Goal: Task Accomplishment & Management: Manage account settings

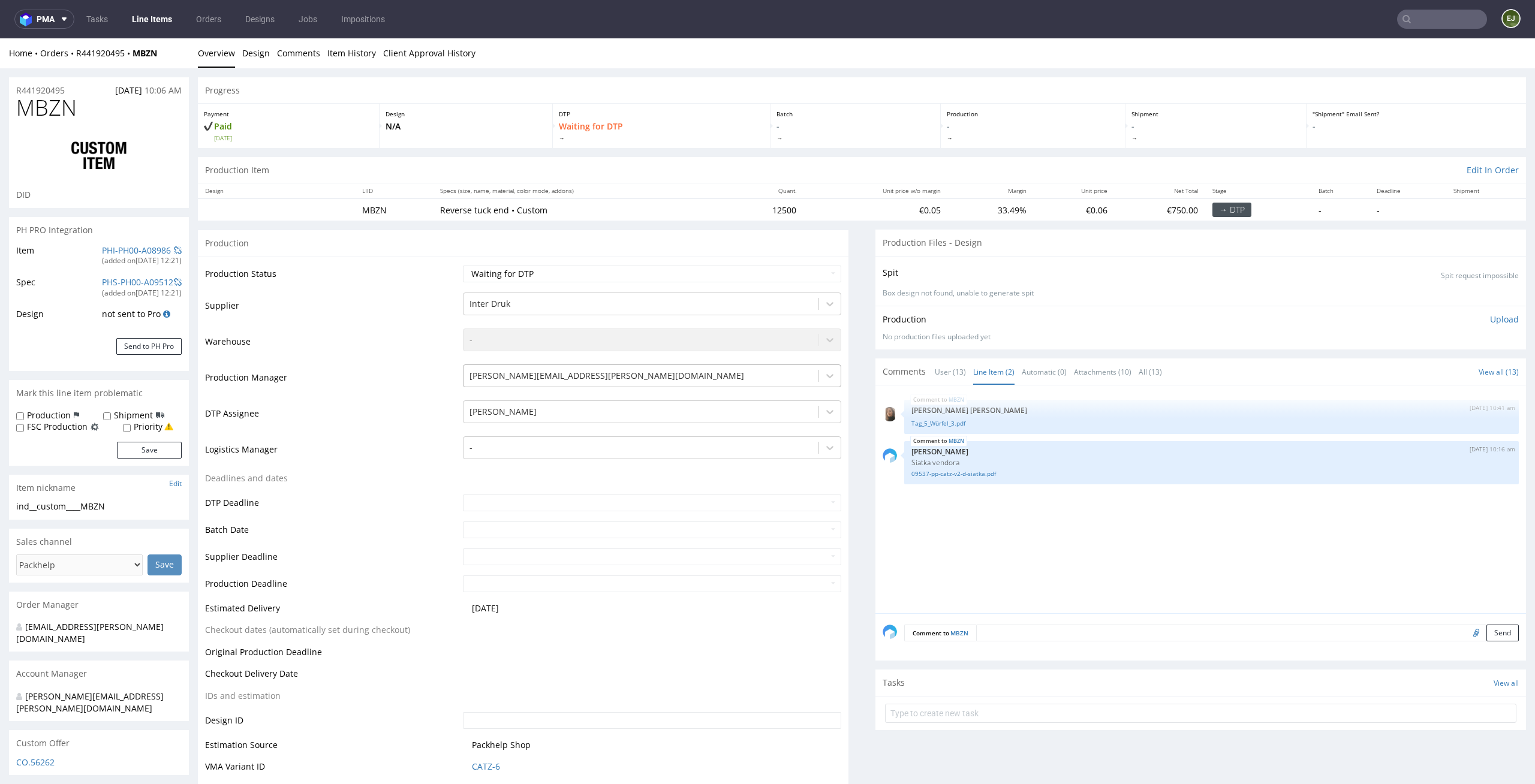
scroll to position [1861, 0]
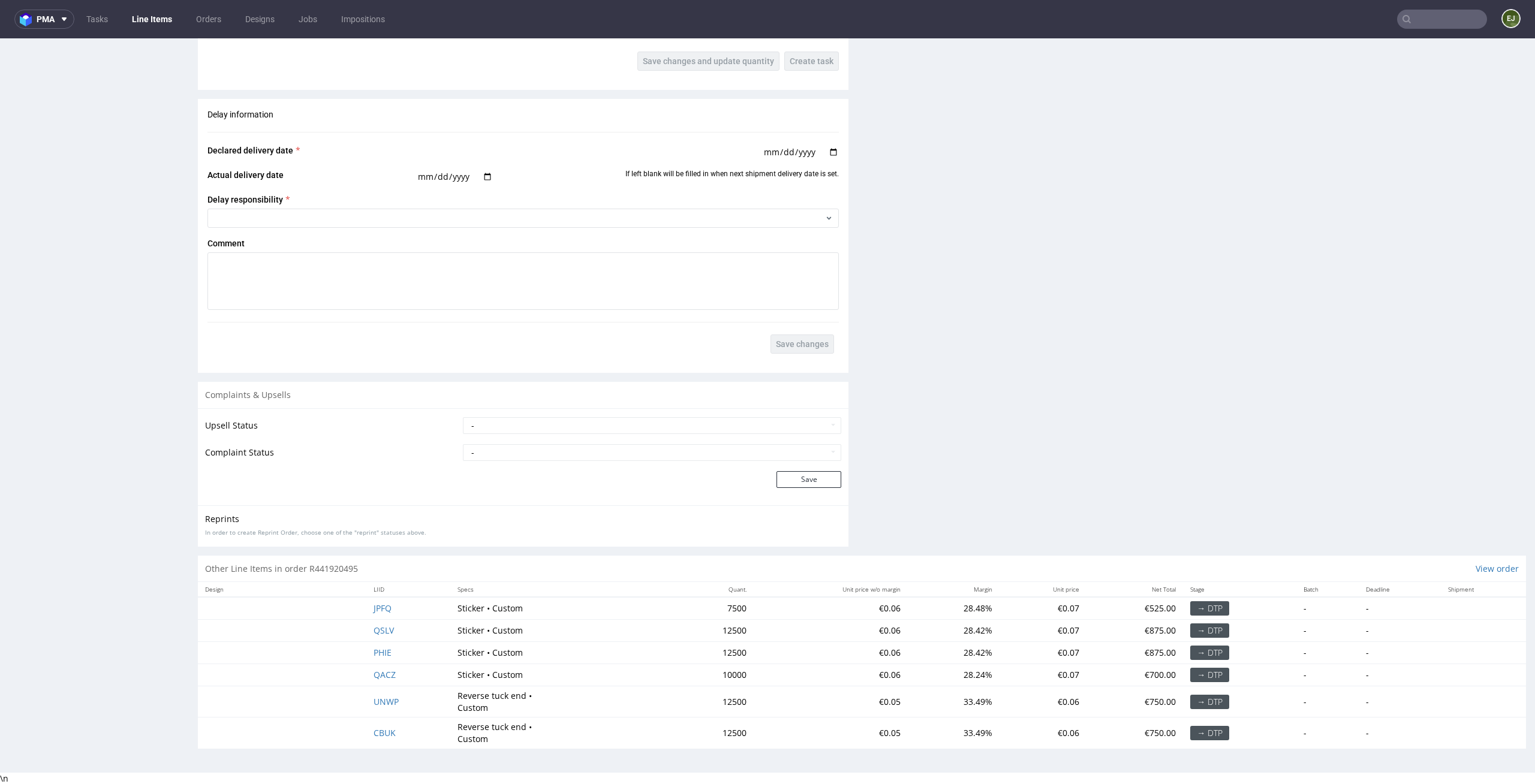
click at [246, 717] on td at bounding box center [282, 733] width 168 height 31
click at [381, 612] on span "JPFQ" at bounding box center [383, 608] width 18 height 11
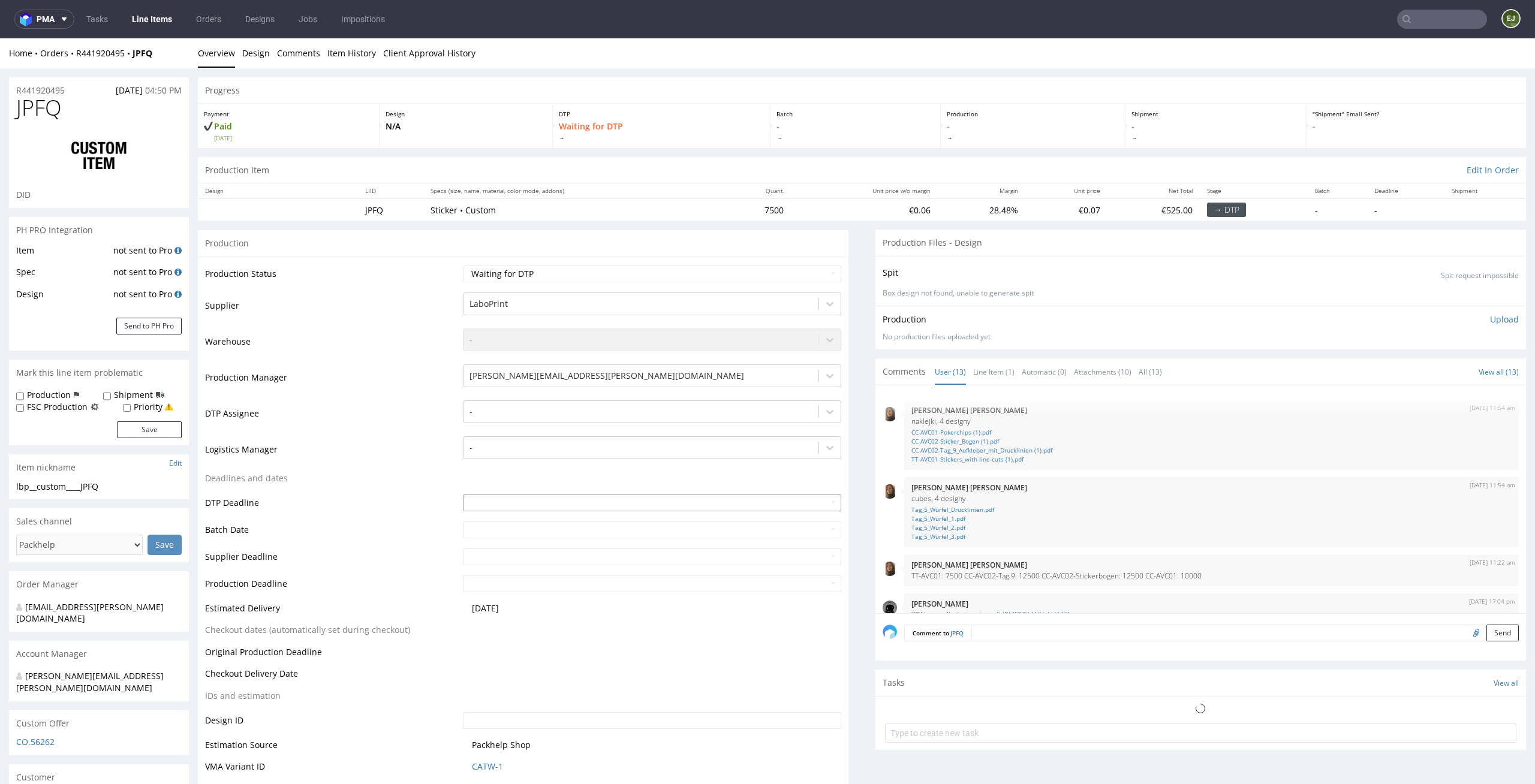
scroll to position [398, 0]
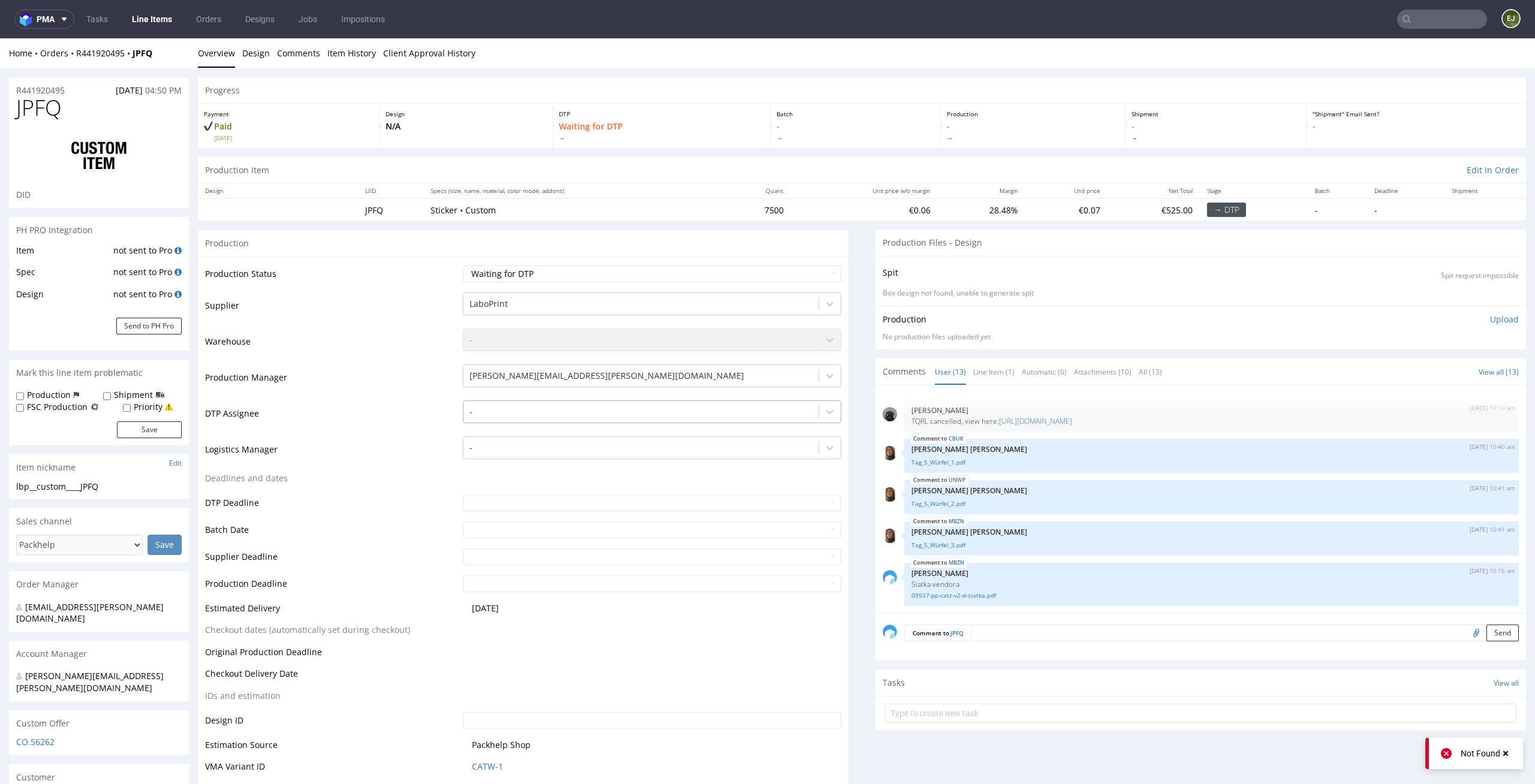
click at [681, 418] on div at bounding box center [641, 411] width 343 height 15
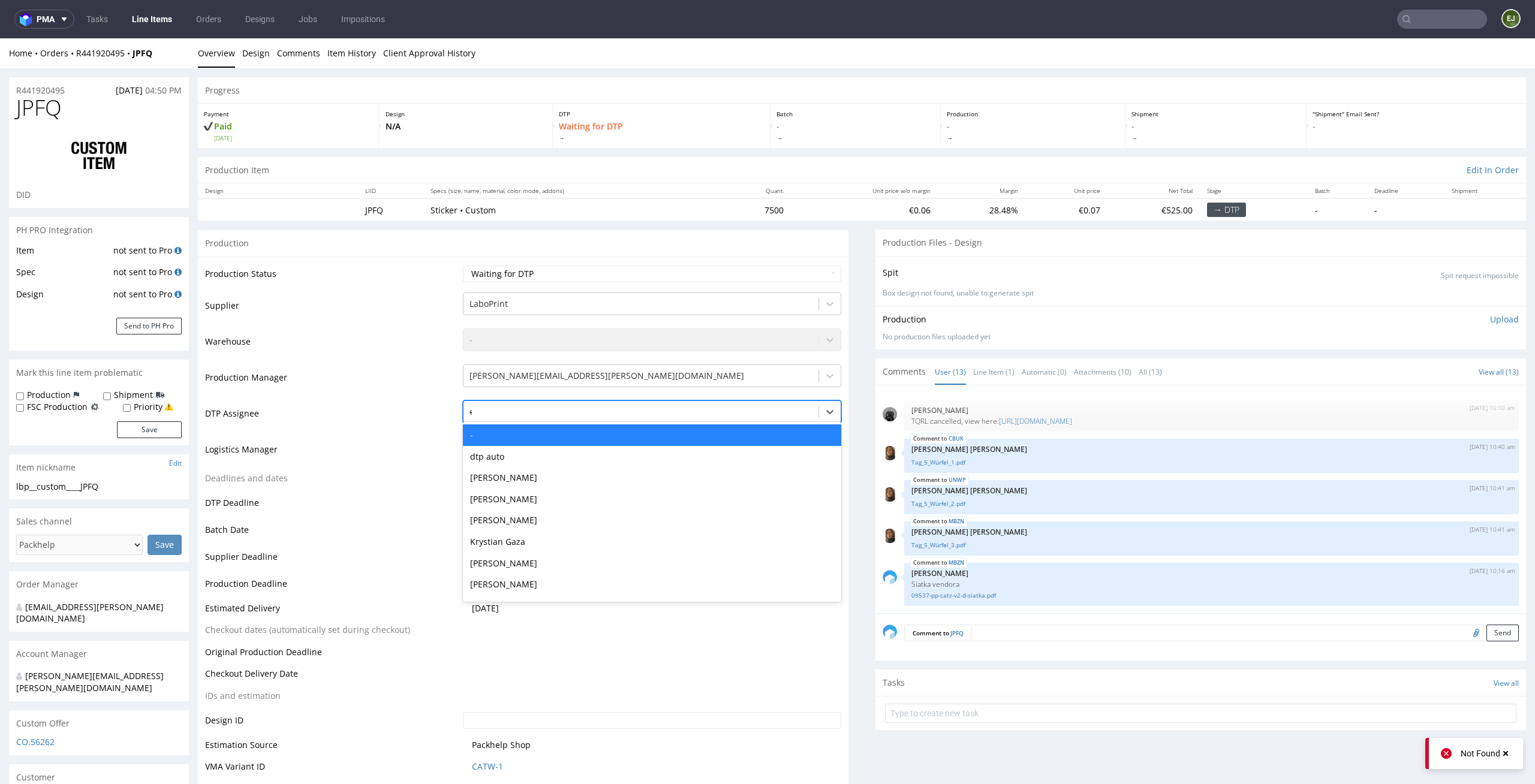
type input "el"
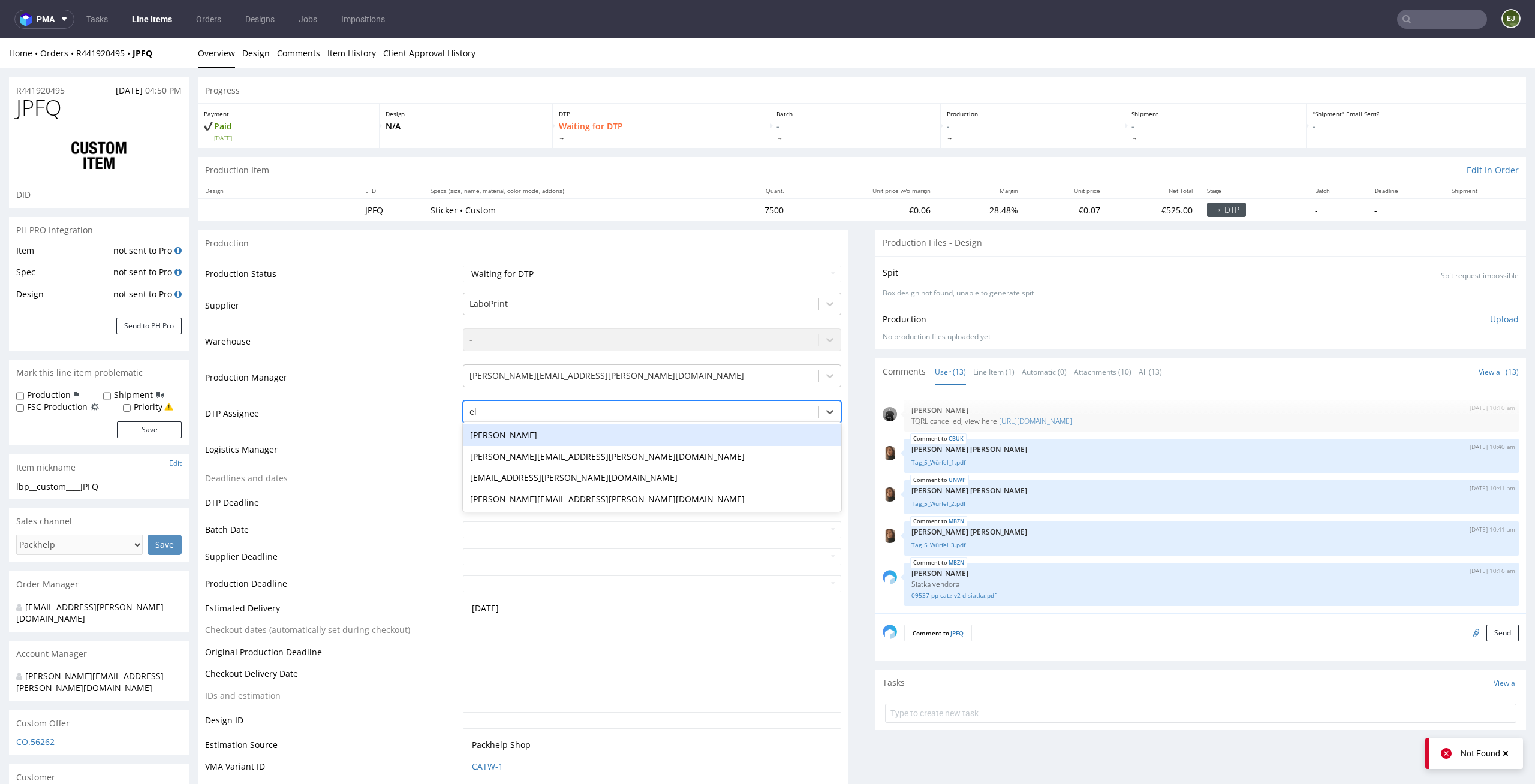
click at [667, 442] on div "Elżbieta Jelińska" at bounding box center [652, 435] width 379 height 22
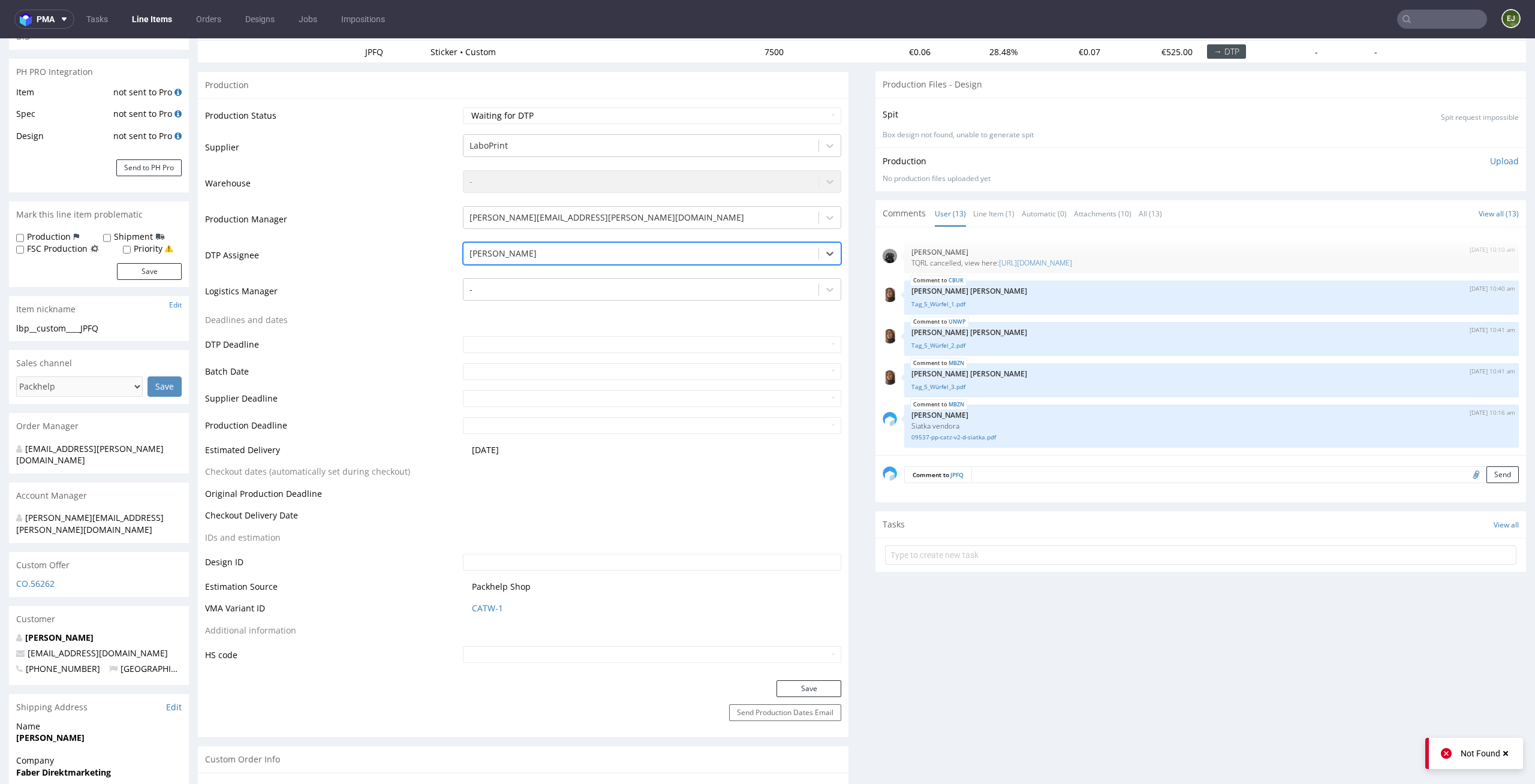
scroll to position [184, 0]
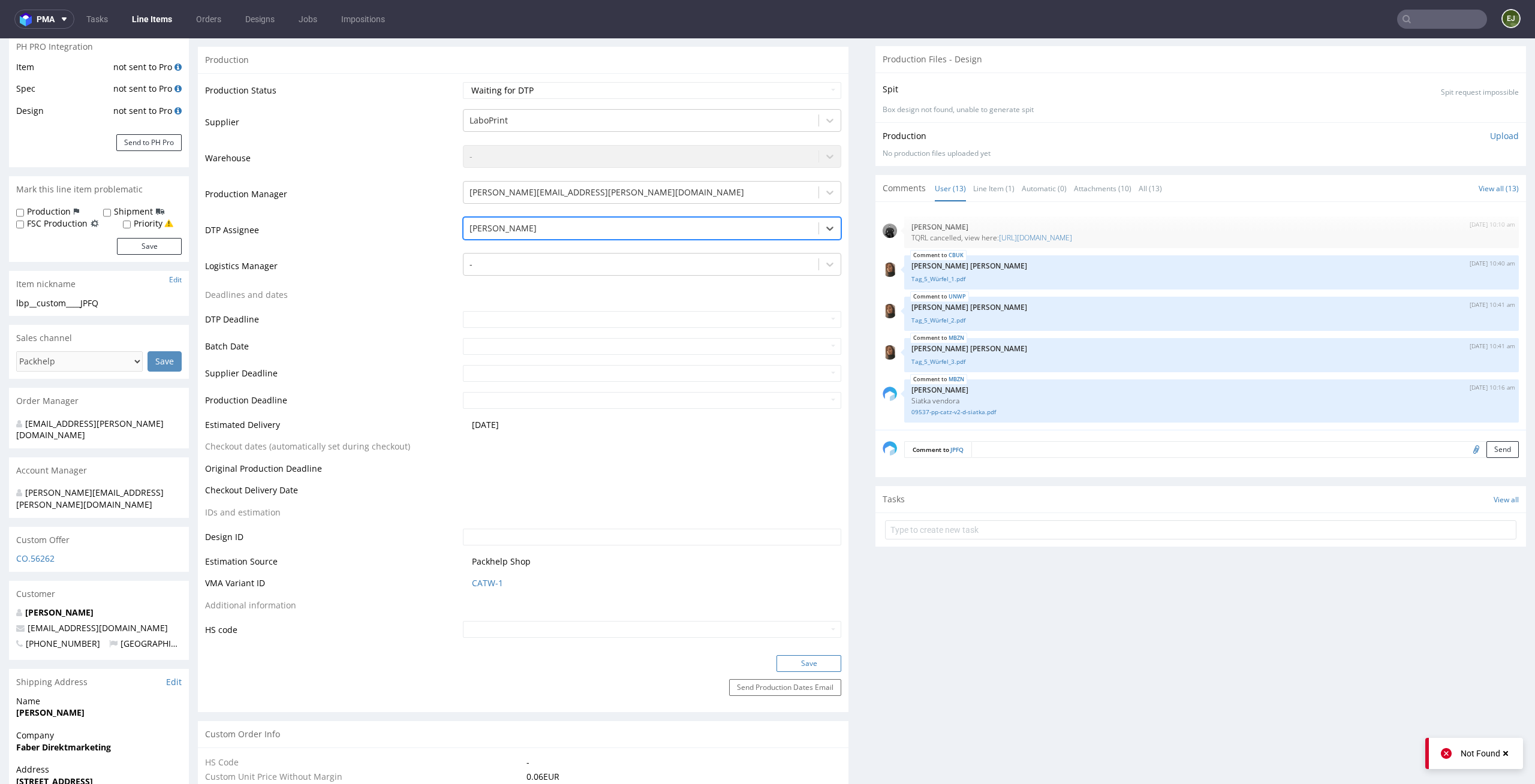
click at [803, 659] on button "Save" at bounding box center [809, 663] width 64 height 17
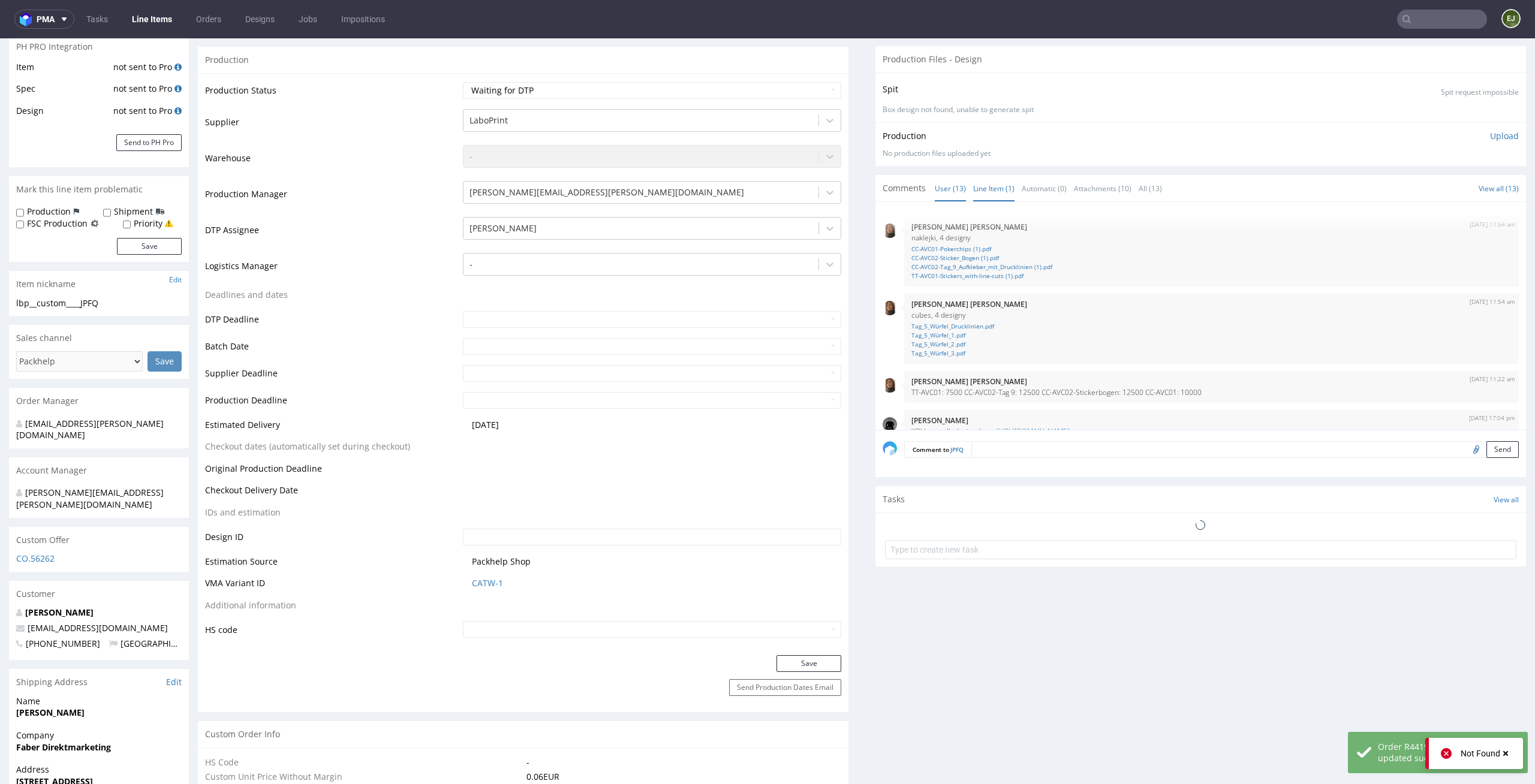
scroll to position [398, 0]
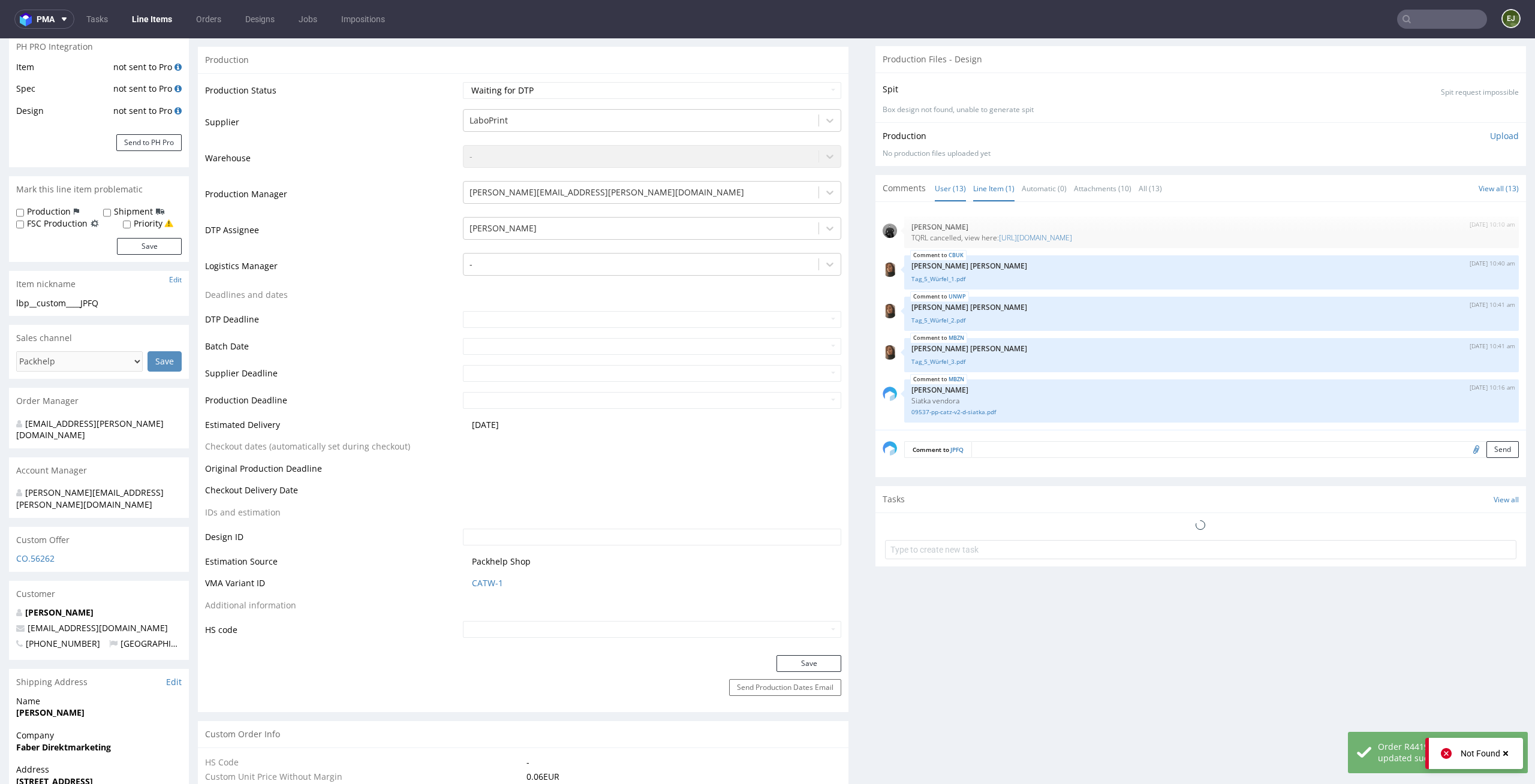
click at [974, 196] on link "Line Item (1)" at bounding box center [994, 188] width 41 height 26
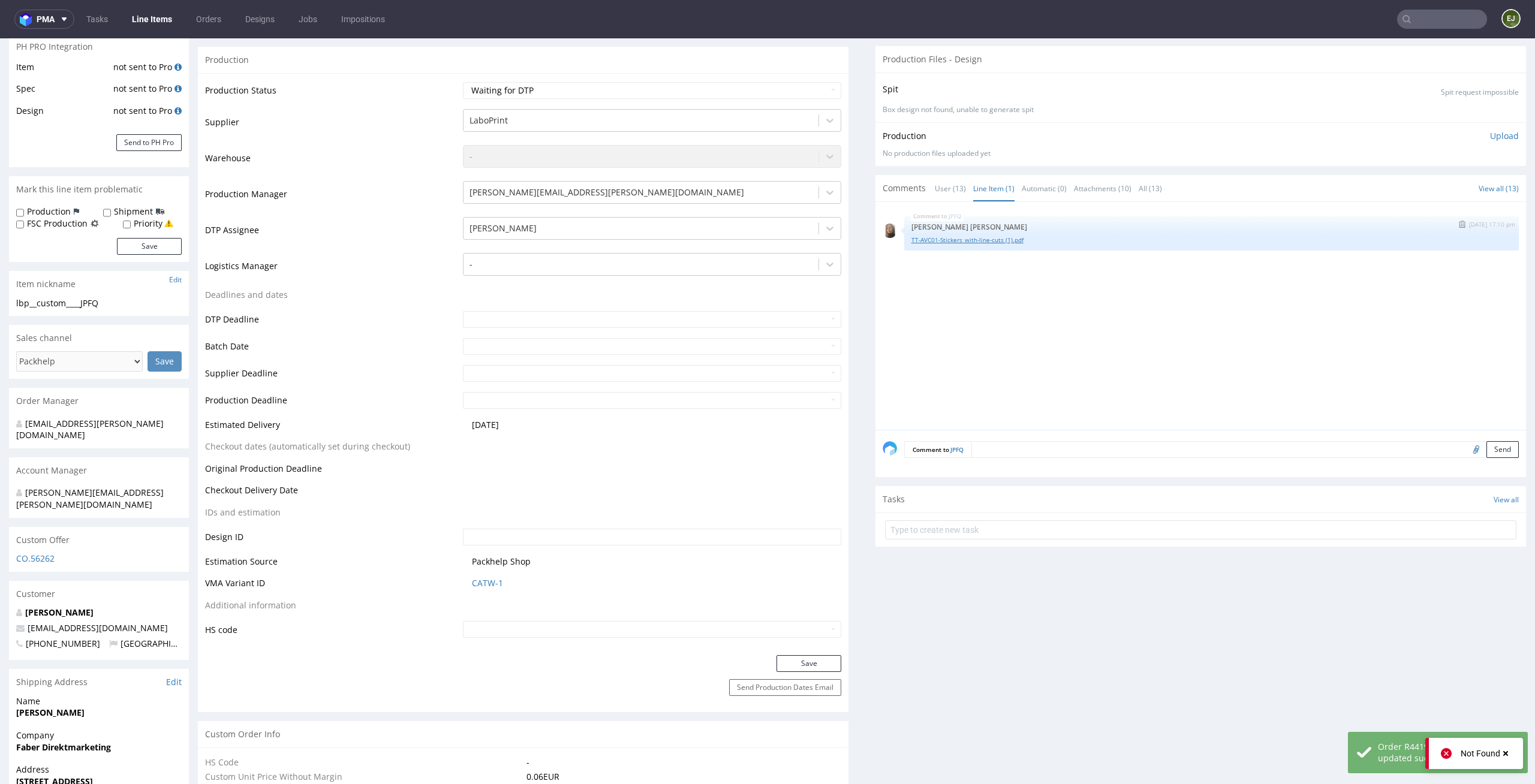
click at [975, 239] on link "TT-AVC01-Stickers_with-line-cuts (1).pdf" at bounding box center [1211, 240] width 600 height 9
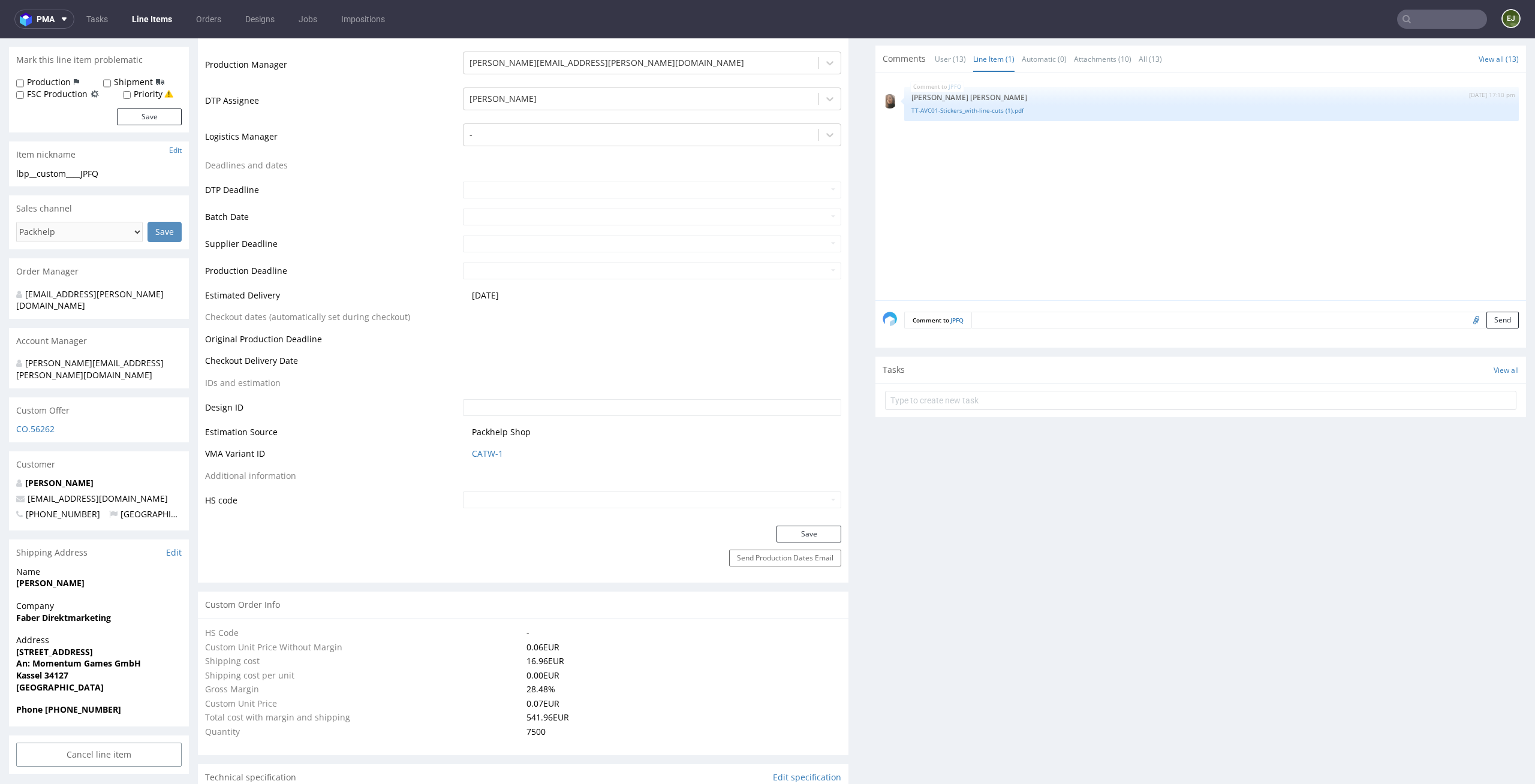
scroll to position [0, 0]
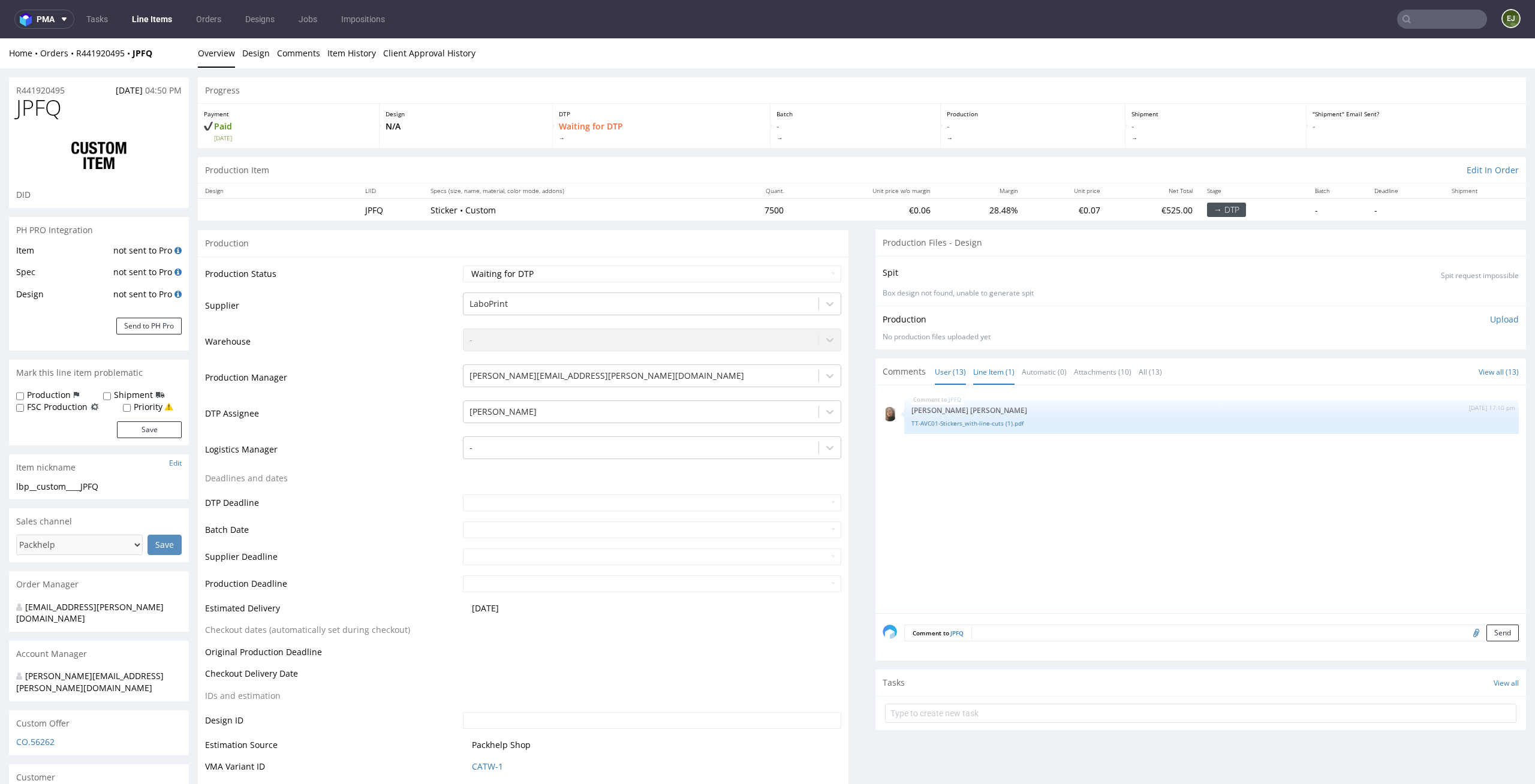
click at [950, 379] on link "User (13)" at bounding box center [950, 371] width 31 height 26
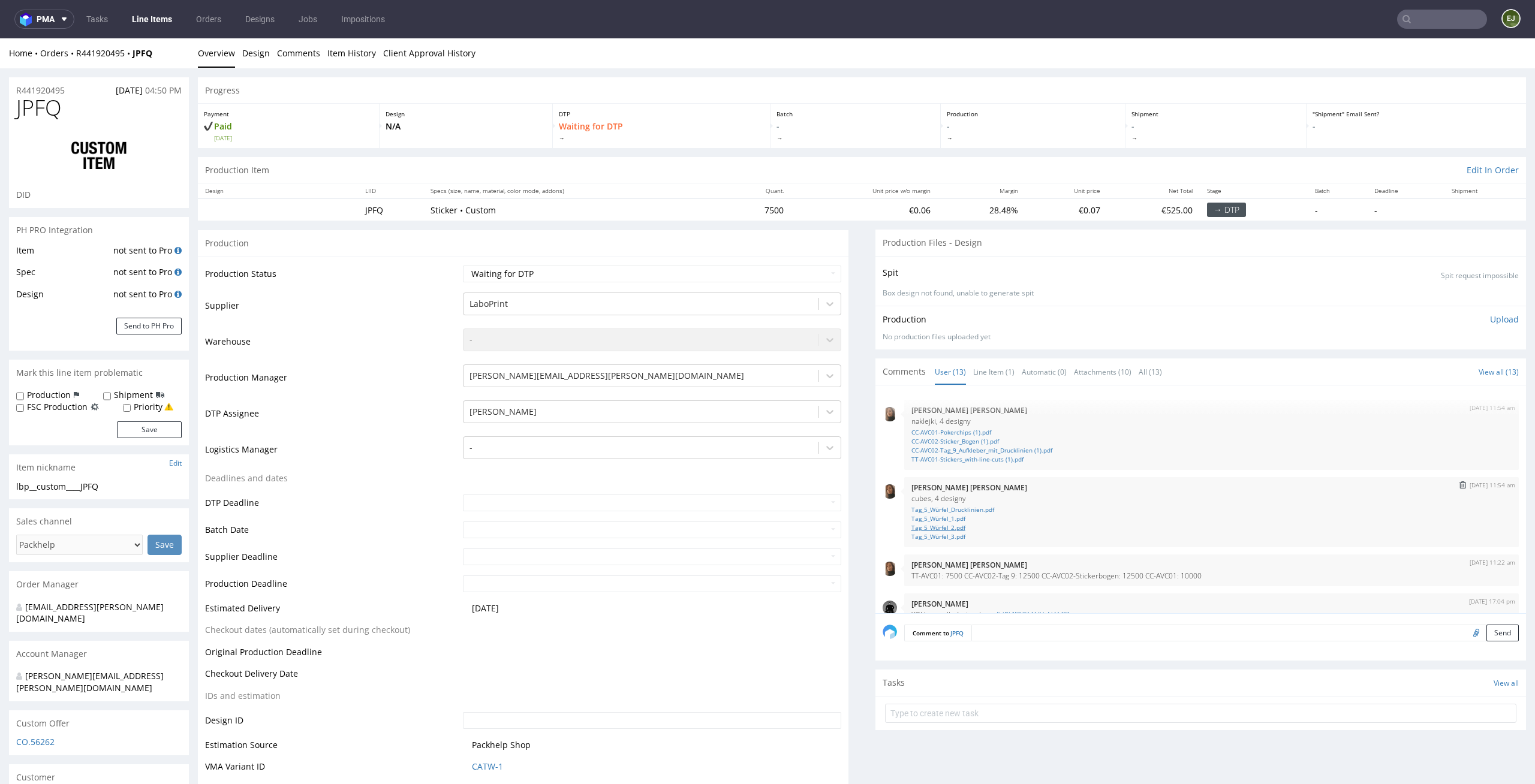
scroll to position [398, 0]
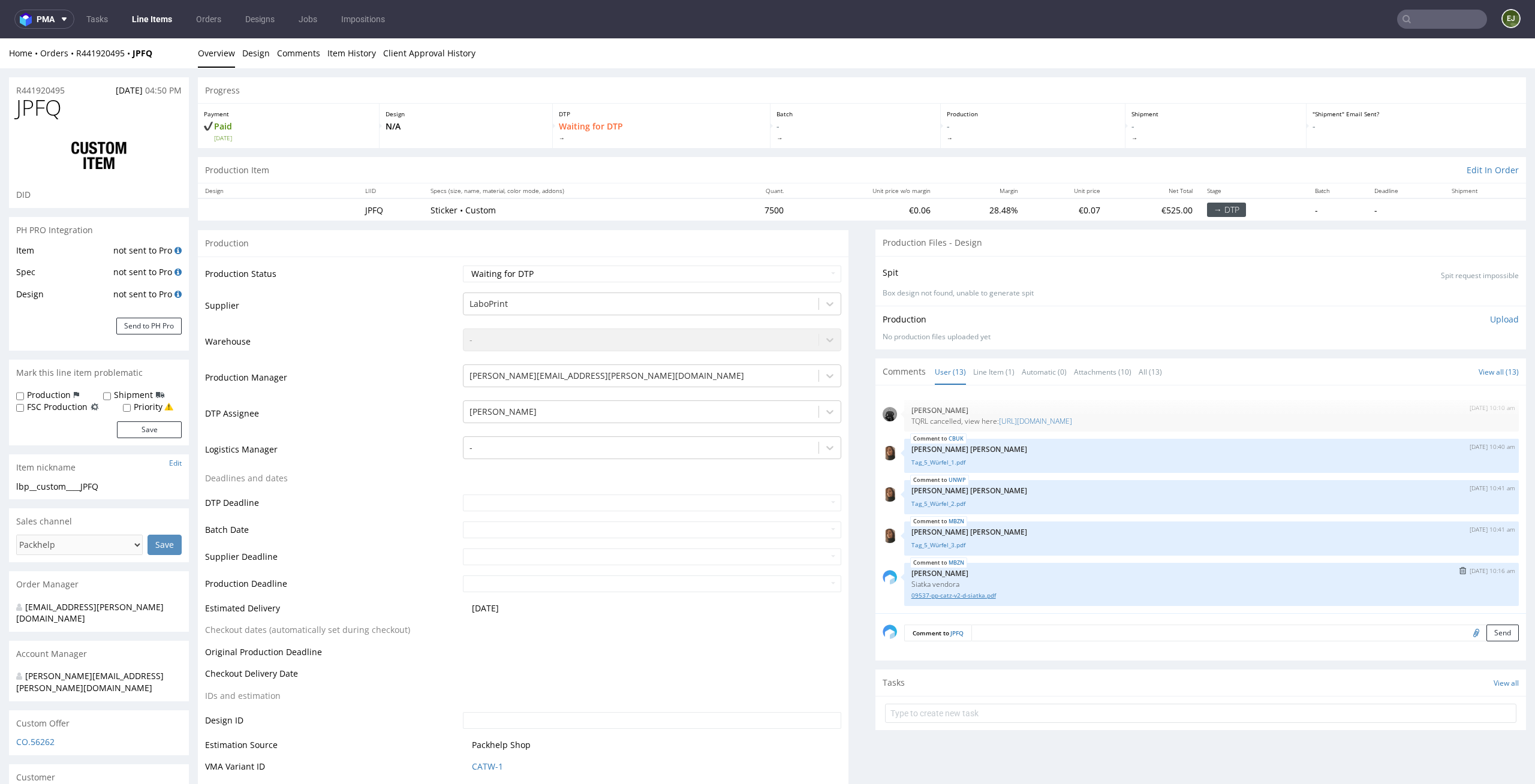
click at [980, 600] on link "09537-pp-catz-v2-d-siatka.pdf" at bounding box center [1211, 596] width 600 height 9
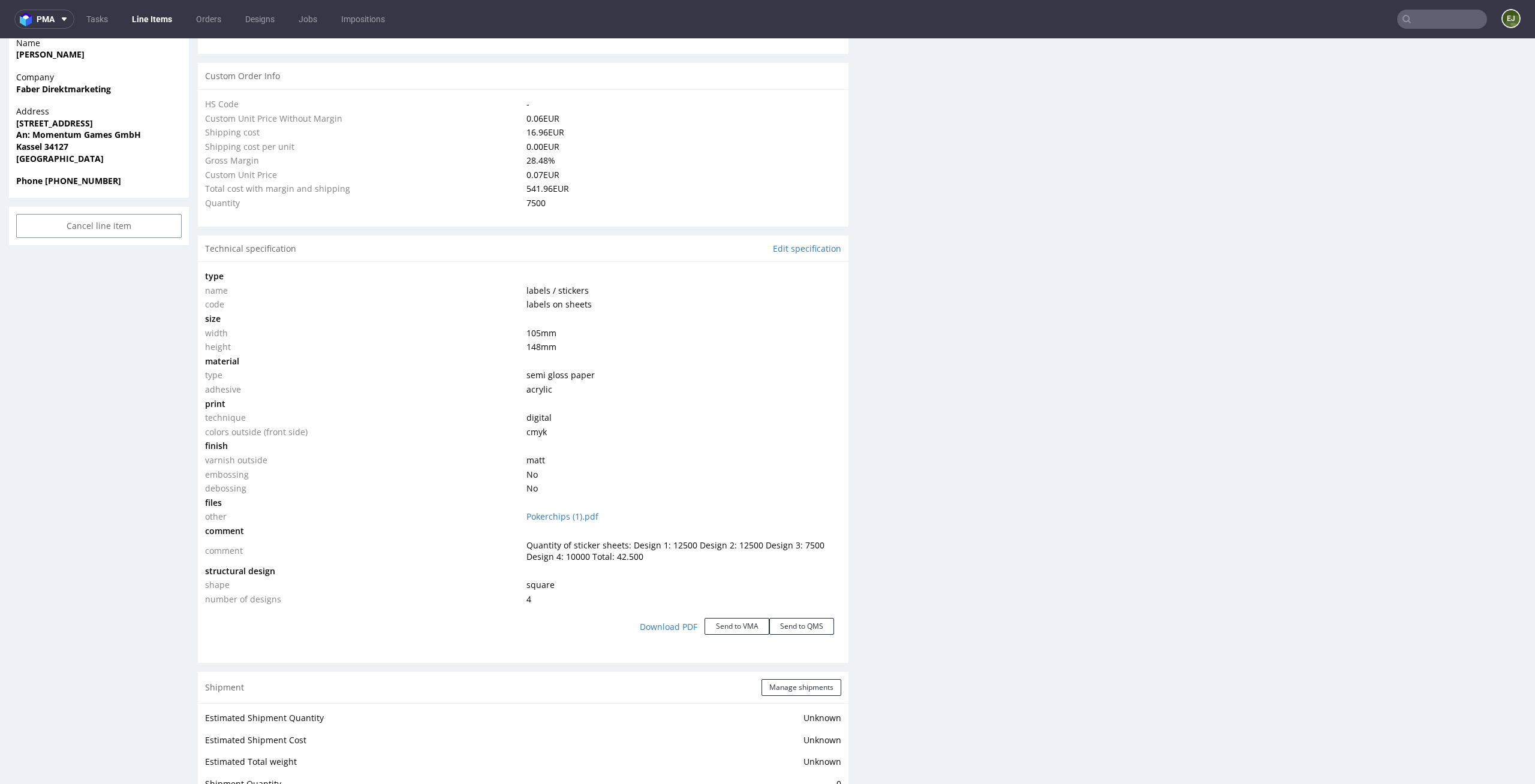
scroll to position [857, 0]
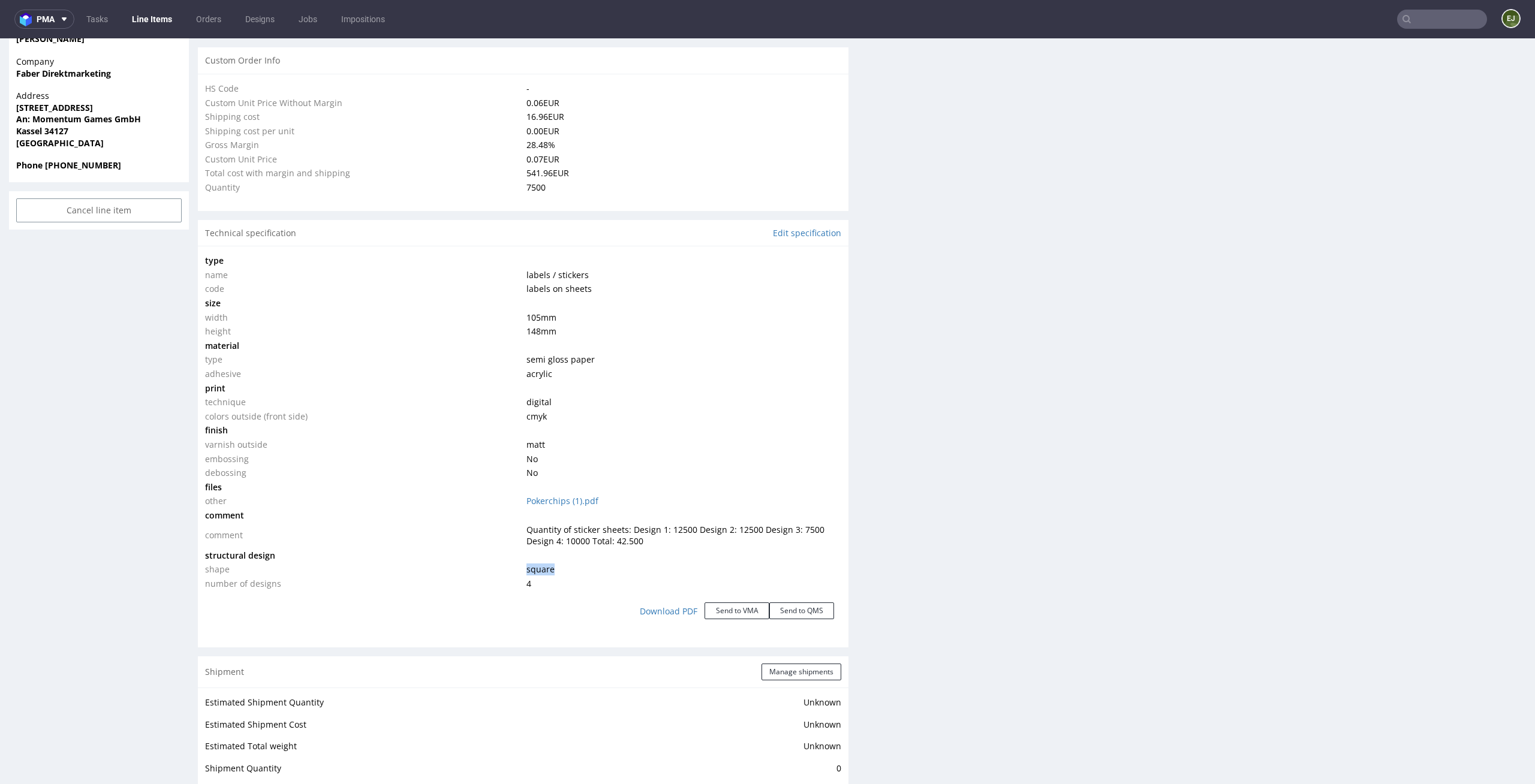
drag, startPoint x: 554, startPoint y: 574, endPoint x: 506, endPoint y: 574, distance: 48.0
click at [506, 574] on tr "shape square" at bounding box center [524, 569] width 636 height 15
click at [756, 469] on td "No" at bounding box center [683, 473] width 318 height 15
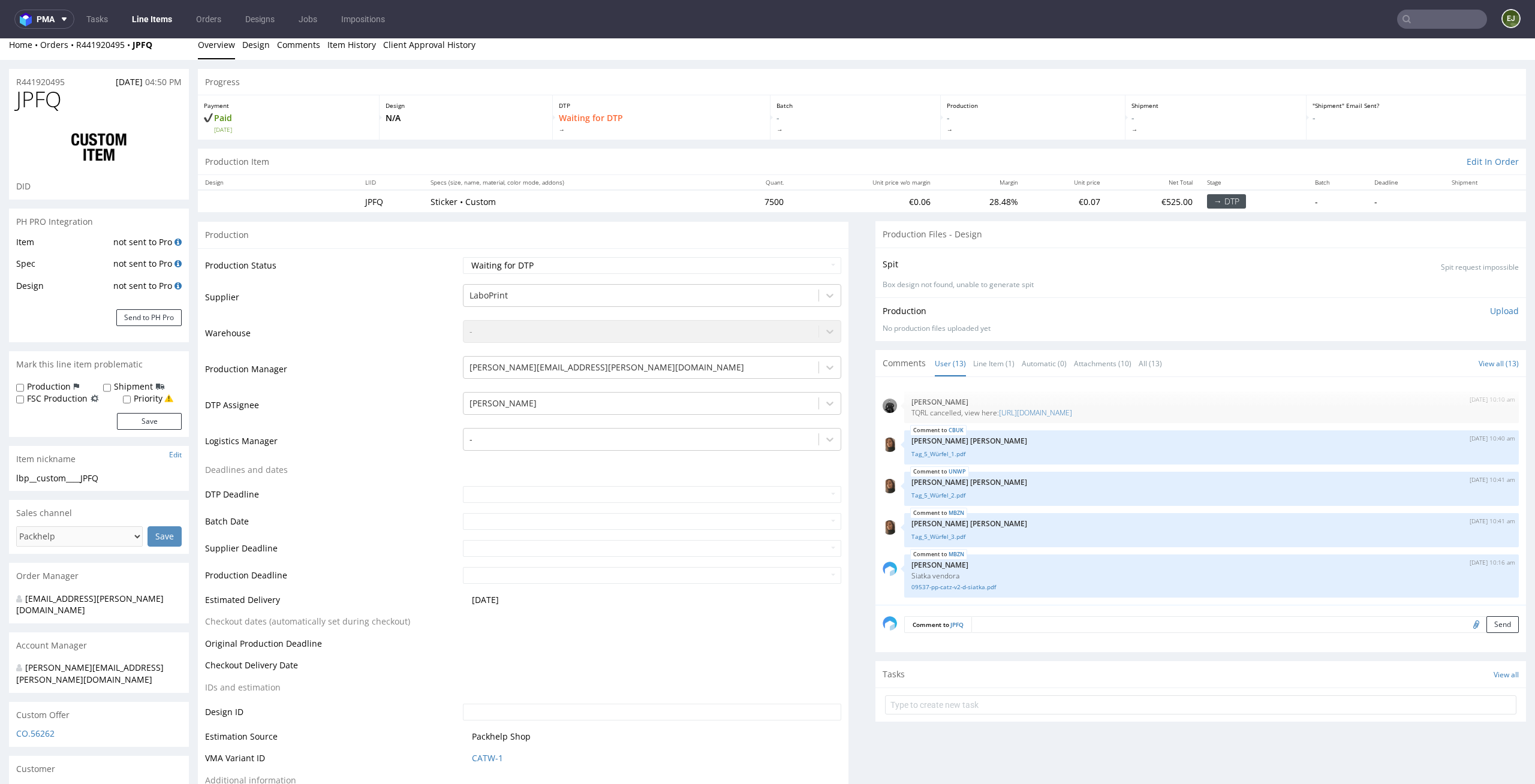
scroll to position [0, 0]
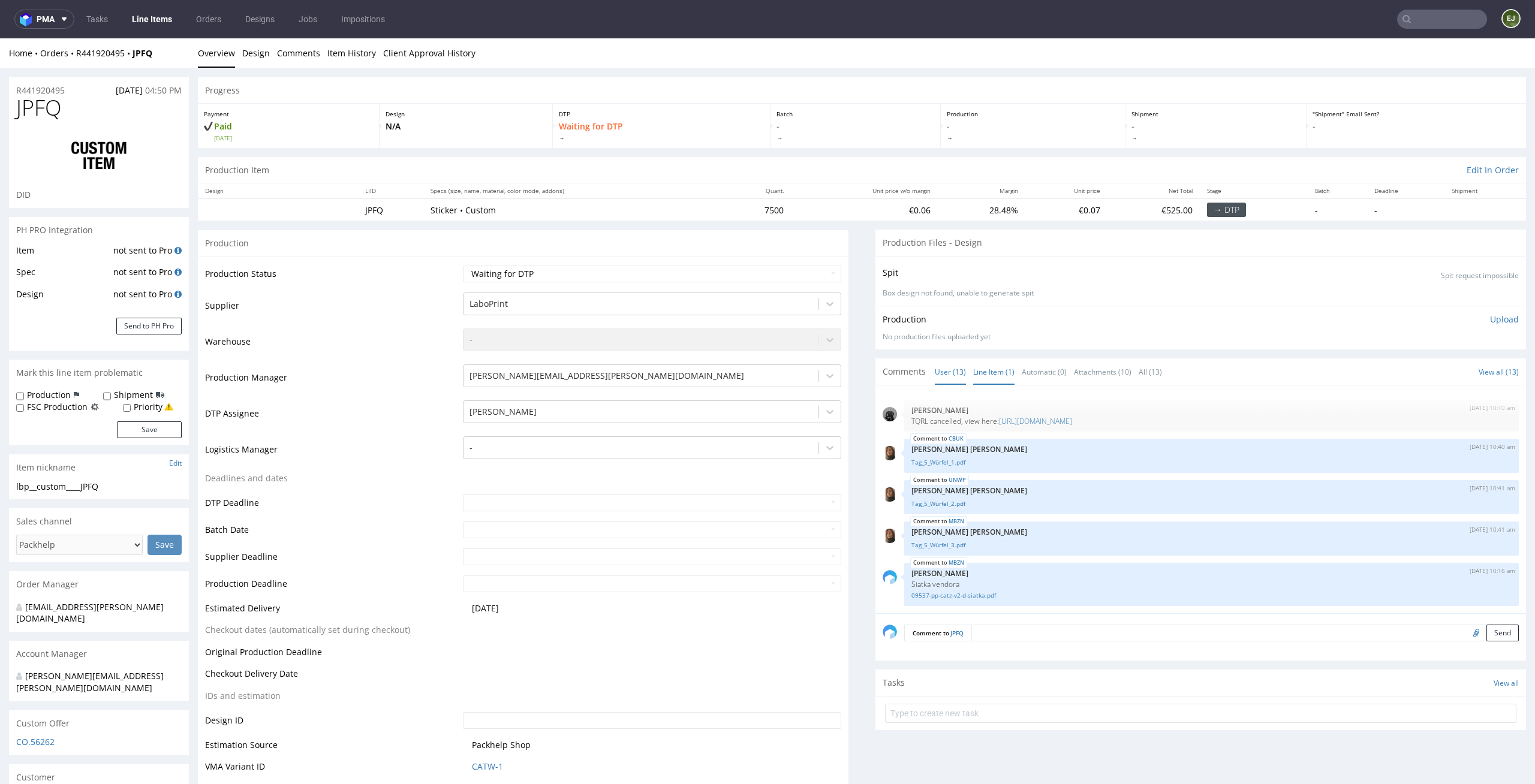
click at [978, 380] on link "Line Item (1)" at bounding box center [994, 371] width 41 height 26
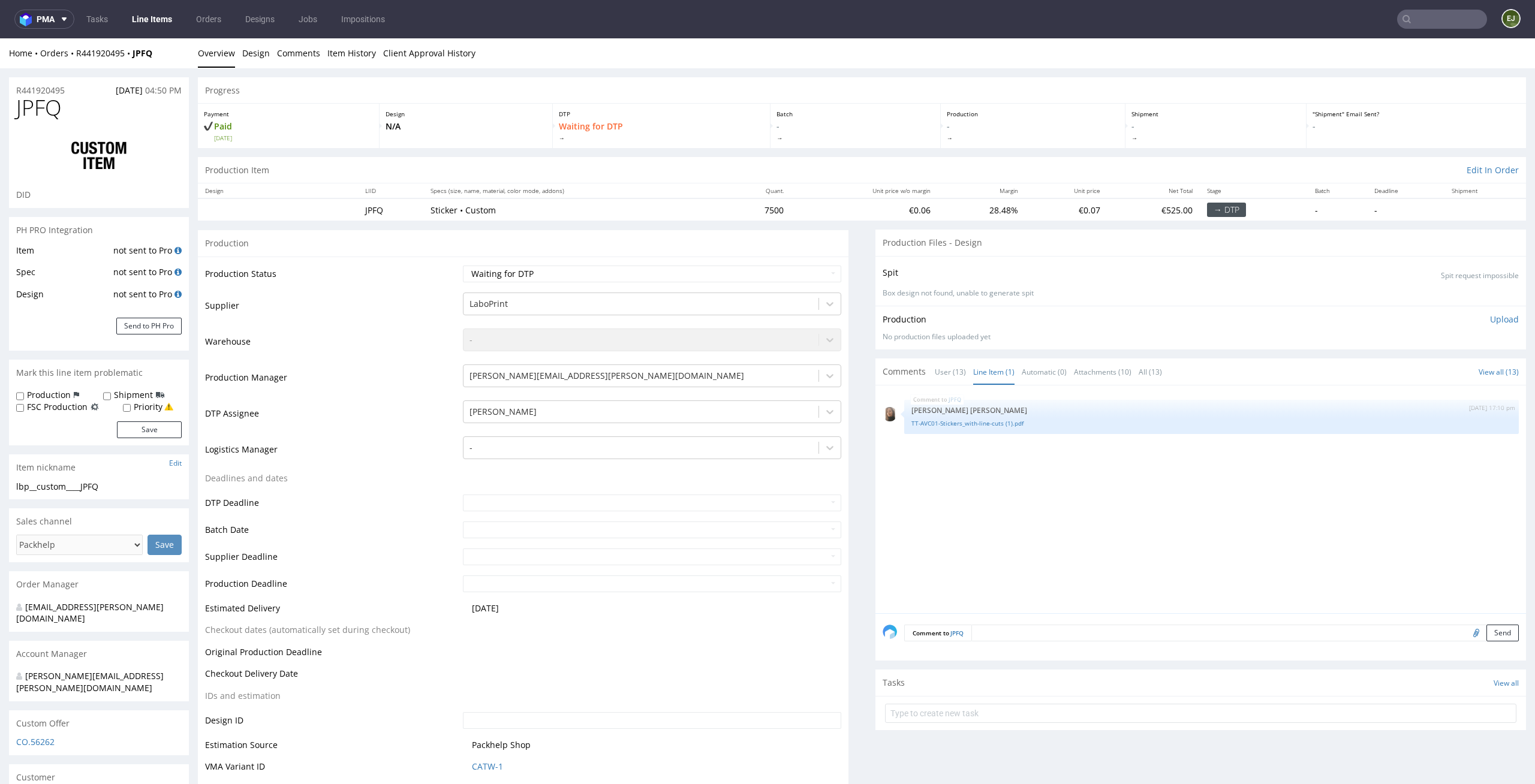
click at [1045, 263] on div "Spit Spit request impossible Box design not found, unable to generate spit" at bounding box center [1201, 280] width 650 height 50
click at [935, 373] on link "User (13)" at bounding box center [950, 371] width 31 height 26
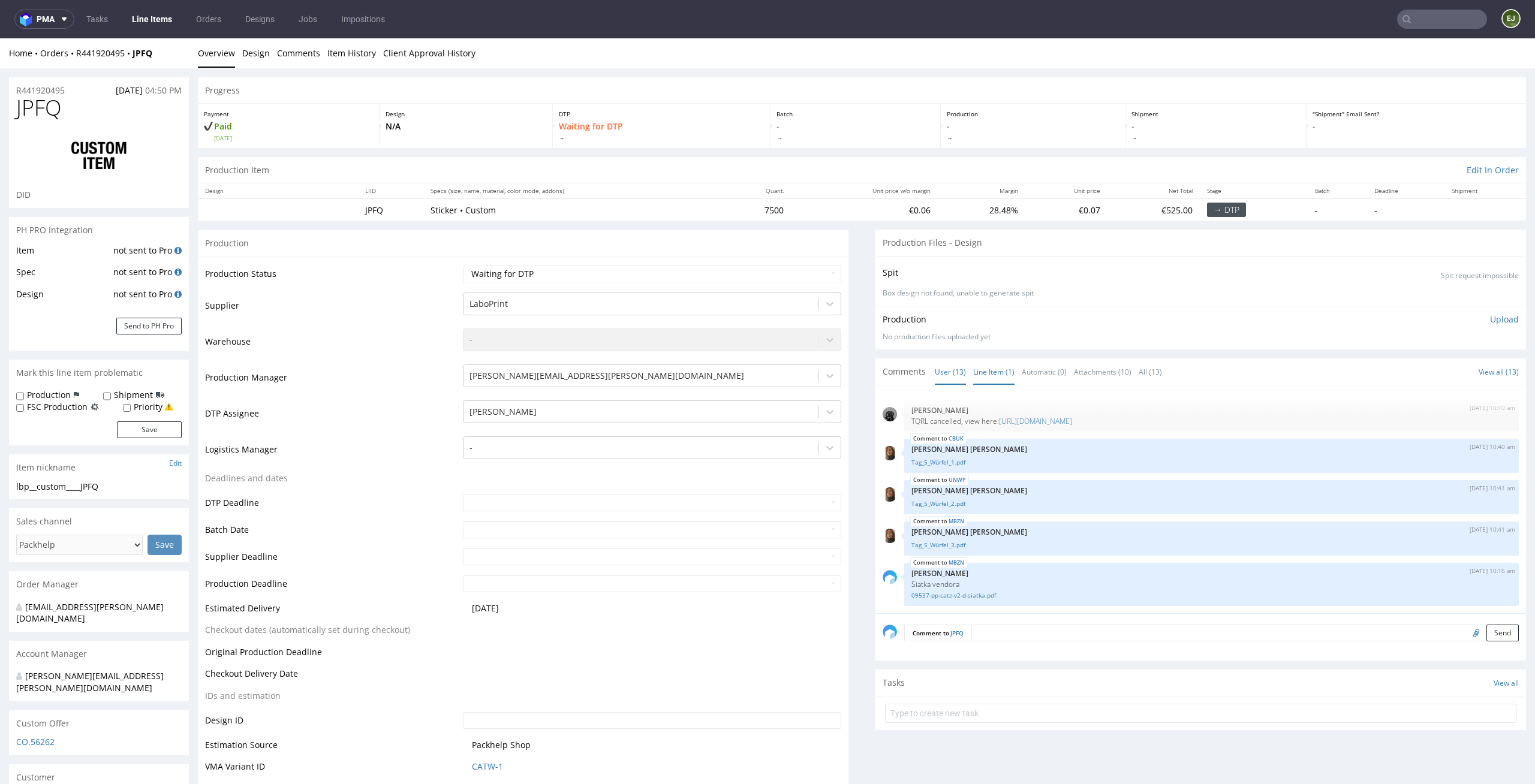
click at [981, 371] on link "Line Item (1)" at bounding box center [994, 371] width 41 height 26
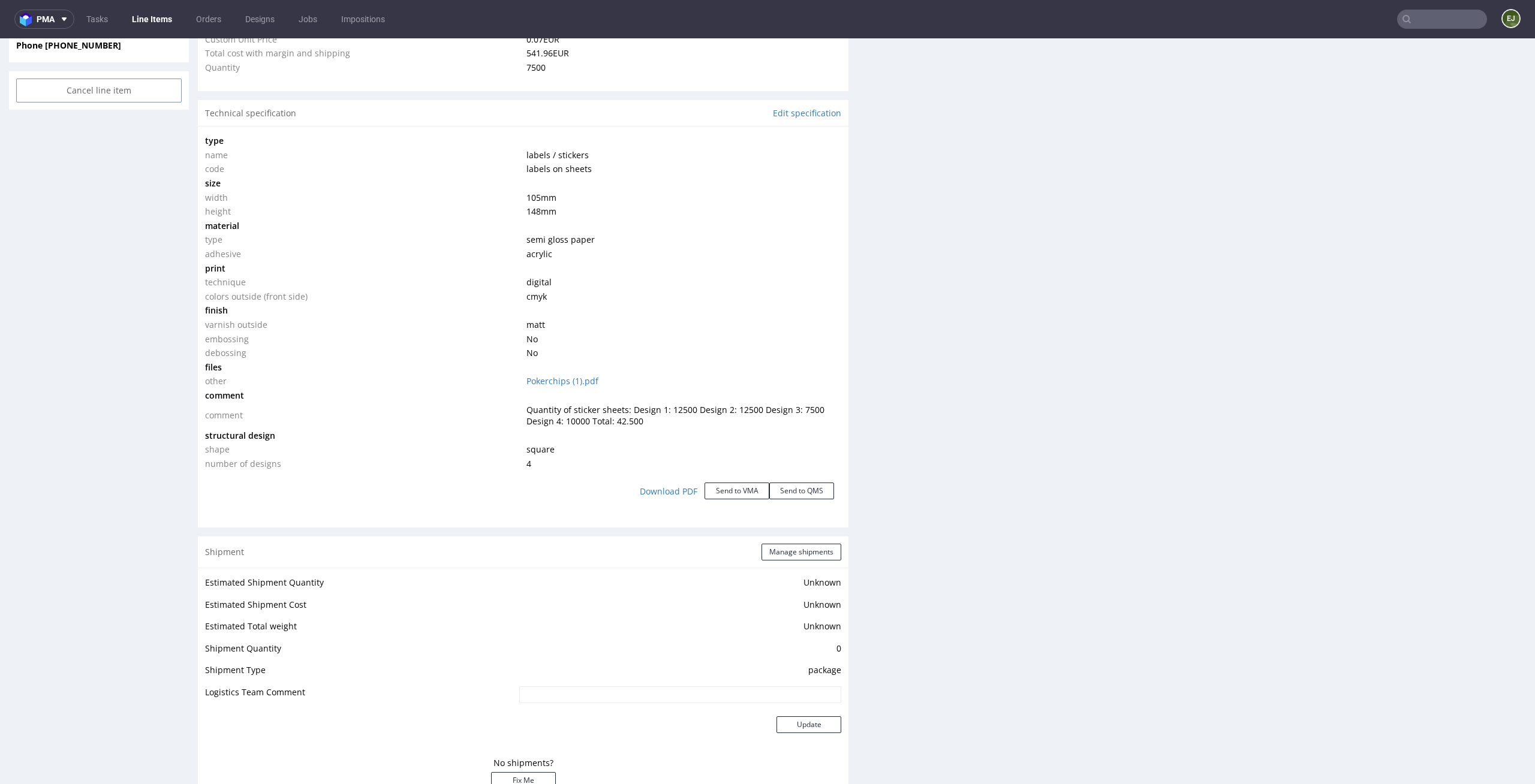
scroll to position [953, 0]
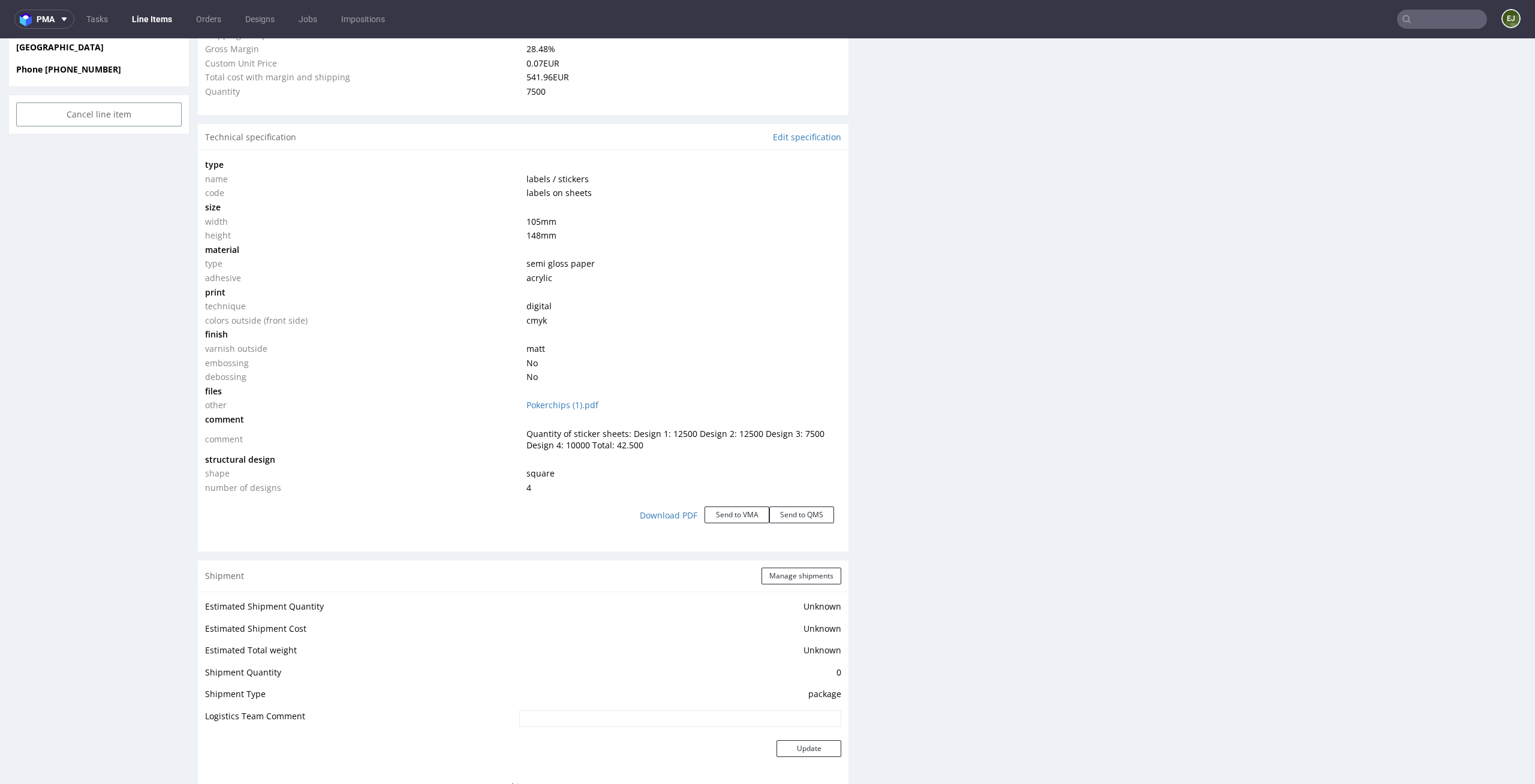
click at [147, 18] on link "Line Items" at bounding box center [152, 19] width 55 height 19
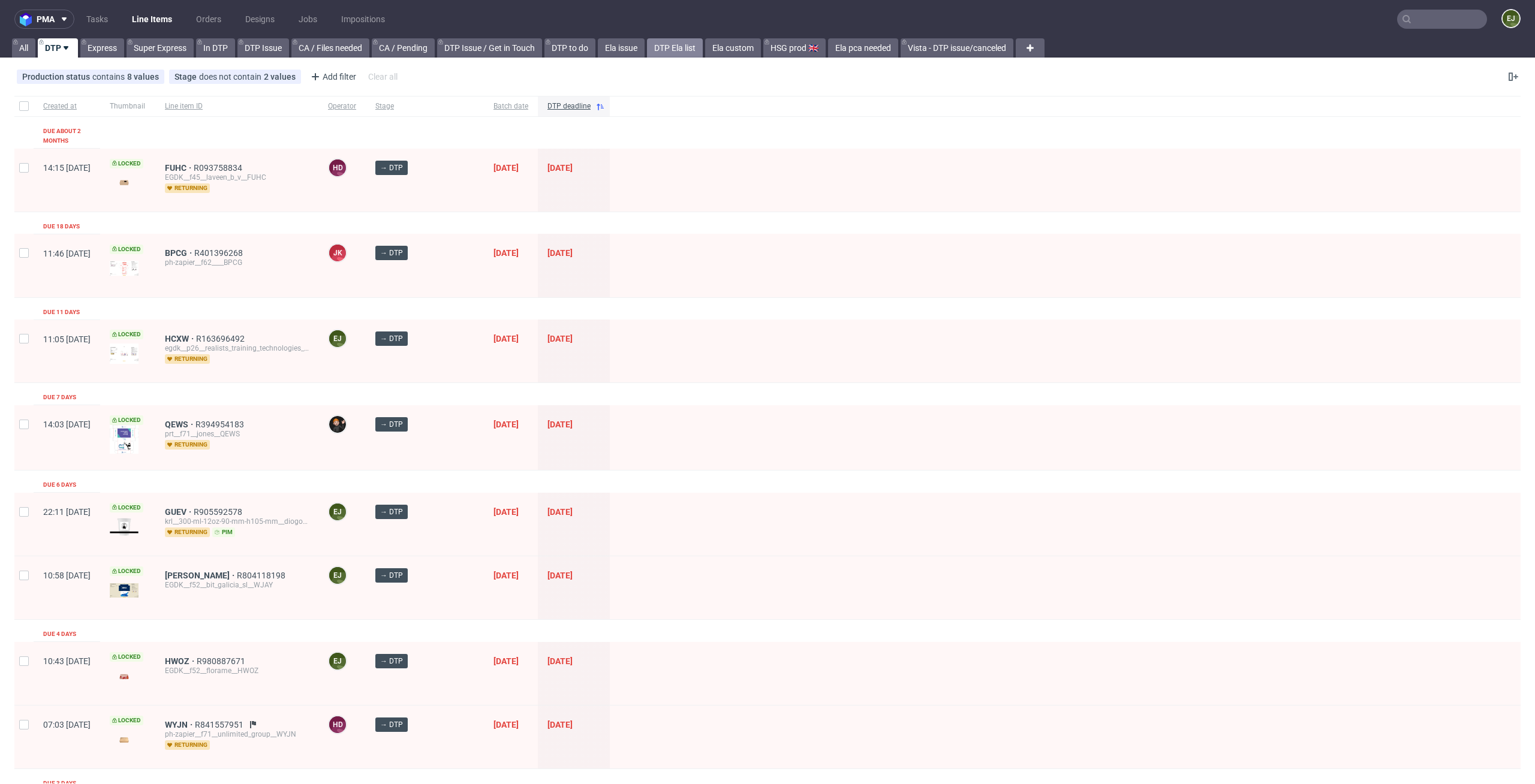
click at [687, 43] on link "DTP Ela list" at bounding box center [675, 48] width 56 height 19
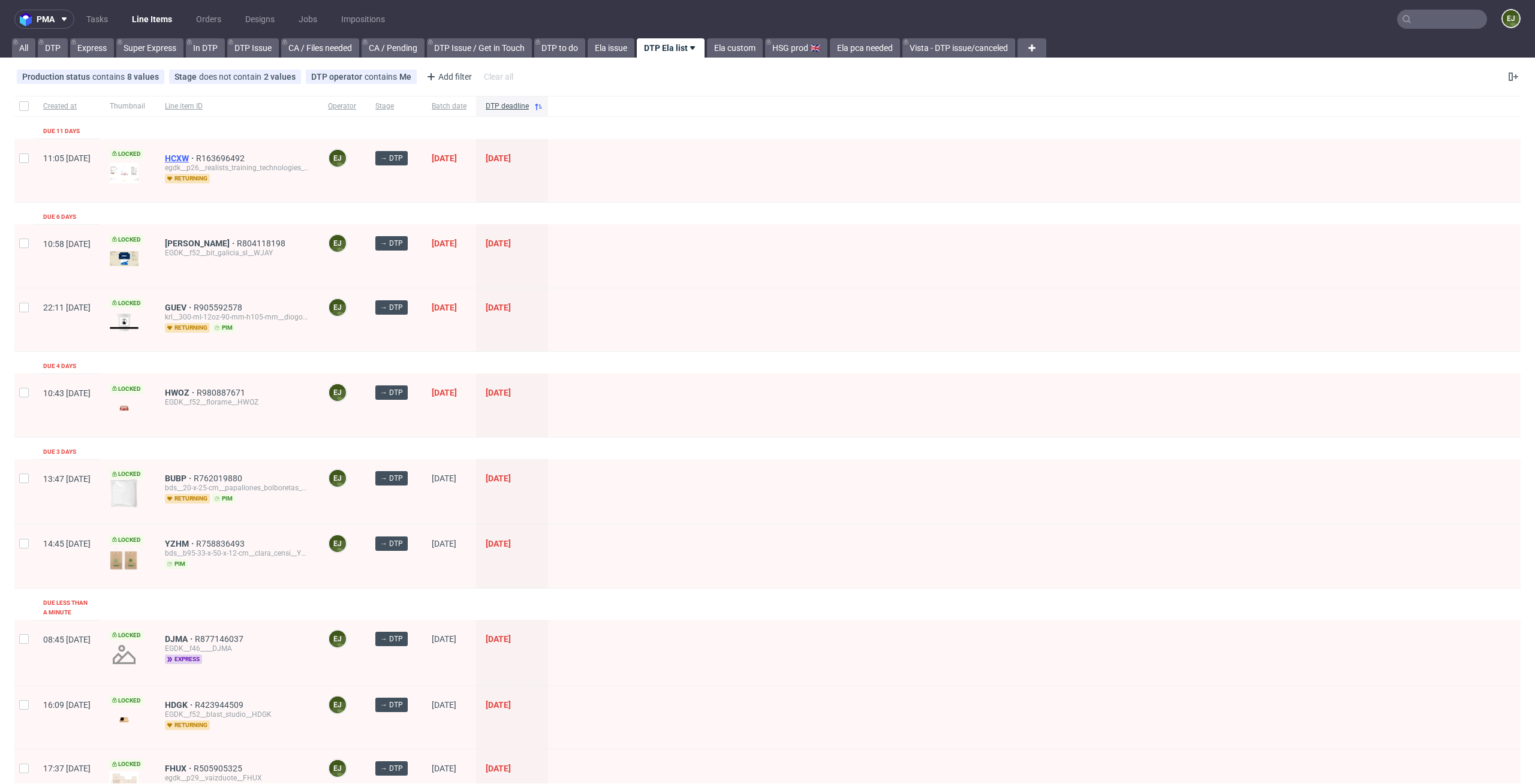
click at [196, 160] on span "HCXW" at bounding box center [180, 158] width 31 height 10
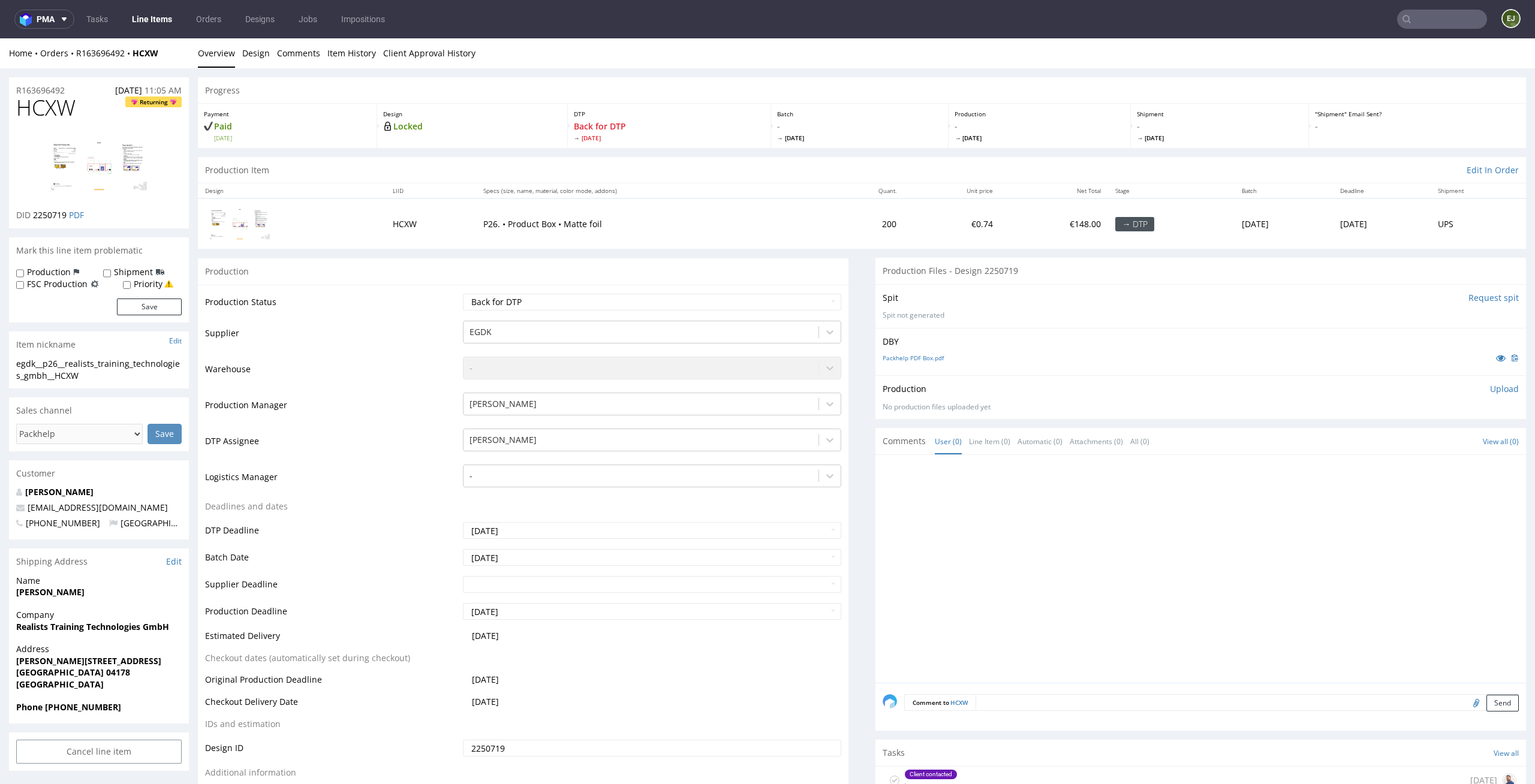
scroll to position [186, 0]
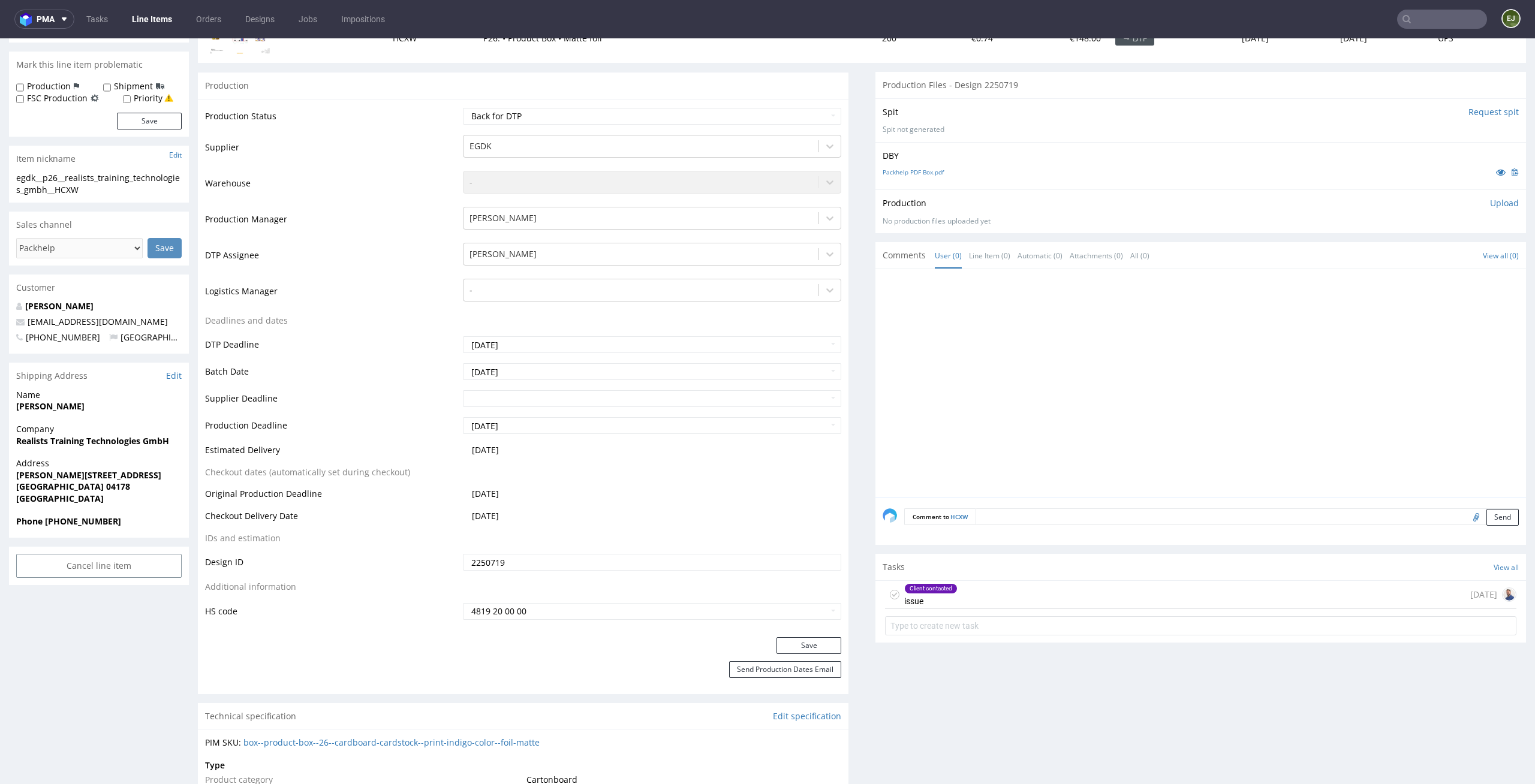
click at [959, 596] on div "Client contacted issue 7 days ago" at bounding box center [1201, 595] width 632 height 28
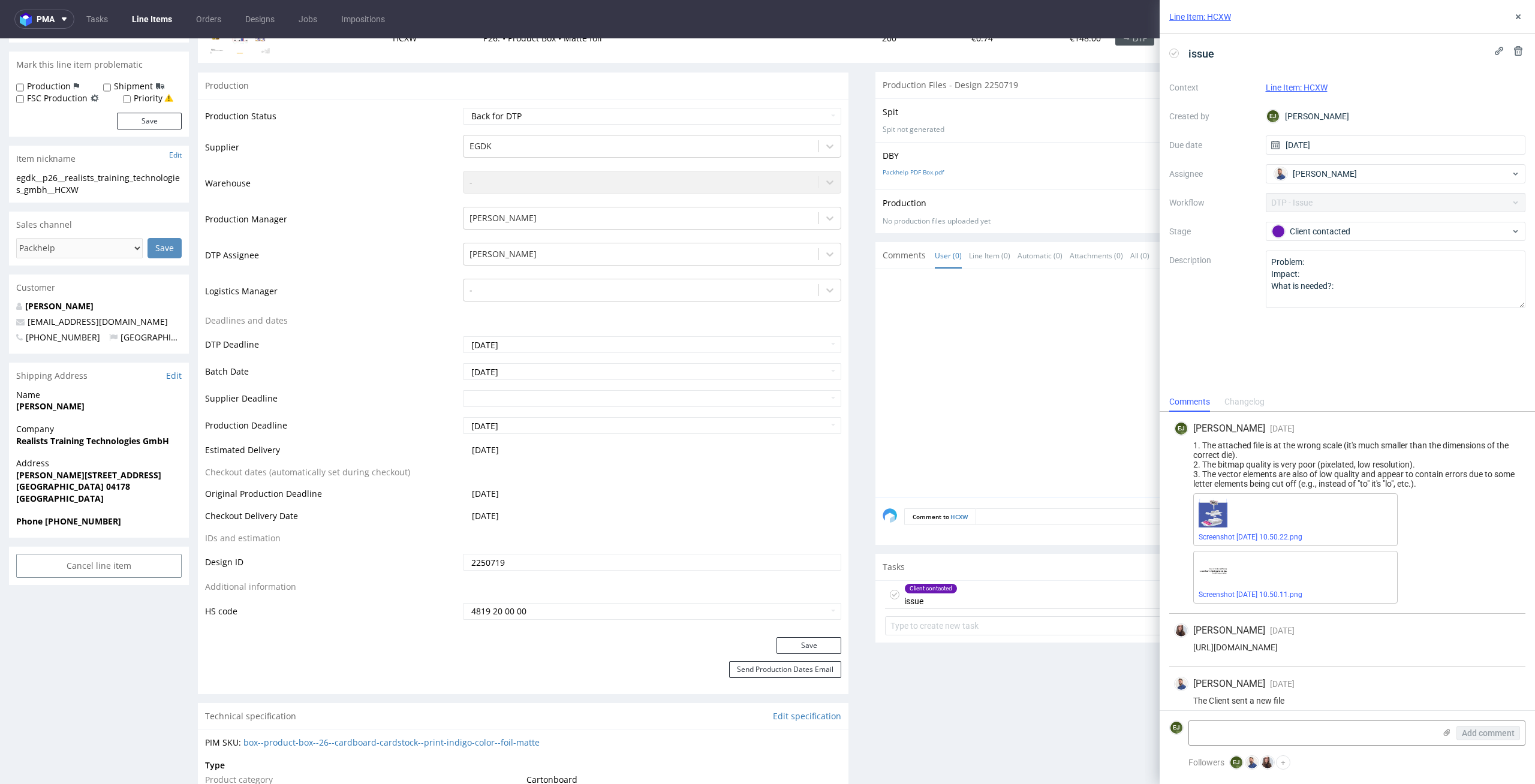
scroll to position [62, 0]
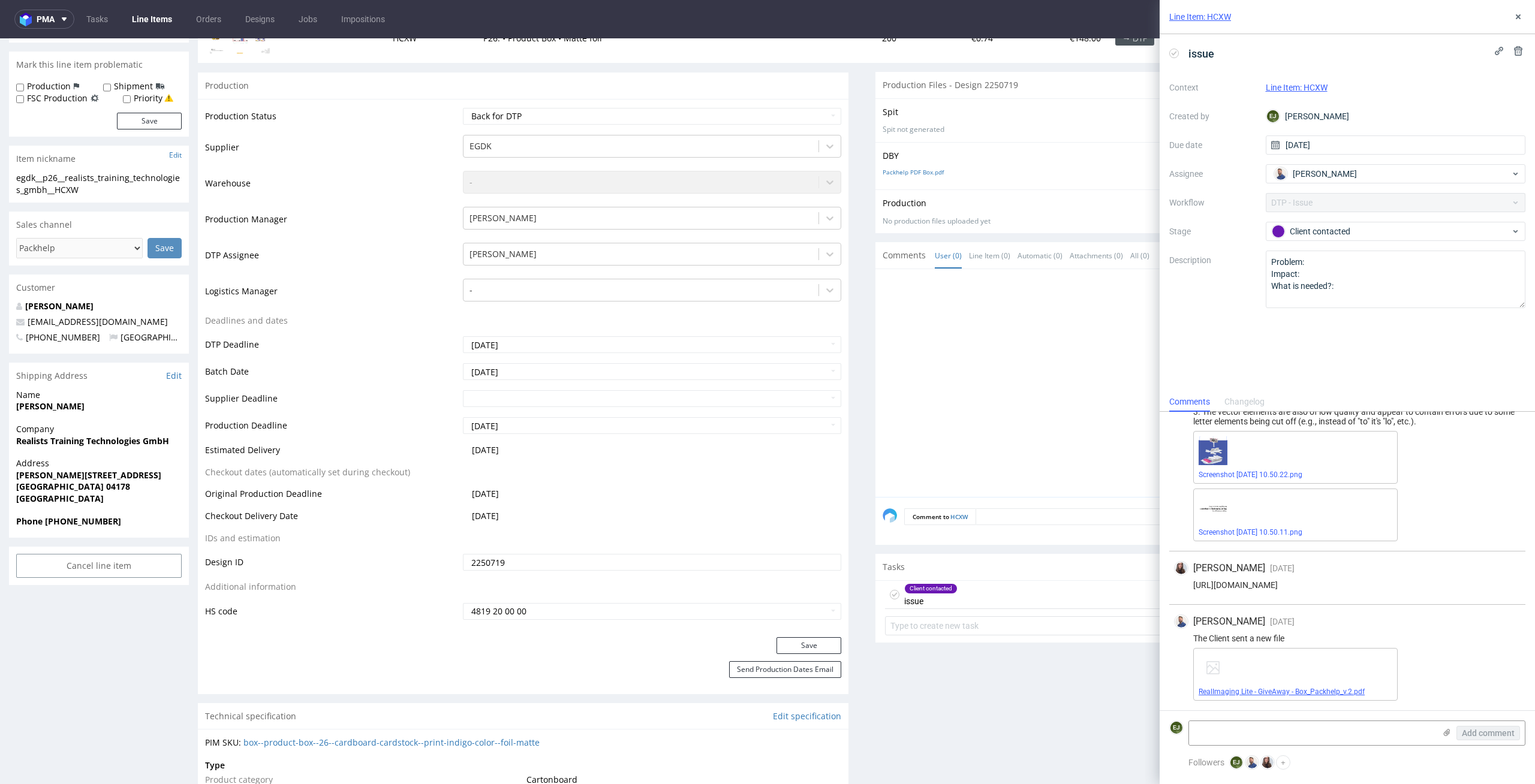
click at [1281, 693] on link "RealImaging Lite - GiveAway - Box_Packhelp_v.2.pdf" at bounding box center [1281, 692] width 166 height 8
click at [1508, 11] on div "Line Item: HCXW" at bounding box center [1348, 17] width 376 height 34
click at [1522, 11] on button at bounding box center [1518, 17] width 15 height 15
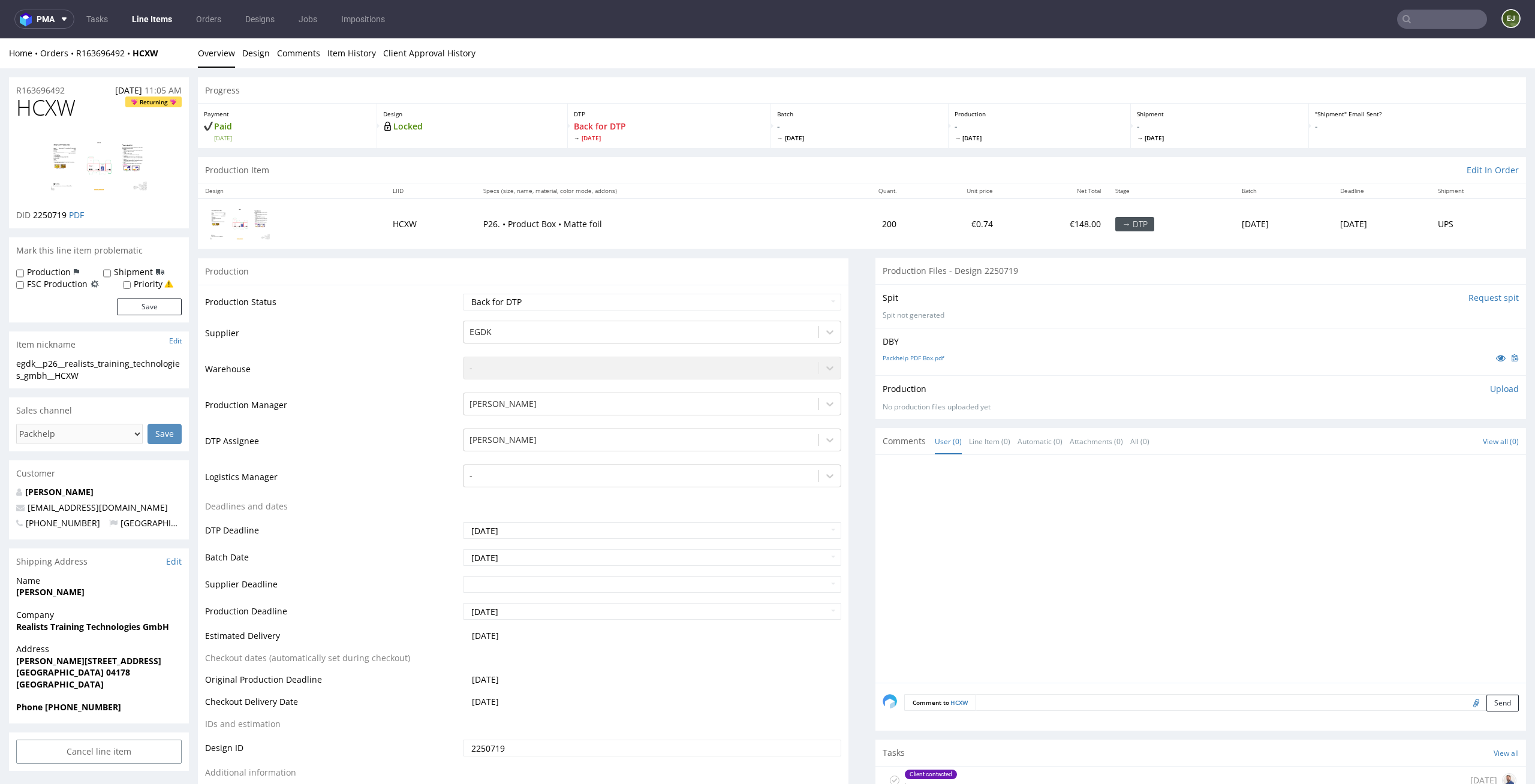
click at [812, 290] on div "Production Status Waiting for Artwork Waiting for Diecut Waiting for Mockup Wai…" at bounding box center [523, 553] width 650 height 538
click at [809, 298] on select "Waiting for Artwork Waiting for Diecut Waiting for Mockup Waiting for DTP Waiti…" at bounding box center [652, 302] width 379 height 17
select select "dtp_in_process"
click at [463, 294] on select "Waiting for Artwork Waiting for Diecut Waiting for Mockup Waiting for DTP Waiti…" at bounding box center [652, 302] width 379 height 17
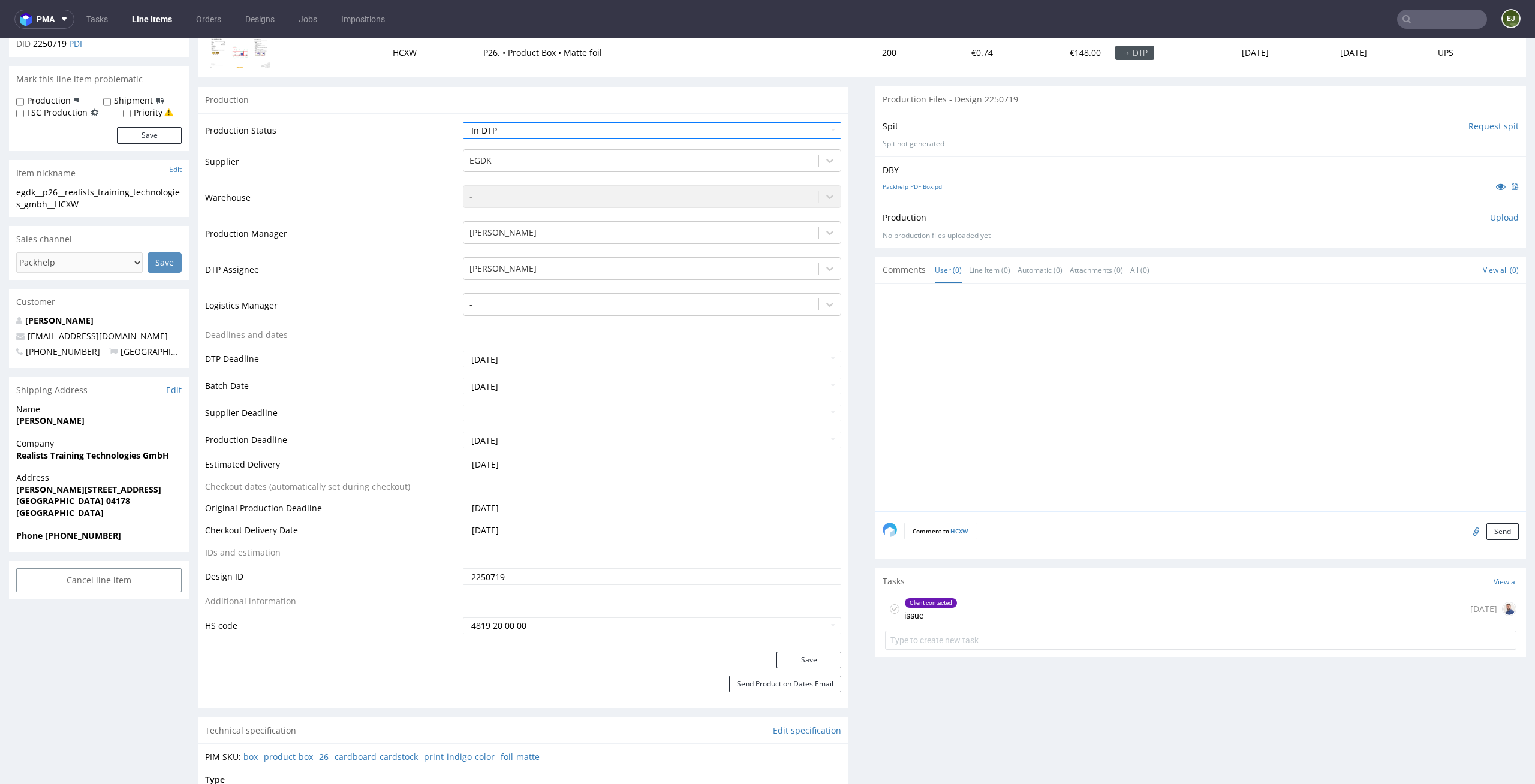
scroll to position [192, 0]
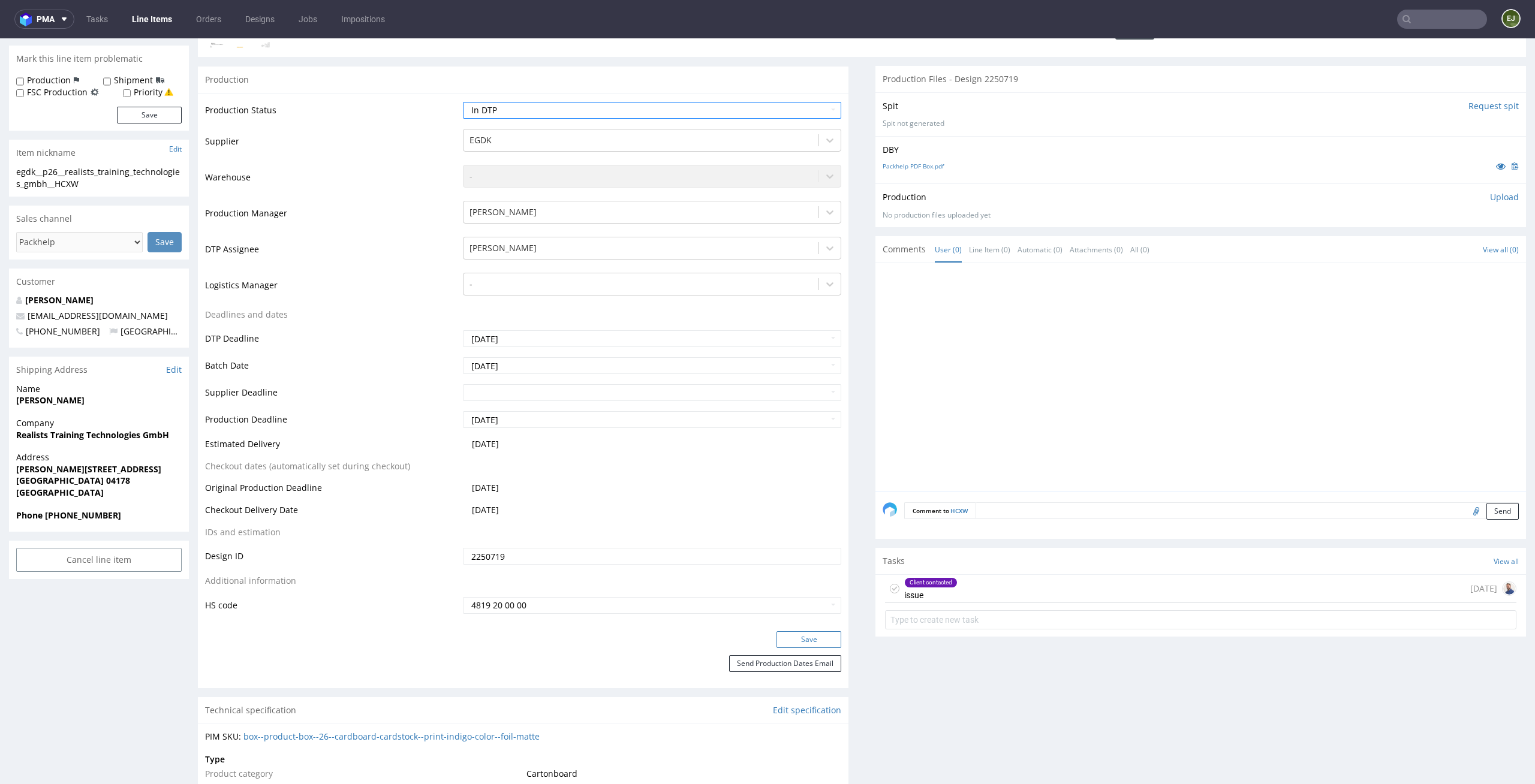
click at [806, 640] on button "Save" at bounding box center [809, 640] width 64 height 17
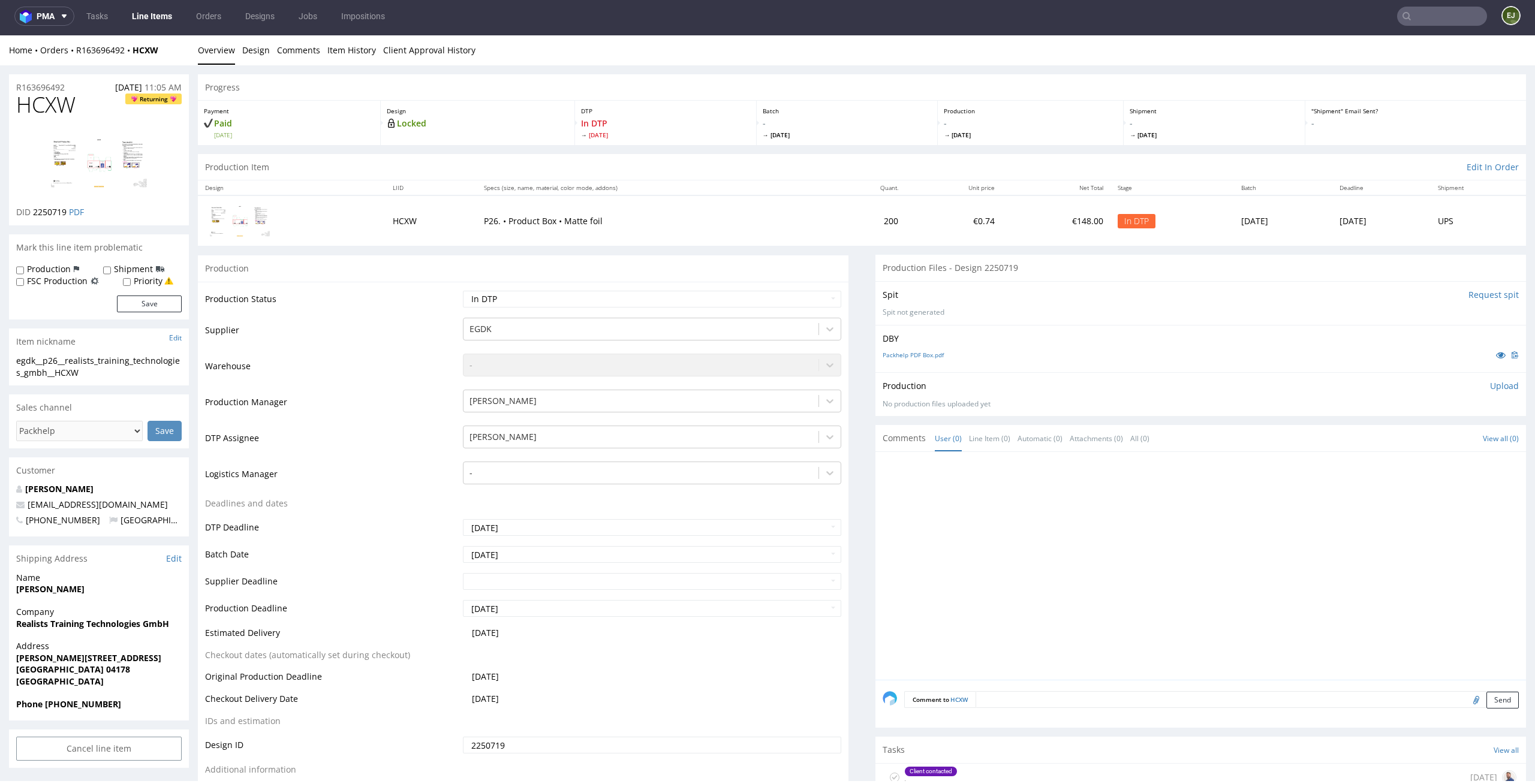
scroll to position [241, 0]
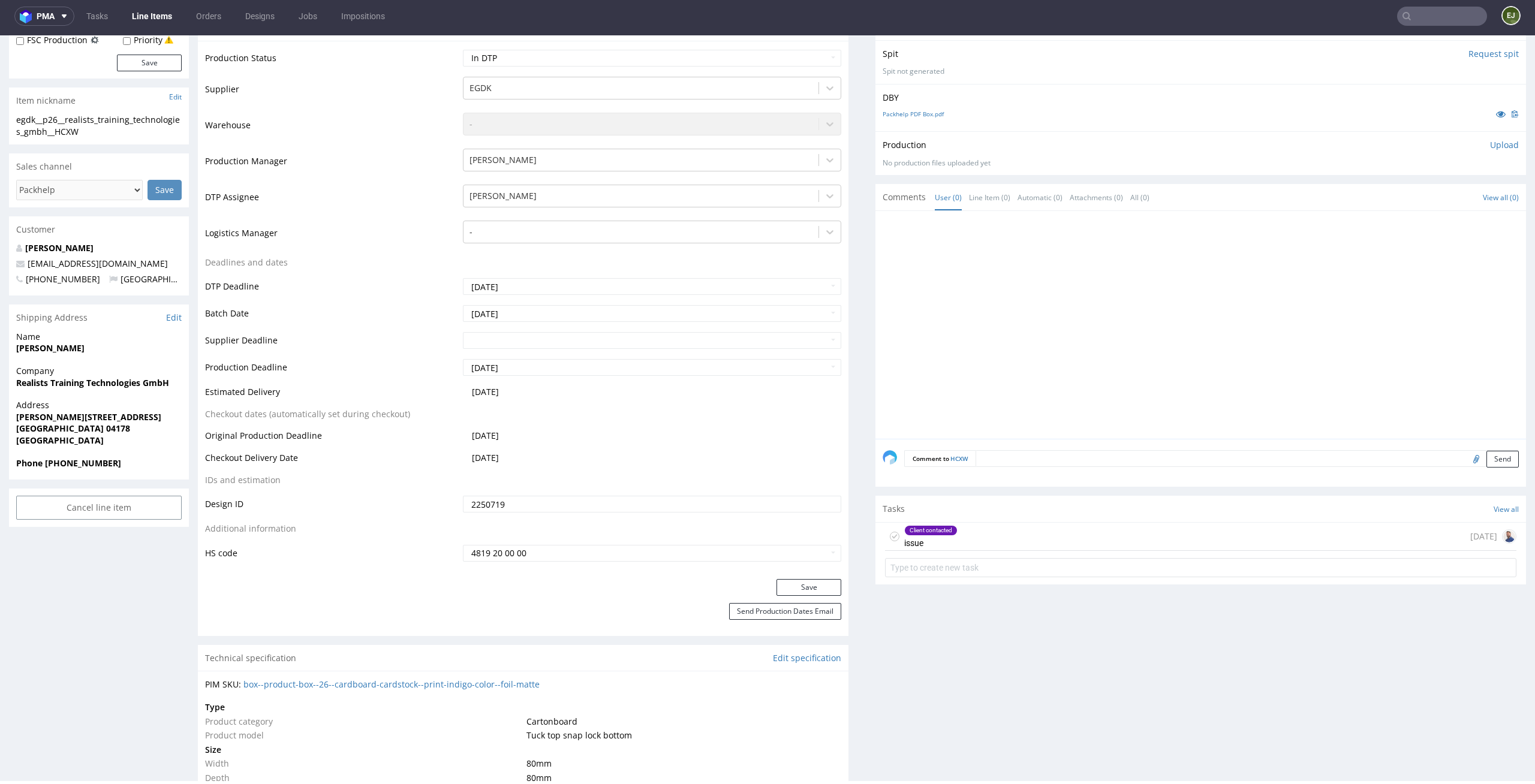
click at [1084, 536] on div "Client contacted issue 7 days ago" at bounding box center [1201, 537] width 632 height 28
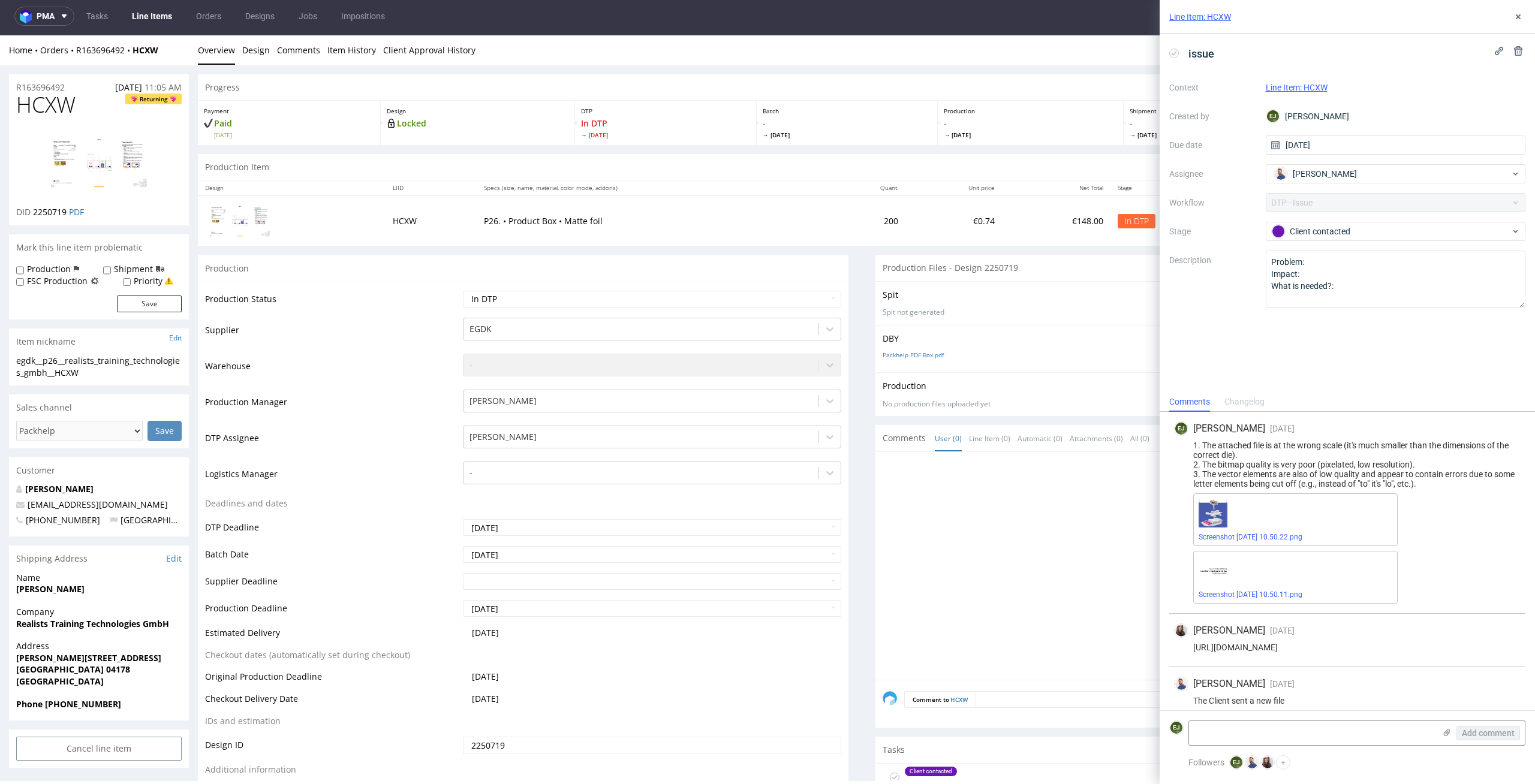
click at [103, 164] on img at bounding box center [99, 163] width 96 height 68
drag, startPoint x: 96, startPoint y: 378, endPoint x: 0, endPoint y: 346, distance: 101.2
click at [144, 382] on div "egdk__p26__realists_training_technologies_gmbh__HCXW egdk__p26 __realists_train…" at bounding box center [99, 370] width 180 height 31
drag, startPoint x: 102, startPoint y: 376, endPoint x: 0, endPoint y: 364, distance: 102.7
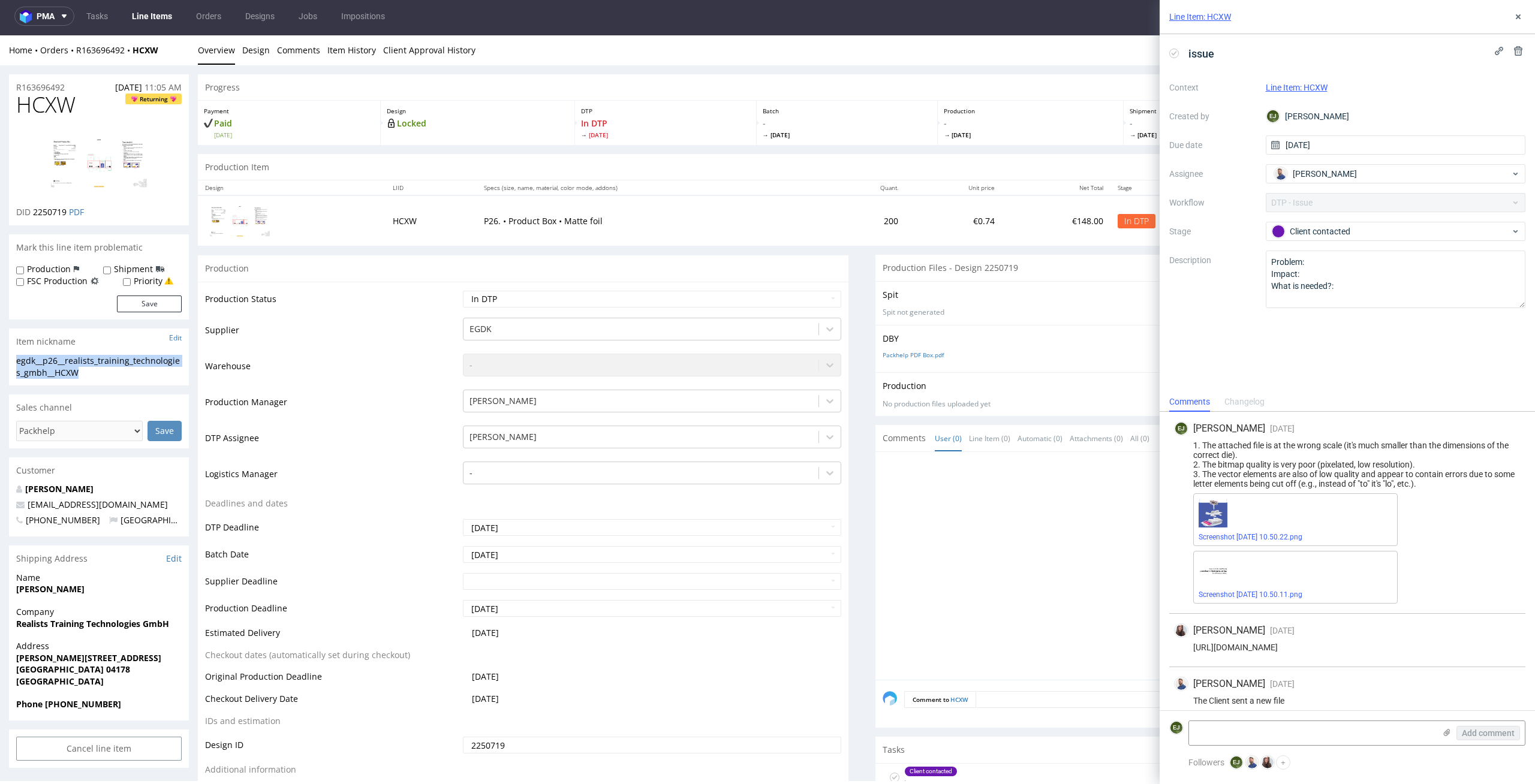
copy div "egdk__p26__realists_training_technologies_gmbh__HCXW"
drag, startPoint x: 66, startPoint y: 214, endPoint x: 34, endPoint y: 211, distance: 32.1
click at [34, 211] on p "DID 2250719 PDF" at bounding box center [50, 212] width 68 height 12
copy span "2250719"
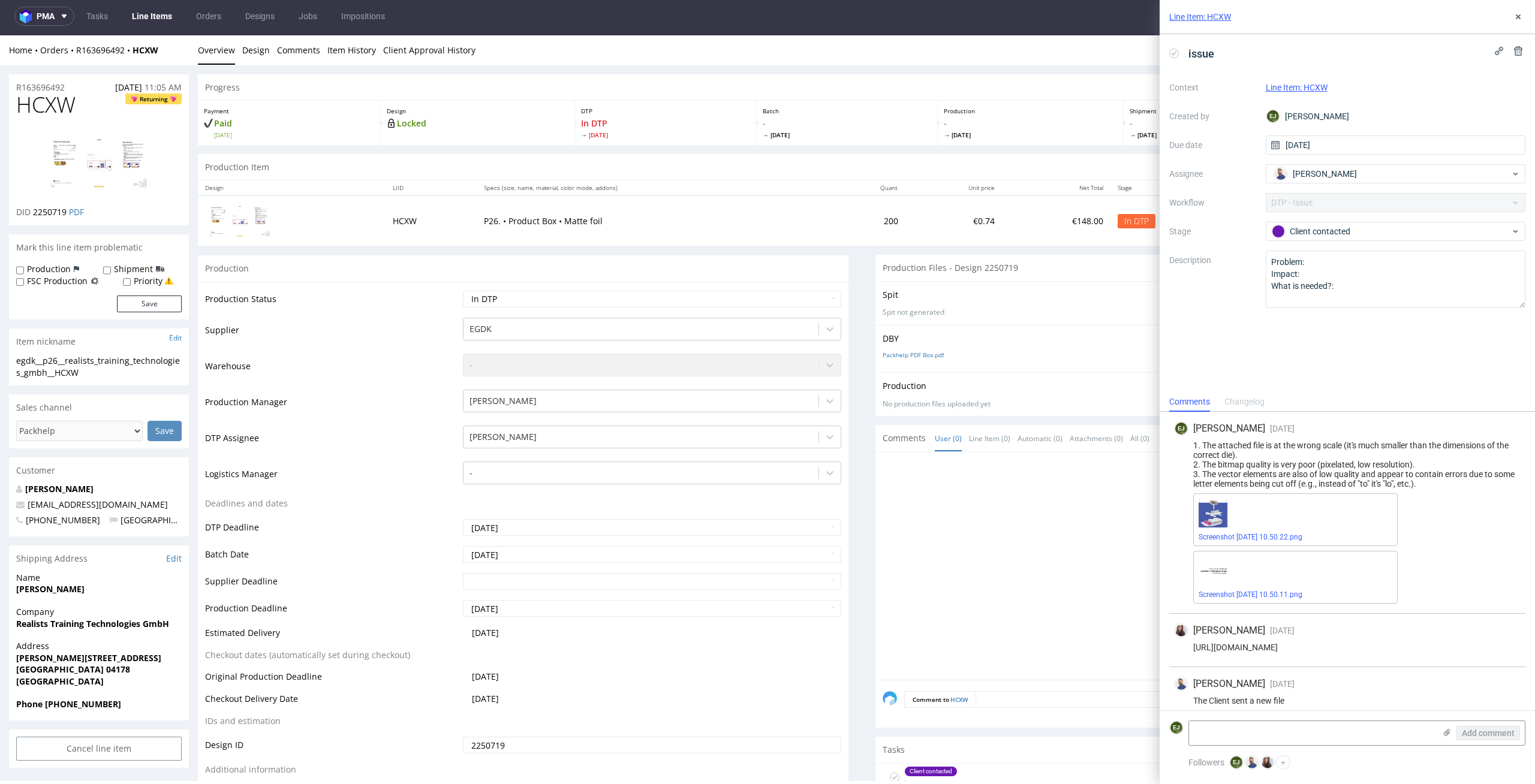
drag, startPoint x: 34, startPoint y: 85, endPoint x: 0, endPoint y: 81, distance: 34.2
copy p "R163696492"
click at [1173, 50] on icon at bounding box center [1174, 53] width 10 height 10
click at [1518, 22] on button at bounding box center [1518, 17] width 15 height 15
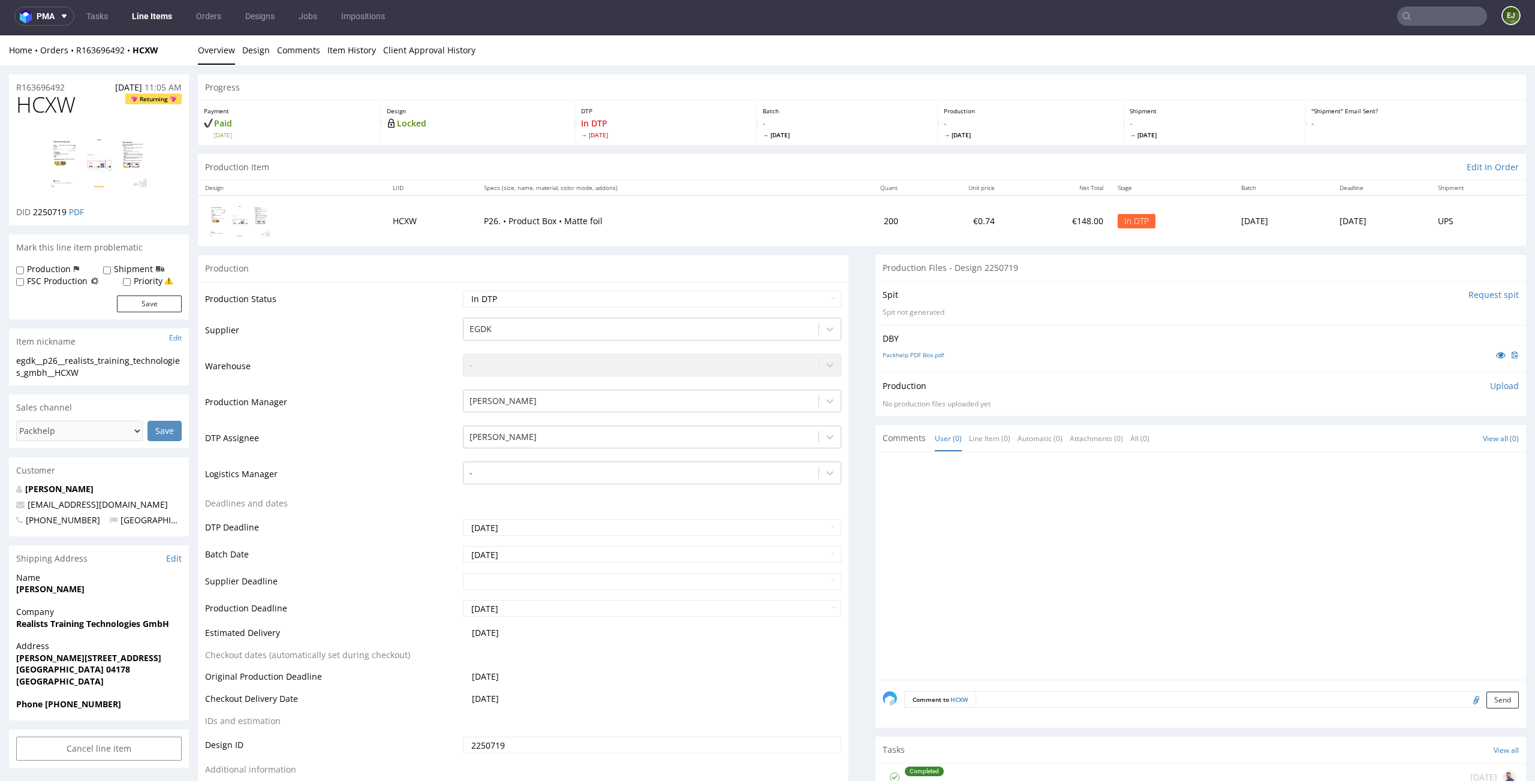
click at [1496, 380] on p "Upload" at bounding box center [1504, 385] width 29 height 12
click at [1414, 438] on div "Add files" at bounding box center [1434, 441] width 60 height 18
type input "C:\fakepath\egdk__p26__realists_training_technologies_gmbh__HCXW__d2250719__oR1…"
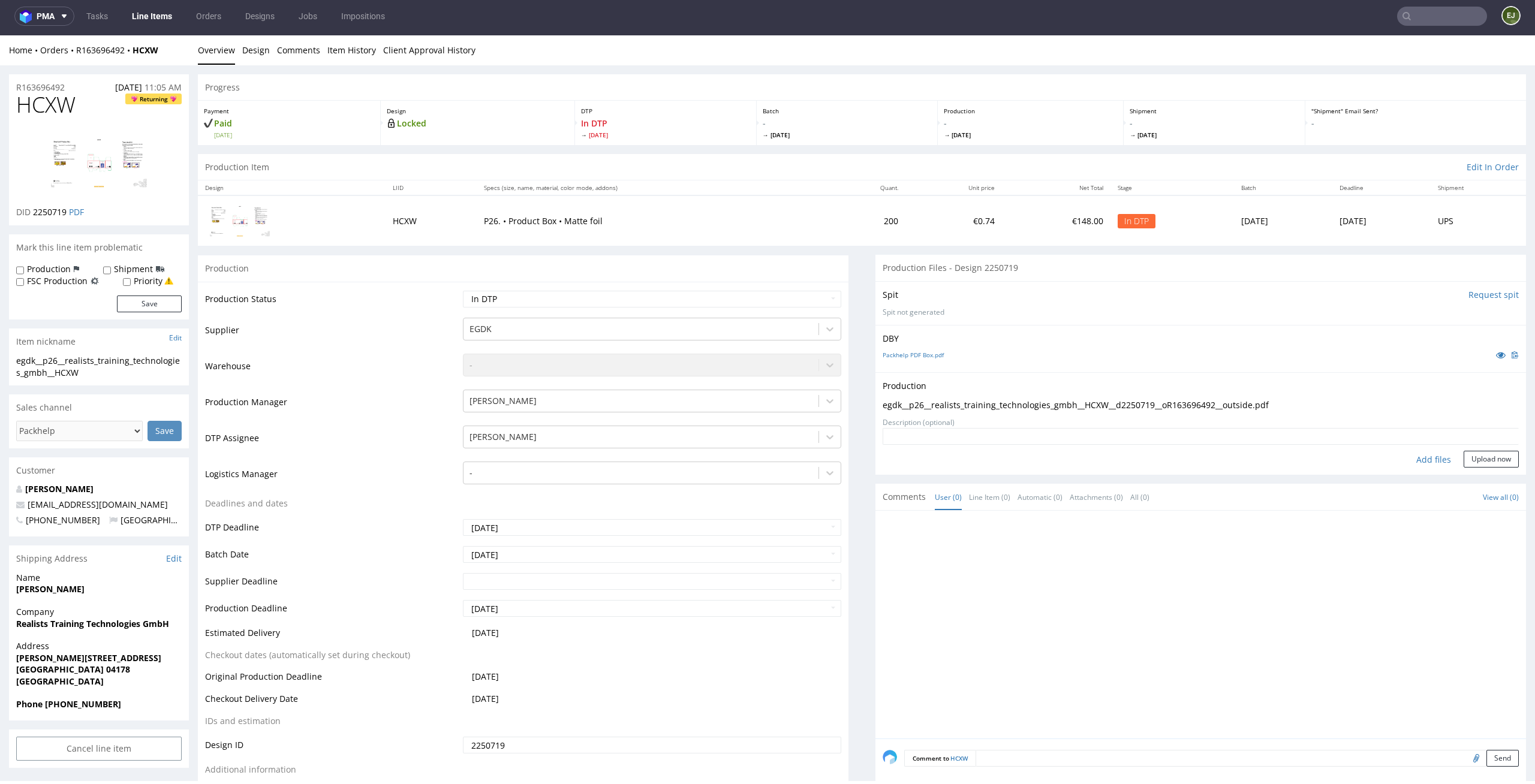
click at [1479, 468] on div "Production Upload egdk__p26__realists_training_technologies_gmbh__HCXW__d225071…" at bounding box center [1201, 423] width 650 height 102
click at [1486, 461] on button "Upload now" at bounding box center [1491, 459] width 55 height 17
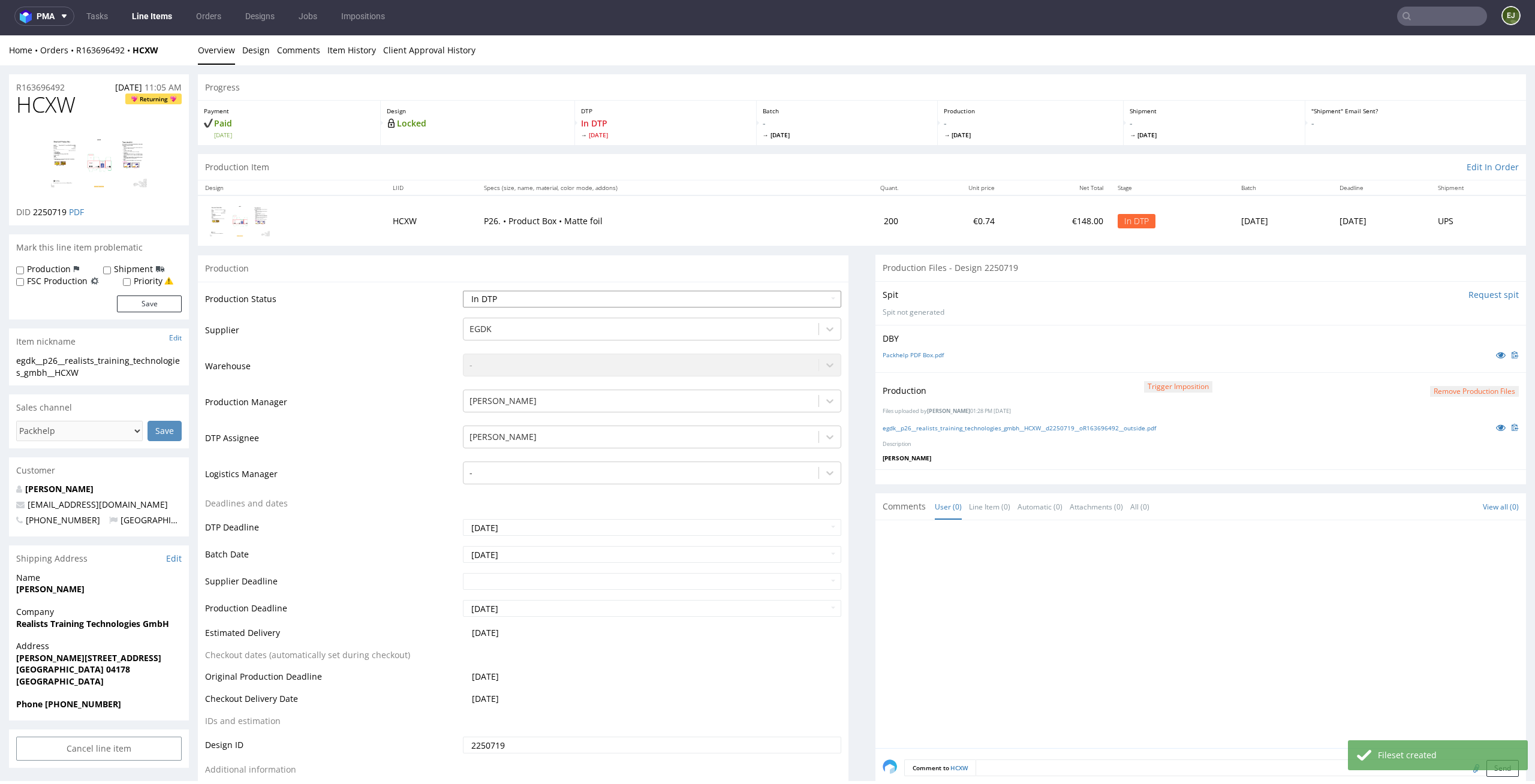
click at [815, 297] on select "Waiting for Artwork Waiting for Diecut Waiting for Mockup Waiting for DTP Waiti…" at bounding box center [652, 299] width 379 height 17
select select "dtp_production_ready"
click at [463, 291] on select "Waiting for Artwork Waiting for Diecut Waiting for Mockup Waiting for DTP Waiti…" at bounding box center [652, 299] width 379 height 17
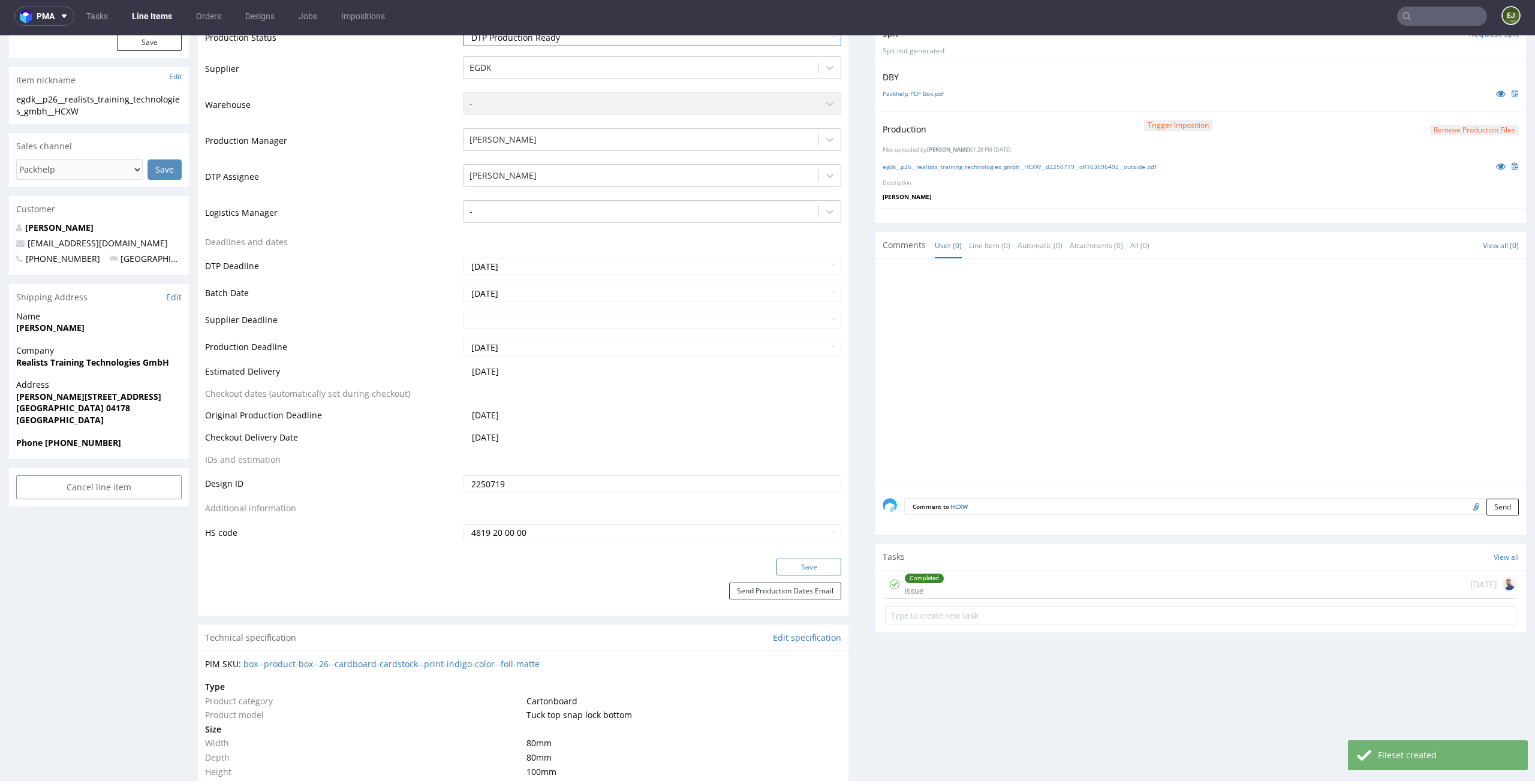
click at [824, 566] on button "Save" at bounding box center [809, 567] width 64 height 17
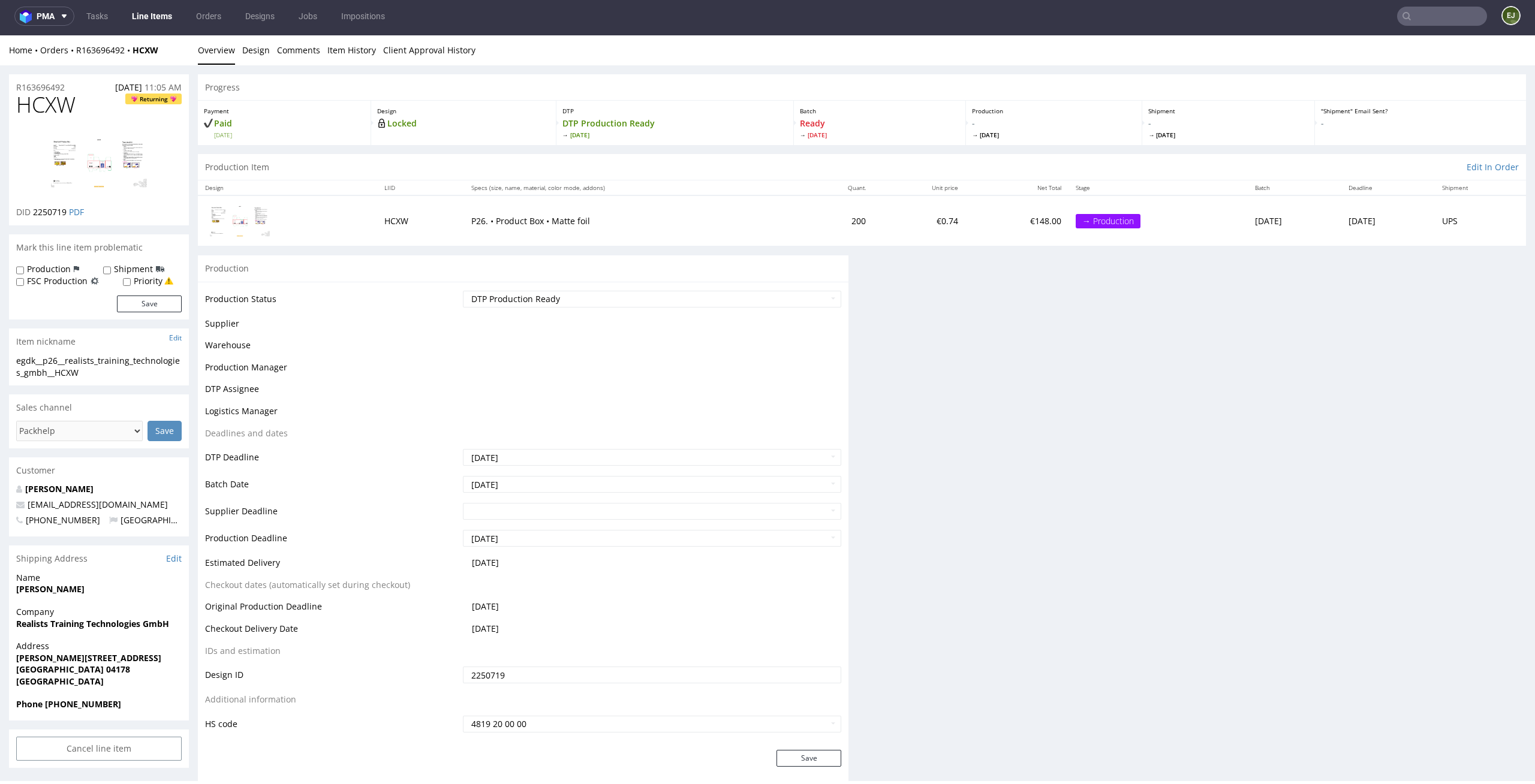
scroll to position [0, 0]
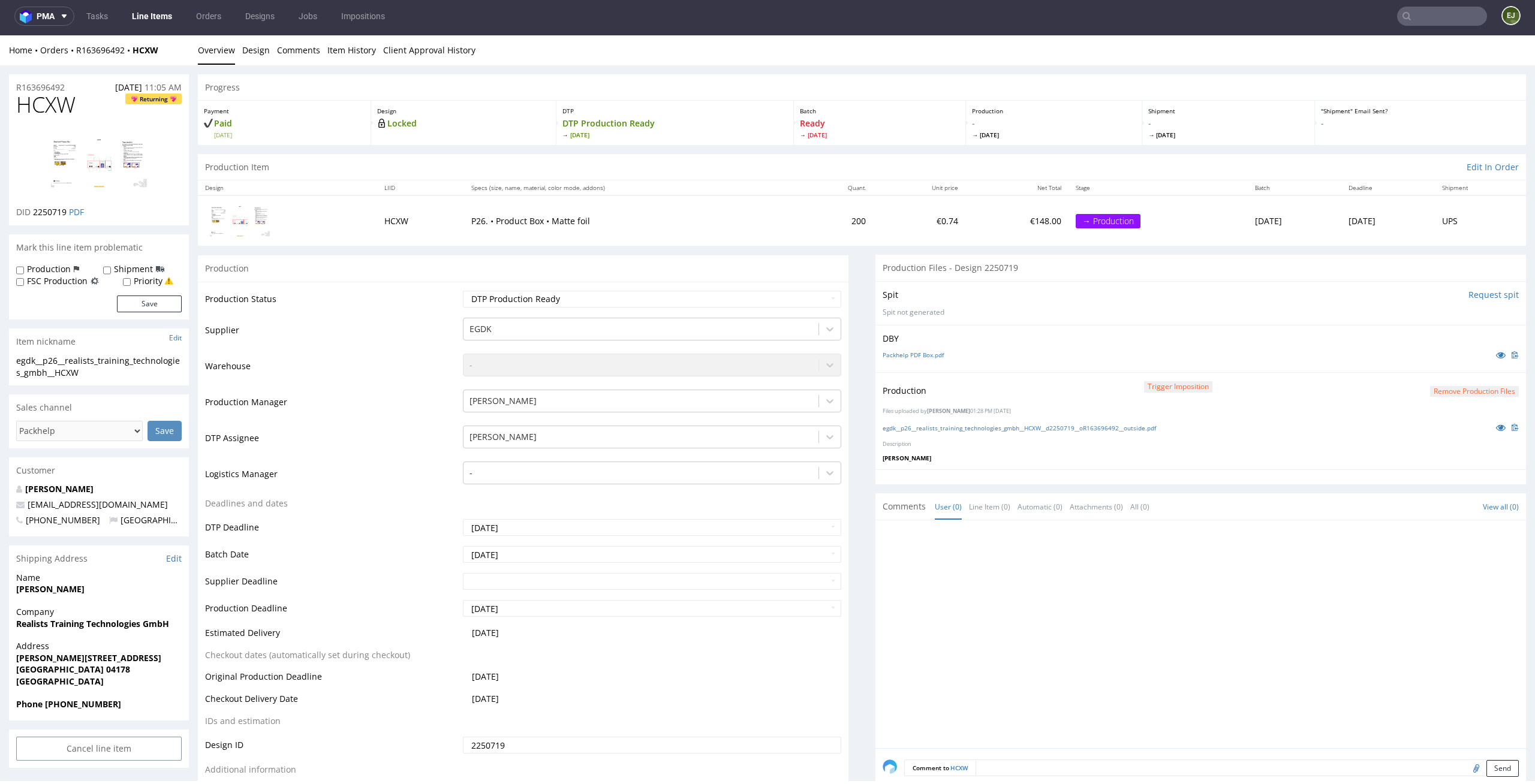
click at [866, 179] on div "Production Item Edit In Order" at bounding box center [861, 167] width 1328 height 27
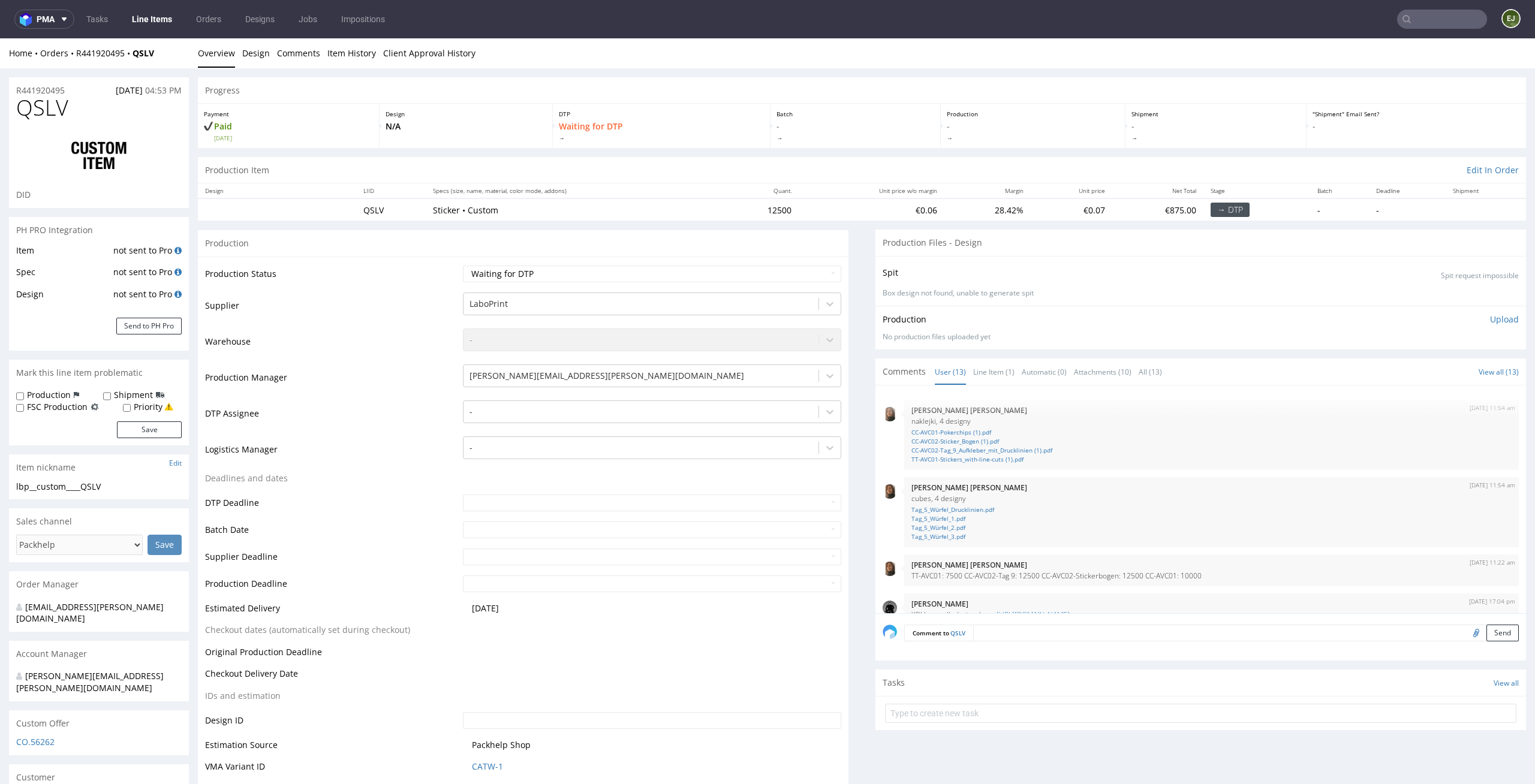
scroll to position [398, 0]
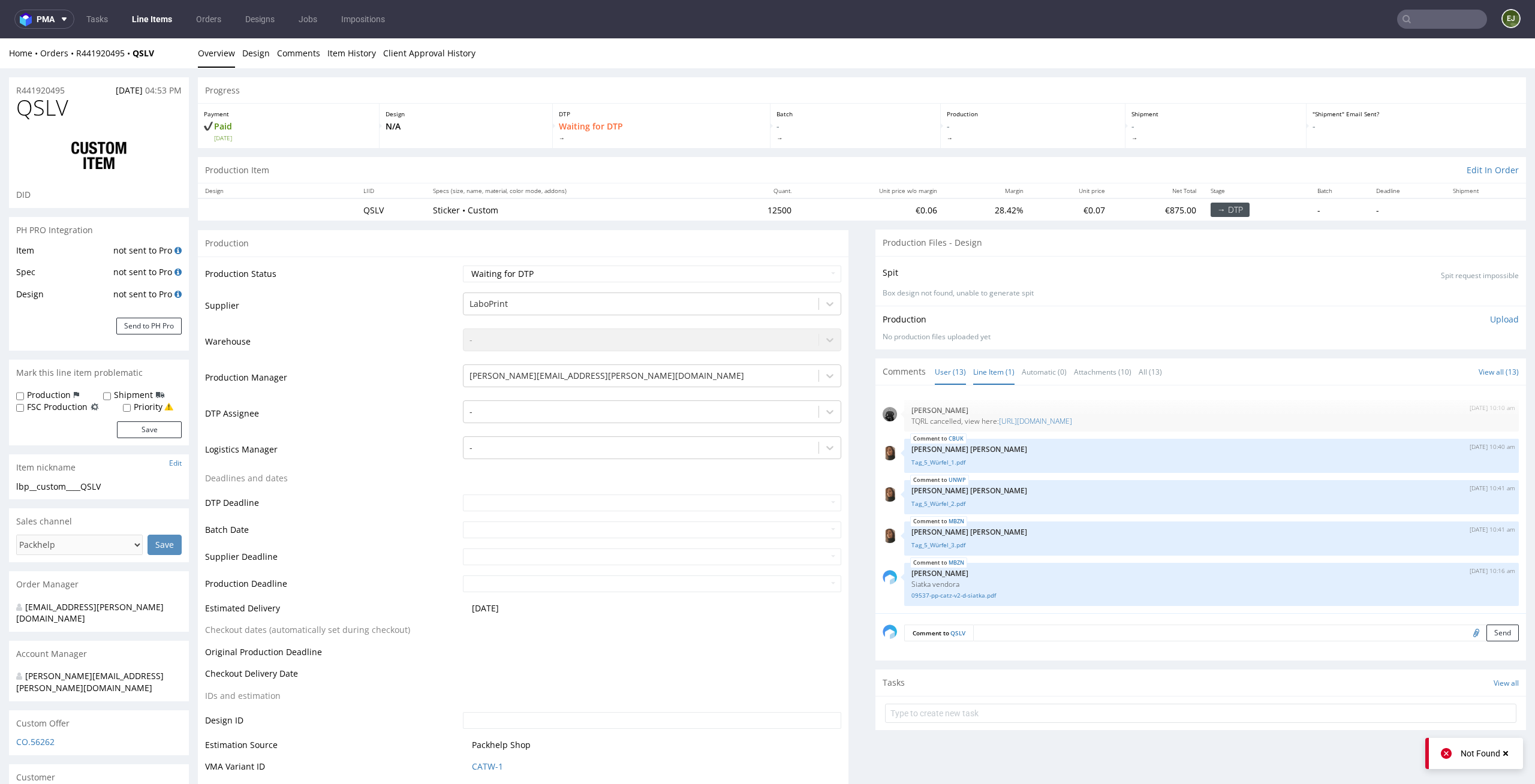
click at [990, 376] on link "Line Item (1)" at bounding box center [994, 371] width 41 height 26
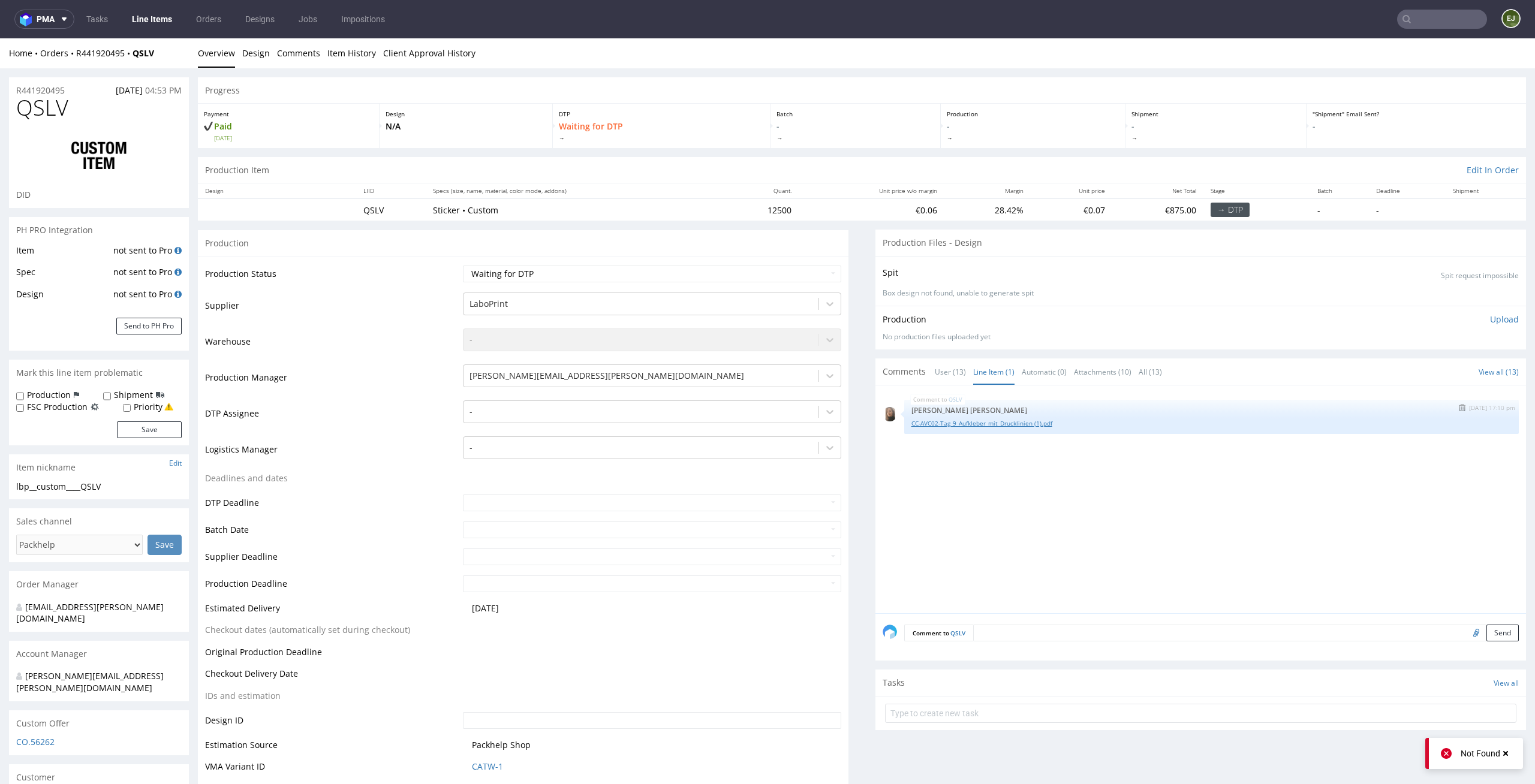
click at [943, 423] on link "CC-AVC02-Tag_9_Aufkleber_mit_Drucklinien (1).pdf" at bounding box center [1211, 423] width 600 height 9
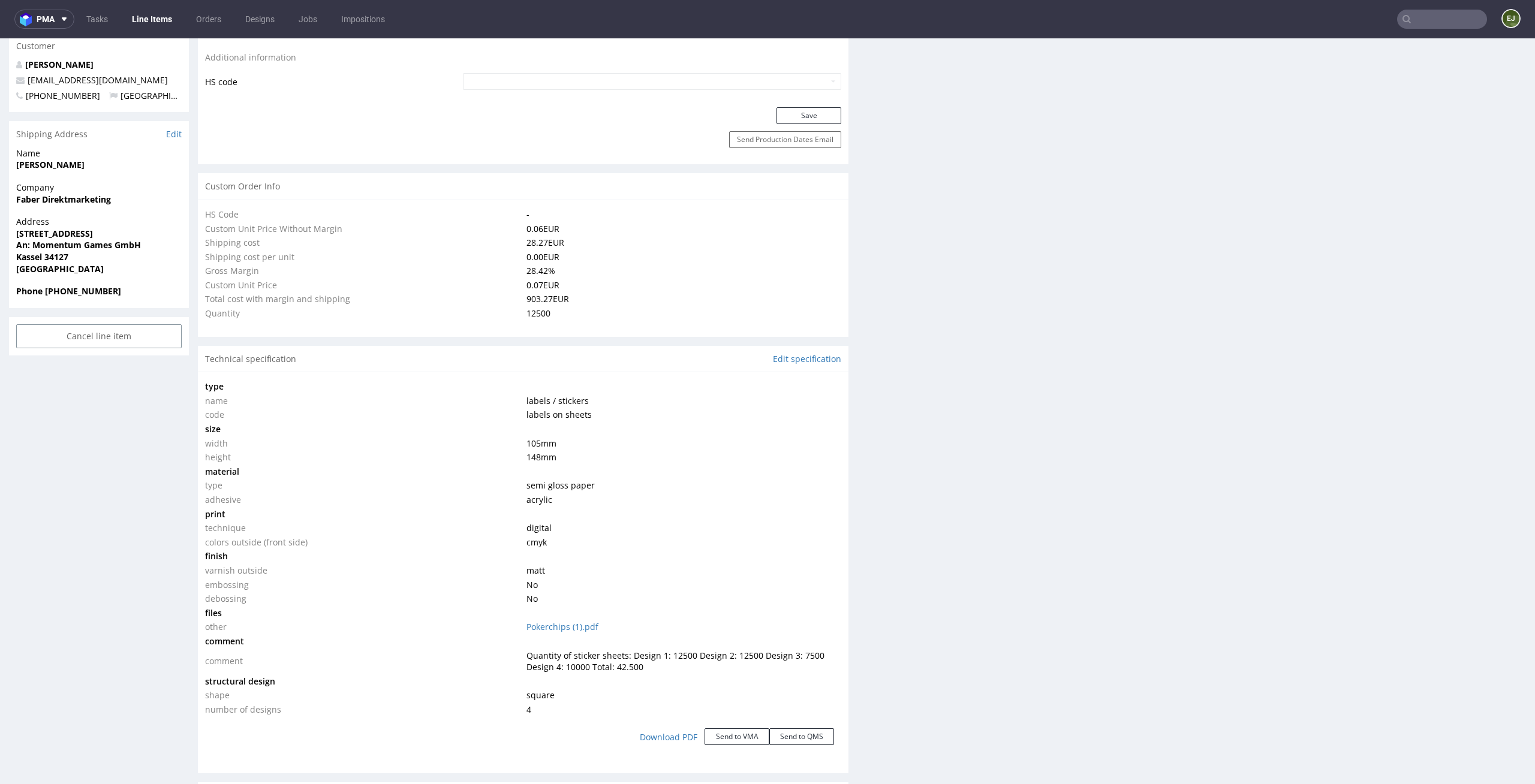
scroll to position [0, 0]
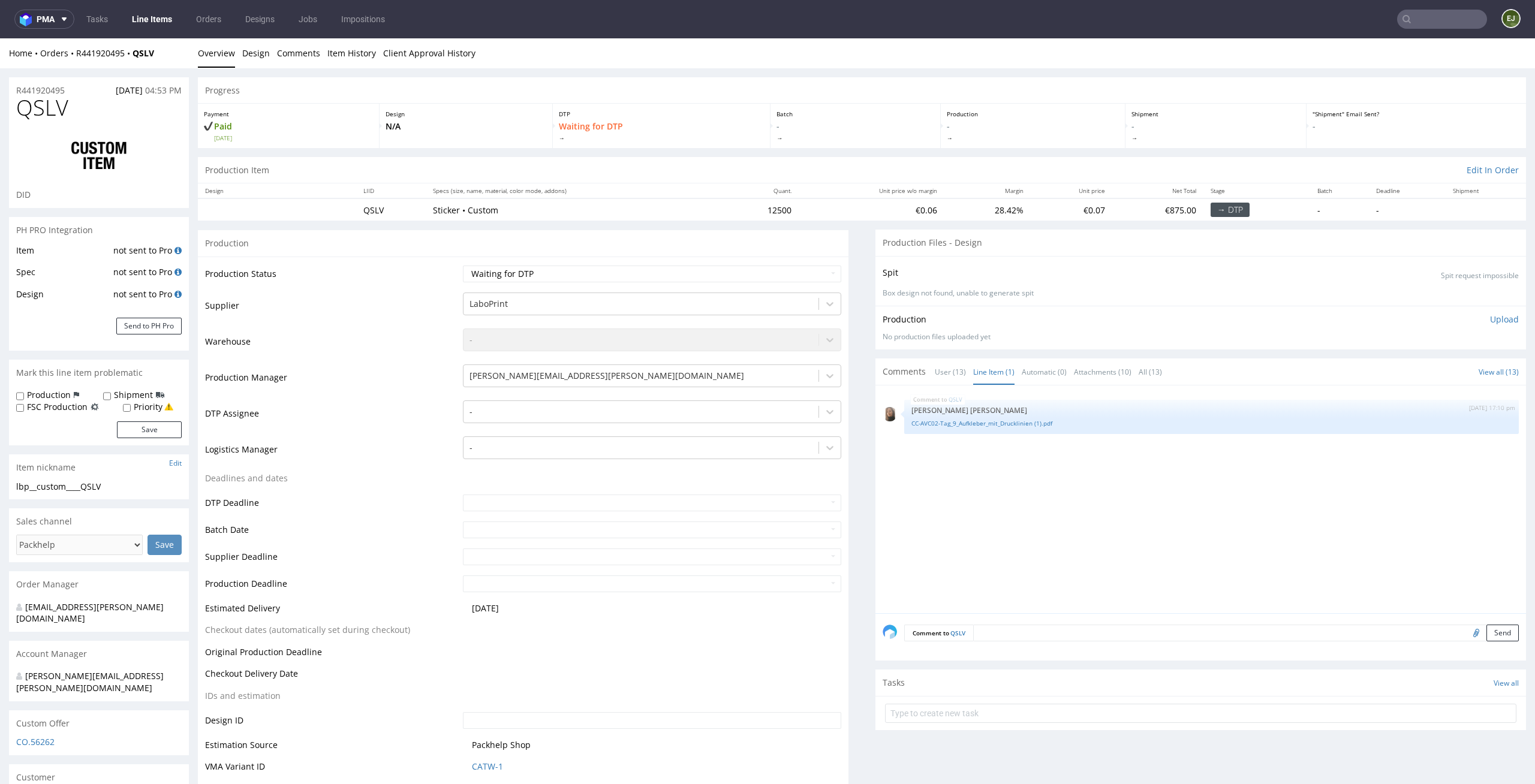
click at [882, 85] on div "Progress" at bounding box center [861, 90] width 1328 height 27
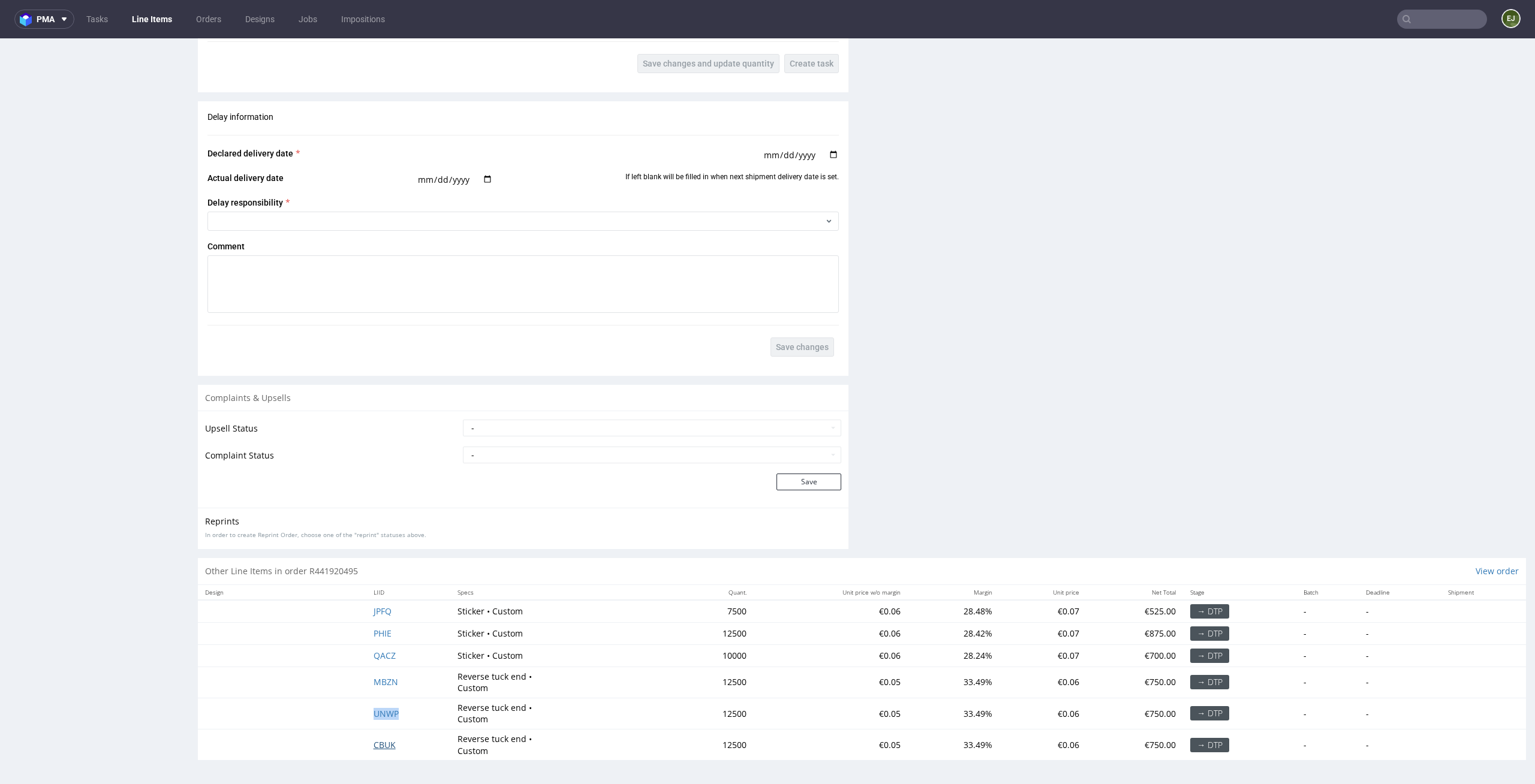
click at [382, 747] on span "CBUK" at bounding box center [385, 745] width 22 height 11
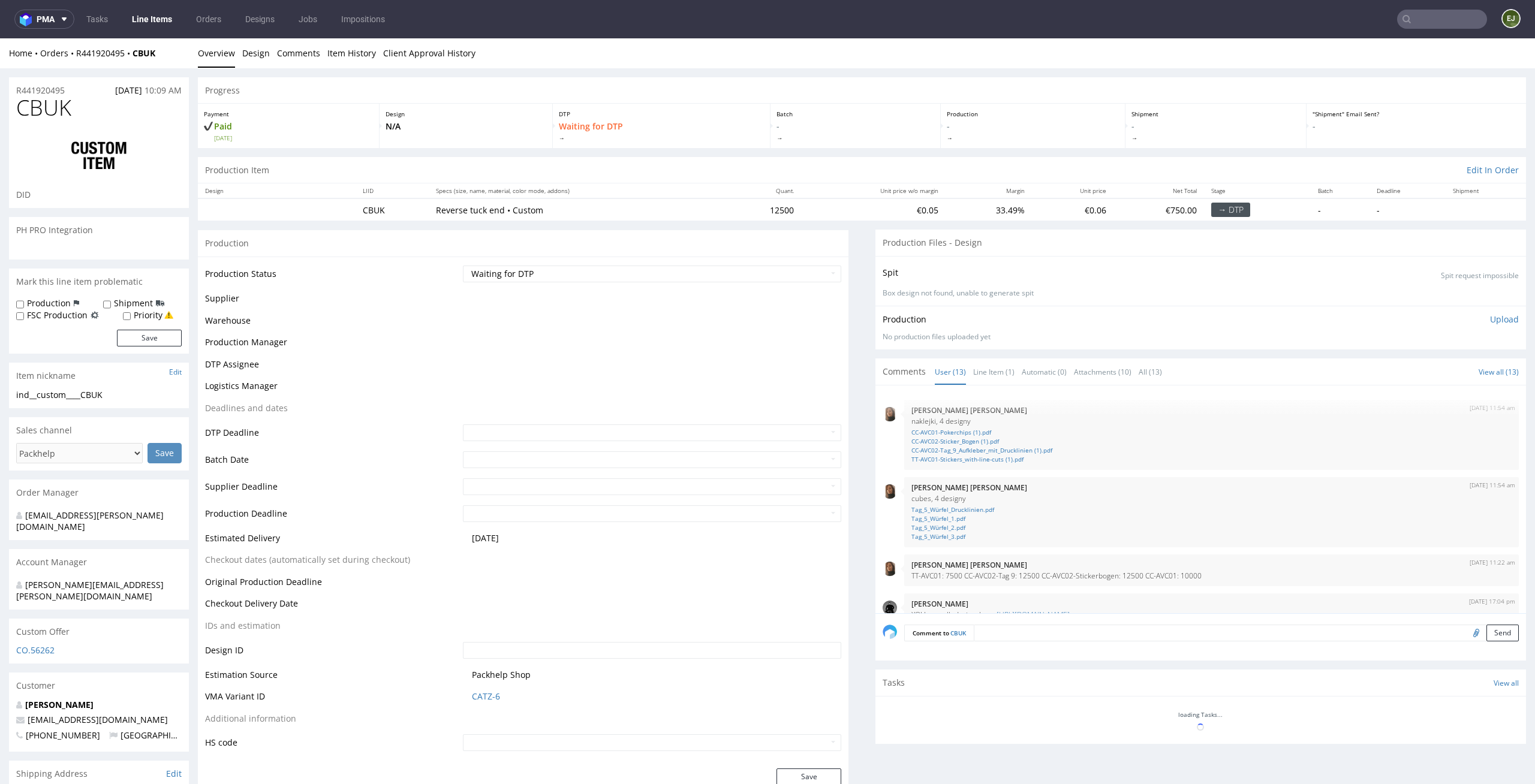
scroll to position [398, 0]
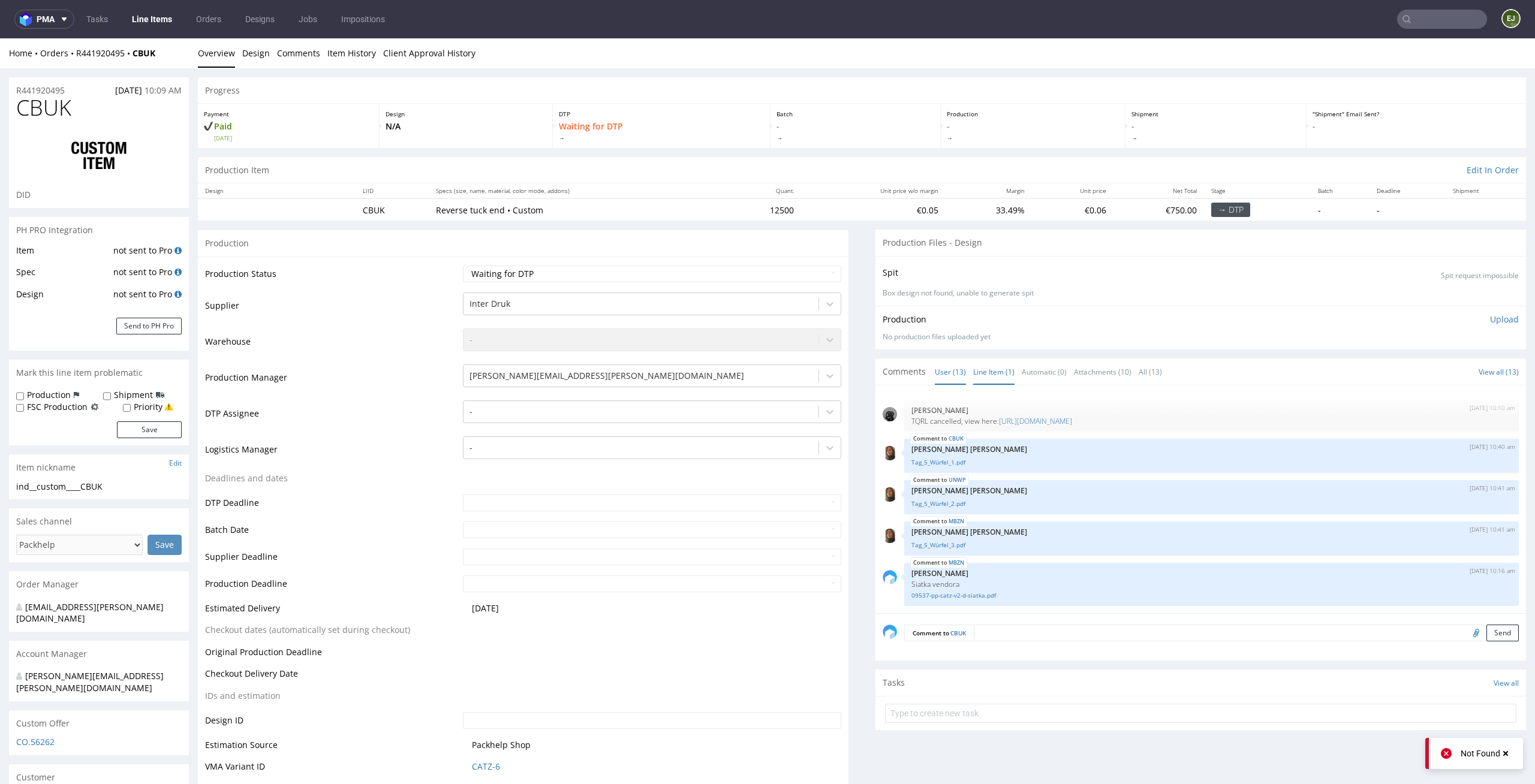
click at [1003, 376] on link "Line Item (1)" at bounding box center [994, 371] width 41 height 26
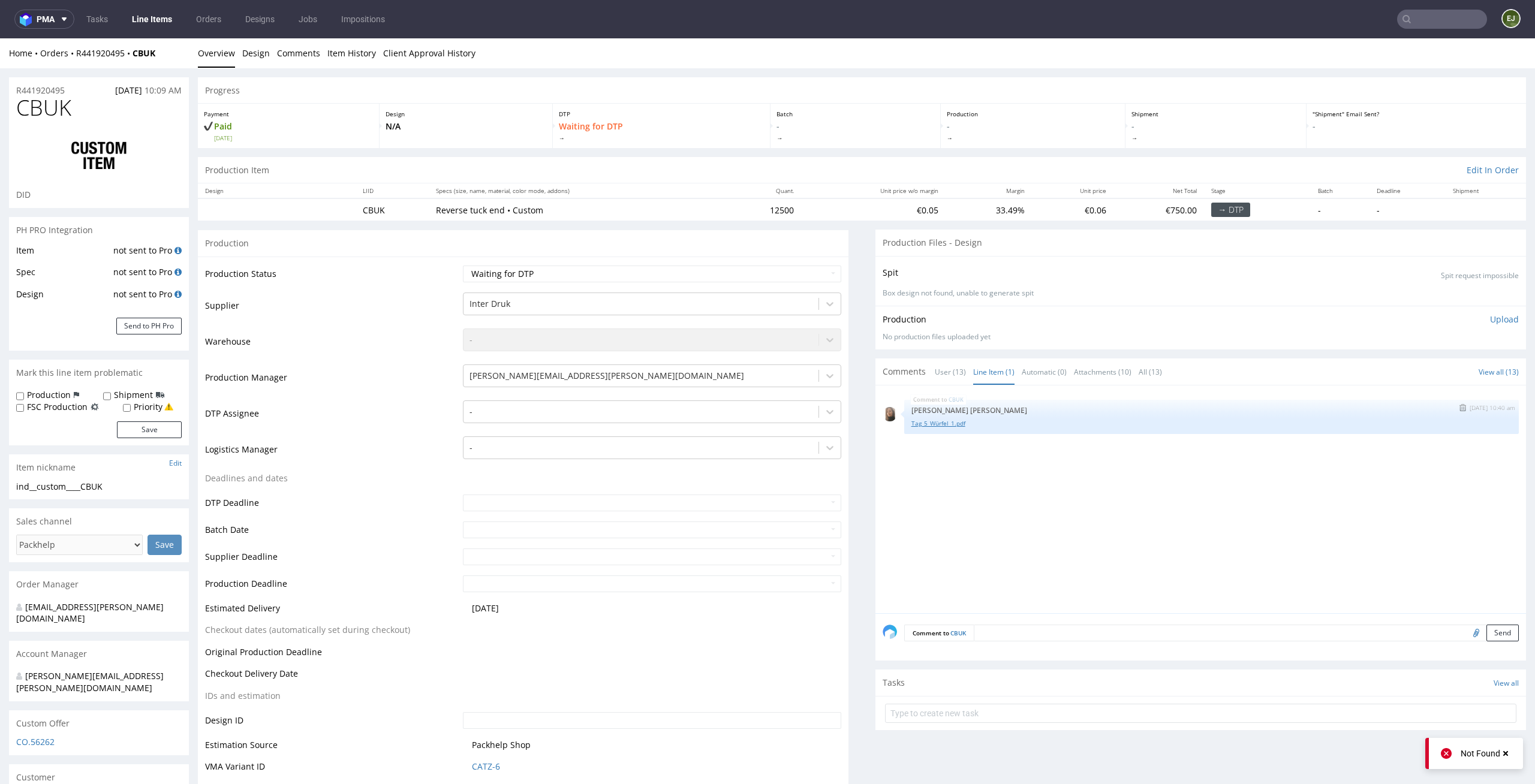
click at [924, 419] on link "Tag_5_Würfel_1.pdf" at bounding box center [1211, 423] width 600 height 9
click at [948, 375] on link "User (13)" at bounding box center [950, 371] width 31 height 26
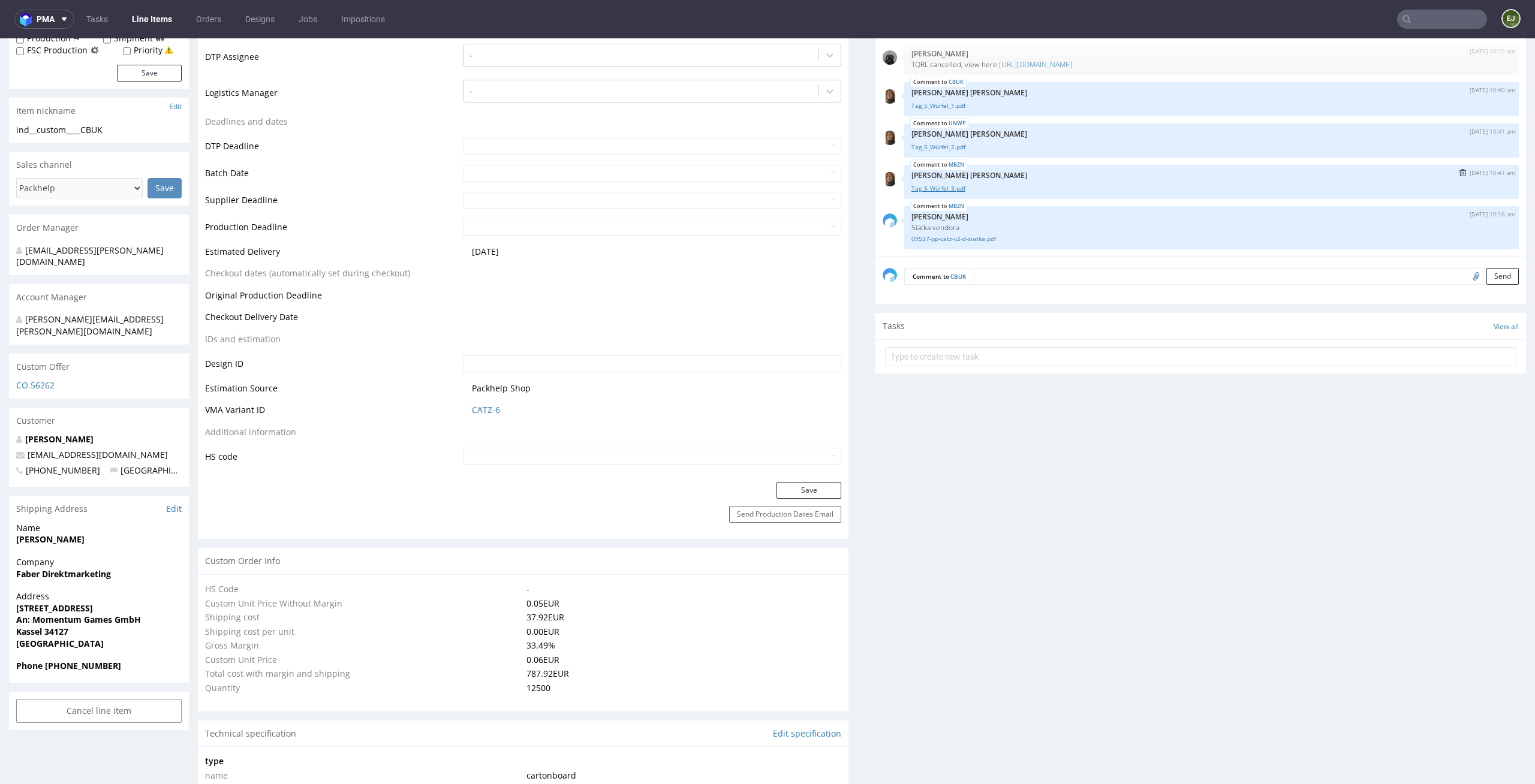
scroll to position [81, 0]
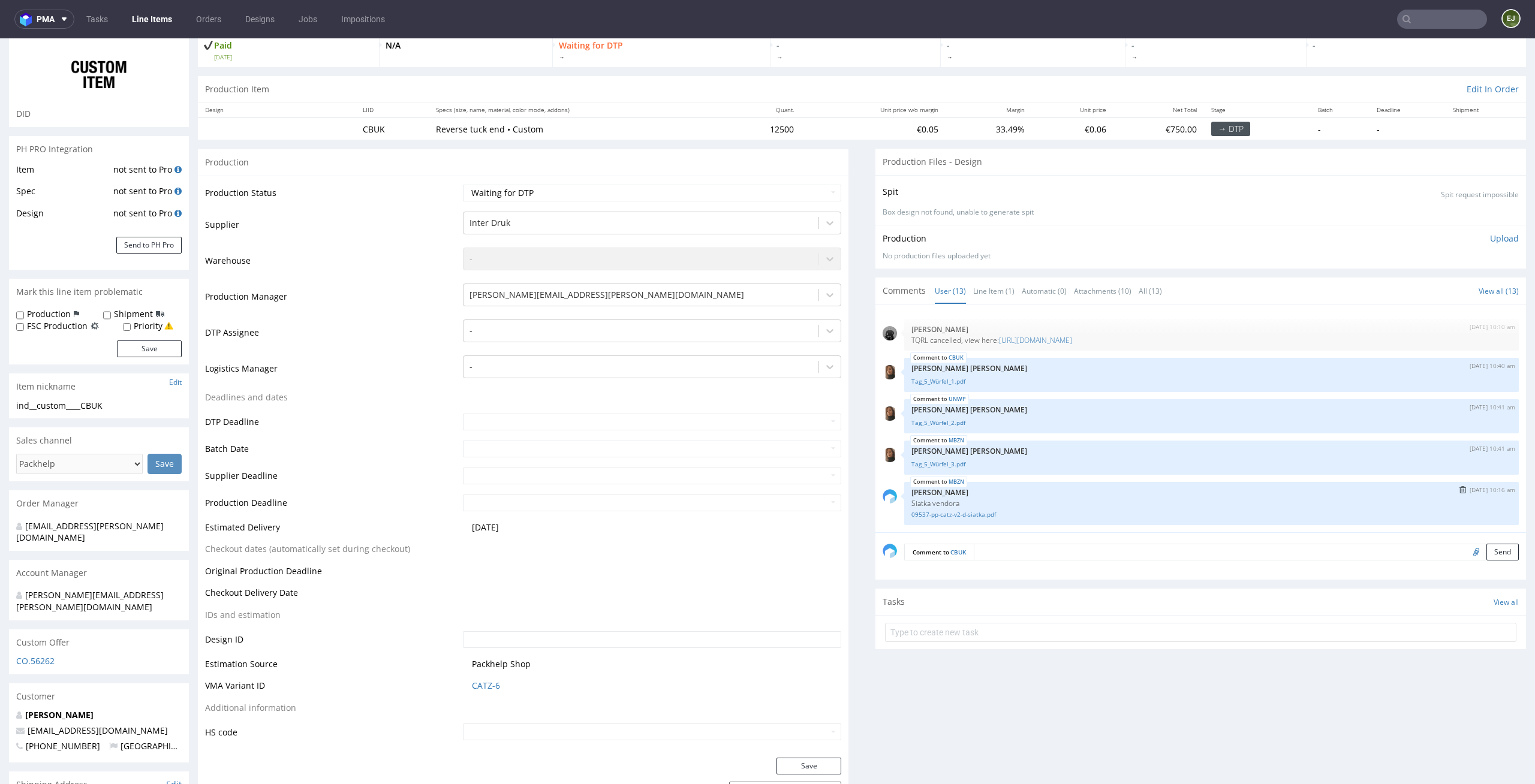
click at [1124, 508] on div "09537-pp-catz-v2-d-siatka.pdf" at bounding box center [1211, 514] width 600 height 11
click at [1095, 508] on div "09537-pp-catz-v2-d-siatka.pdf" at bounding box center [1211, 514] width 600 height 11
click at [971, 514] on link "09537-pp-catz-v2-d-siatka.pdf" at bounding box center [1211, 514] width 600 height 9
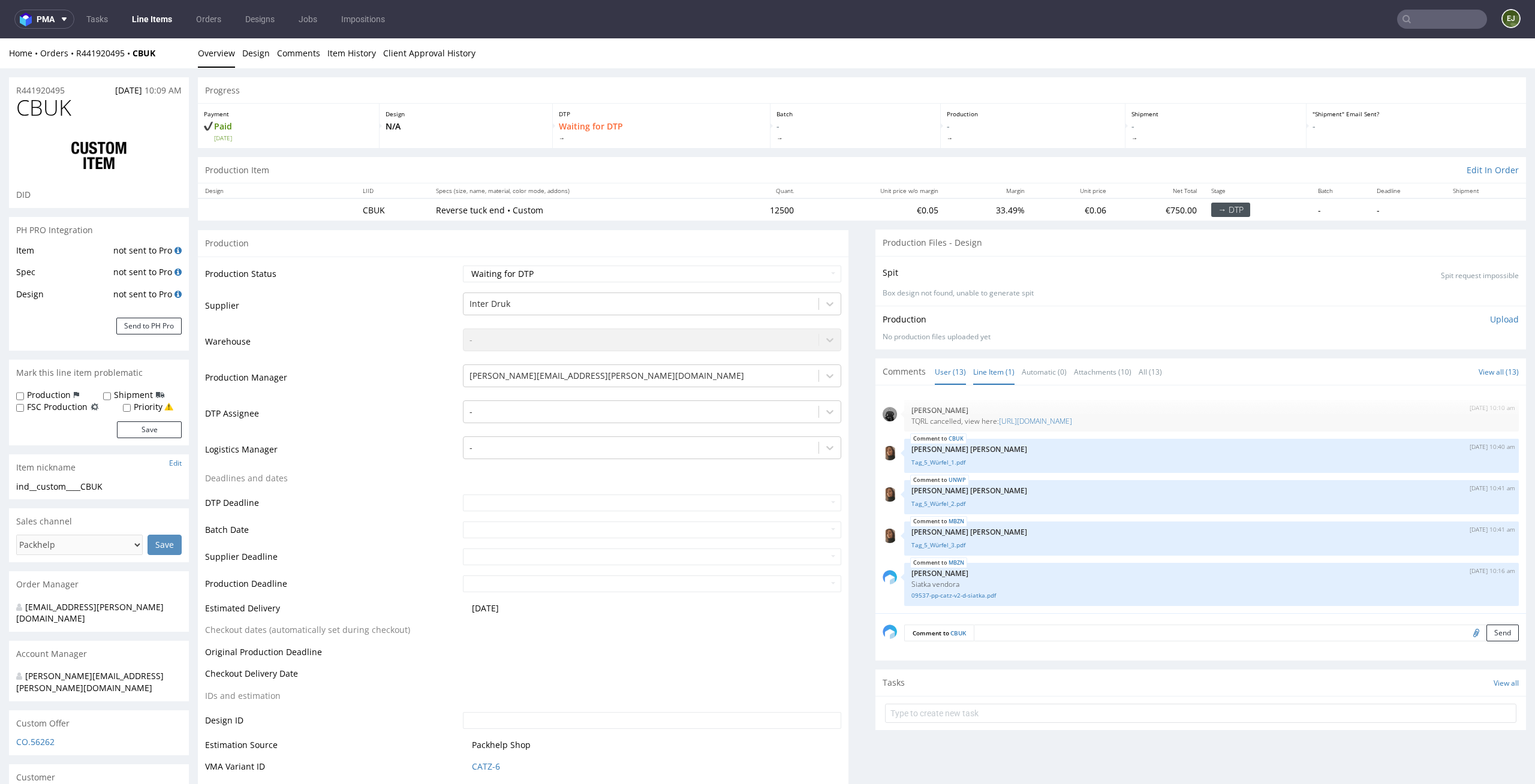
click at [990, 367] on link "Line Item (1)" at bounding box center [994, 371] width 41 height 26
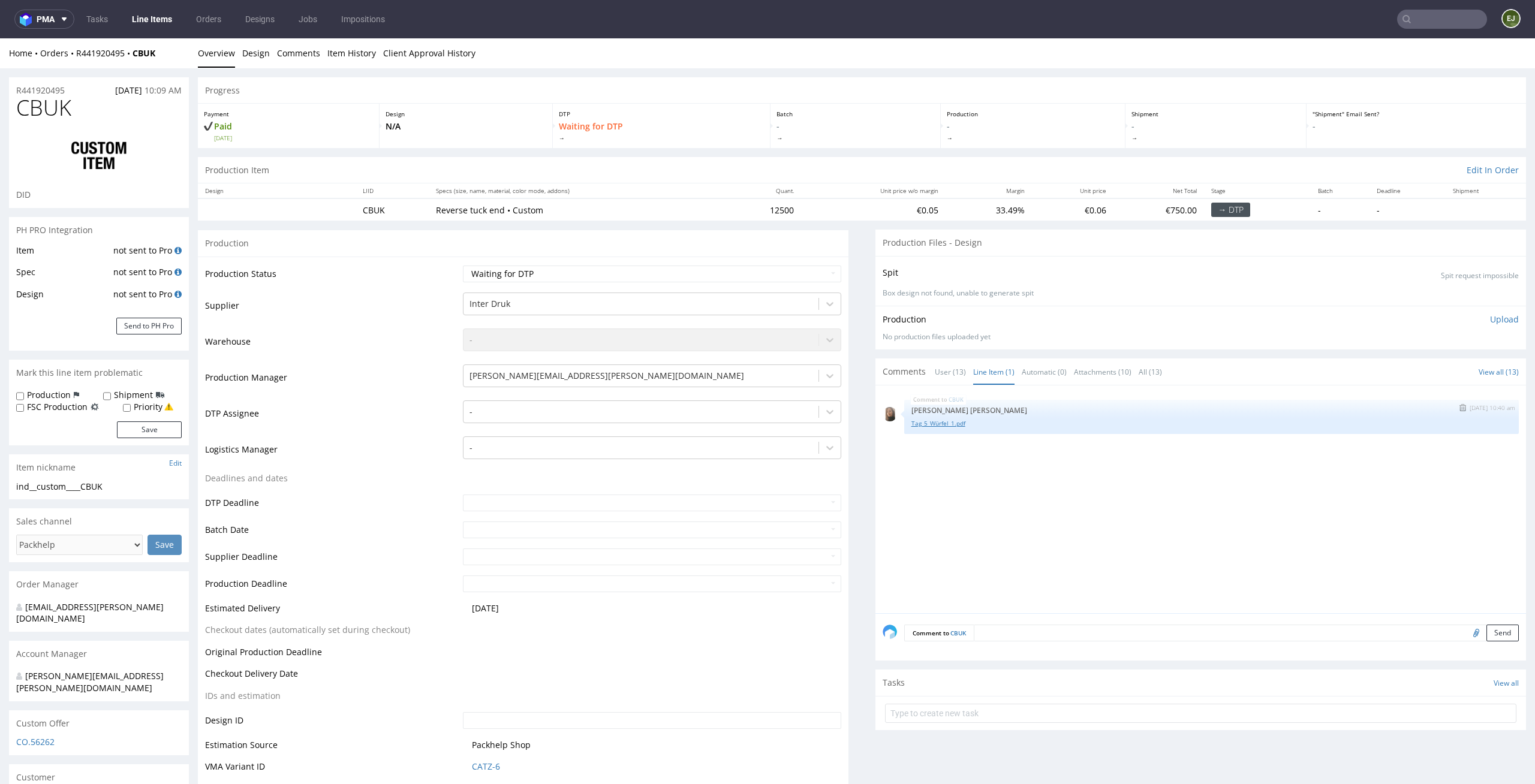
click at [944, 425] on link "Tag_5_Würfel_1.pdf" at bounding box center [1211, 423] width 600 height 9
drag, startPoint x: 494, startPoint y: 208, endPoint x: 429, endPoint y: 210, distance: 65.0
click at [436, 210] on p "Reverse tuck end • Custom" at bounding box center [576, 210] width 281 height 12
copy p "Reverse tuck end"
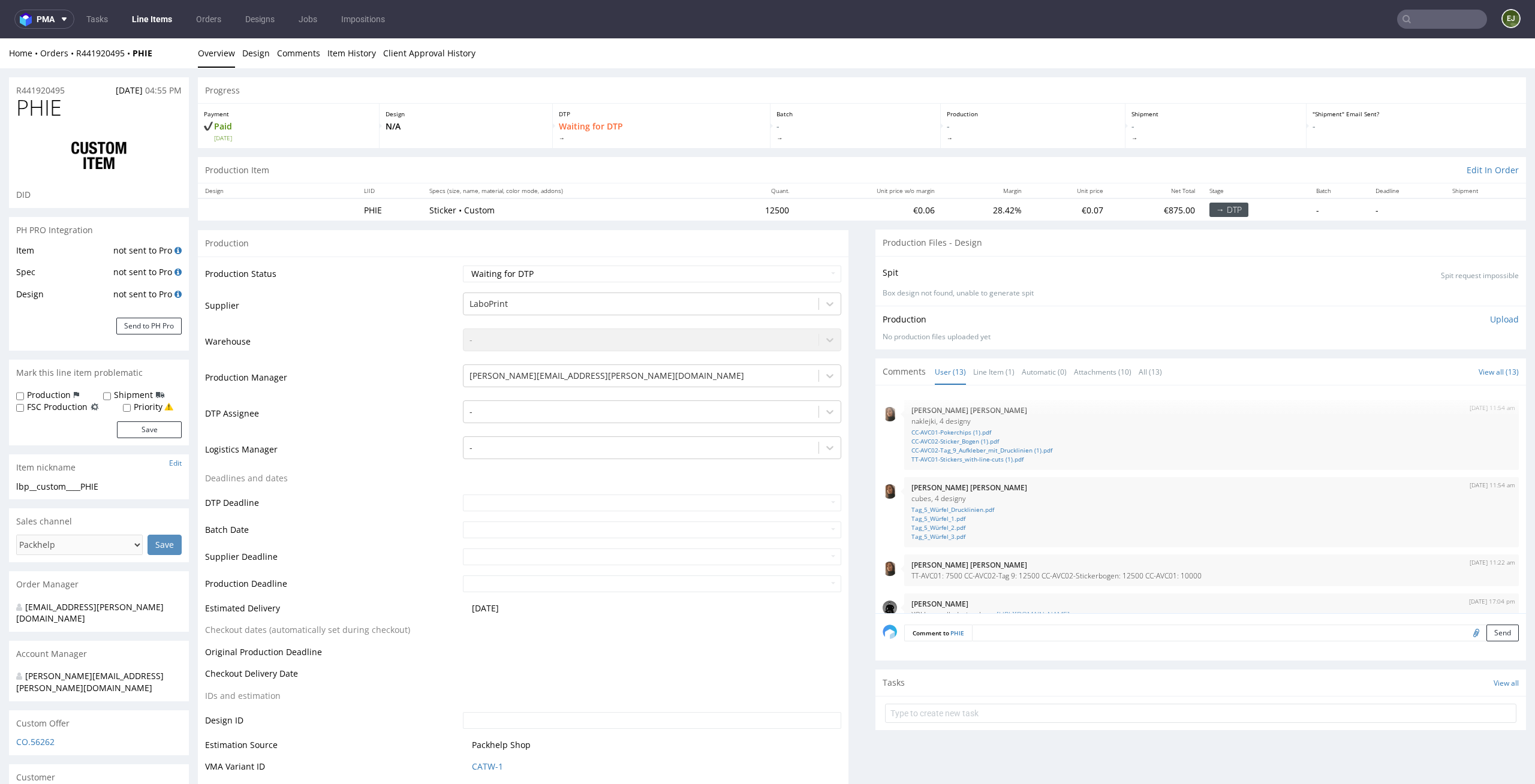
scroll to position [398, 0]
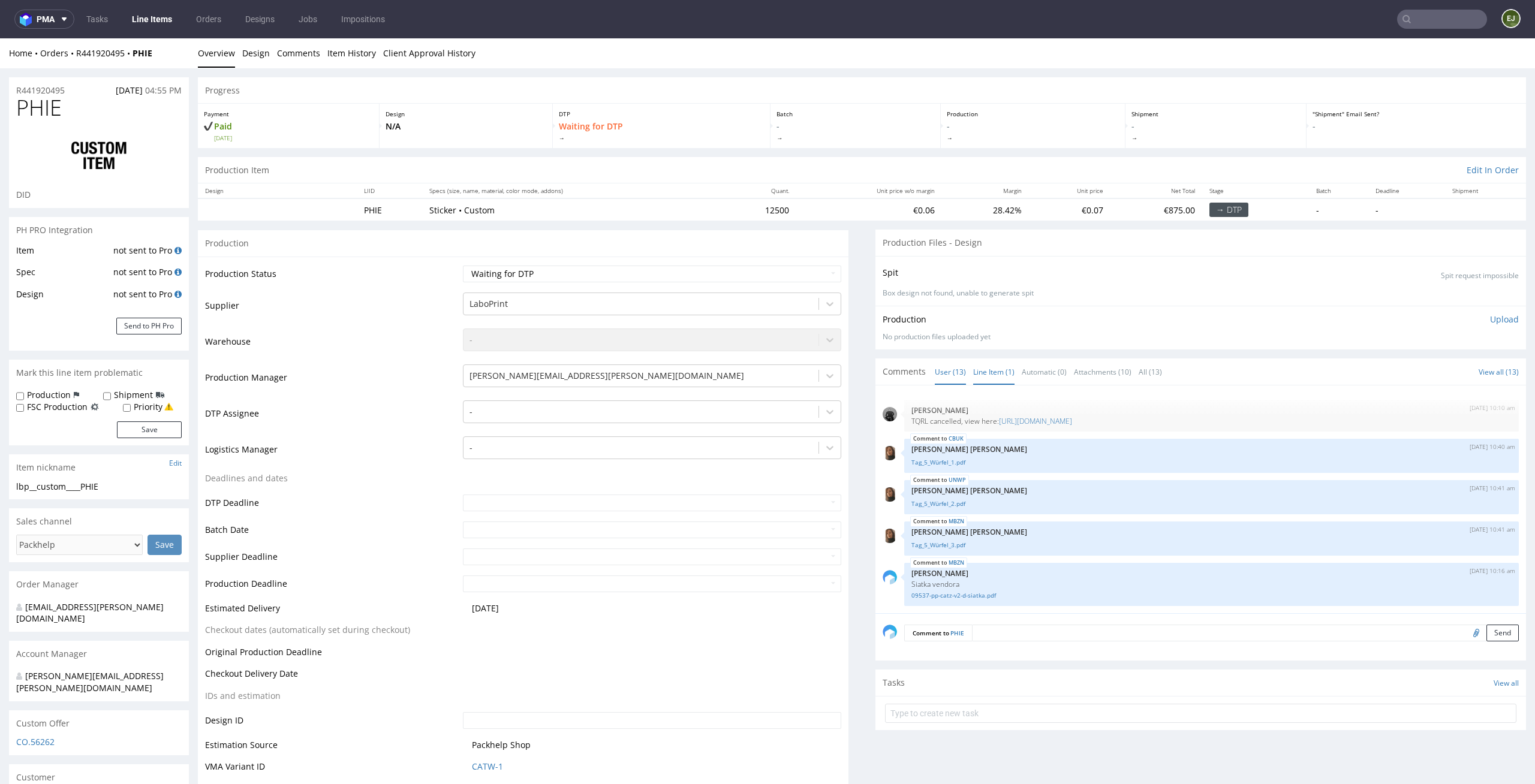
click at [981, 364] on link "Line Item (1)" at bounding box center [994, 371] width 41 height 26
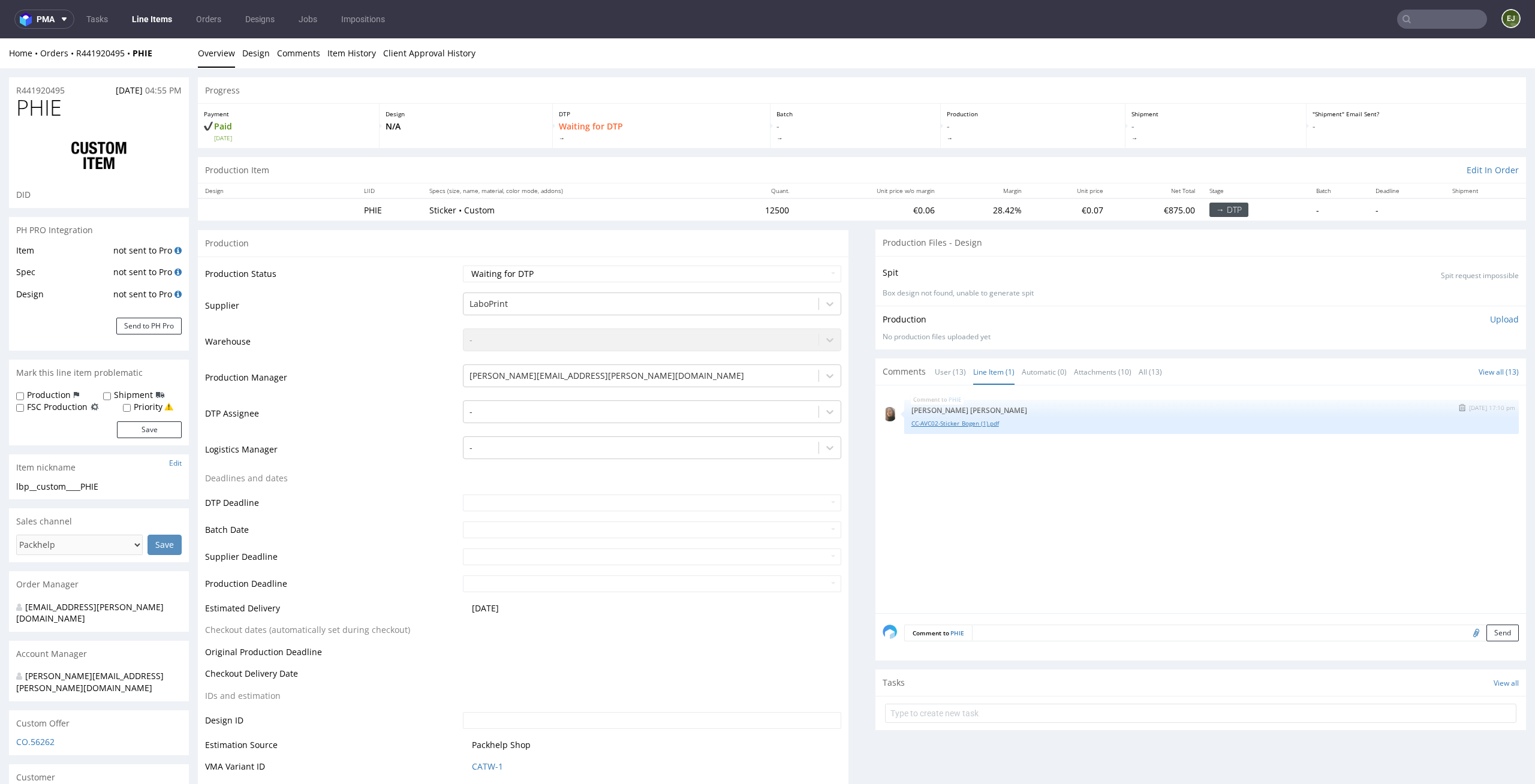
click at [945, 425] on link "CC-AVC02-Sticker_Bogen (1).pdf" at bounding box center [1211, 423] width 600 height 9
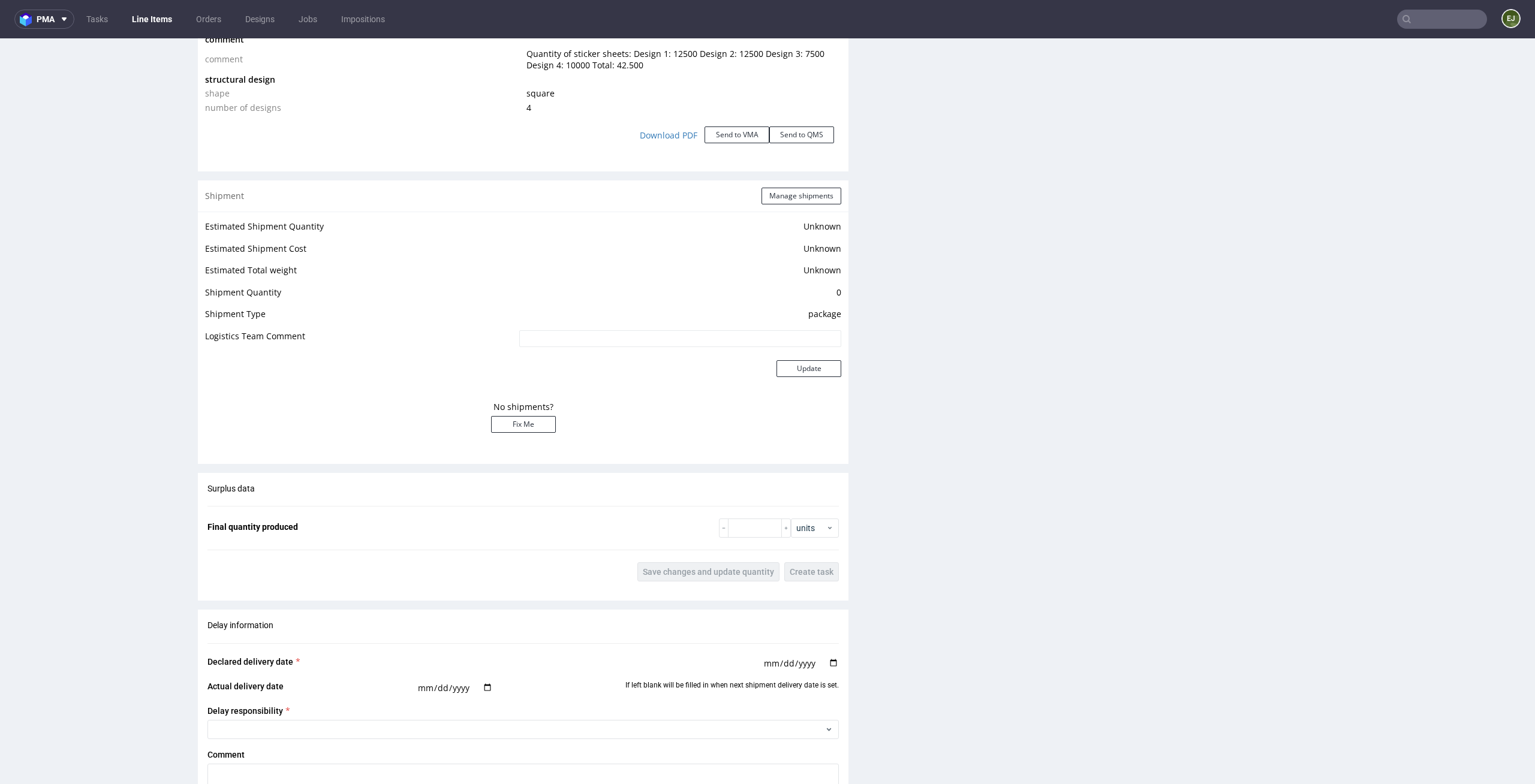
scroll to position [1841, 0]
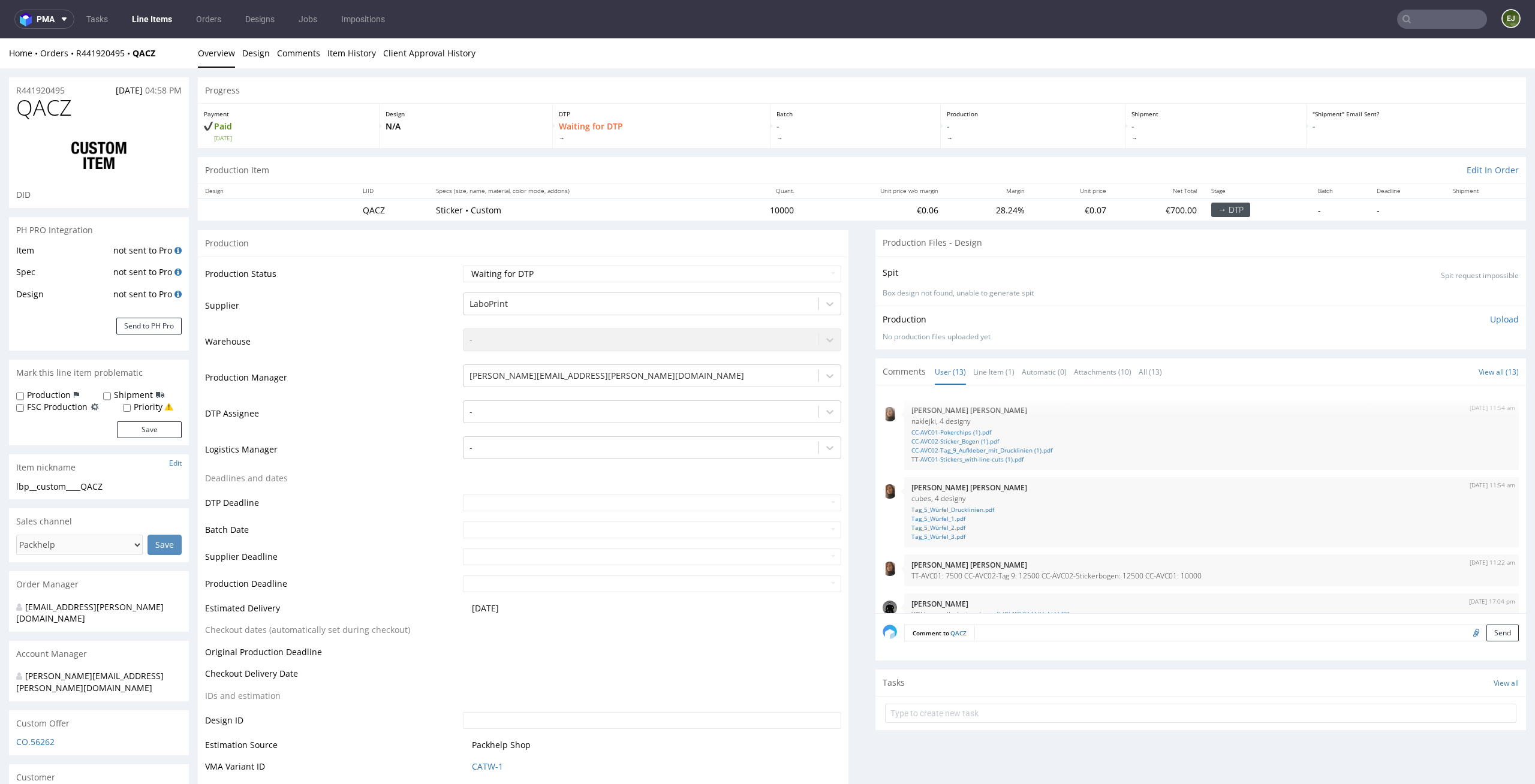
scroll to position [398, 0]
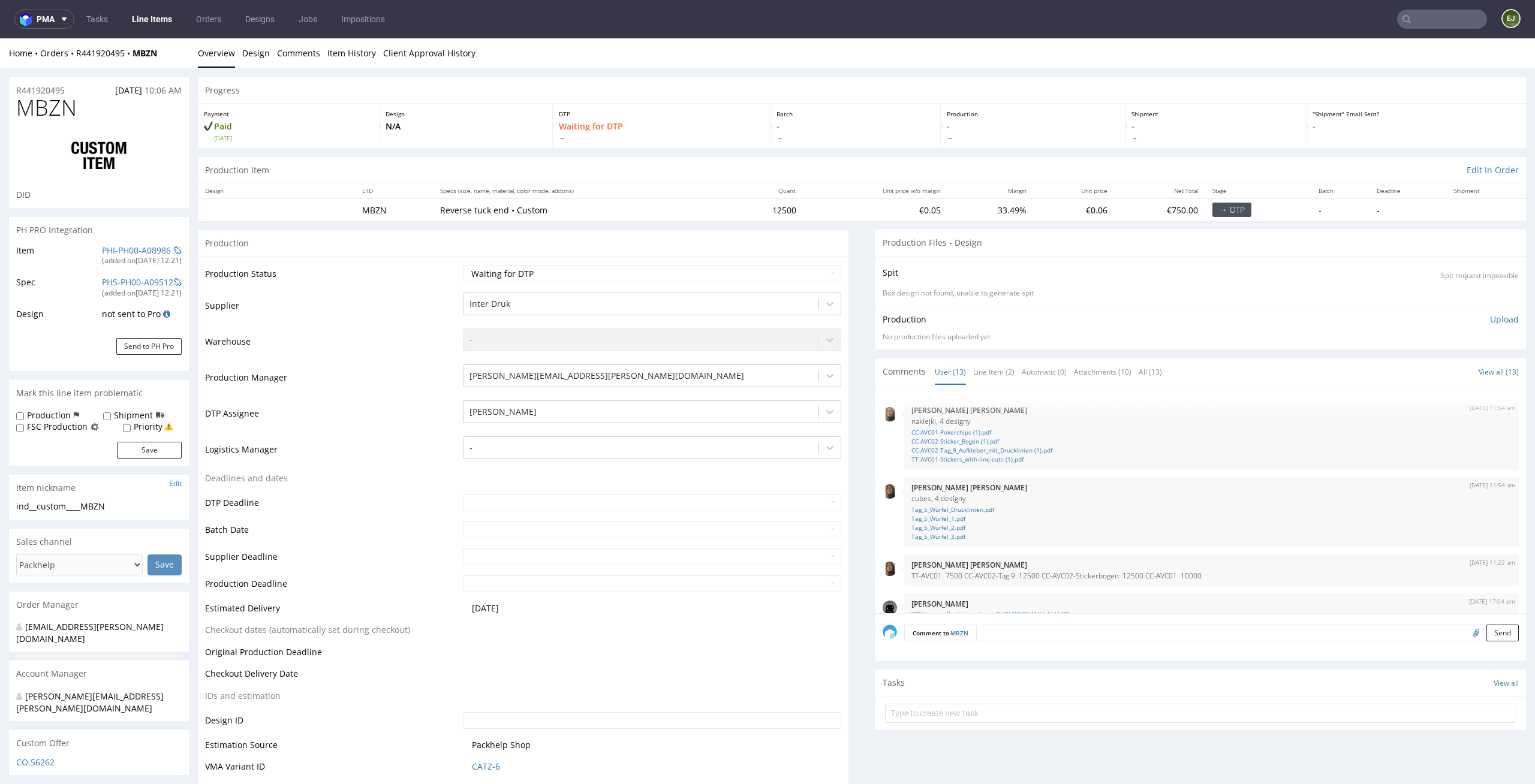
scroll to position [398, 0]
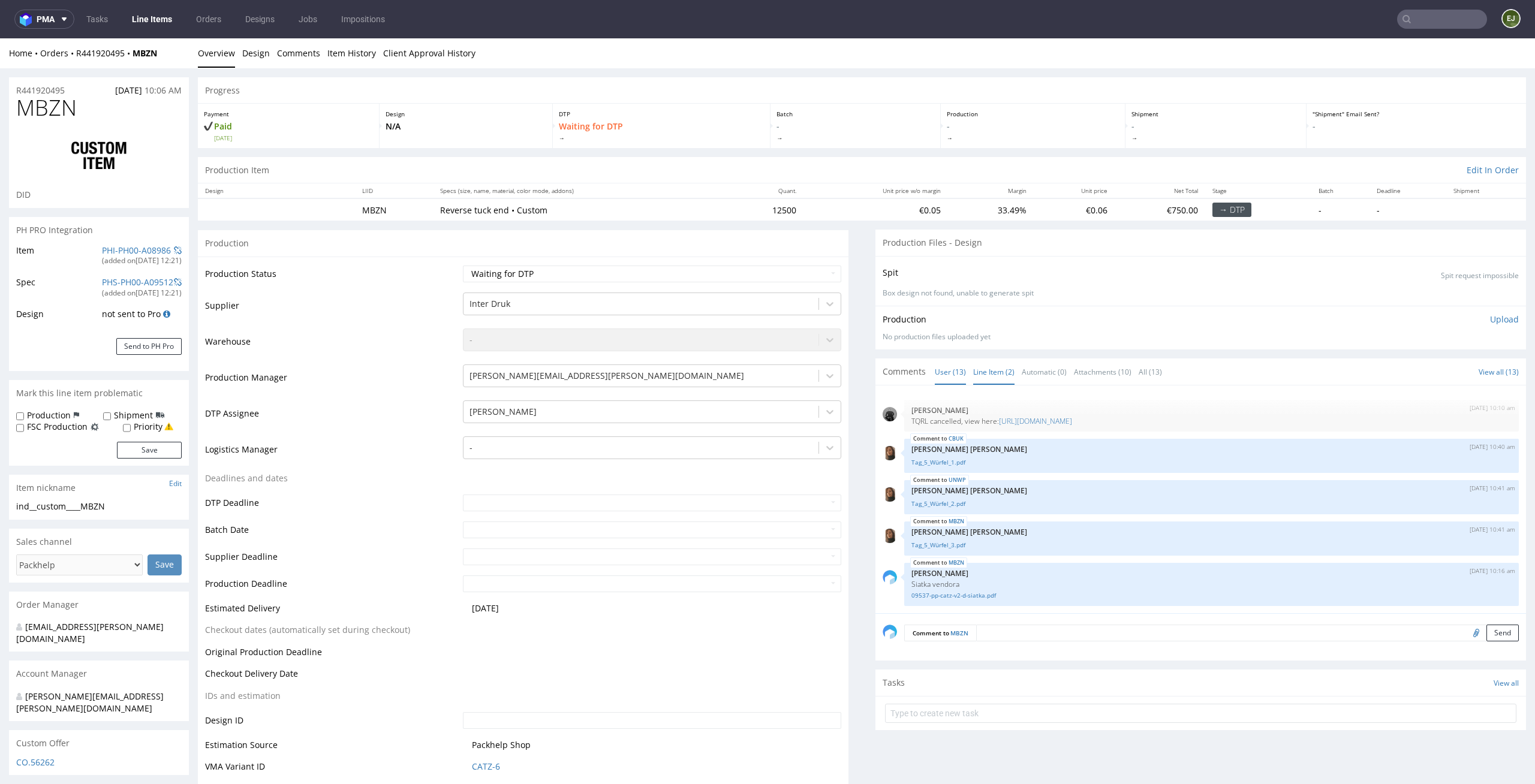
click at [994, 366] on link "Line Item (2)" at bounding box center [994, 371] width 41 height 26
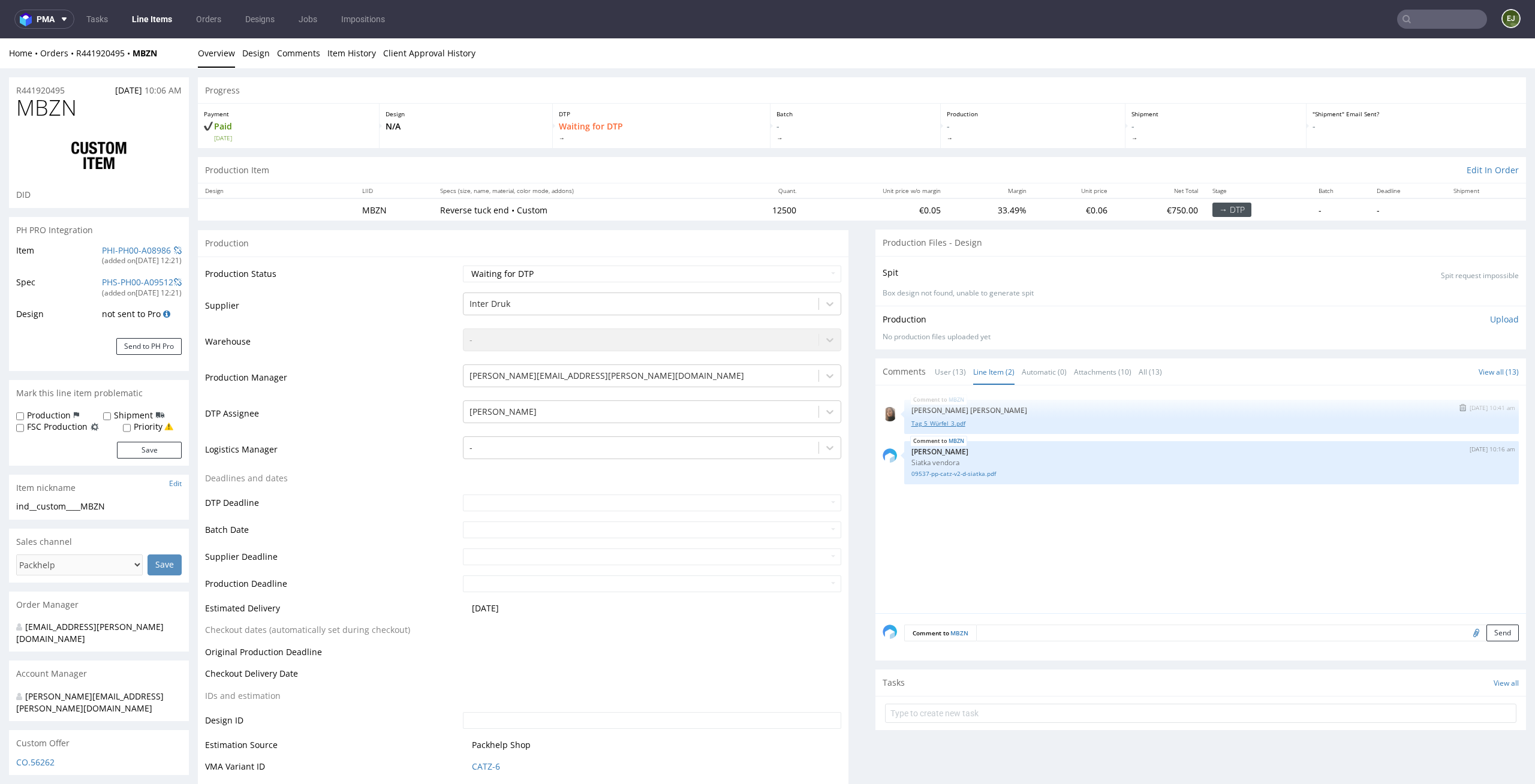
click at [953, 424] on link "Tag_5_Würfel_3.pdf" at bounding box center [1211, 423] width 600 height 9
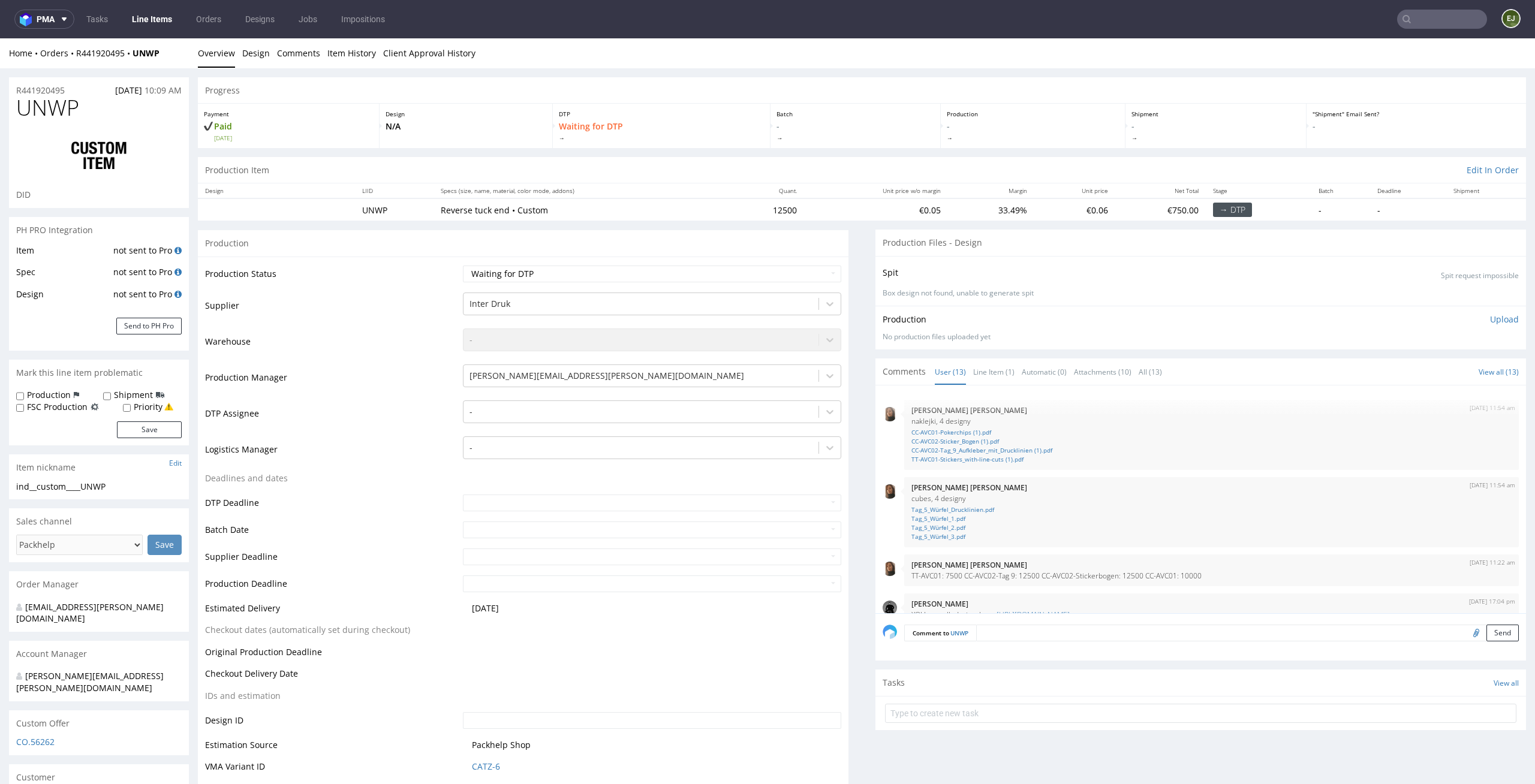
scroll to position [398, 0]
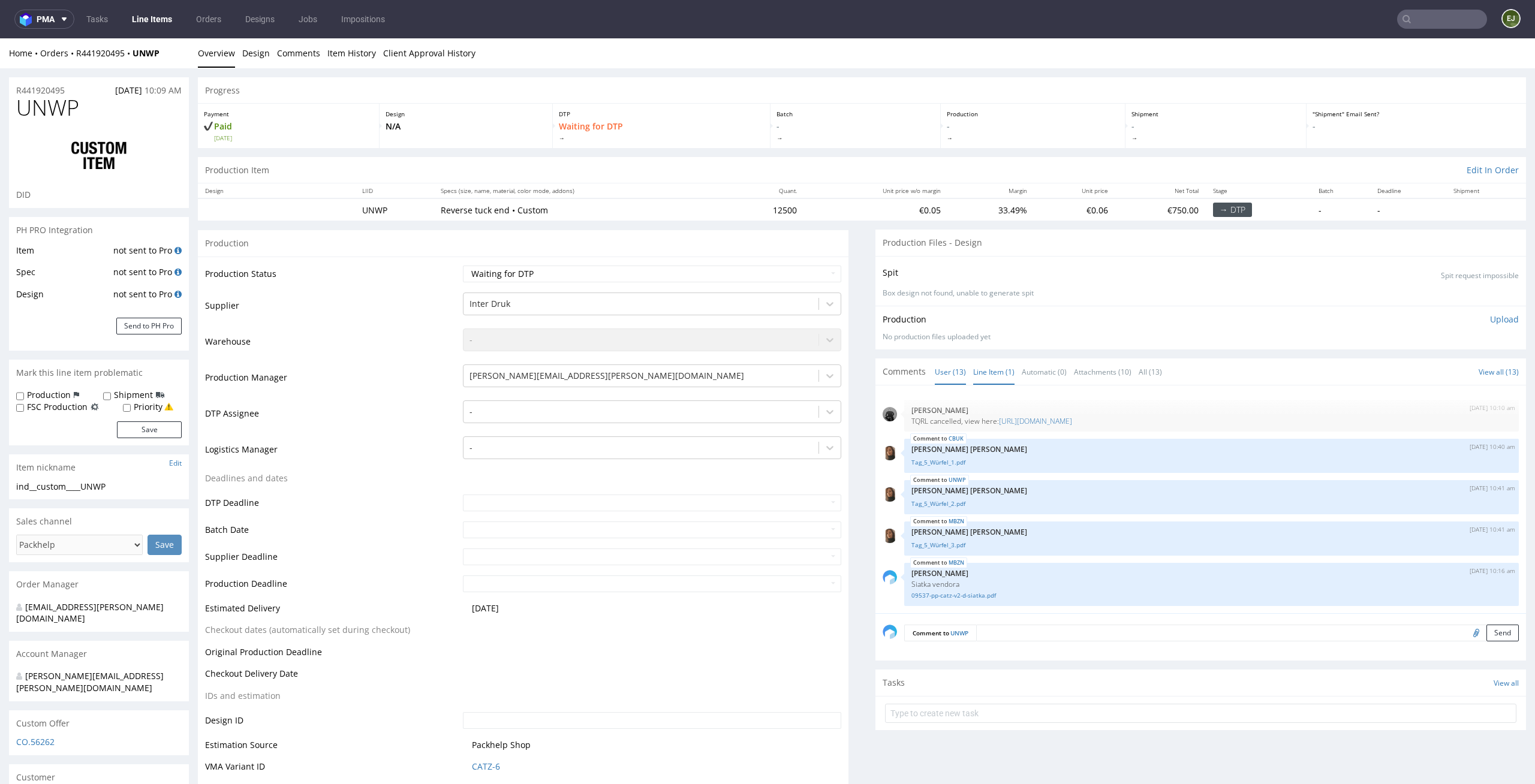
click at [974, 377] on link "Line Item (1)" at bounding box center [994, 371] width 41 height 26
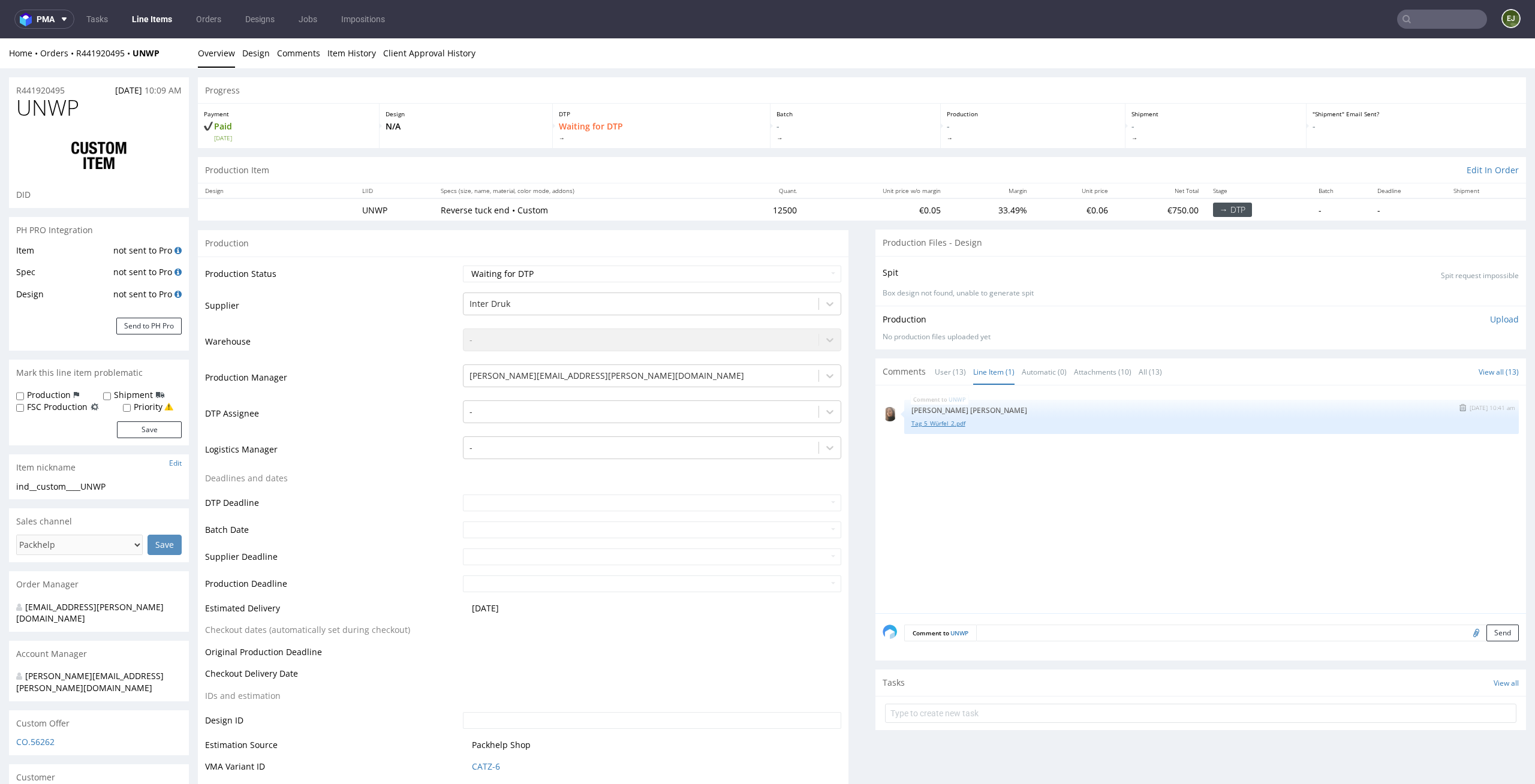
click at [943, 424] on link "Tag_5_Würfel_2.pdf" at bounding box center [1211, 423] width 600 height 9
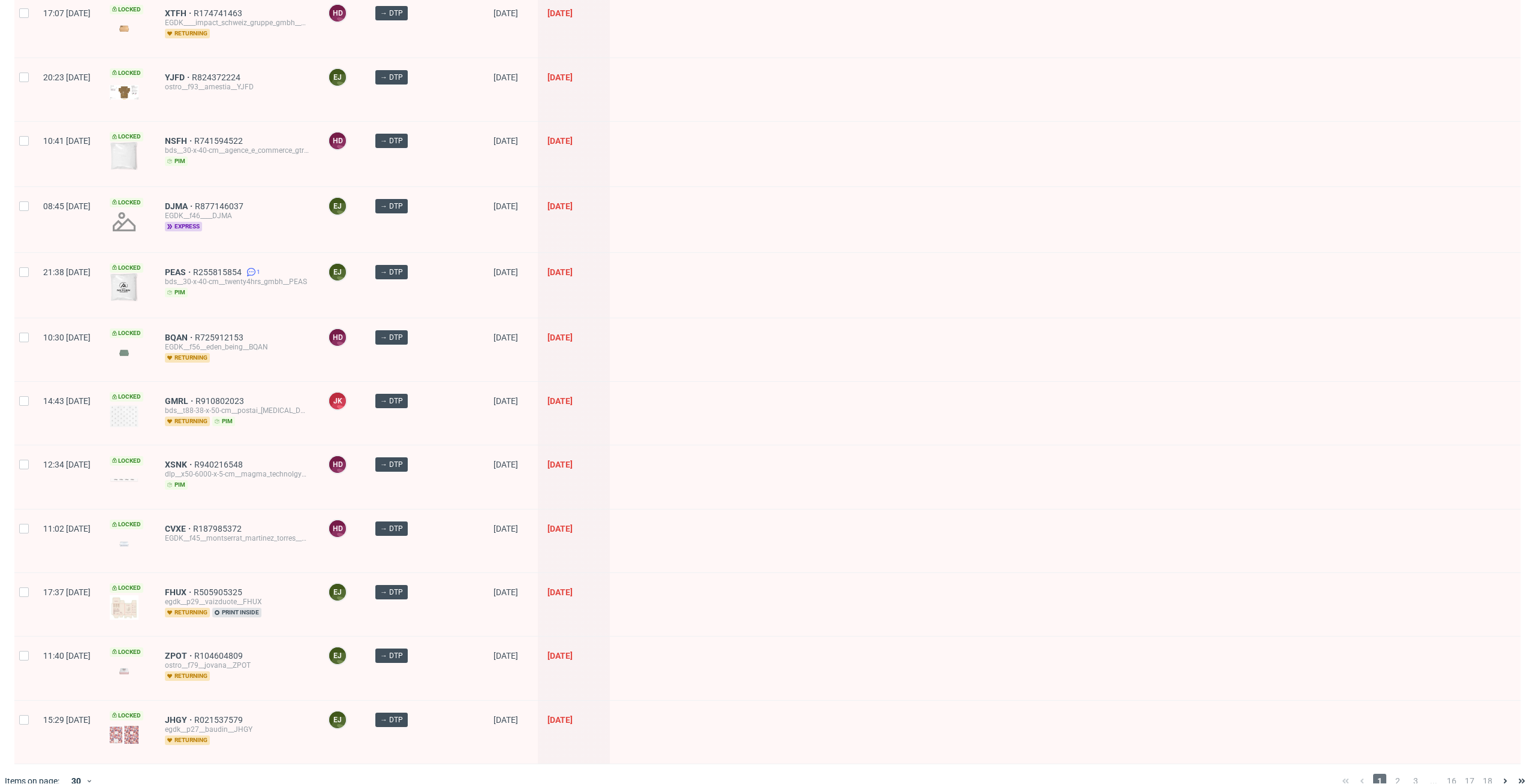
scroll to position [1280, 0]
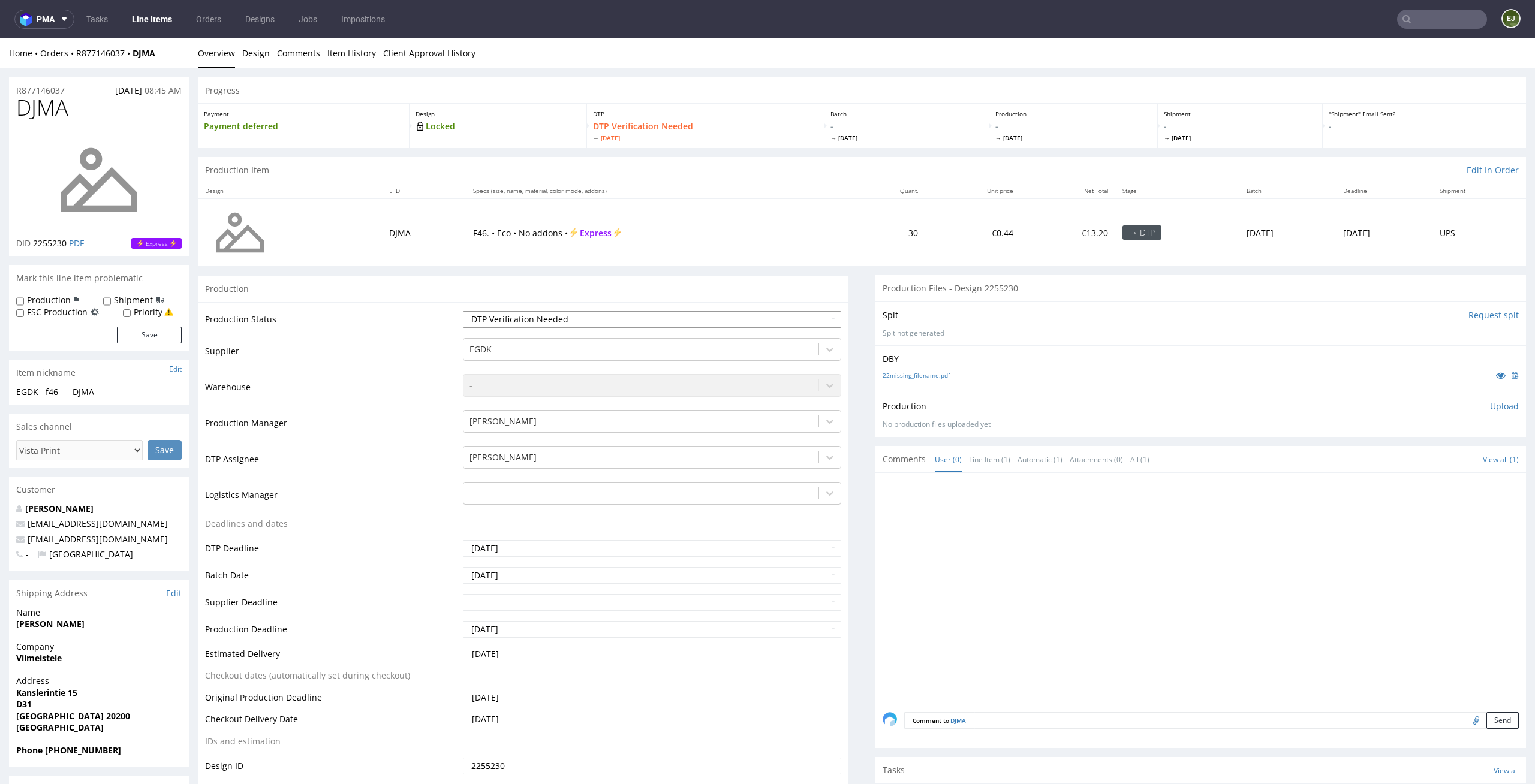
click at [774, 313] on select "Waiting for Artwork Waiting for Diecut Waiting for Mockup Waiting for DTP Waiti…" at bounding box center [652, 319] width 379 height 17
select select "dtp_in_process"
click at [463, 311] on select "Waiting for Artwork Waiting for Diecut Waiting for Mockup Waiting for DTP Waiti…" at bounding box center [652, 319] width 379 height 17
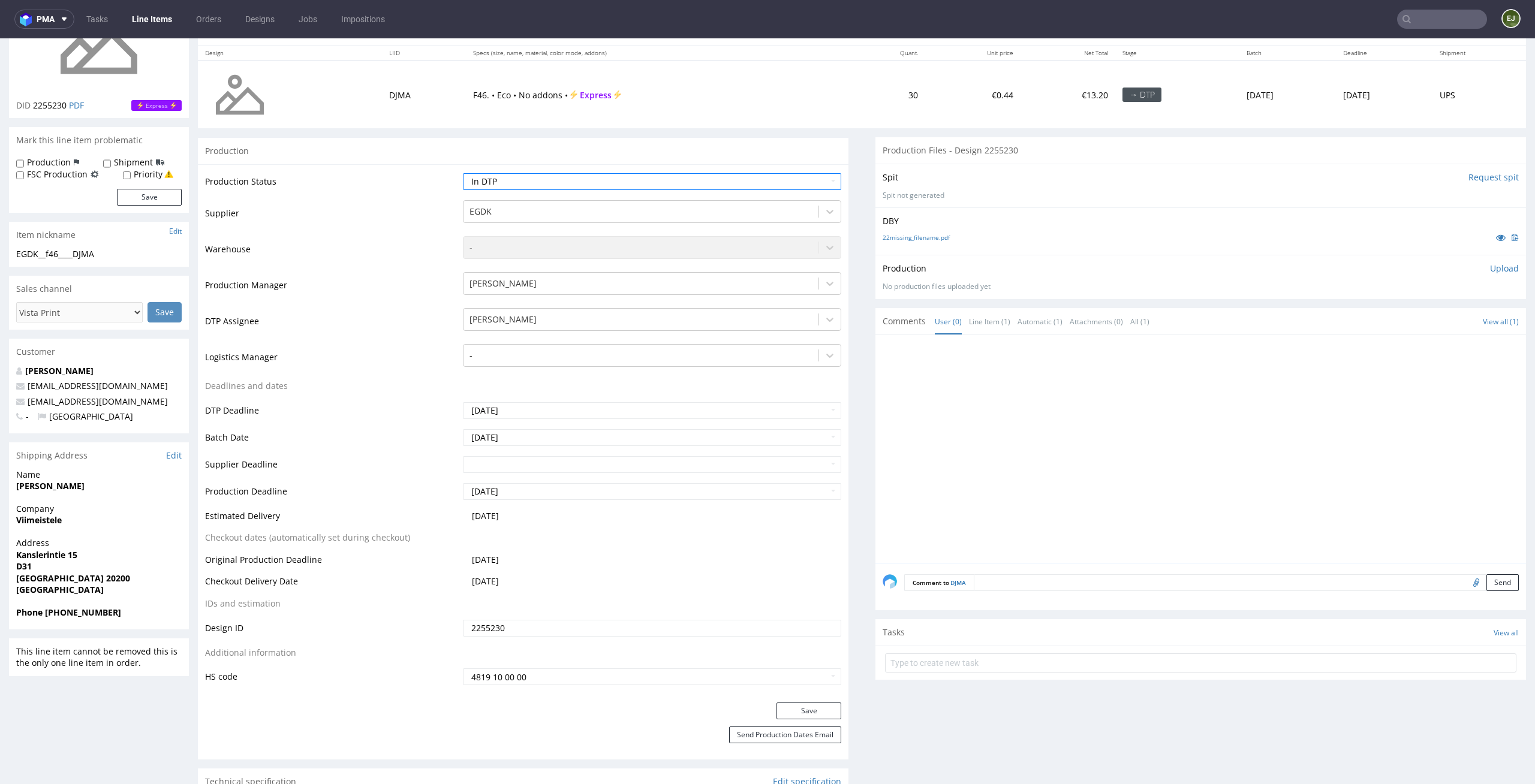
scroll to position [218, 0]
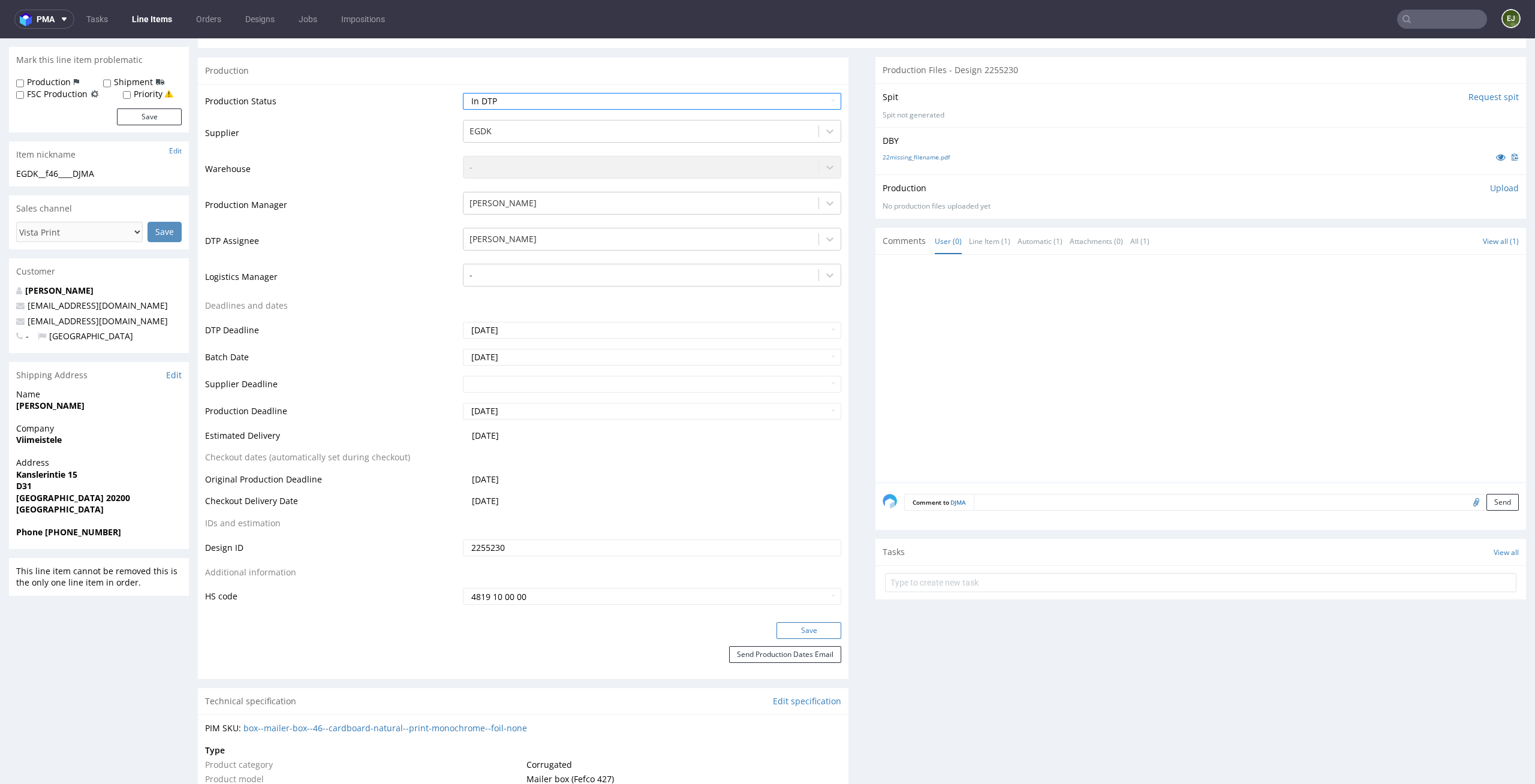
click at [799, 627] on button "Save" at bounding box center [809, 631] width 64 height 17
click at [934, 159] on link "22missing_filename.pdf" at bounding box center [916, 157] width 67 height 8
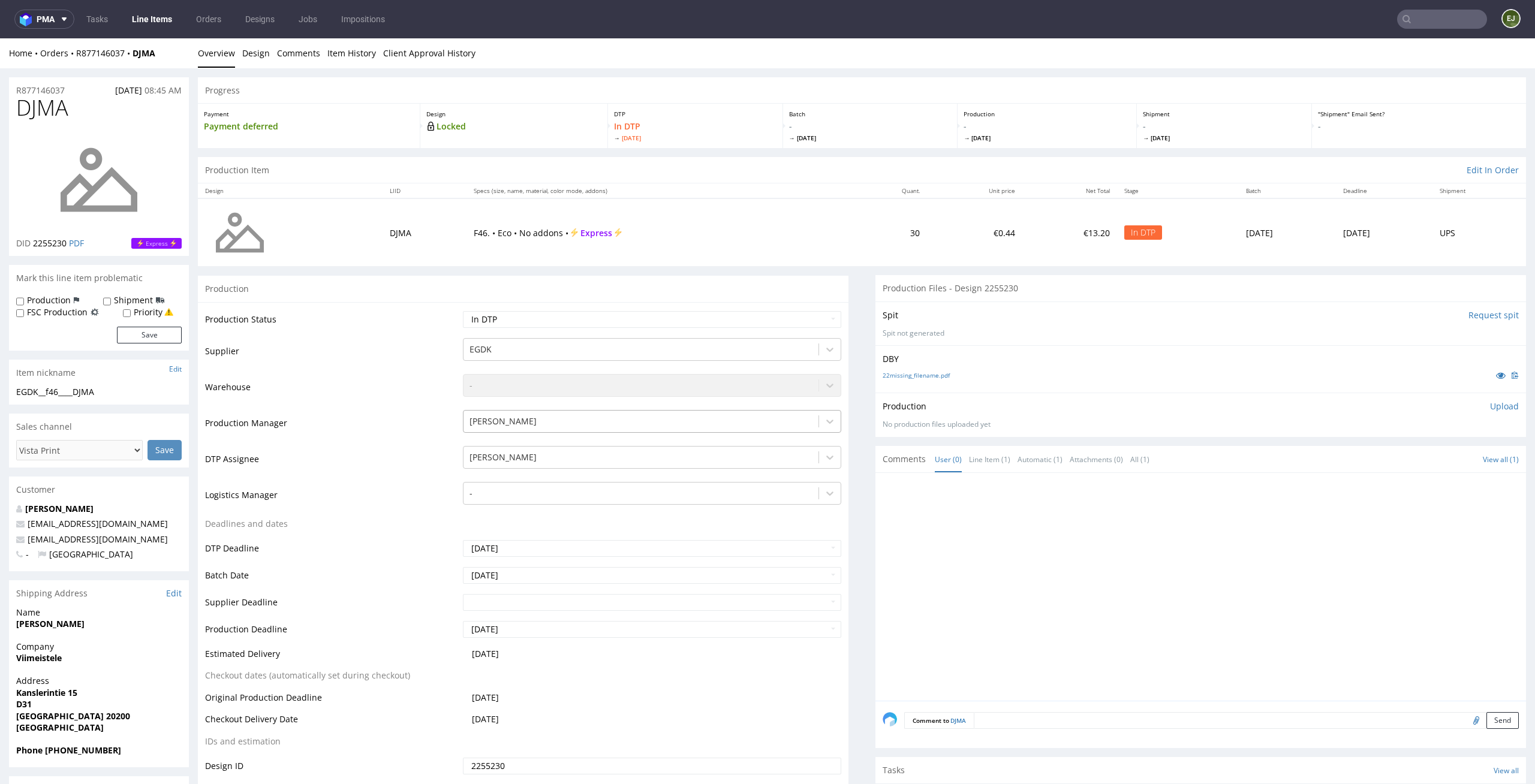
click at [852, 198] on td "30" at bounding box center [889, 232] width 76 height 68
click at [927, 264] on td "€0.44" at bounding box center [975, 232] width 95 height 68
click at [932, 251] on td "€0.44" at bounding box center [975, 232] width 95 height 68
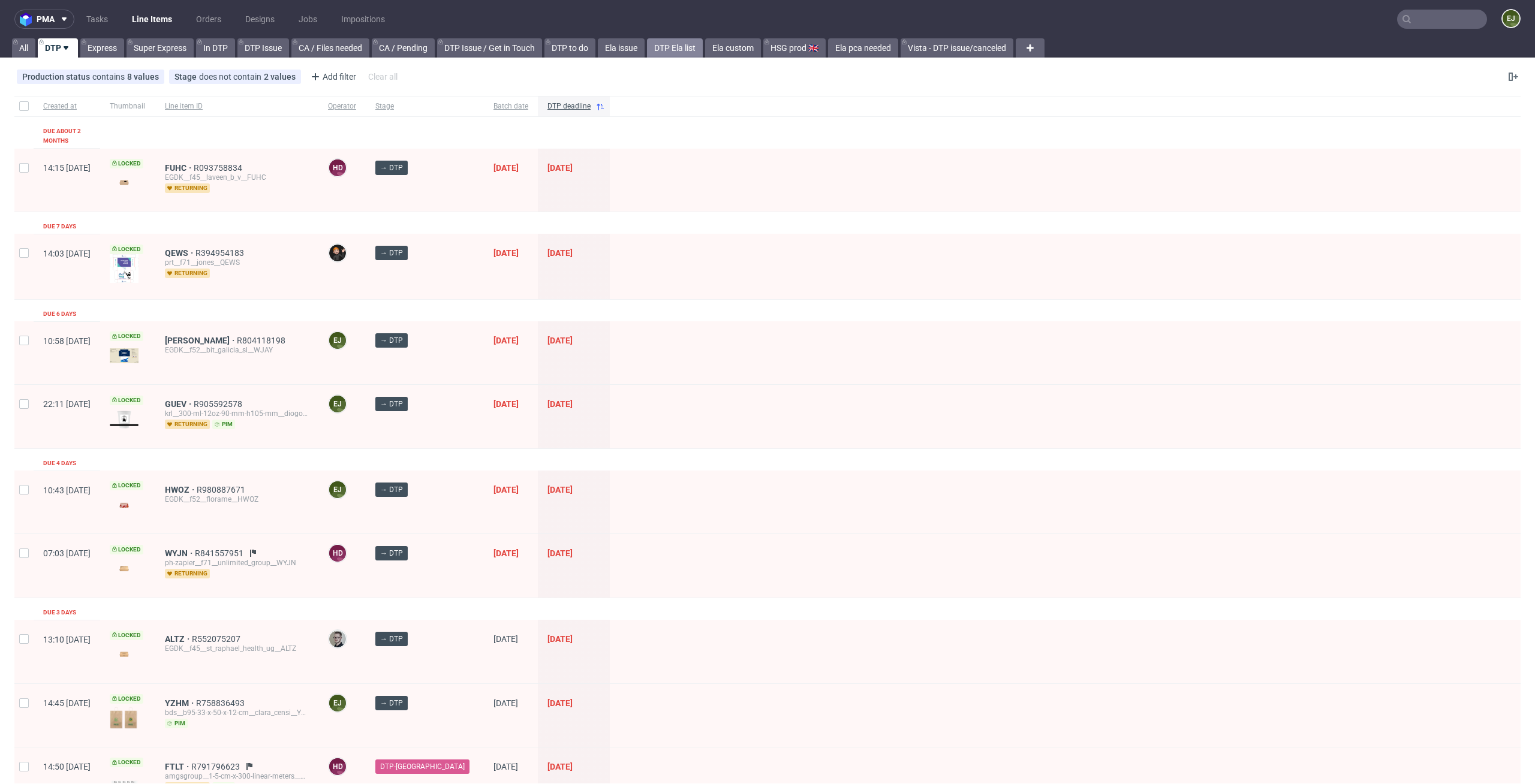
click at [684, 51] on link "DTP Ela list" at bounding box center [675, 48] width 56 height 19
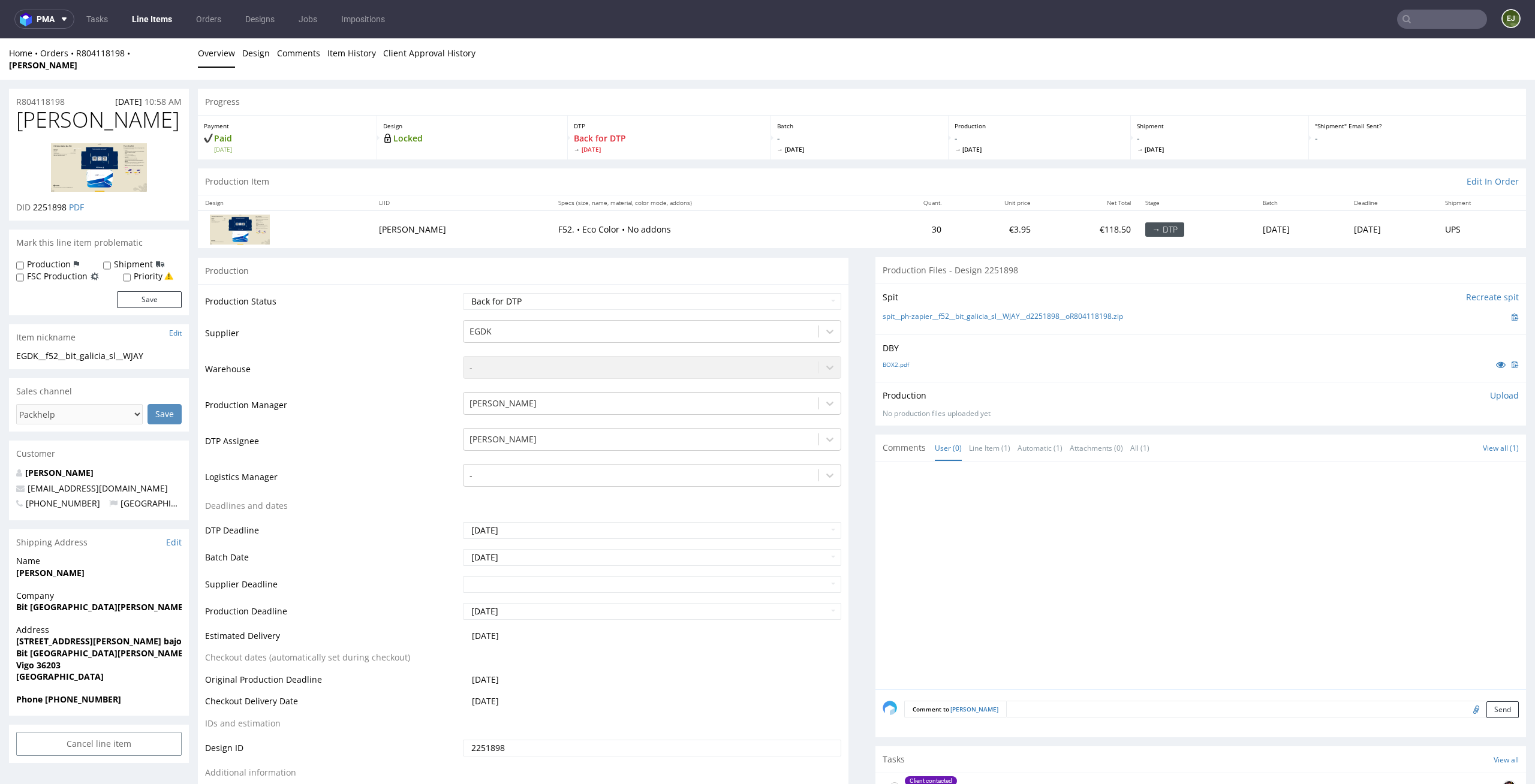
click at [702, 284] on div "Production Status Waiting for Artwork Waiting for Diecut Waiting for Mockup Wai…" at bounding box center [523, 553] width 650 height 538
click at [702, 294] on select "Waiting for Artwork Waiting for Diecut Waiting for Mockup Waiting for DTP Waiti…" at bounding box center [652, 301] width 379 height 17
select select "dtp_in_process"
click at [463, 293] on select "Waiting for Artwork Waiting for Diecut Waiting for Mockup Waiting for DTP Waiti…" at bounding box center [652, 301] width 379 height 17
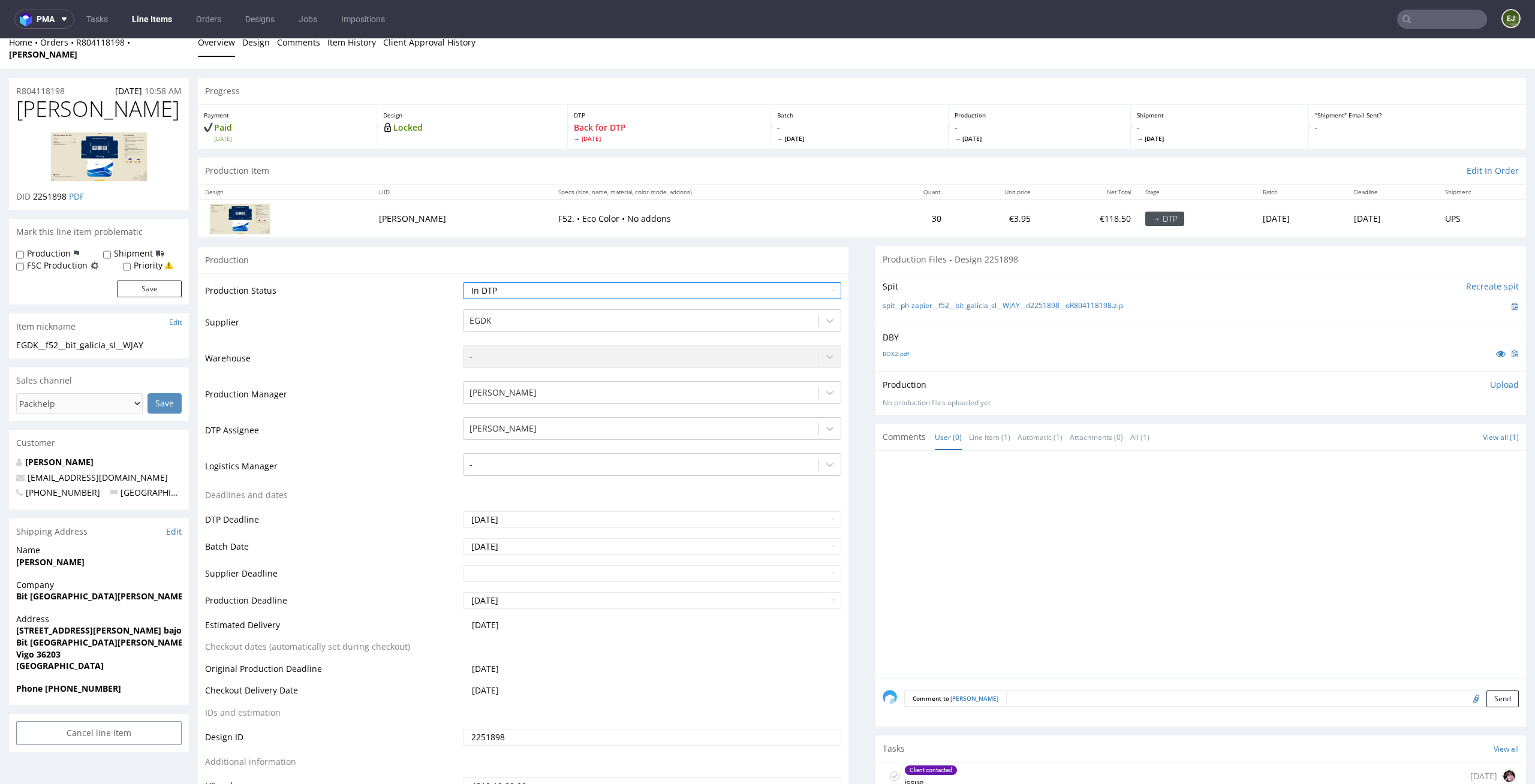
scroll to position [231, 0]
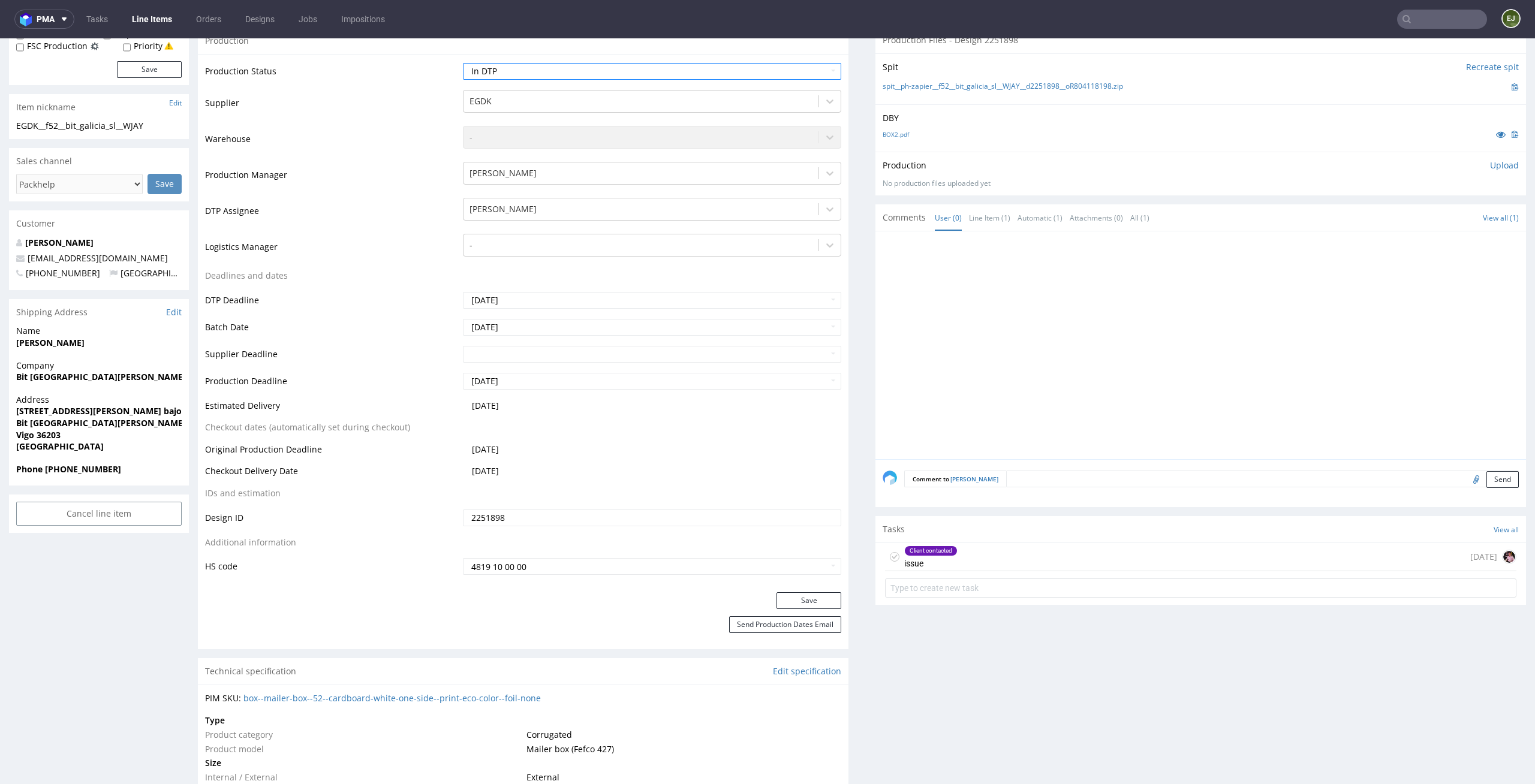
click at [804, 577] on div "Production Status Waiting for Artwork Waiting for Diecut Waiting for Mockup Wai…" at bounding box center [523, 323] width 650 height 538
click at [804, 592] on div "Save" at bounding box center [523, 604] width 650 height 24
click at [803, 592] on button "Save" at bounding box center [809, 600] width 64 height 17
click at [929, 561] on div "Client contacted issue 6 days ago" at bounding box center [1201, 572] width 650 height 60
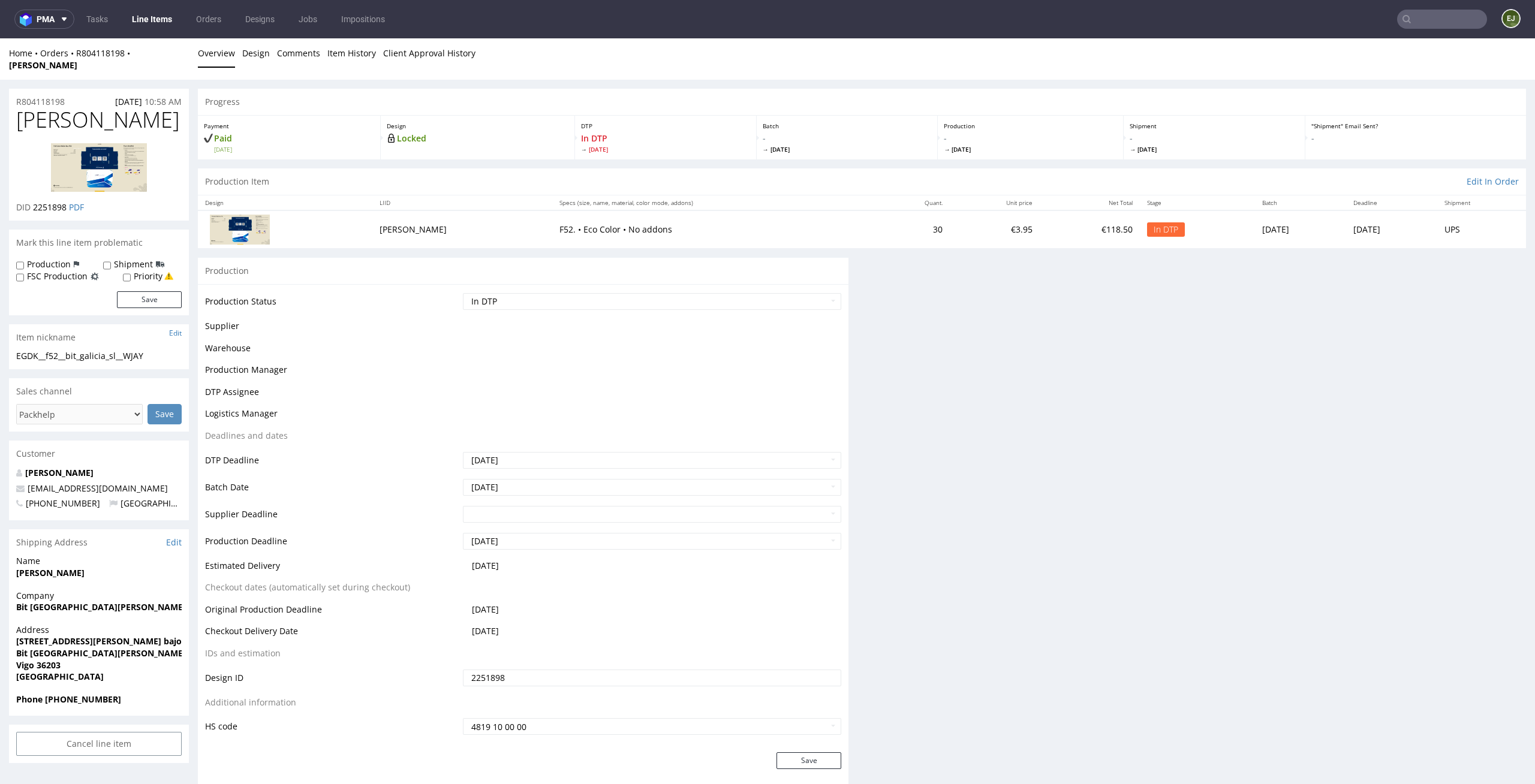
scroll to position [0, 0]
click at [942, 547] on div "Progress Payment Paid Fri 22 Aug Design Locked DTP In DTP Tue 26 Aug Batch - We…" at bounding box center [861, 445] width 1328 height 713
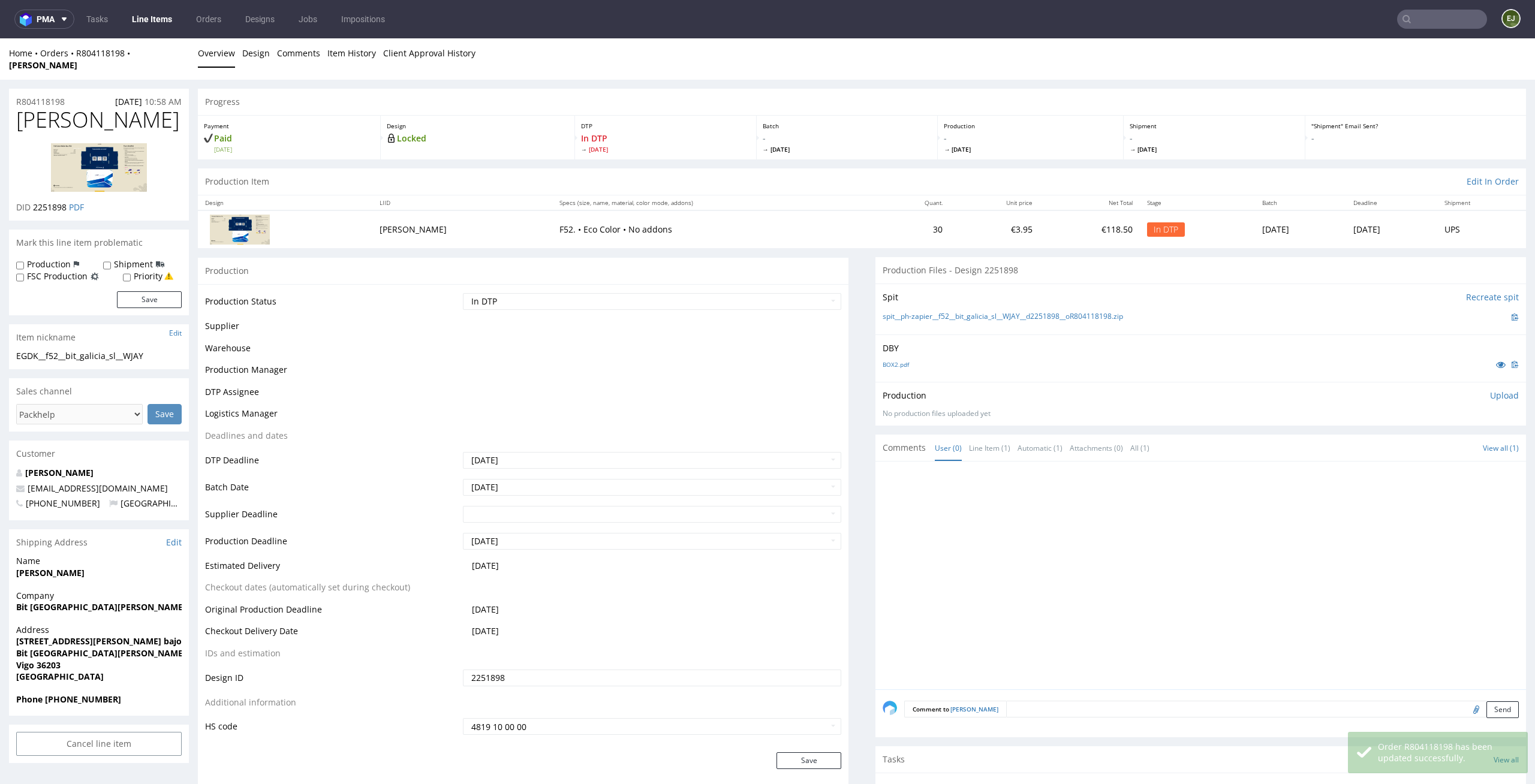
scroll to position [231, 0]
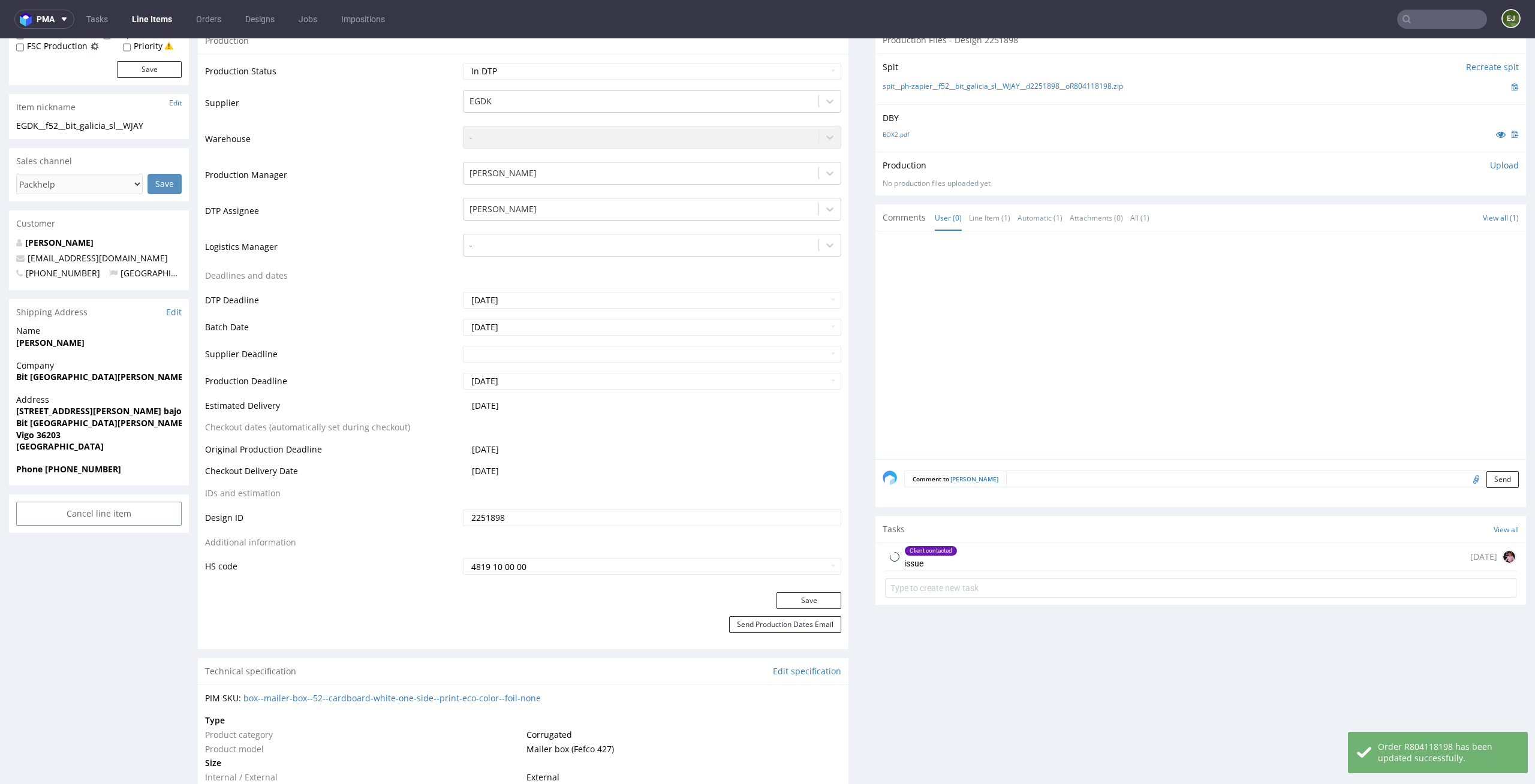
click at [953, 543] on div "Client contacted issue 6 days ago" at bounding box center [1201, 557] width 632 height 28
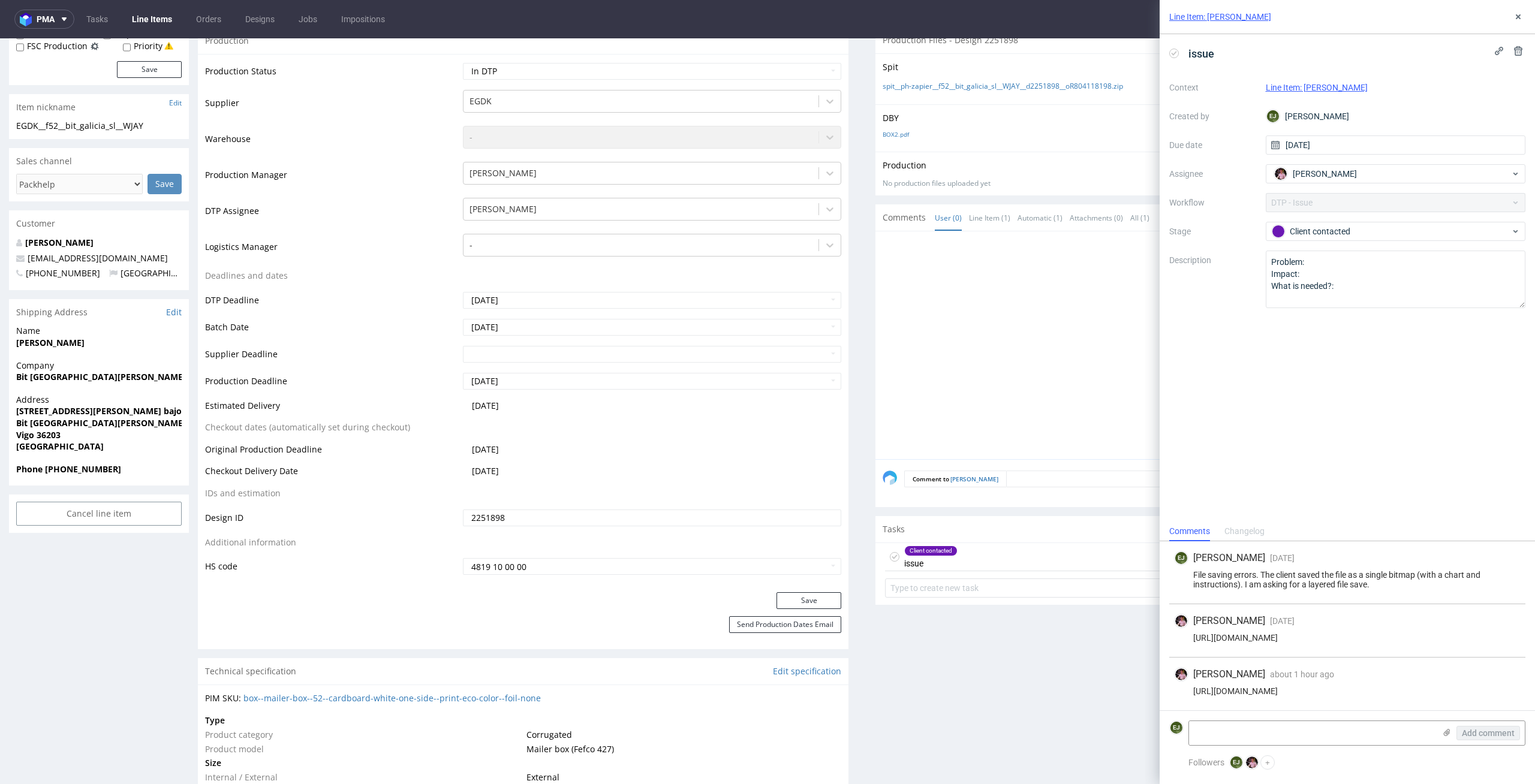
drag, startPoint x: 1321, startPoint y: 688, endPoint x: 1187, endPoint y: 688, distance: 134.0
click at [1187, 688] on div "https://we.tl/t-2sHVUKXtNN" at bounding box center [1347, 692] width 346 height 10
click at [1268, 723] on textarea at bounding box center [1312, 733] width 246 height 24
paste textarea "There are no bleeds for the design (this is especially problematic for the top …"
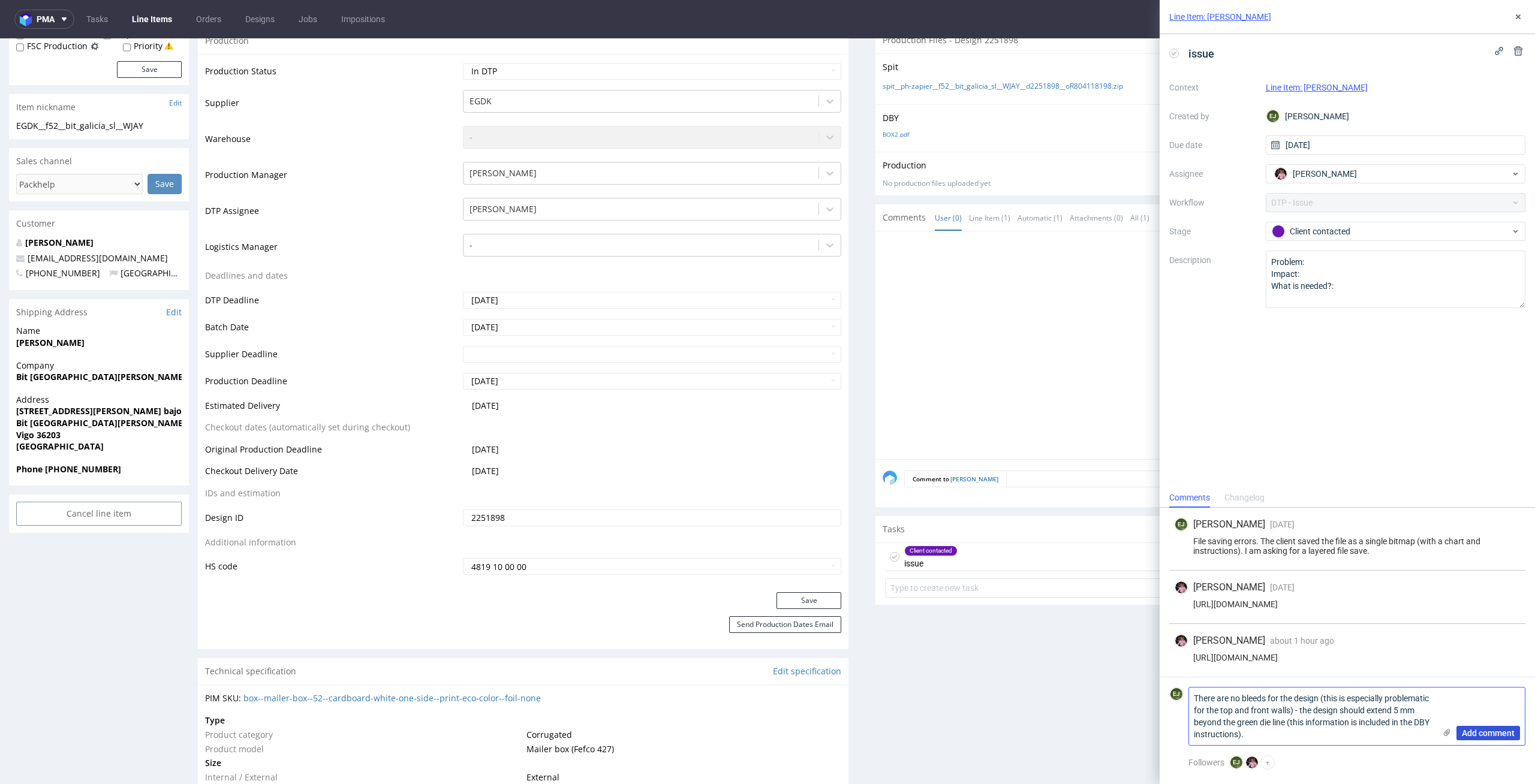
type textarea "There are no bleeds for the design (this is especially problematic for the top …"
click at [1501, 736] on span "Add comment" at bounding box center [1488, 733] width 53 height 8
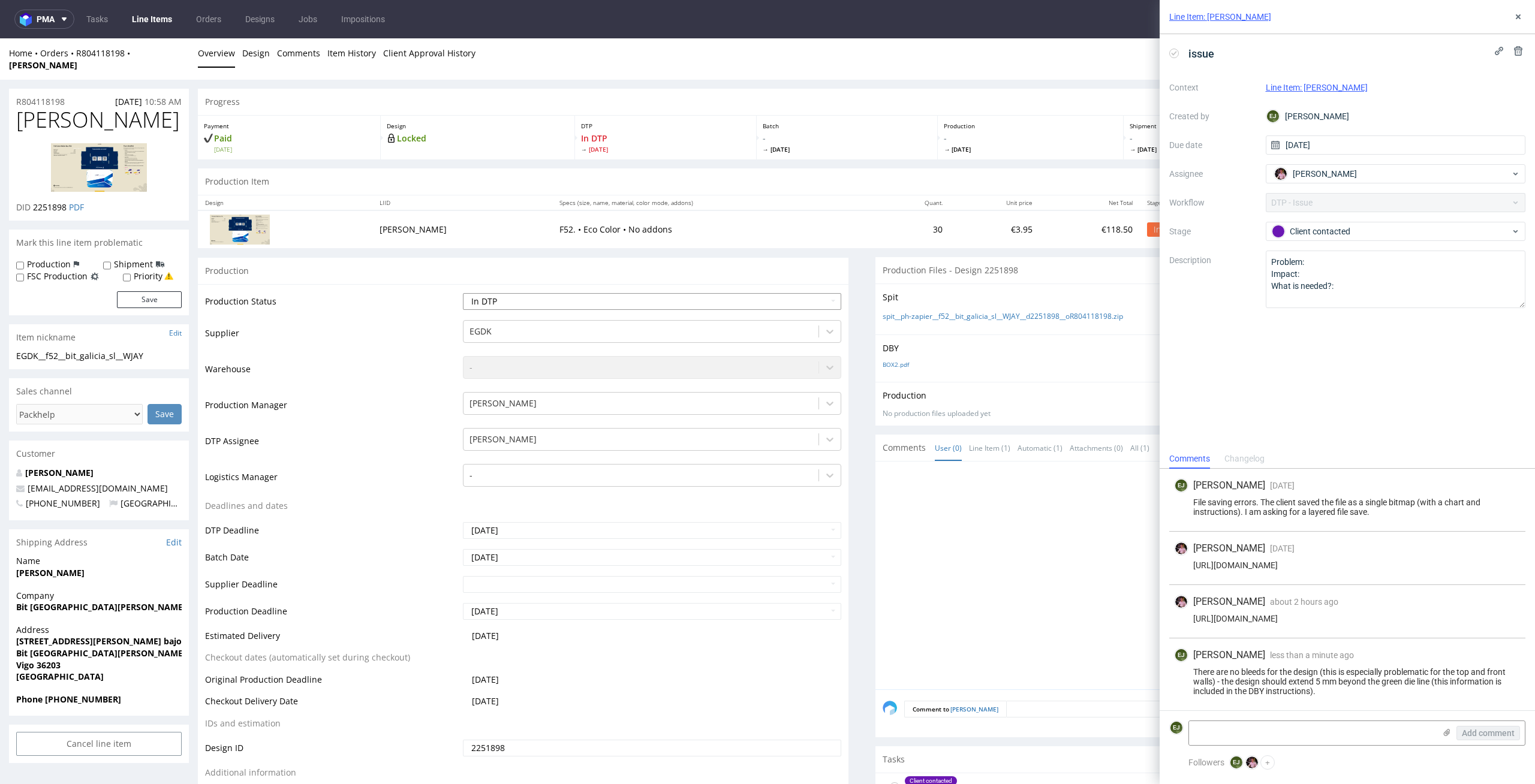
click at [818, 296] on select "Waiting for Artwork Waiting for Diecut Waiting for Mockup Waiting for DTP Waiti…" at bounding box center [652, 301] width 379 height 17
select select "dtp_issue"
click at [463, 293] on select "Waiting for Artwork Waiting for Diecut Waiting for Mockup Waiting for DTP Waiti…" at bounding box center [652, 301] width 379 height 17
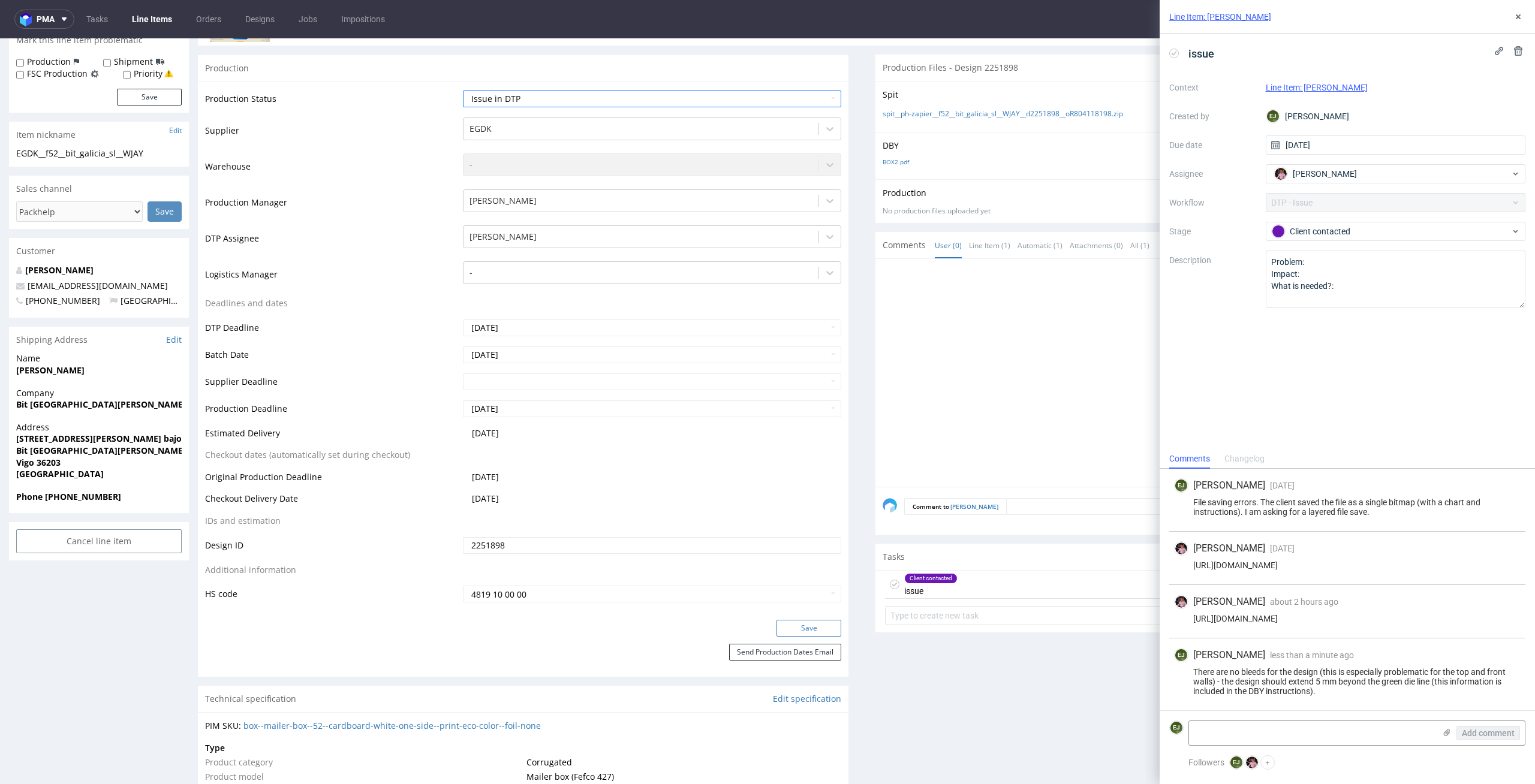
click at [812, 620] on button "Save" at bounding box center [809, 628] width 64 height 17
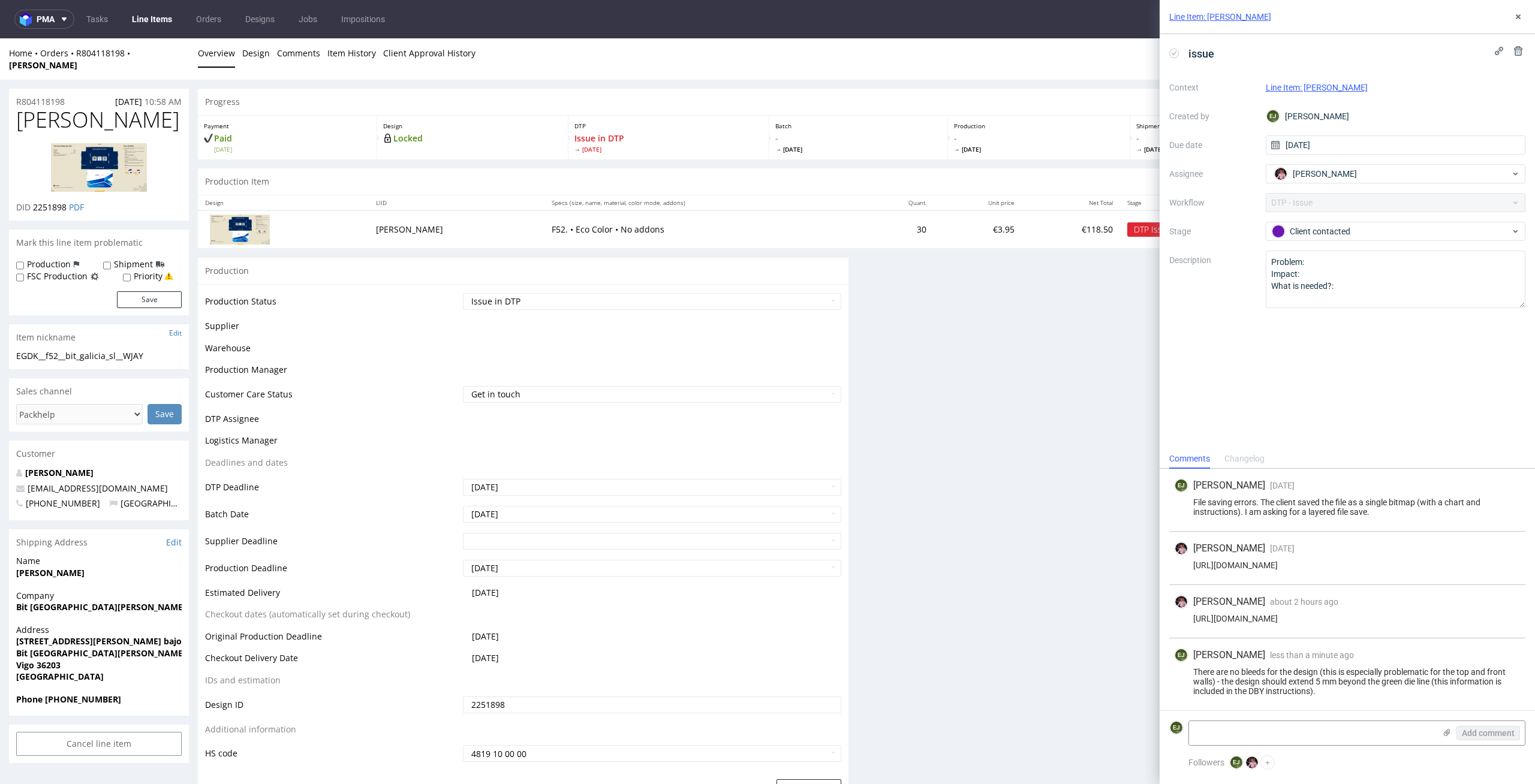
scroll to position [0, 0]
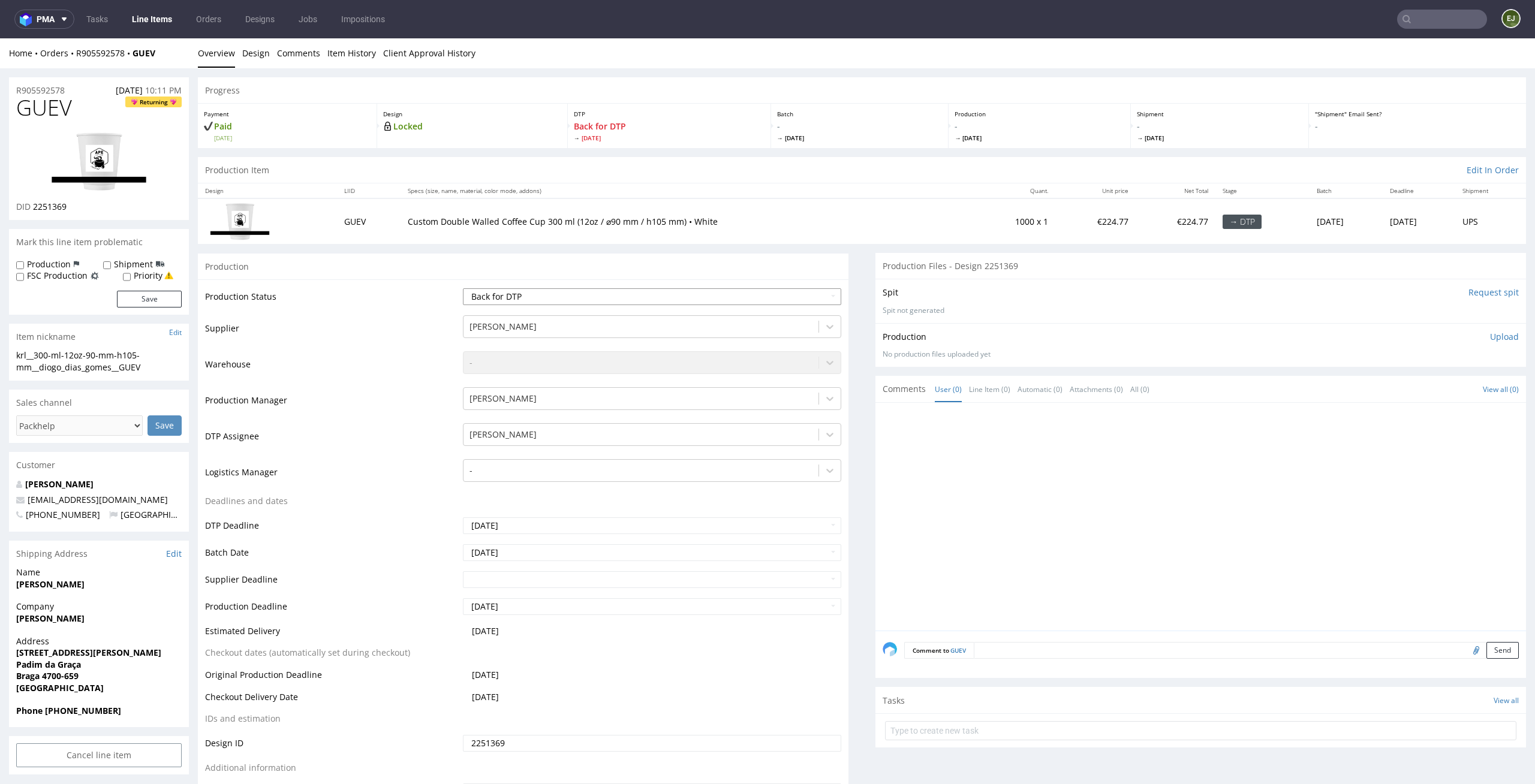
click at [622, 294] on select "Waiting for Artwork Waiting for Diecut Waiting for Mockup Waiting for DTP Waiti…" at bounding box center [652, 297] width 379 height 17
select select "dtp_in_process"
click at [463, 289] on select "Waiting for Artwork Waiting for Diecut Waiting for Mockup Waiting for DTP Waiti…" at bounding box center [652, 297] width 379 height 17
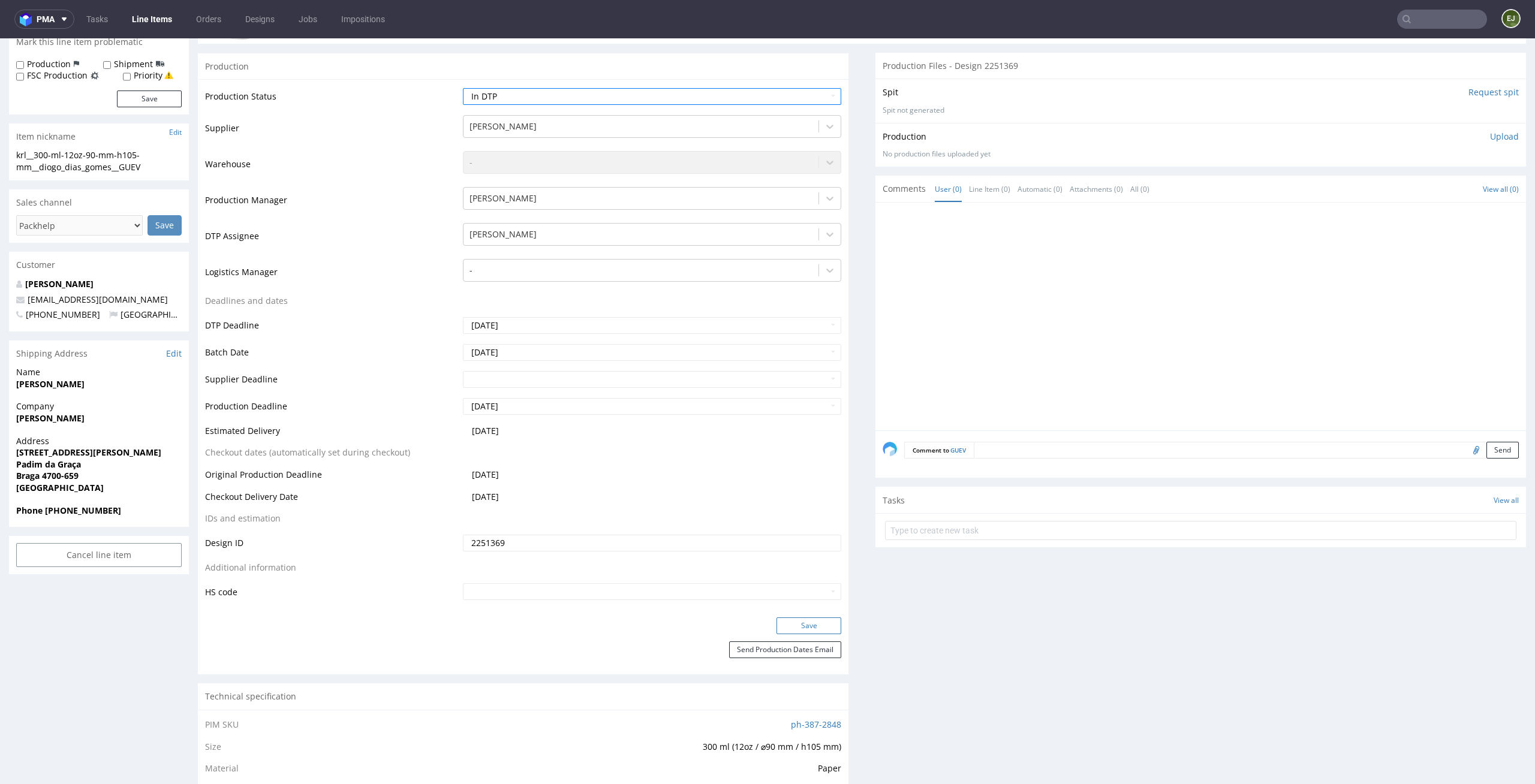
click at [809, 627] on button "Save" at bounding box center [809, 626] width 64 height 17
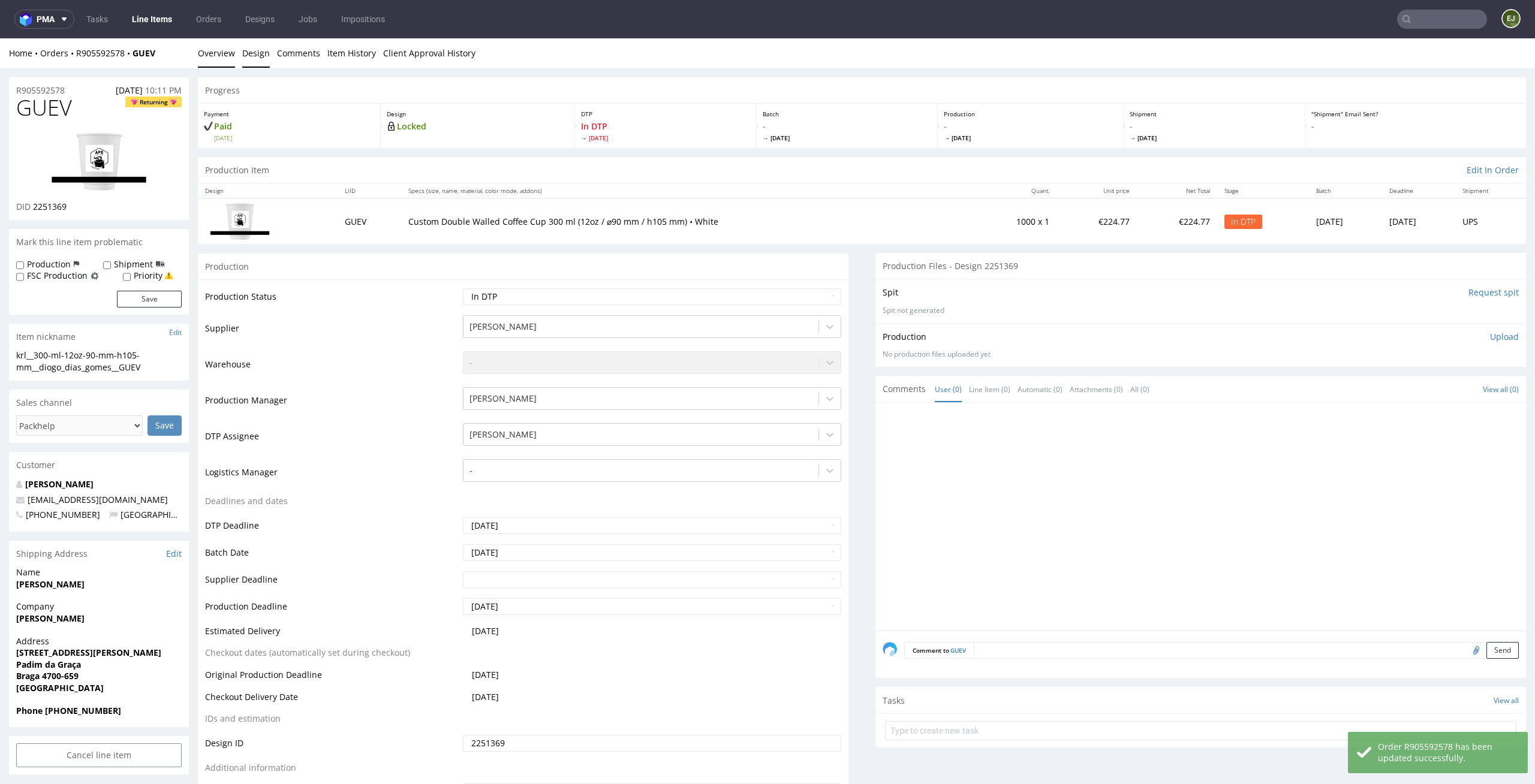
click at [255, 62] on link "Design" at bounding box center [256, 53] width 27 height 29
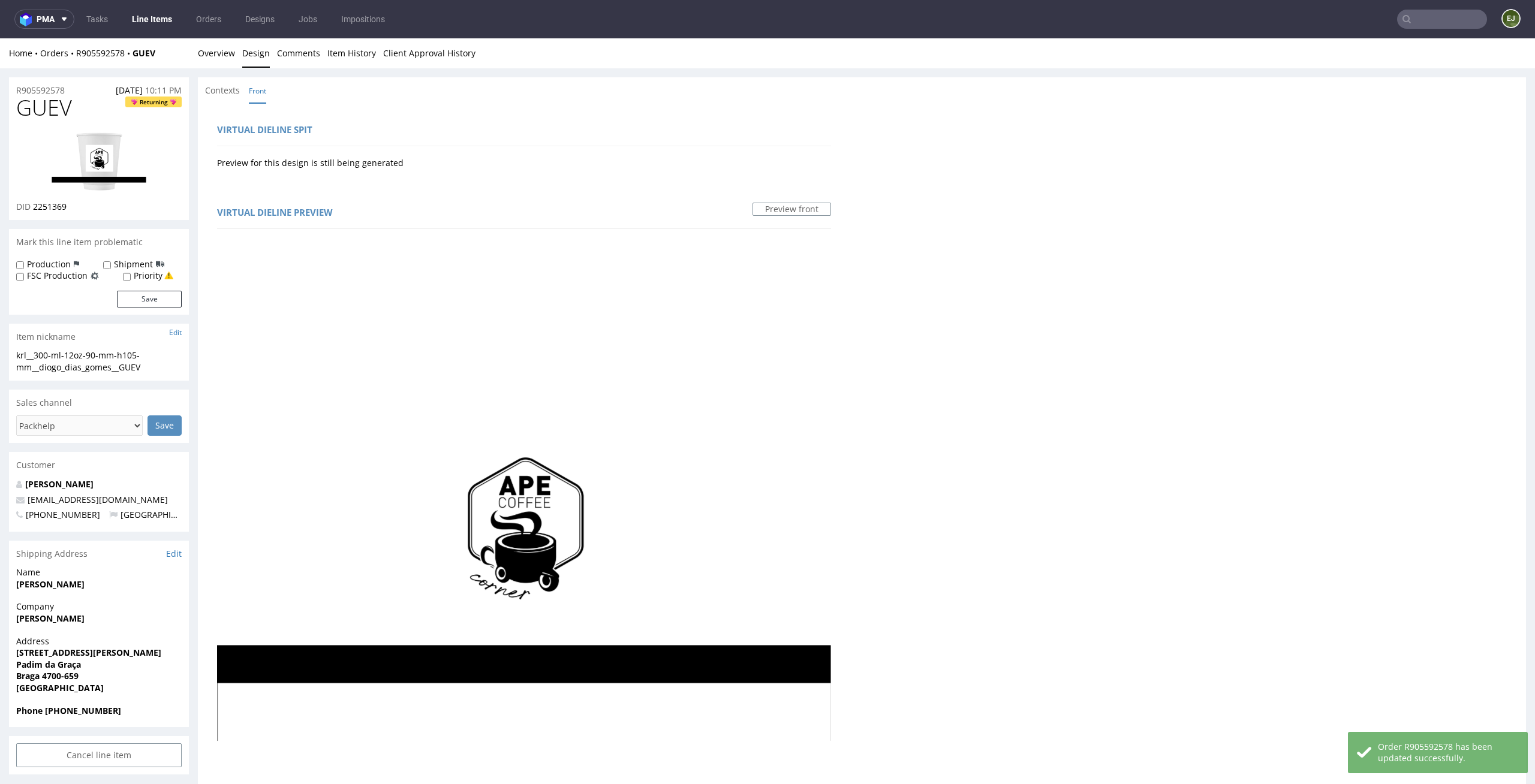
scroll to position [111, 0]
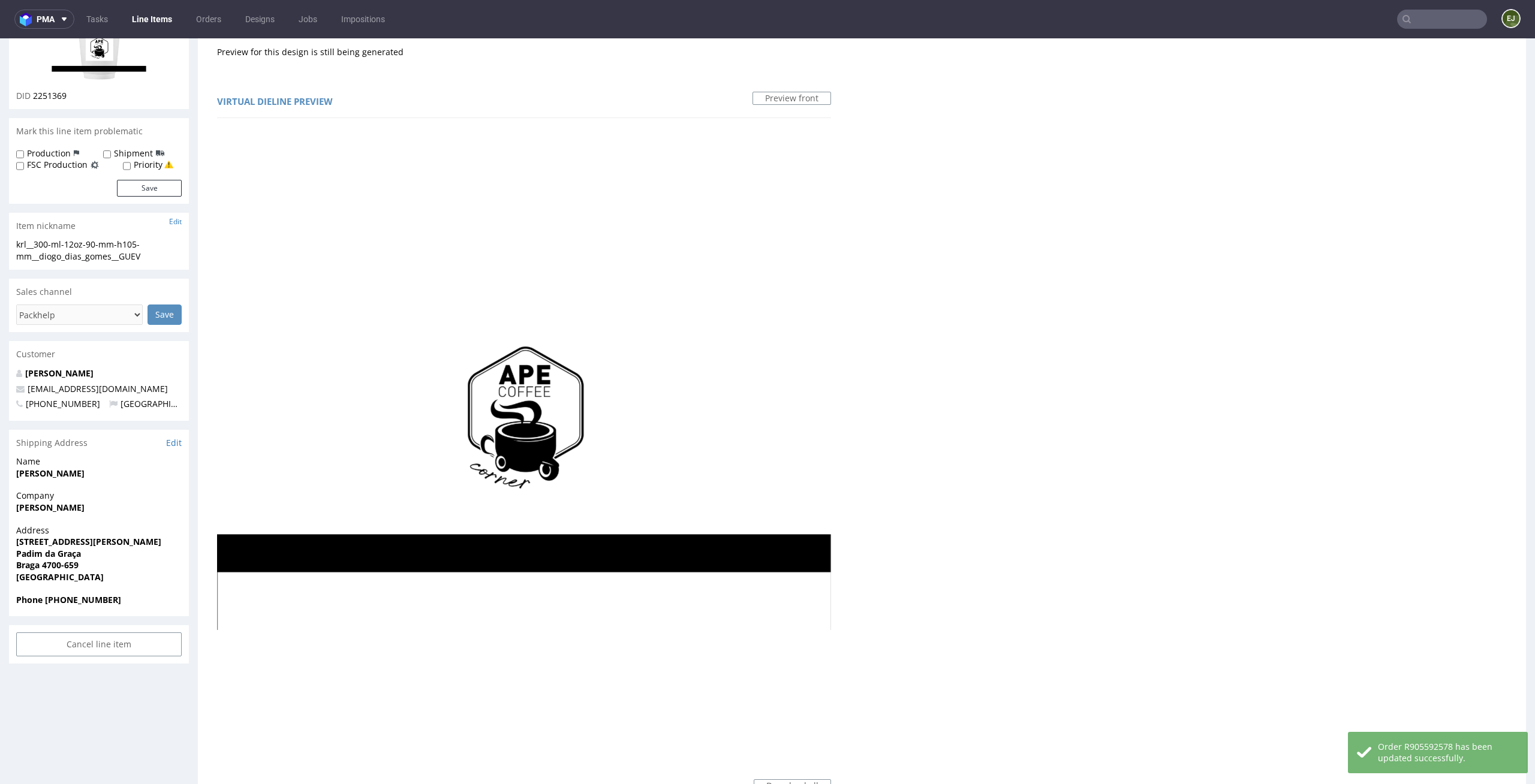
click at [116, 81] on link at bounding box center [99, 50] width 96 height 79
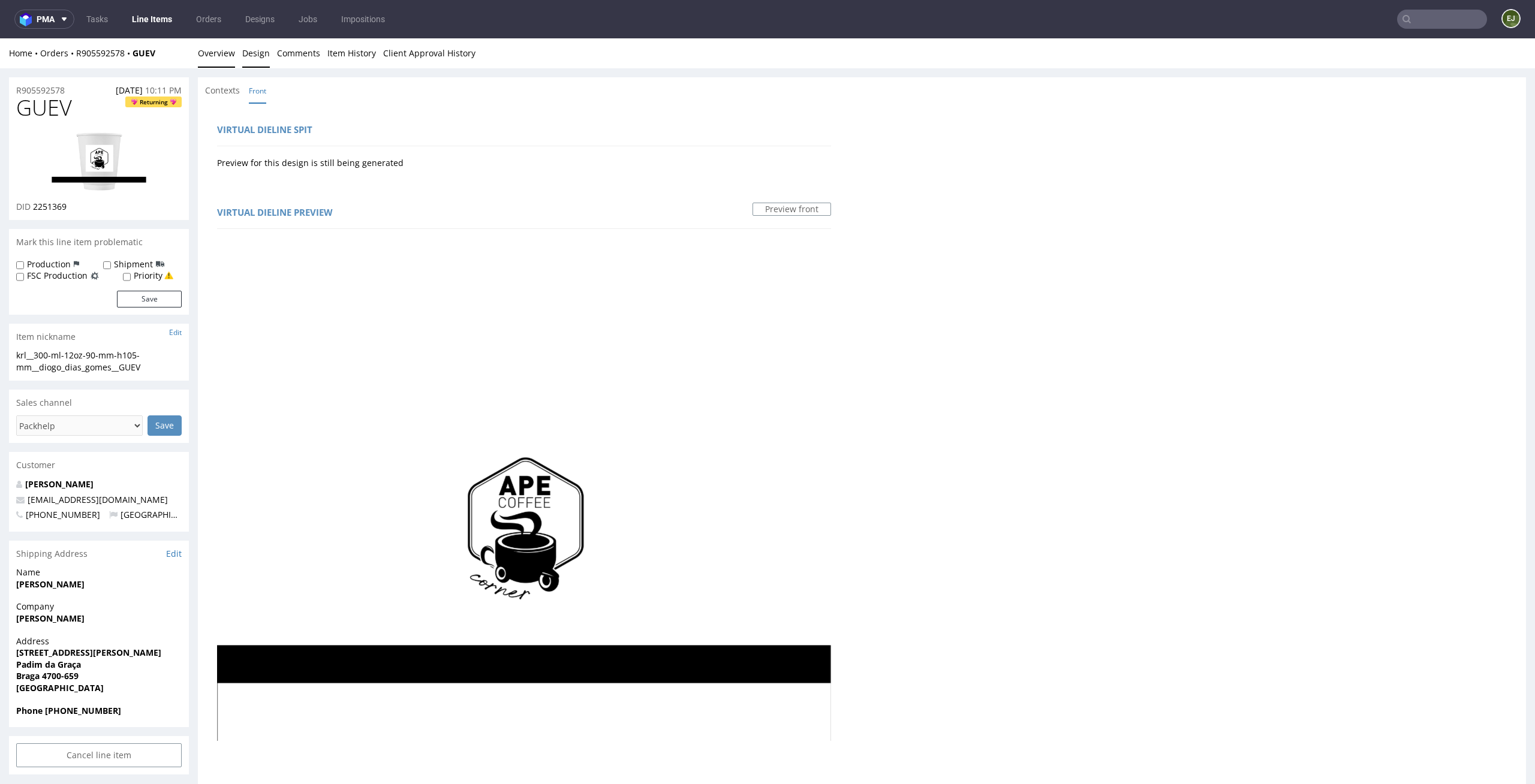
click at [212, 56] on link "Overview" at bounding box center [216, 53] width 37 height 29
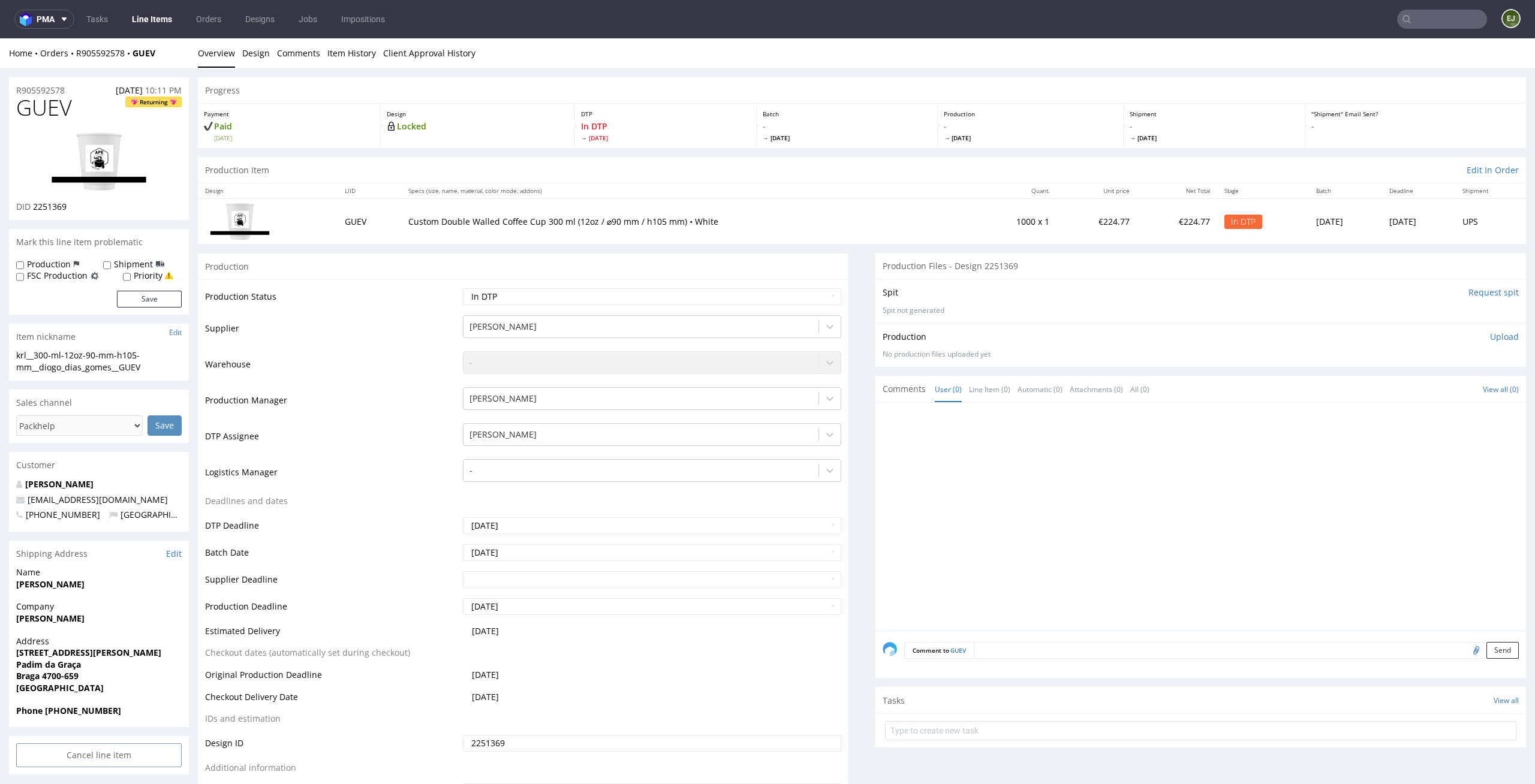
drag, startPoint x: 64, startPoint y: 353, endPoint x: 0, endPoint y: 352, distance: 64.0
copy div "krl__300-ml"
click at [250, 60] on link "Design" at bounding box center [256, 53] width 27 height 29
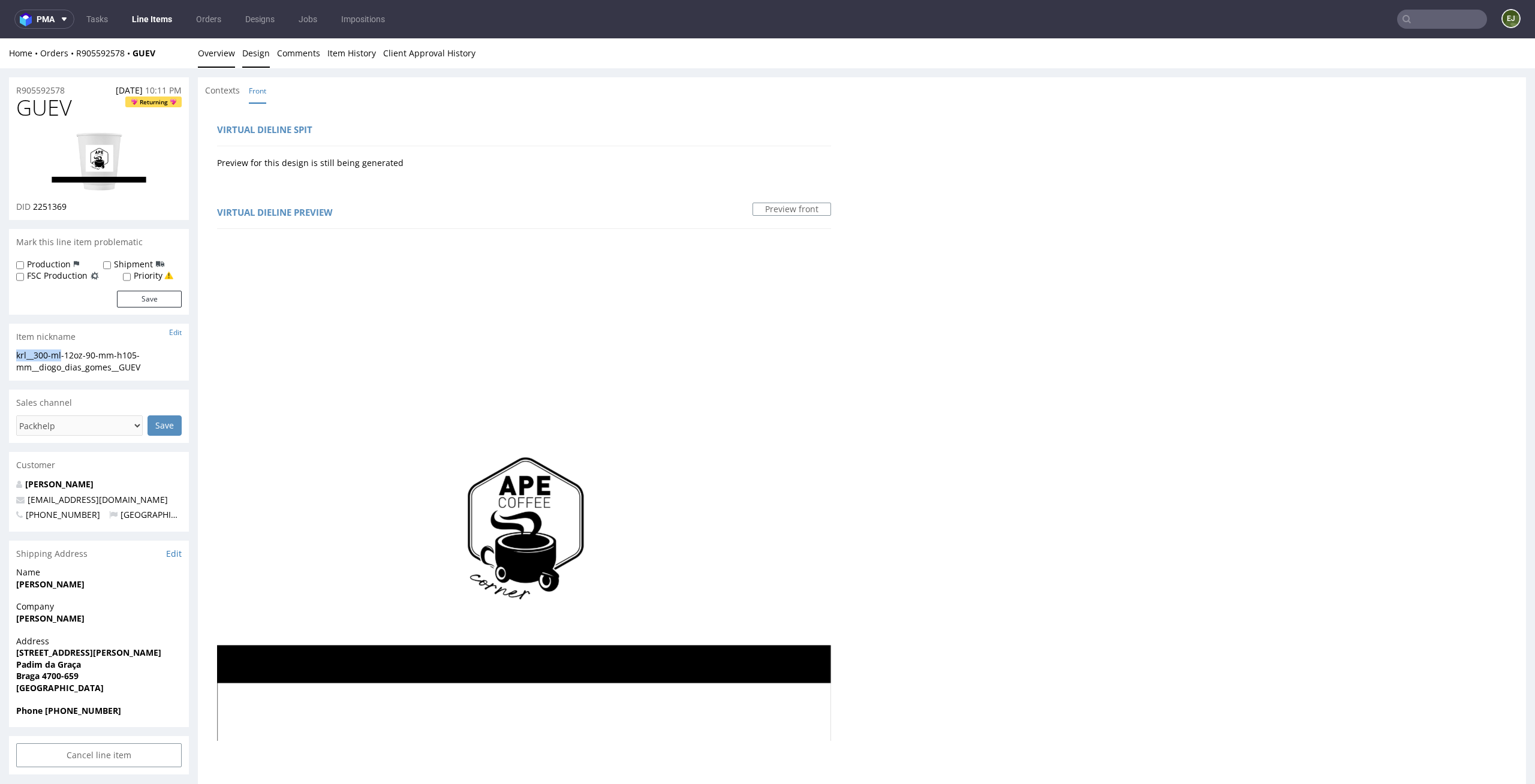
click at [231, 57] on link "Overview" at bounding box center [216, 53] width 37 height 29
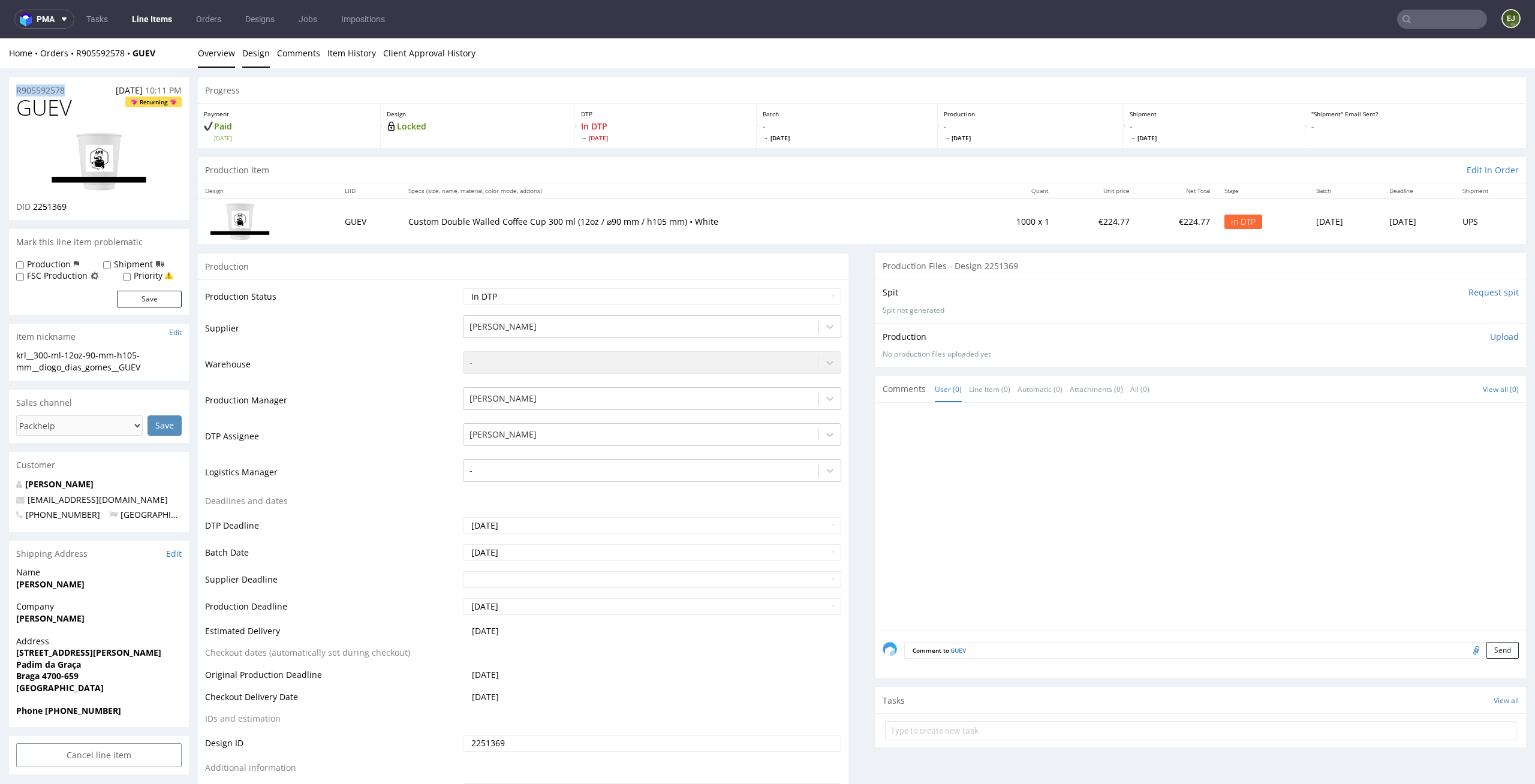
click at [244, 53] on link "Design" at bounding box center [256, 53] width 27 height 29
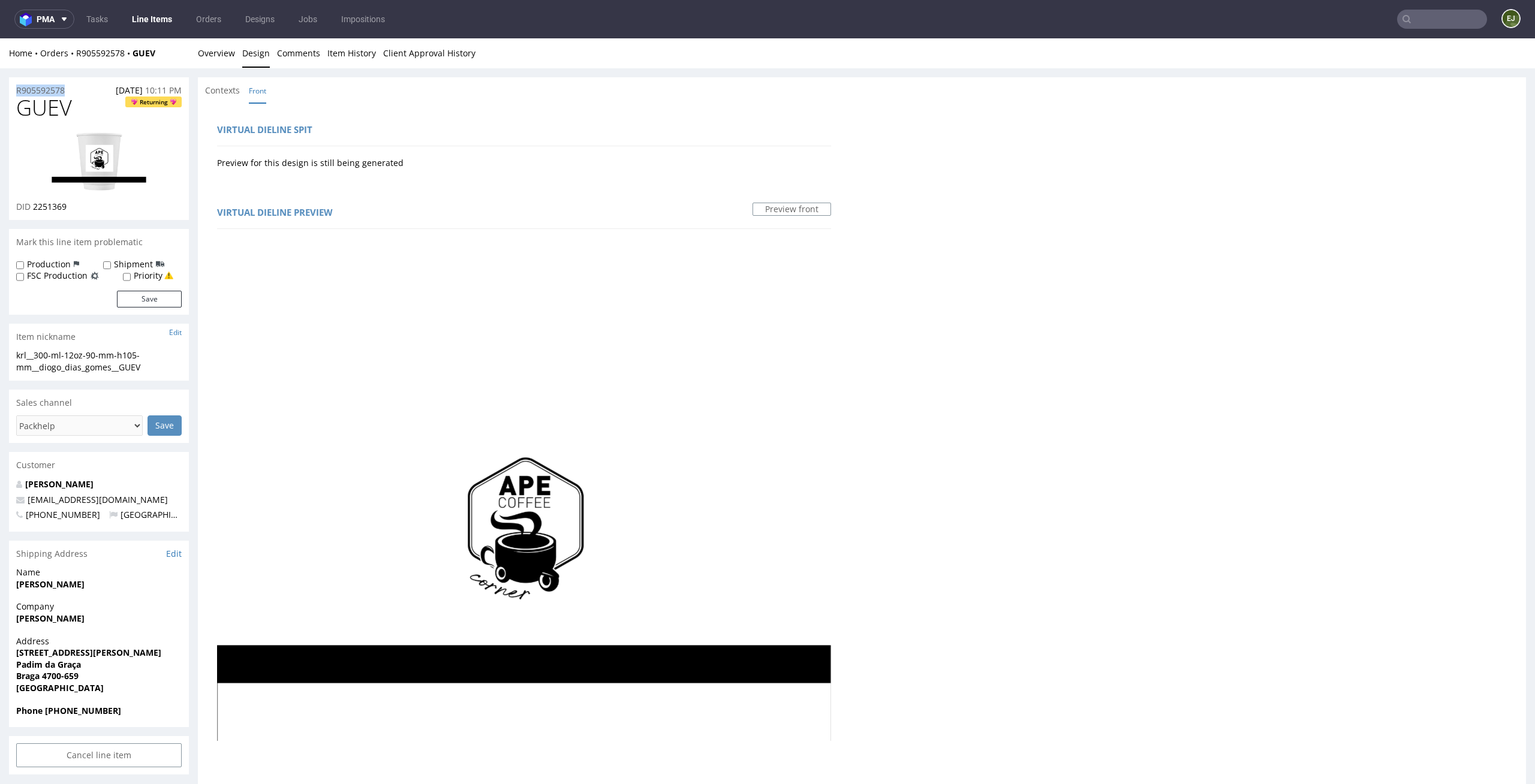
click at [222, 59] on link "Overview" at bounding box center [216, 53] width 37 height 29
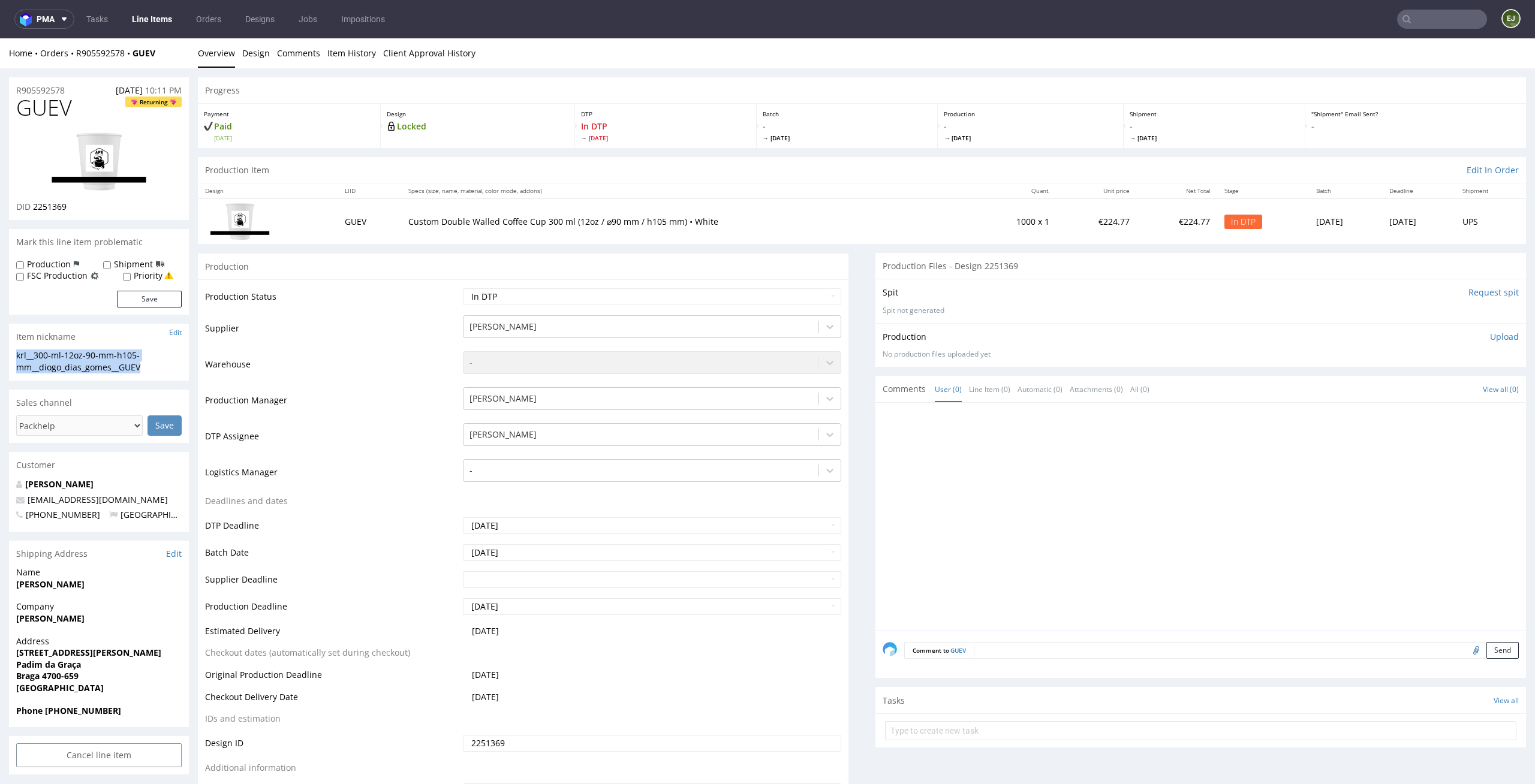
drag, startPoint x: 160, startPoint y: 370, endPoint x: 0, endPoint y: 357, distance: 160.5
copy div "krl__300-ml-12oz-90-mm-h105-mm__diogo_dias_gomes__GUEV"
drag, startPoint x: 78, startPoint y: 209, endPoint x: 33, endPoint y: 209, distance: 45.0
click at [33, 209] on div "DID 2251369" at bounding box center [99, 207] width 165 height 12
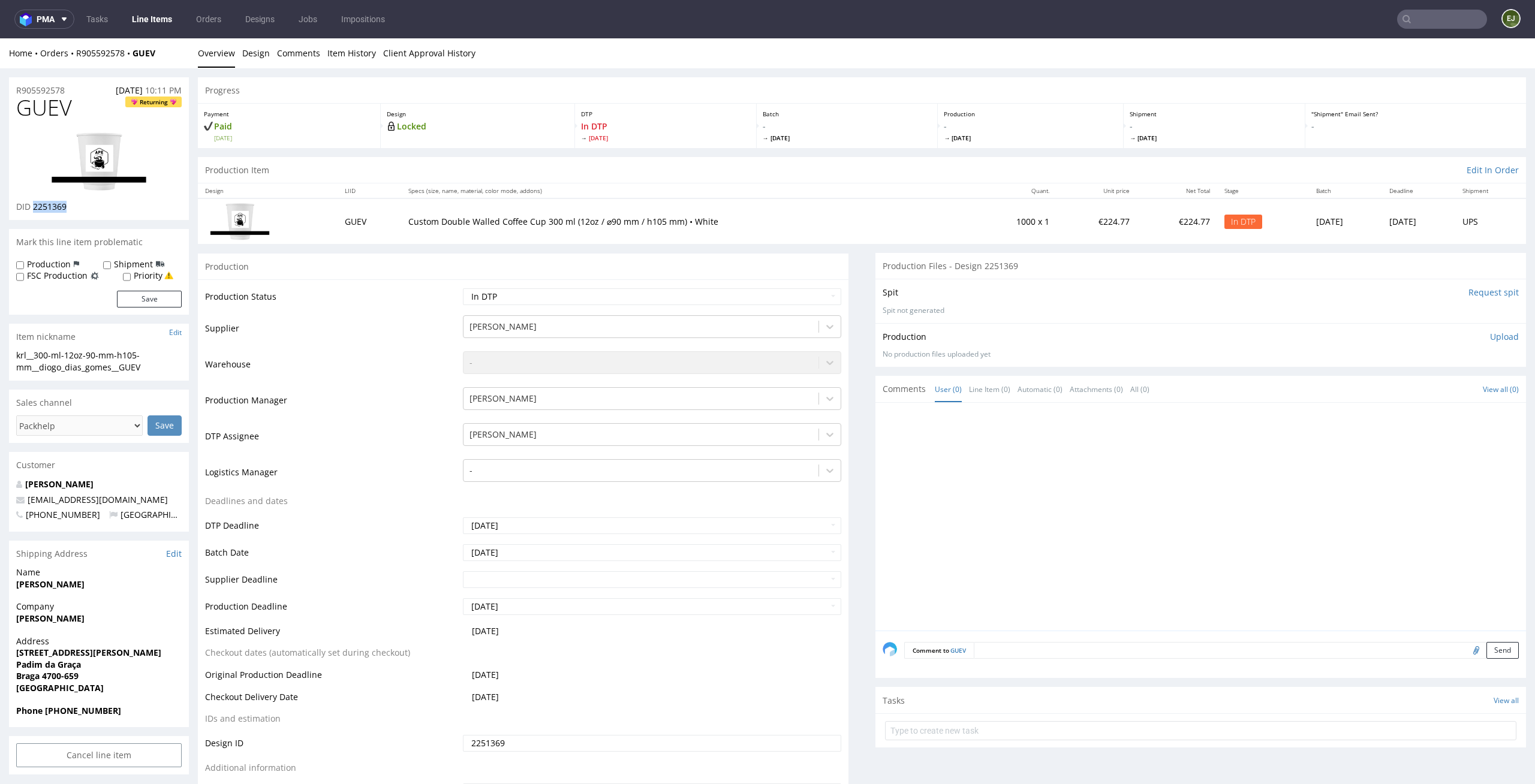
copy span "2251369"
drag, startPoint x: 75, startPoint y: 92, endPoint x: 0, endPoint y: 88, distance: 75.1
copy p "R905592578"
click at [1490, 342] on p "Upload" at bounding box center [1504, 336] width 29 height 12
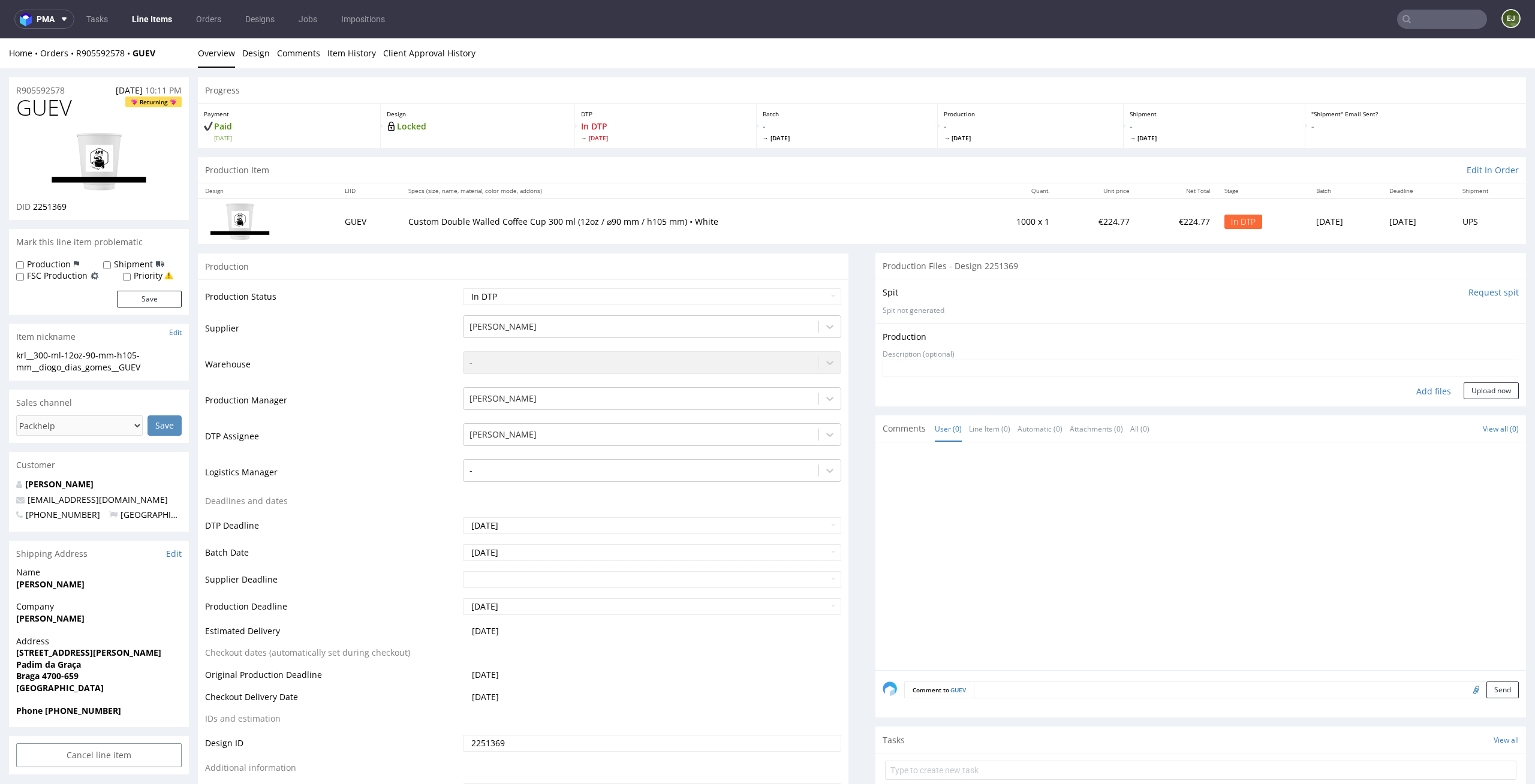
click at [1405, 388] on div "Add files" at bounding box center [1434, 392] width 60 height 18
type input "C:\fakepath\krl__300-ml-12oz-90-mm-h105-mm__diogo_dias_gomes__GUEV__d2251369__o…"
click at [1473, 424] on div "Production Upload krl__300-ml-12oz-90-mm-h105-mm__diogo_dias_gomes__GUEV__d2251…" at bounding box center [1201, 374] width 650 height 102
click at [1484, 408] on button "Upload now" at bounding box center [1491, 410] width 55 height 17
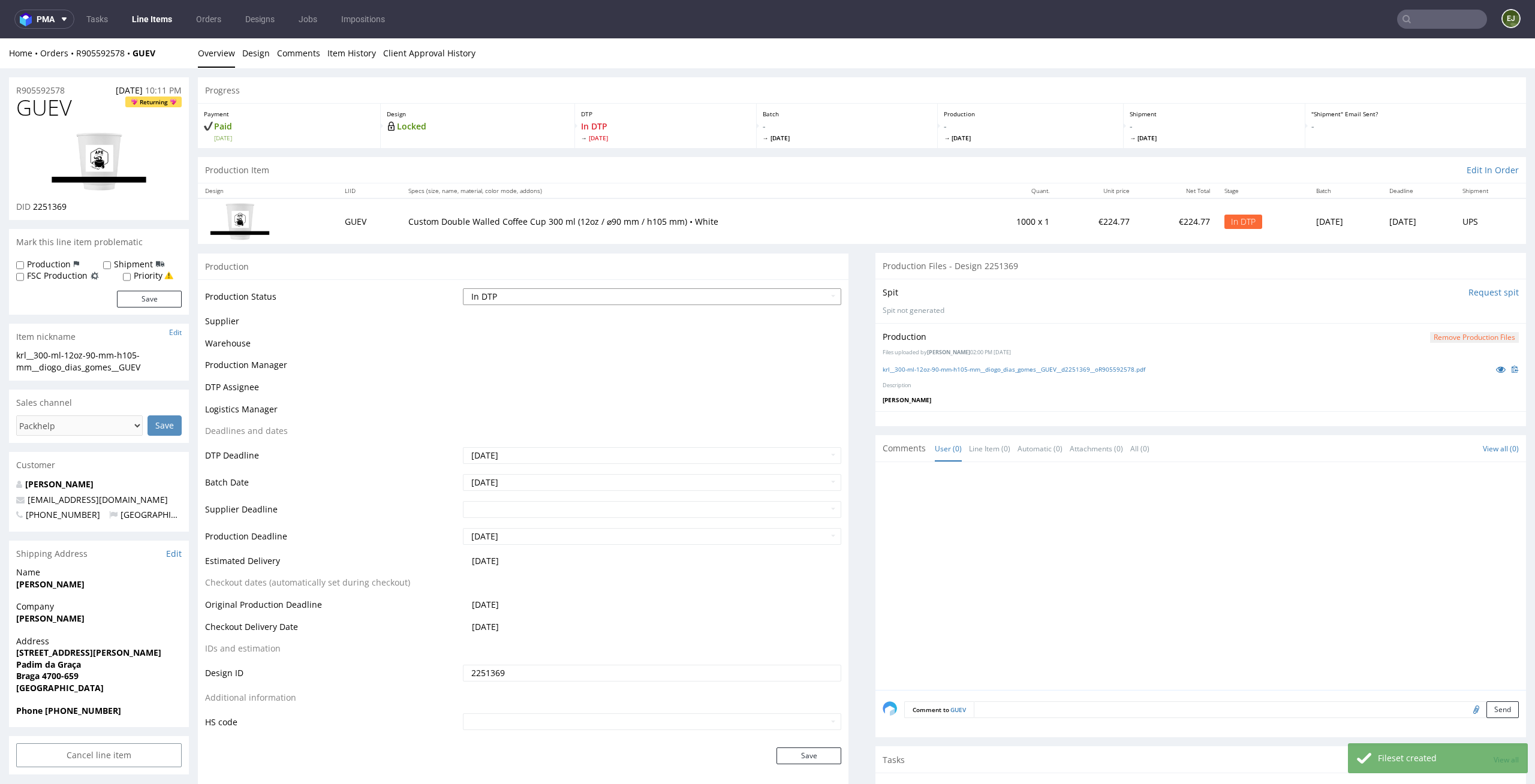
click at [791, 289] on select "Waiting for Artwork Waiting for Diecut Waiting for Mockup Waiting for DTP Waiti…" at bounding box center [652, 297] width 379 height 17
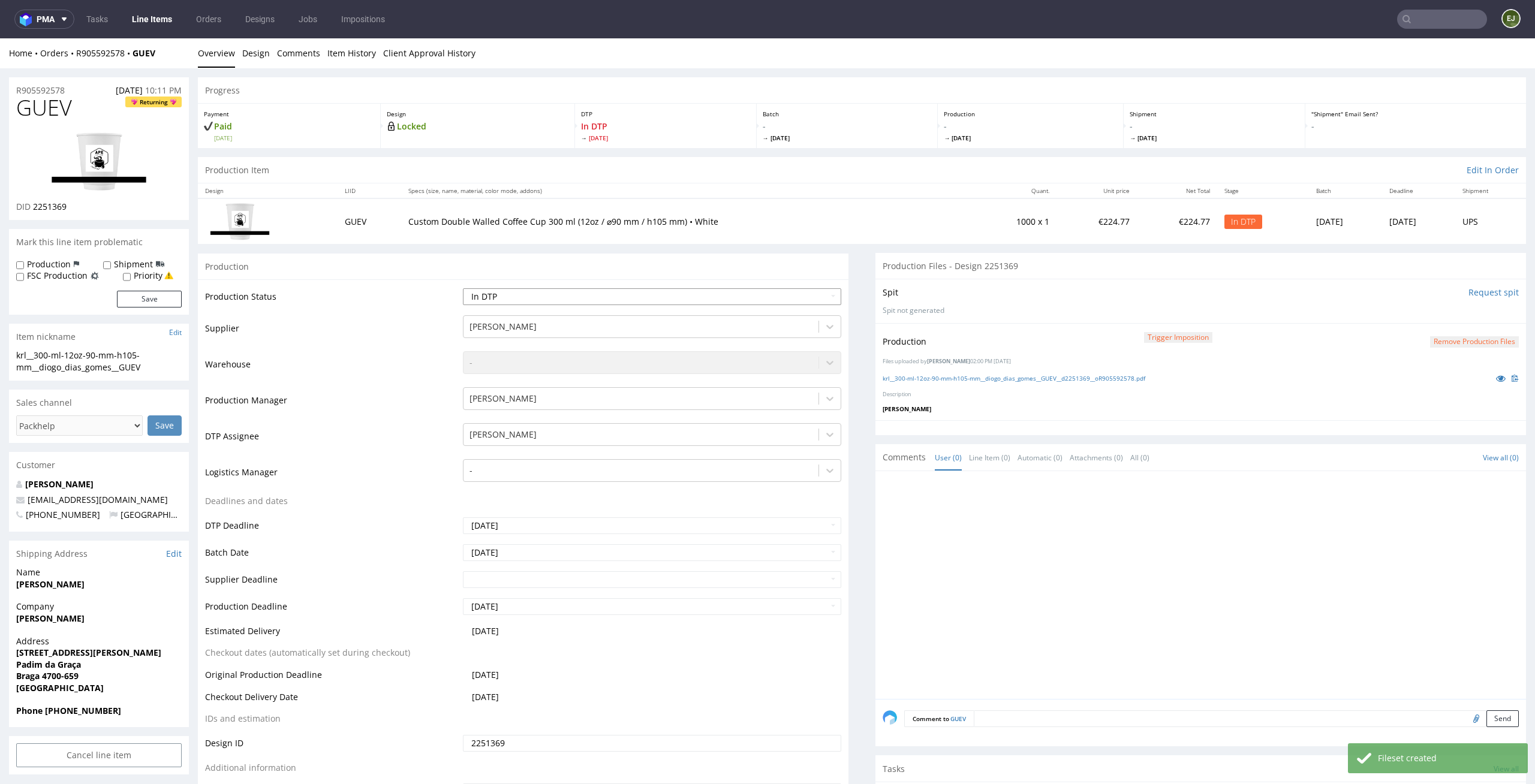
select select "dtp_production_ready"
click at [463, 289] on select "Waiting for Artwork Waiting for Diecut Waiting for Mockup Waiting for DTP Waiti…" at bounding box center [652, 297] width 379 height 17
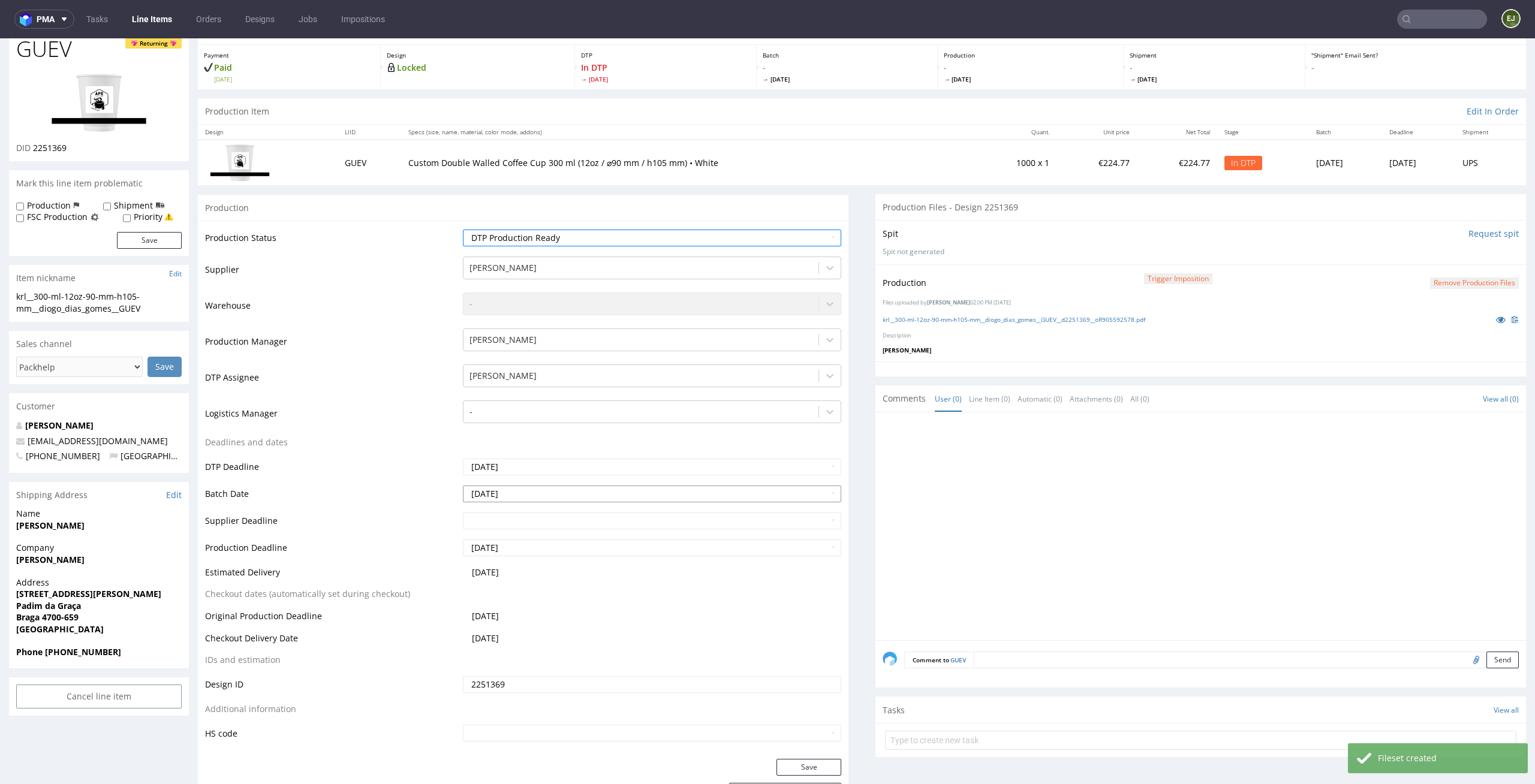
scroll to position [169, 0]
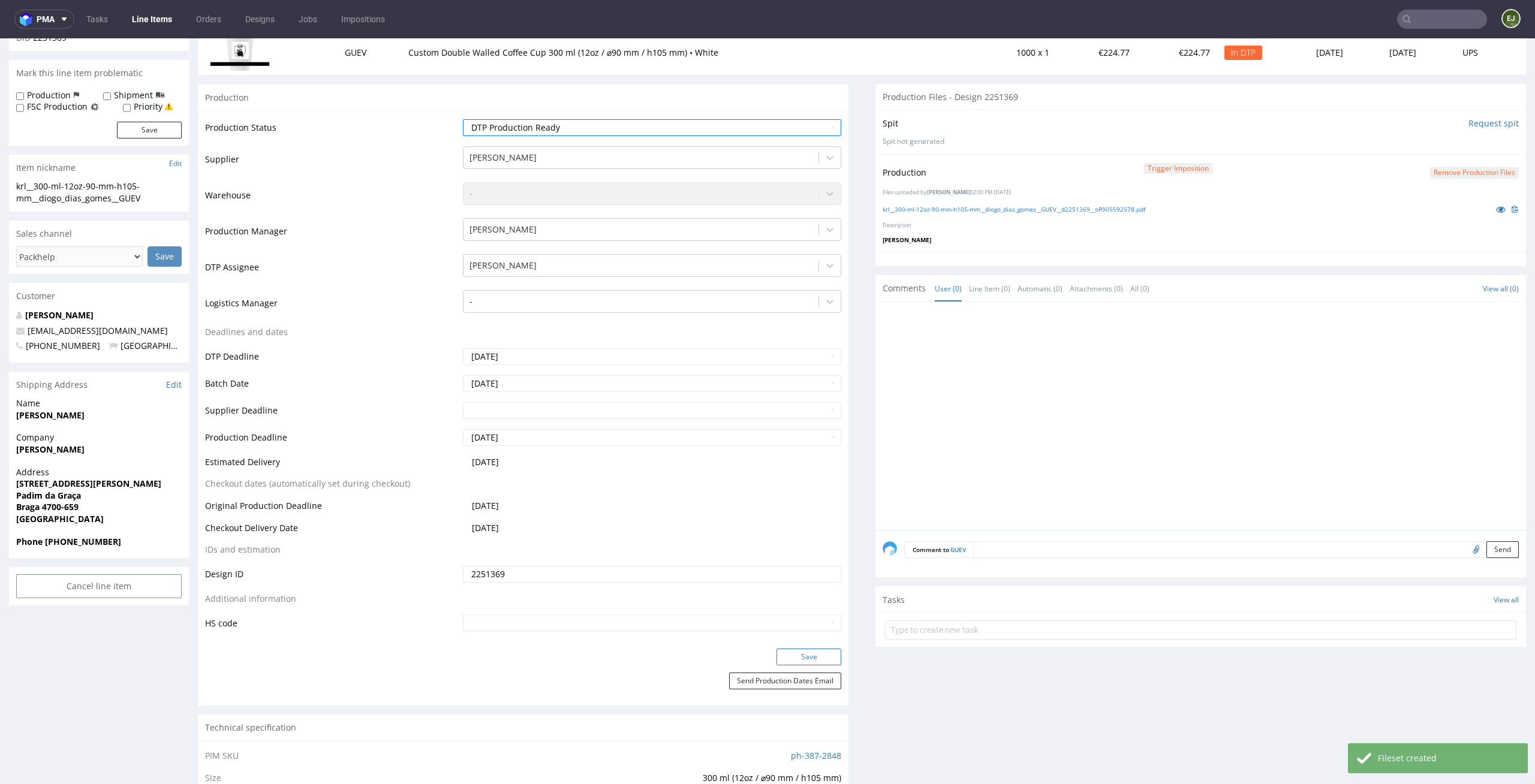
click at [820, 657] on button "Save" at bounding box center [809, 657] width 64 height 17
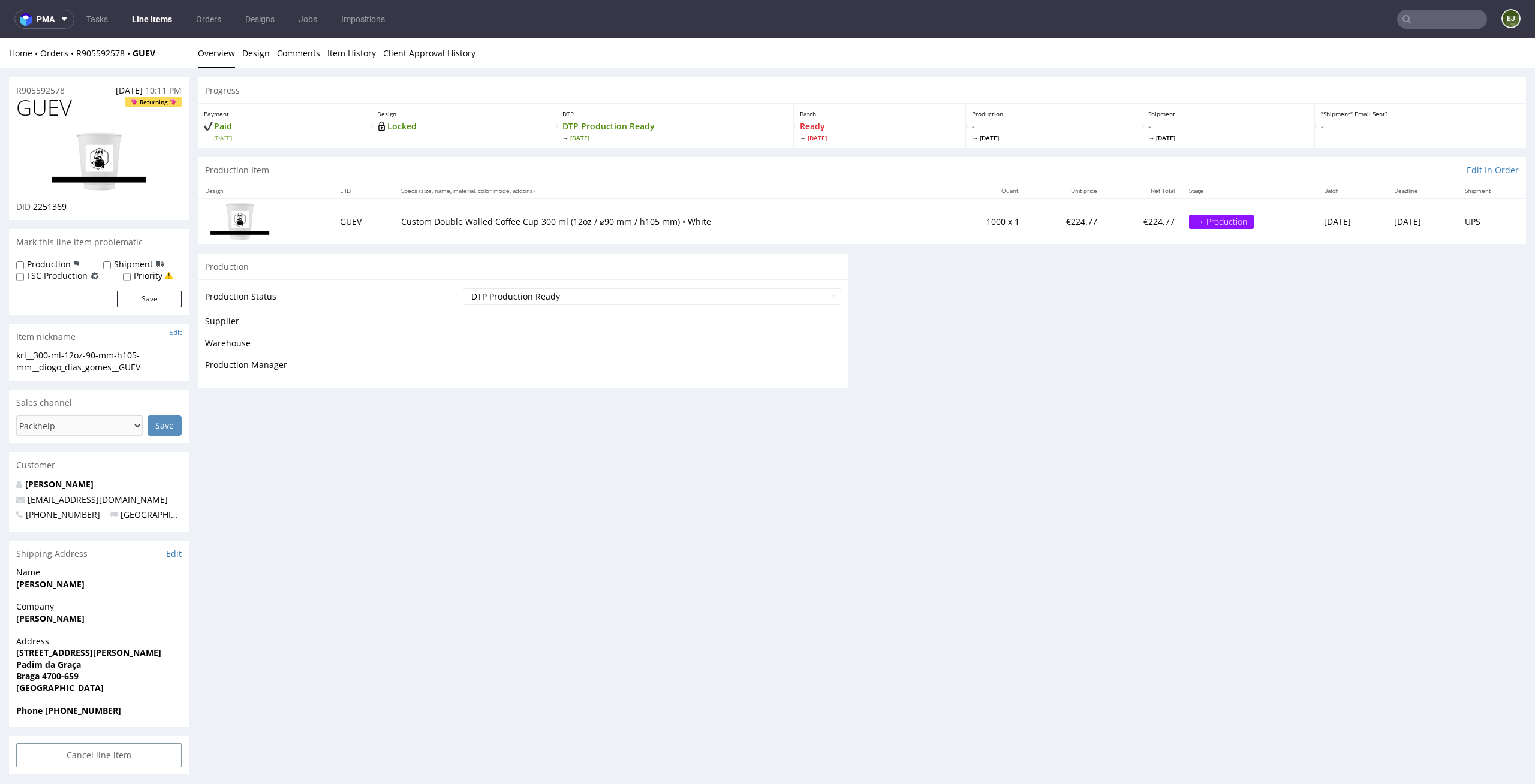
scroll to position [0, 0]
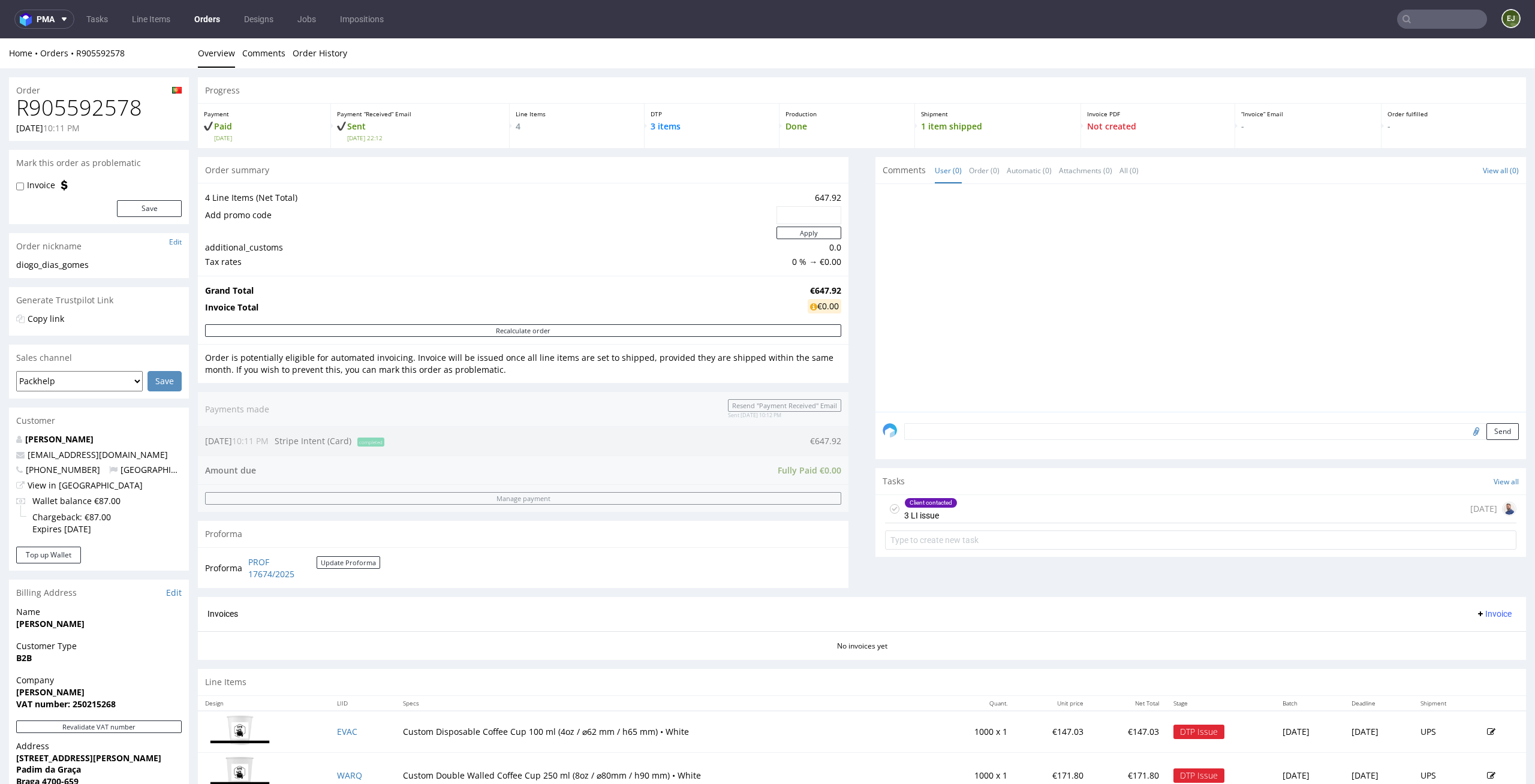
scroll to position [228, 0]
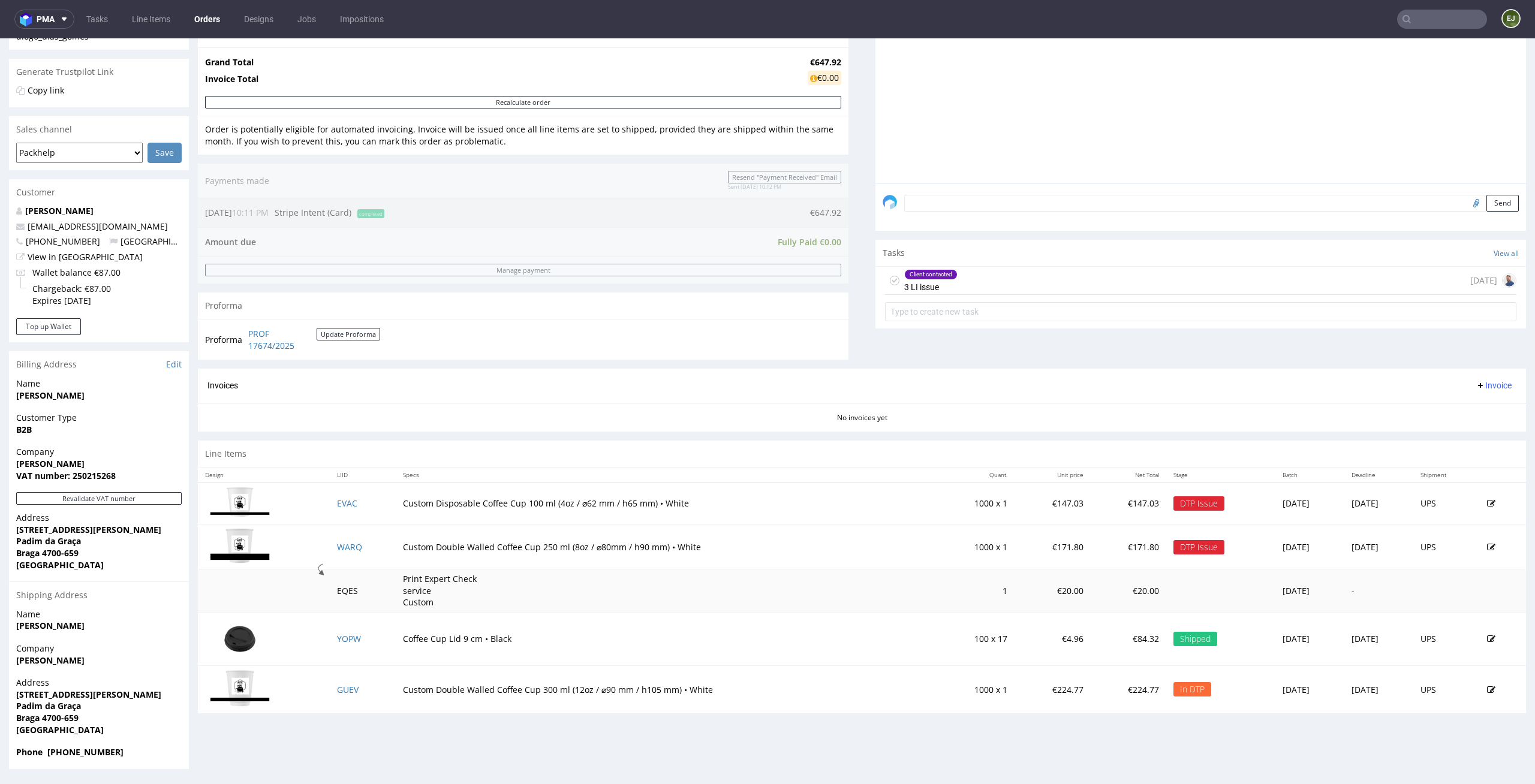
click at [1048, 285] on div "Client contacted 3 LI issue [DATE]" at bounding box center [1201, 281] width 632 height 28
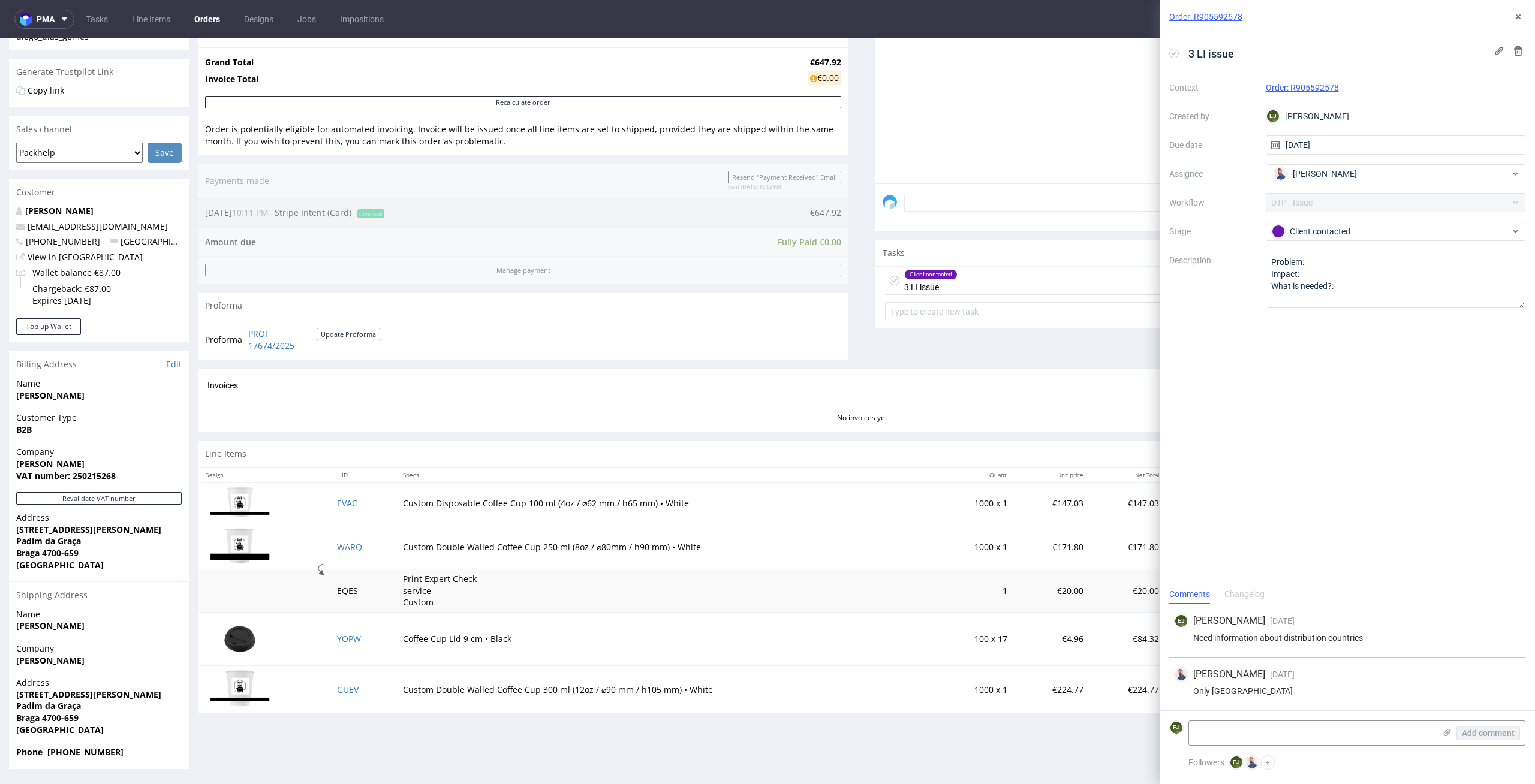
click at [436, 429] on section "Invoices Invoice No invoices yet" at bounding box center [861, 400] width 1328 height 63
click at [1516, 18] on use at bounding box center [1518, 17] width 5 height 5
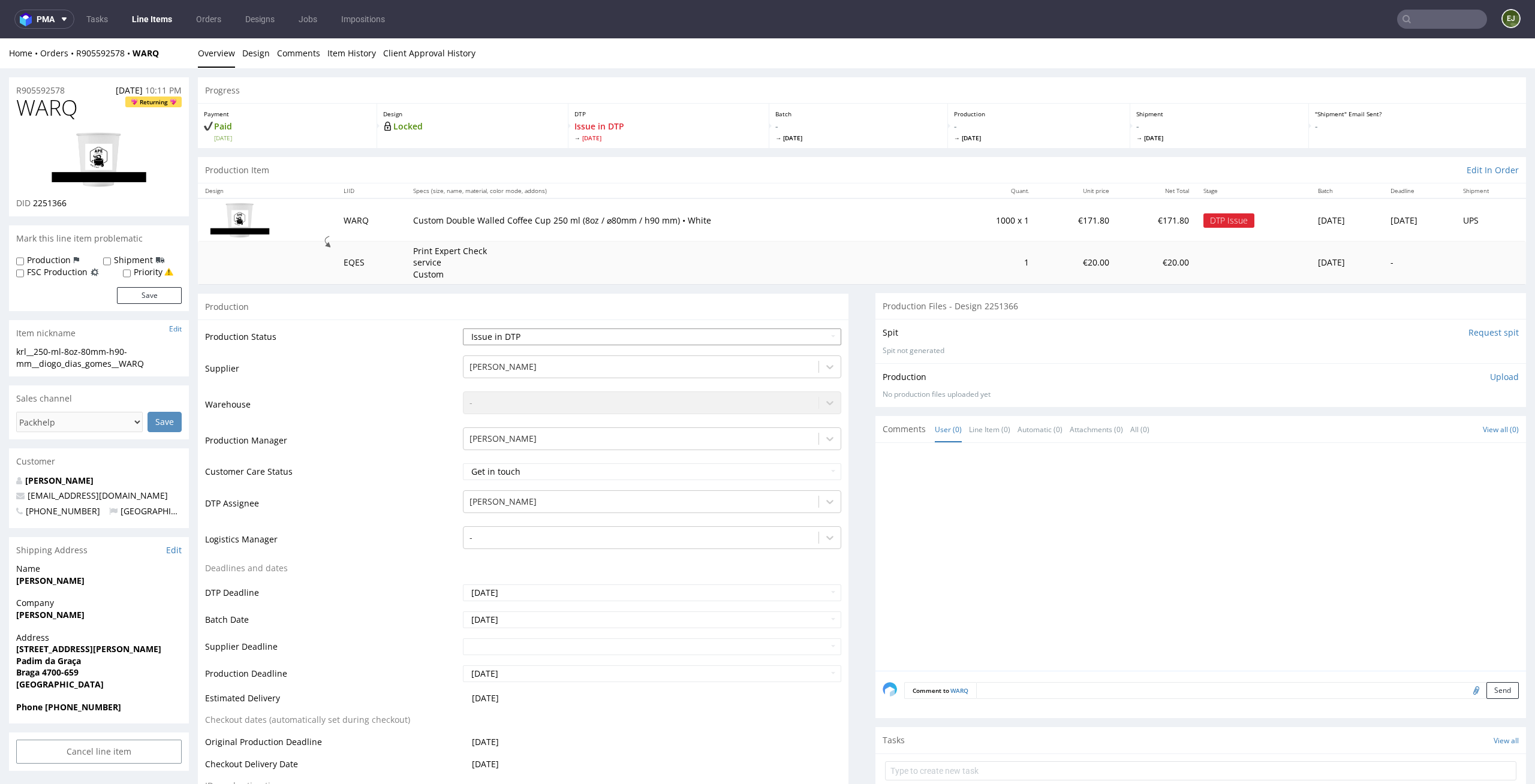
click at [626, 333] on select "Waiting for Artwork Waiting for Diecut Waiting for Mockup Waiting for DTP Waiti…" at bounding box center [652, 337] width 379 height 17
select select "dtp_in_process"
click at [463, 329] on select "Waiting for Artwork Waiting for Diecut Waiting for Mockup Waiting for DTP Waiti…" at bounding box center [652, 337] width 379 height 17
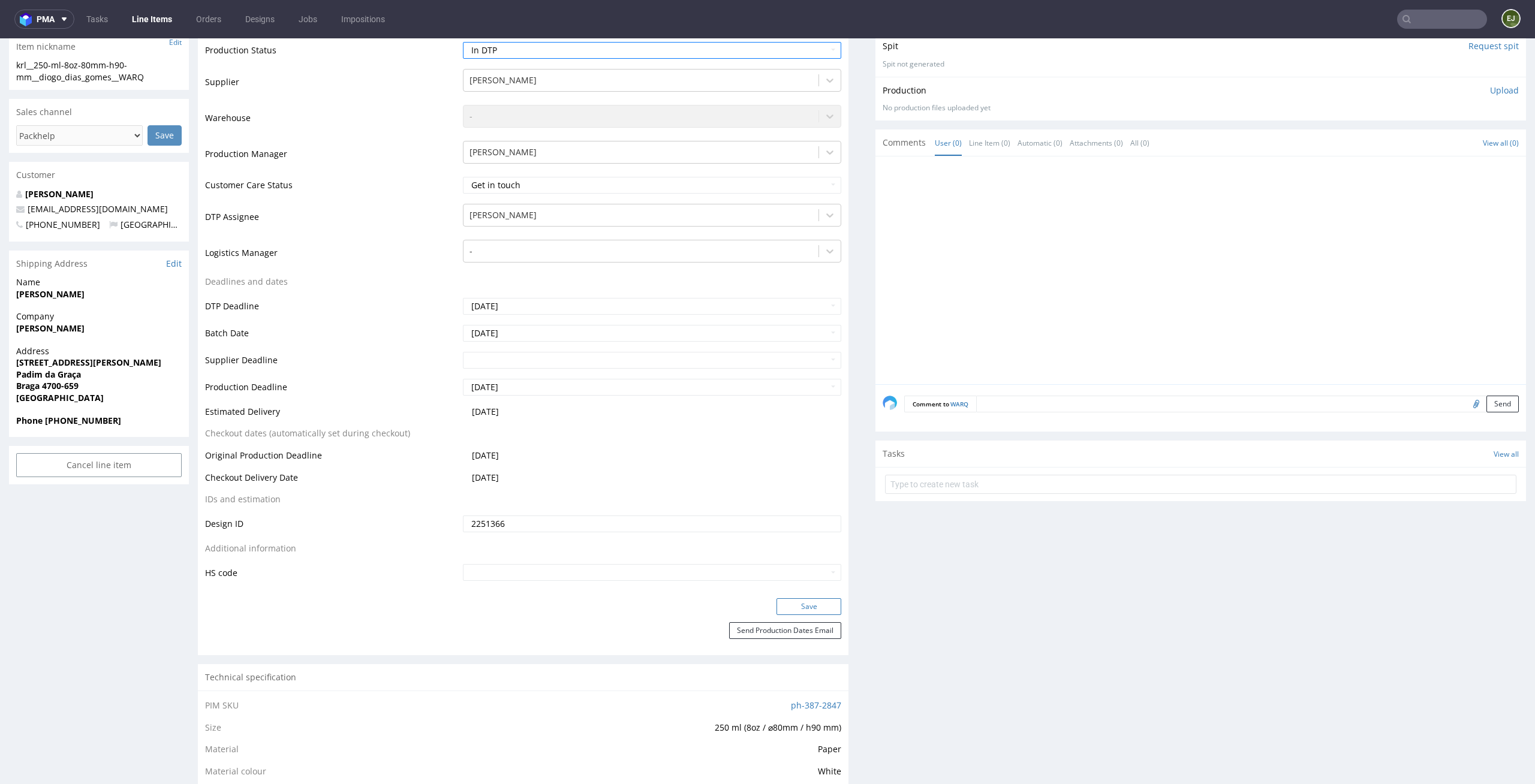
click at [800, 607] on button "Save" at bounding box center [809, 607] width 64 height 17
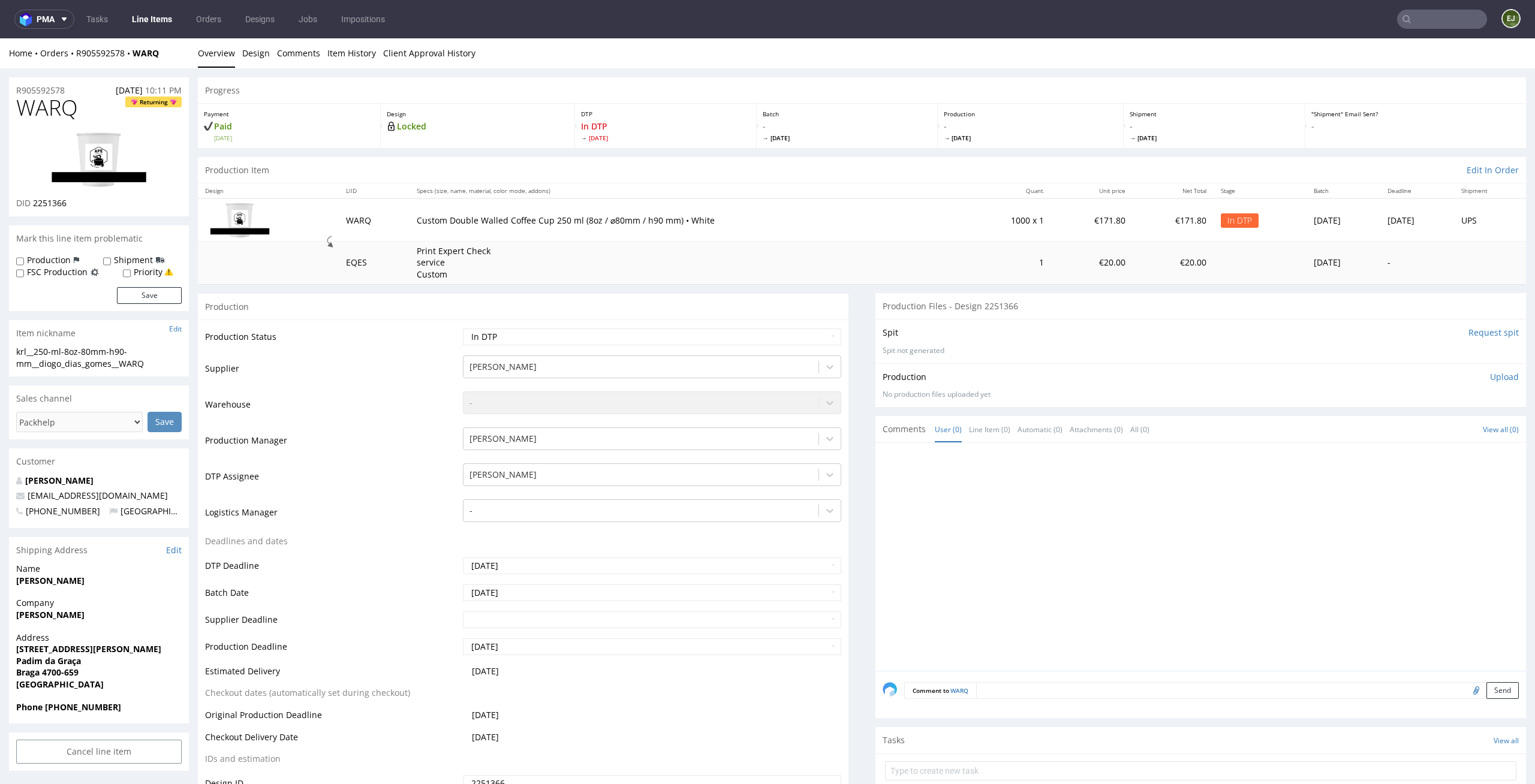
click at [102, 139] on img at bounding box center [99, 160] width 96 height 56
drag, startPoint x: 62, startPoint y: 351, endPoint x: 0, endPoint y: 346, distance: 62.2
copy div "krl__250-m"
drag, startPoint x: 165, startPoint y: 359, endPoint x: 3, endPoint y: 348, distance: 162.4
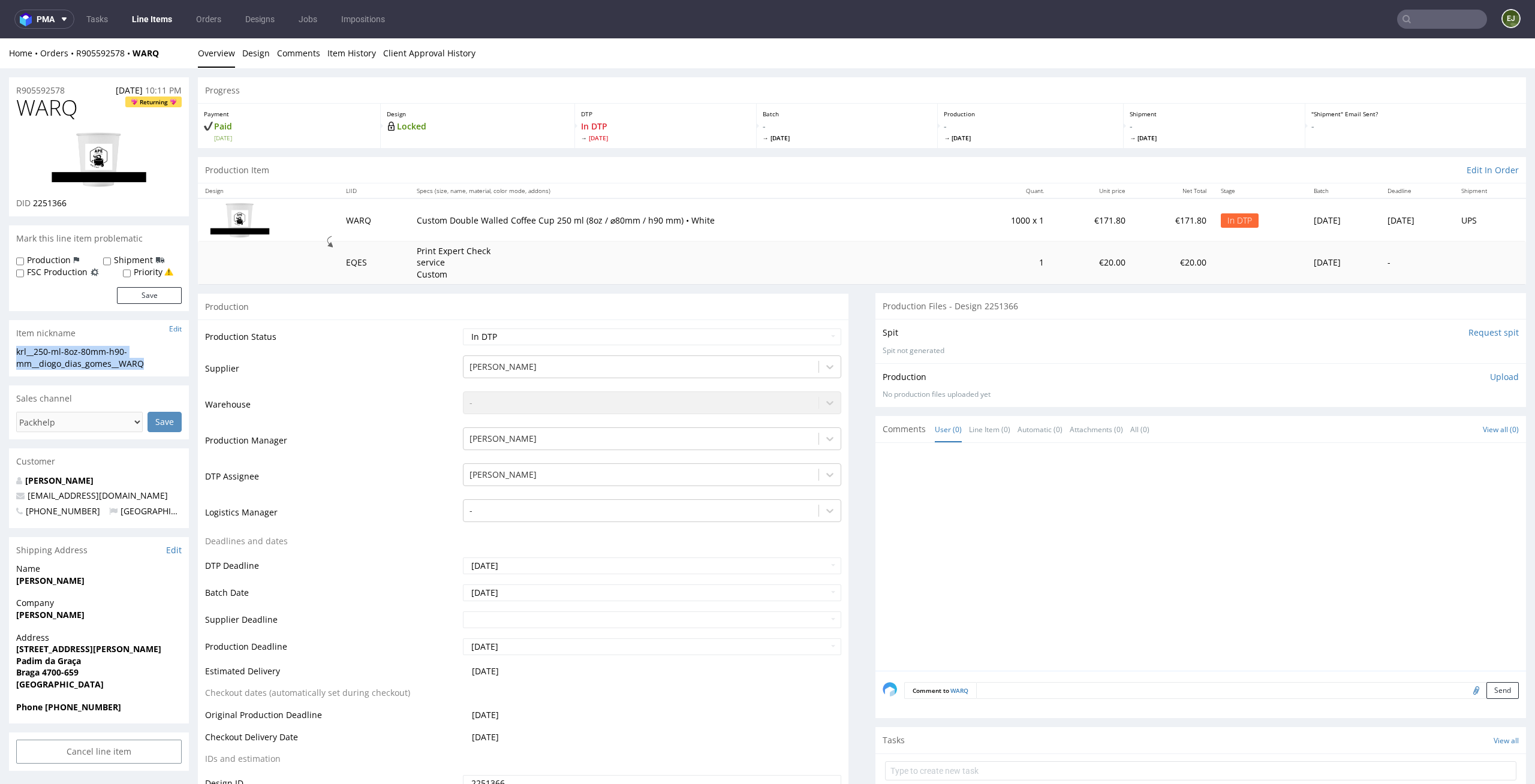
copy div "krl__250-ml-8oz-80mm-h90-mm__diogo_dias_gomes__WARQ"
drag, startPoint x: 81, startPoint y: 205, endPoint x: 34, endPoint y: 205, distance: 47.0
click at [34, 205] on div "DID 2251366" at bounding box center [99, 202] width 165 height 12
copy span "2251366"
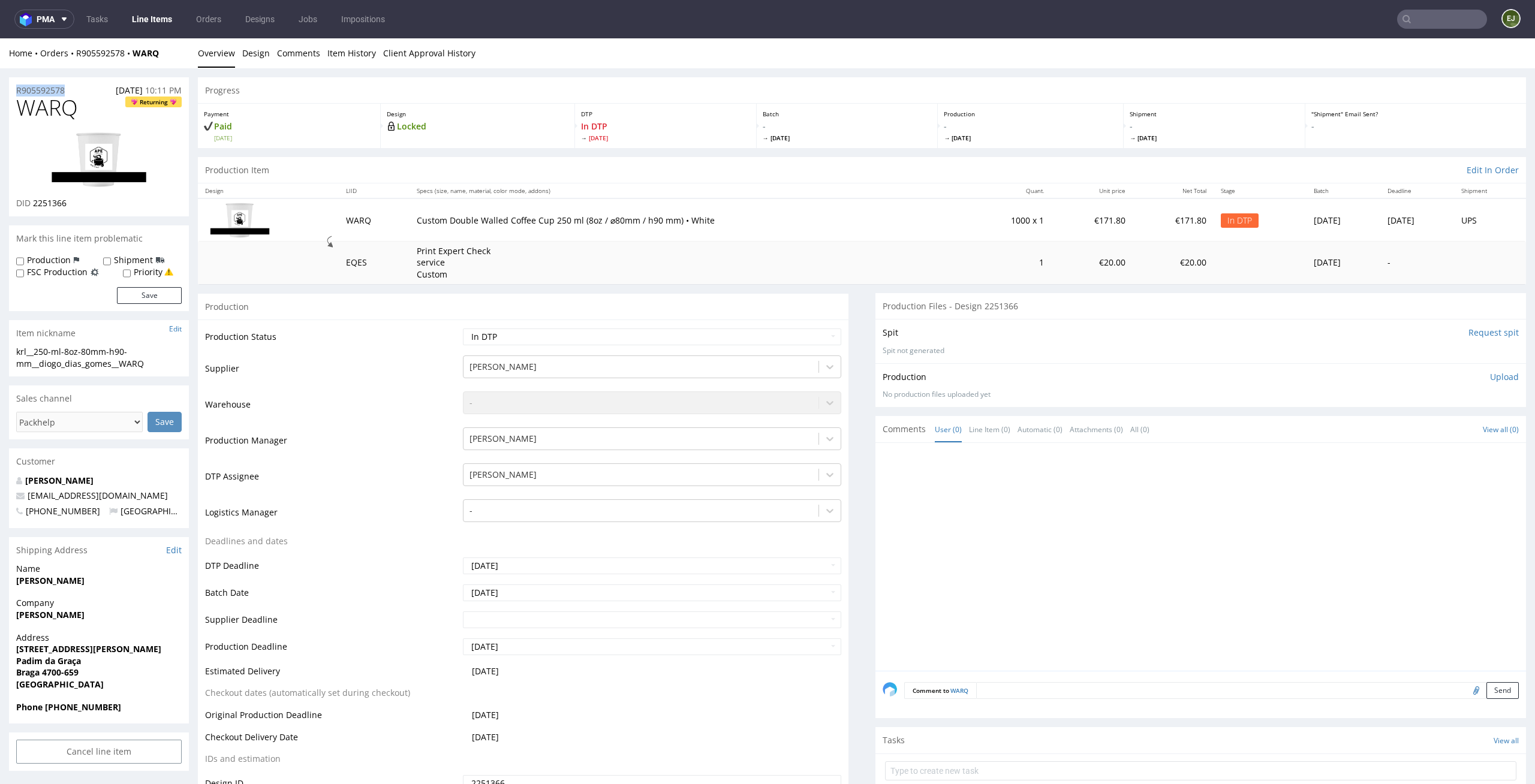
drag, startPoint x: 85, startPoint y: 91, endPoint x: 0, endPoint y: 83, distance: 85.4
copy p "R905592578"
click at [821, 331] on select "Waiting for Artwork Waiting for Diecut Waiting for Mockup Waiting for DTP Waiti…" at bounding box center [652, 337] width 379 height 17
select select "dtp_ca_needed"
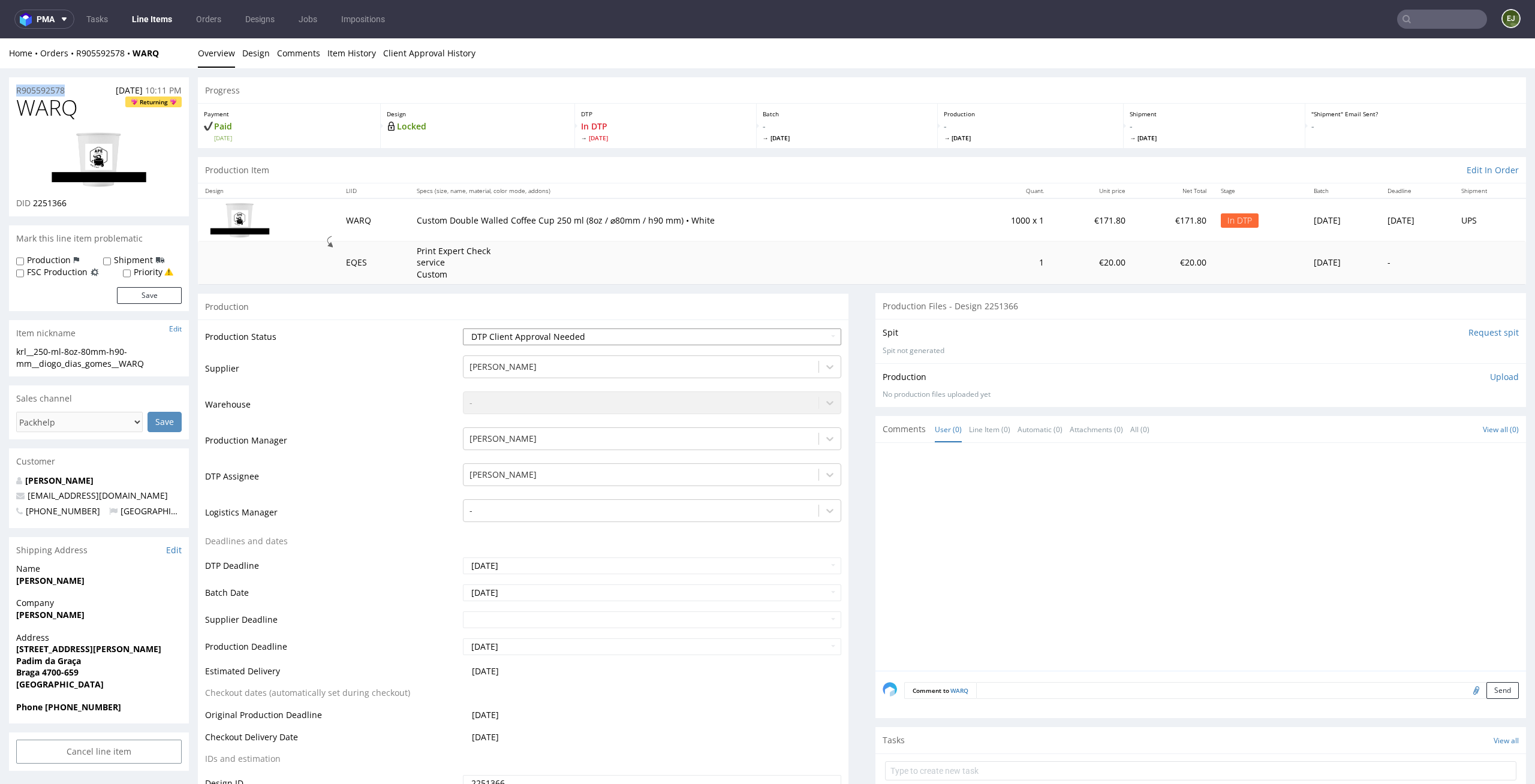
click at [463, 329] on select "Waiting for Artwork Waiting for Diecut Waiting for Mockup Waiting for DTP Waiti…" at bounding box center [652, 337] width 379 height 17
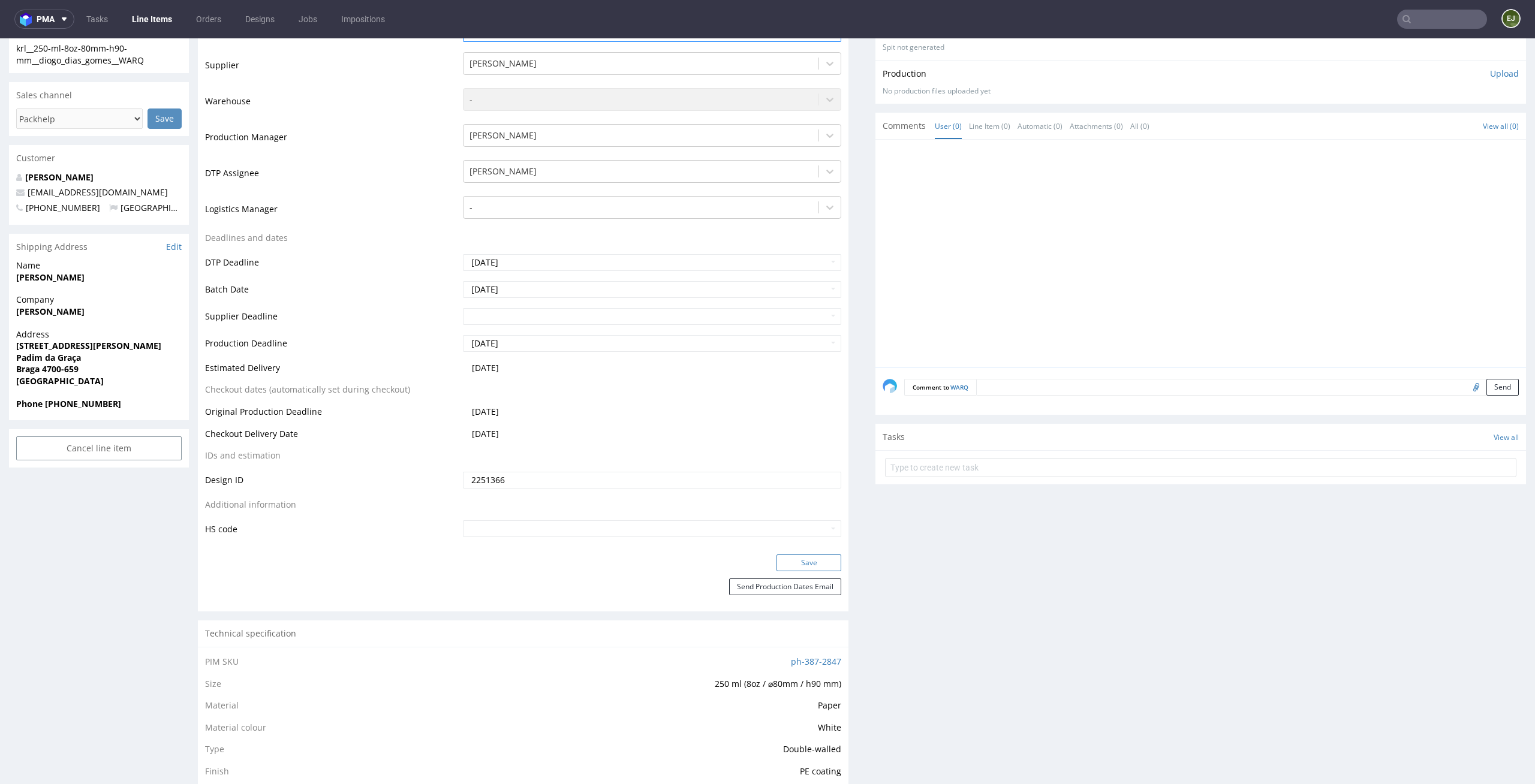
click at [805, 562] on button "Save" at bounding box center [809, 563] width 64 height 17
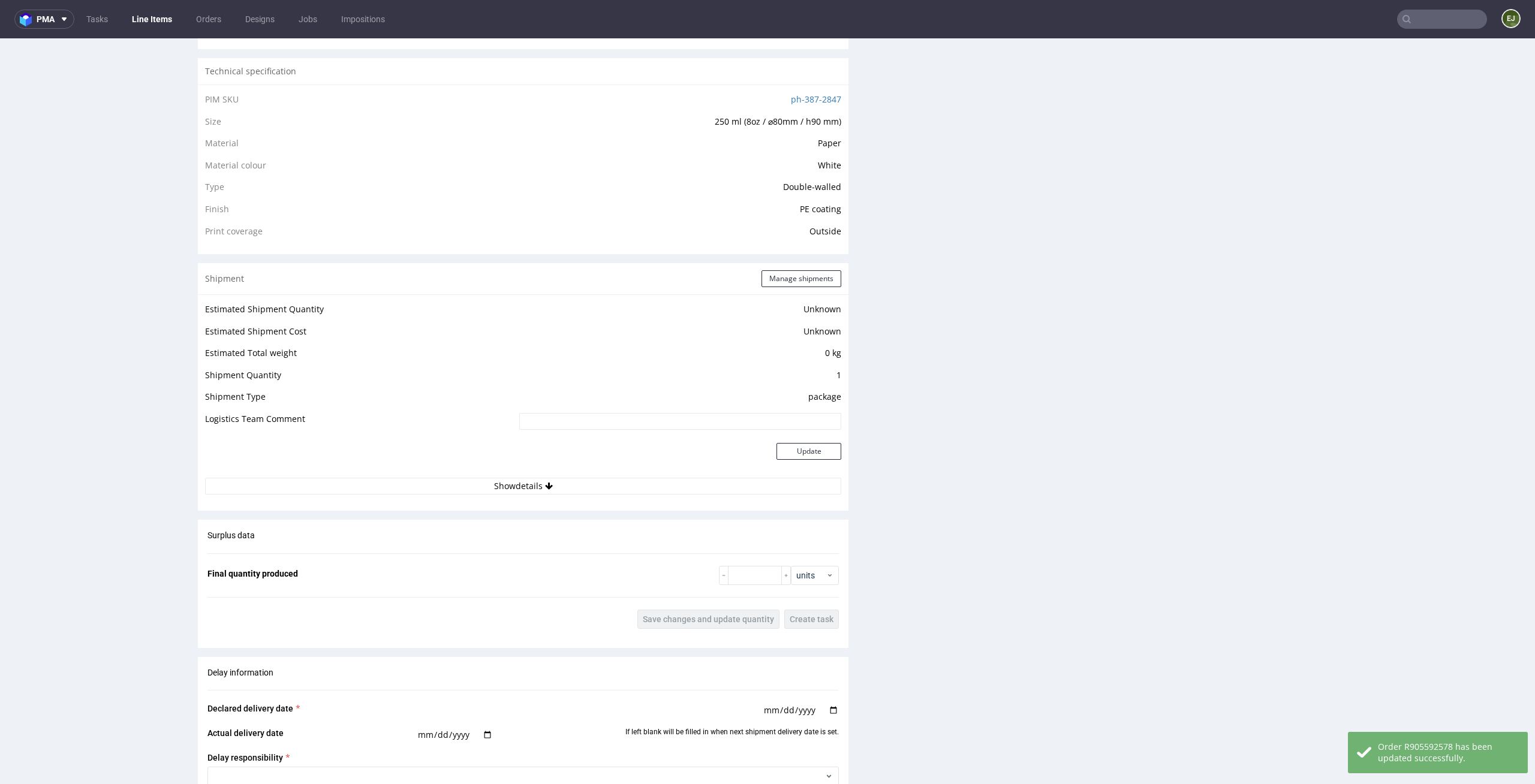
scroll to position [0, 0]
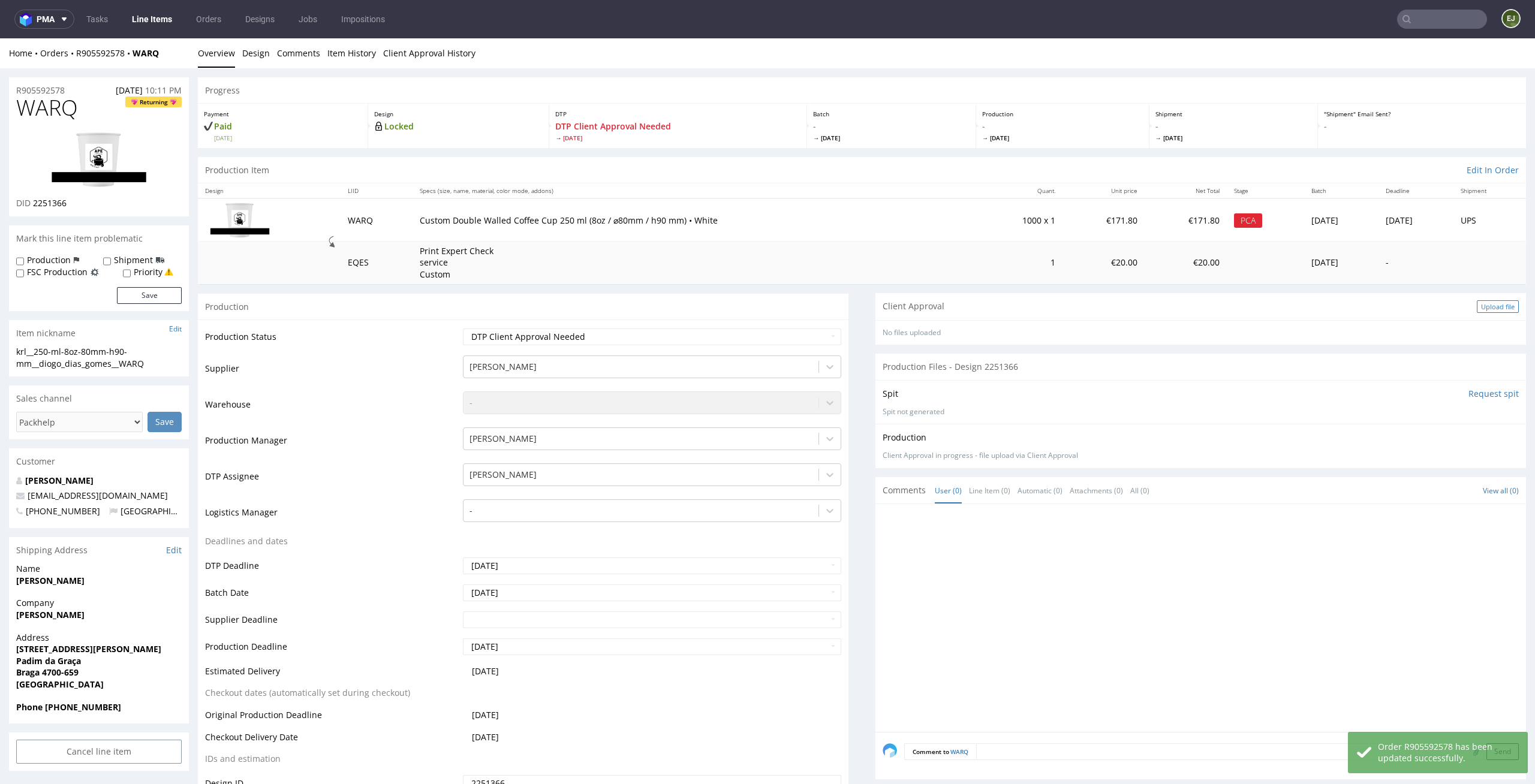
click at [1477, 307] on div "Upload file" at bounding box center [1498, 307] width 42 height 13
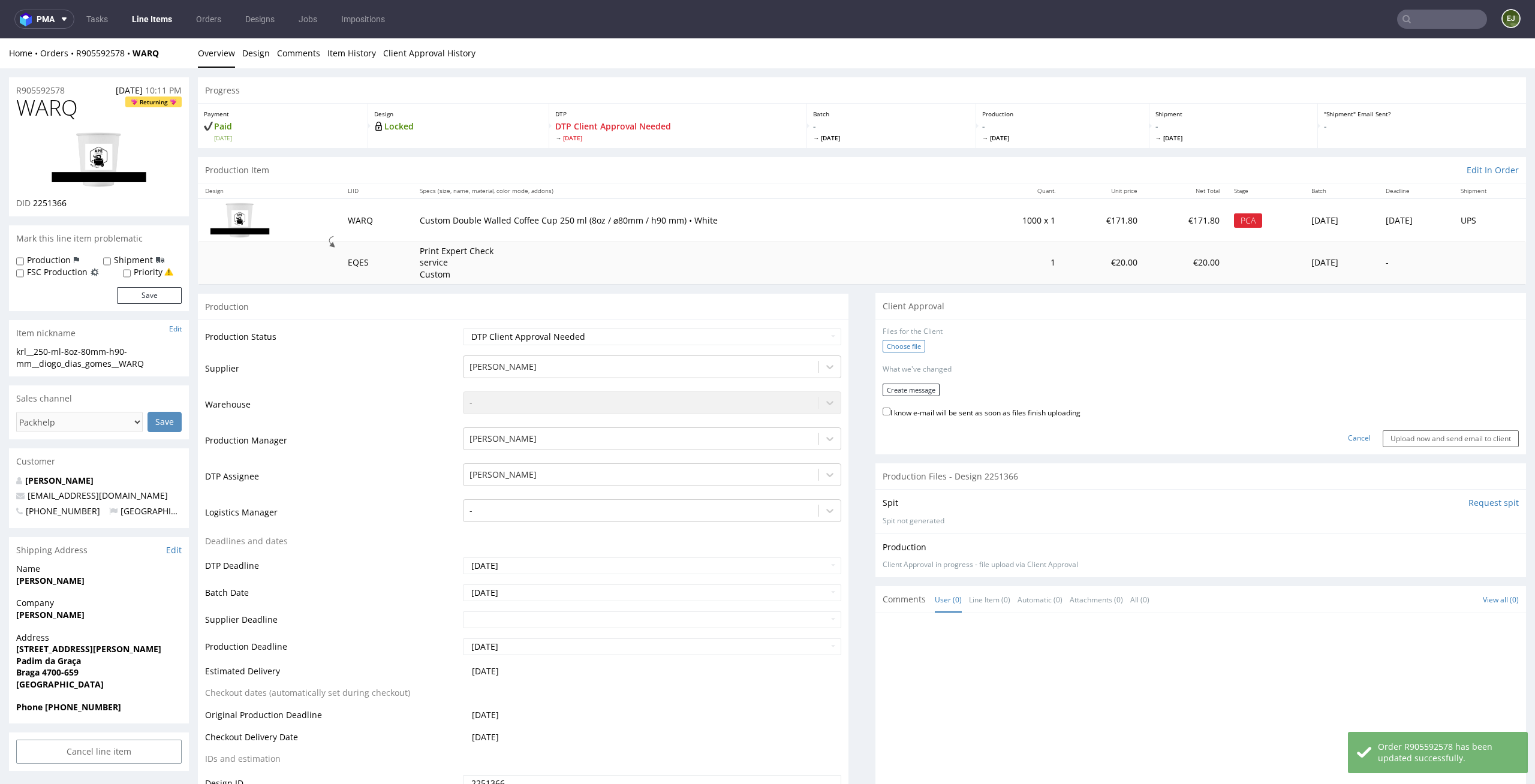
click at [901, 348] on label "Choose file" at bounding box center [903, 346] width 43 height 13
click at [0, 39] on input "Choose file" at bounding box center [0, 39] width 0 height 0
click at [924, 392] on form "Files for the Client 1 . krl__250-ml-8oz-80mm-h90-mm__diogo_dias_gomes__WARQ__d…" at bounding box center [1201, 385] width 636 height 116
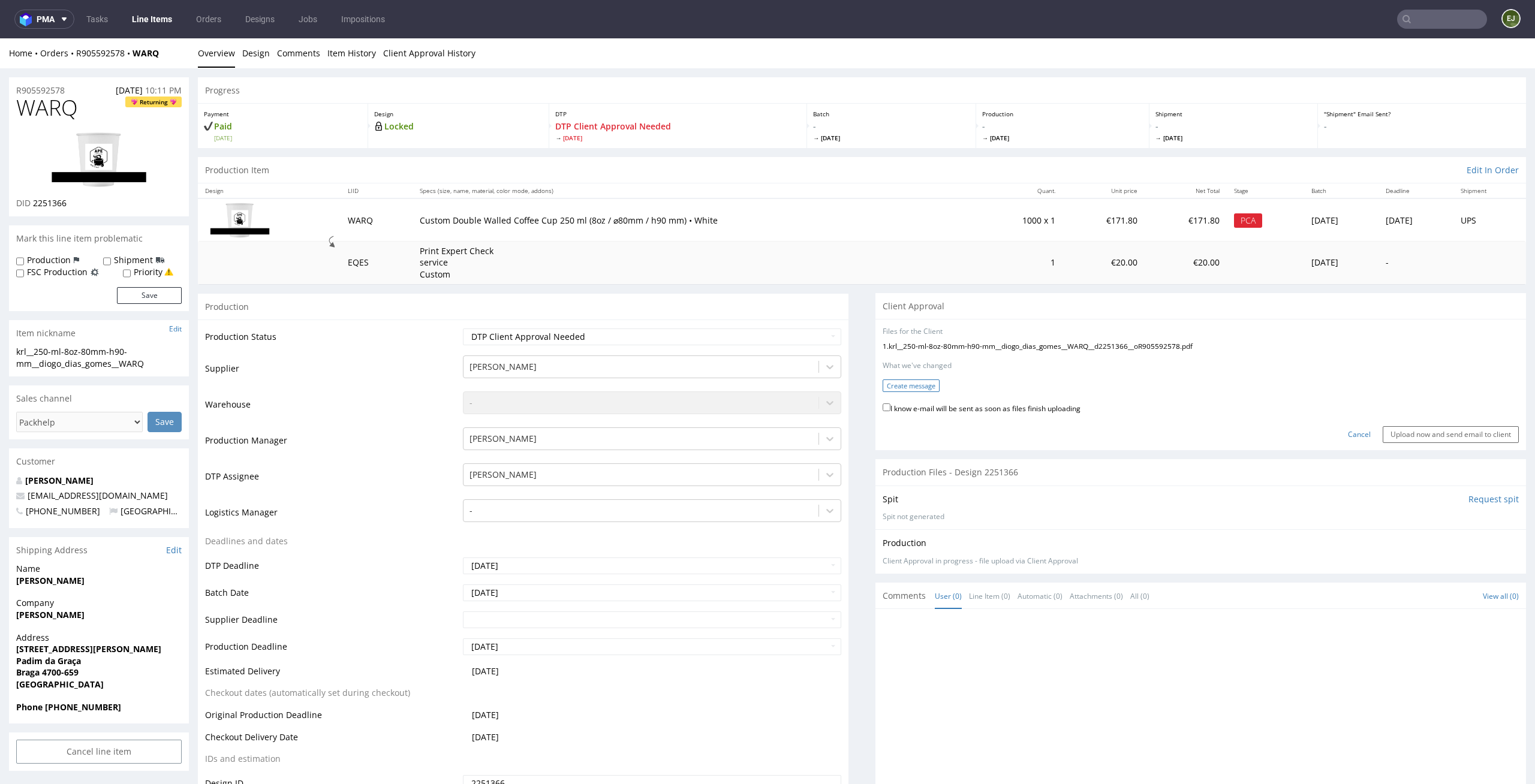
click at [924, 389] on button "Create message" at bounding box center [910, 386] width 57 height 13
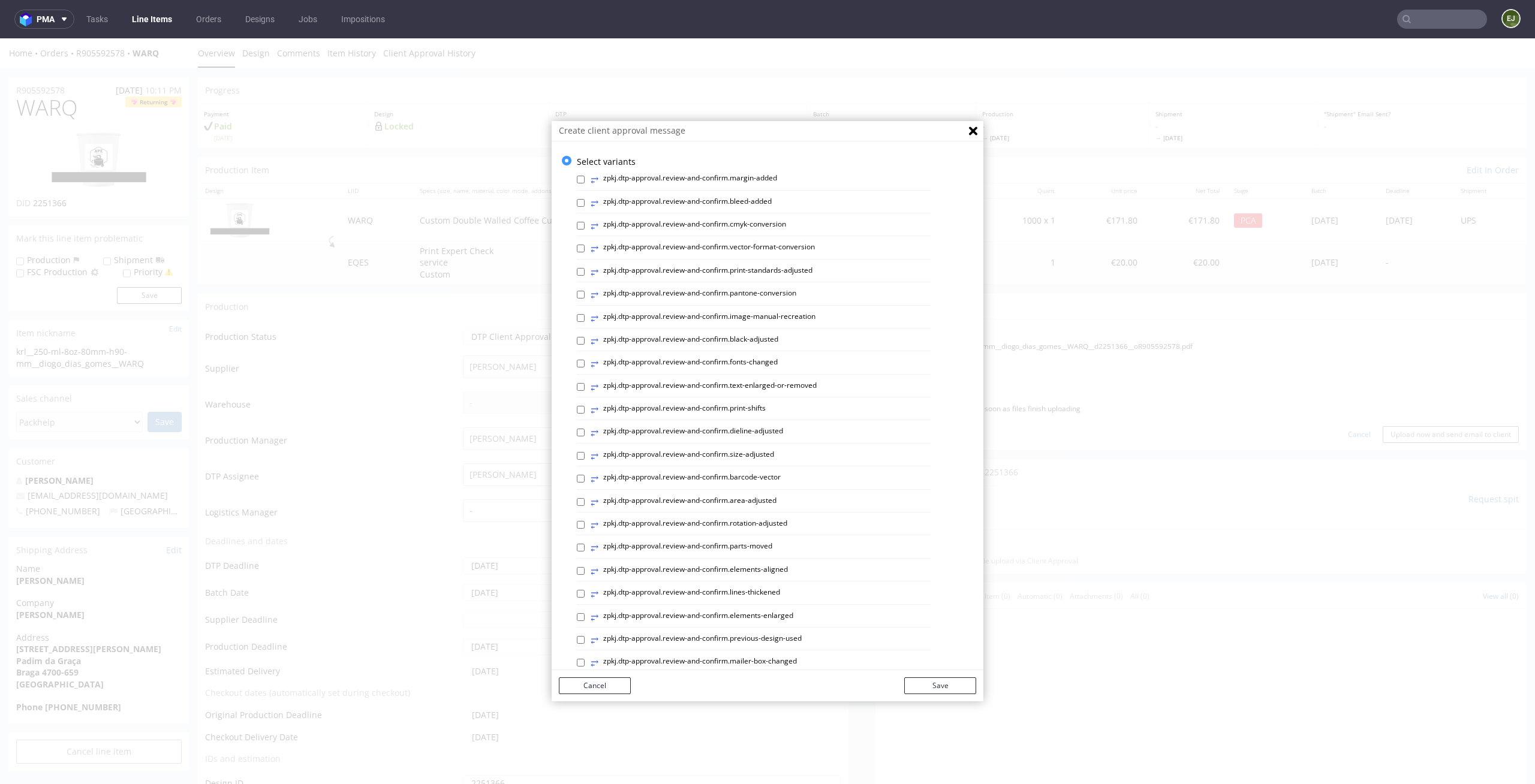
scroll to position [329, 0]
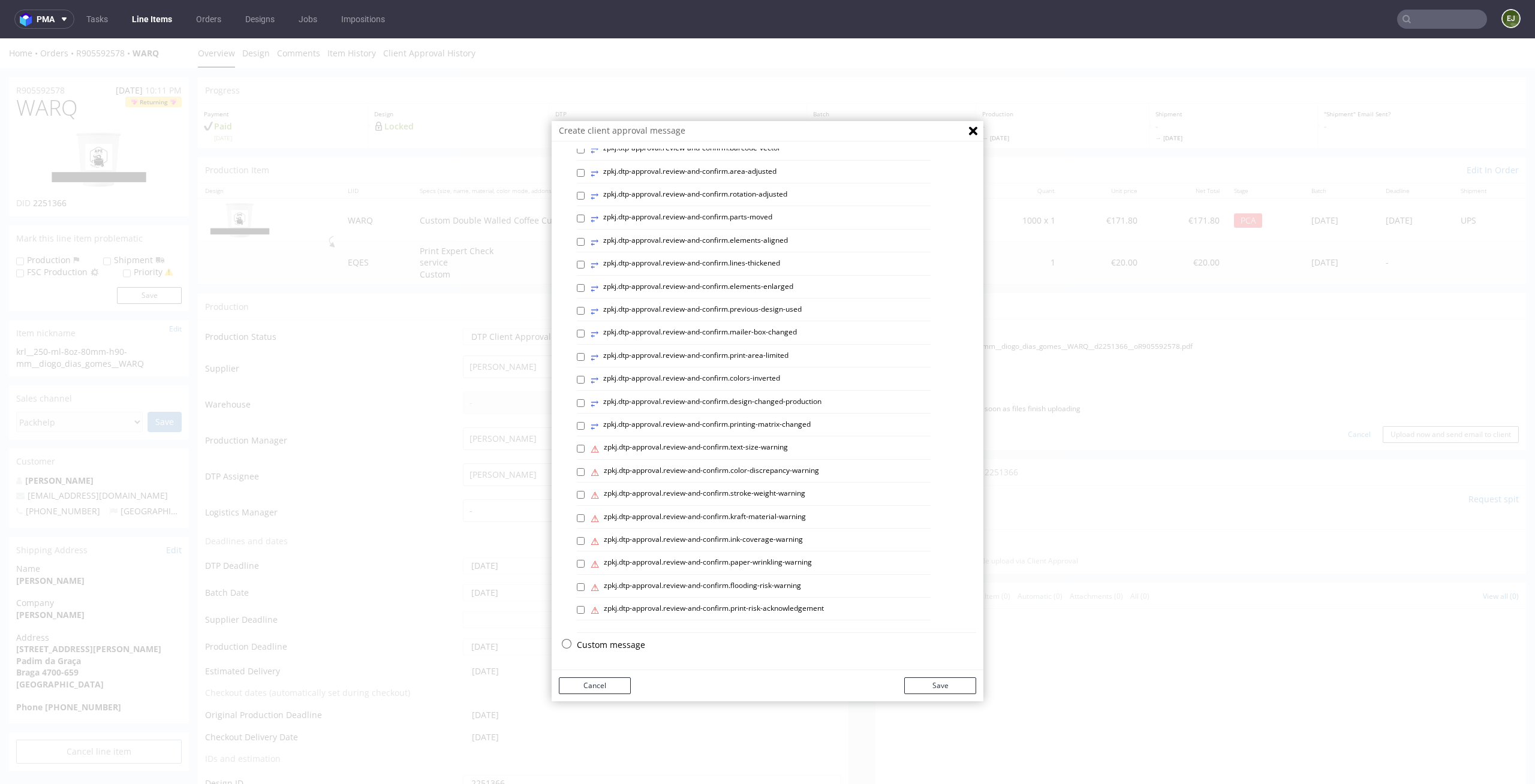
click at [628, 642] on p "Custom message" at bounding box center [777, 645] width 400 height 12
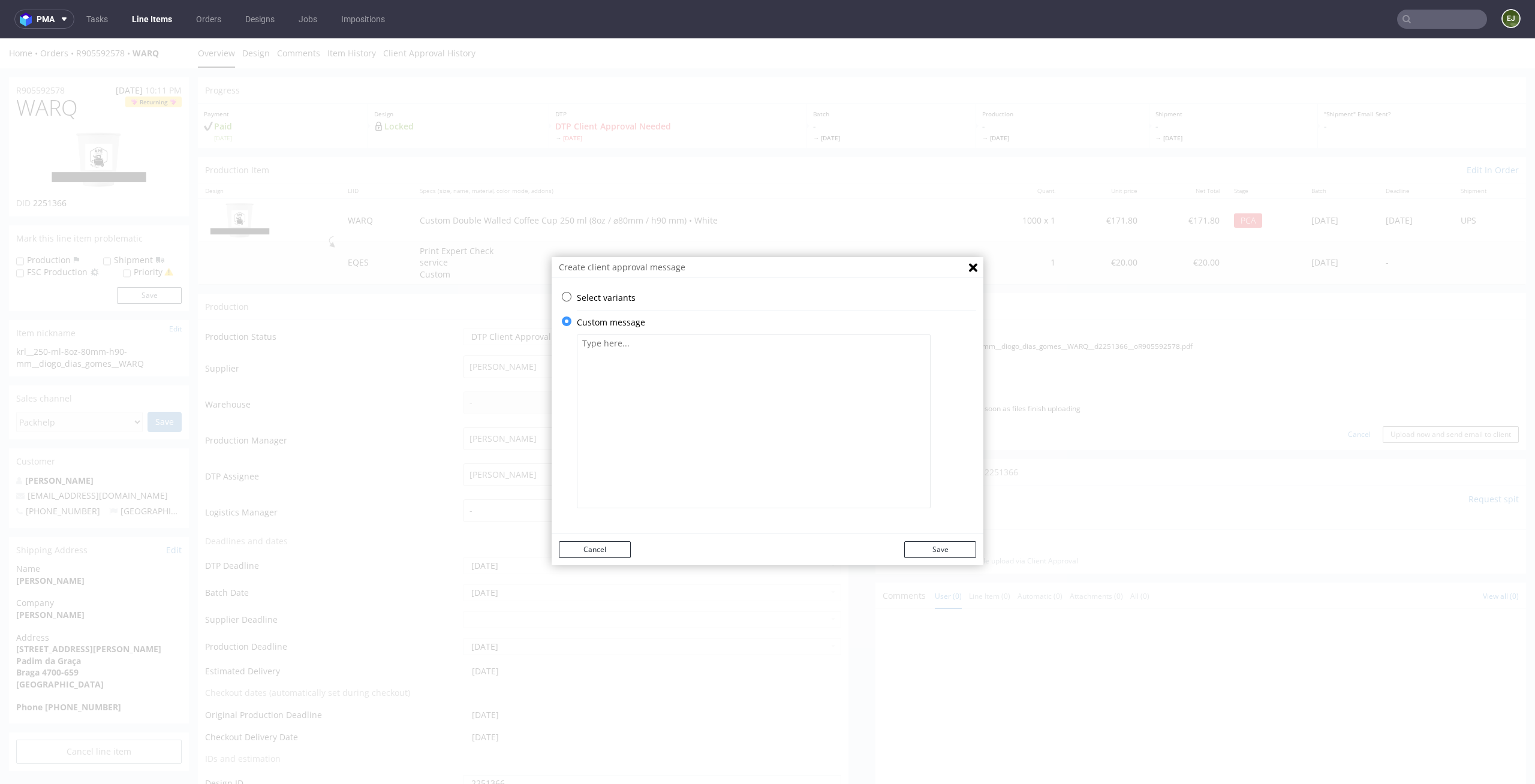
click at [691, 370] on textarea at bounding box center [753, 421] width 354 height 174
paste textarea "We have added mandatory labelling regarding plastic content."
type textarea "We have added mandatory labelling regarding plastic content."
click at [948, 551] on button "Save" at bounding box center [940, 550] width 72 height 17
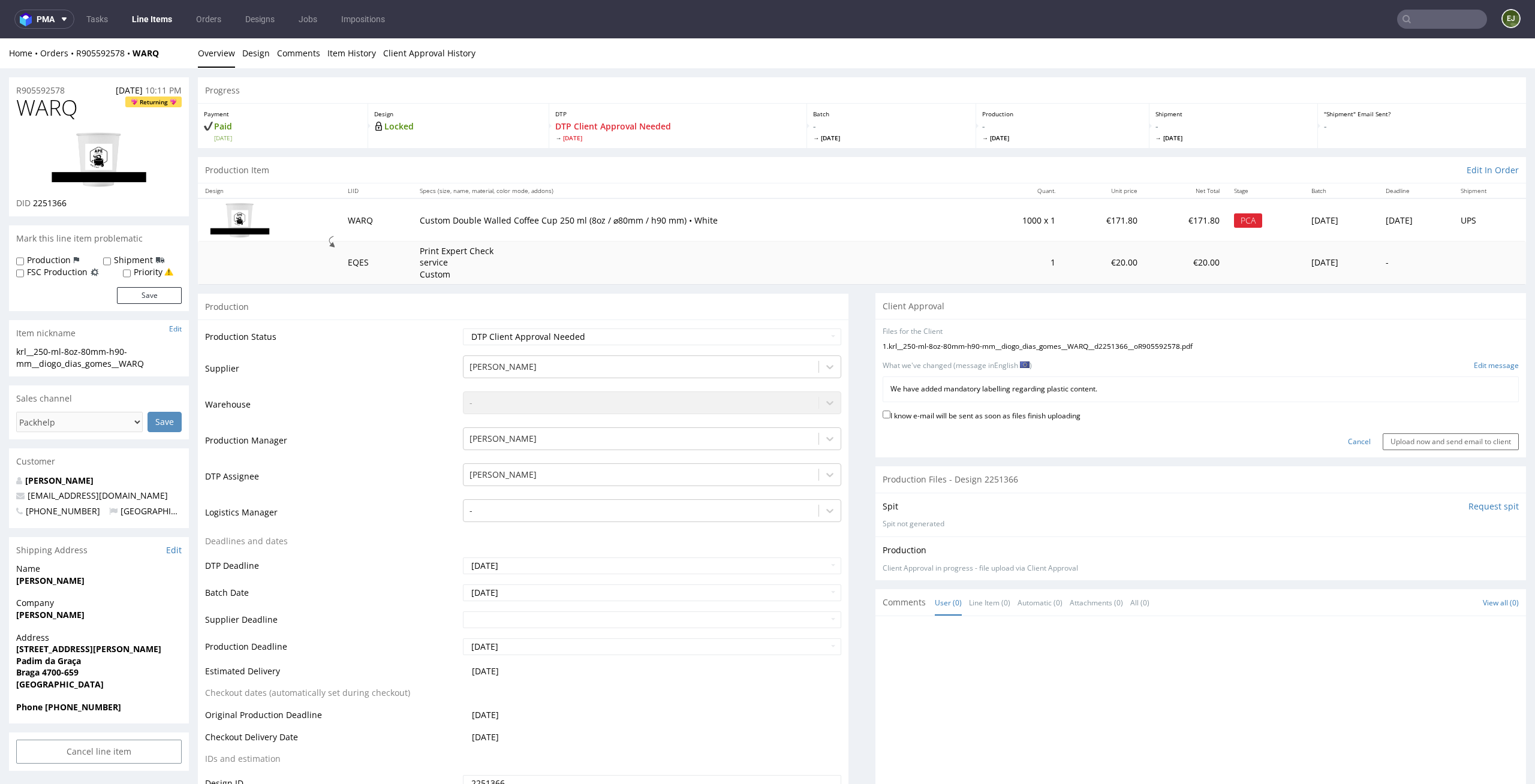
click at [1062, 409] on label "I know e-mail will be sent as soon as files finish uploading" at bounding box center [981, 415] width 198 height 13
click at [890, 411] on input "I know e-mail will be sent as soon as files finish uploading" at bounding box center [886, 414] width 8 height 8
checkbox input "true"
click at [1394, 441] on input "Upload now and send email to client" at bounding box center [1451, 442] width 136 height 17
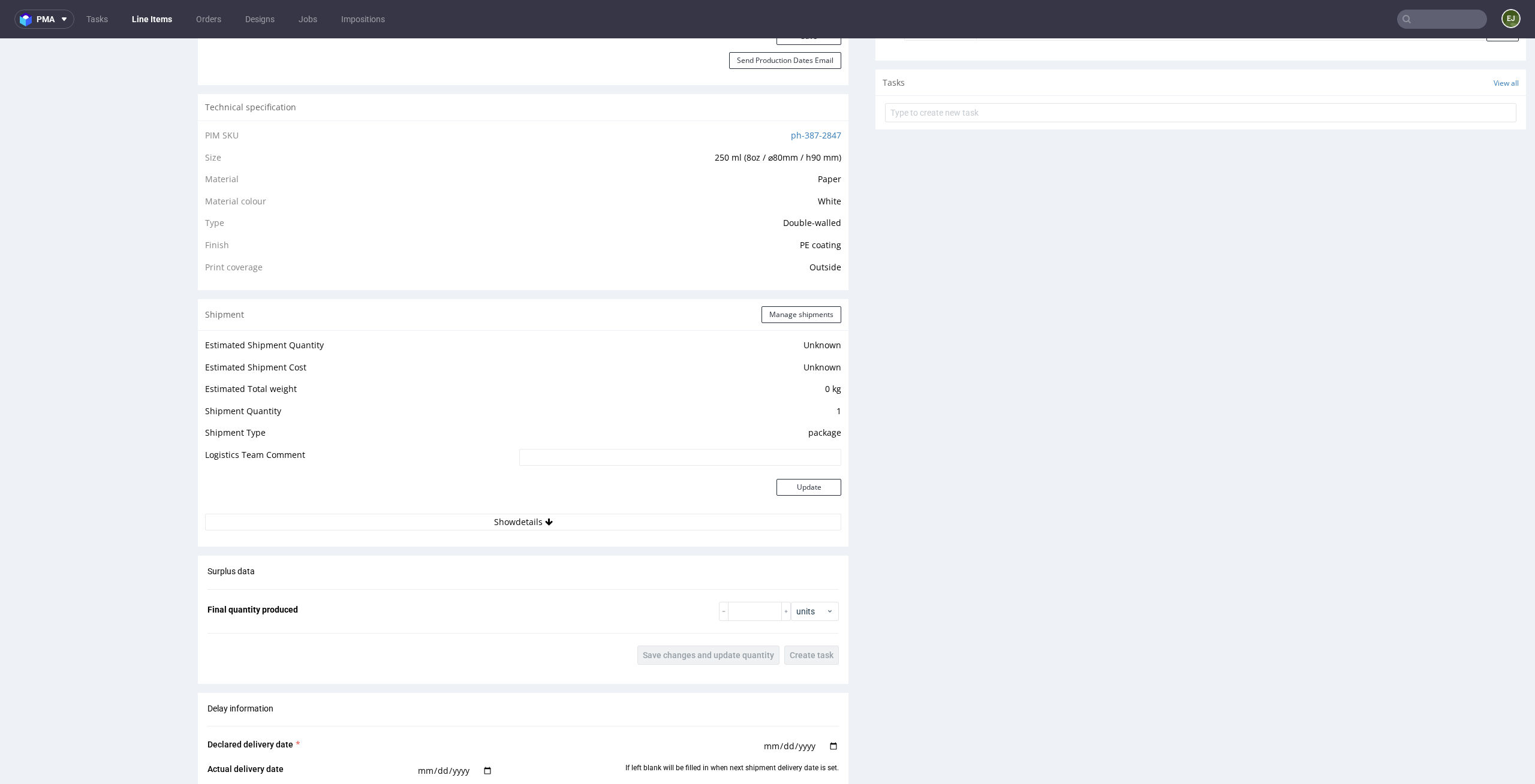
scroll to position [1478, 0]
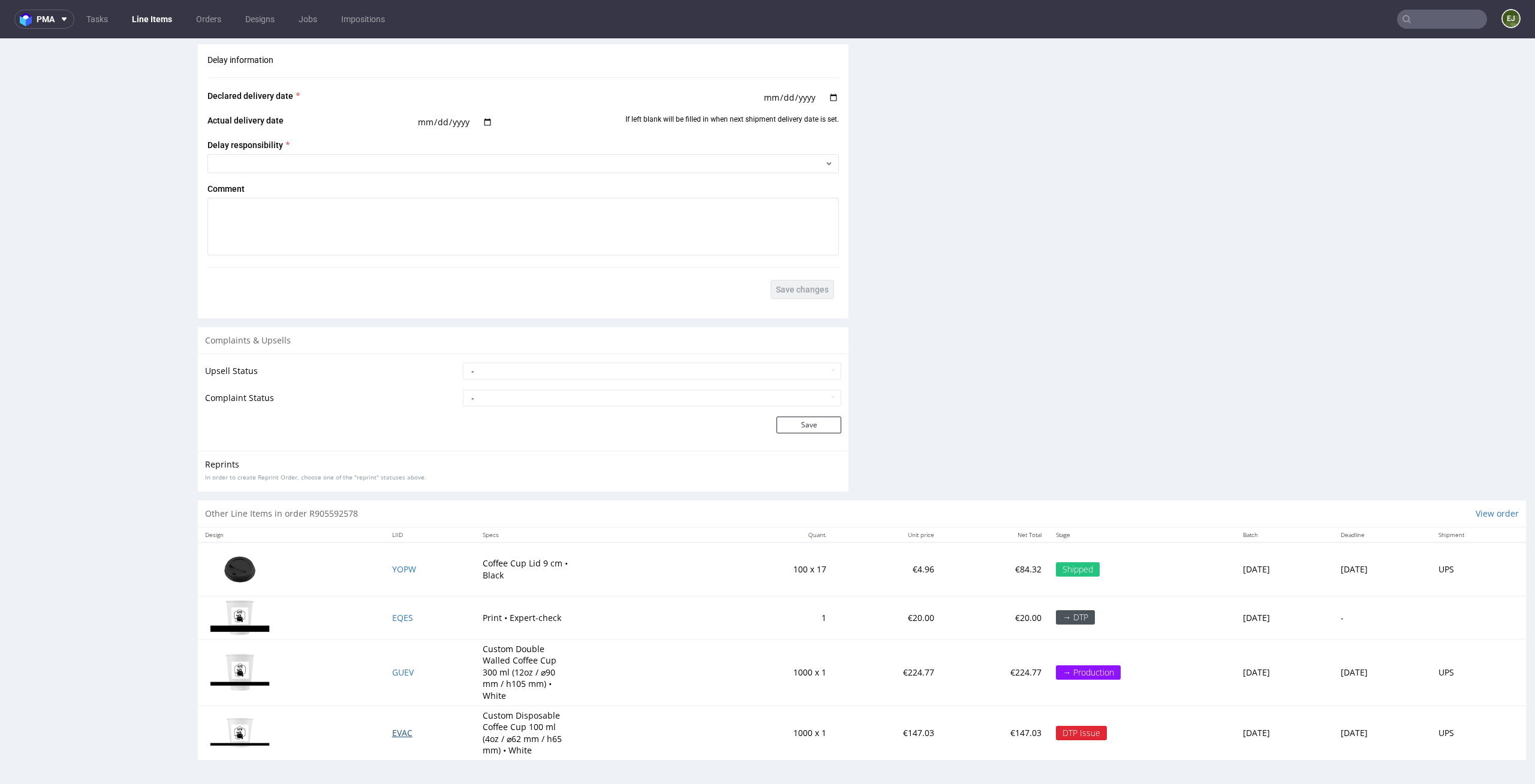
click at [393, 727] on span "EVAC" at bounding box center [402, 733] width 20 height 11
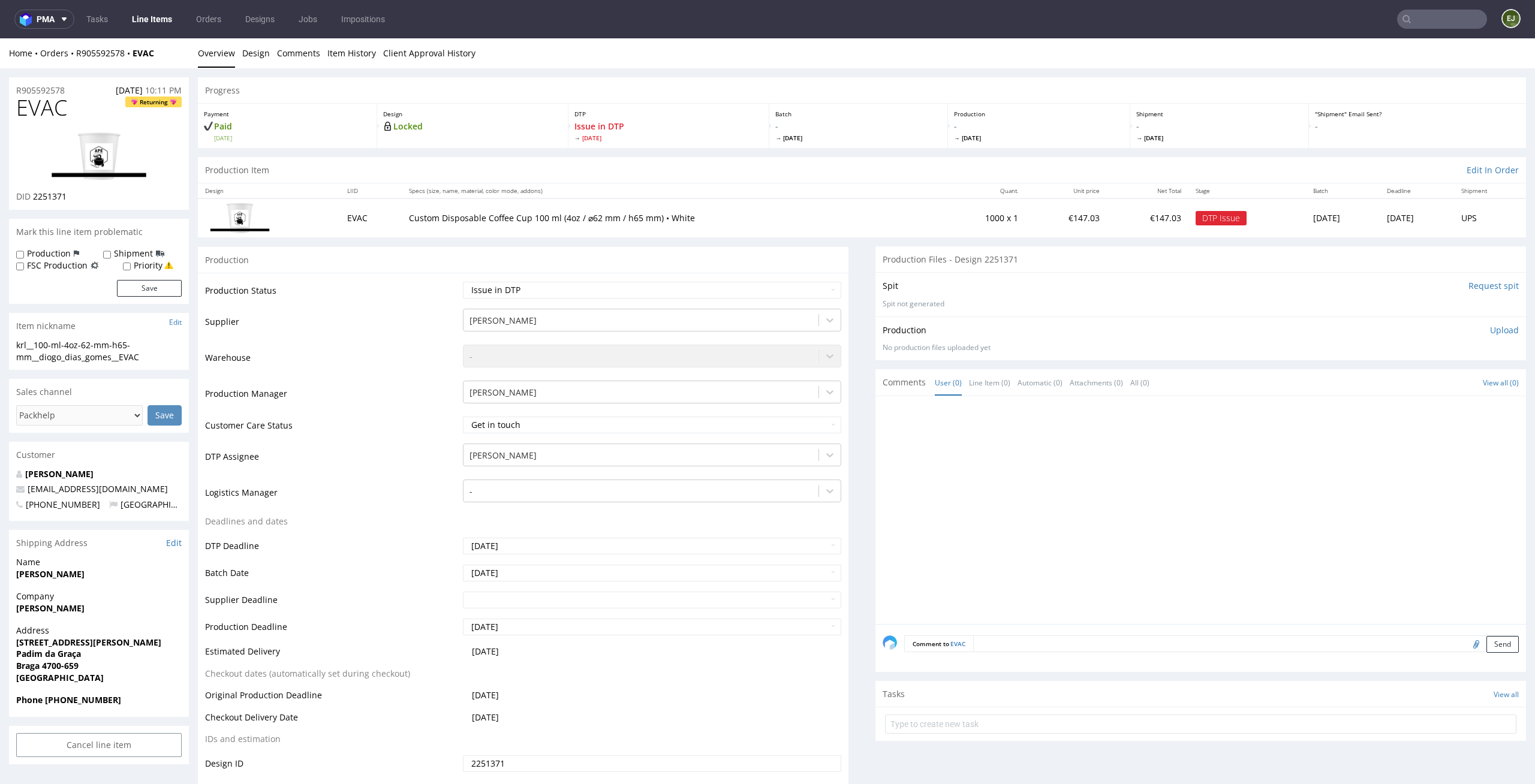
click at [633, 300] on td "Waiting for Artwork Waiting for Diecut Waiting for Mockup Waiting for DTP Waiti…" at bounding box center [650, 294] width 382 height 27
click at [647, 286] on select "Waiting for Artwork Waiting for Diecut Waiting for Mockup Waiting for DTP Waiti…" at bounding box center [652, 290] width 379 height 17
click at [463, 282] on select "Waiting for Artwork Waiting for Diecut Waiting for Mockup Waiting for DTP Waiti…" at bounding box center [652, 290] width 379 height 17
click at [649, 287] on select "Waiting for Artwork Waiting for Diecut Waiting for Mockup Waiting for DTP Waiti…" at bounding box center [652, 290] width 379 height 17
select select "dtp_in_process"
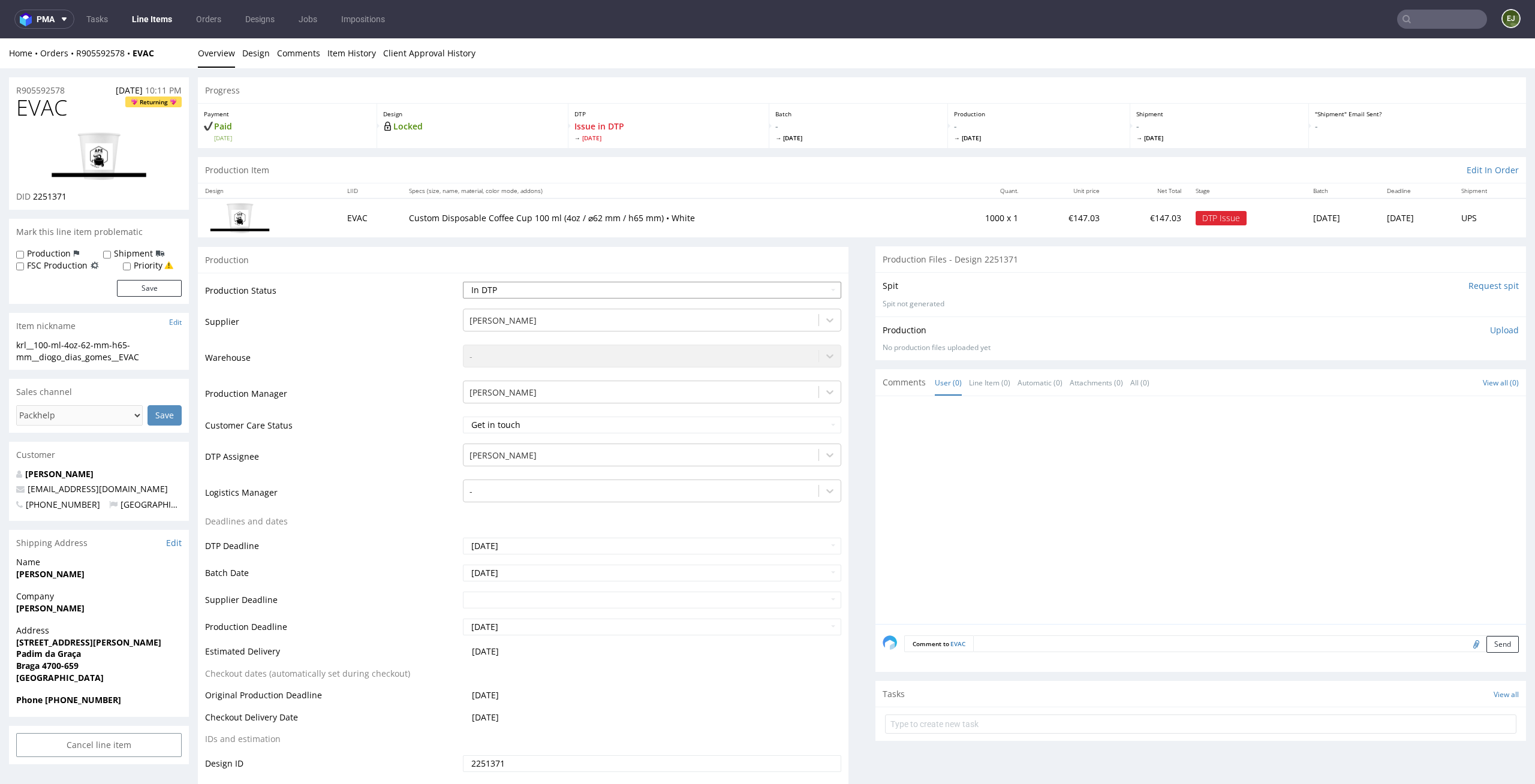
click at [463, 282] on select "Waiting for Artwork Waiting for Diecut Waiting for Mockup Waiting for DTP Waiti…" at bounding box center [652, 290] width 379 height 17
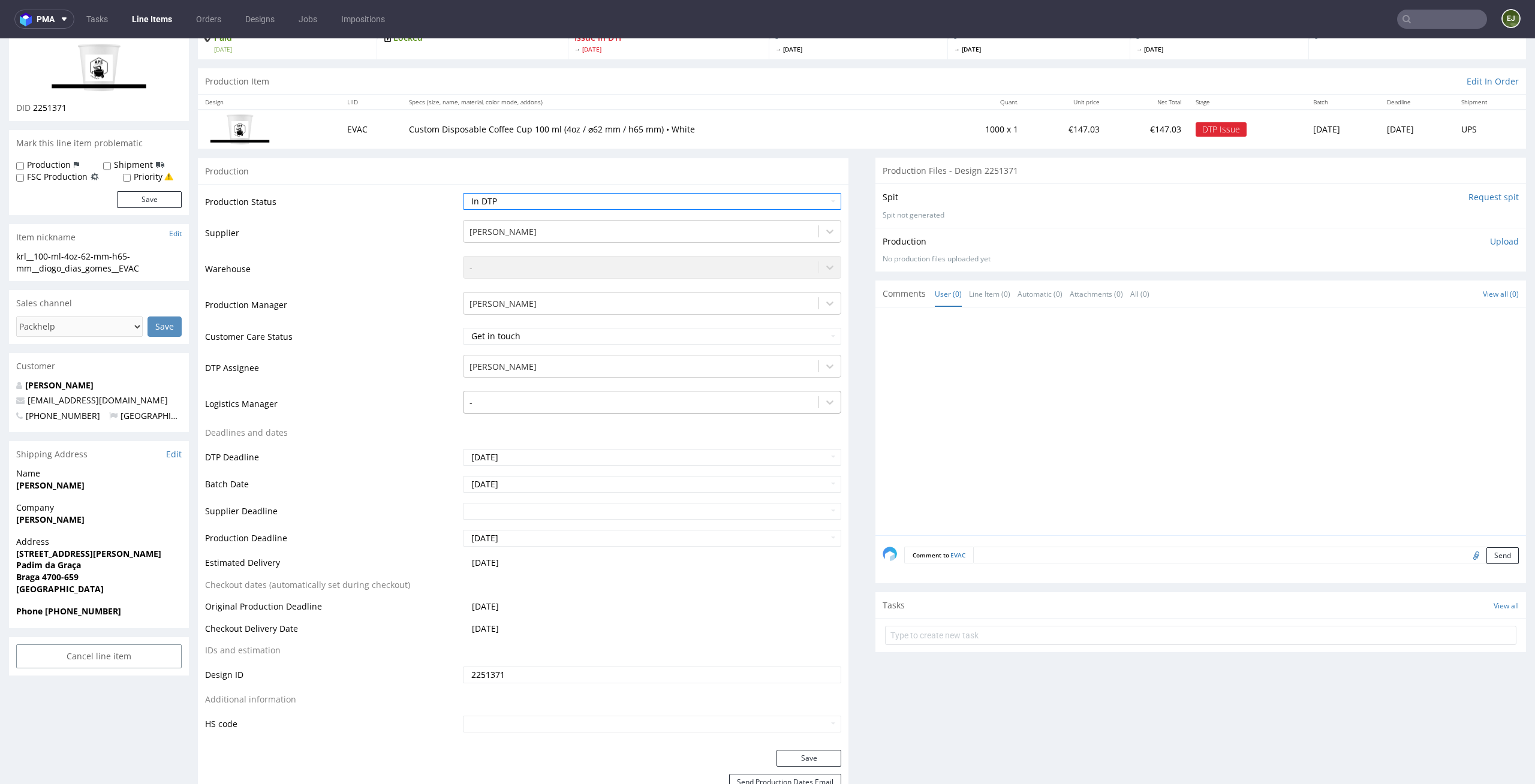
scroll to position [135, 0]
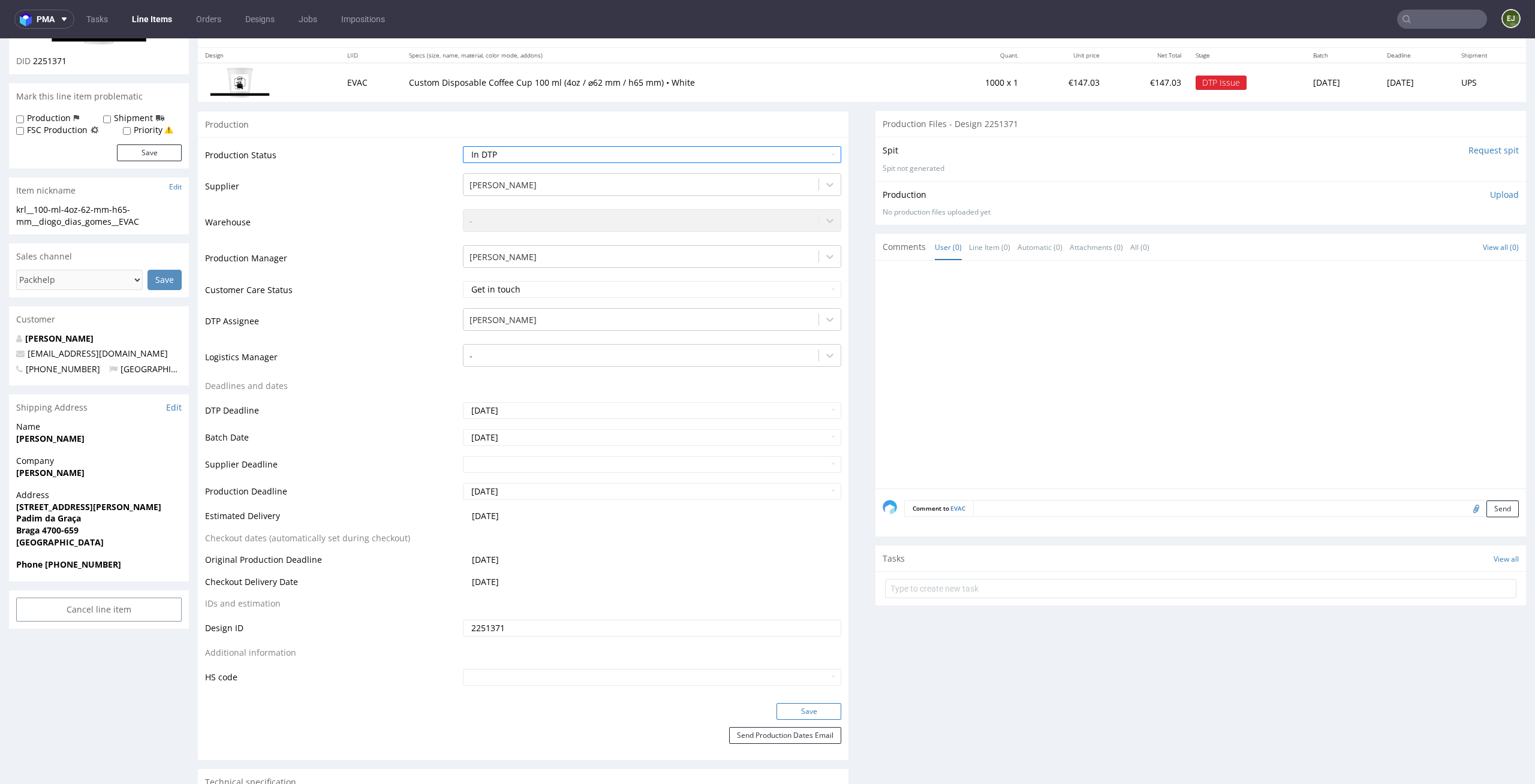
click at [816, 713] on button "Save" at bounding box center [809, 712] width 64 height 17
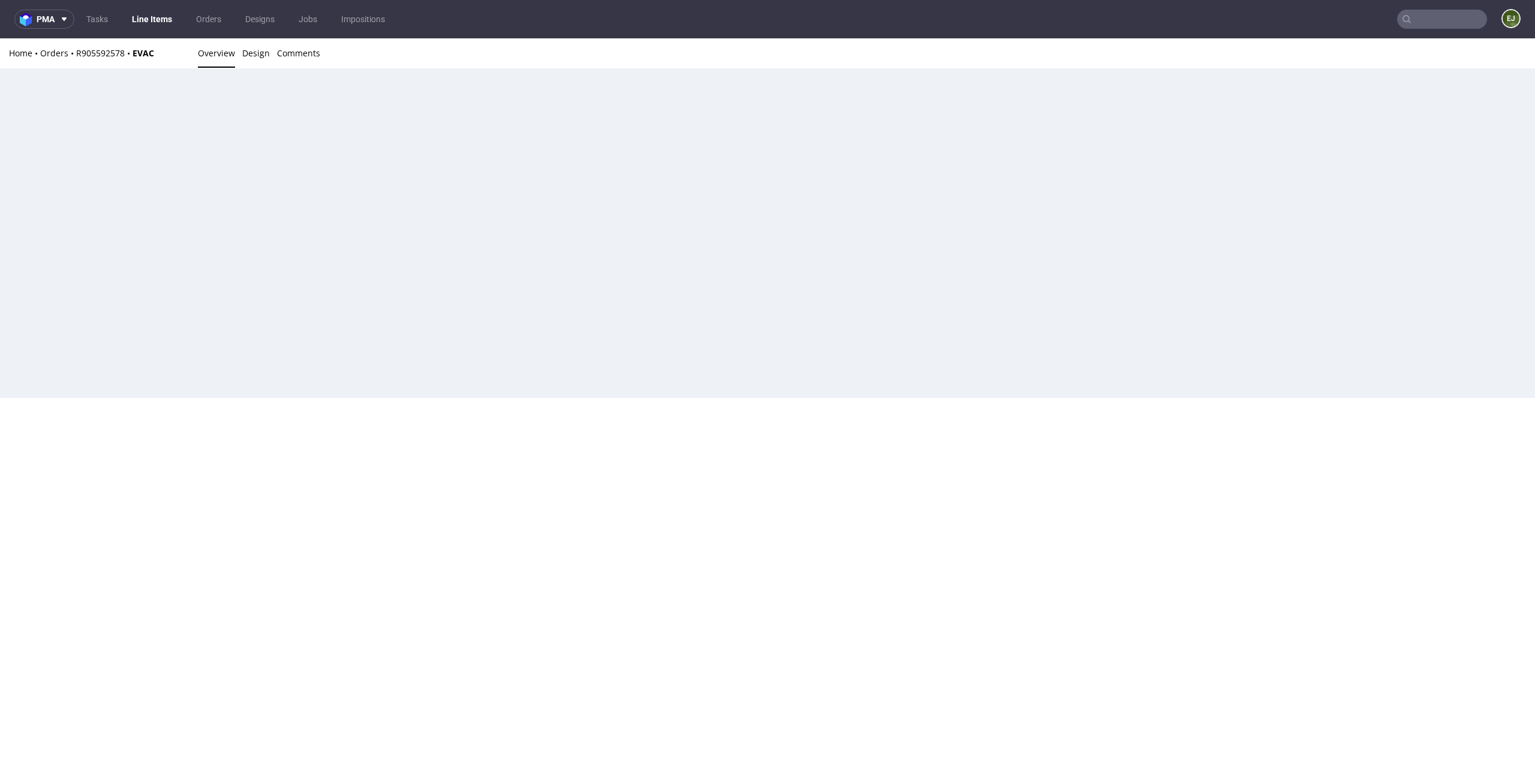
scroll to position [0, 0]
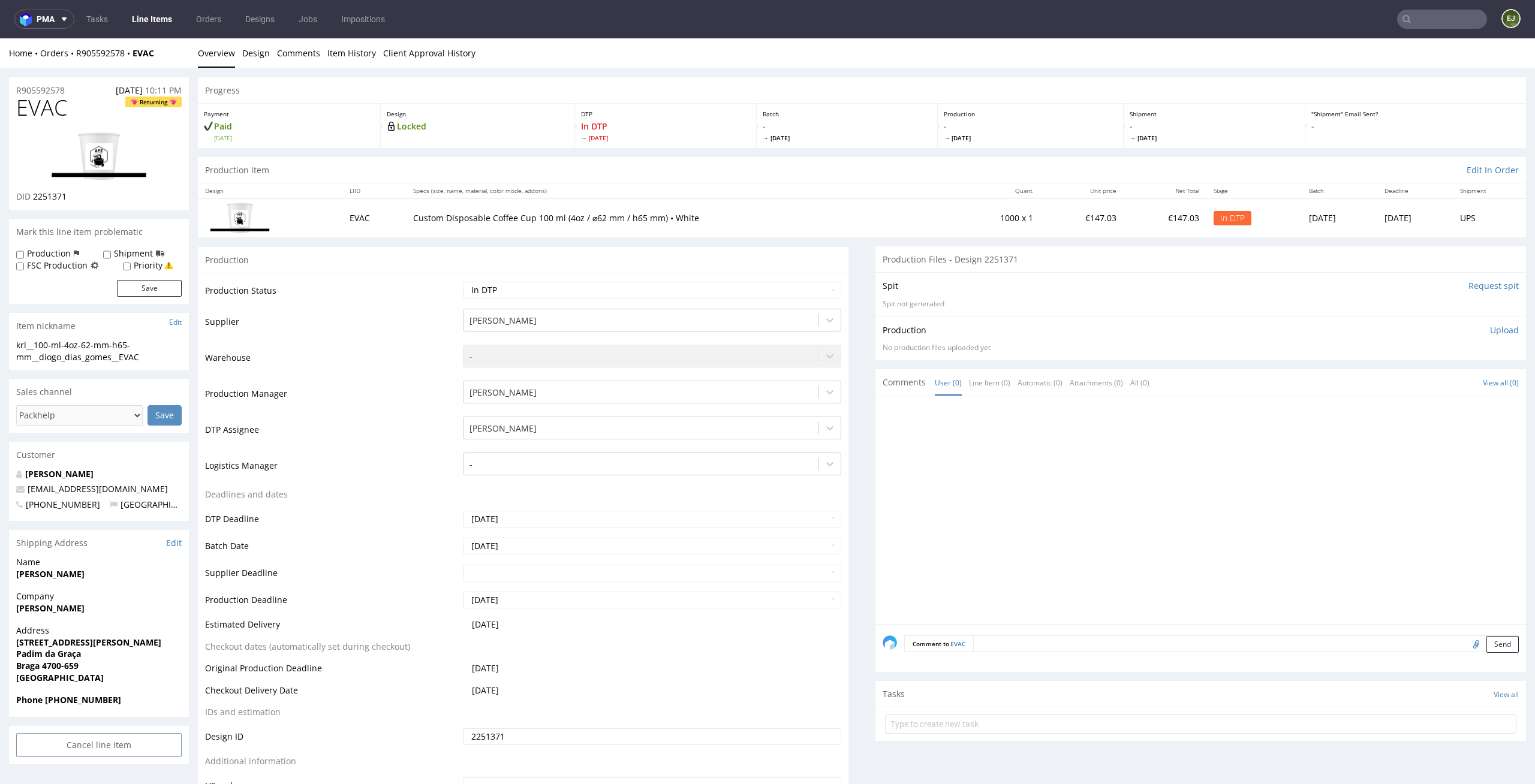
click at [976, 186] on th "Quant." at bounding box center [997, 191] width 86 height 15
drag, startPoint x: 62, startPoint y: 343, endPoint x: 0, endPoint y: 343, distance: 62.0
copy div "krl__100-ml"
click at [102, 132] on img at bounding box center [99, 156] width 96 height 49
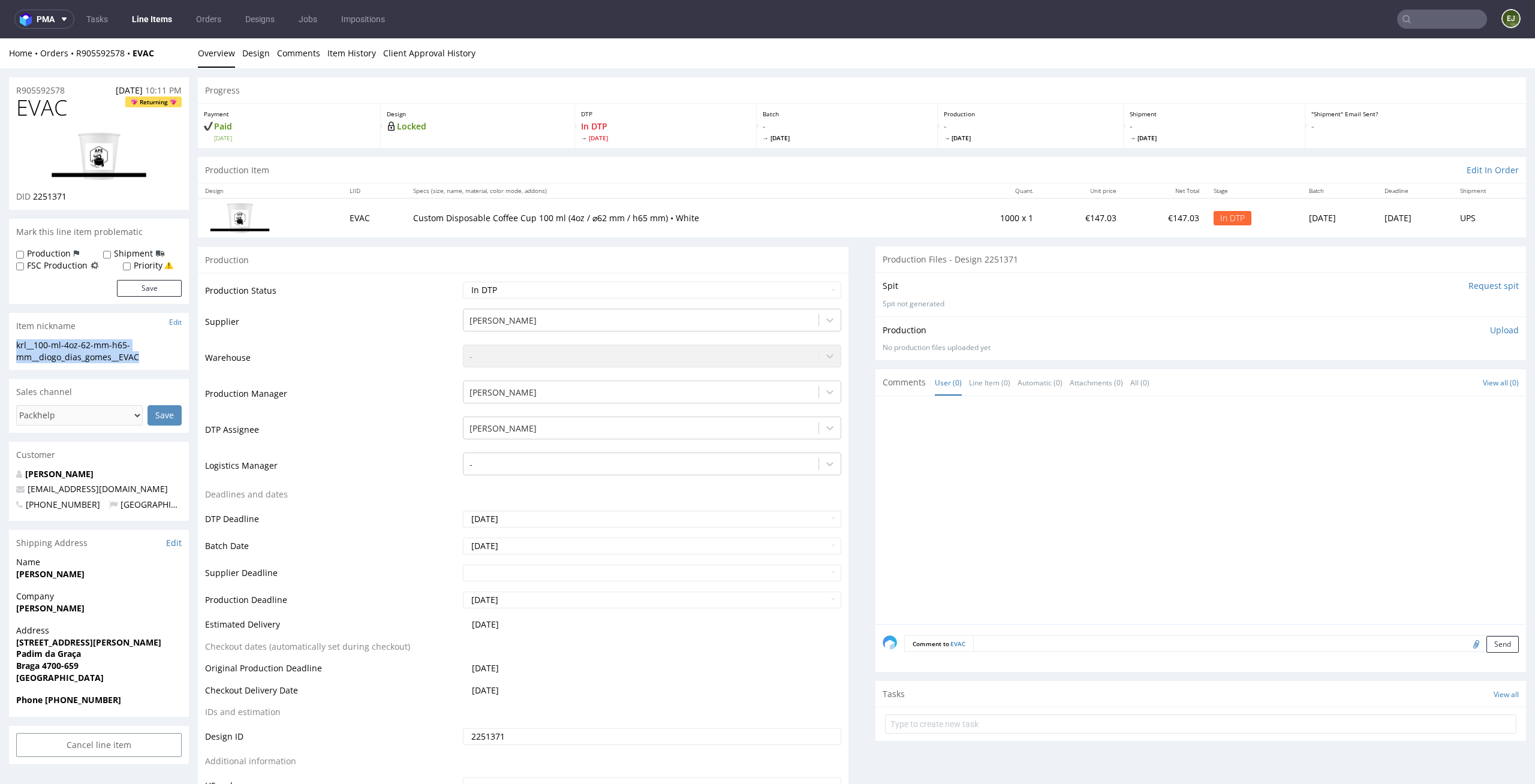
drag, startPoint x: 154, startPoint y: 356, endPoint x: 0, endPoint y: 338, distance: 155.0
copy section "krl__100-ml-4oz-62-mm-h65-mm__diogo_dias_gomes__EVAC"
drag, startPoint x: 74, startPoint y: 194, endPoint x: 32, endPoint y: 194, distance: 42.0
click at [32, 194] on div "DID 2251371" at bounding box center [99, 196] width 165 height 12
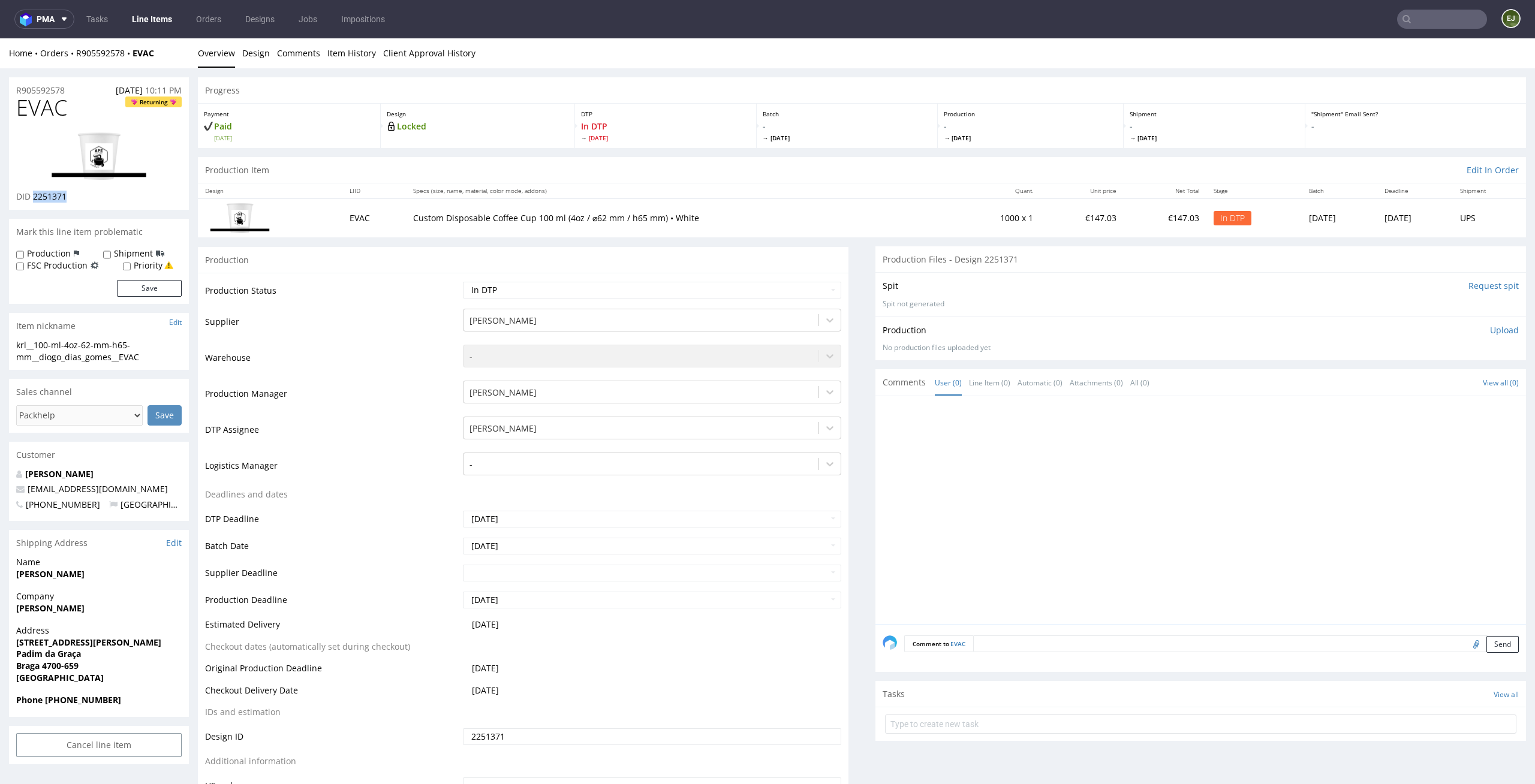
copy span "2251371"
drag, startPoint x: 75, startPoint y: 85, endPoint x: 0, endPoint y: 87, distance: 75.0
copy p "R905592578"
click at [792, 296] on select "Waiting for Artwork Waiting for Diecut Waiting for Mockup Waiting for DTP Waiti…" at bounding box center [652, 290] width 379 height 17
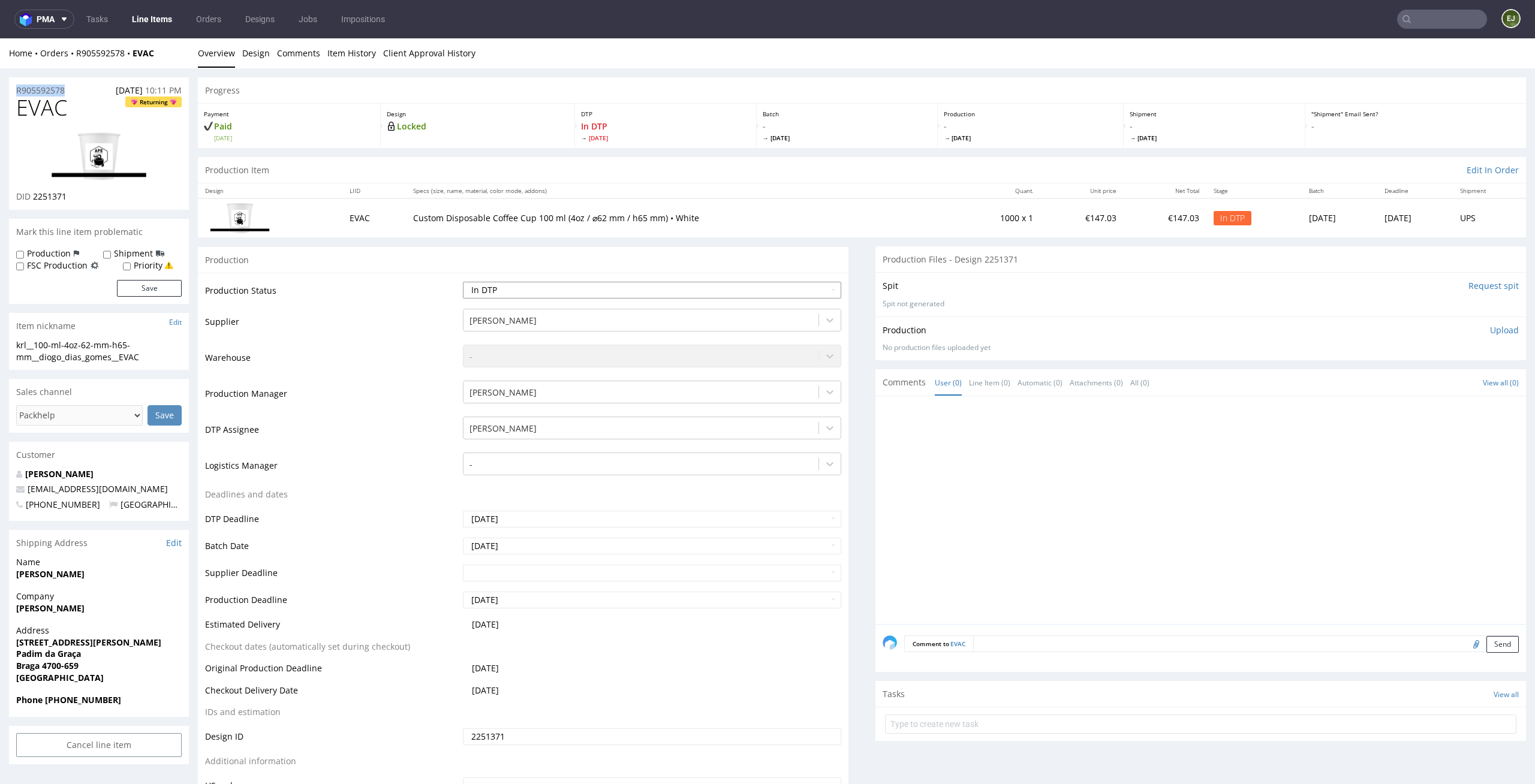
select select "dtp_ca_needed"
click at [463, 282] on select "Waiting for Artwork Waiting for Diecut Waiting for Mockup Waiting for DTP Waiti…" at bounding box center [652, 290] width 379 height 17
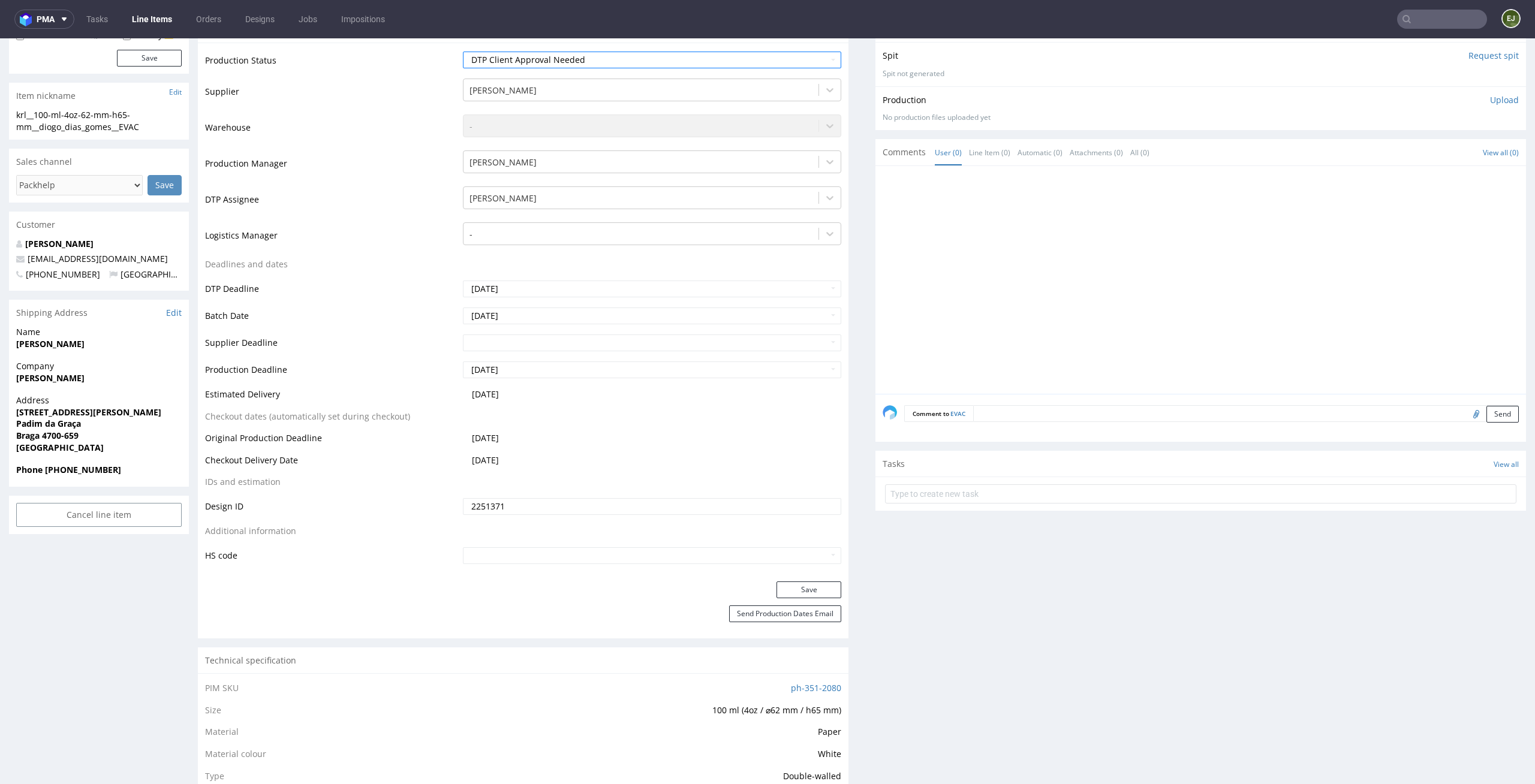
scroll to position [302, 0]
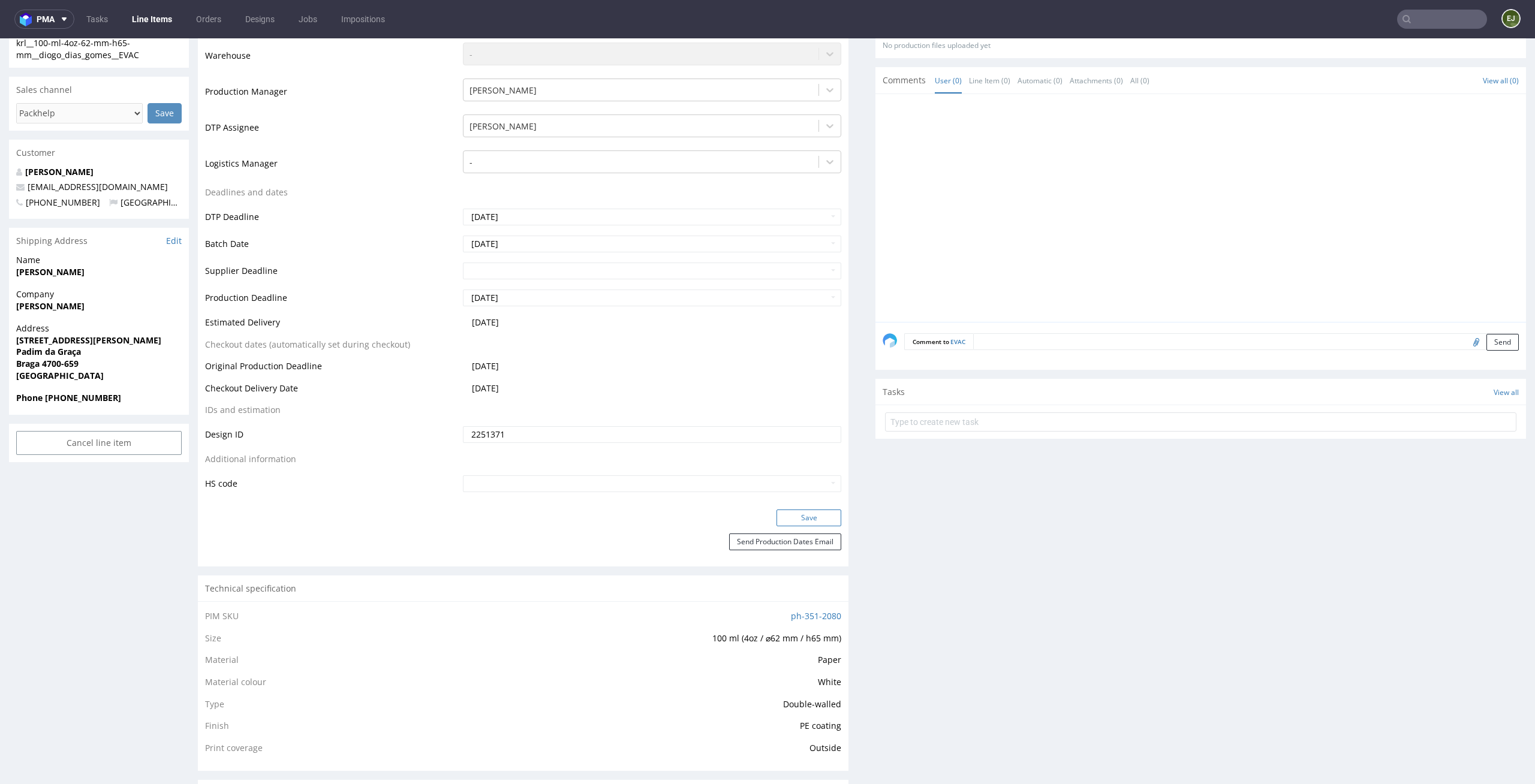
click at [821, 512] on button "Save" at bounding box center [809, 518] width 64 height 17
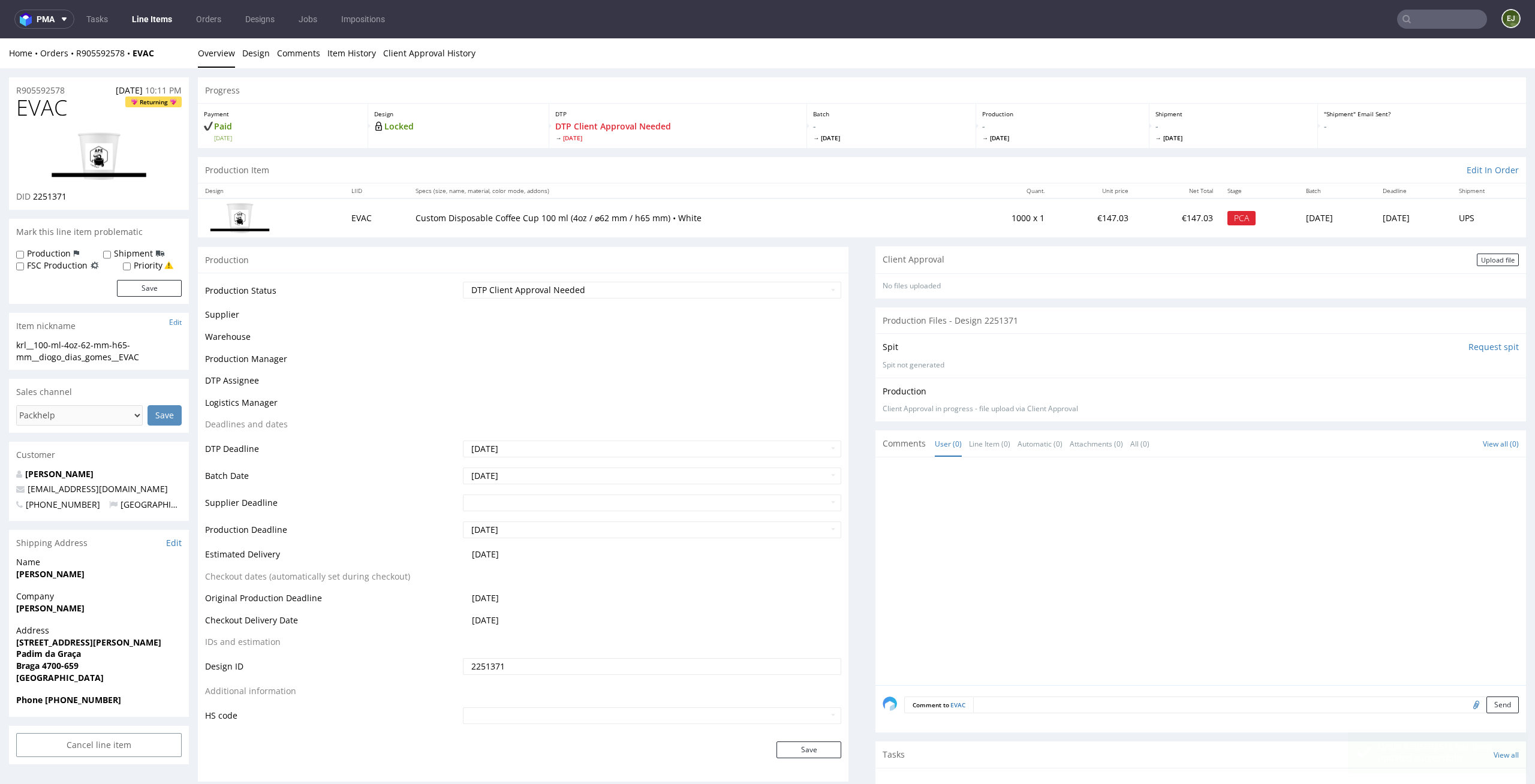
scroll to position [0, 0]
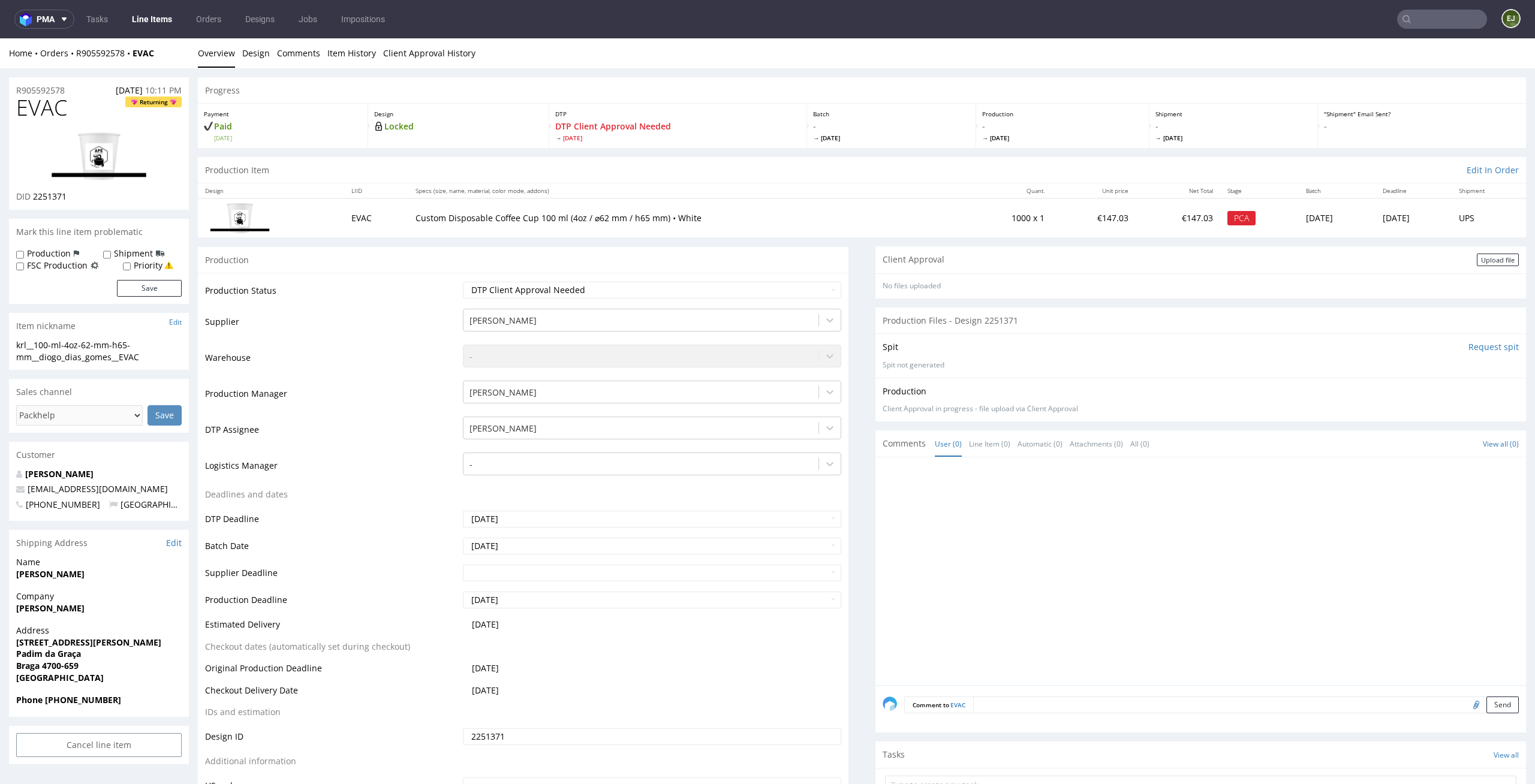
click at [1484, 266] on div "Client Approval Upload file" at bounding box center [1201, 260] width 650 height 27
click at [1493, 255] on div "Upload file" at bounding box center [1498, 260] width 42 height 13
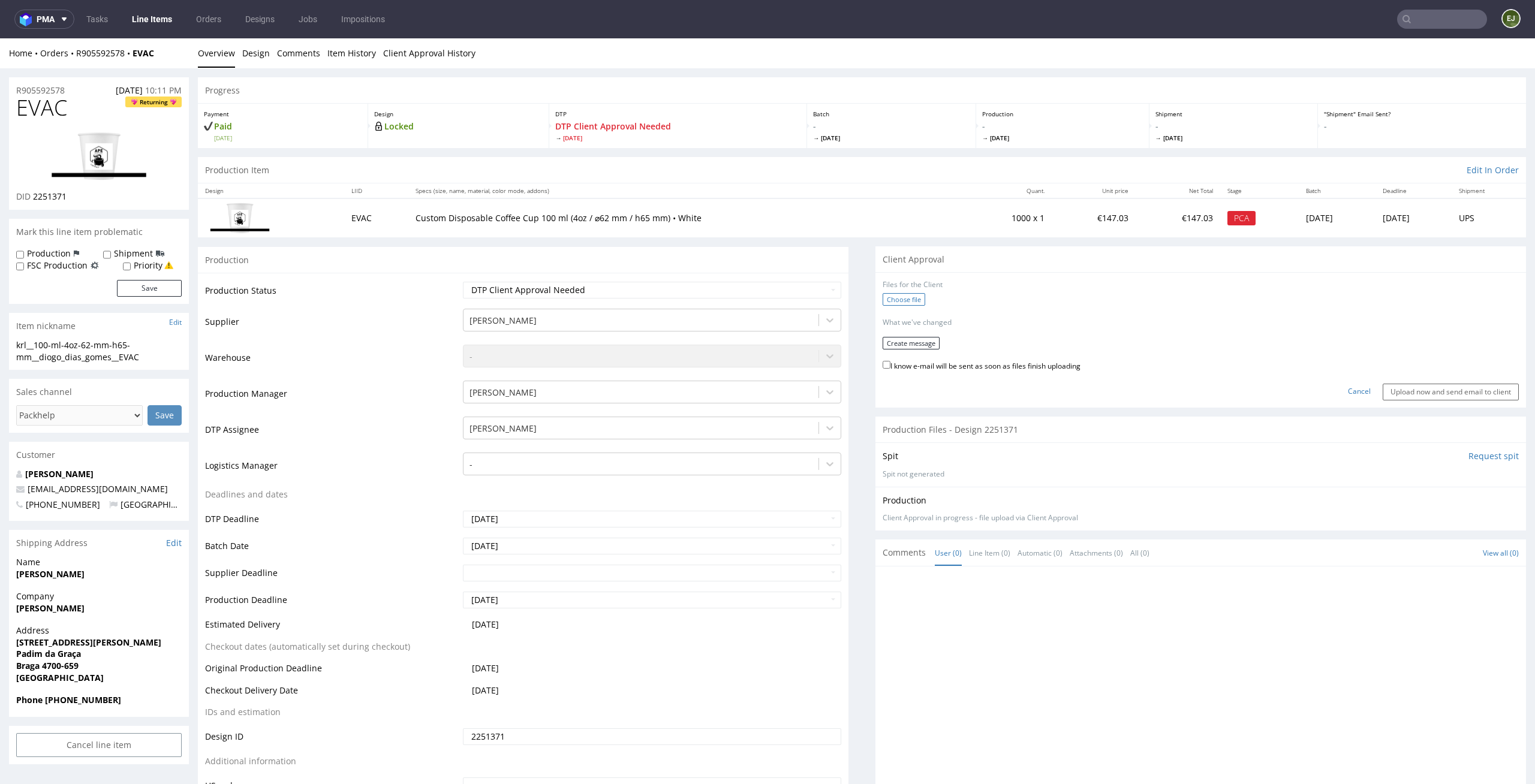
click at [901, 295] on label "Choose file" at bounding box center [903, 299] width 43 height 13
click at [0, 39] on input "Choose file" at bounding box center [0, 39] width 0 height 0
click at [908, 346] on form "Files for the Client 1 . krl__100-ml-4oz-62-mm-h65-mm__diogo_dias_gomes__EVAC__…" at bounding box center [1201, 338] width 636 height 116
click at [920, 333] on button "Create message" at bounding box center [910, 340] width 57 height 13
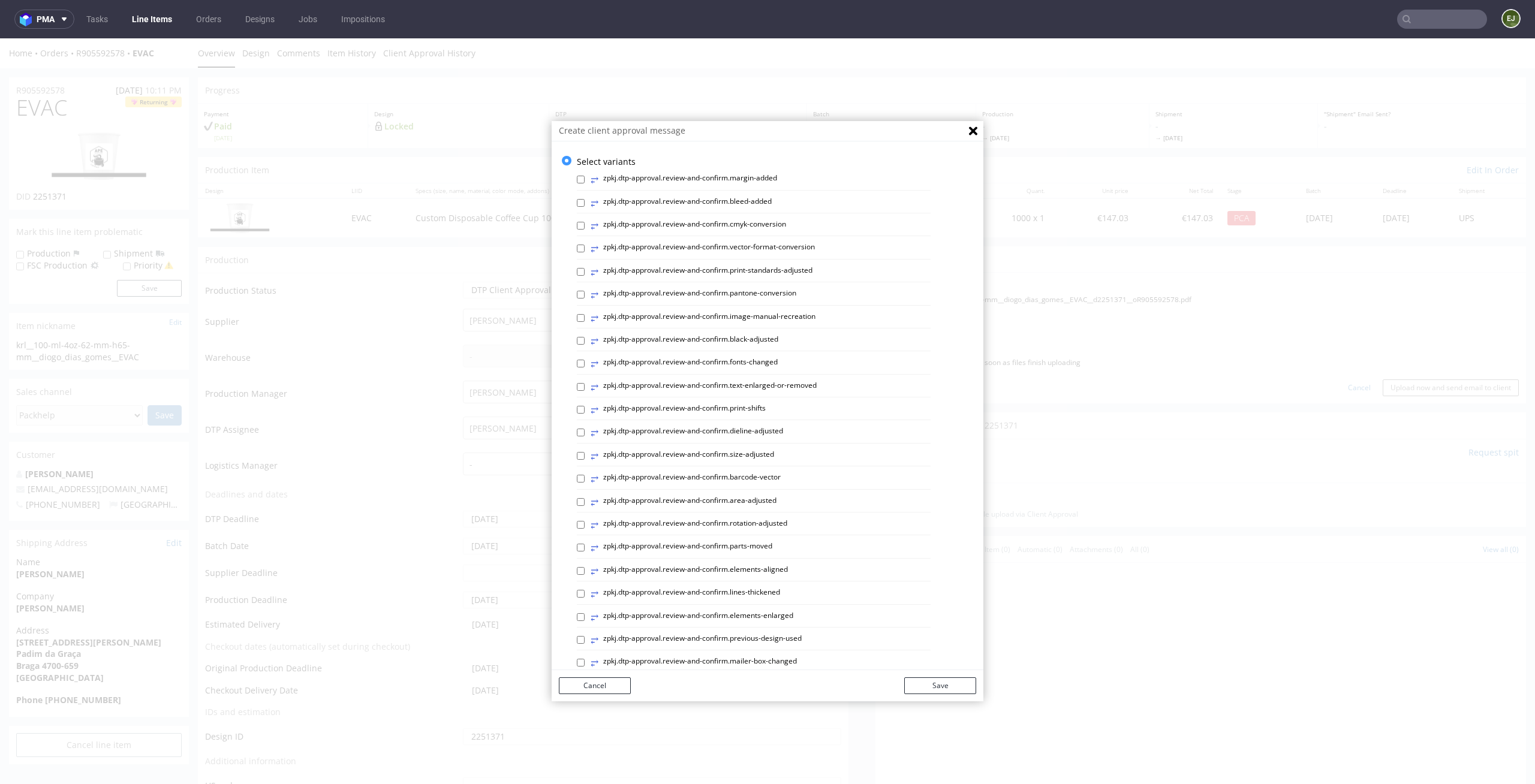
scroll to position [329, 0]
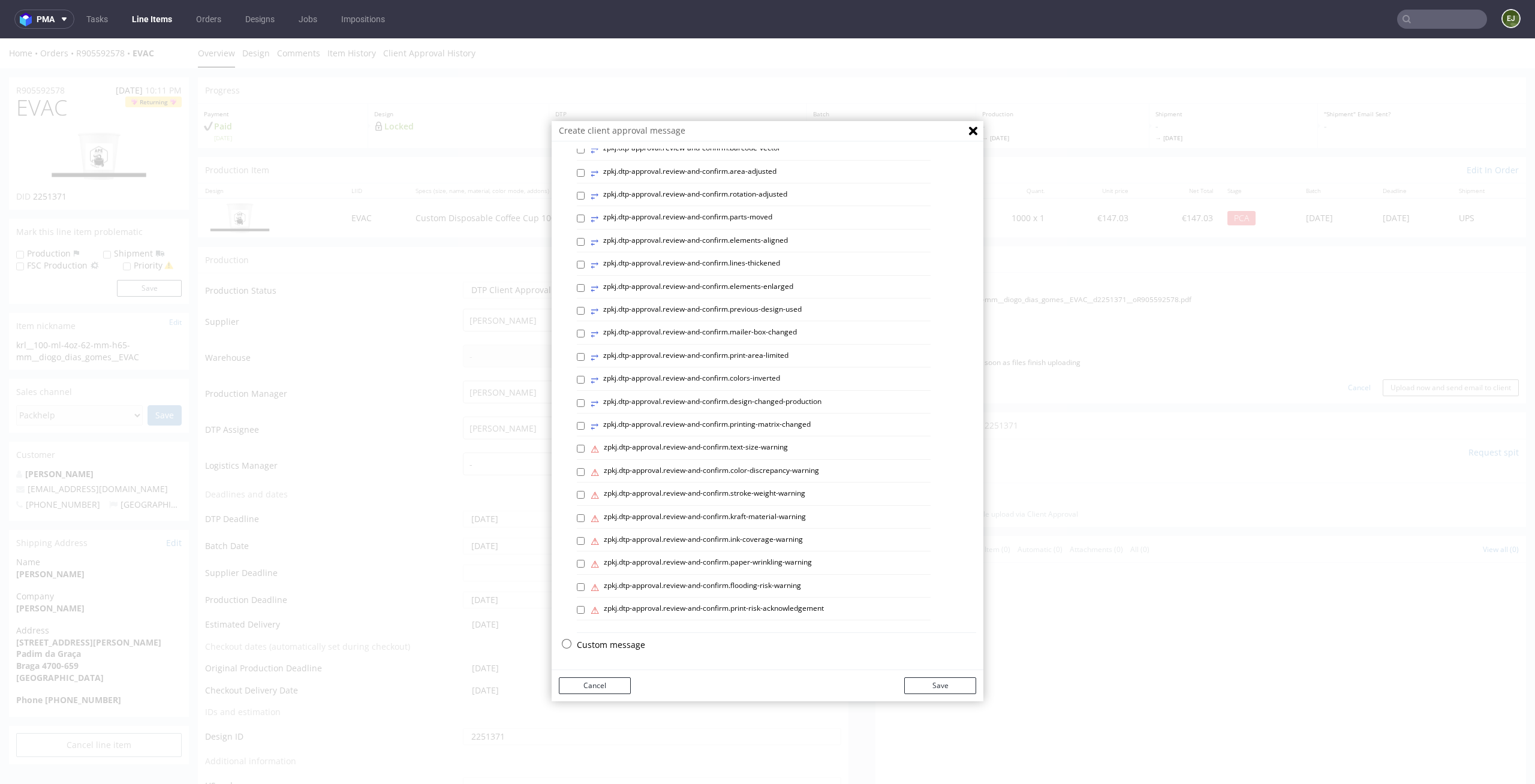
click at [626, 640] on p "Custom message" at bounding box center [777, 645] width 400 height 12
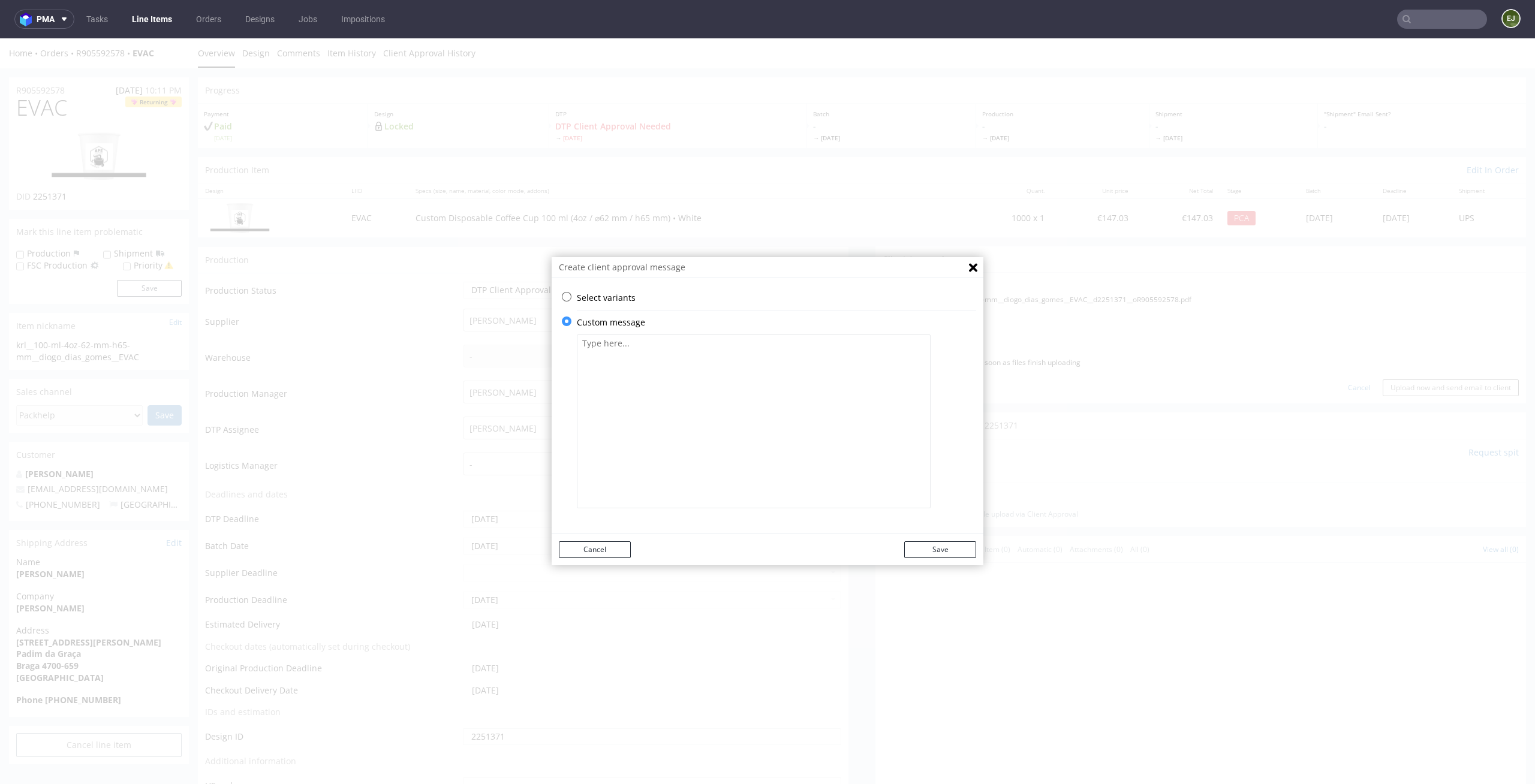
click at [704, 424] on textarea at bounding box center [753, 421] width 354 height 174
paste textarea "We have added mandatory labelling regarding plastic content."
type textarea "We have added mandatory labelling regarding plastic content."
click at [936, 538] on div "Cancel Save" at bounding box center [768, 549] width 432 height 31
click at [936, 545] on button "Save" at bounding box center [940, 550] width 72 height 17
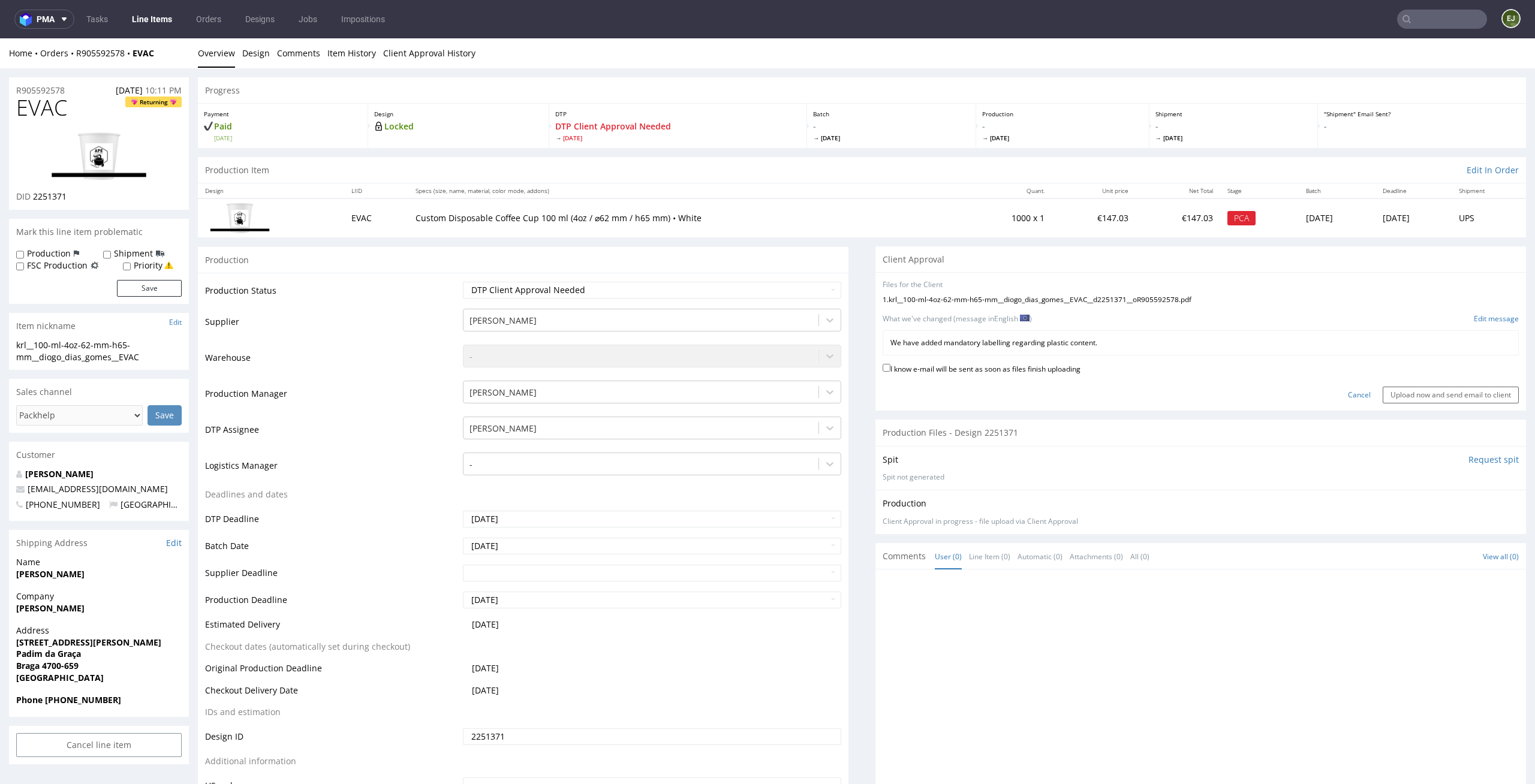
click at [1016, 365] on label "I know e-mail will be sent as soon as files finish uploading" at bounding box center [981, 368] width 198 height 13
click at [890, 365] on input "I know e-mail will be sent as soon as files finish uploading" at bounding box center [886, 367] width 8 height 8
checkbox input "true"
click at [1434, 397] on input "Upload now and send email to client" at bounding box center [1451, 395] width 136 height 17
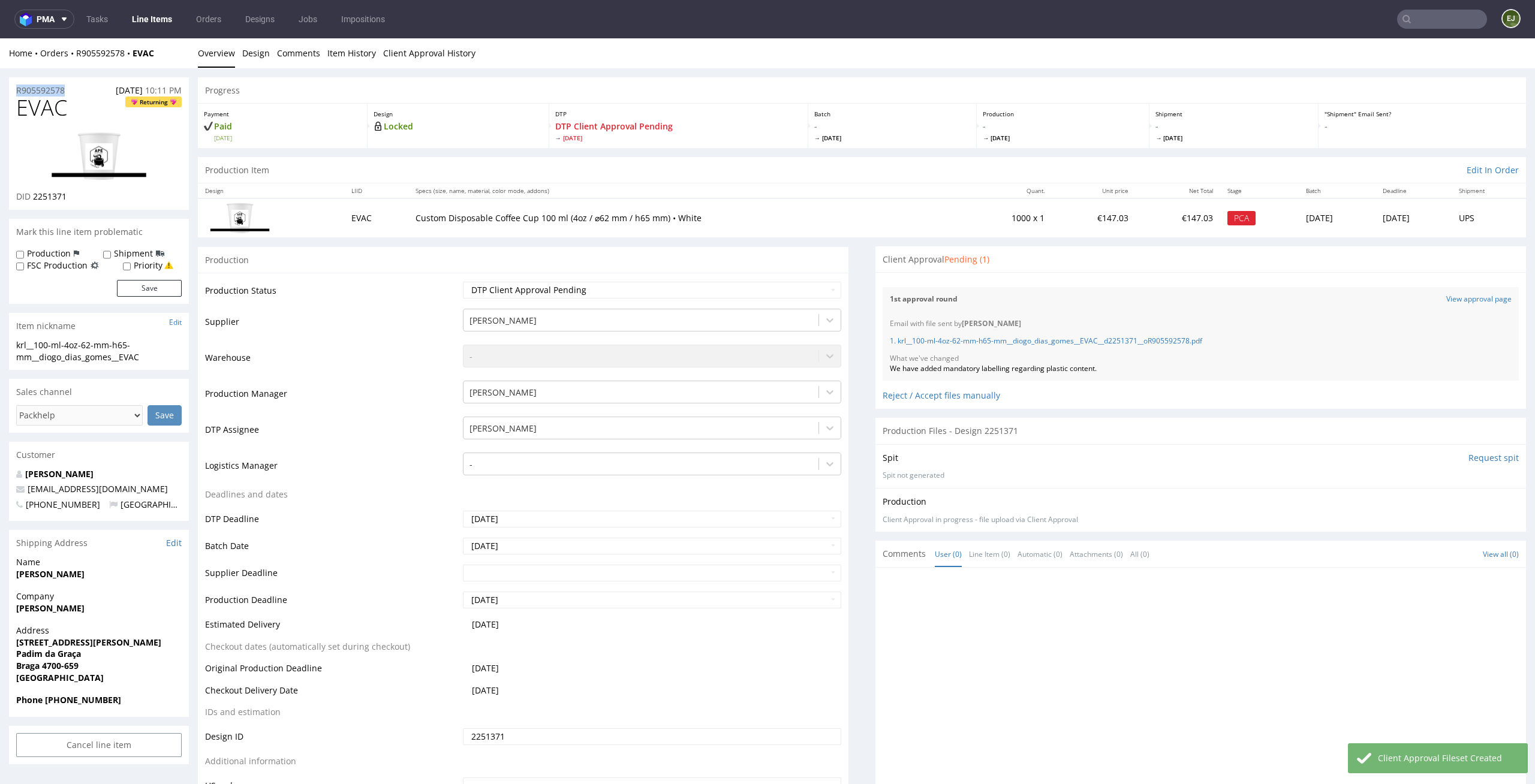
drag, startPoint x: 70, startPoint y: 91, endPoint x: 0, endPoint y: 91, distance: 70.0
copy p "R905592578"
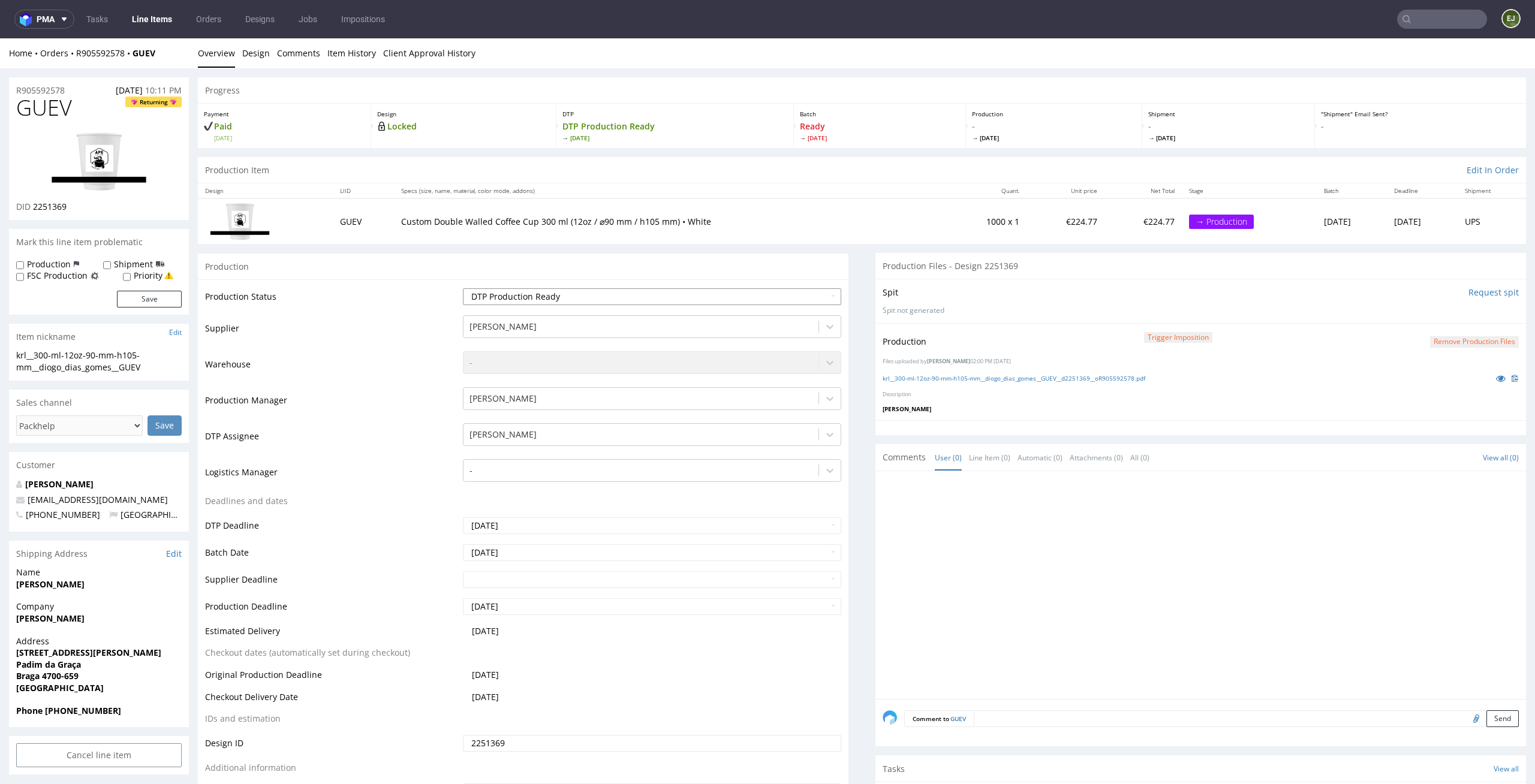
click at [779, 296] on select "Waiting for Artwork Waiting for Diecut Waiting for Mockup Waiting for DTP Waiti…" at bounding box center [652, 297] width 379 height 17
click at [1456, 343] on button "Remove production files" at bounding box center [1474, 342] width 89 height 11
click at [1438, 310] on link "Yes" at bounding box center [1435, 315] width 34 height 18
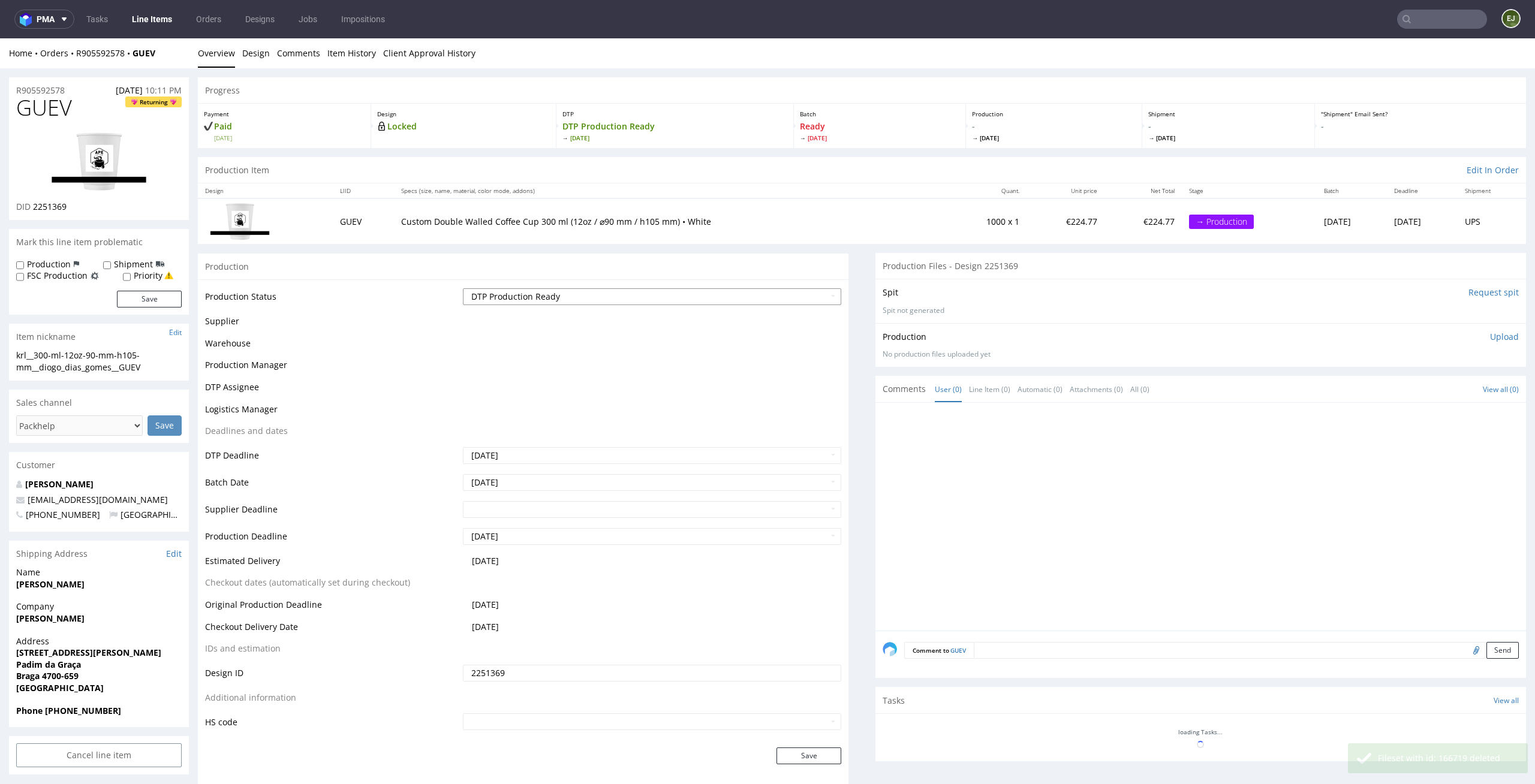
click at [758, 295] on select "Waiting for Artwork Waiting for Diecut Waiting for Mockup Waiting for DTP Waiti…" at bounding box center [652, 297] width 379 height 17
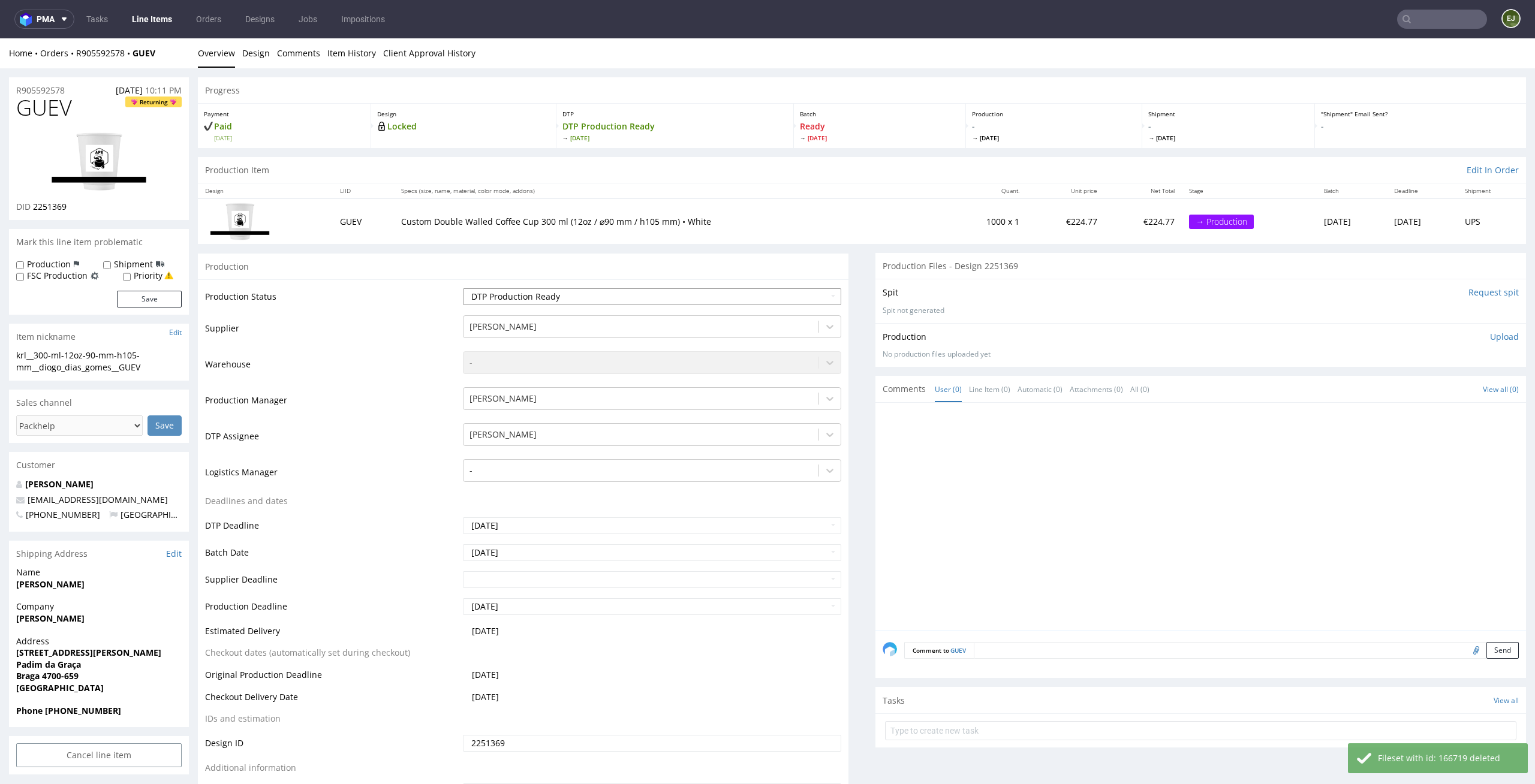
select select "dtp_ca_needed"
click at [463, 289] on select "Waiting for Artwork Waiting for Diecut Waiting for Mockup Waiting for DTP Waiti…" at bounding box center [652, 297] width 379 height 17
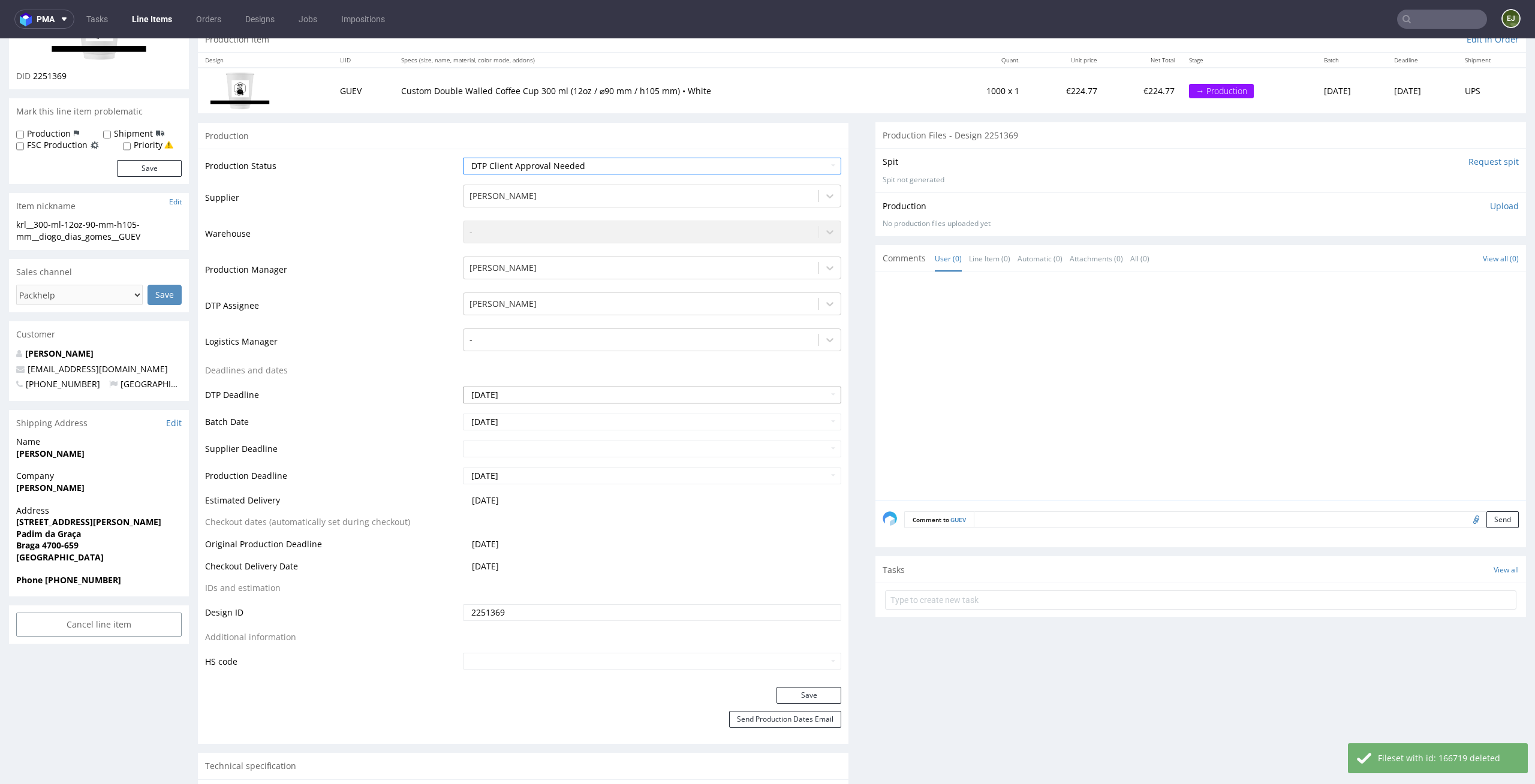
scroll to position [175, 0]
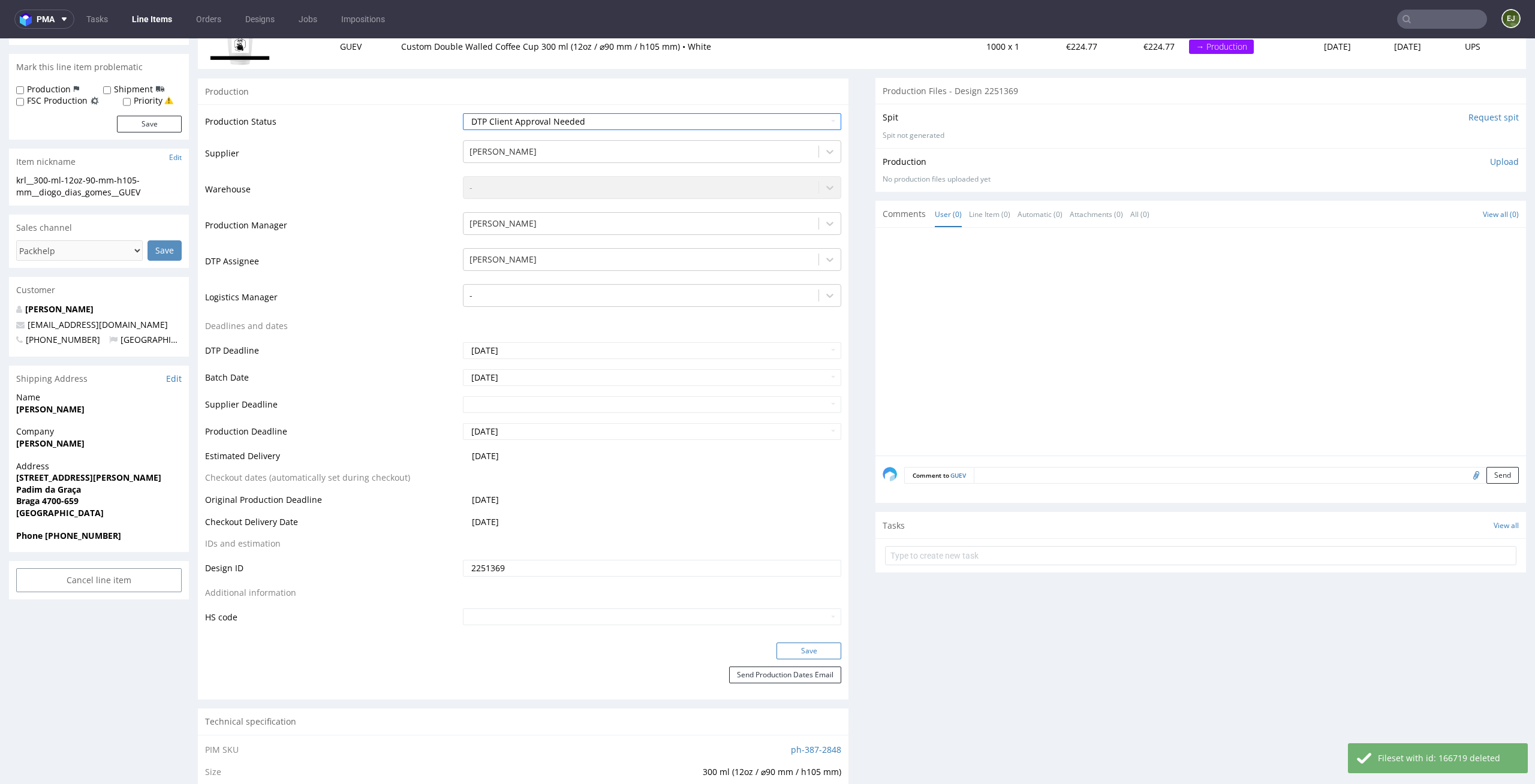
click at [820, 651] on button "Save" at bounding box center [809, 651] width 64 height 17
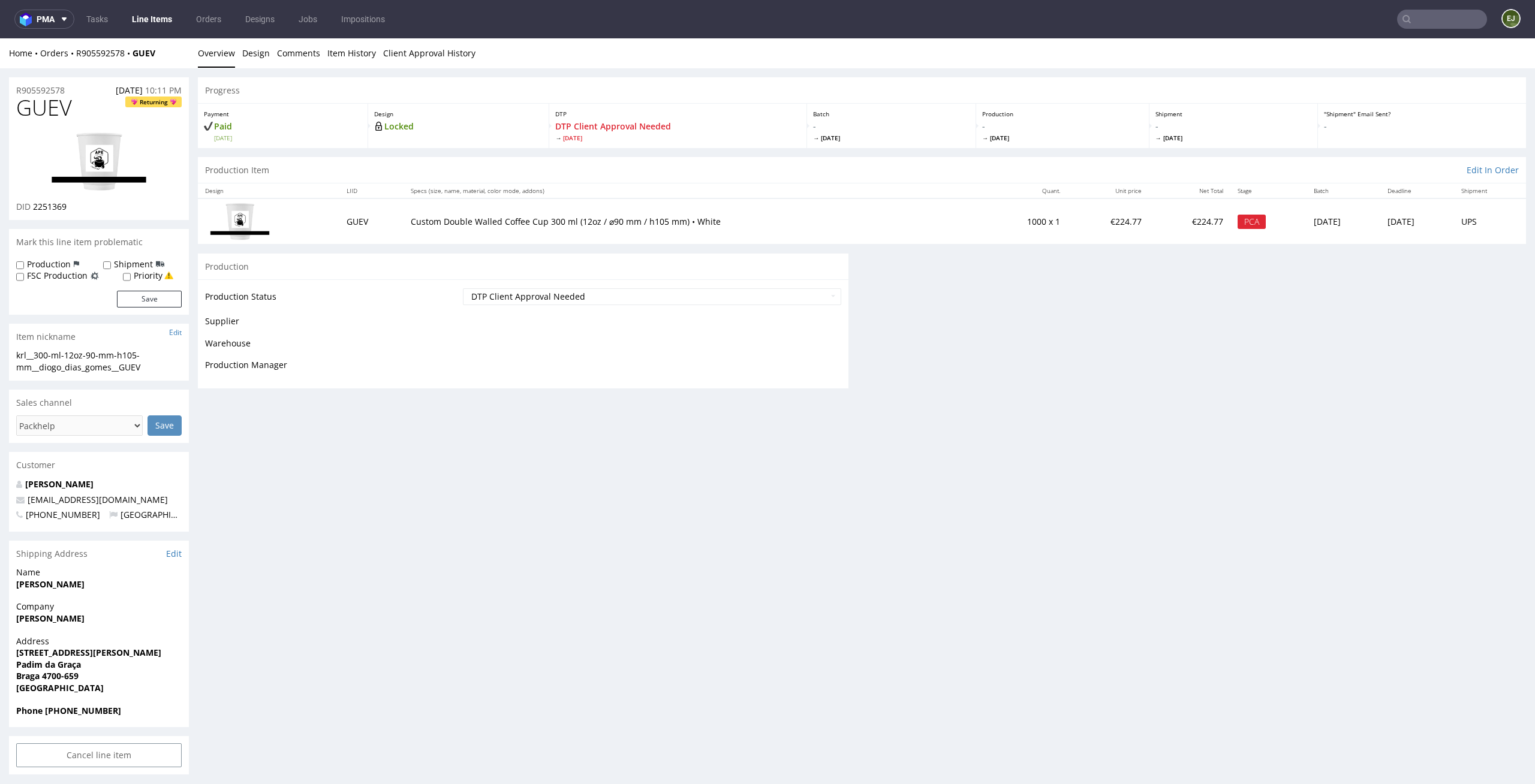
scroll to position [0, 0]
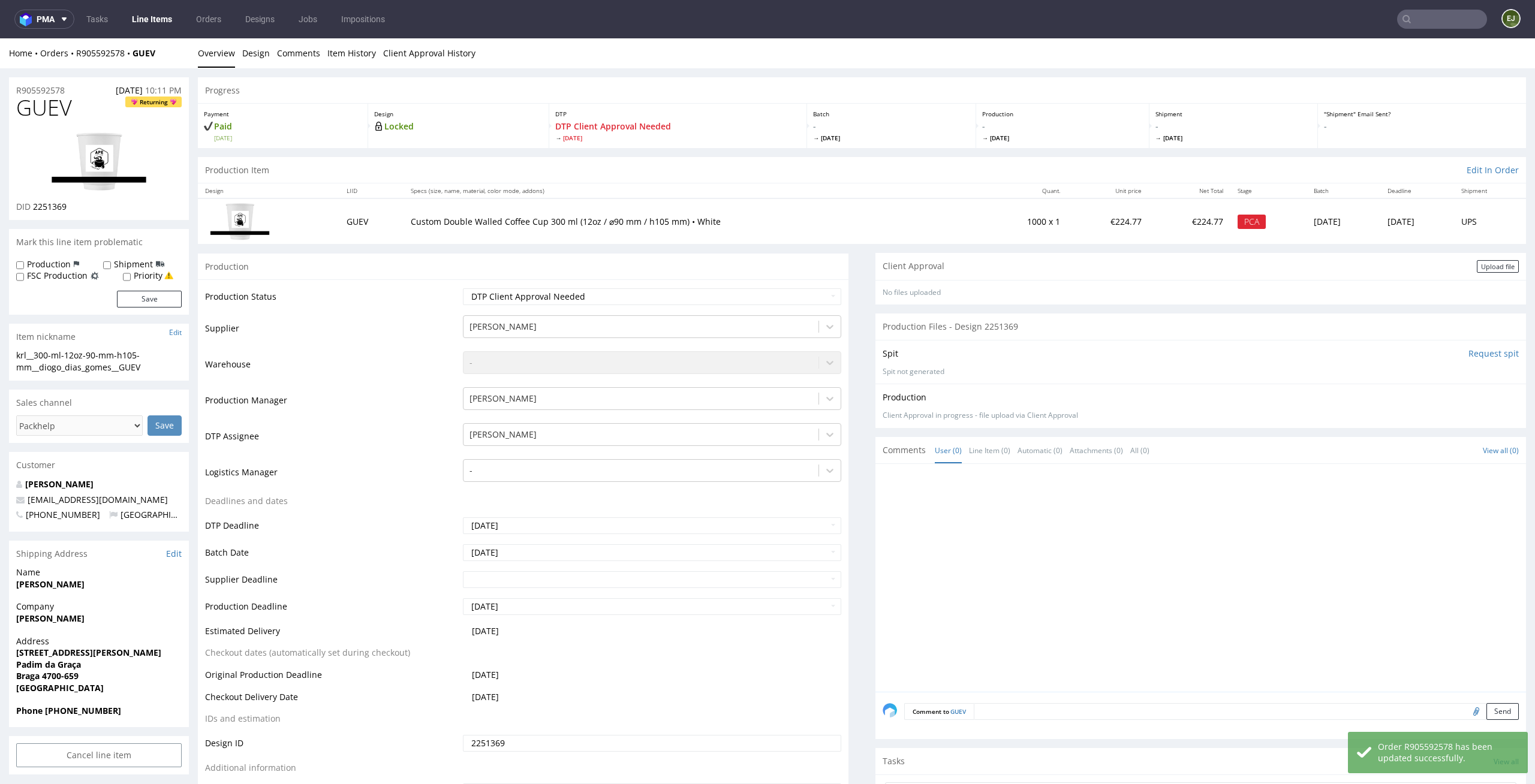
click at [1460, 278] on div "Client Approval Upload file" at bounding box center [1201, 266] width 650 height 27
click at [1477, 269] on div "Upload file" at bounding box center [1498, 266] width 42 height 13
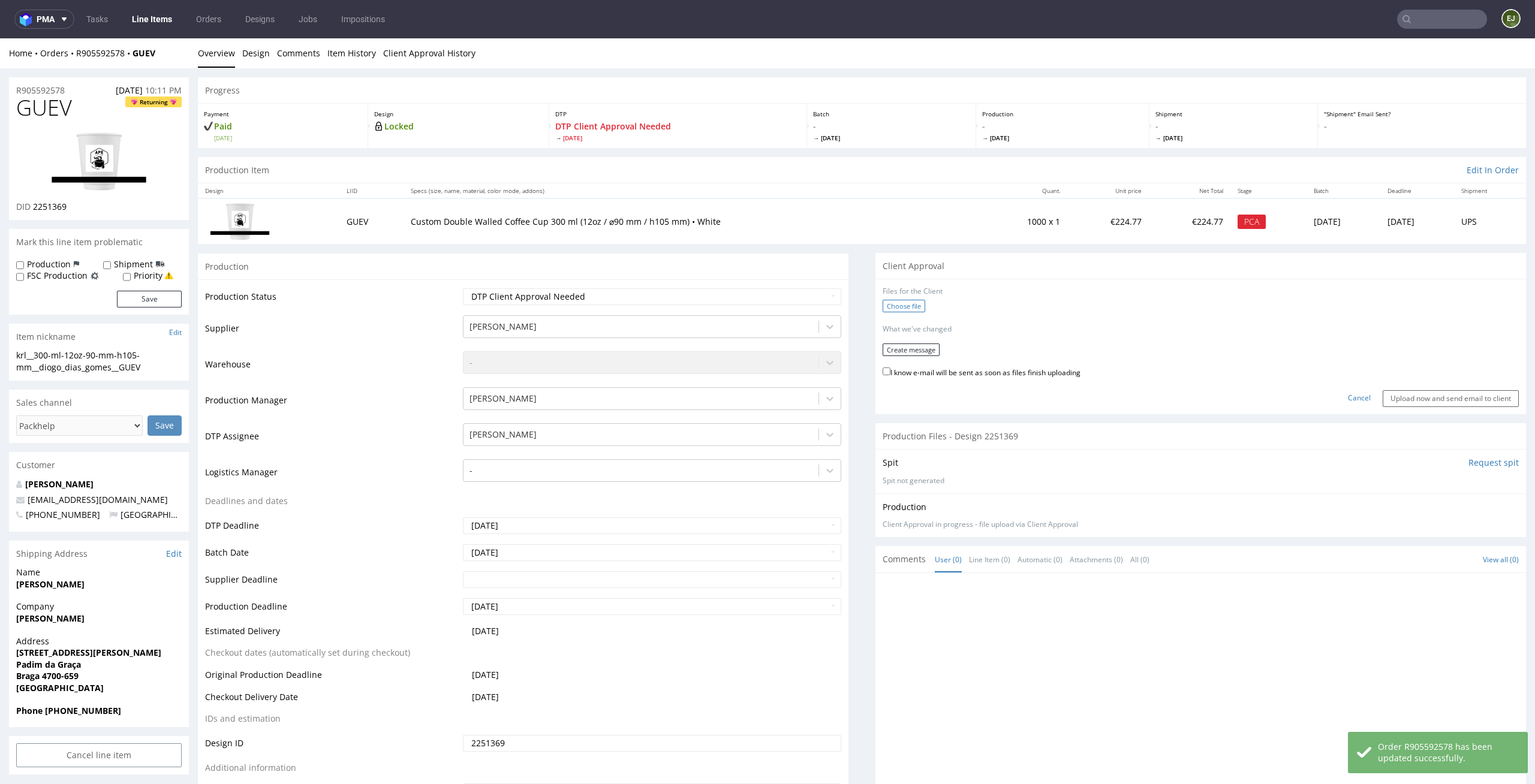
click at [882, 308] on label "Choose file" at bounding box center [903, 306] width 43 height 13
click at [0, 39] on input "Choose file" at bounding box center [0, 39] width 0 height 0
click at [927, 343] on button "Create message" at bounding box center [910, 345] width 57 height 13
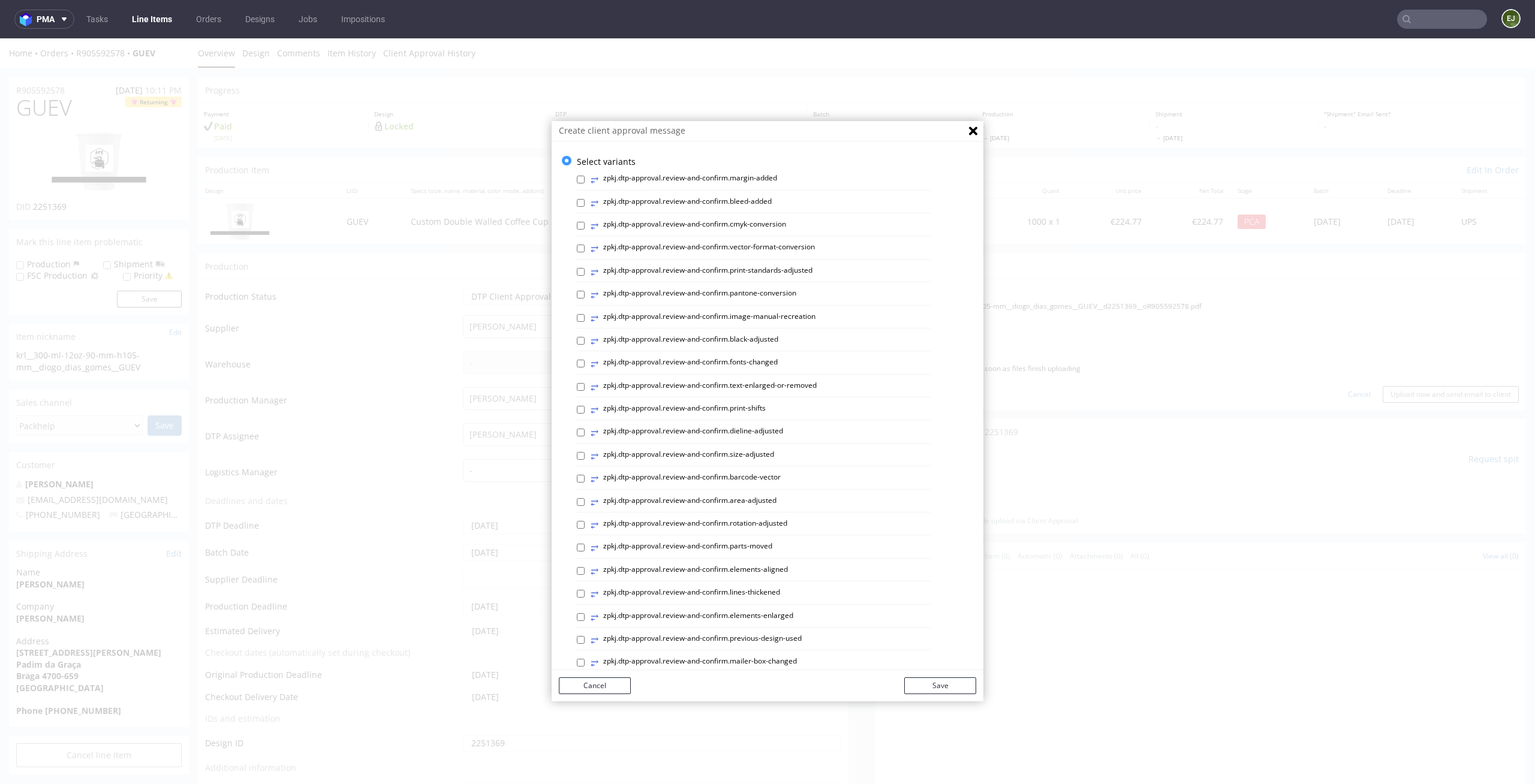
scroll to position [329, 0]
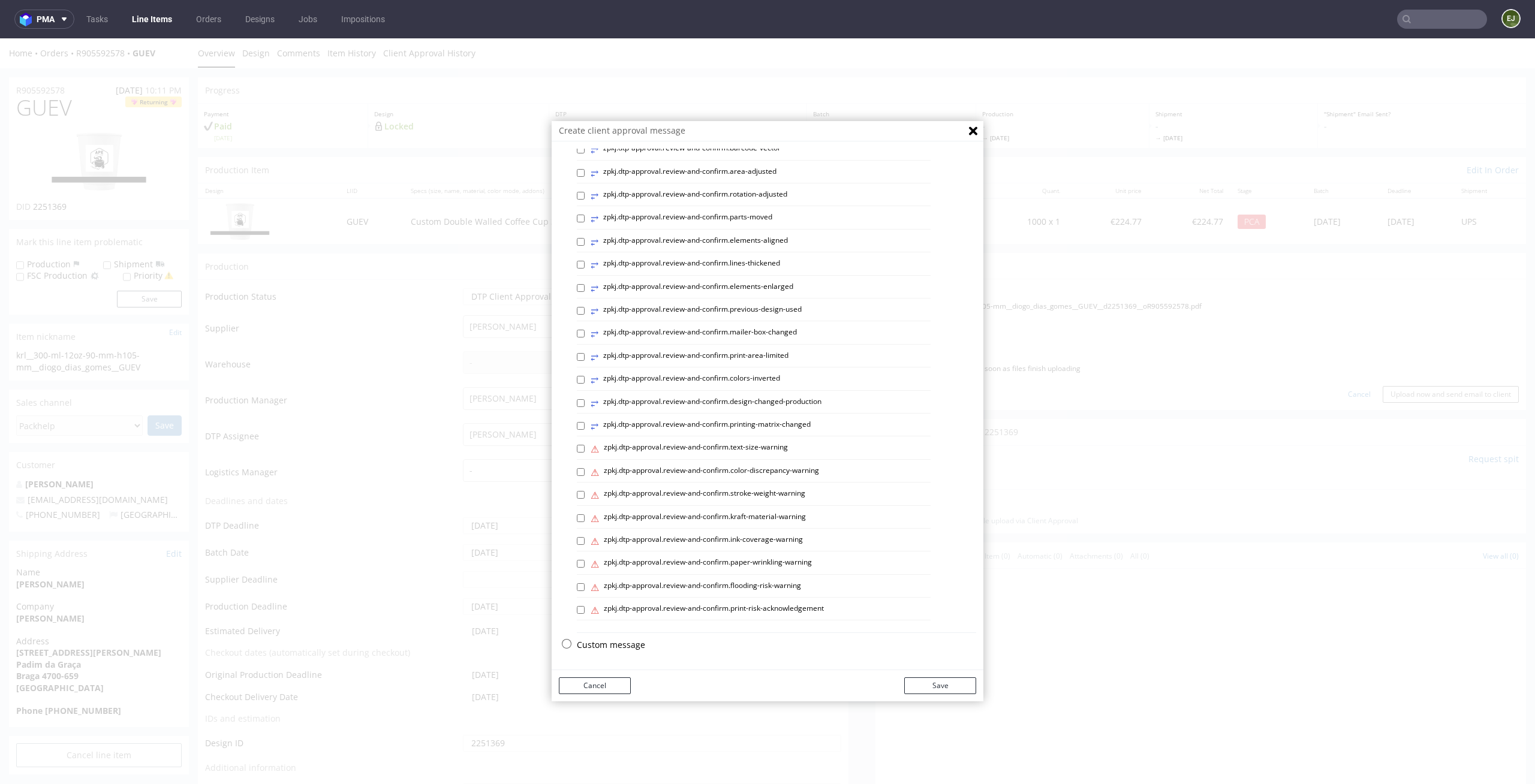
click at [613, 646] on p "Custom message" at bounding box center [777, 645] width 400 height 12
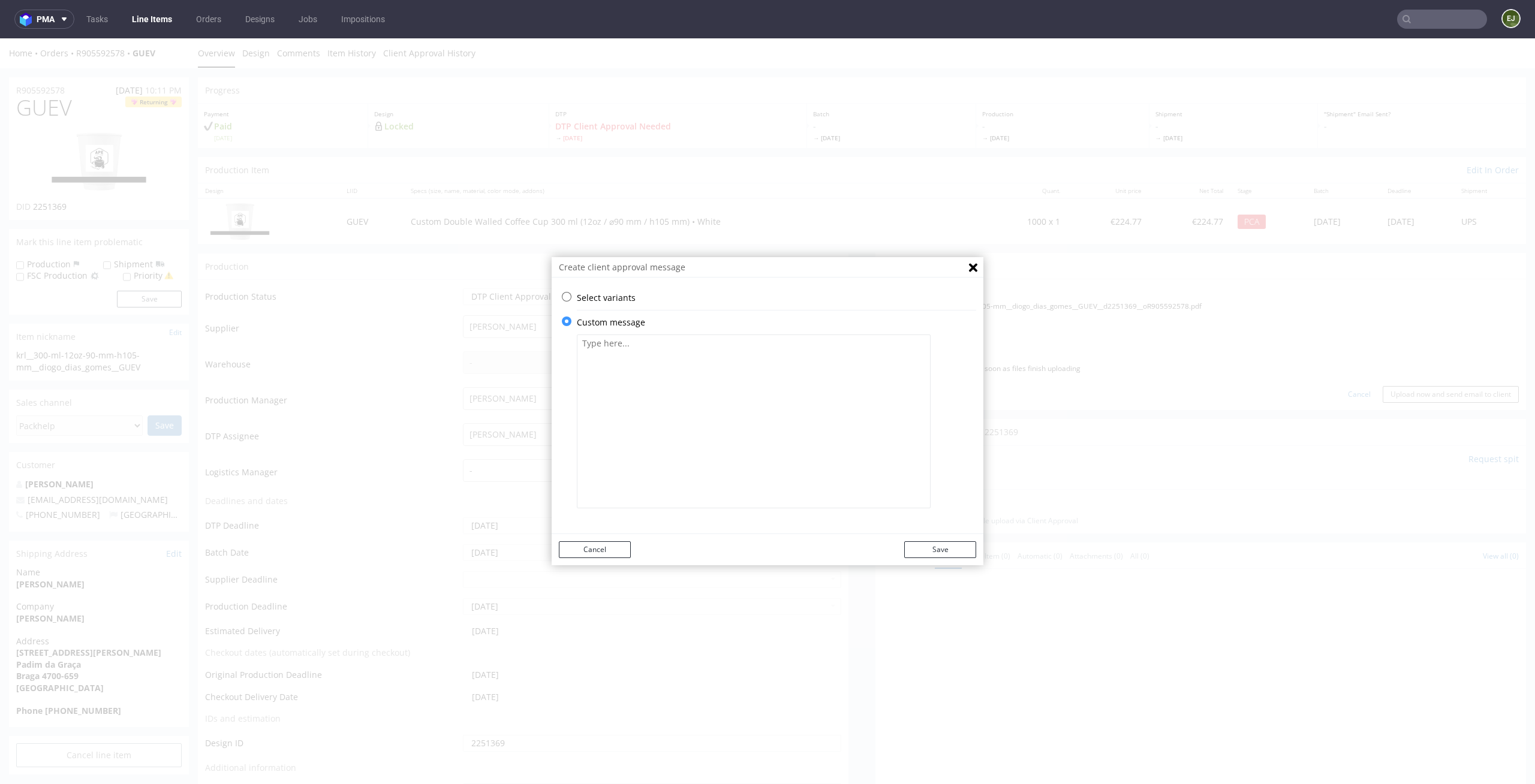
scroll to position [0, 0]
click at [674, 522] on div "Select variants ⥂ zpkj.dtp-approval.review-and-confirm.margin-added ⥂ zpkj.dtp-…" at bounding box center [768, 408] width 432 height 249
click at [700, 444] on textarea at bounding box center [753, 421] width 354 height 174
paste textarea "We have added mandatory labelling regarding plastic content."
type textarea "We have added mandatory labelling regarding plastic content."
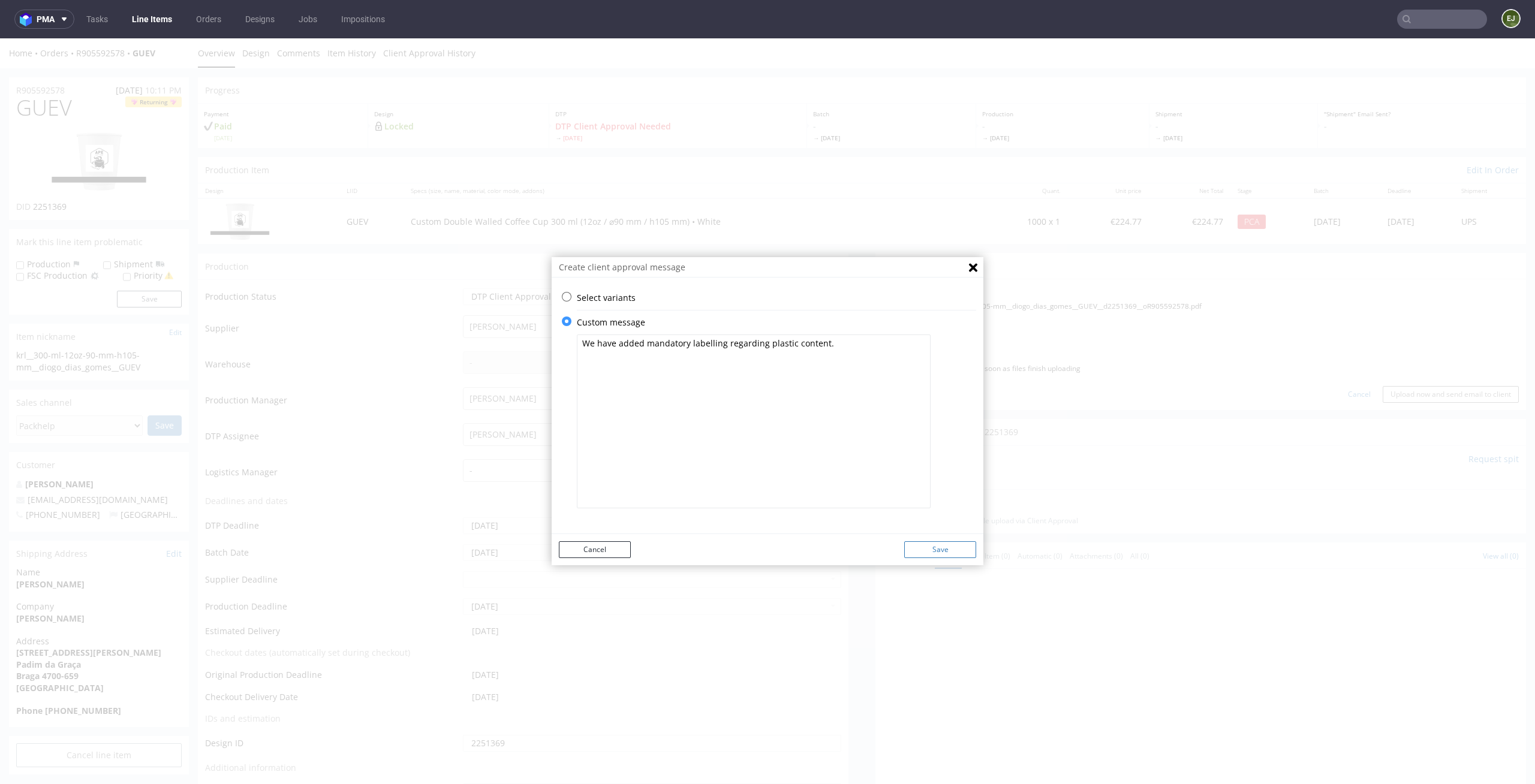
click at [953, 543] on button "Save" at bounding box center [940, 550] width 72 height 17
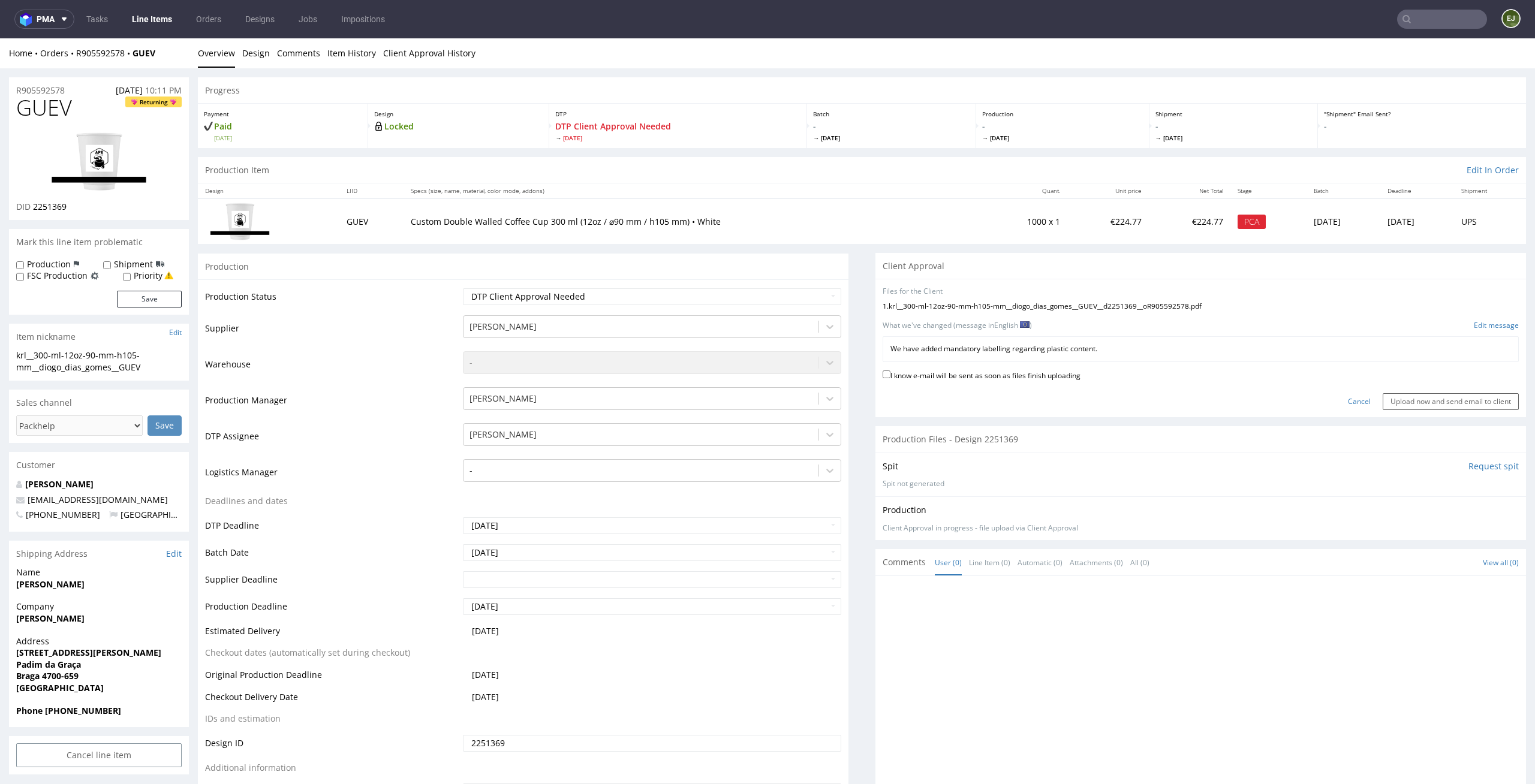
click at [1036, 376] on label "I know e-mail will be sent as soon as files finish uploading" at bounding box center [981, 374] width 198 height 13
click at [890, 376] on input "I know e-mail will be sent as soon as files finish uploading" at bounding box center [886, 374] width 8 height 8
checkbox input "true"
click at [1456, 399] on input "Upload now and send email to client" at bounding box center [1451, 401] width 136 height 17
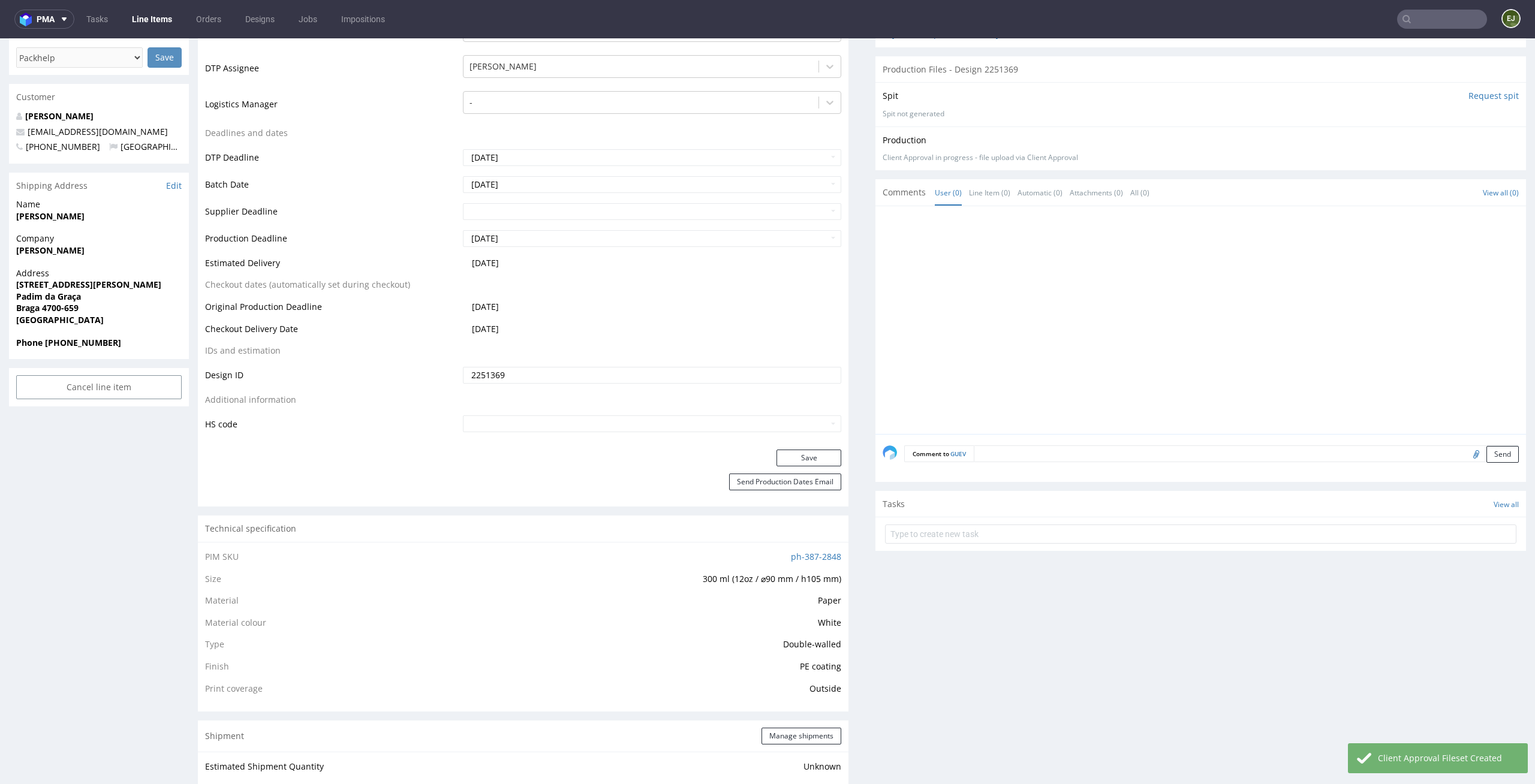
scroll to position [1438, 0]
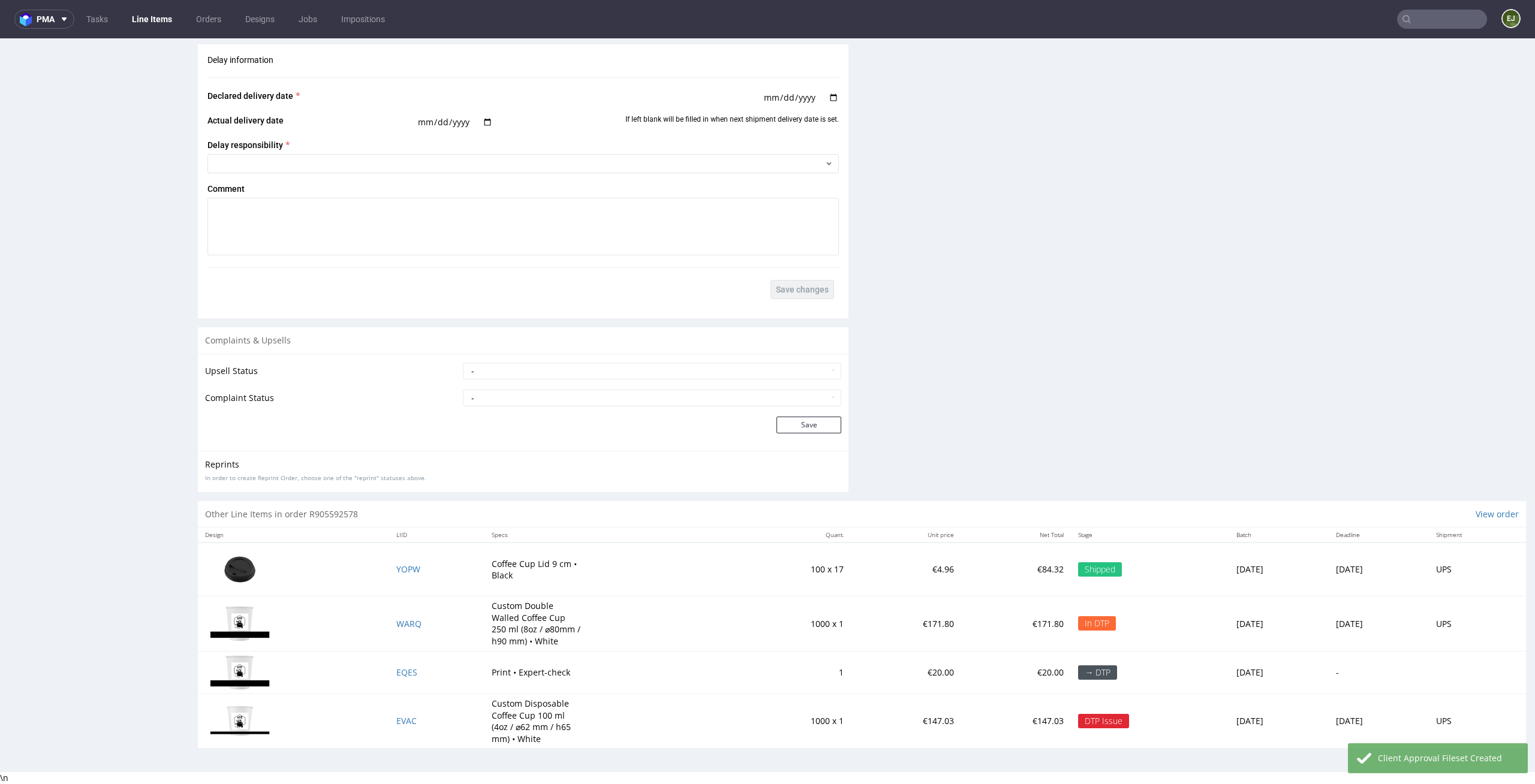
click at [401, 617] on td "WARQ" at bounding box center [437, 624] width 95 height 55
click at [399, 631] on td "WARQ" at bounding box center [437, 624] width 95 height 55
click at [399, 624] on span "WARQ" at bounding box center [409, 624] width 25 height 11
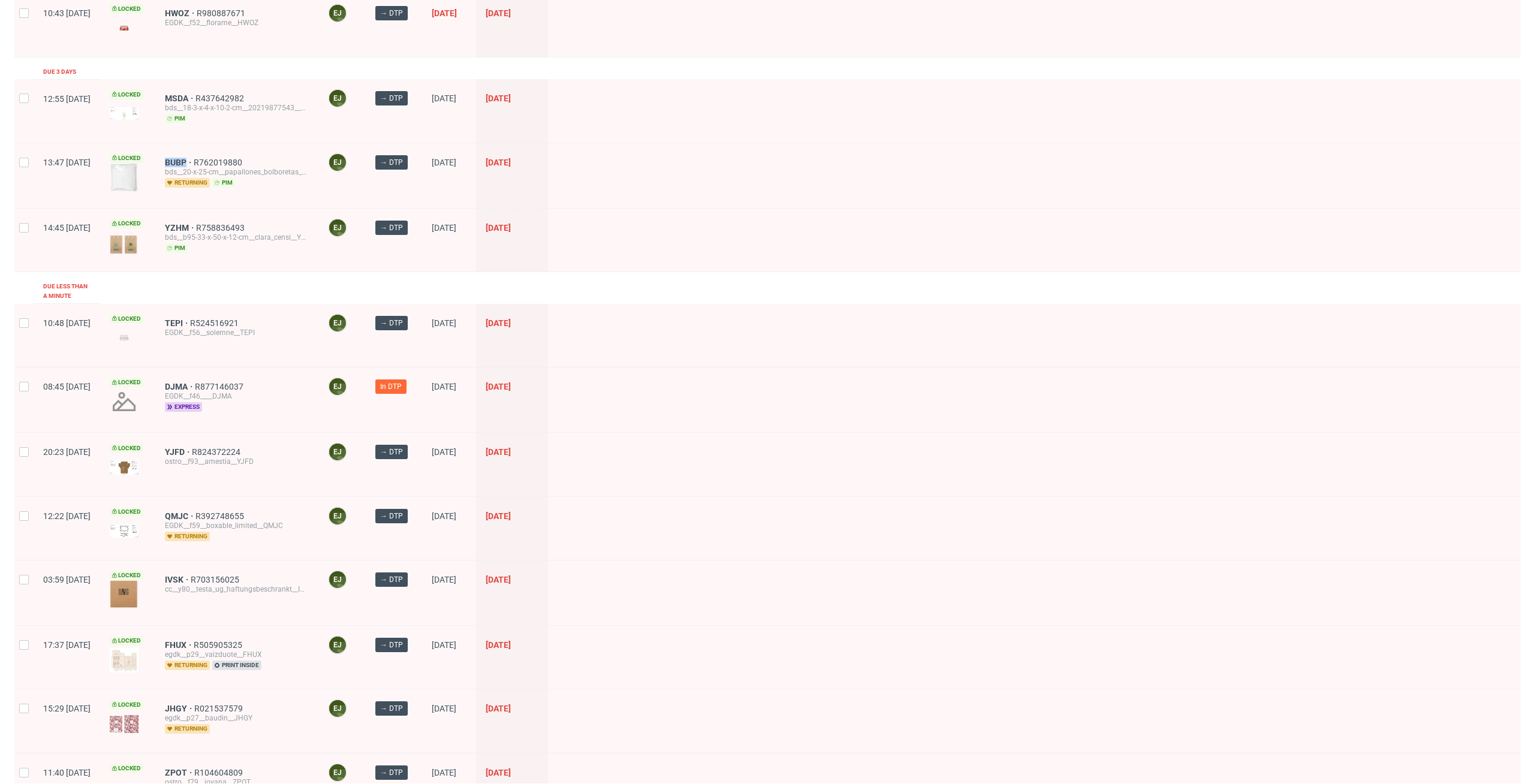
scroll to position [116, 0]
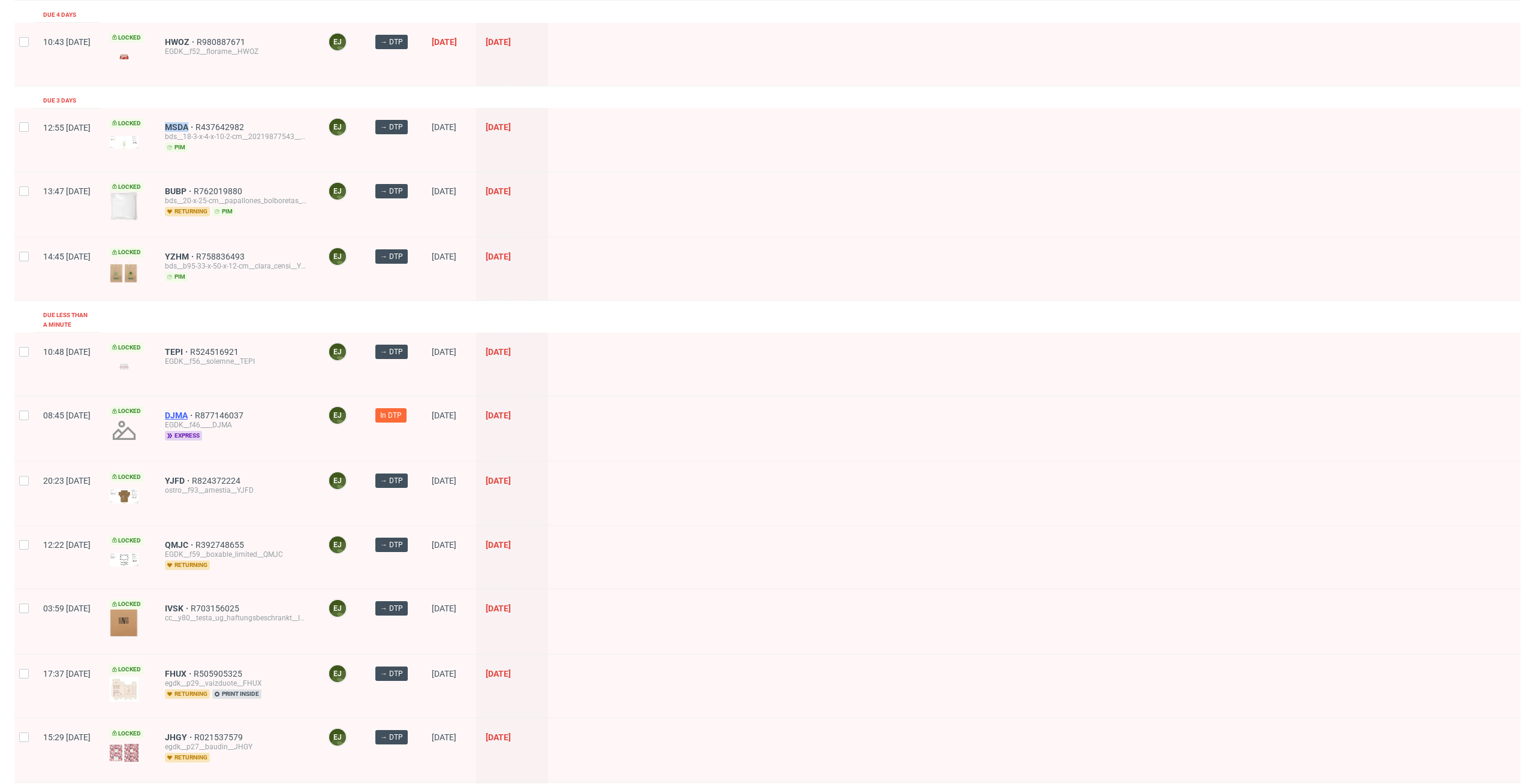
click at [195, 411] on span "DJMA" at bounding box center [179, 415] width 30 height 10
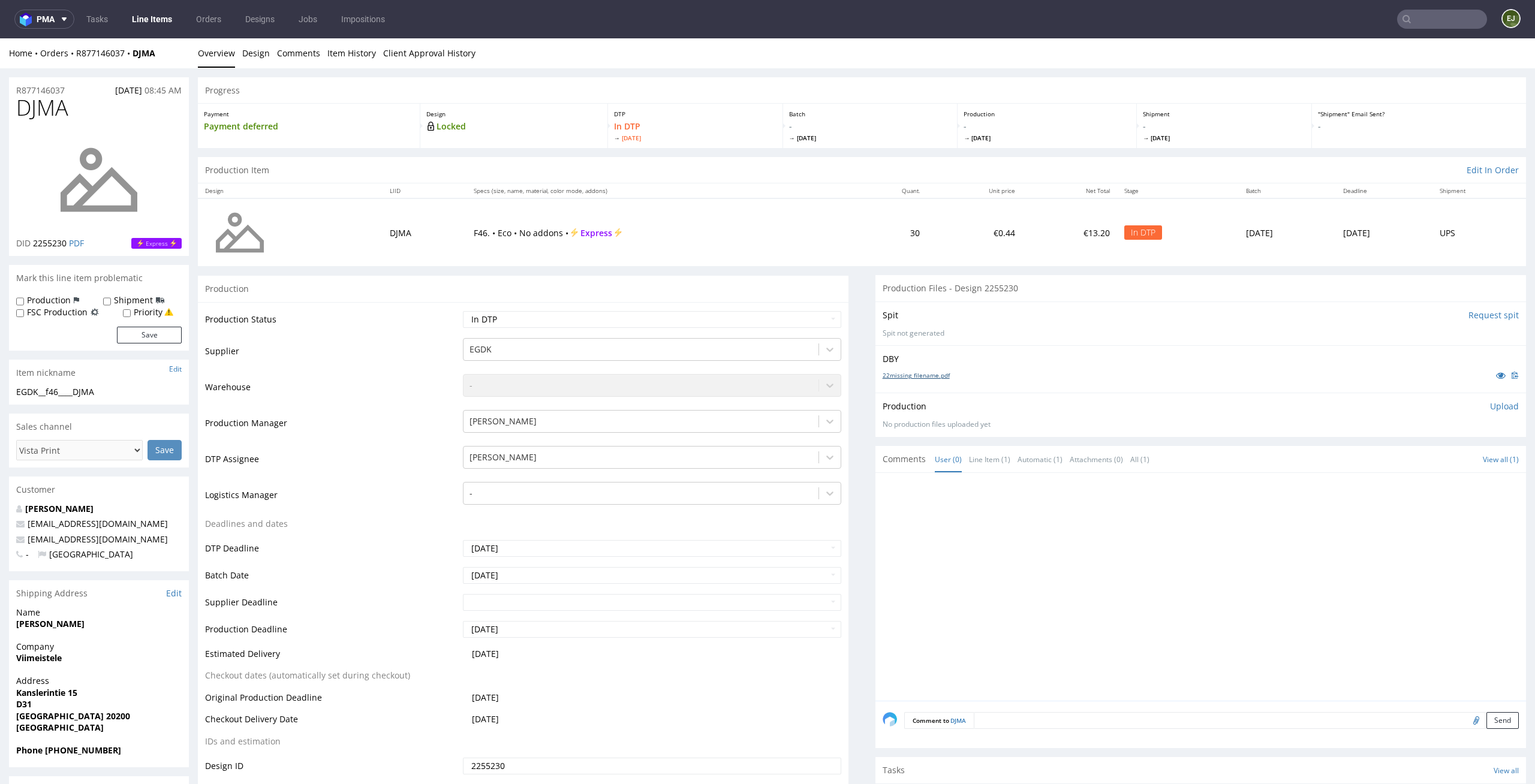
click at [925, 371] on link "22missing_filename.pdf" at bounding box center [916, 376] width 67 height 8
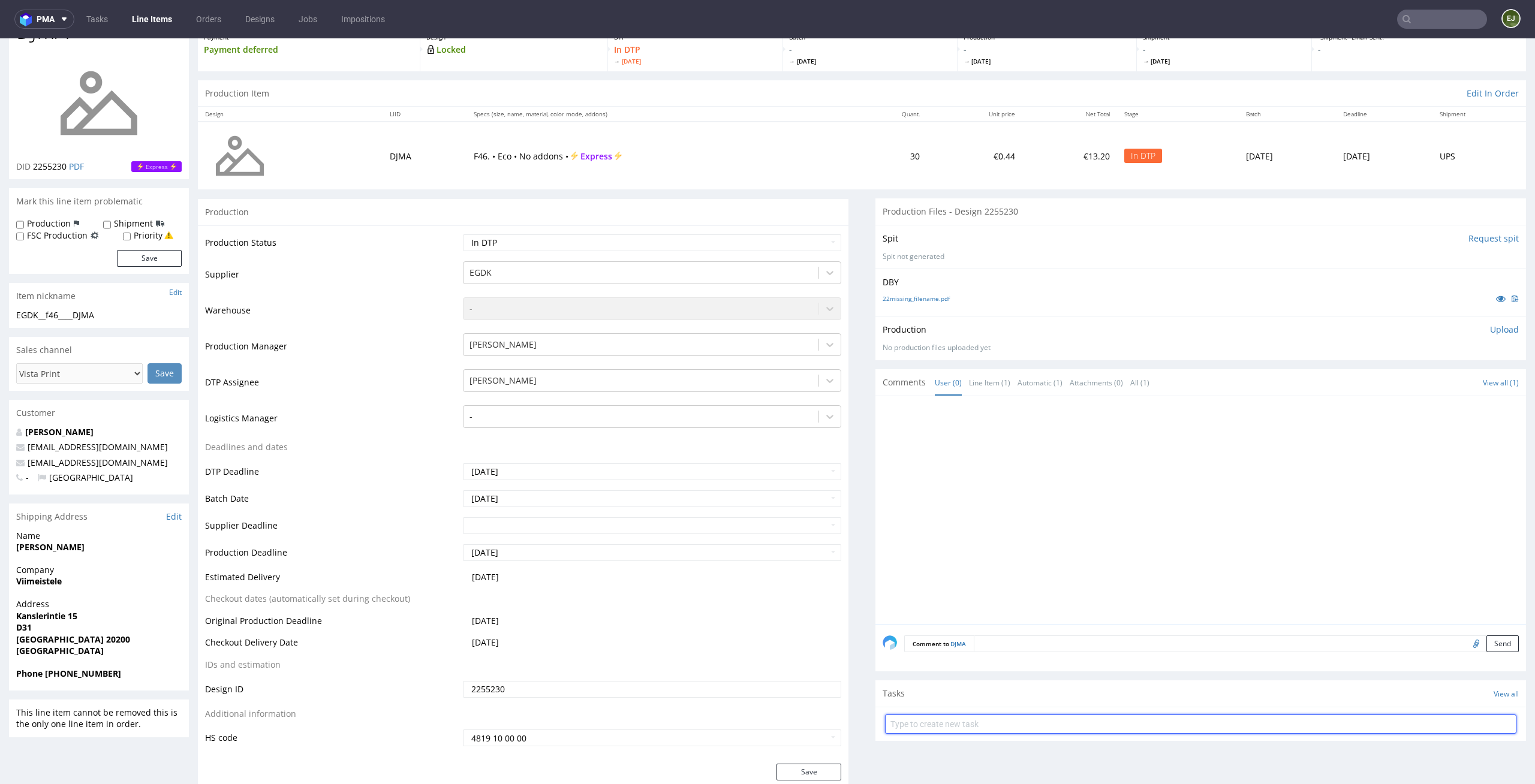
click at [947, 732] on input "text" at bounding box center [1201, 724] width 632 height 19
click at [1056, 481] on div at bounding box center [1204, 514] width 643 height 221
drag, startPoint x: 61, startPoint y: 313, endPoint x: 0, endPoint y: 315, distance: 61.0
copy div "EGDK__f46"
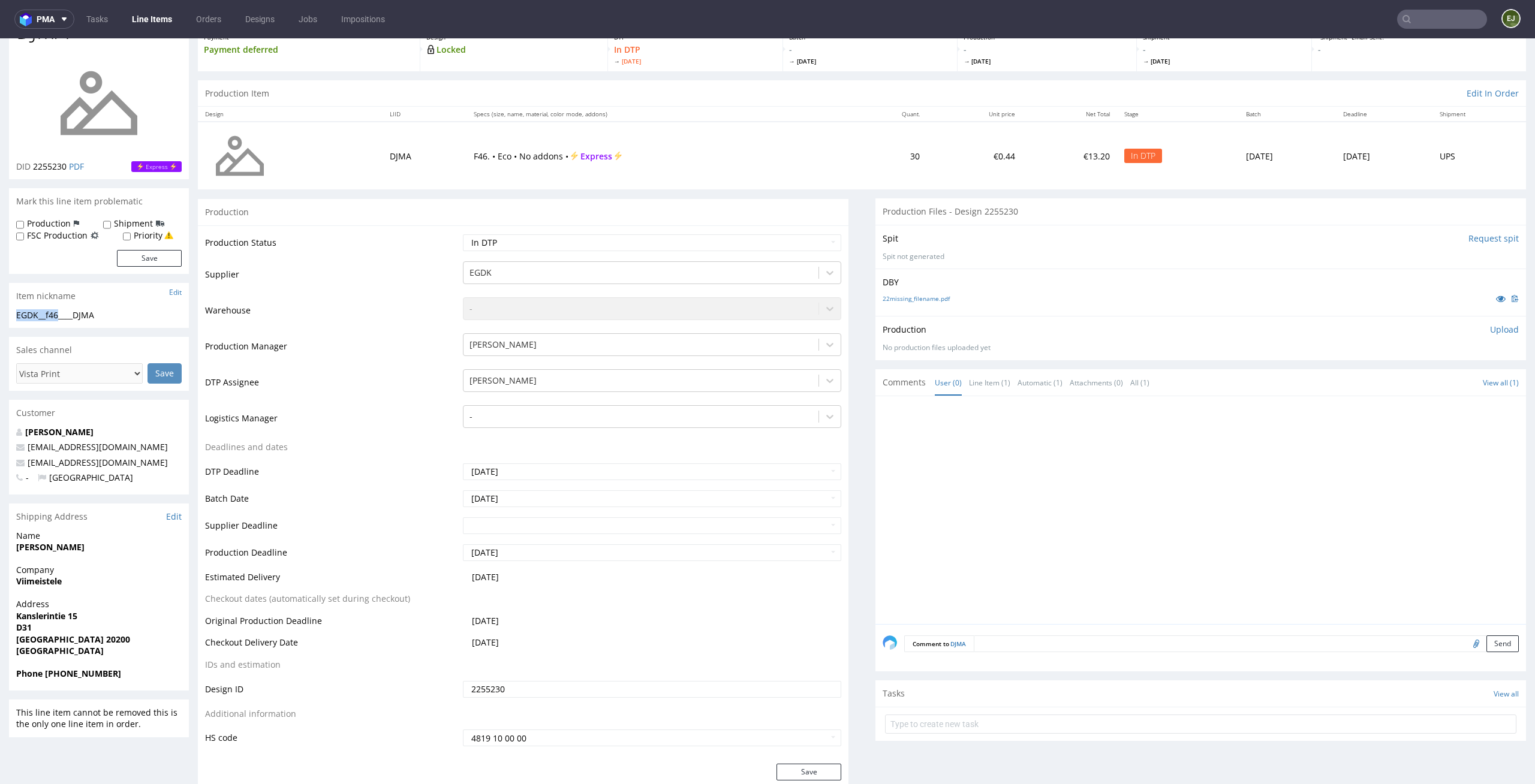
scroll to position [0, 0]
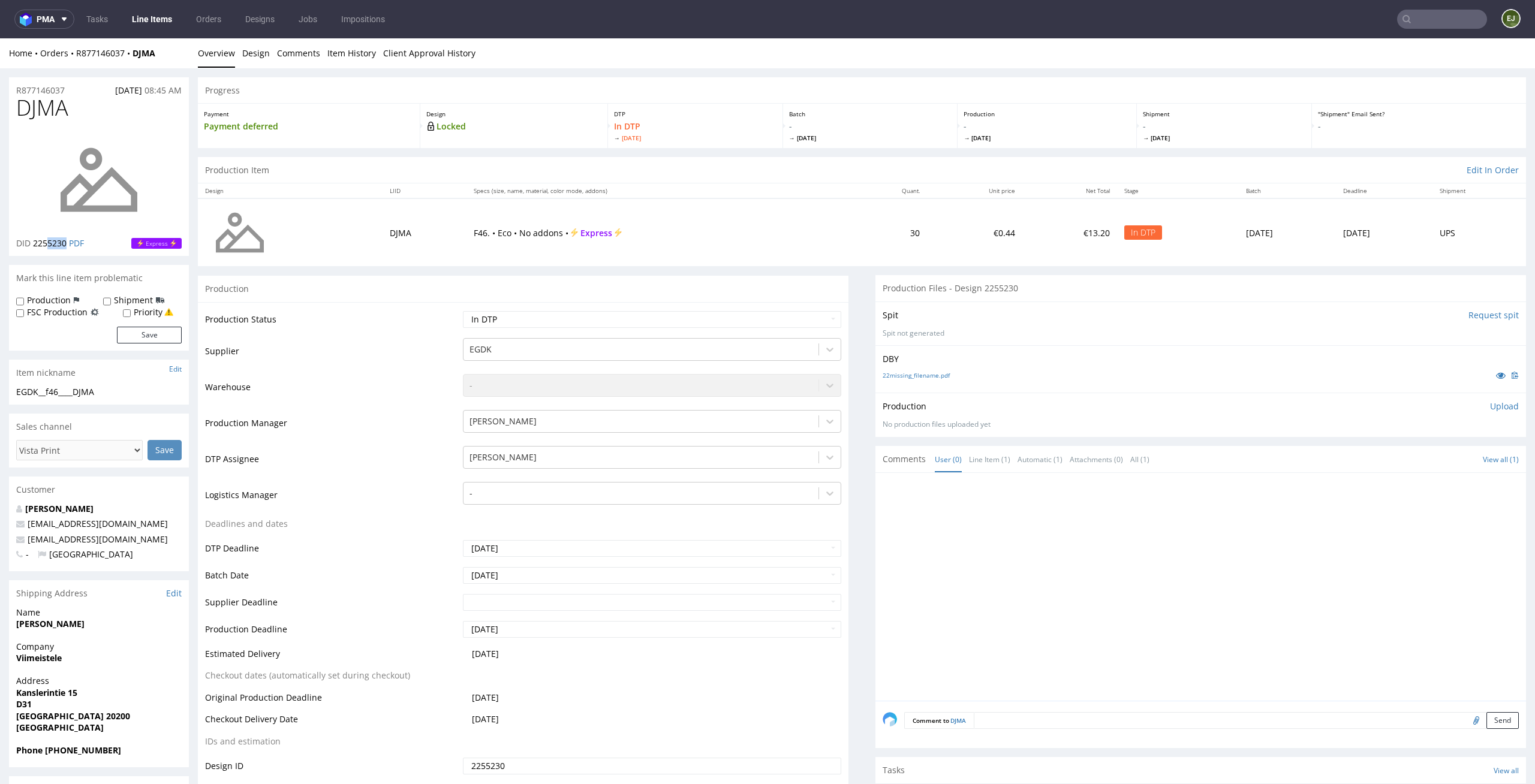
drag, startPoint x: 67, startPoint y: 241, endPoint x: 48, endPoint y: 241, distance: 19.0
click at [48, 241] on span "2255230" at bounding box center [50, 243] width 34 height 11
click at [118, 384] on div "Item nickname Edit" at bounding box center [99, 373] width 180 height 27
drag, startPoint x: 116, startPoint y: 389, endPoint x: 0, endPoint y: 389, distance: 116.0
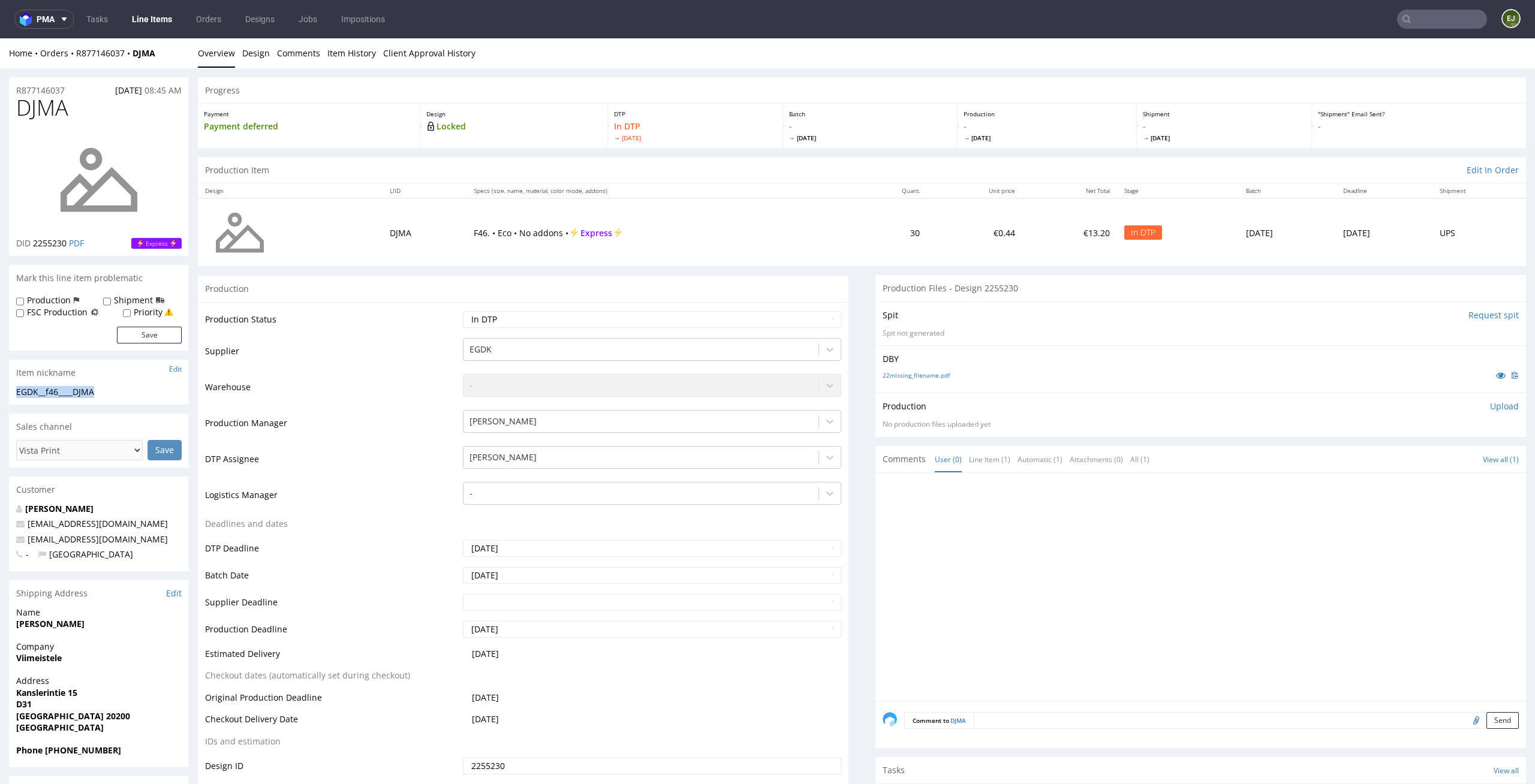
copy div "EGDK__f46____DJMA"
drag, startPoint x: 69, startPoint y: 240, endPoint x: 35, endPoint y: 242, distance: 34.1
click at [35, 242] on p "DID 2255230 PDF" at bounding box center [50, 243] width 68 height 12
copy span "2255230"
drag, startPoint x: 72, startPoint y: 85, endPoint x: 0, endPoint y: 85, distance: 72.0
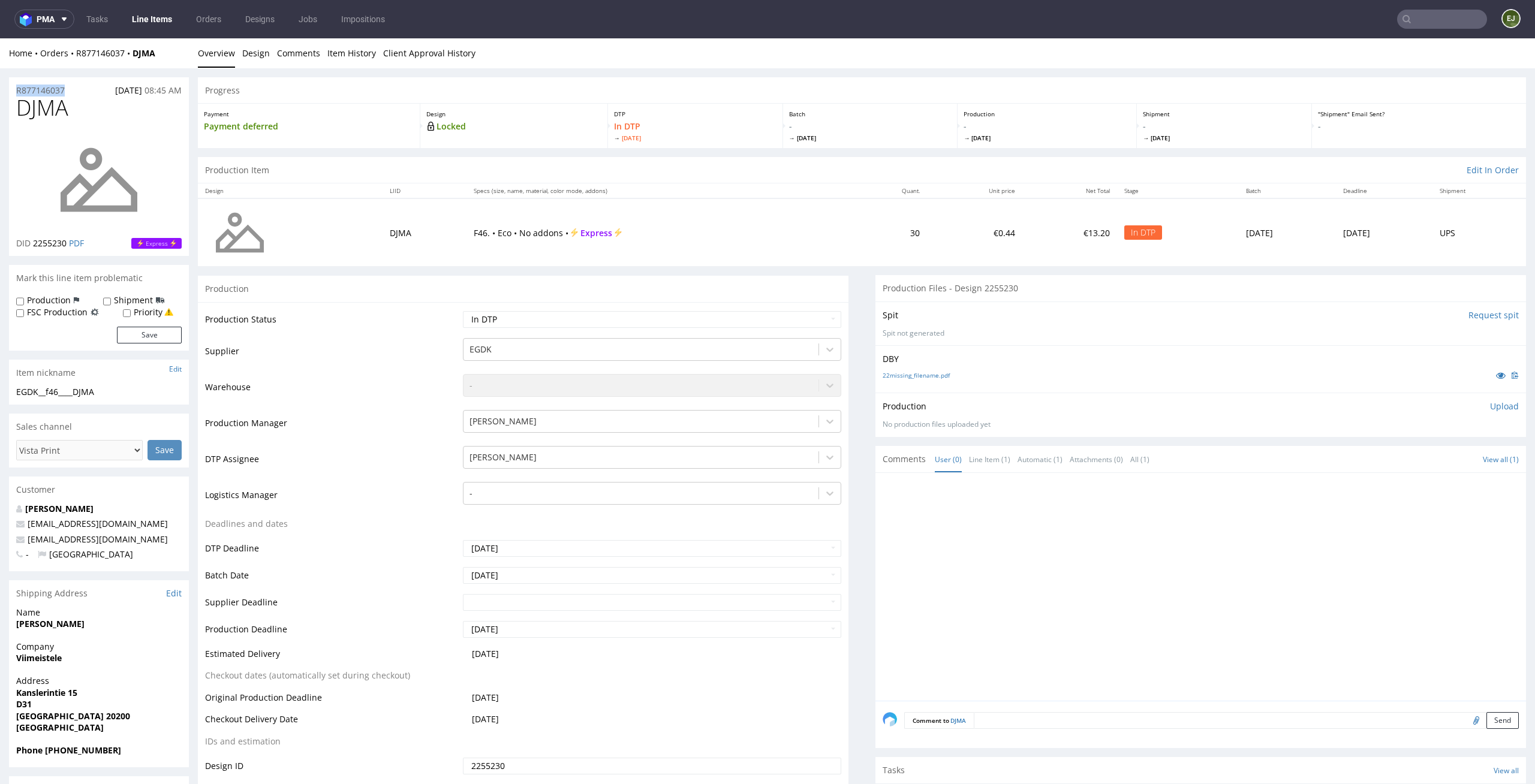
copy p "R877146037"
click at [1490, 406] on p "Upload" at bounding box center [1504, 406] width 29 height 12
click at [1427, 460] on div "Add files" at bounding box center [1434, 462] width 60 height 18
type input "C:\fakepath\EGDK__f46____DJMA__d2255230__oR877146037__outside.pdf"
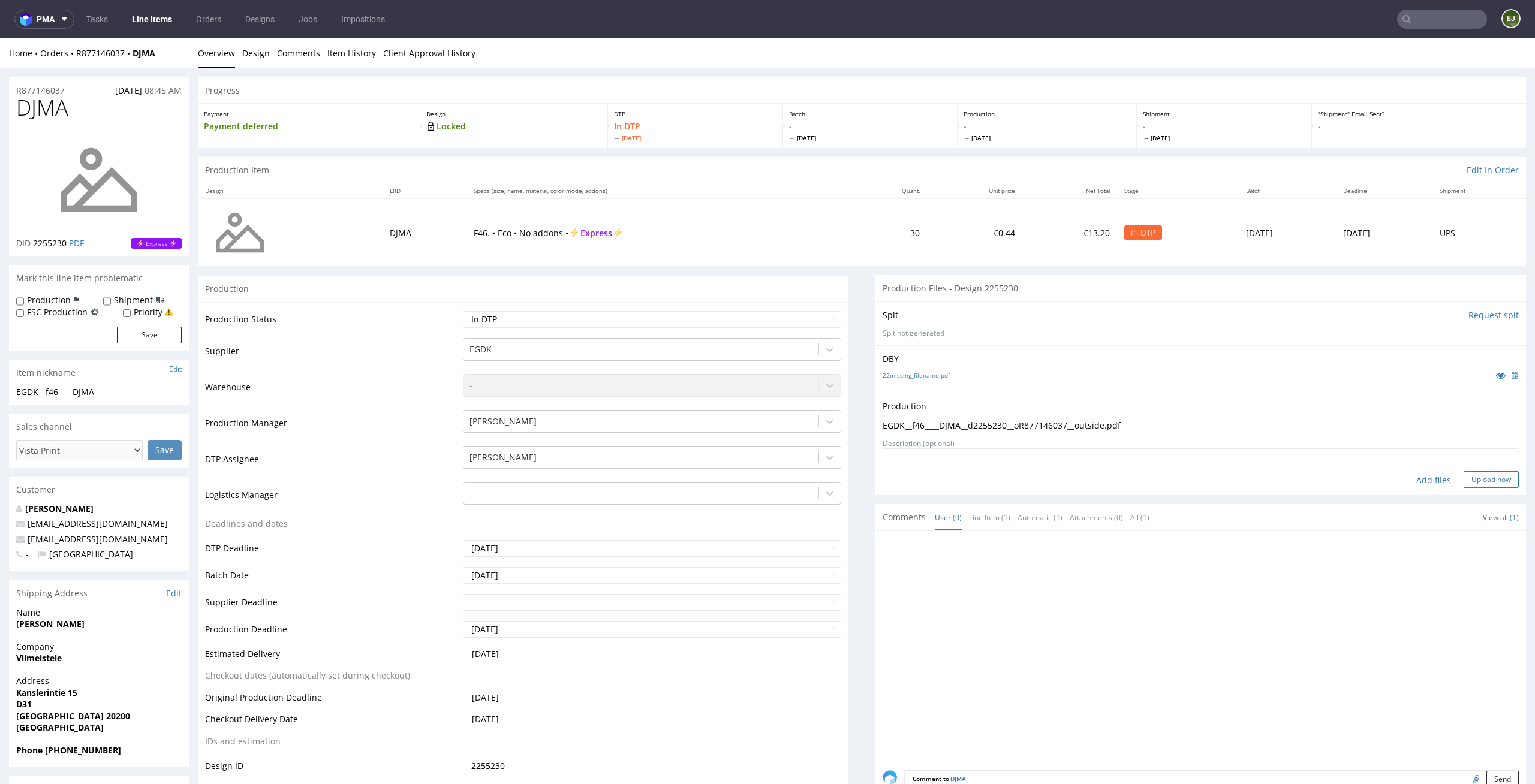
click at [1478, 481] on button "Upload now" at bounding box center [1491, 479] width 55 height 17
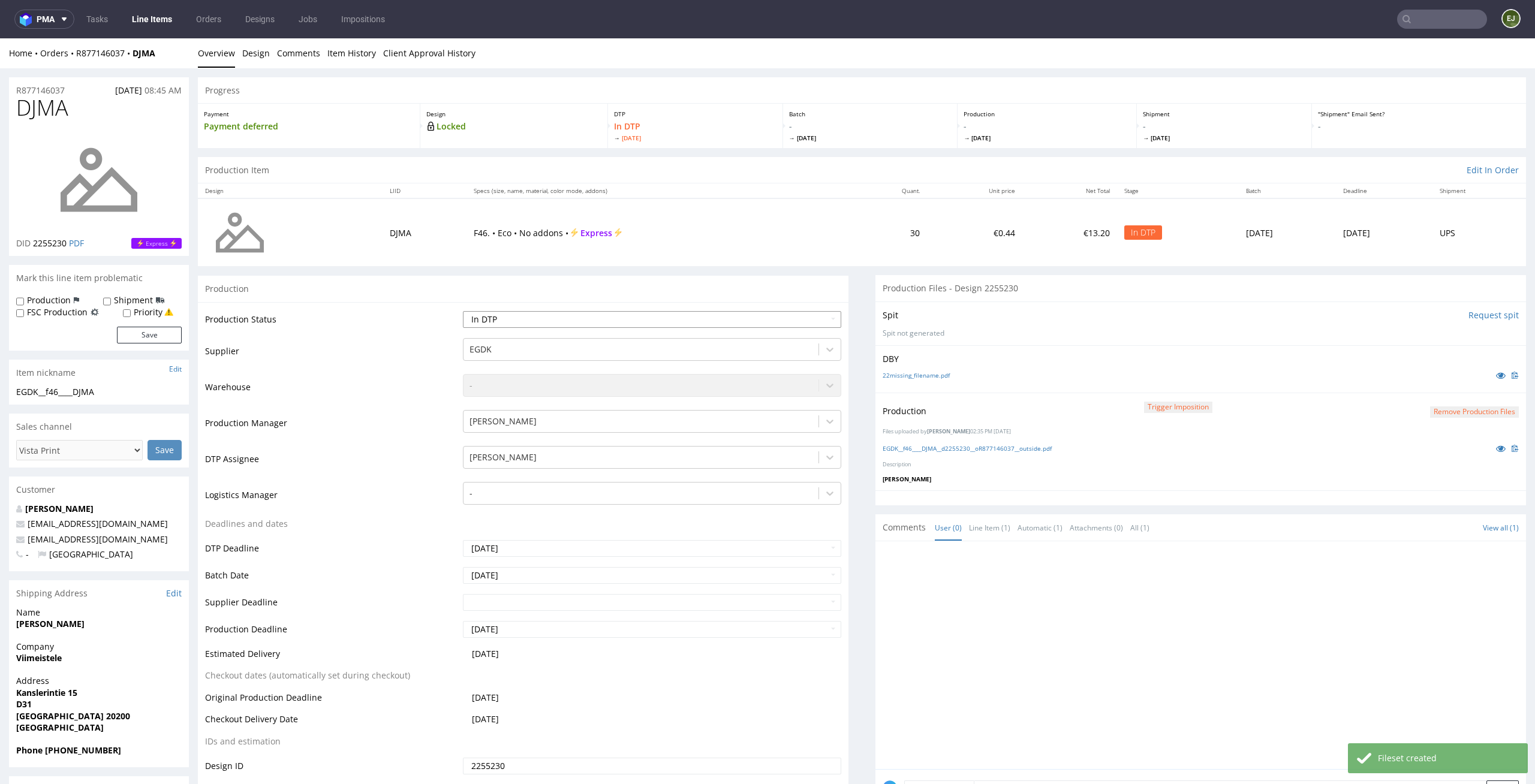
click at [737, 316] on select "Waiting for Artwork Waiting for Diecut Waiting for Mockup Waiting for DTP Waiti…" at bounding box center [652, 319] width 379 height 17
select select "dtp_production_ready"
click at [463, 311] on select "Waiting for Artwork Waiting for Diecut Waiting for Mockup Waiting for DTP Waiti…" at bounding box center [652, 319] width 379 height 17
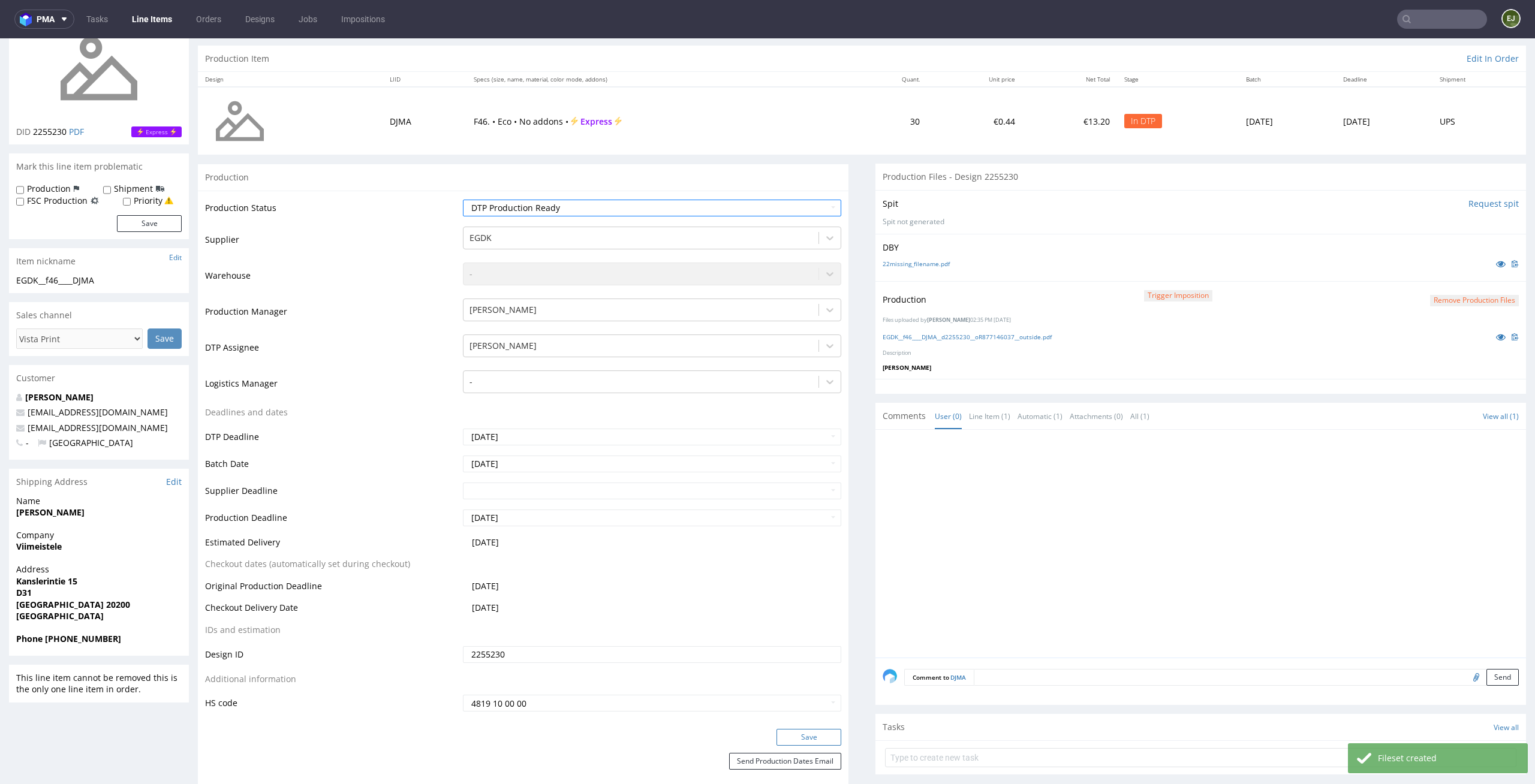
click at [817, 742] on button "Save" at bounding box center [809, 737] width 64 height 17
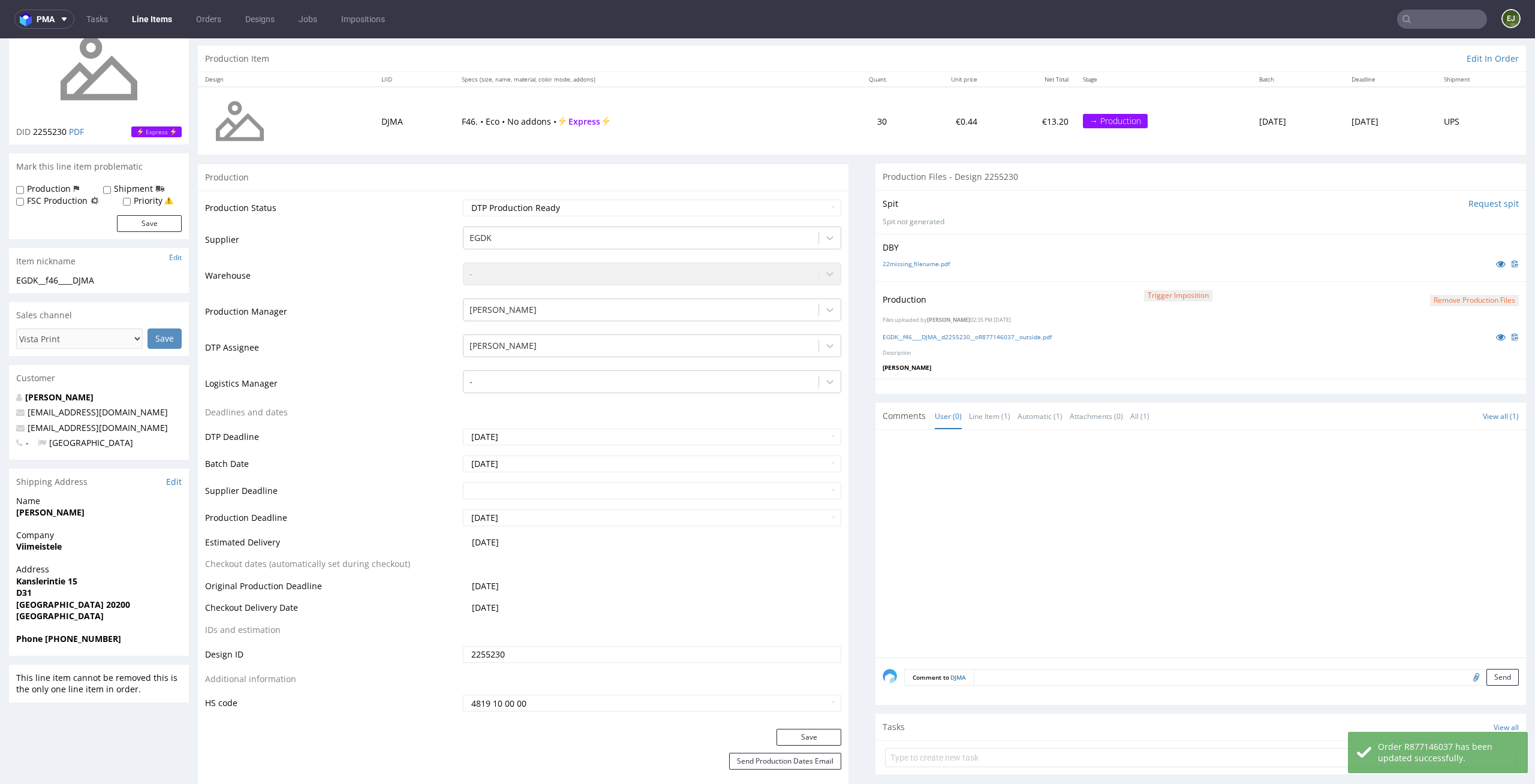
click at [46, 192] on label "Production" at bounding box center [48, 188] width 43 height 12
click at [24, 192] on input "Production" at bounding box center [20, 190] width 8 height 10
checkbox input "true"
click at [154, 215] on button "Save" at bounding box center [149, 223] width 64 height 17
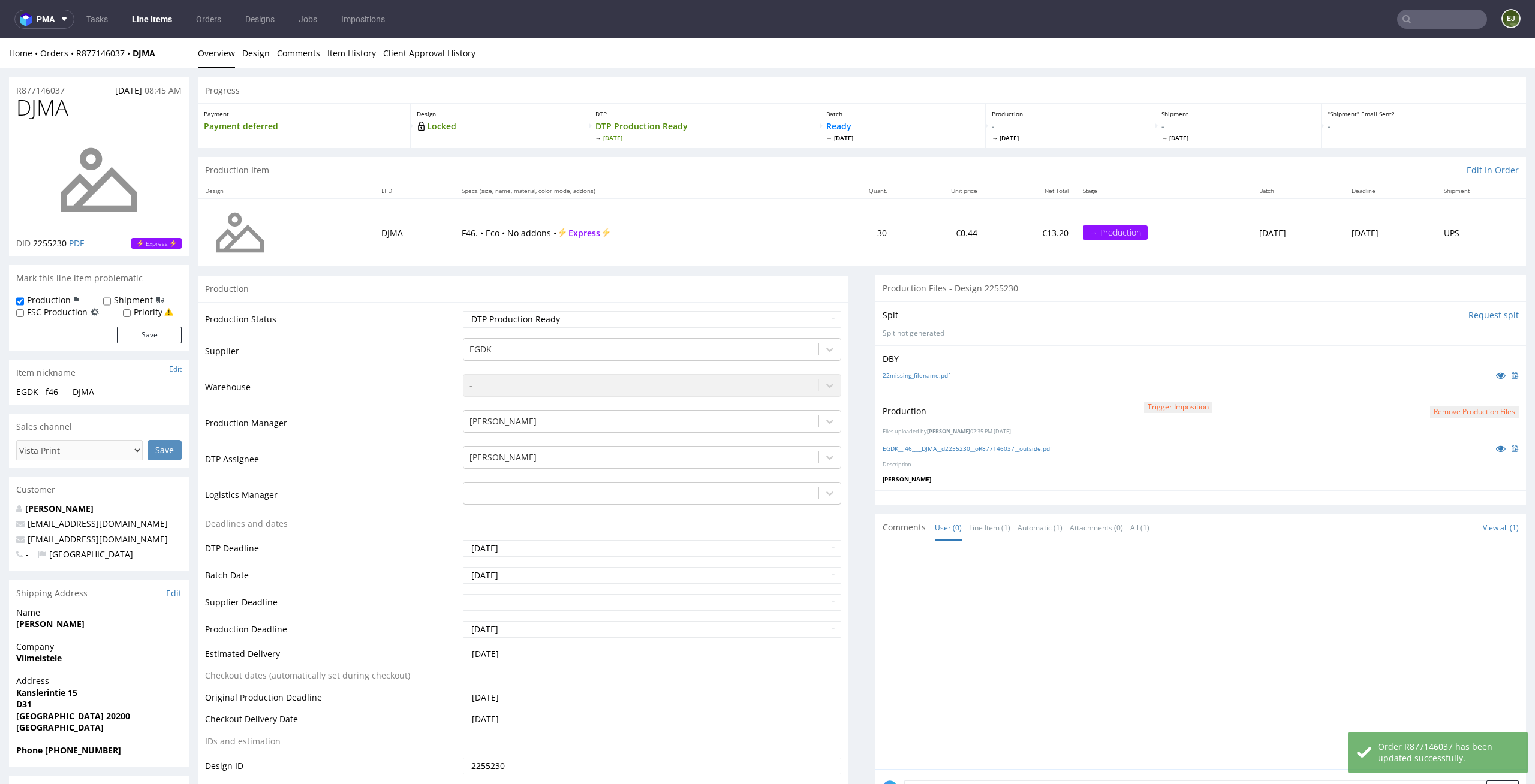
scroll to position [114, 0]
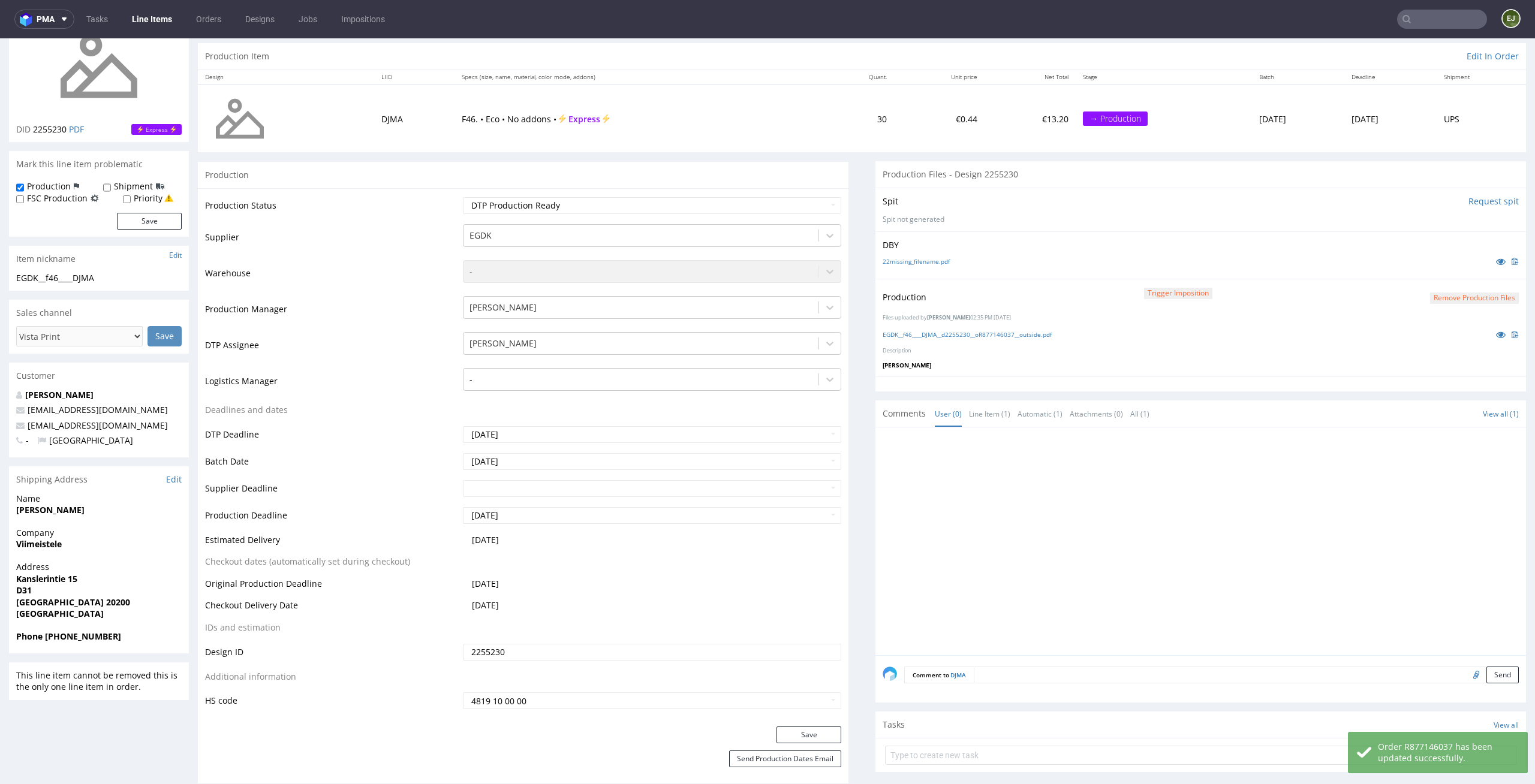
click at [1041, 691] on div "Comment to DJMA Send" at bounding box center [1201, 679] width 650 height 48
click at [1049, 674] on textarea at bounding box center [1246, 675] width 545 height 17
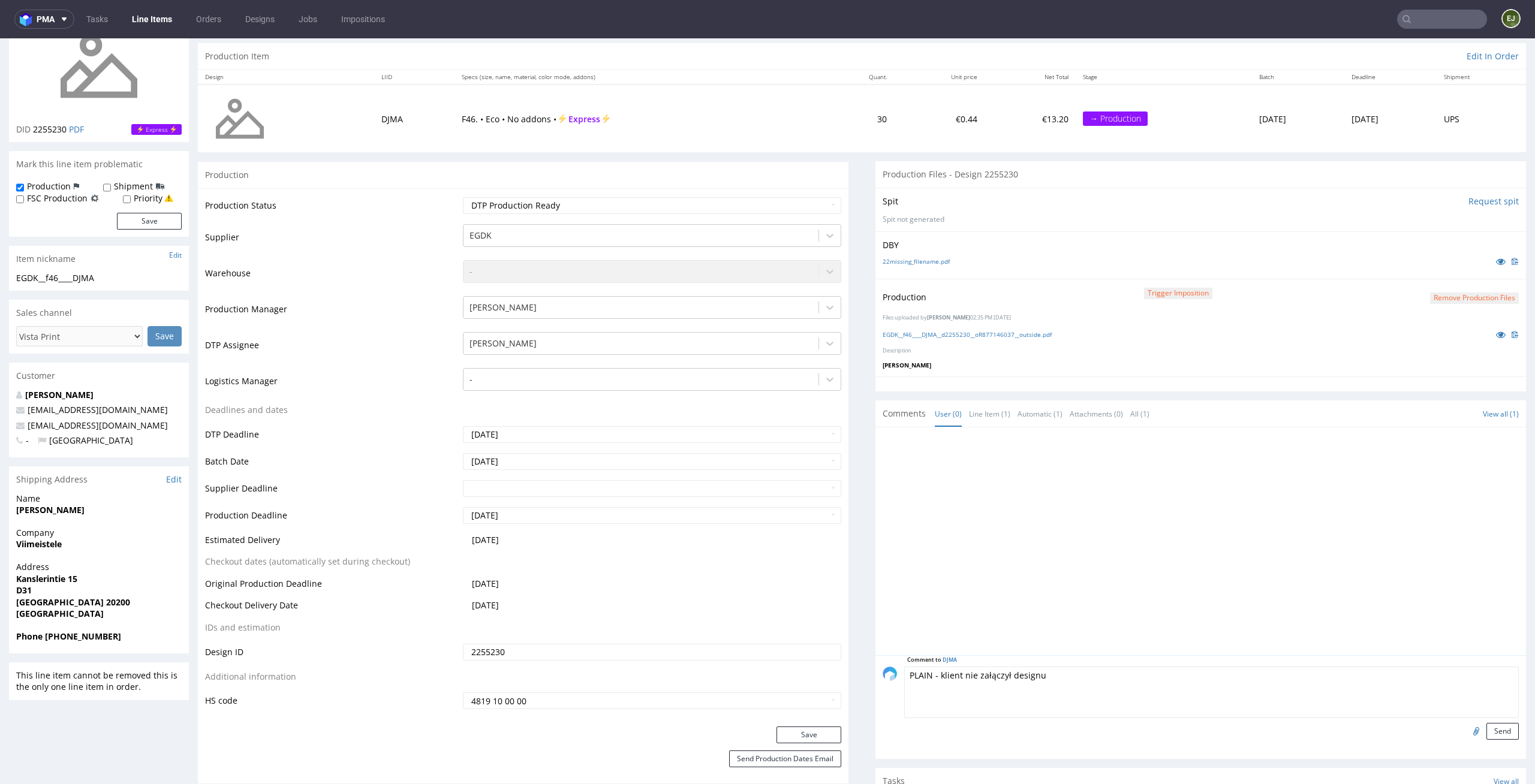
type textarea "PLAIN - klient nie załączył designu"
click at [1488, 739] on div "Comment to DJMA PLAIN - klient nie załączył designu Send" at bounding box center [1201, 707] width 650 height 104
click at [1489, 731] on button "Send" at bounding box center [1503, 731] width 32 height 17
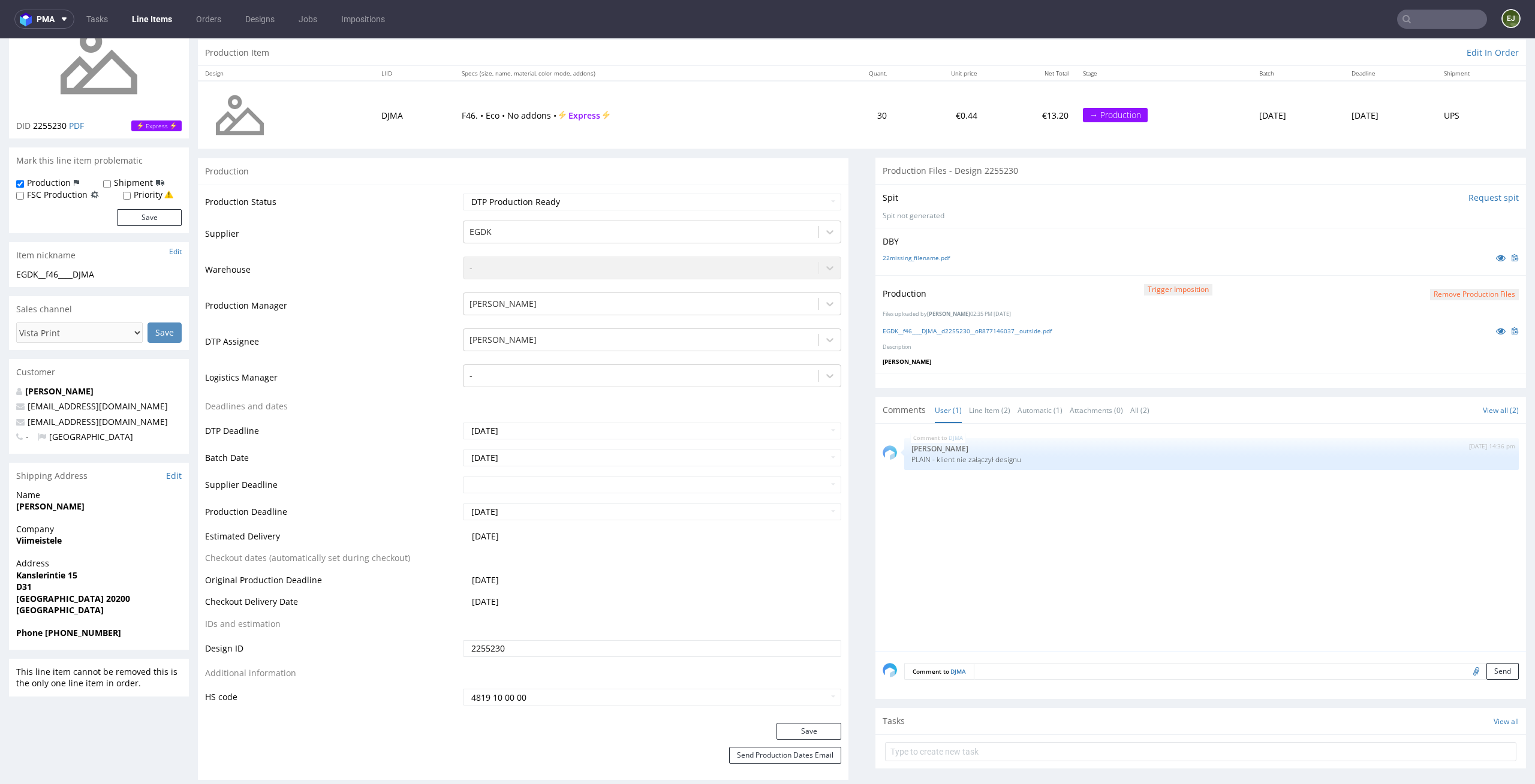
scroll to position [193, 0]
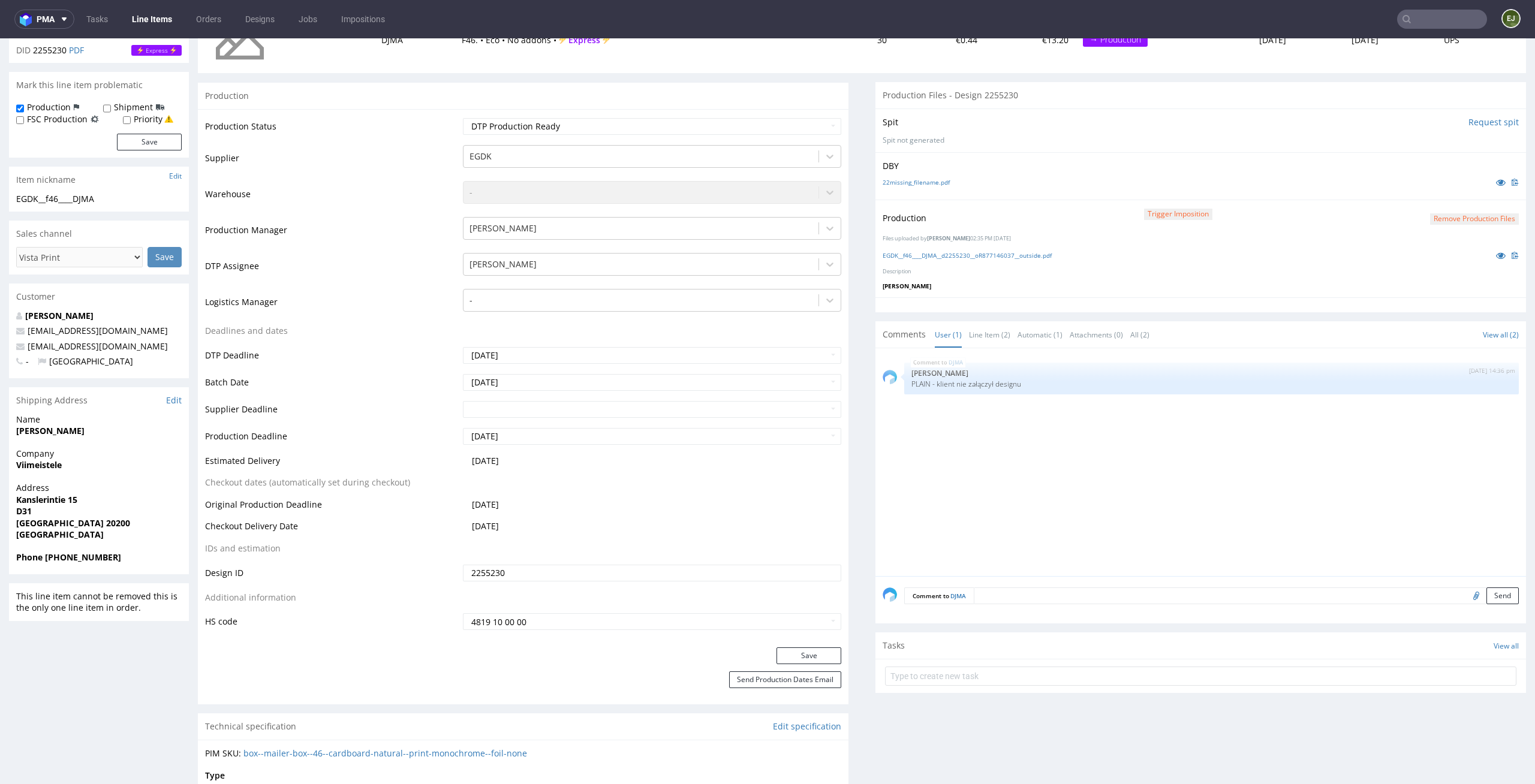
click at [1078, 599] on textarea at bounding box center [1246, 596] width 545 height 17
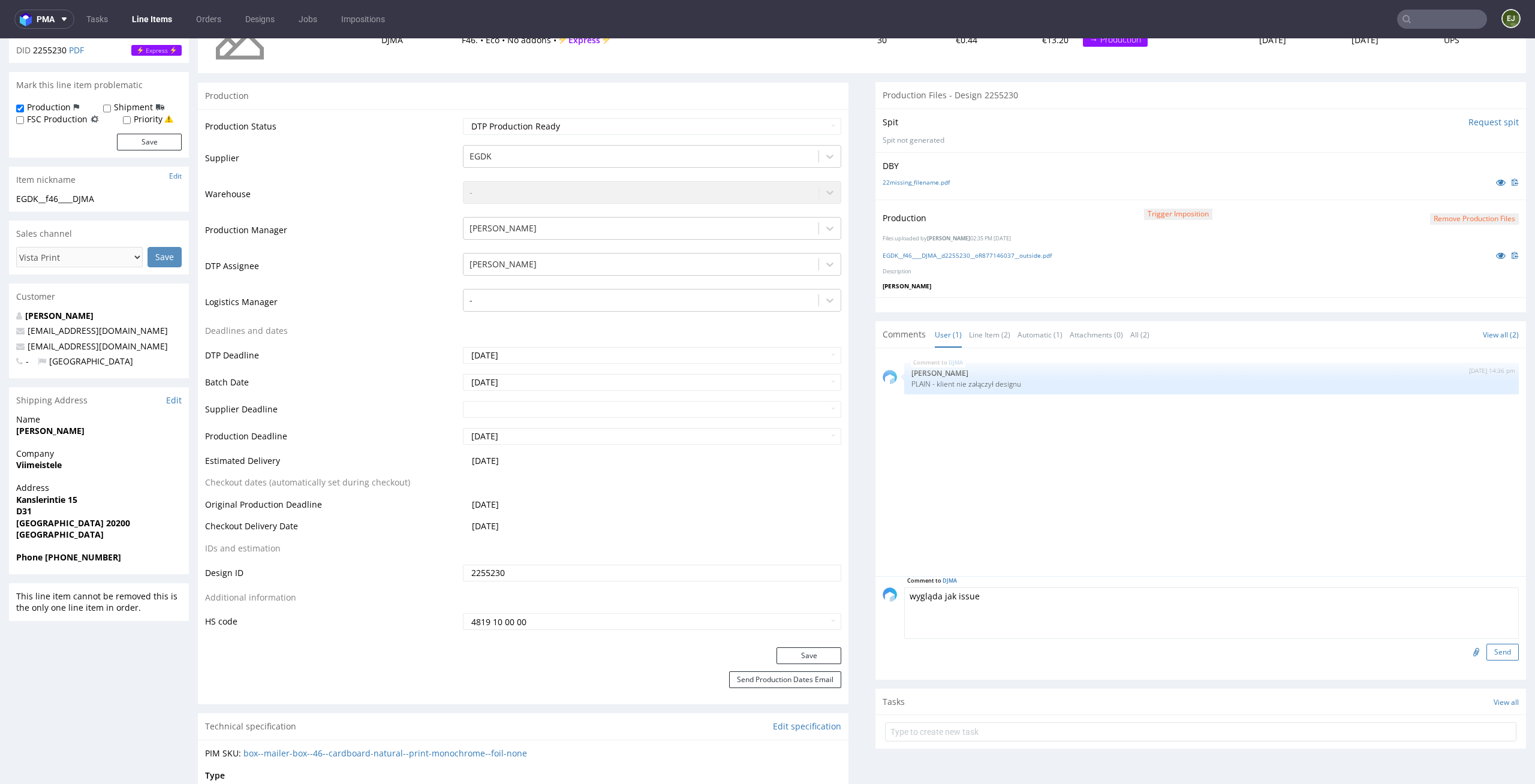
type textarea "wygląda jak issue"
click at [1489, 649] on button "Send" at bounding box center [1503, 652] width 32 height 17
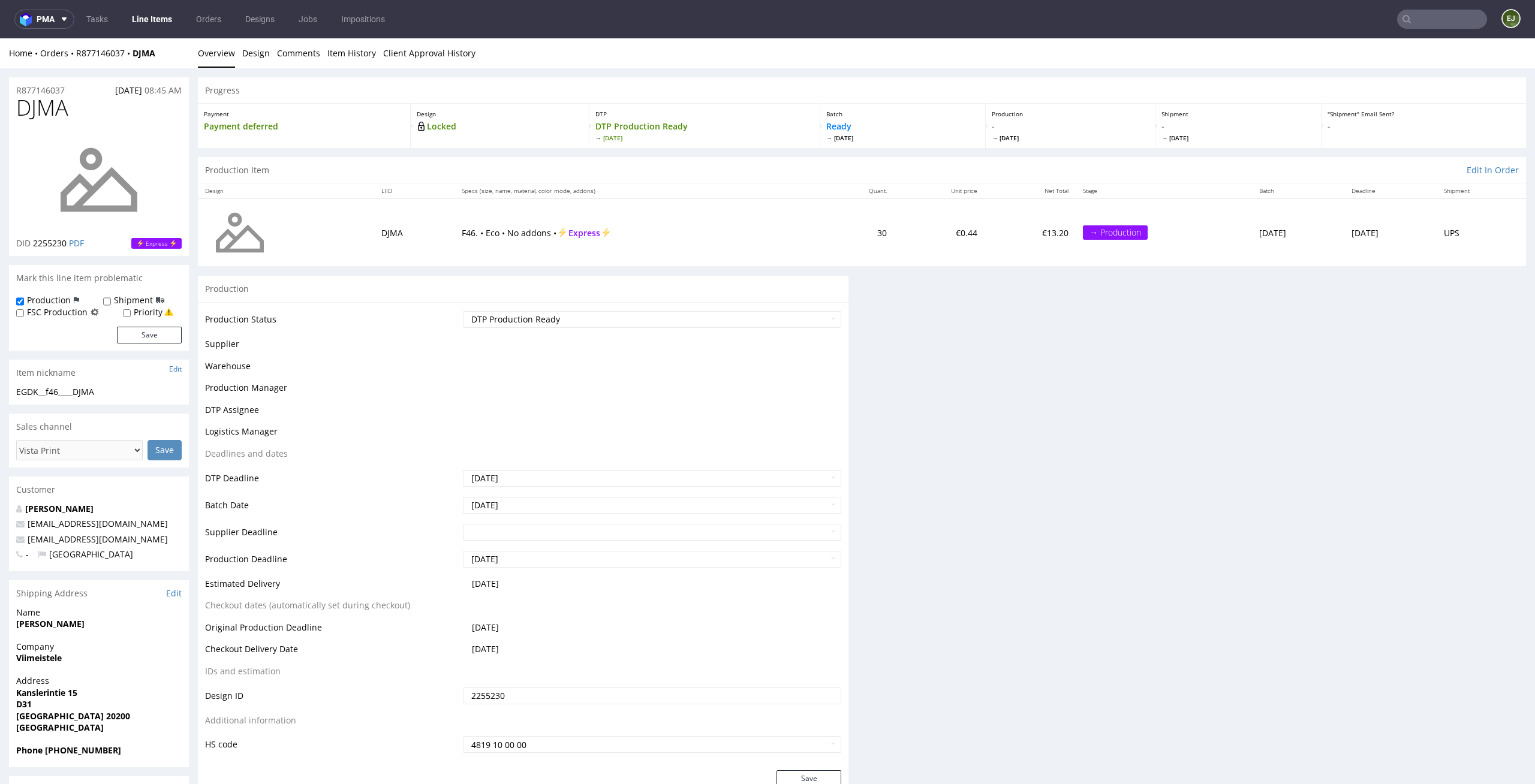
scroll to position [0, 0]
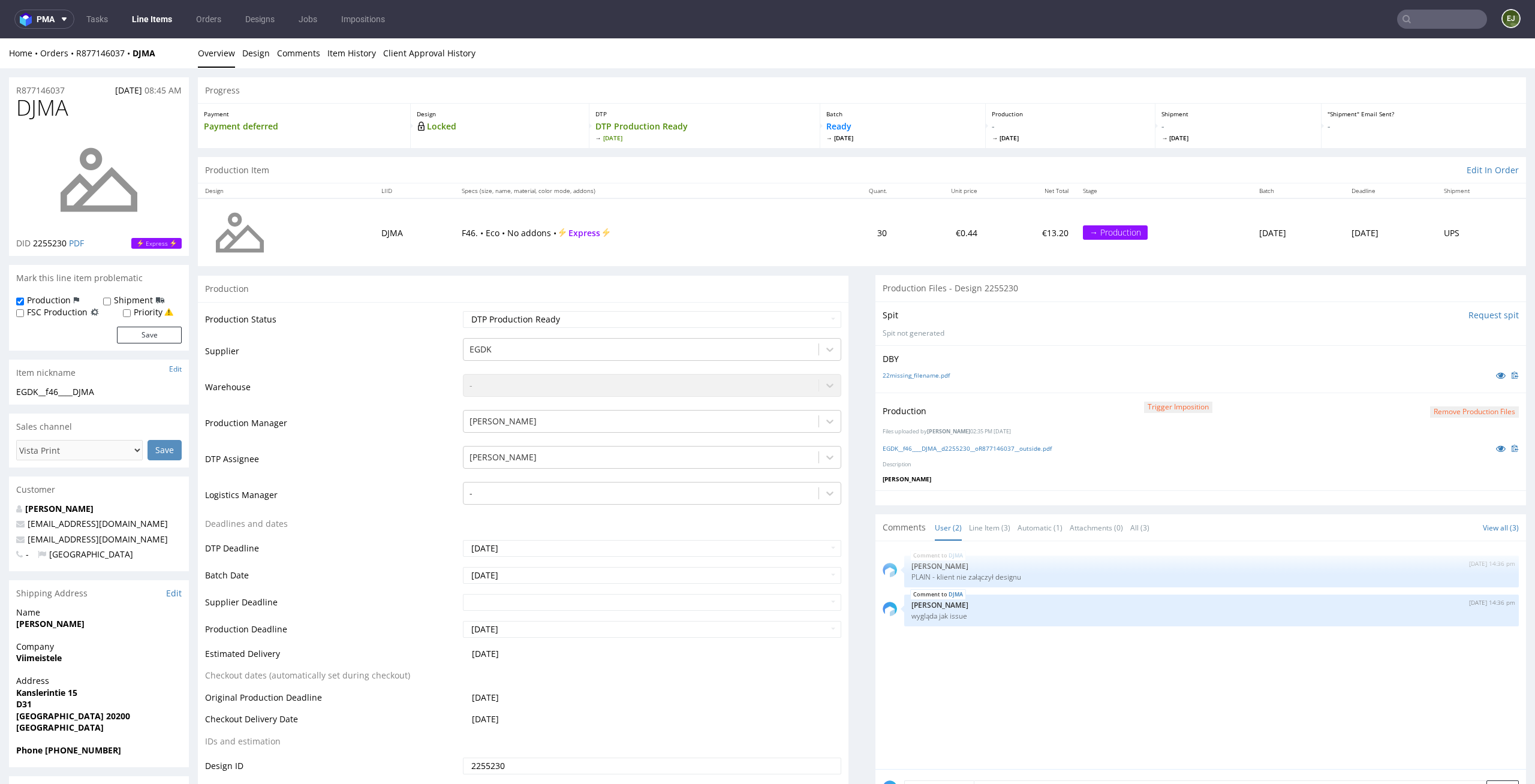
click at [153, 11] on link "Line Items" at bounding box center [152, 19] width 55 height 19
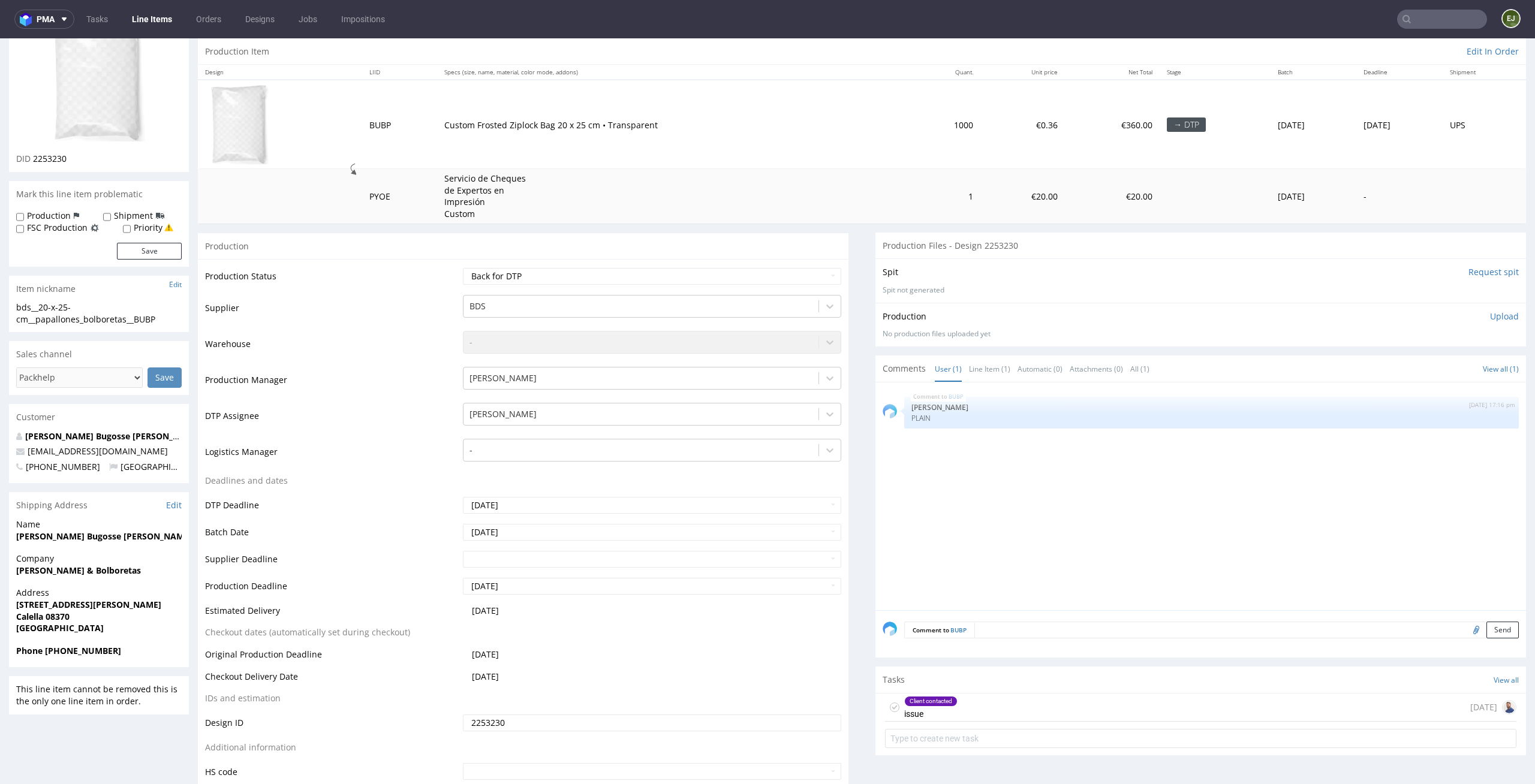
scroll to position [202, 0]
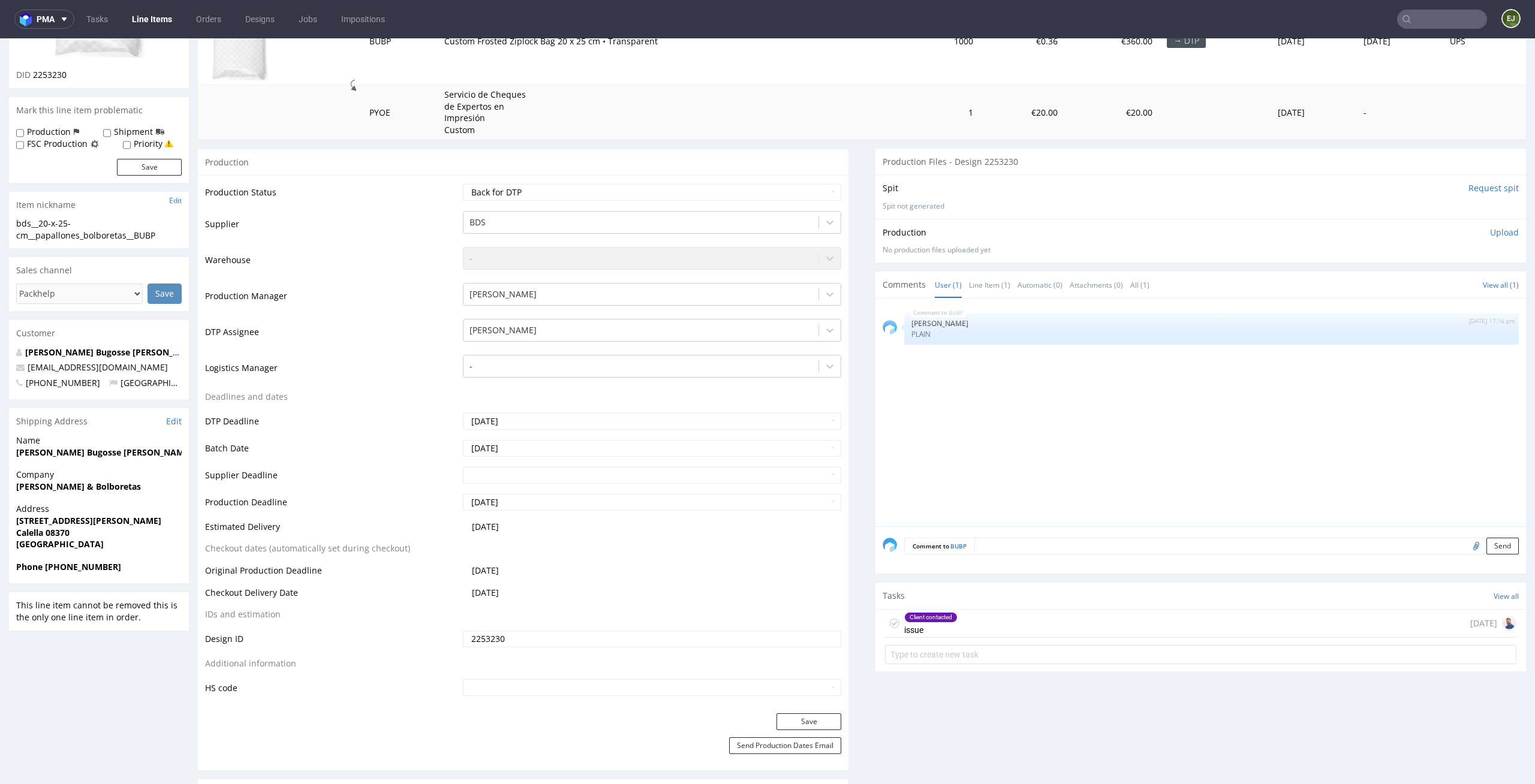
click at [957, 621] on div "Client contacted issue [DATE]" at bounding box center [1201, 624] width 632 height 28
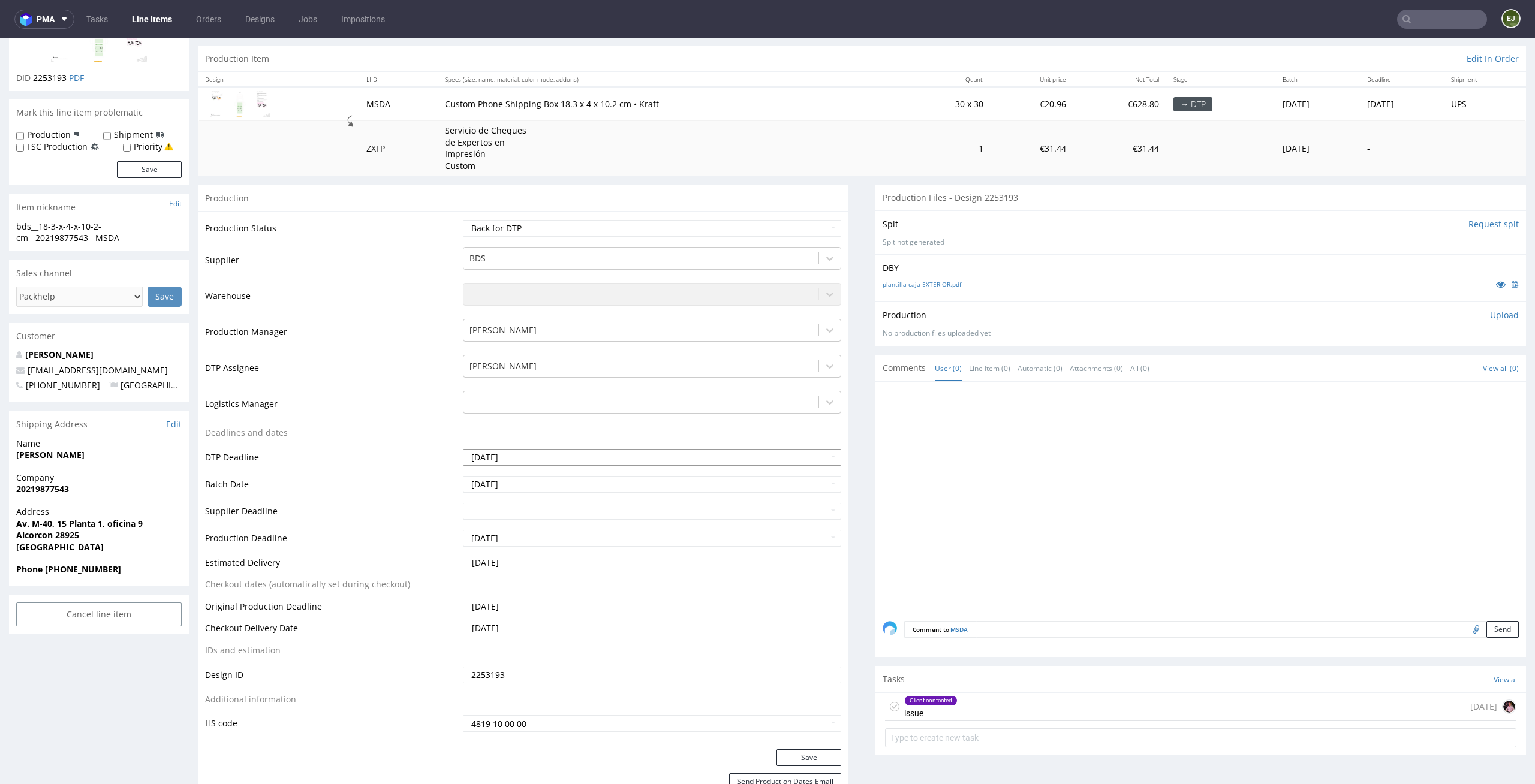
scroll to position [167, 0]
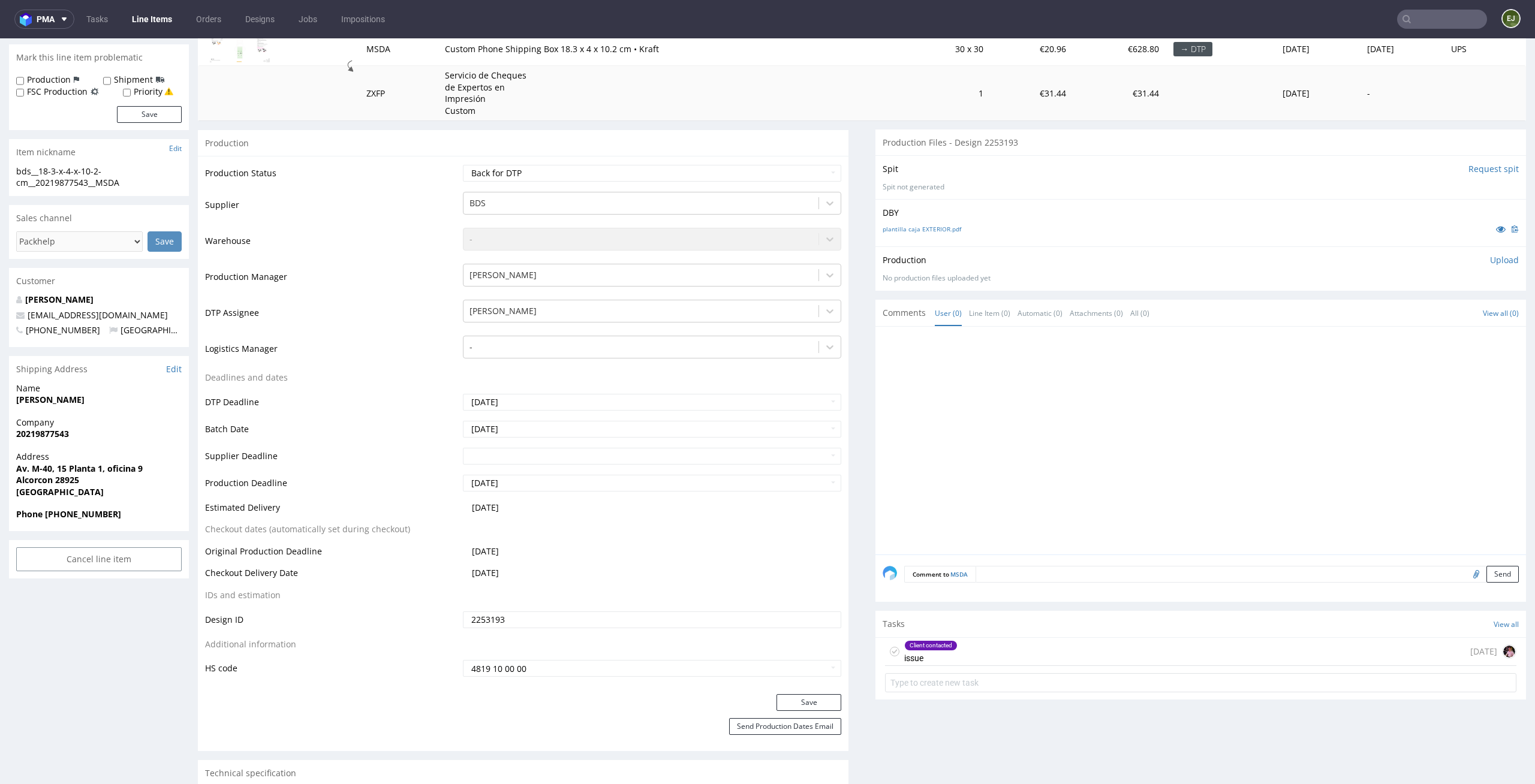
click at [953, 633] on div "Tasks View all" at bounding box center [1201, 624] width 650 height 27
click at [953, 645] on div "Client contacted issue 3 days ago" at bounding box center [1201, 652] width 632 height 28
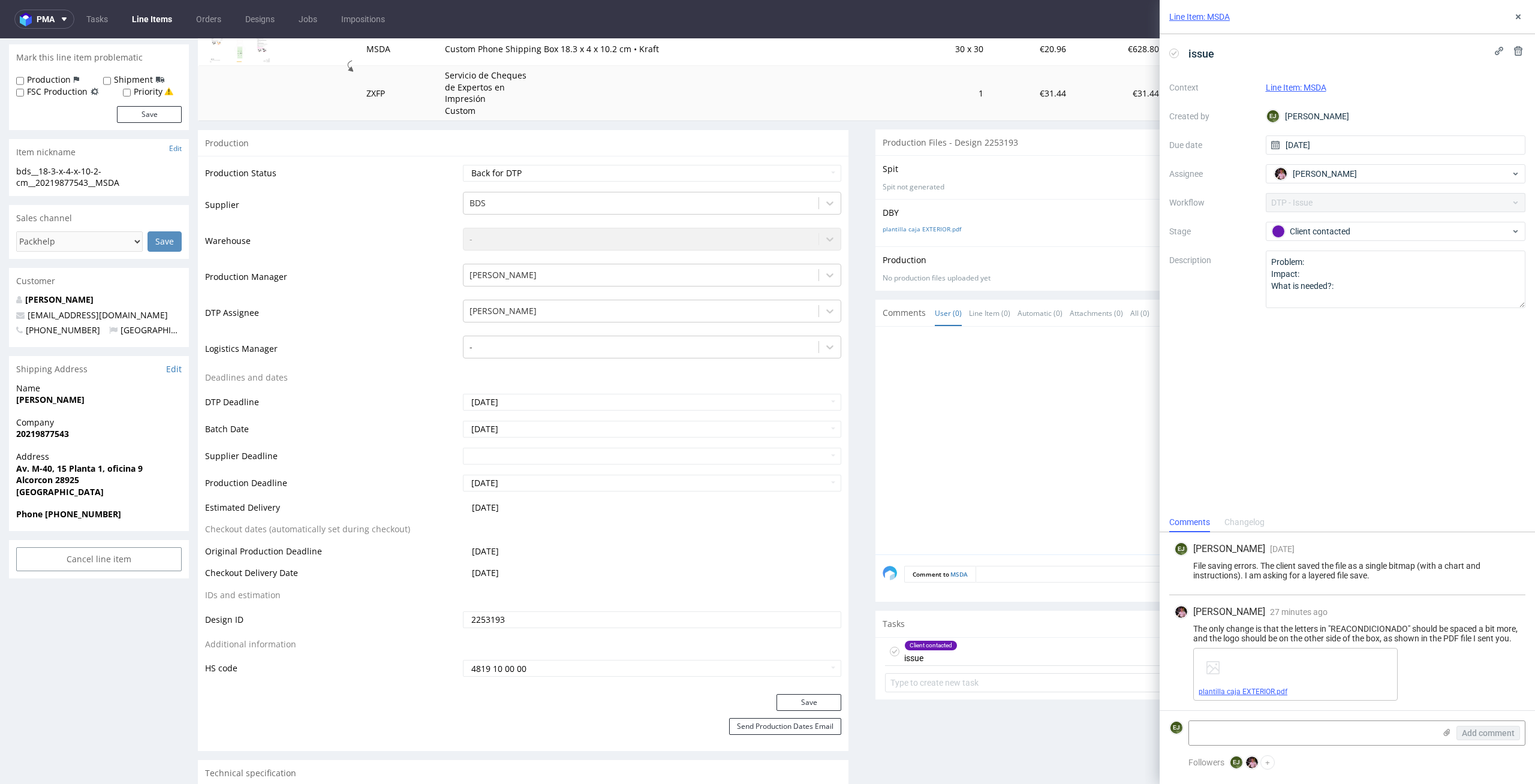
click at [1253, 687] on link "plantilla caja EXTERIOR.pdf" at bounding box center [1243, 692] width 89 height 8
drag, startPoint x: 1217, startPoint y: 638, endPoint x: 1181, endPoint y: 617, distance: 41.7
click at [1181, 624] on div "The only change is that the letters in "REACONDICIONADO" should be spaced a bit…" at bounding box center [1347, 633] width 346 height 19
copy div "The only change is that the letters in "REACONDICIONADO" should be spaced a bit…"
click at [1469, 701] on div "Aleks Ziemkowski 27 minutes ago 1st Sep 2025, 14:02 The only change is that the…" at bounding box center [1347, 653] width 356 height 115
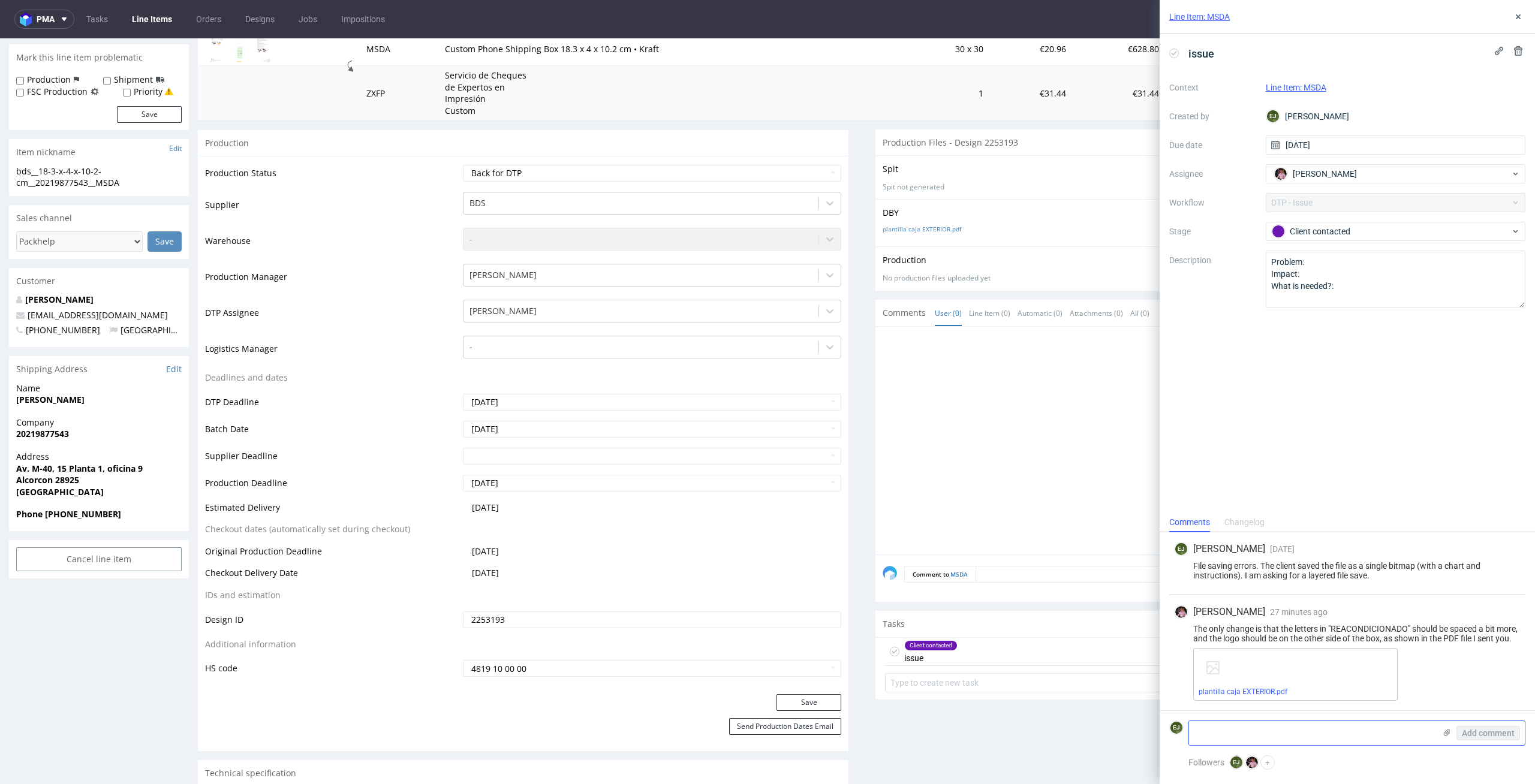
click at [1353, 741] on textarea at bounding box center [1312, 733] width 246 height 24
type textarea "t"
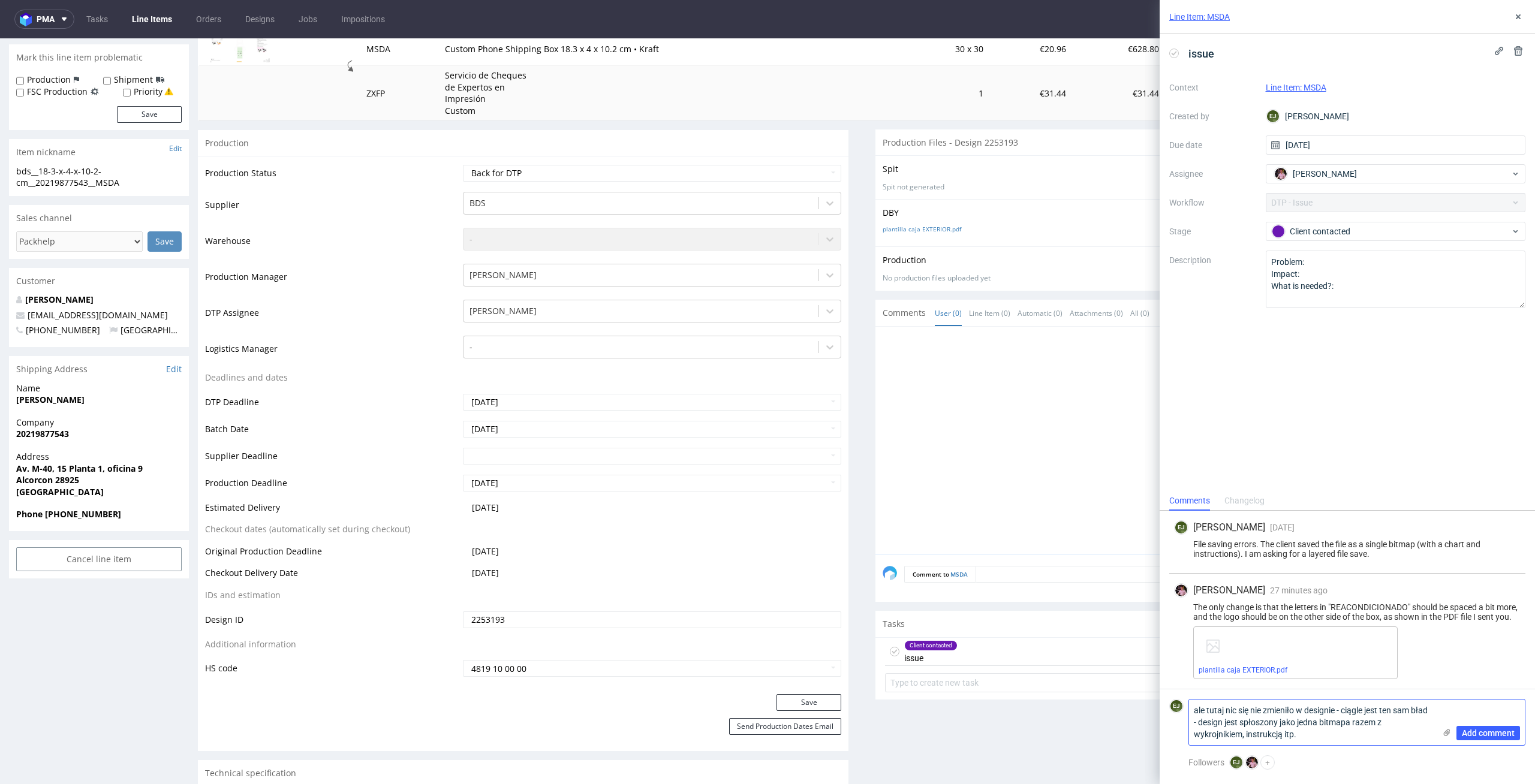
click at [1314, 735] on textarea "ale tutaj nic się nie zmieniło w designie - ciągle jest ten sam bład - design j…" at bounding box center [1312, 722] width 246 height 46
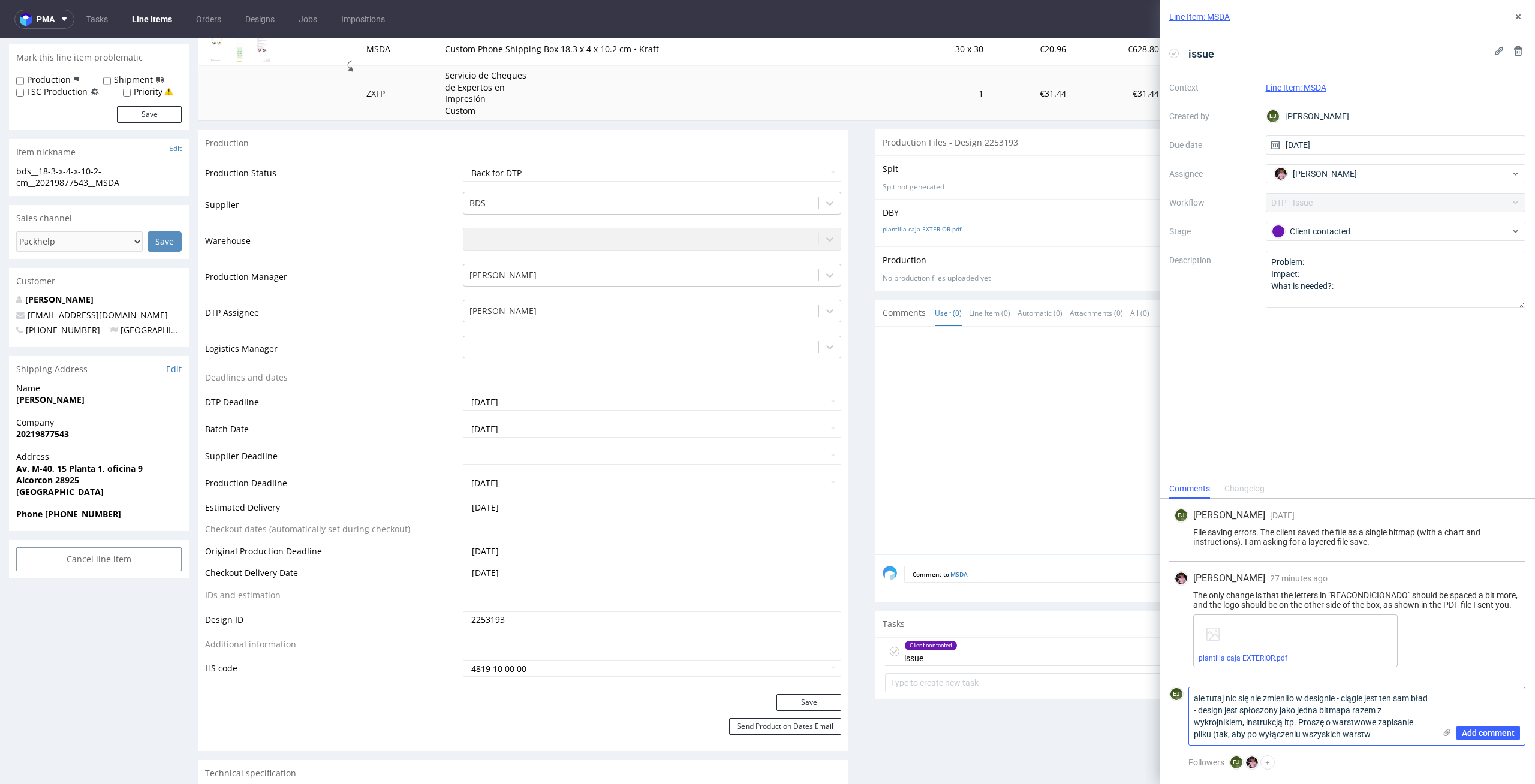
click at [1385, 729] on textarea "ale tutaj nic się nie zmieniło w designie - ciągle jest ten sam bład - design j…" at bounding box center [1312, 716] width 246 height 57
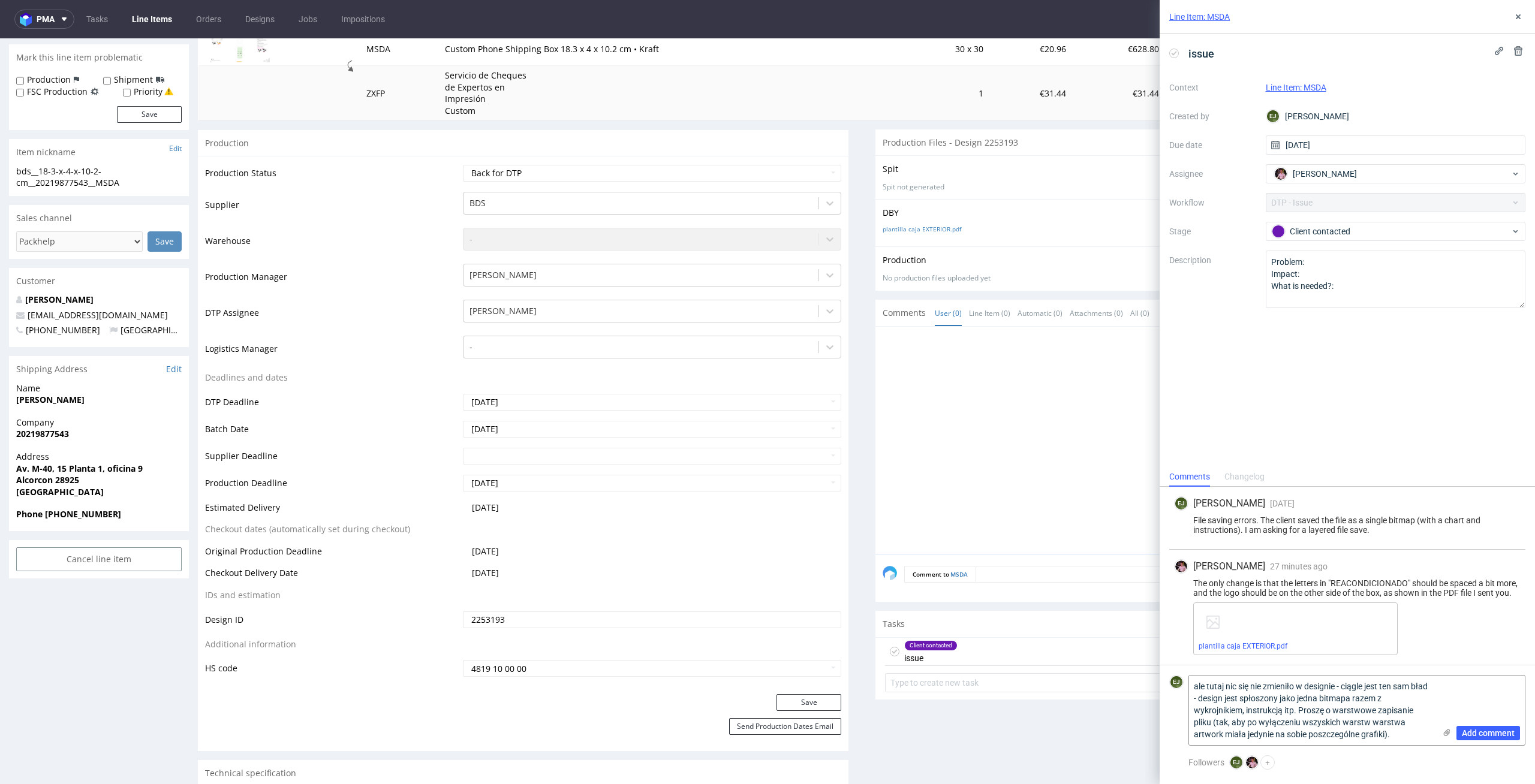
paste textarea "but nothing has changed in the design - there is still the same error - the des…"
type textarea "but nothing has changed in the design - there is still the same error - the des…"
click at [1473, 724] on div "Add comment" at bounding box center [1480, 710] width 90 height 69
click at [1473, 727] on button "Add comment" at bounding box center [1488, 733] width 64 height 15
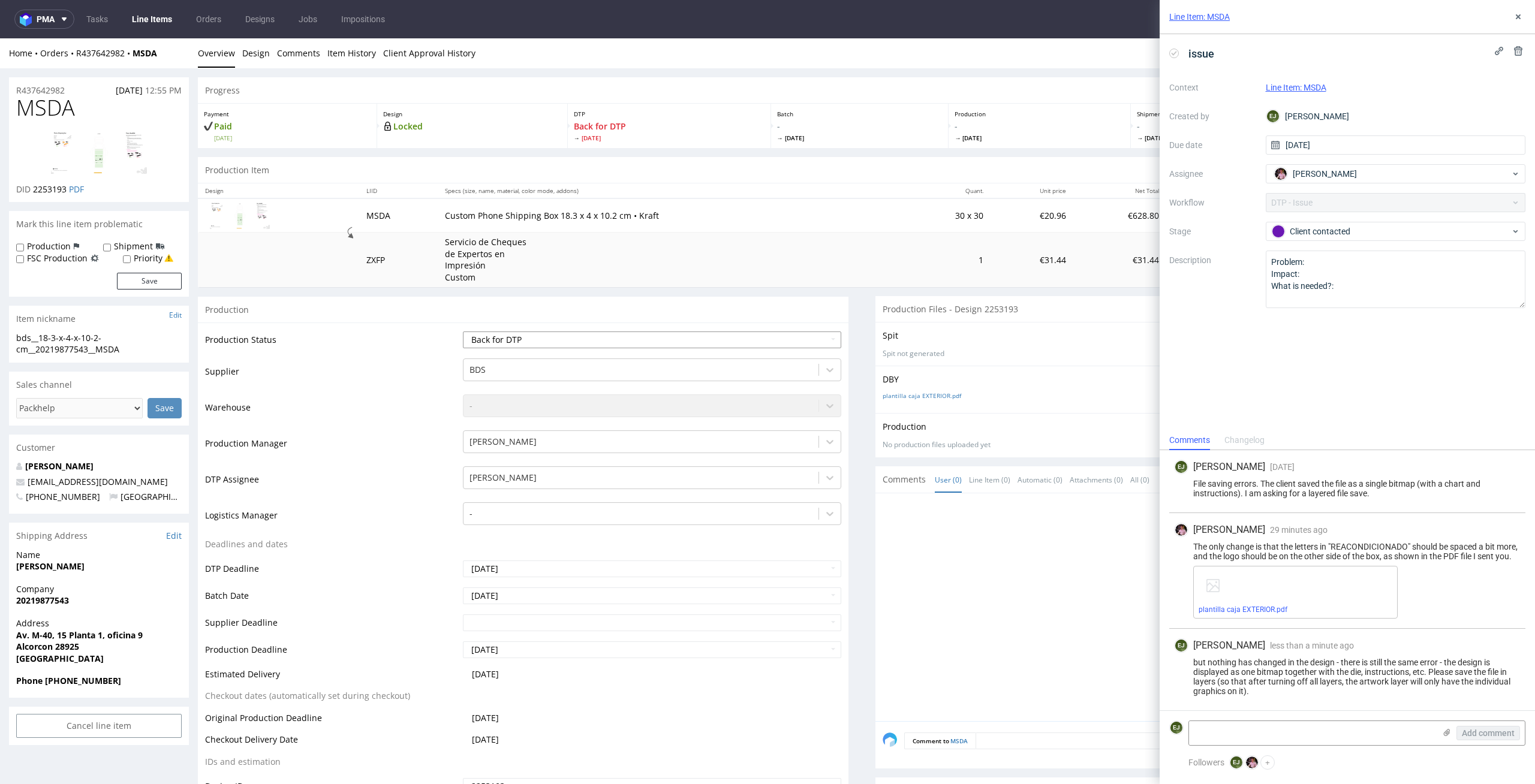
click at [798, 334] on select "Waiting for Artwork Waiting for Diecut Waiting for Mockup Waiting for DTP Waiti…" at bounding box center [652, 340] width 379 height 17
select select "dtp_issue"
click at [463, 331] on select "Waiting for Artwork Waiting for Diecut Waiting for Mockup Waiting for DTP Waiti…" at bounding box center [652, 340] width 379 height 17
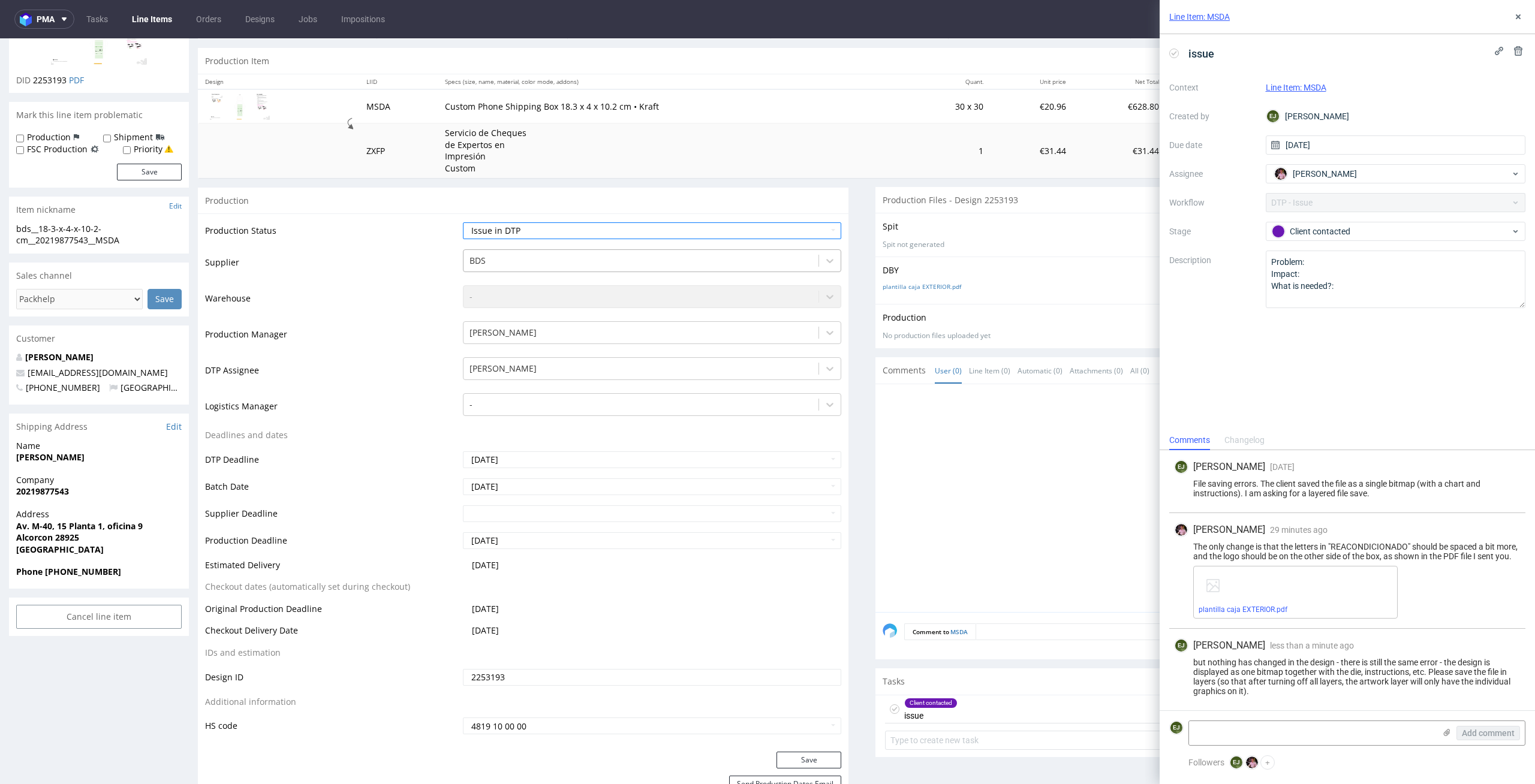
scroll to position [167, 0]
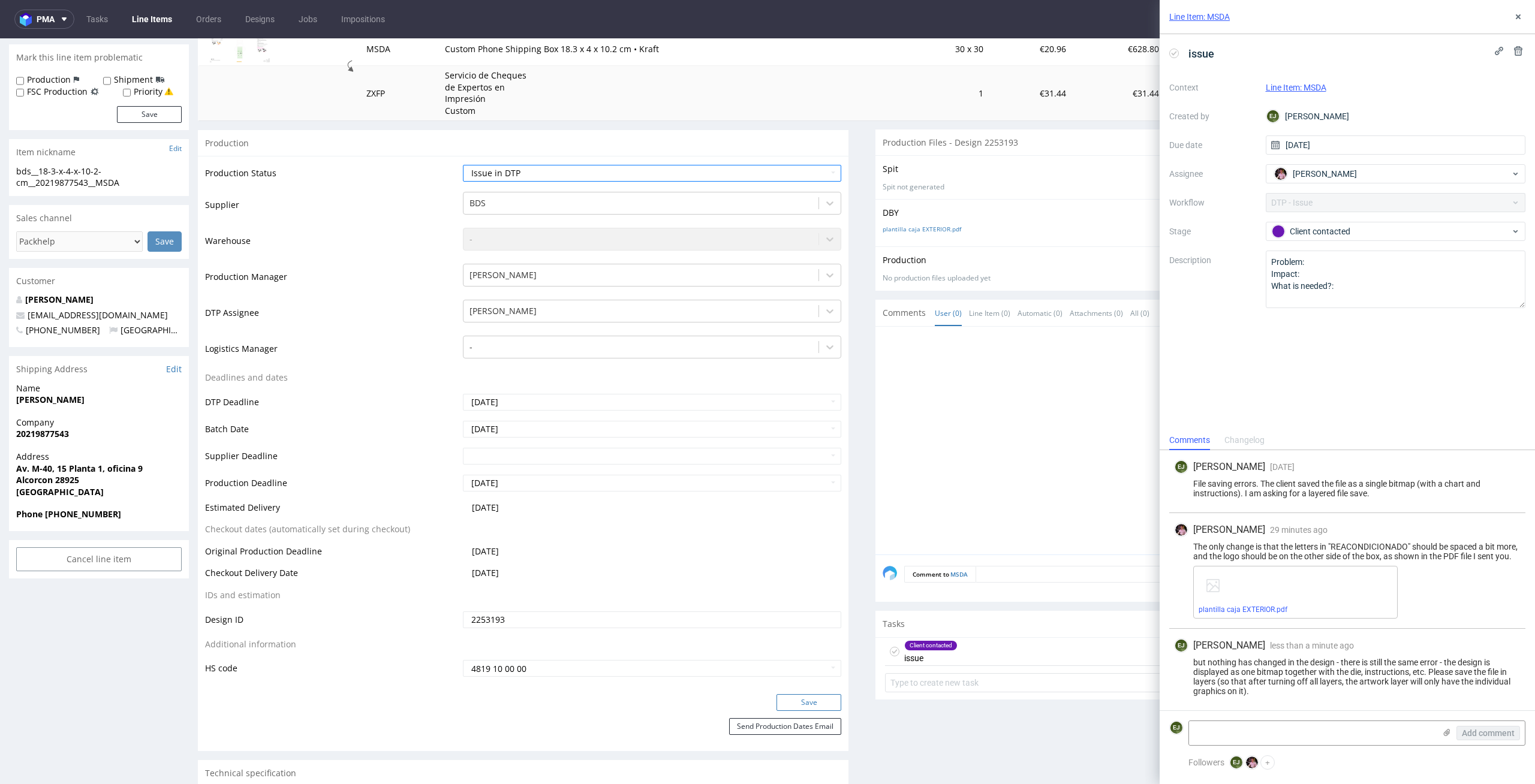
click at [809, 699] on button "Save" at bounding box center [809, 703] width 64 height 17
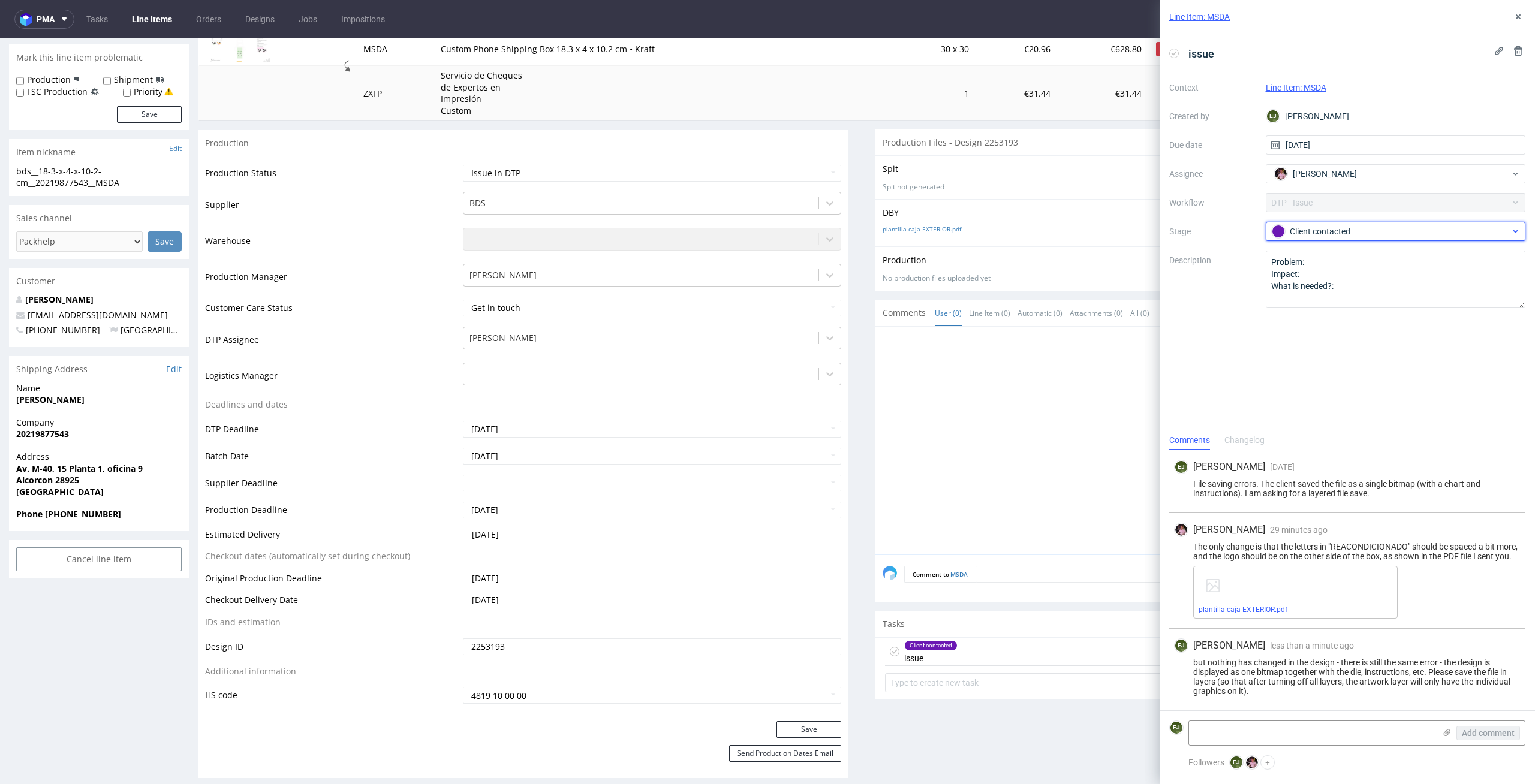
click at [1292, 238] on div "Client contacted" at bounding box center [1391, 231] width 239 height 13
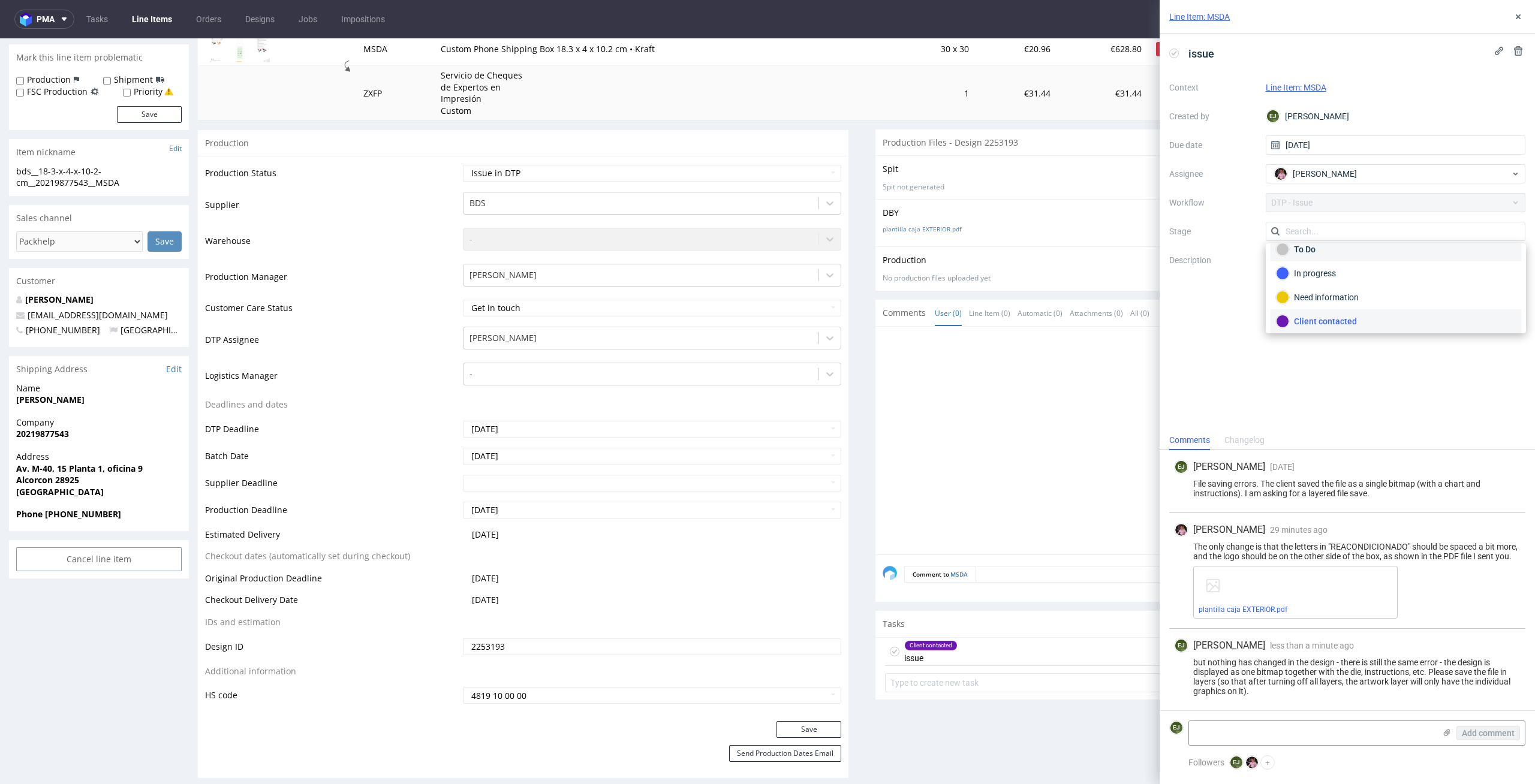
click at [1301, 250] on div "To Do" at bounding box center [1396, 249] width 240 height 13
click at [961, 364] on div at bounding box center [1204, 444] width 643 height 221
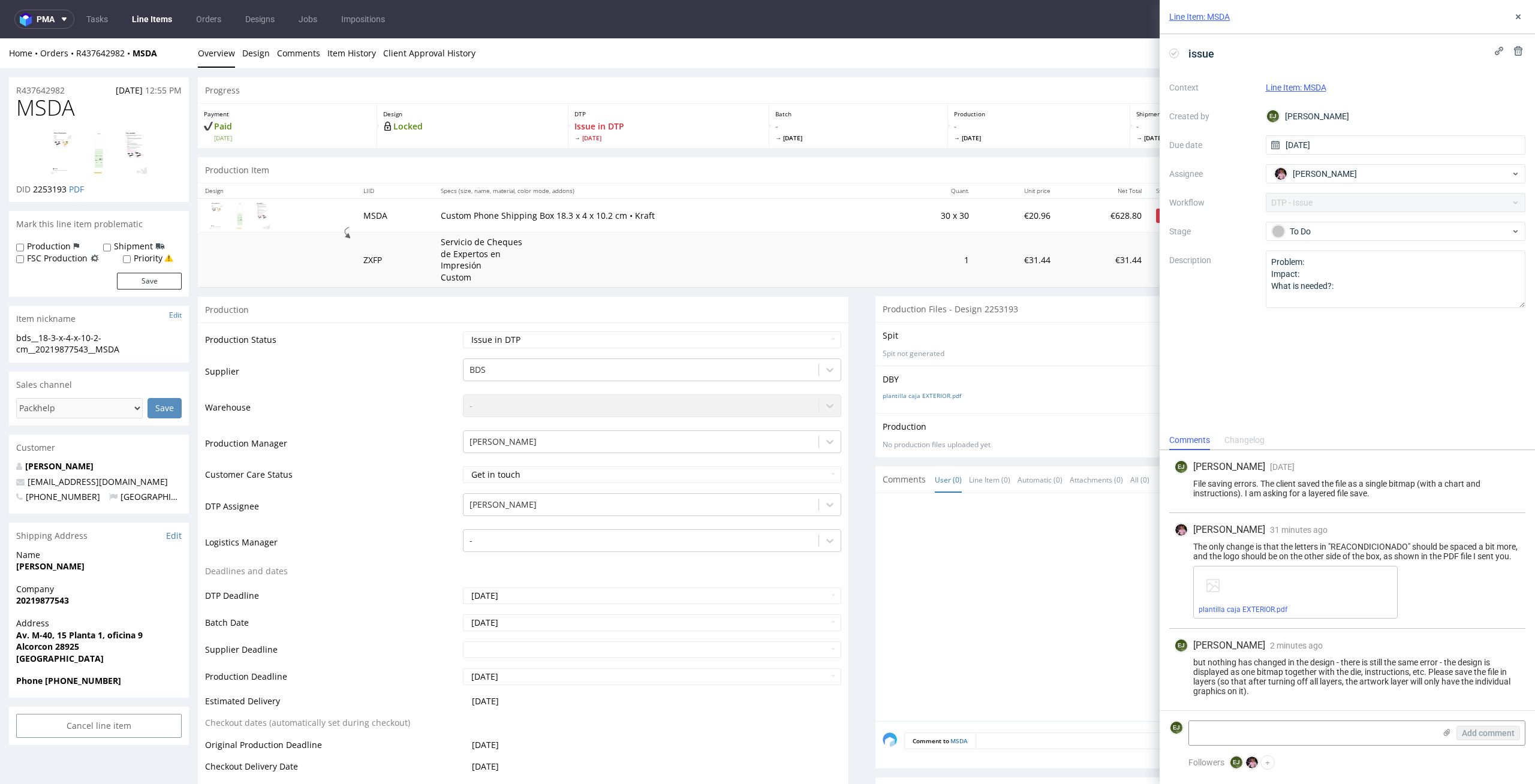
click at [156, 19] on link "Line Items" at bounding box center [152, 19] width 55 height 19
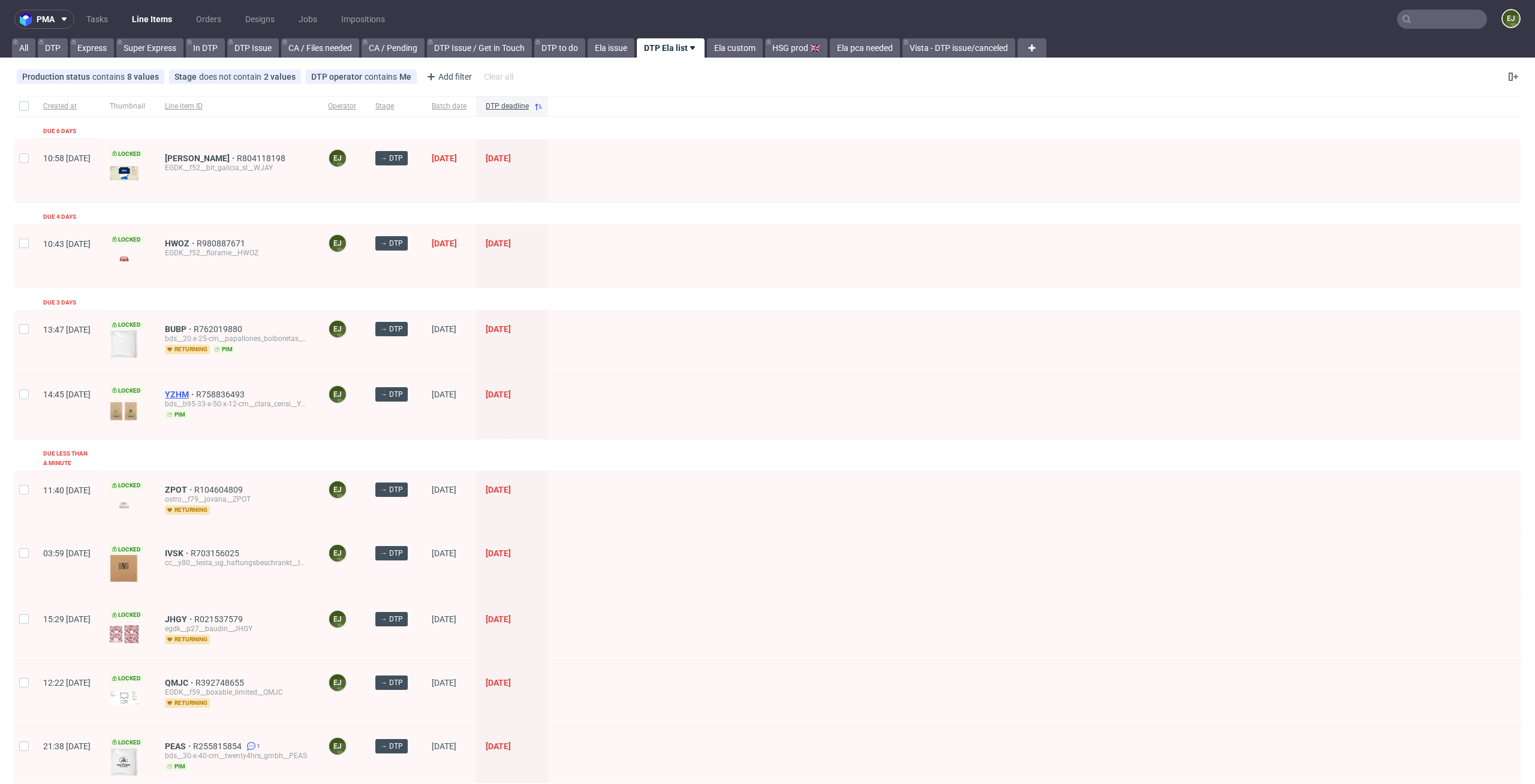
click at [196, 395] on span "YZHM" at bounding box center [180, 394] width 31 height 10
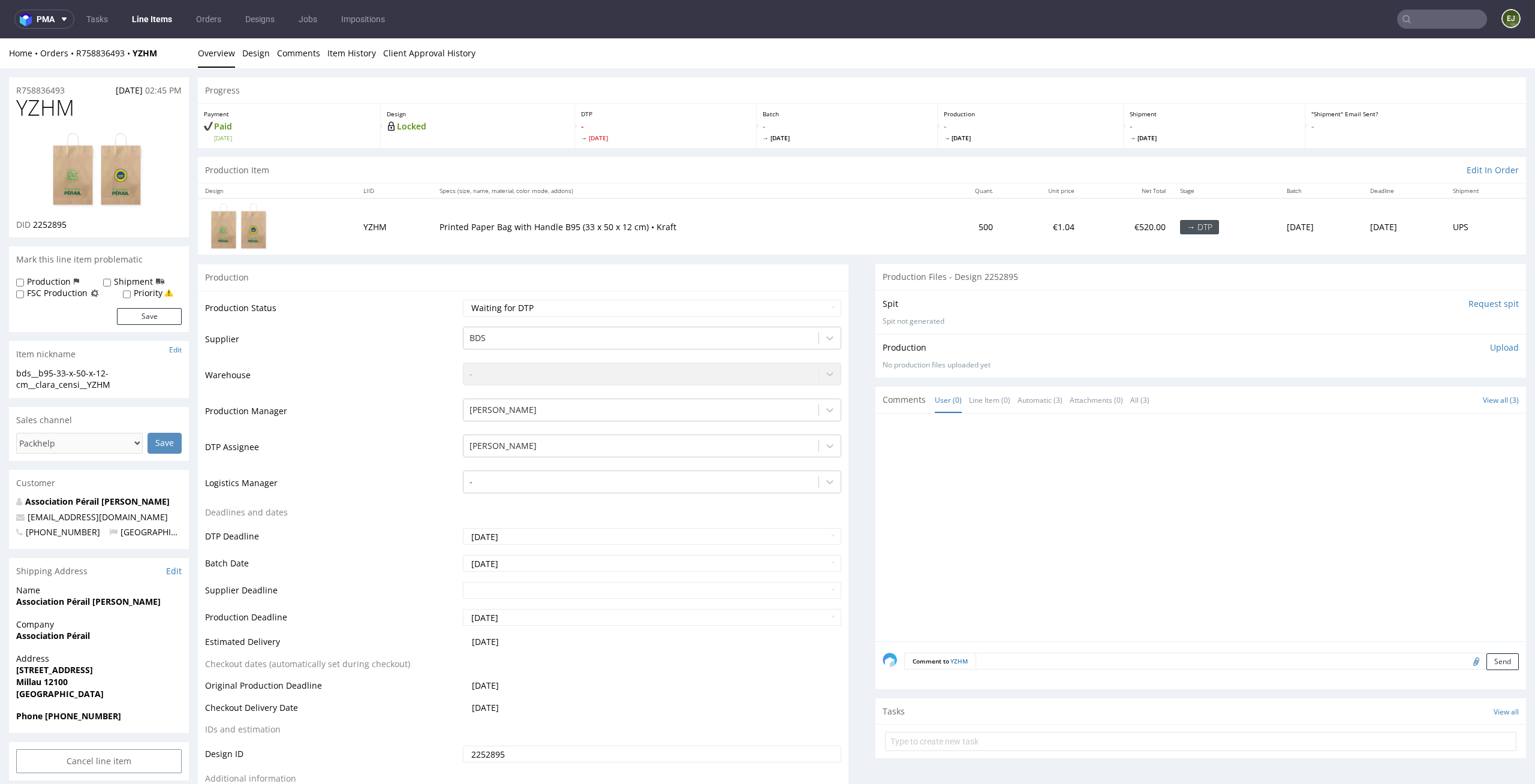
click at [114, 181] on img at bounding box center [99, 170] width 96 height 77
click at [734, 311] on select "Waiting for Artwork Waiting for Diecut Waiting for Mockup Waiting for DTP Waiti…" at bounding box center [652, 308] width 379 height 17
select select "dtp_in_process"
click at [463, 300] on select "Waiting for Artwork Waiting for Diecut Waiting for Mockup Waiting for DTP Waiti…" at bounding box center [652, 308] width 379 height 17
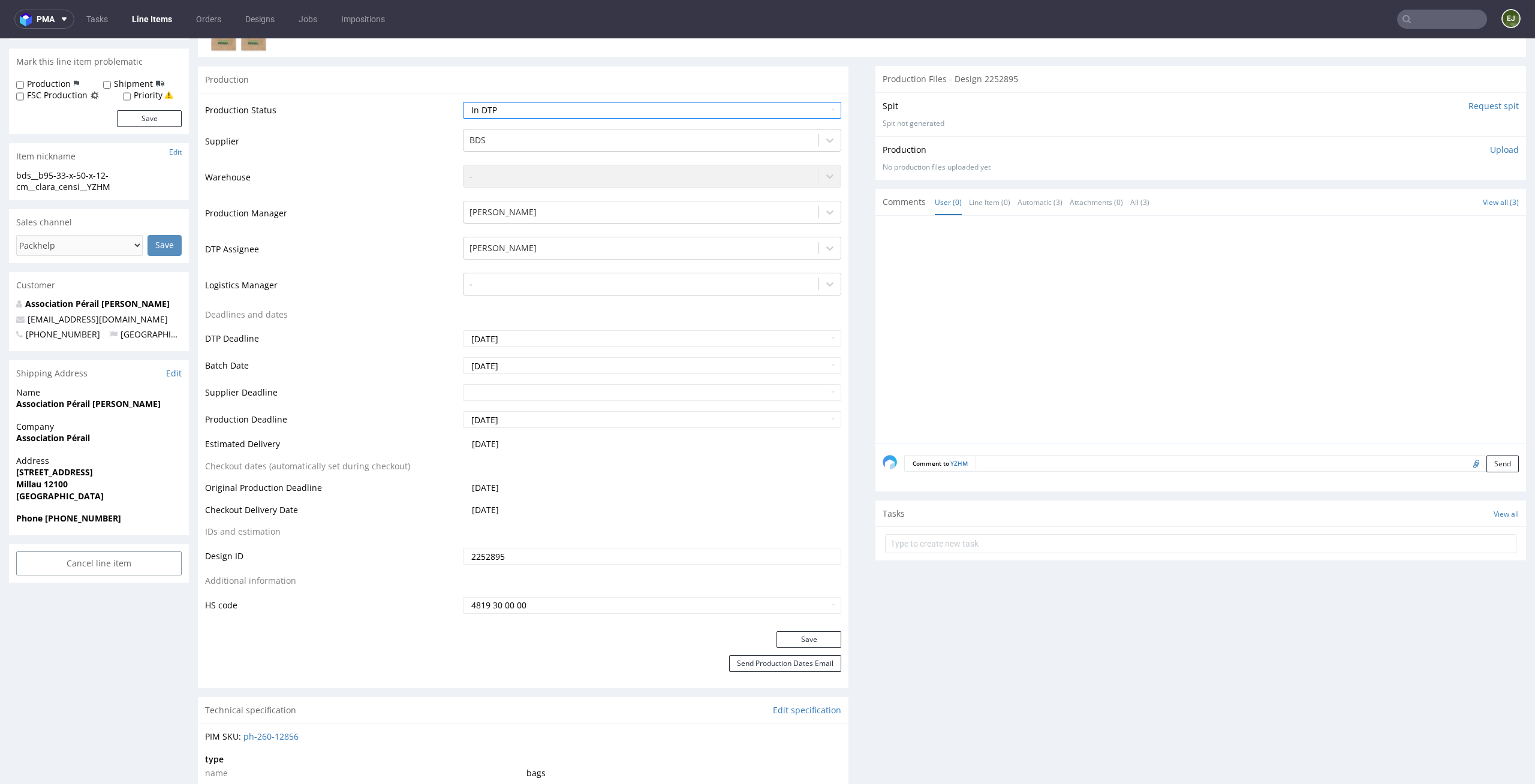
scroll to position [259, 0]
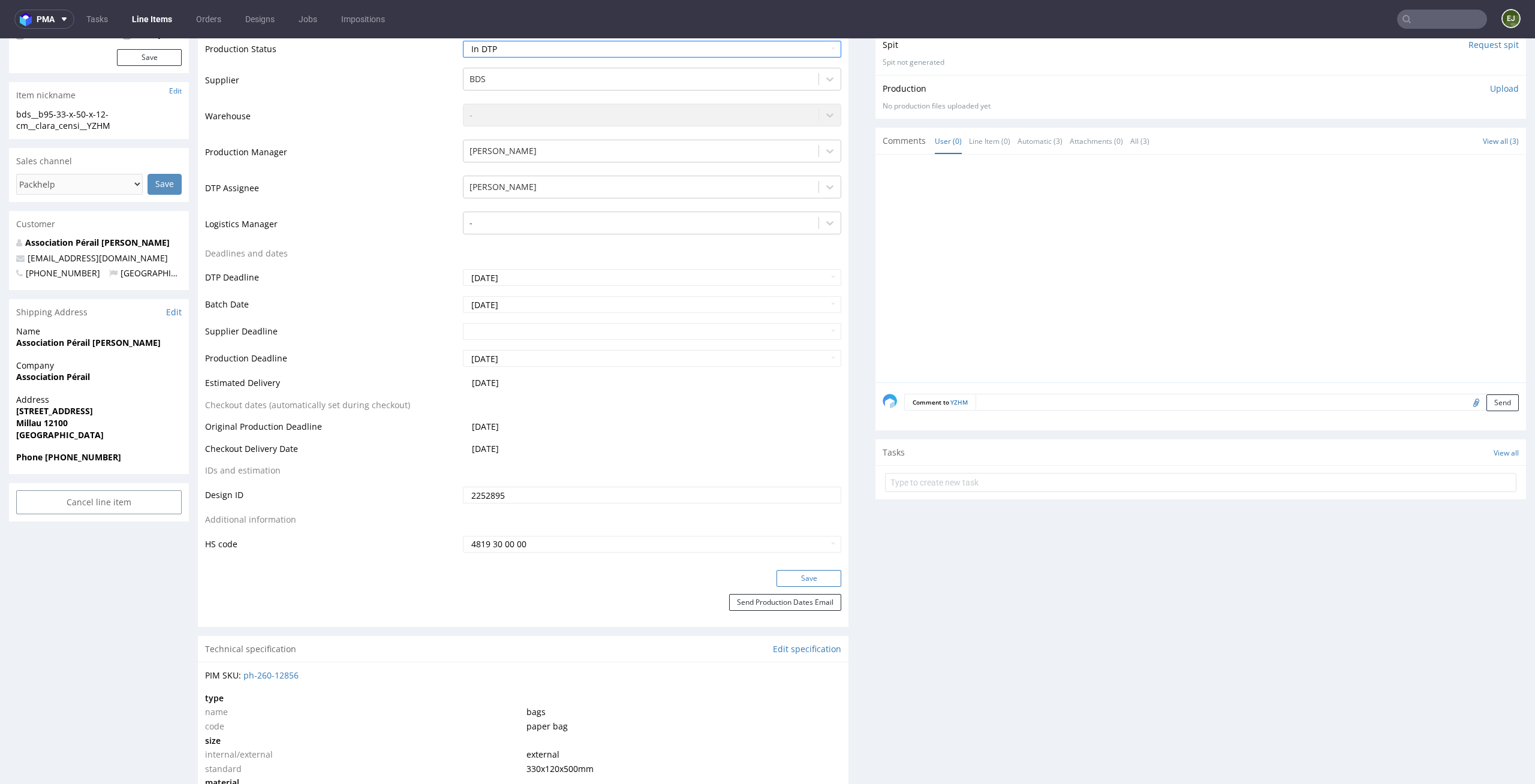
click at [796, 576] on button "Save" at bounding box center [809, 579] width 64 height 17
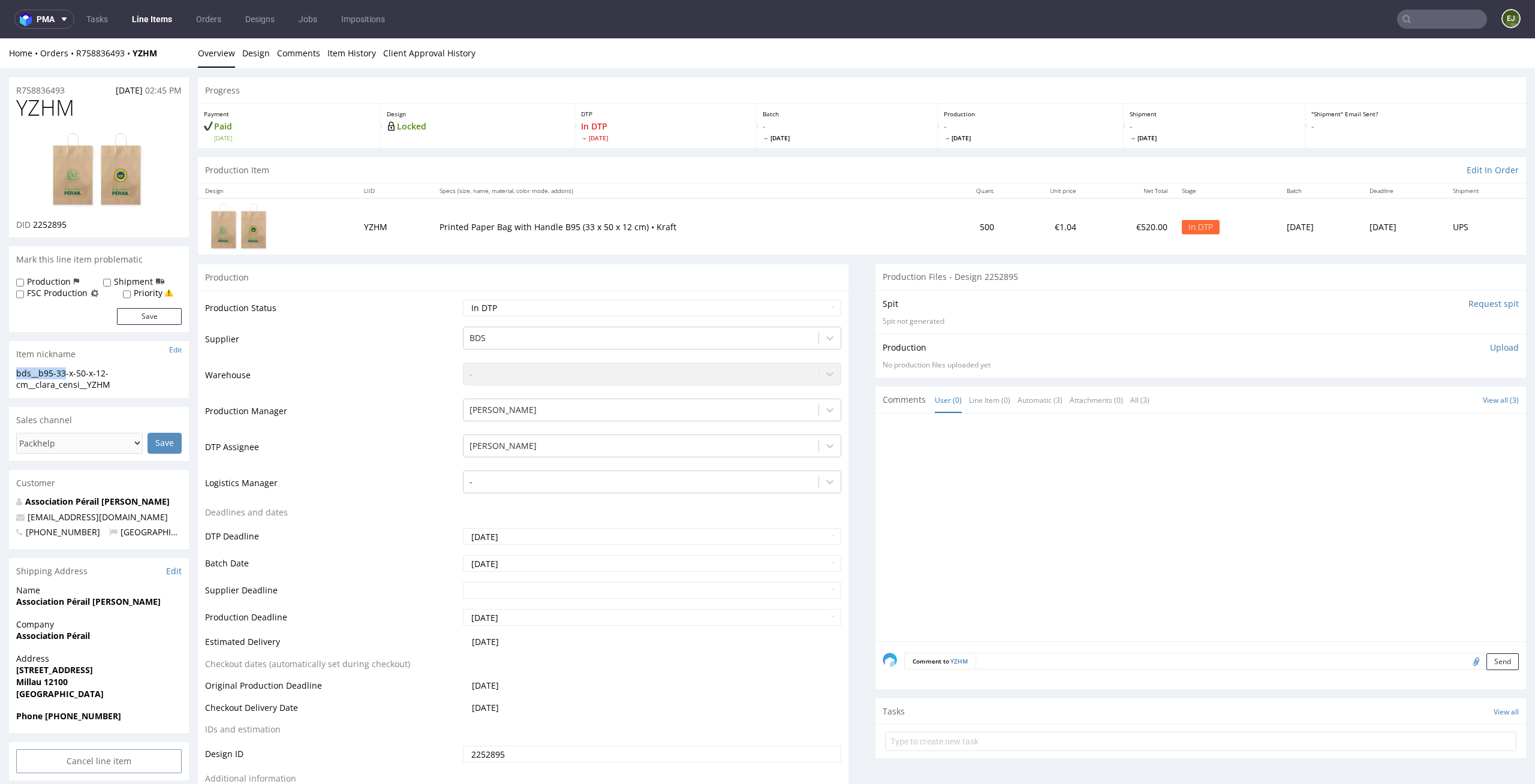
drag, startPoint x: 70, startPoint y: 373, endPoint x: 0, endPoint y: 373, distance: 70.0
copy div "bds__b95-33"
click at [253, 59] on link "Design" at bounding box center [256, 53] width 27 height 29
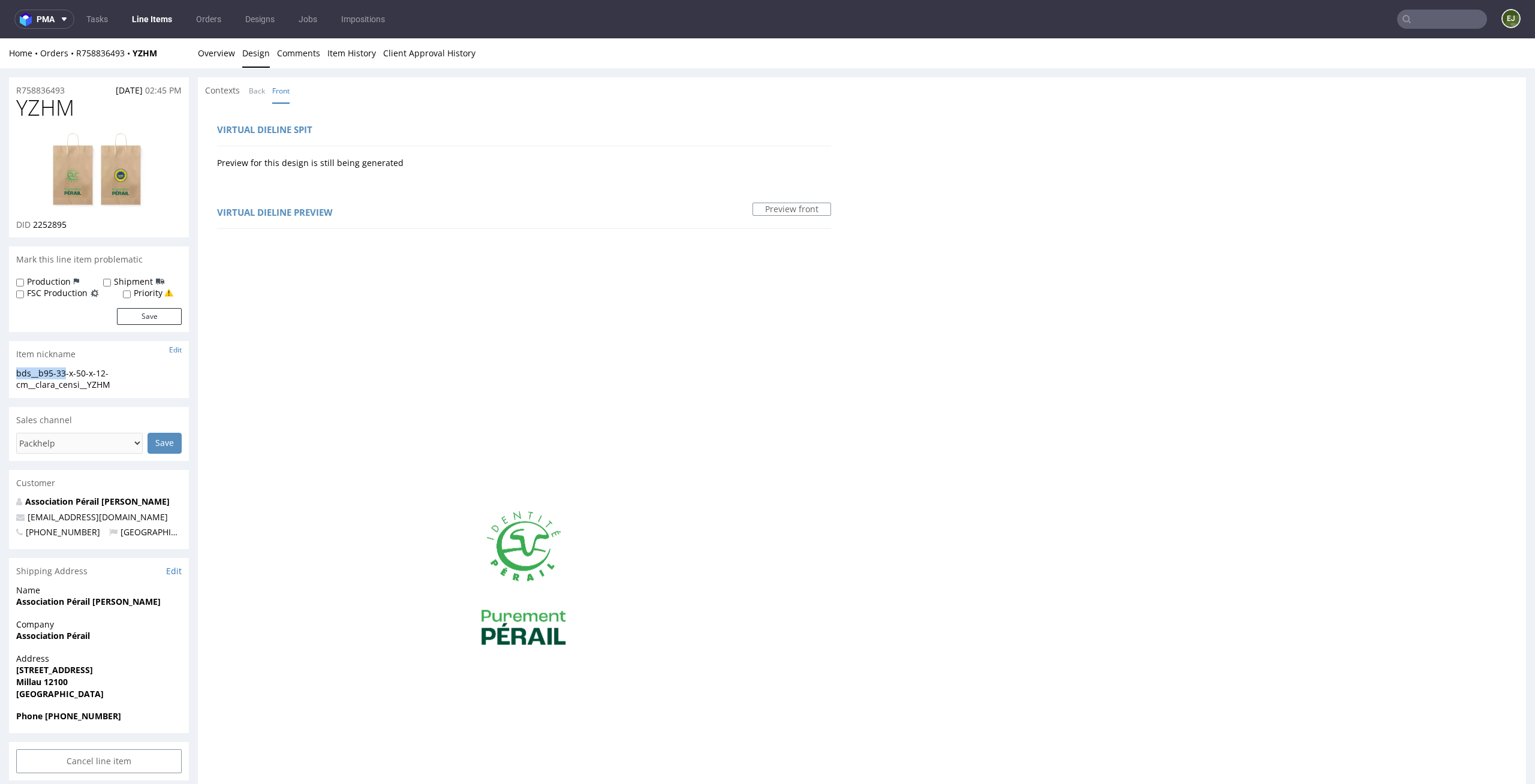
scroll to position [628, 0]
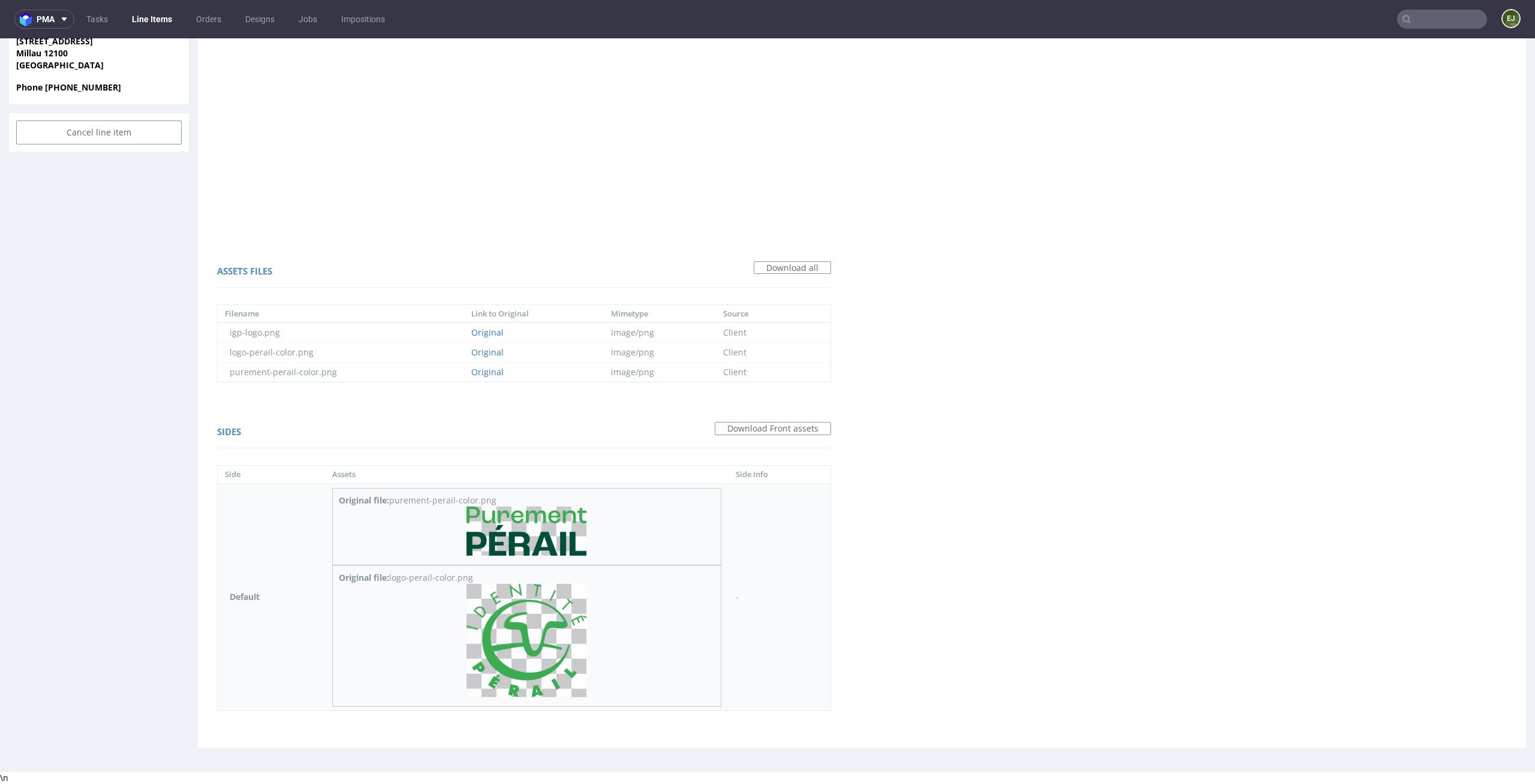
click at [519, 528] on img at bounding box center [526, 531] width 120 height 49
click at [518, 652] on img at bounding box center [526, 640] width 120 height 114
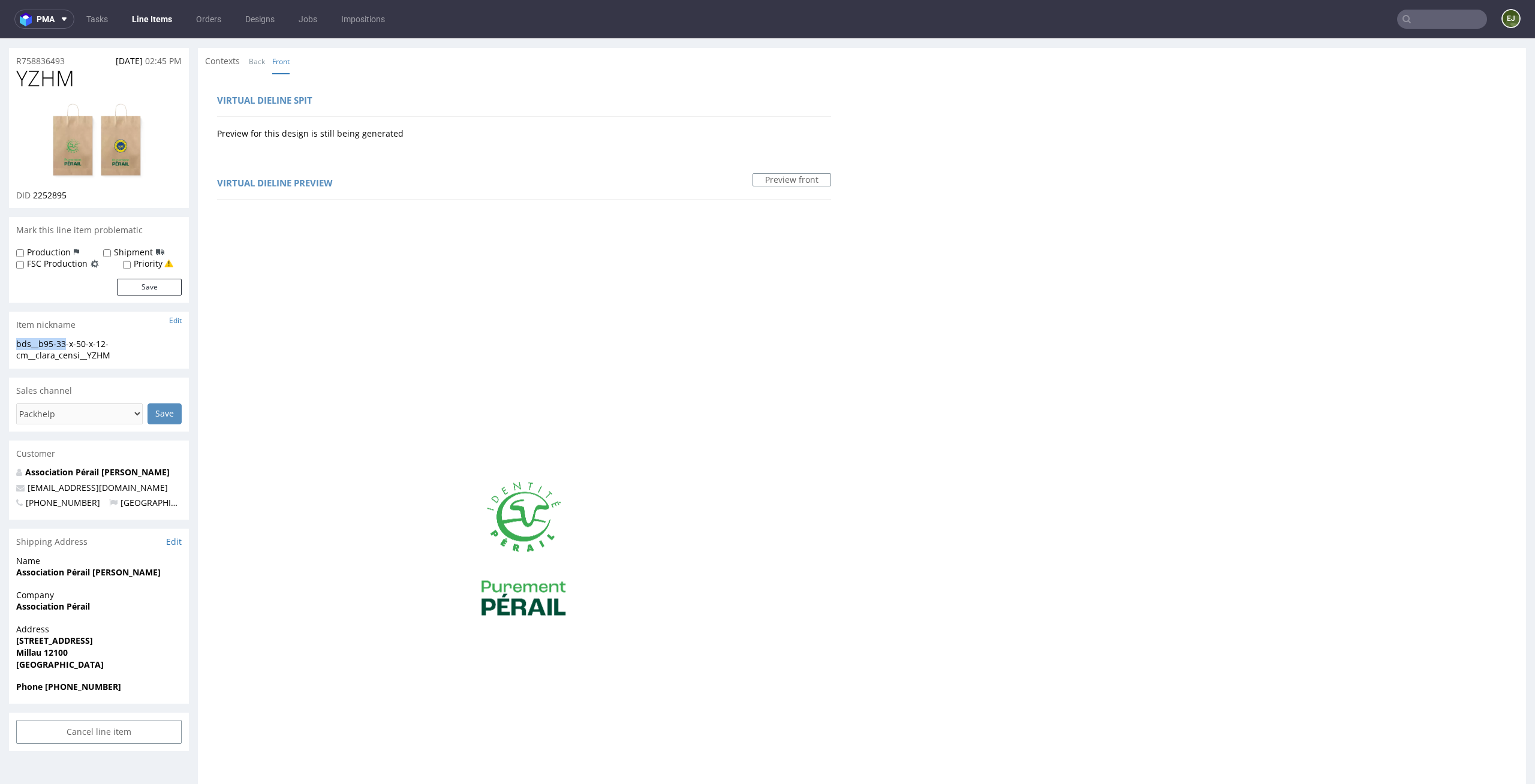
scroll to position [0, 0]
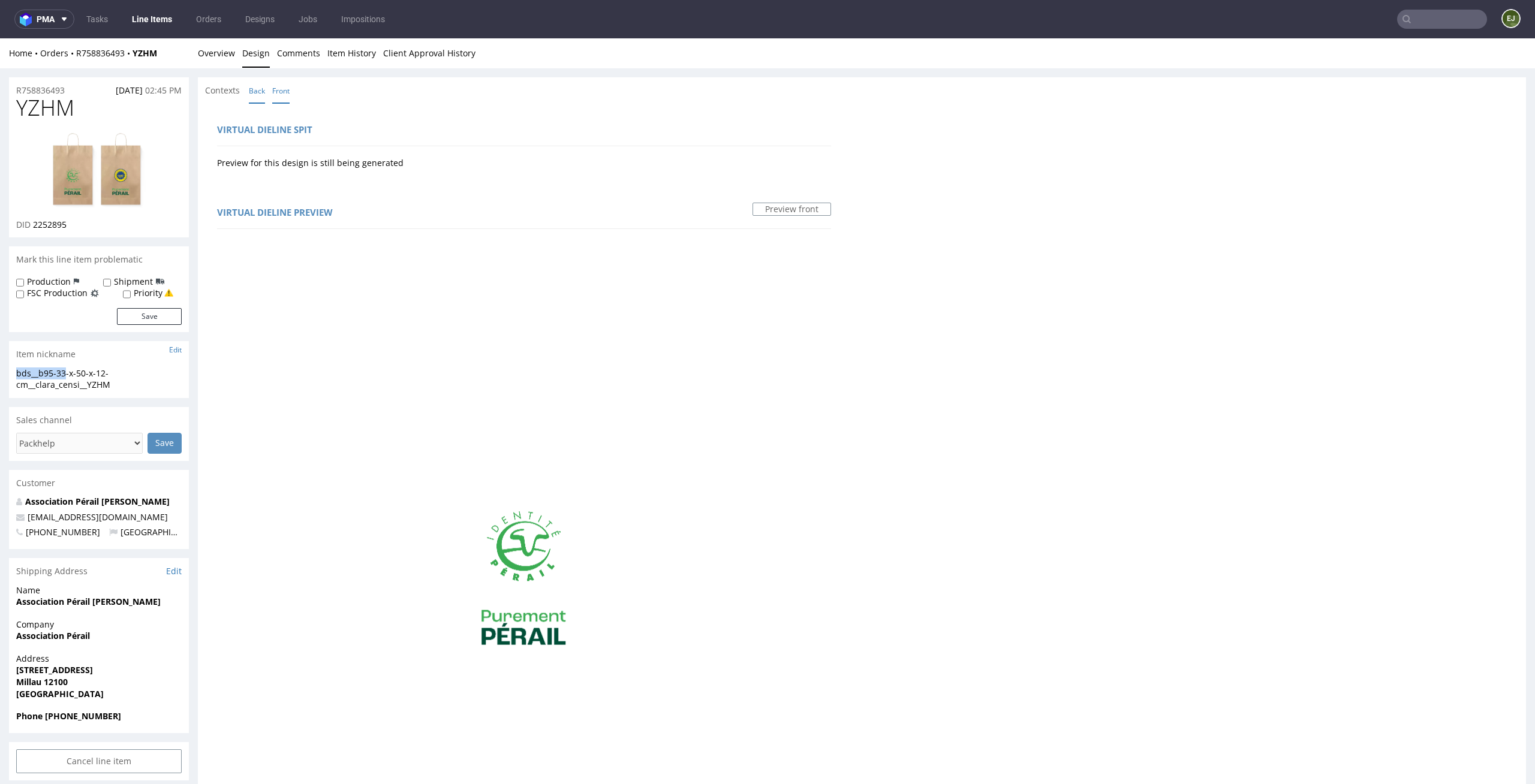
click at [259, 89] on link "Back" at bounding box center [257, 90] width 16 height 26
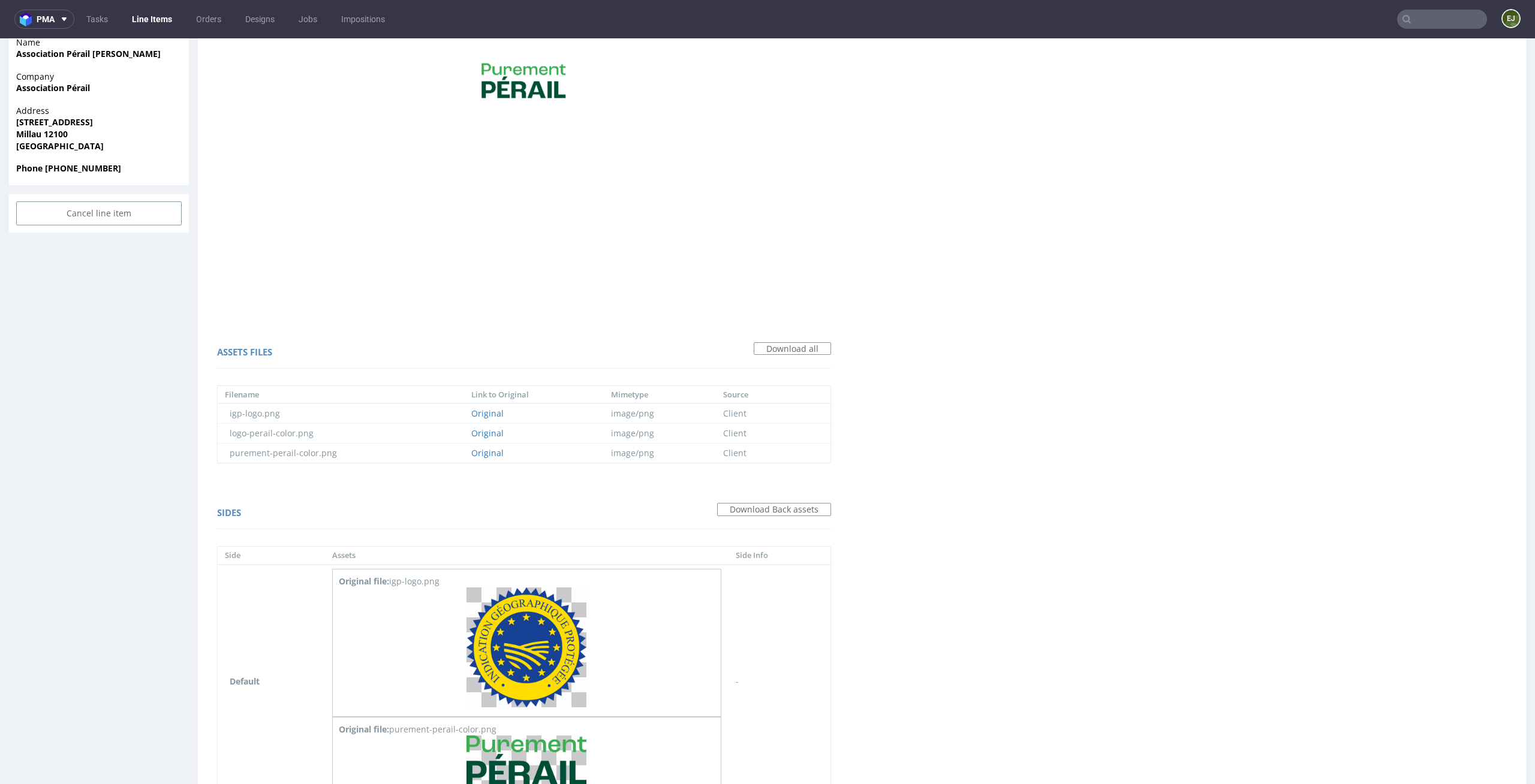
scroll to position [635, 0]
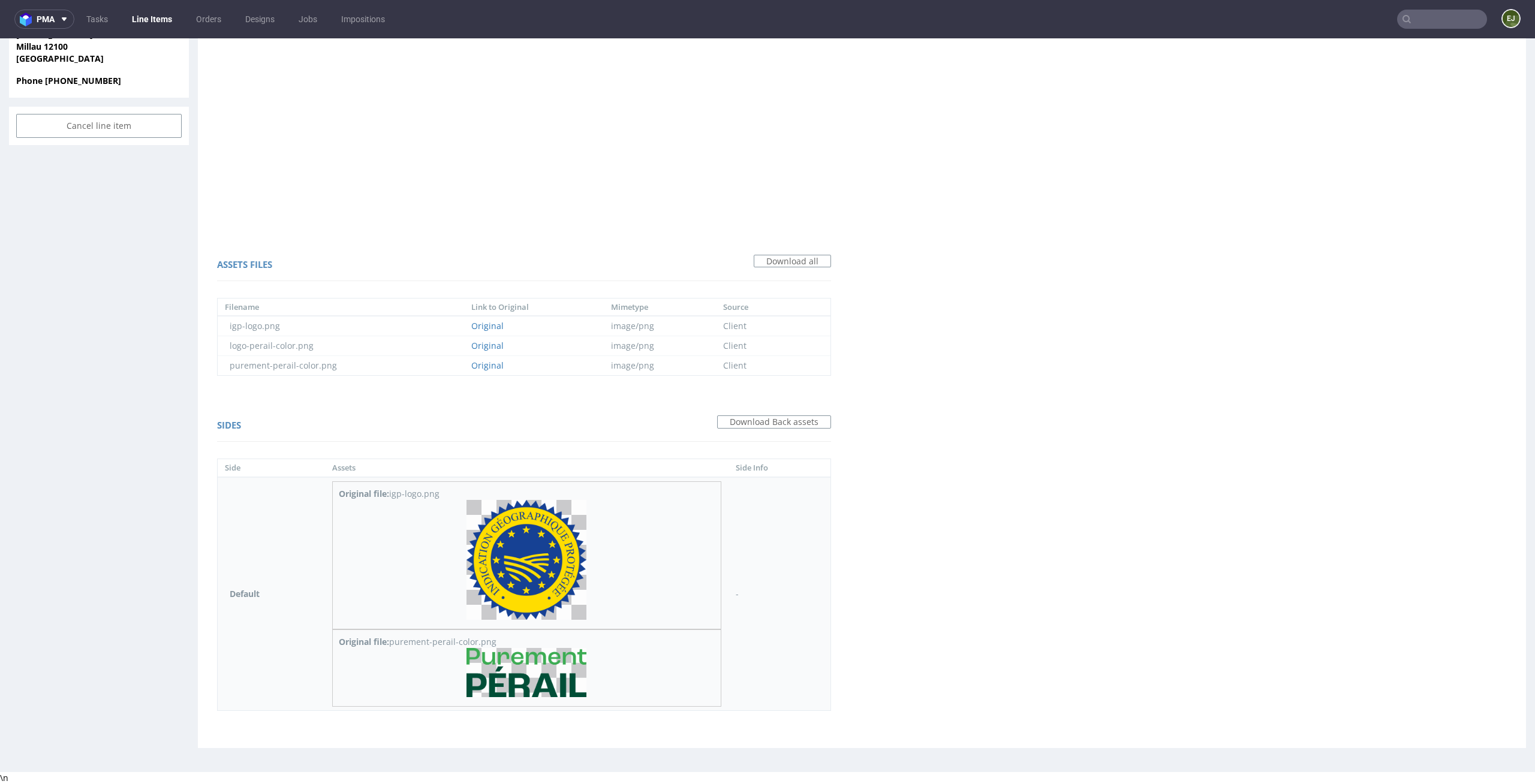
click at [526, 537] on img at bounding box center [526, 560] width 120 height 120
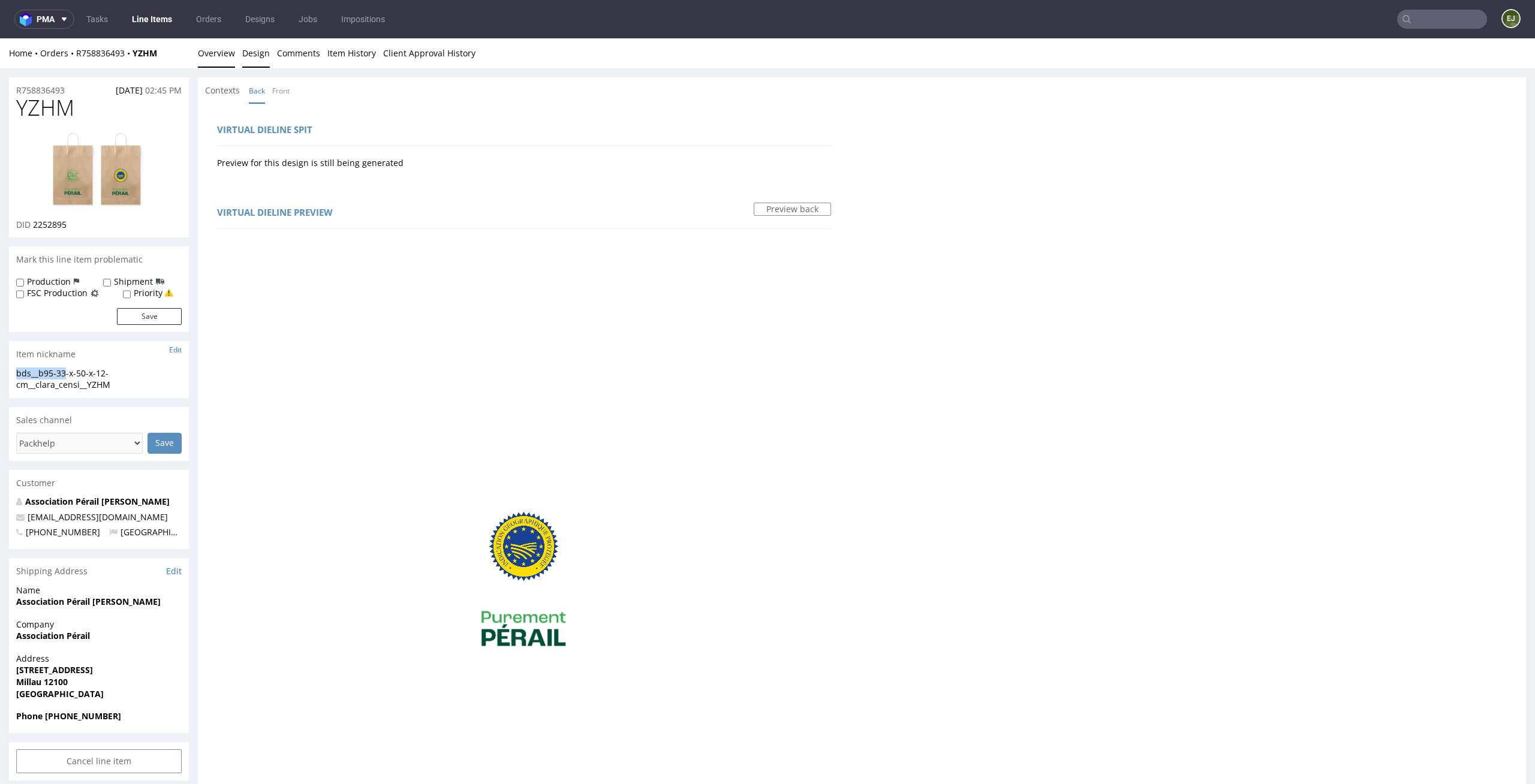
click at [219, 55] on link "Overview" at bounding box center [216, 53] width 37 height 29
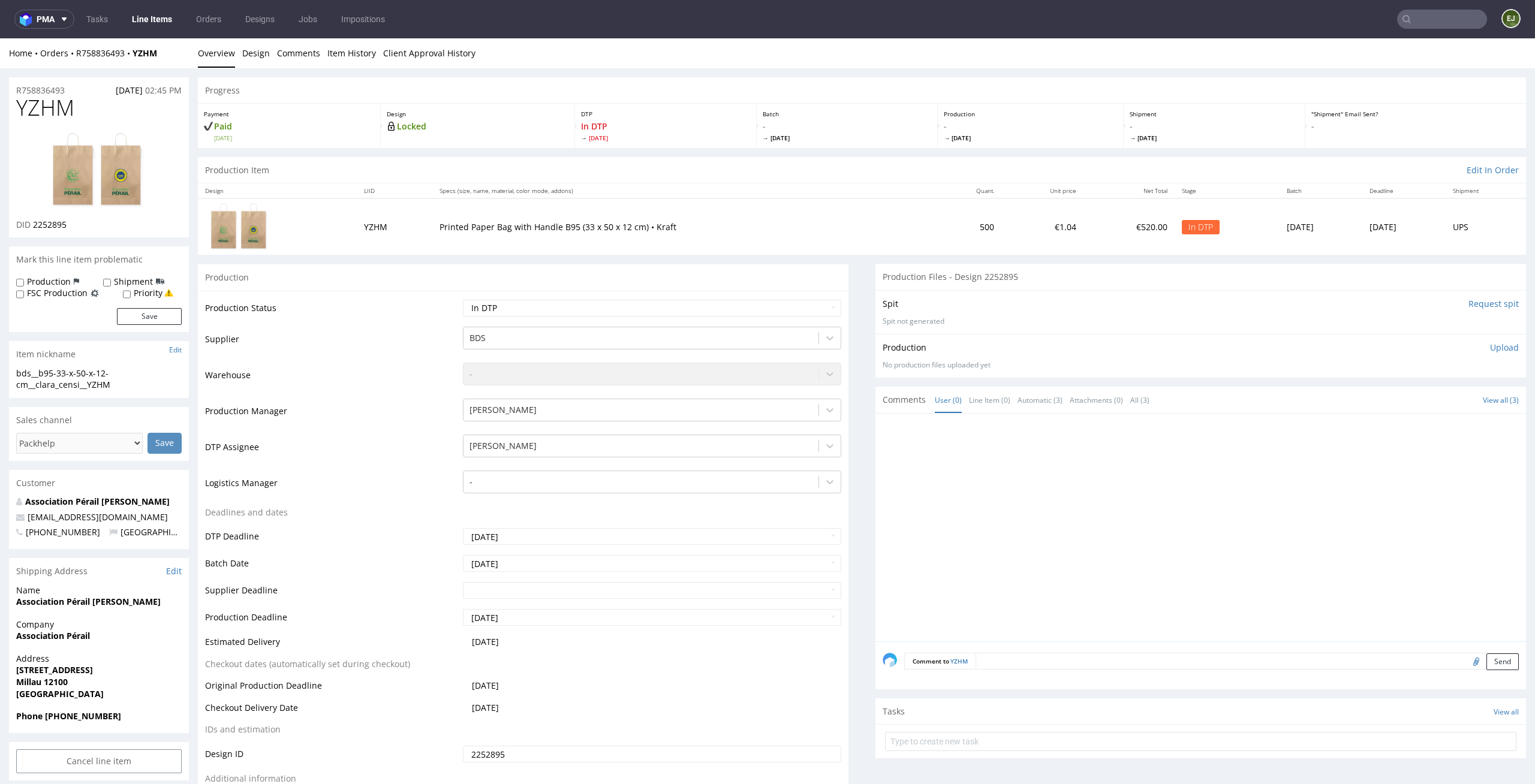
drag, startPoint x: 102, startPoint y: 109, endPoint x: 0, endPoint y: 110, distance: 102.0
copy span "YZHM"
drag, startPoint x: 78, startPoint y: 223, endPoint x: 33, endPoint y: 226, distance: 45.1
click at [33, 226] on div "DID 2252895" at bounding box center [99, 224] width 165 height 12
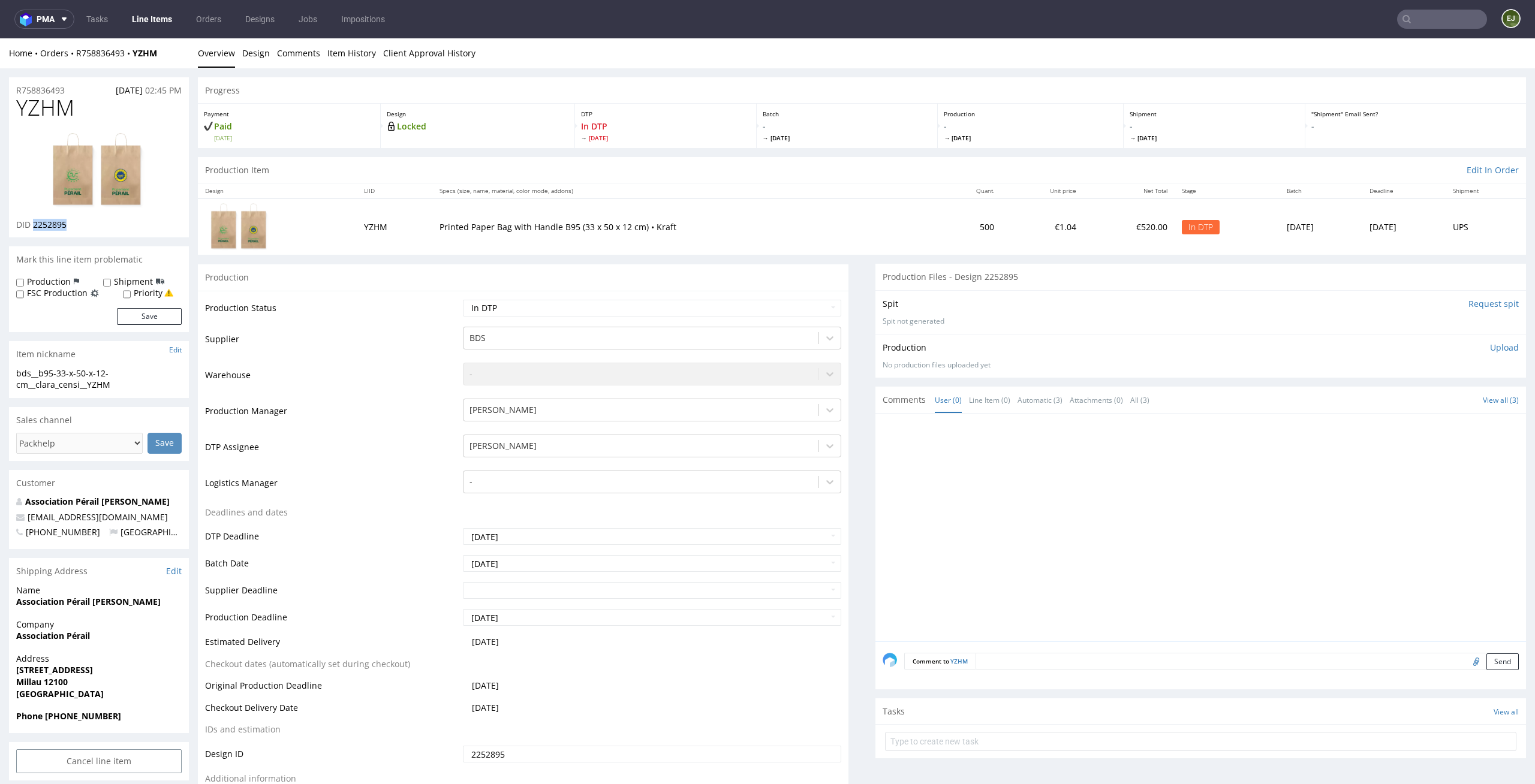
copy span "2252895"
drag, startPoint x: 124, startPoint y: 380, endPoint x: 0, endPoint y: 368, distance: 124.6
copy div "bds__b95-33-x-50-x-12-cm__clara_censi__YZHM"
drag, startPoint x: 74, startPoint y: 223, endPoint x: 34, endPoint y: 224, distance: 40.0
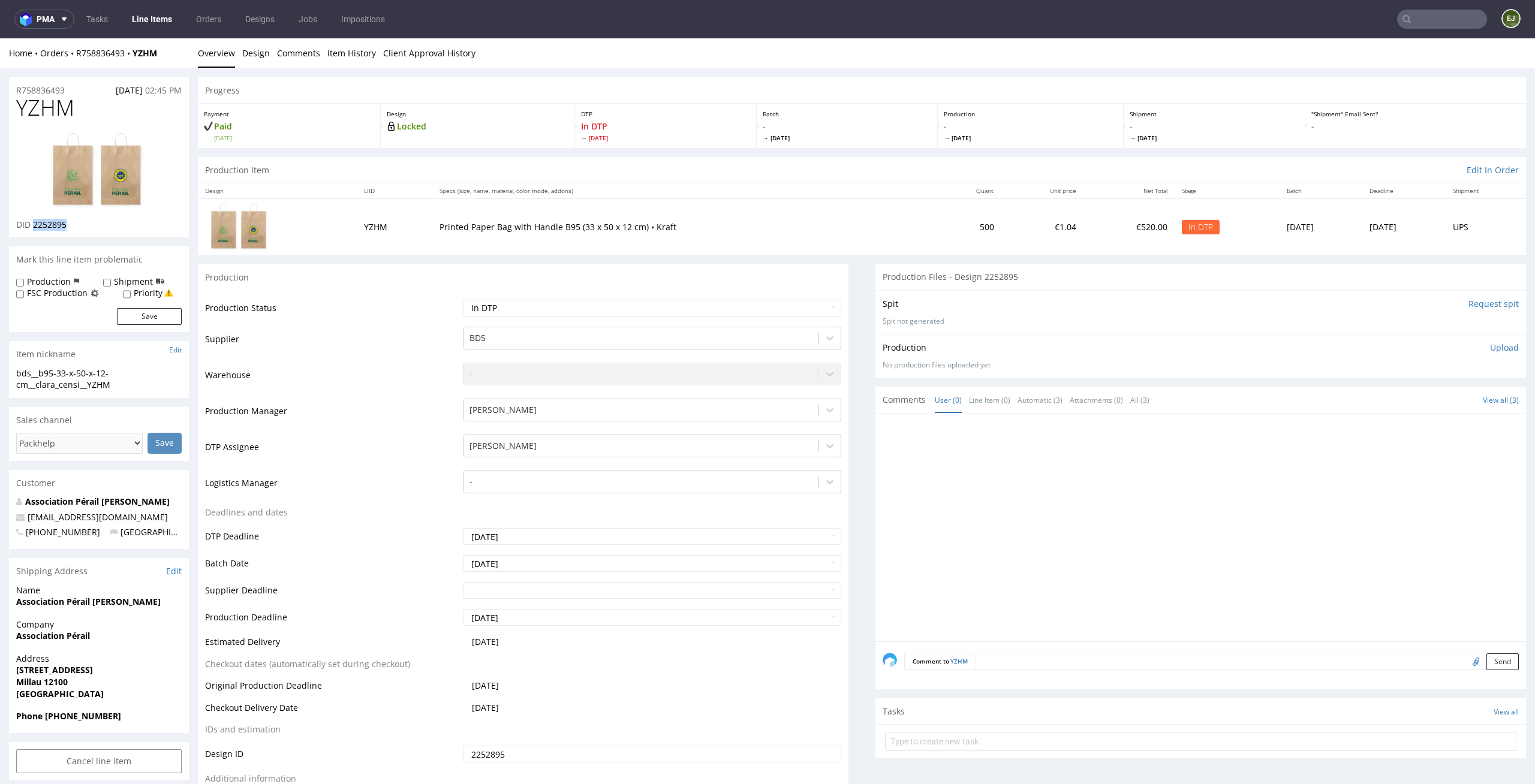
click at [34, 224] on div "DID 2252895" at bounding box center [99, 224] width 165 height 12
copy span "2252895"
drag, startPoint x: 79, startPoint y: 85, endPoint x: 0, endPoint y: 85, distance: 79.0
copy p "R758836493"
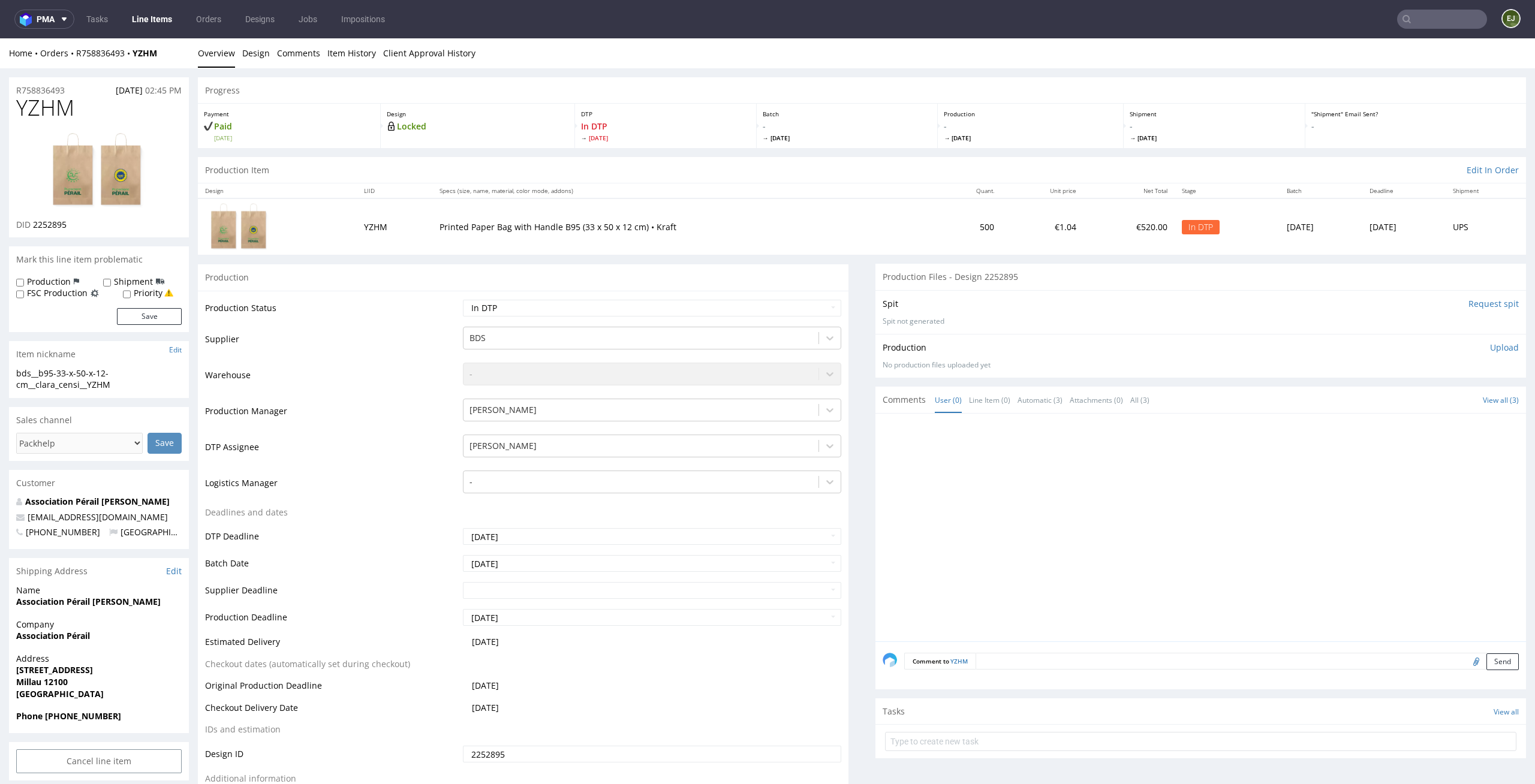
click at [695, 302] on select "Waiting for Artwork Waiting for Diecut Waiting for Mockup Waiting for DTP Waiti…" at bounding box center [652, 308] width 379 height 17
select select "dtp_ca_needed"
click at [463, 300] on select "Waiting for Artwork Waiting for Diecut Waiting for Mockup Waiting for DTP Waiti…" at bounding box center [652, 308] width 379 height 17
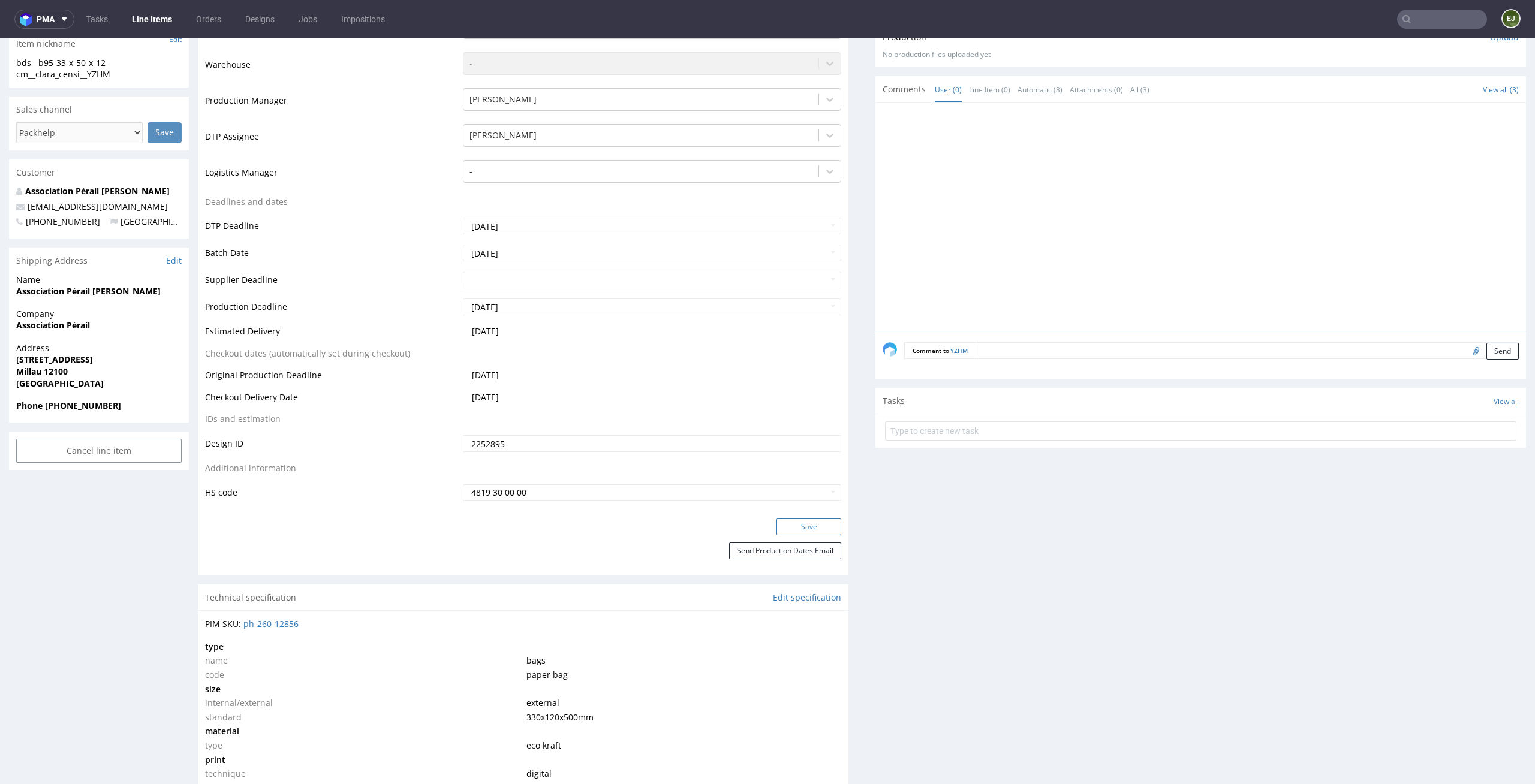
click at [827, 532] on button "Save" at bounding box center [809, 527] width 64 height 17
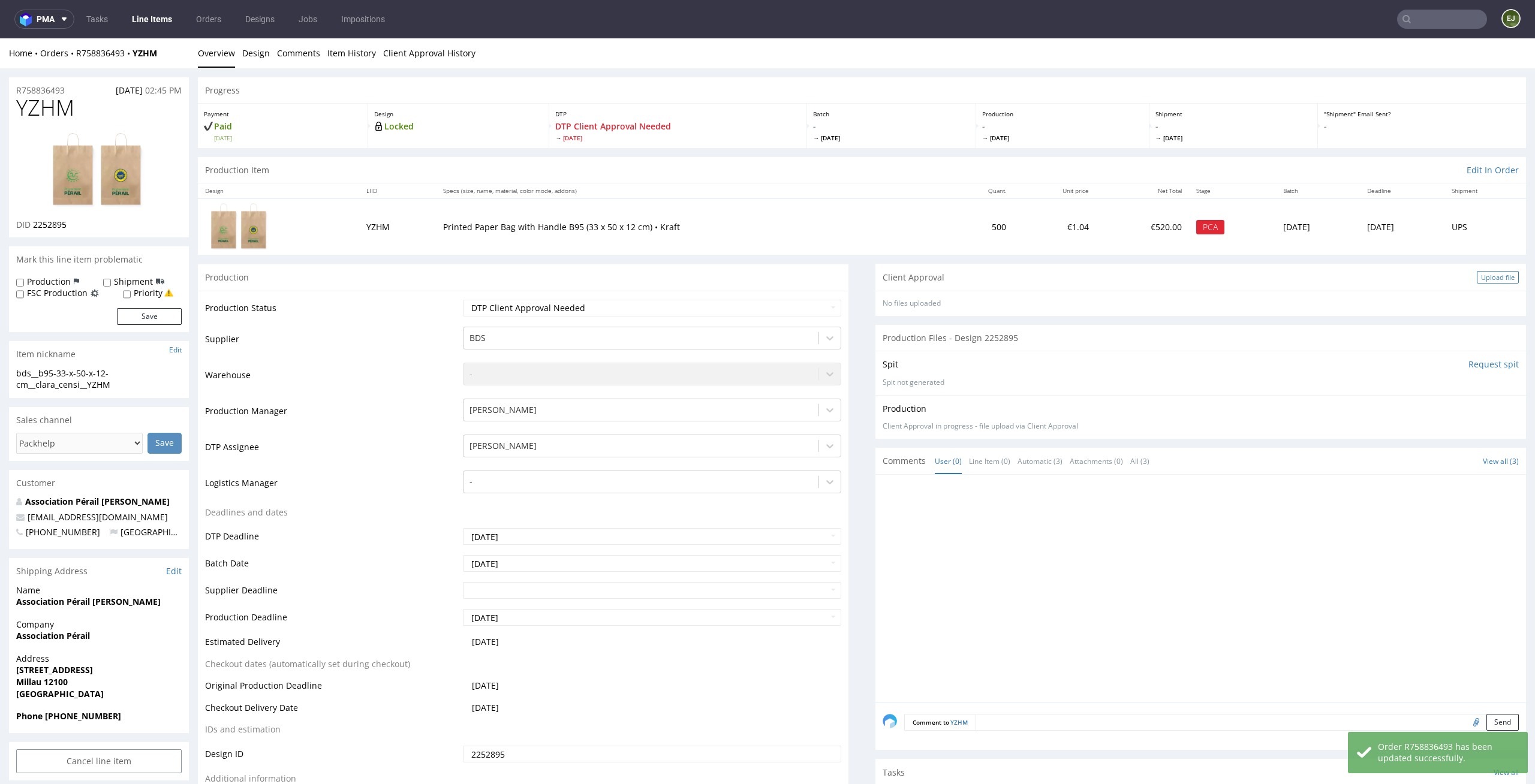
click at [1477, 280] on div "Upload file" at bounding box center [1498, 277] width 42 height 13
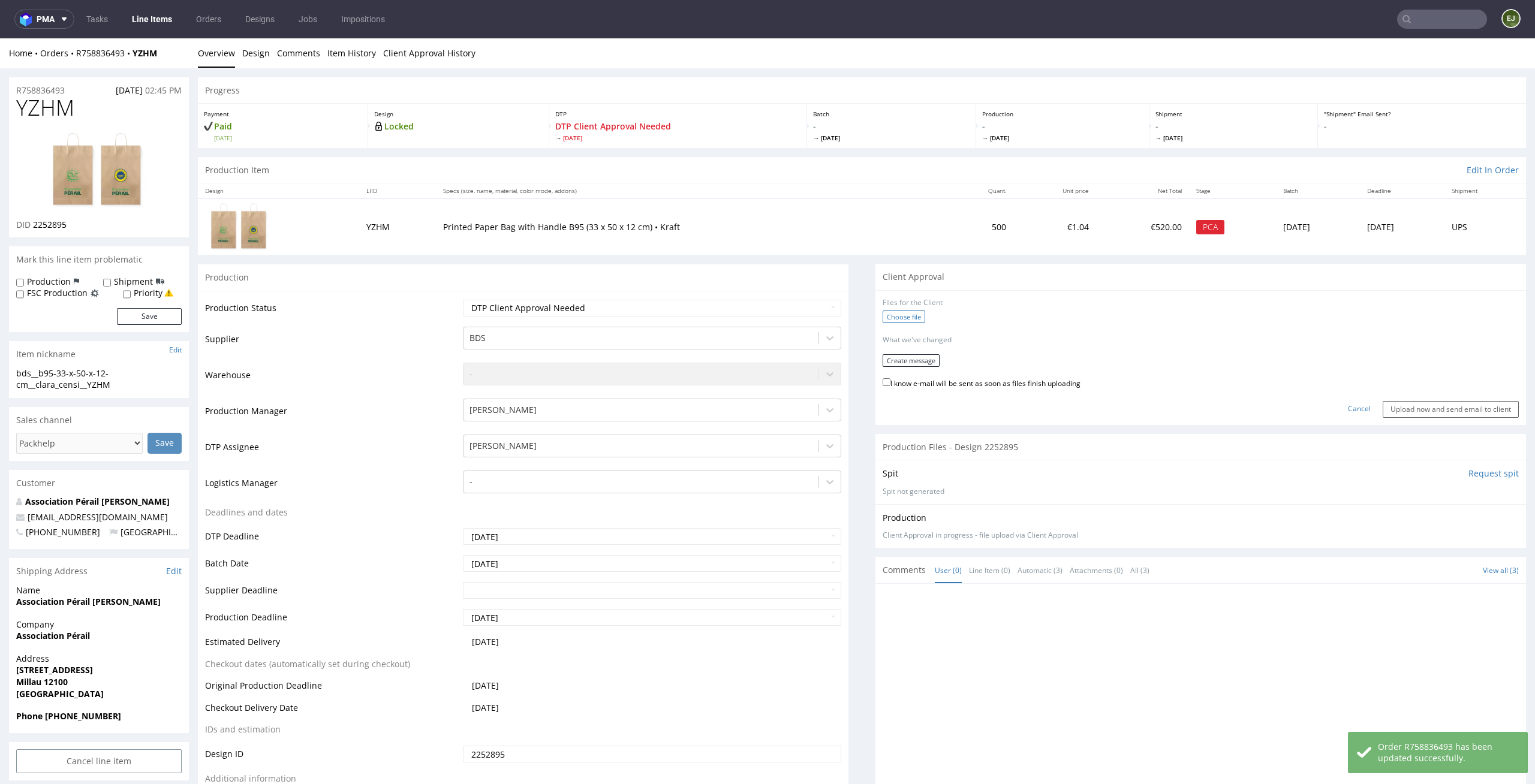
click at [890, 315] on label "Choose file" at bounding box center [903, 317] width 43 height 13
click at [0, 39] on input "Choose file" at bounding box center [0, 39] width 0 height 0
click at [901, 351] on button "Create message" at bounding box center [910, 357] width 57 height 13
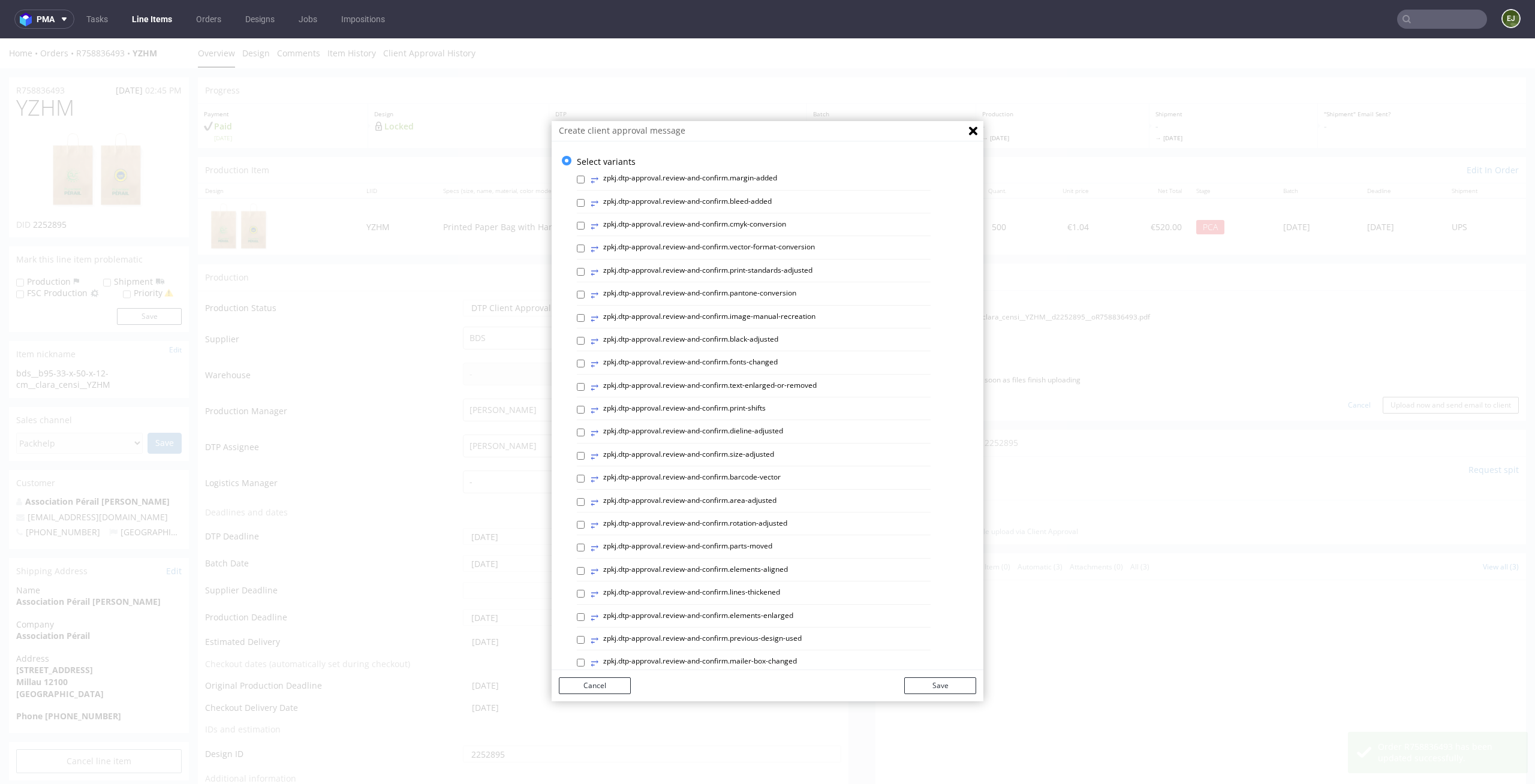
scroll to position [329, 0]
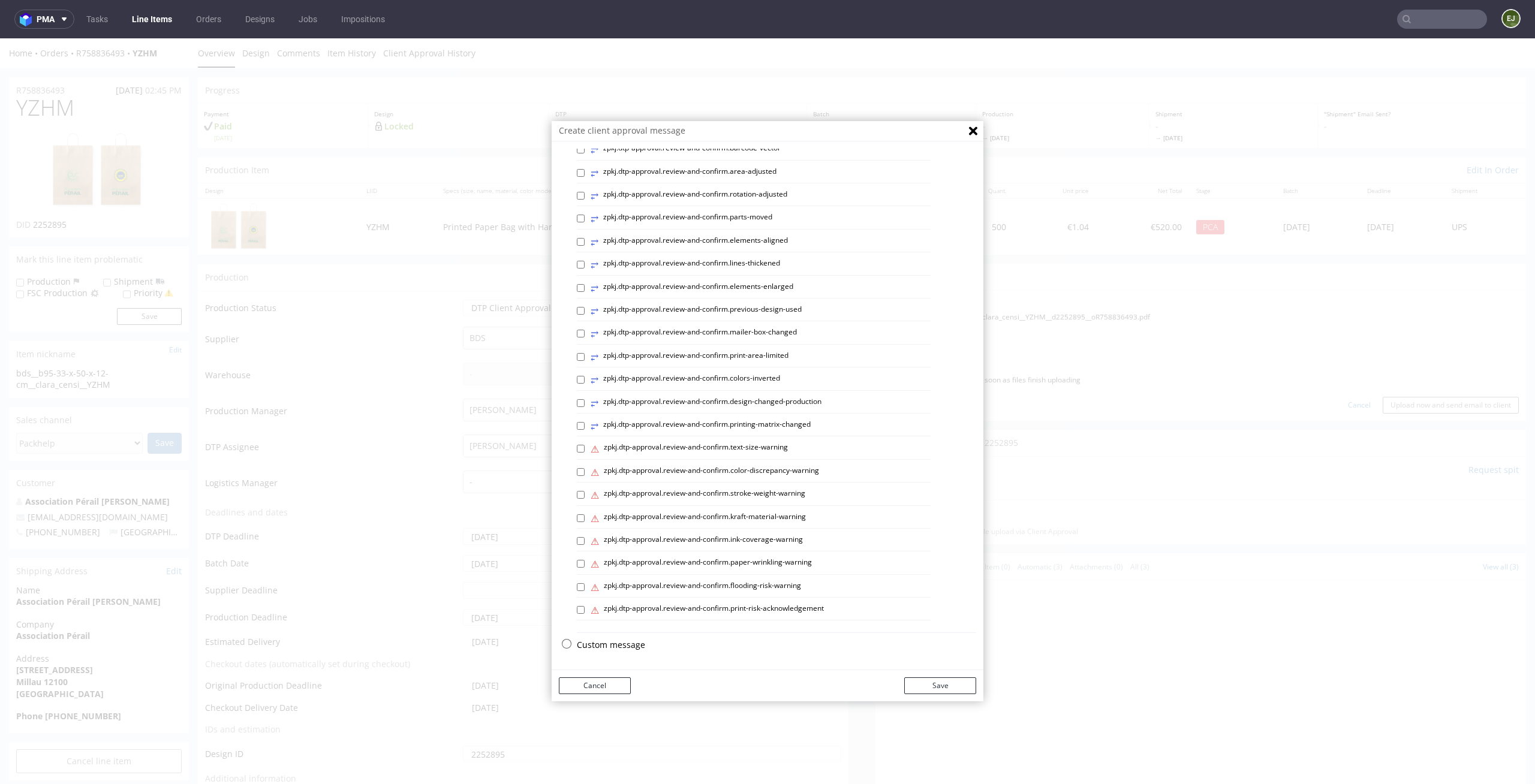
click at [581, 642] on p "Custom message" at bounding box center [777, 645] width 400 height 12
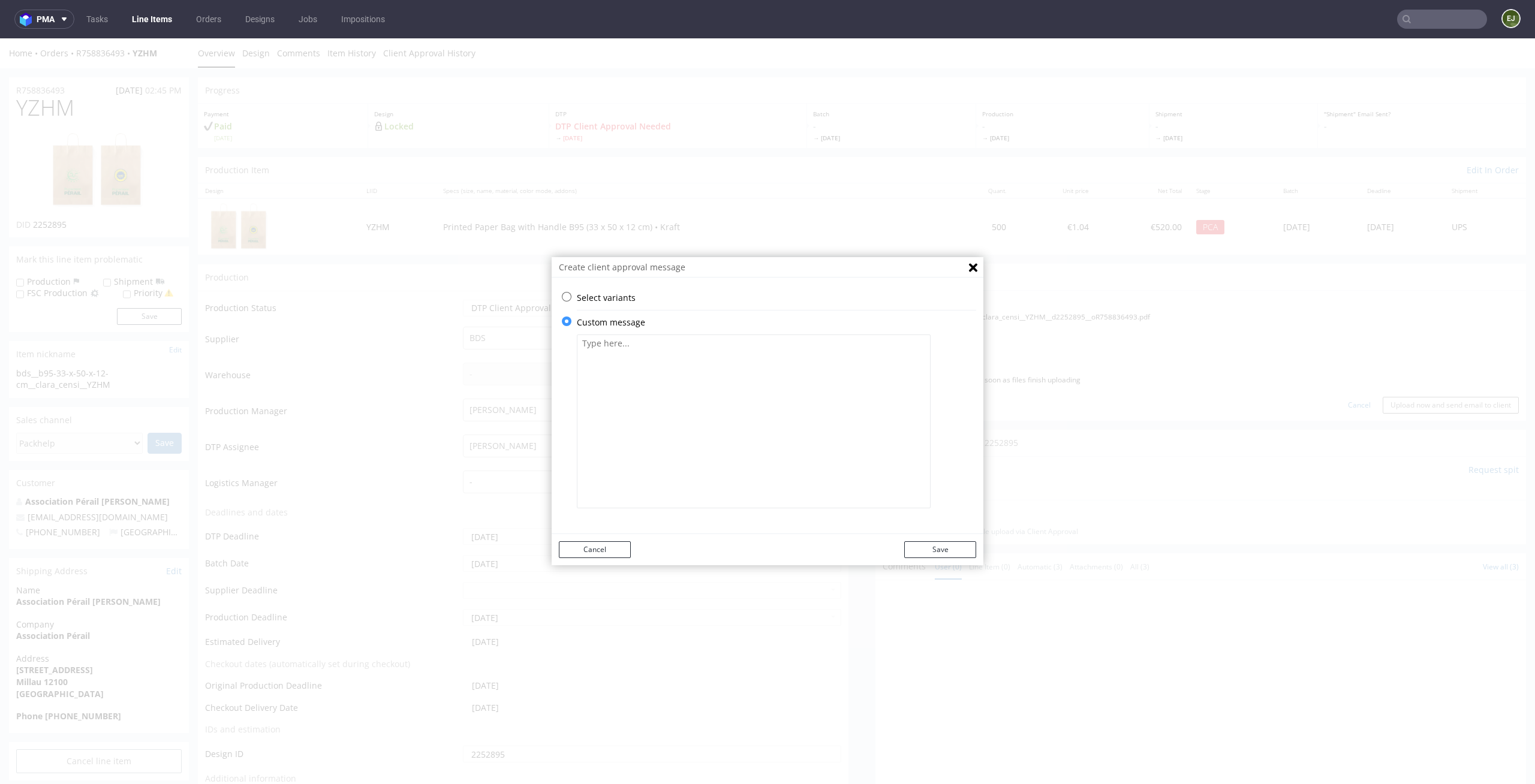
scroll to position [0, 0]
click at [713, 376] on textarea at bounding box center [753, 421] width 354 height 174
paste textarea "Please keep in mind that print on kraft material will look different than on th…"
type textarea "Please keep in mind that print on kraft material will look different than on th…"
click at [948, 551] on button "Save" at bounding box center [940, 550] width 72 height 17
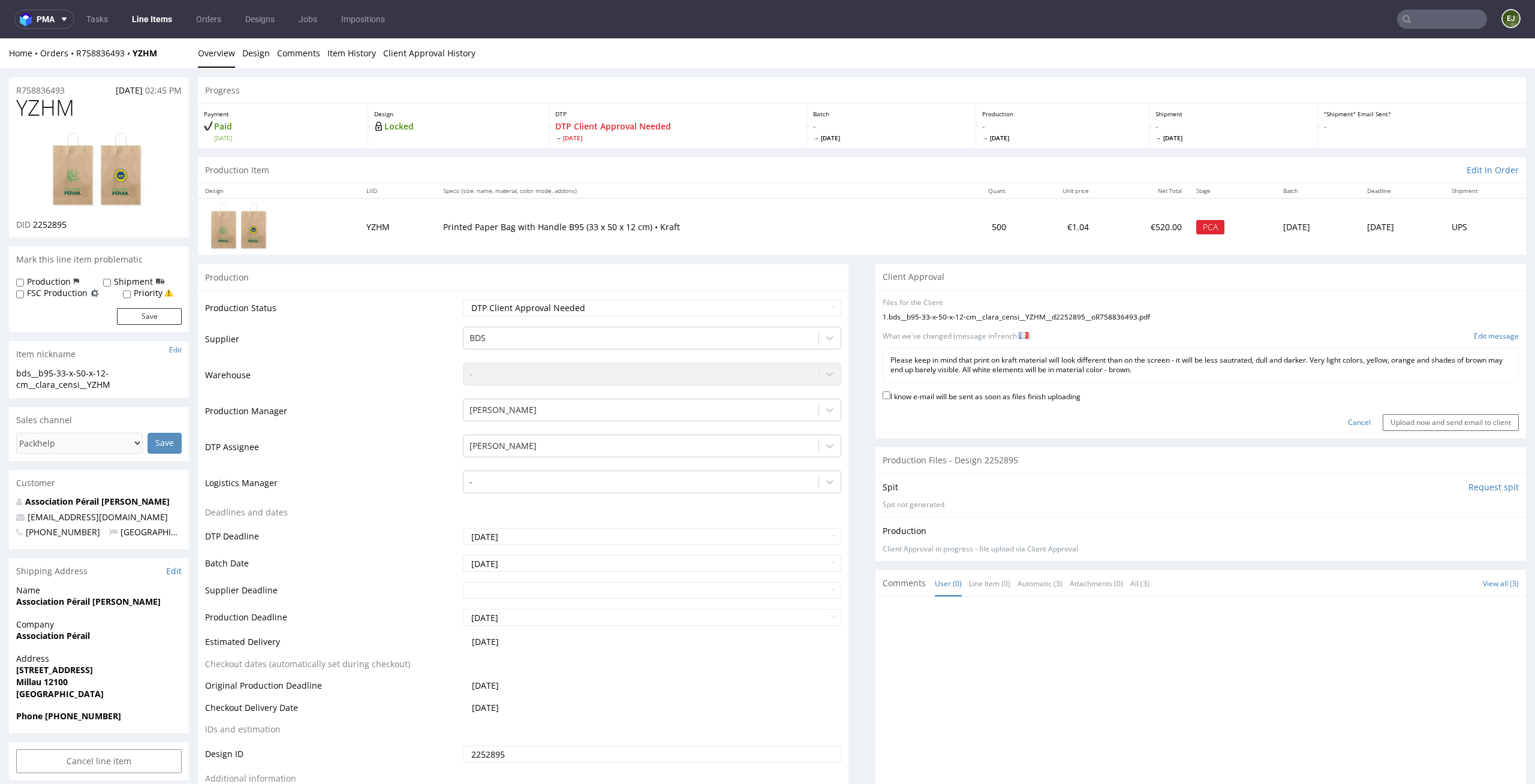
click at [1069, 397] on label "I know e-mail will be sent as soon as files finish uploading" at bounding box center [981, 395] width 198 height 13
click at [890, 397] on input "I know e-mail will be sent as soon as files finish uploading" at bounding box center [886, 395] width 8 height 8
checkbox input "true"
click at [1447, 425] on input "Upload now and send email to client" at bounding box center [1451, 422] width 136 height 17
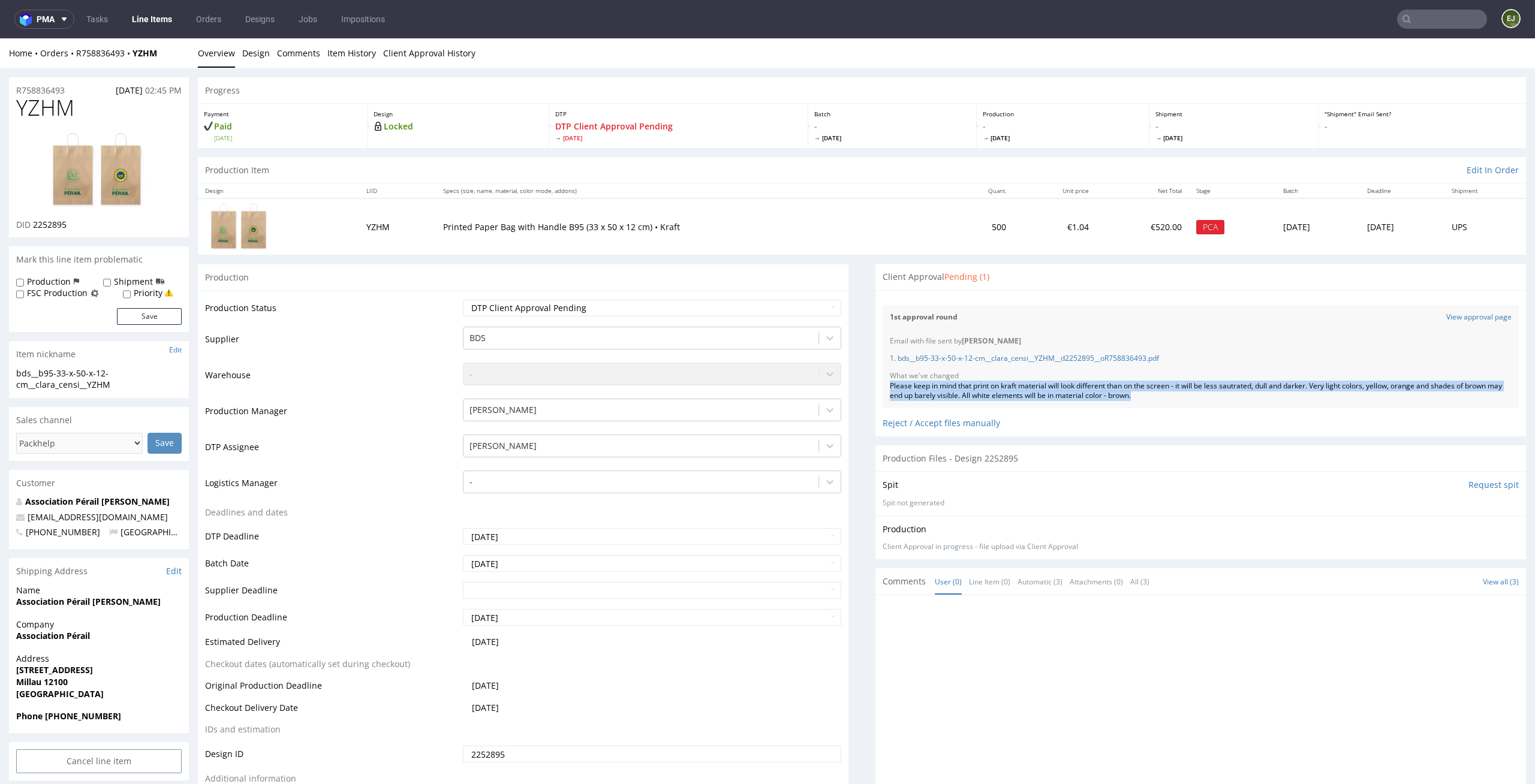
drag, startPoint x: 1164, startPoint y: 401, endPoint x: 871, endPoint y: 390, distance: 293.2
click at [875, 390] on div "Files for the Client Choose file What we've changed Create message I know e-mai…" at bounding box center [1201, 363] width 650 height 146
copy div "Please keep in mind that print on kraft material will look different than on th…"
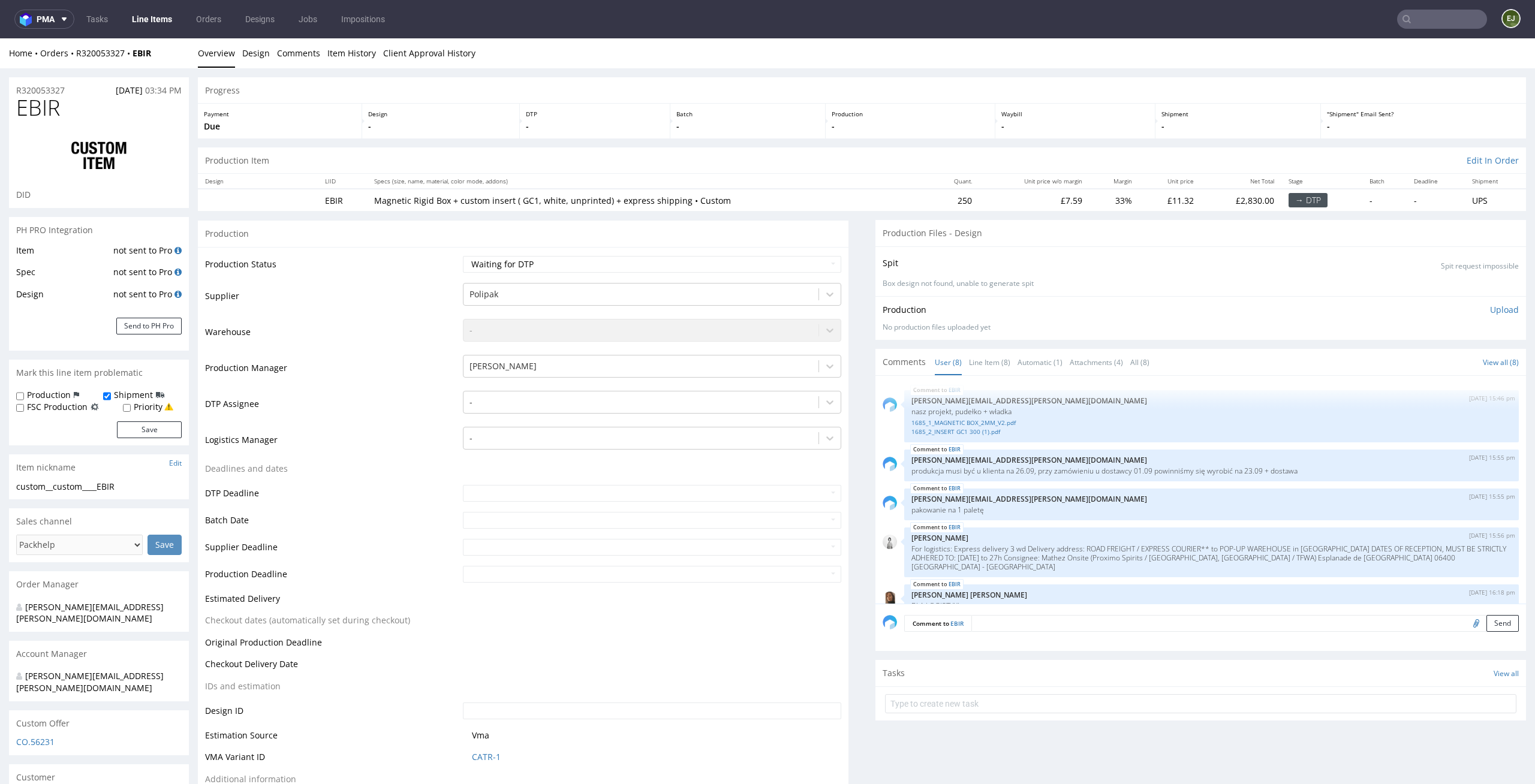
scroll to position [162, 0]
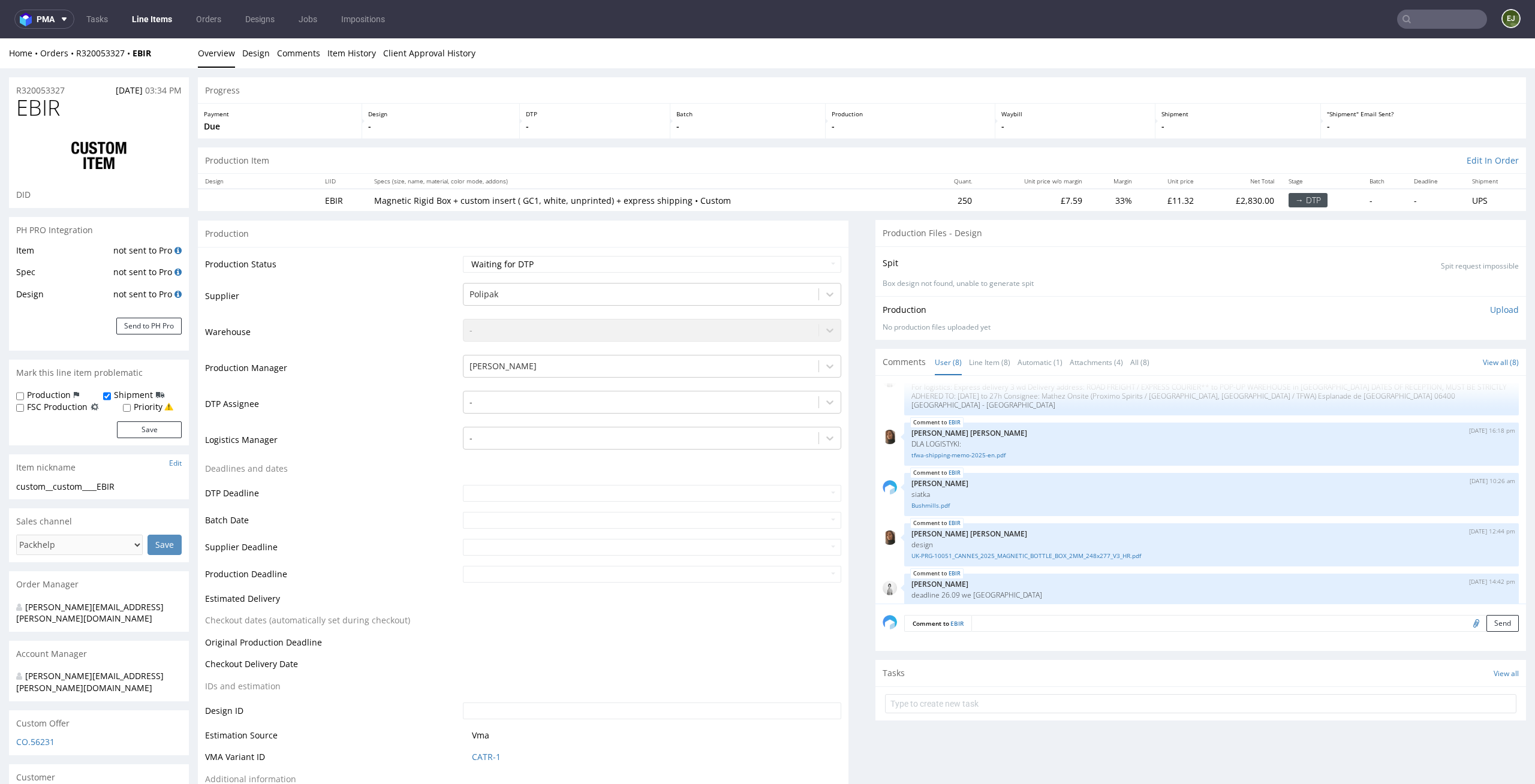
click at [835, 247] on div "Production Status Waiting for Artwork Waiting for Diecut Waiting for Mockup Wai…" at bounding box center [523, 537] width 650 height 582
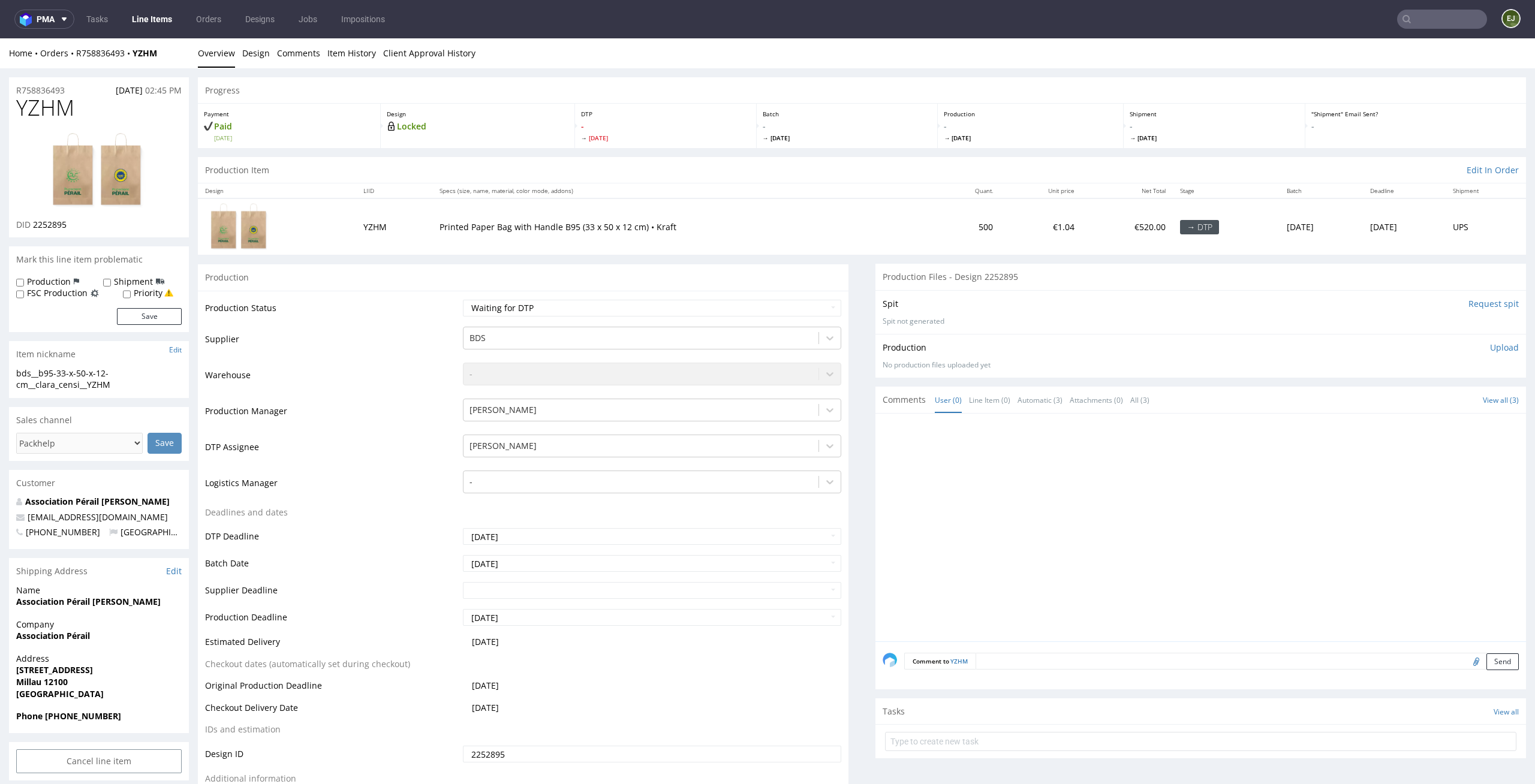
click at [927, 172] on div "Production Item Edit In Order" at bounding box center [861, 170] width 1328 height 27
click at [632, 127] on p "- Fri 29 Aug" at bounding box center [665, 131] width 169 height 22
click at [133, 155] on img at bounding box center [99, 170] width 96 height 77
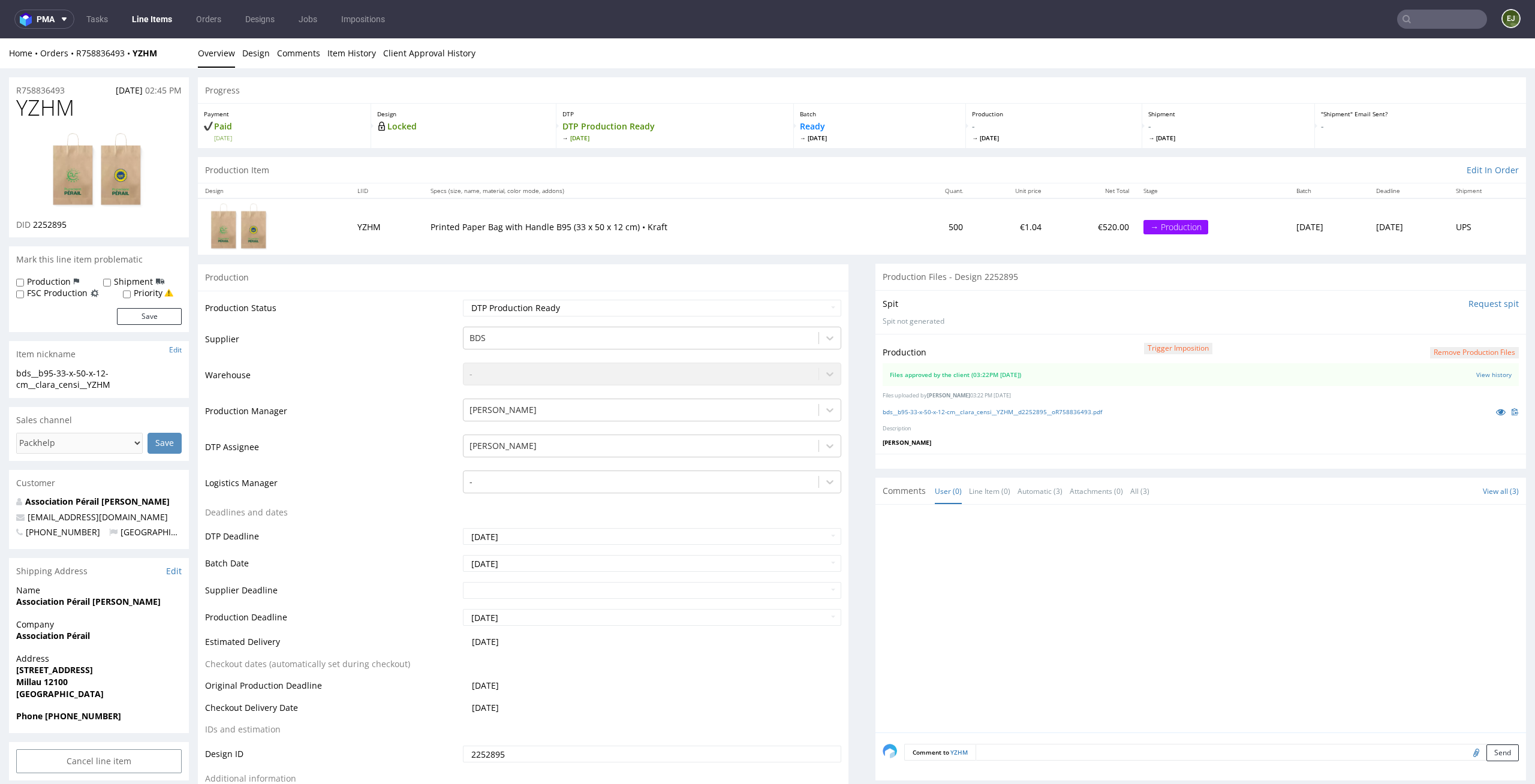
click at [147, 28] on link "Line Items" at bounding box center [152, 19] width 55 height 19
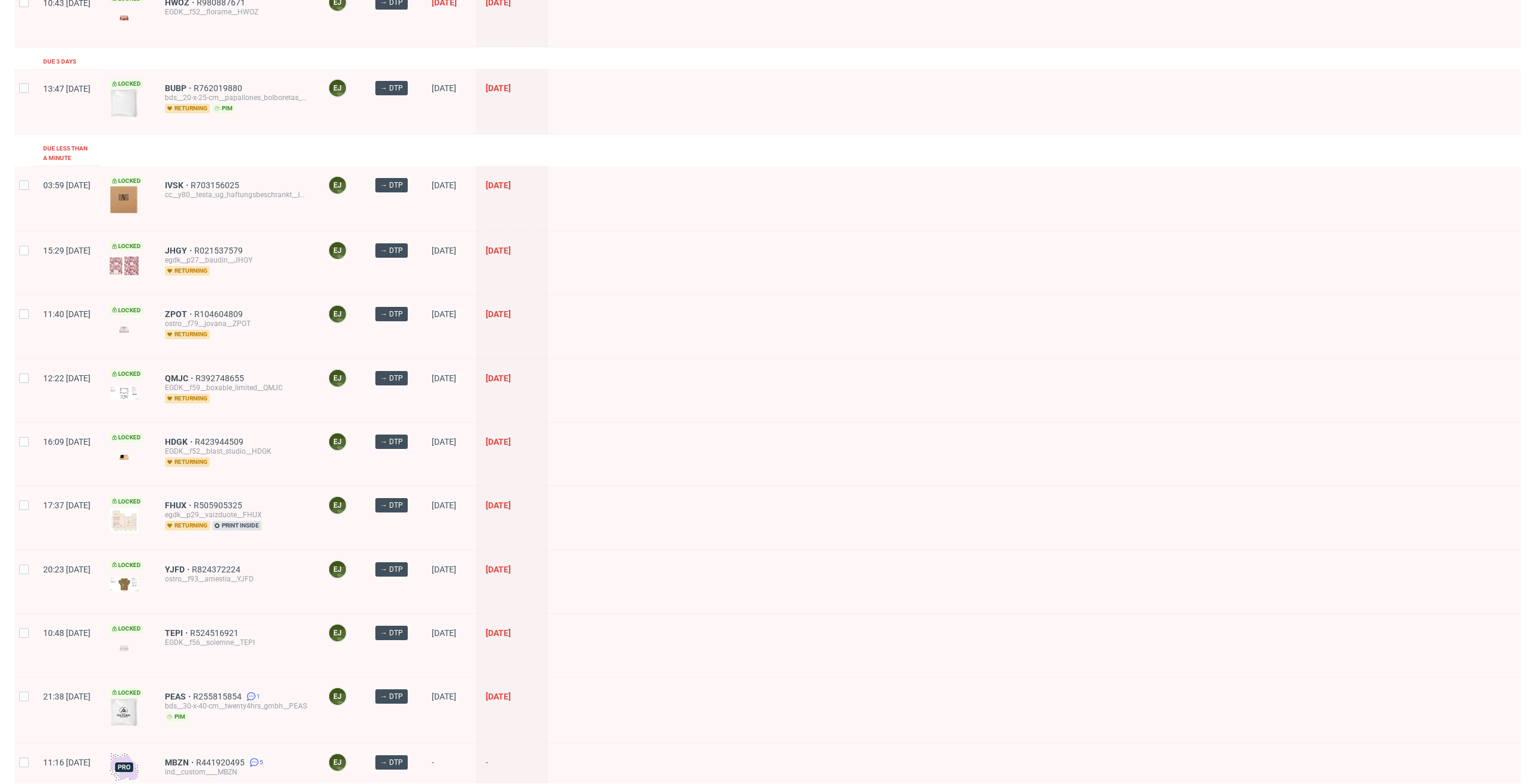
scroll to position [317, 0]
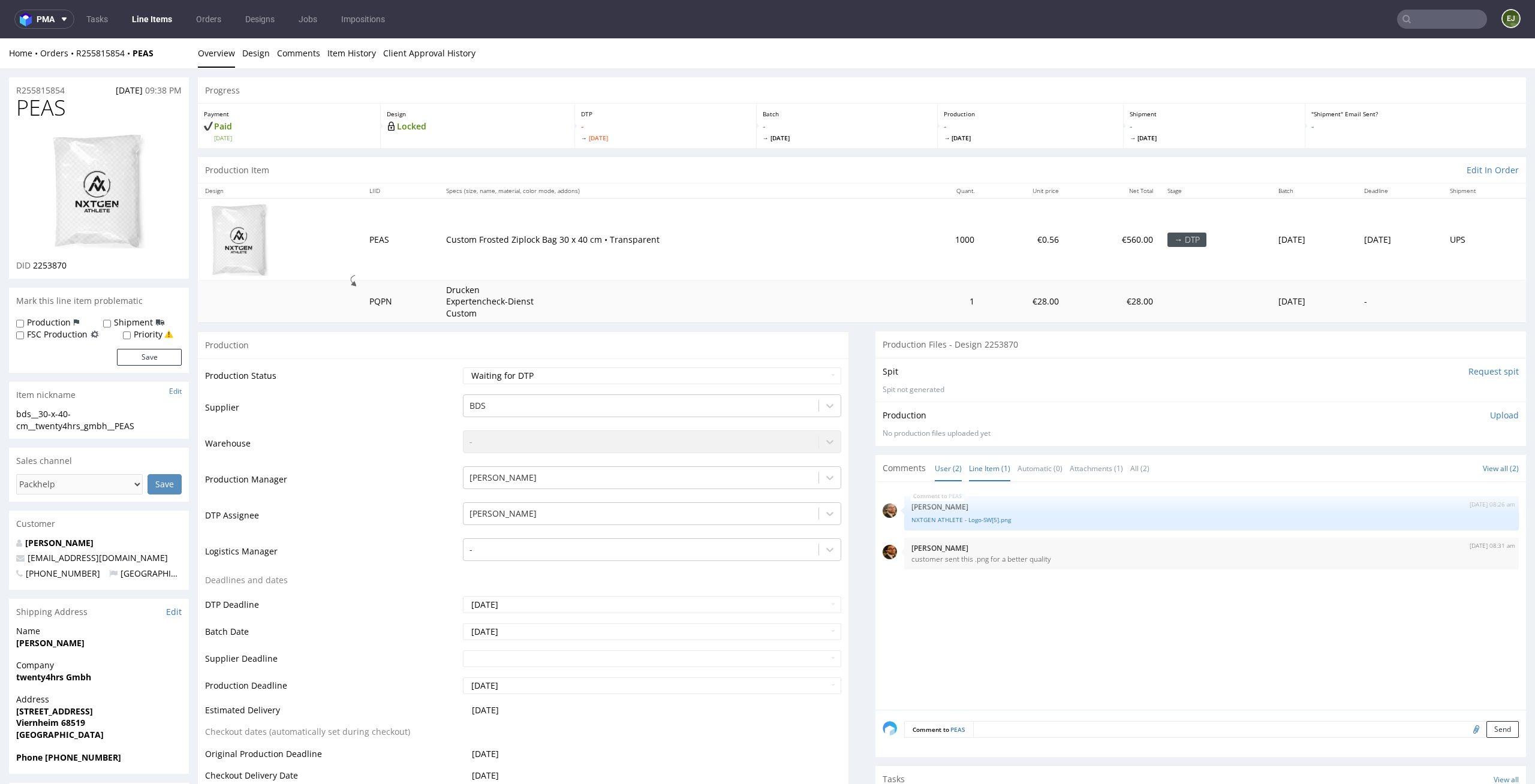
click at [975, 467] on link "Line Item (1)" at bounding box center [990, 468] width 41 height 26
click at [960, 521] on link "NXTGEN ATHLETE - Logo-SW[5].png" at bounding box center [1211, 520] width 600 height 9
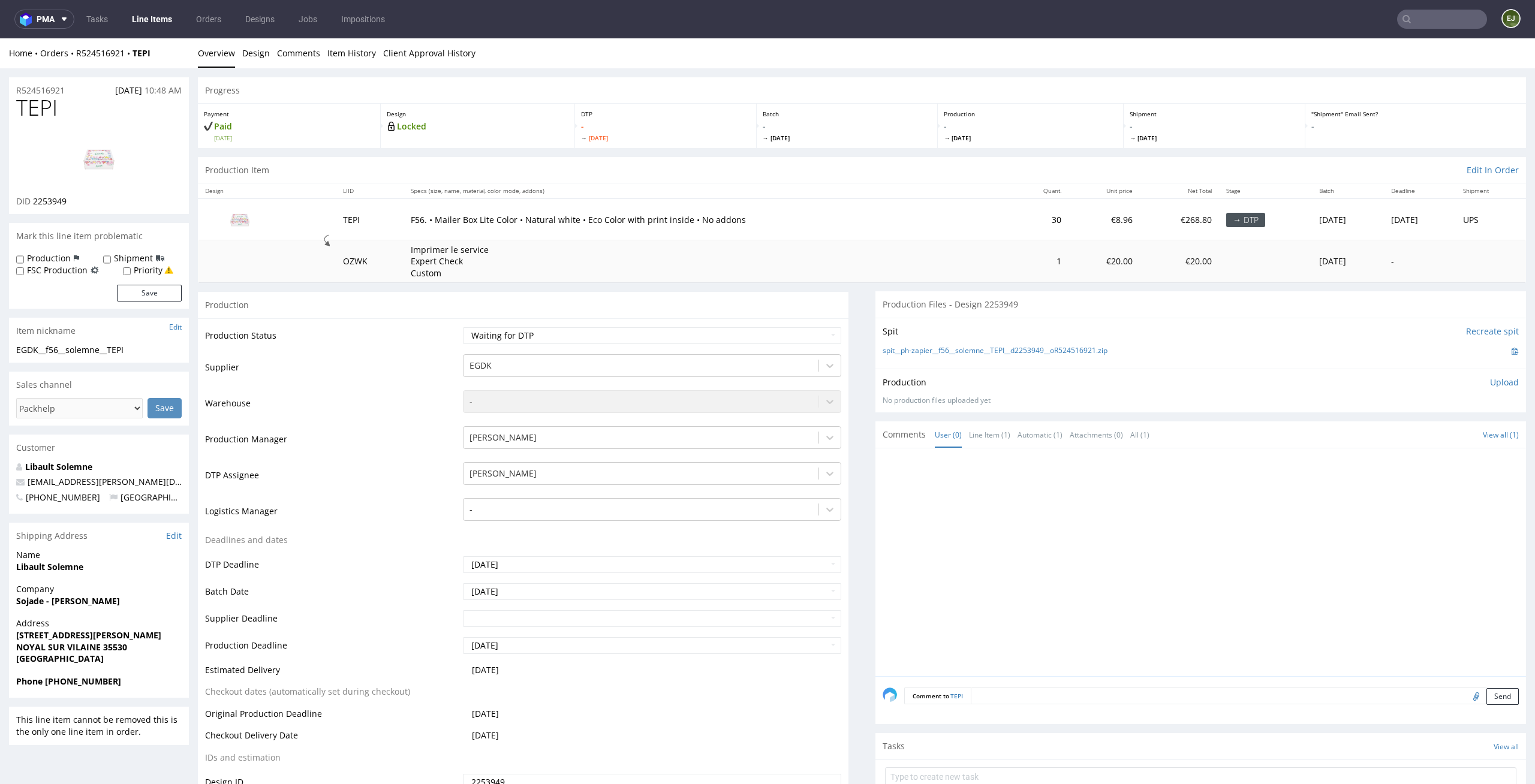
click at [849, 188] on th "Specs (size, name, material, color mode, addons)" at bounding box center [708, 191] width 608 height 15
click at [247, 53] on link "Design" at bounding box center [256, 53] width 27 height 29
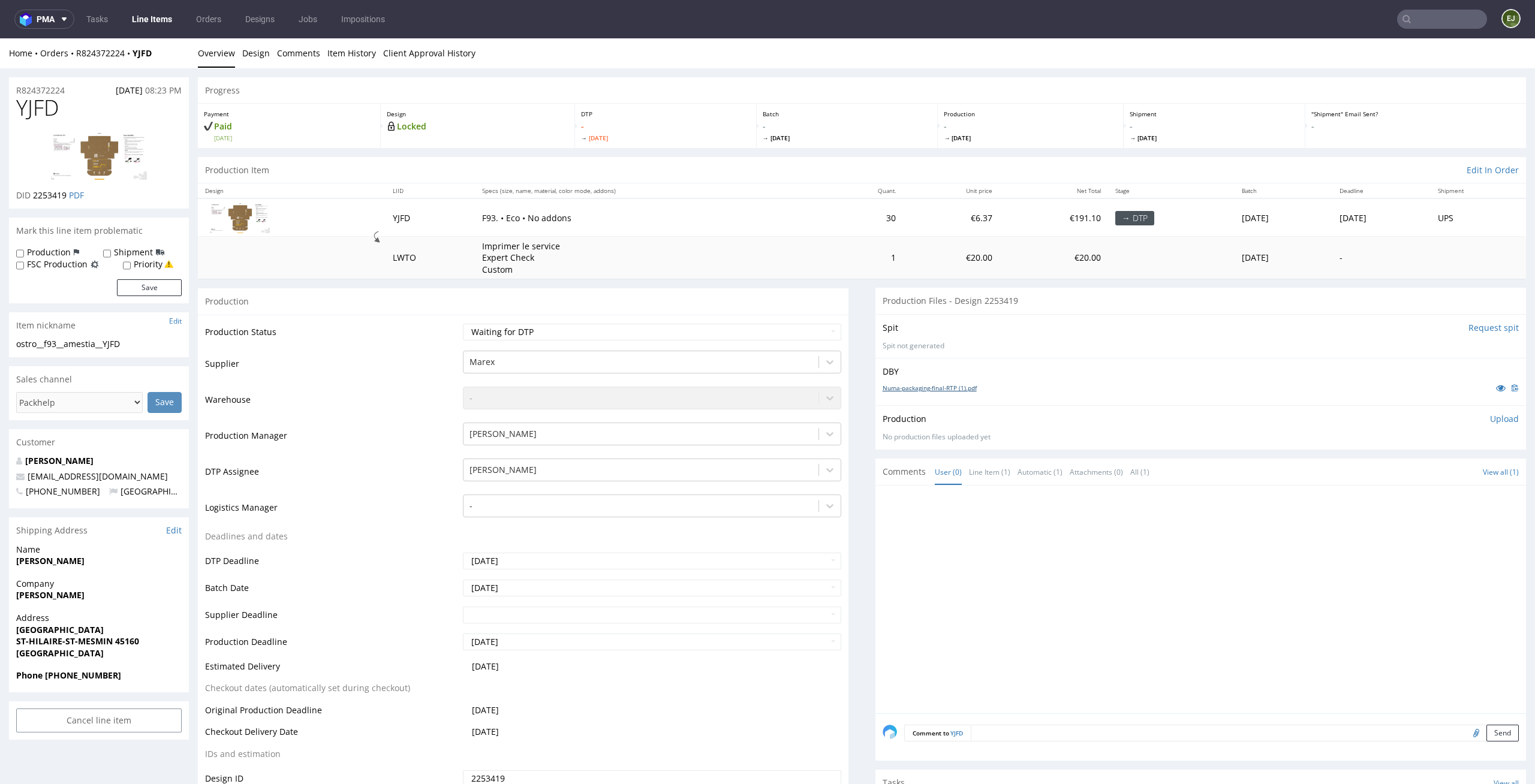
click at [903, 388] on link "Numa-packaging-final-RTP (1).pdf" at bounding box center [929, 388] width 94 height 8
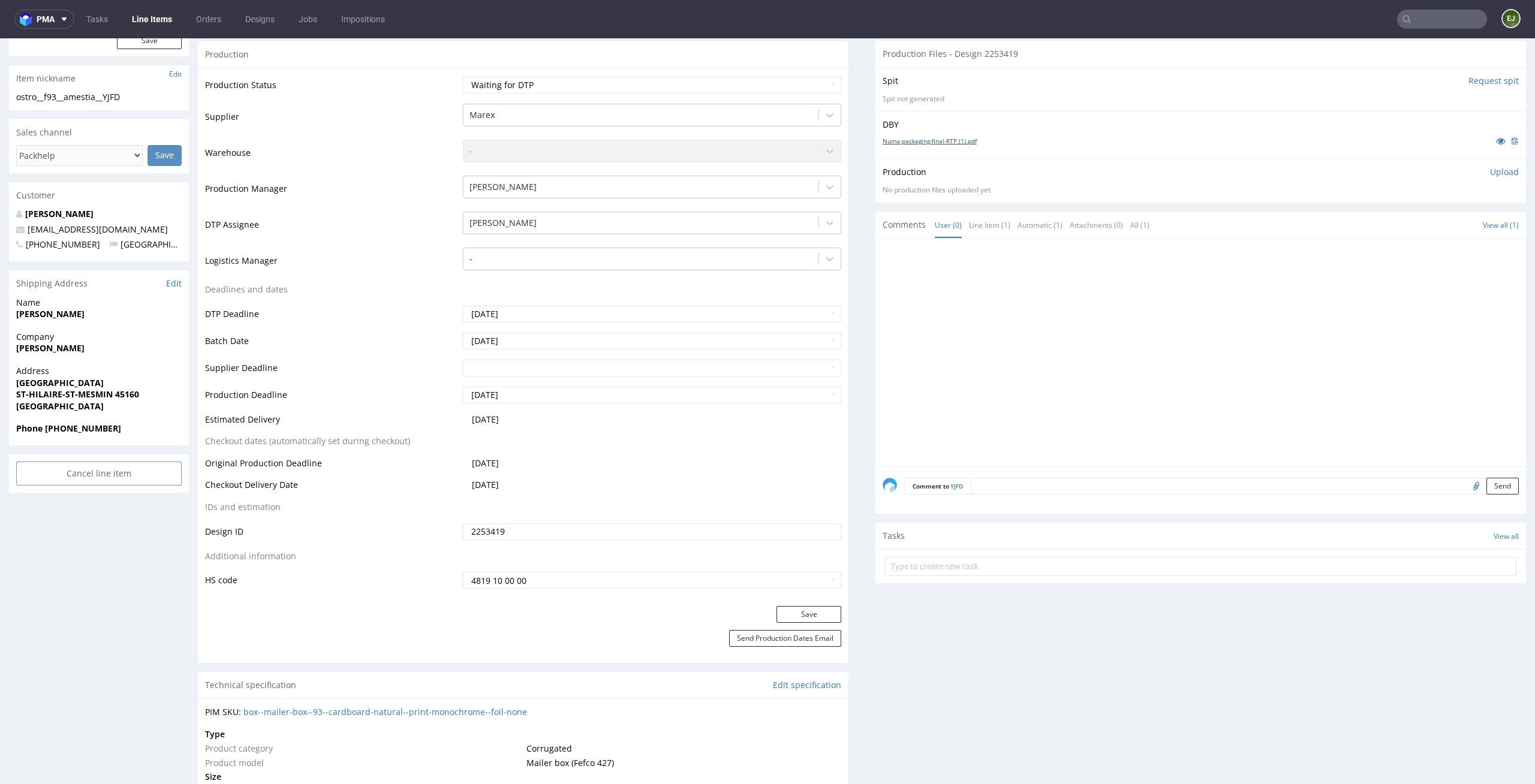
scroll to position [479, 0]
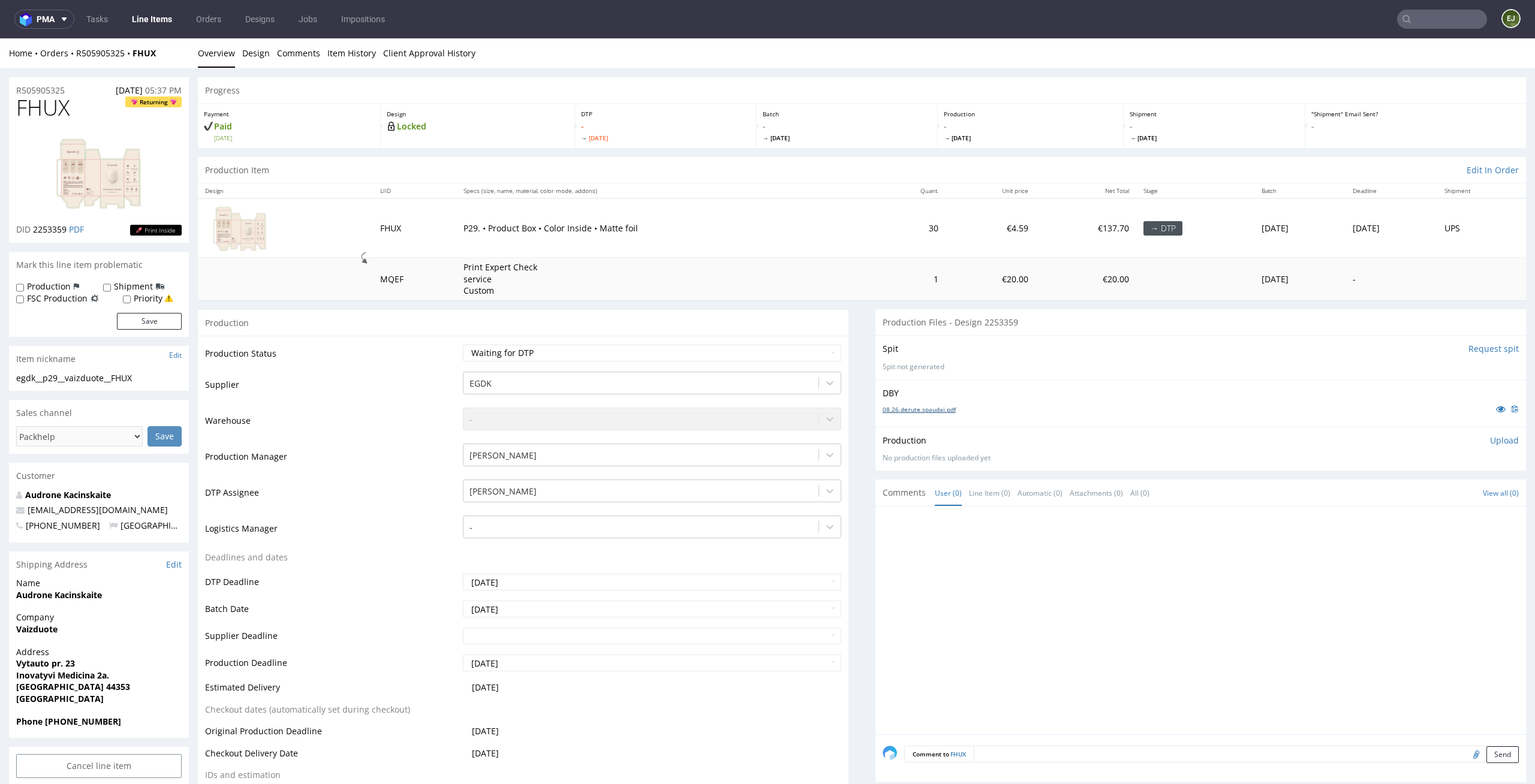
click at [941, 406] on link "08.26.dezute.spaudai.pdf" at bounding box center [919, 409] width 73 height 8
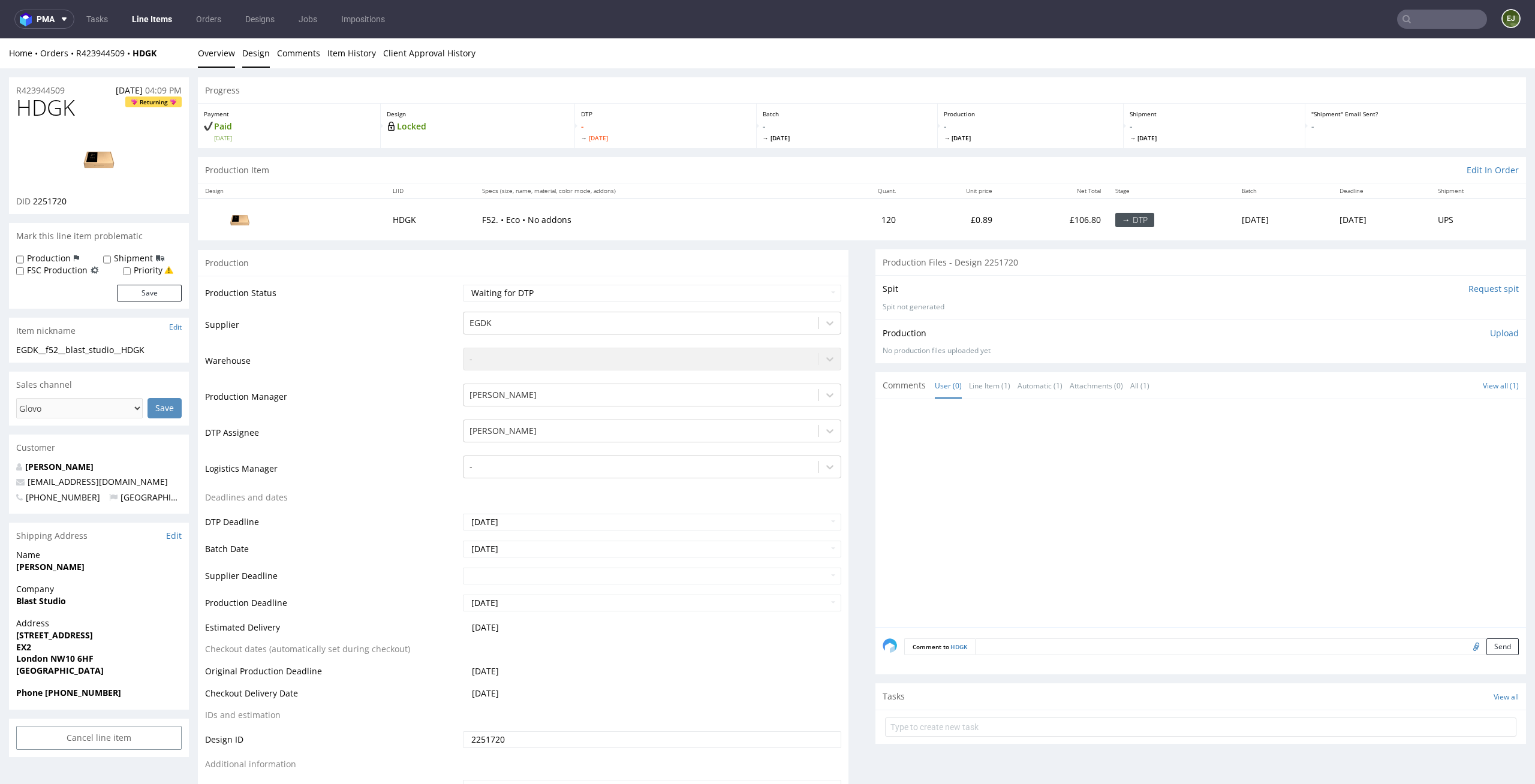
click at [243, 58] on link "Design" at bounding box center [256, 53] width 27 height 29
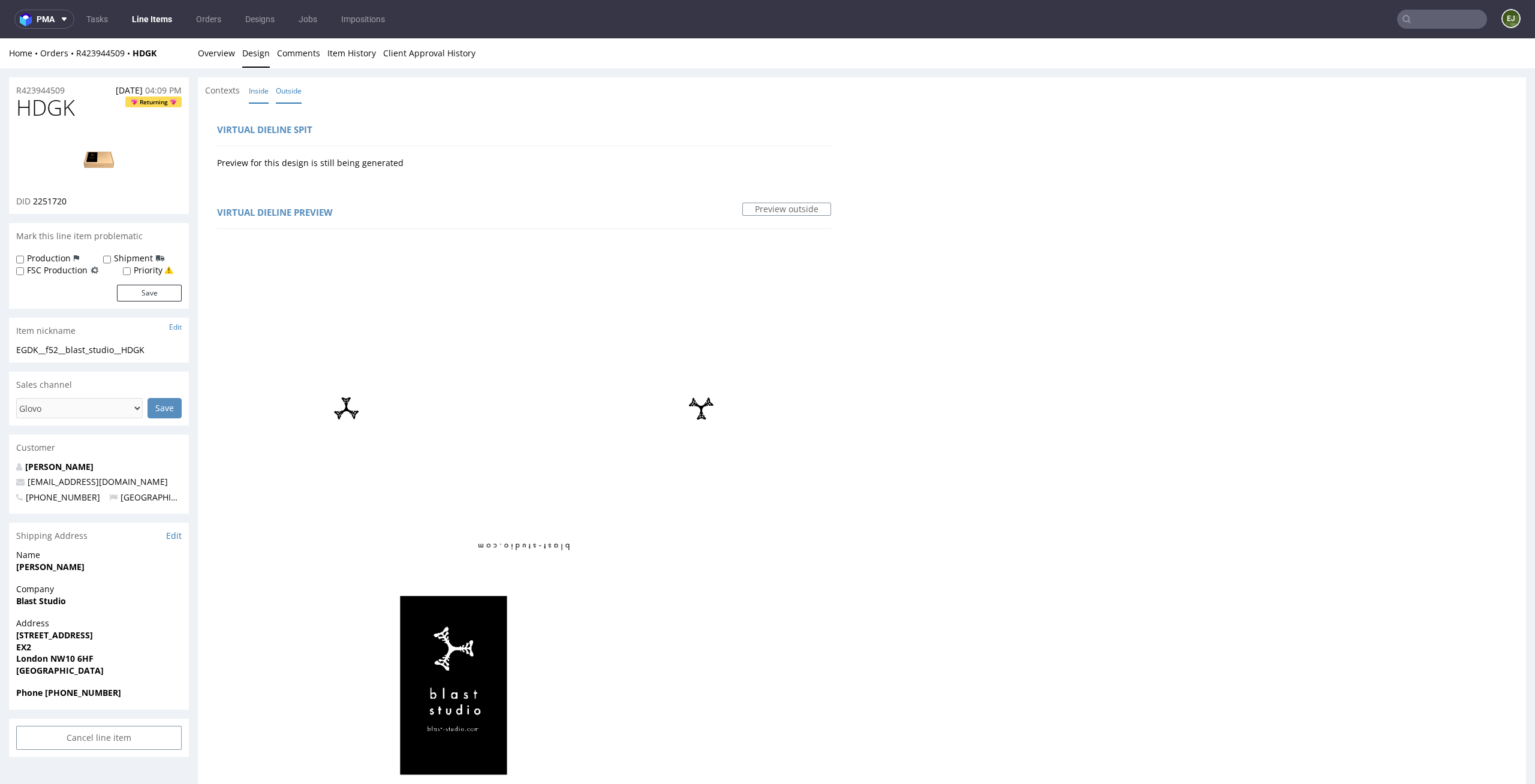
click at [259, 93] on link "Inside" at bounding box center [259, 90] width 20 height 26
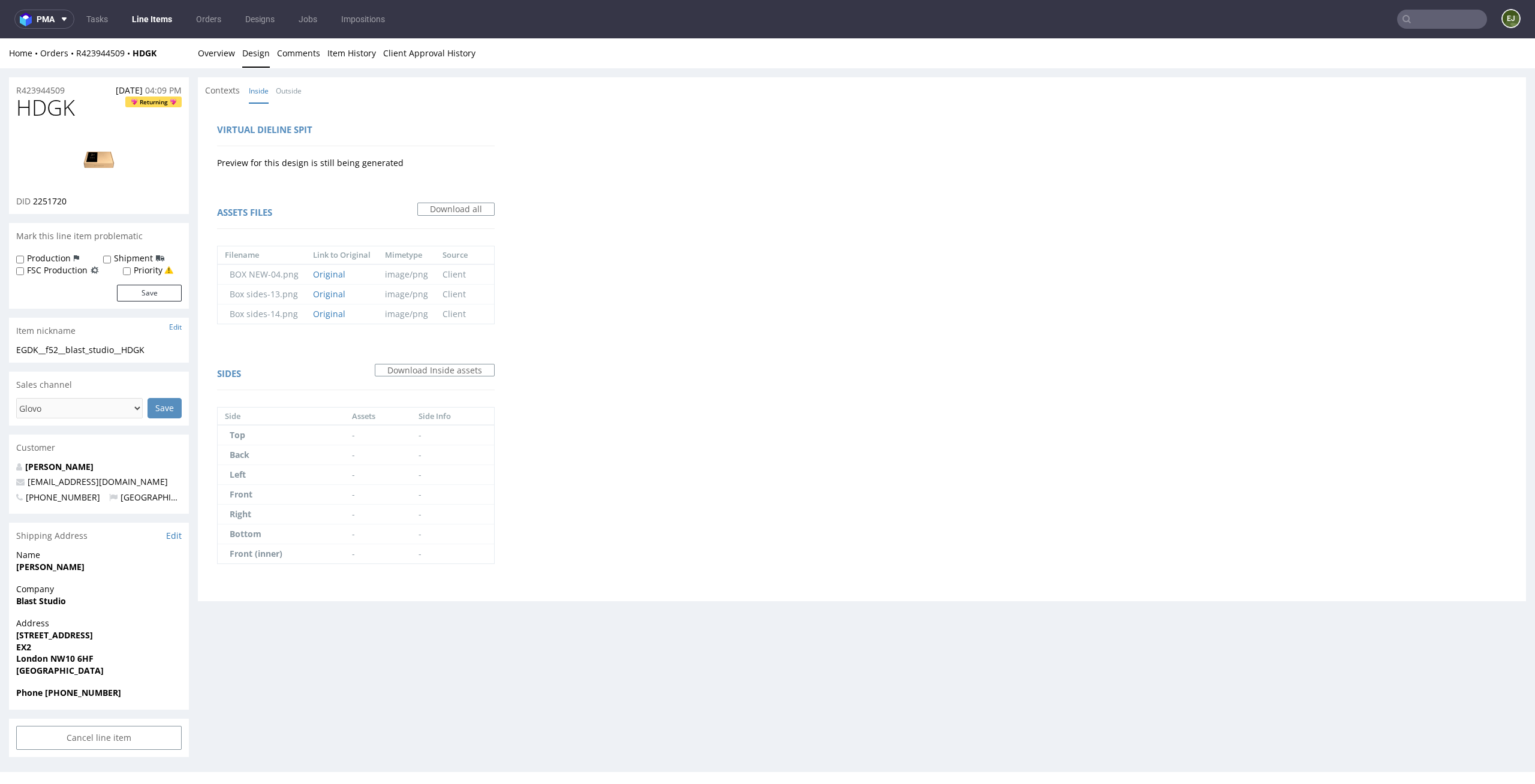
click at [177, 41] on div "Home Orders R423944509 HDGK Overview Design Comments Item History Client Approv…" at bounding box center [768, 53] width 1535 height 30
click at [229, 51] on link "Overview" at bounding box center [216, 53] width 37 height 29
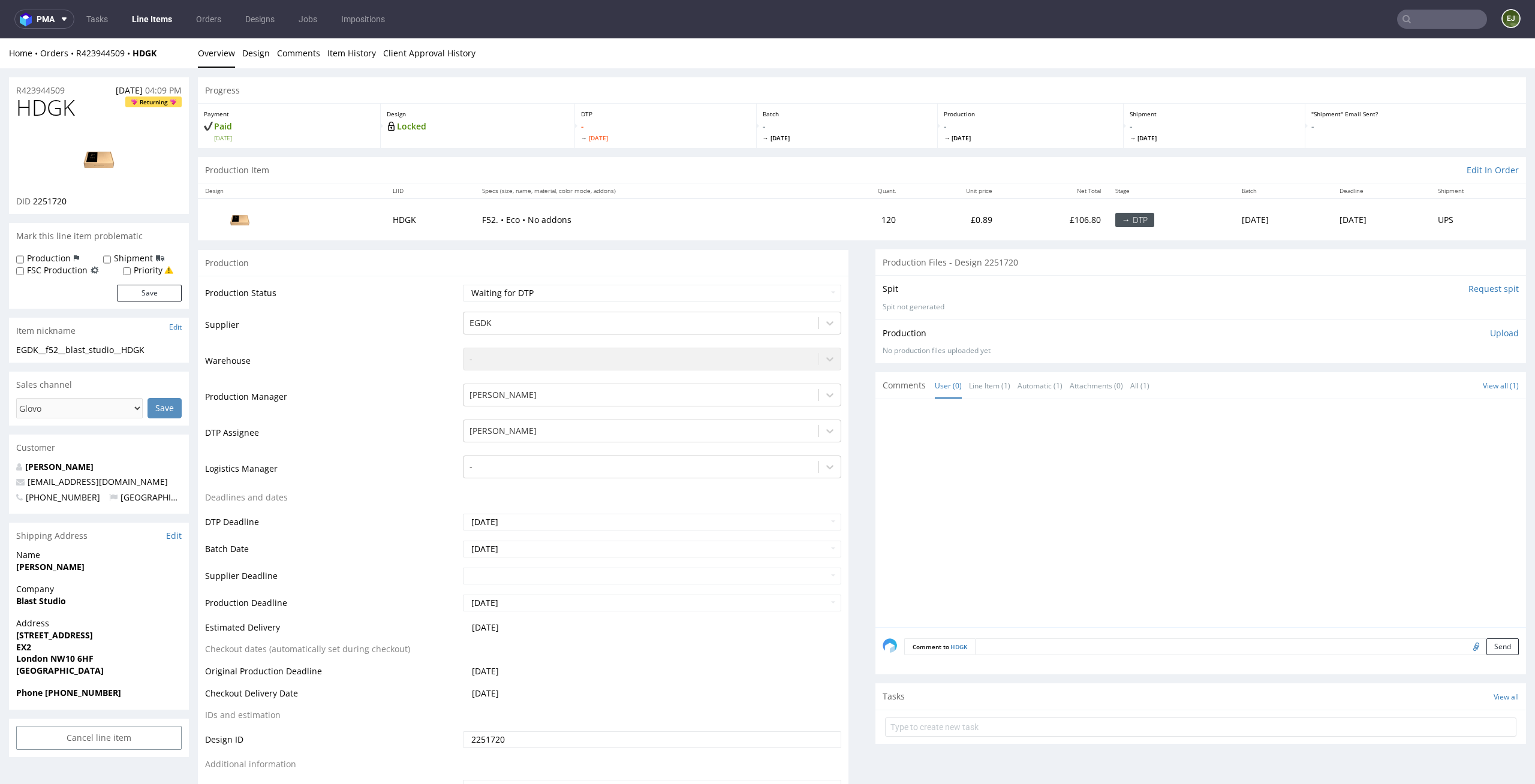
click at [1490, 331] on p "Upload" at bounding box center [1504, 333] width 29 height 12
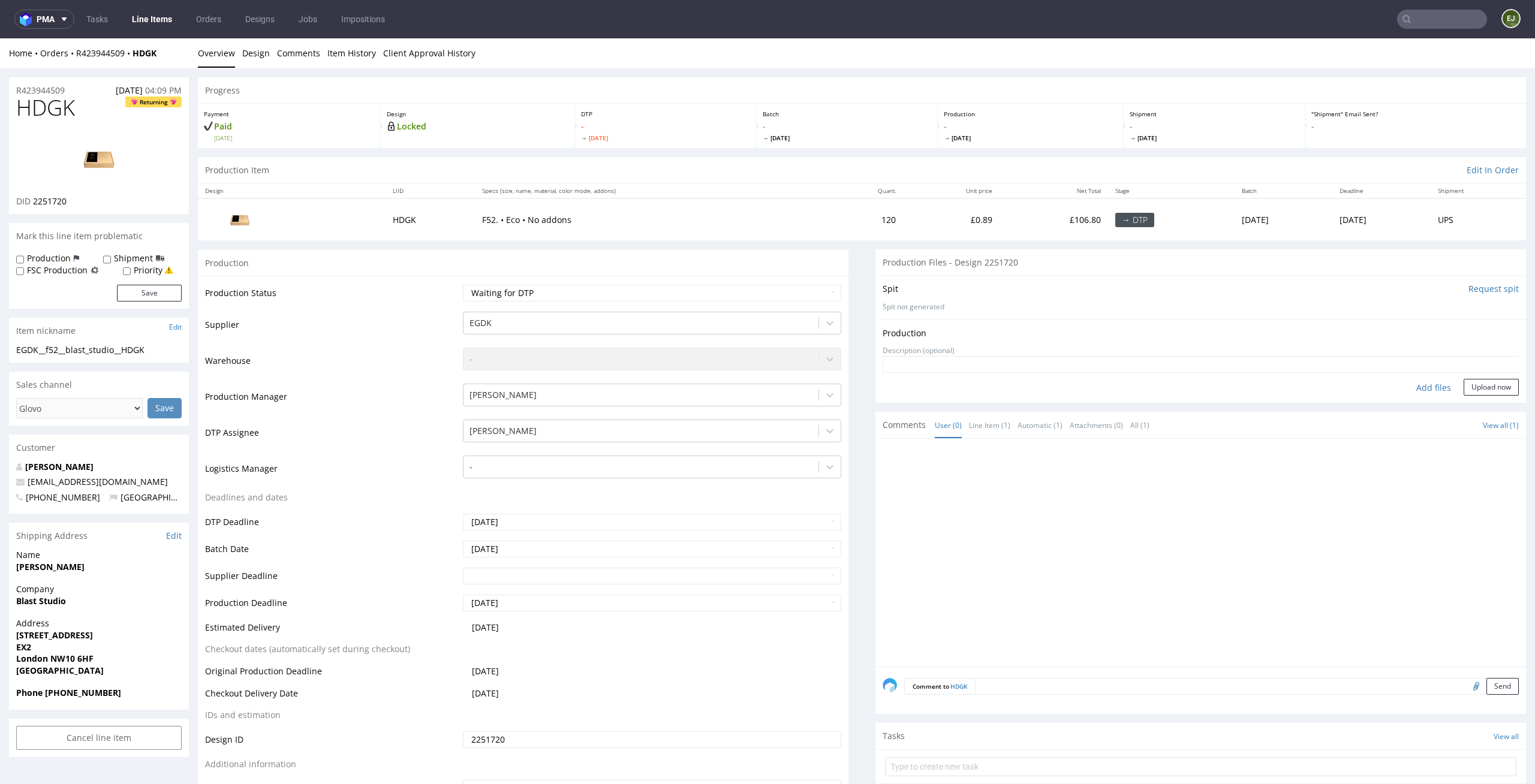
click at [1485, 293] on input "Request spit" at bounding box center [1494, 289] width 50 height 12
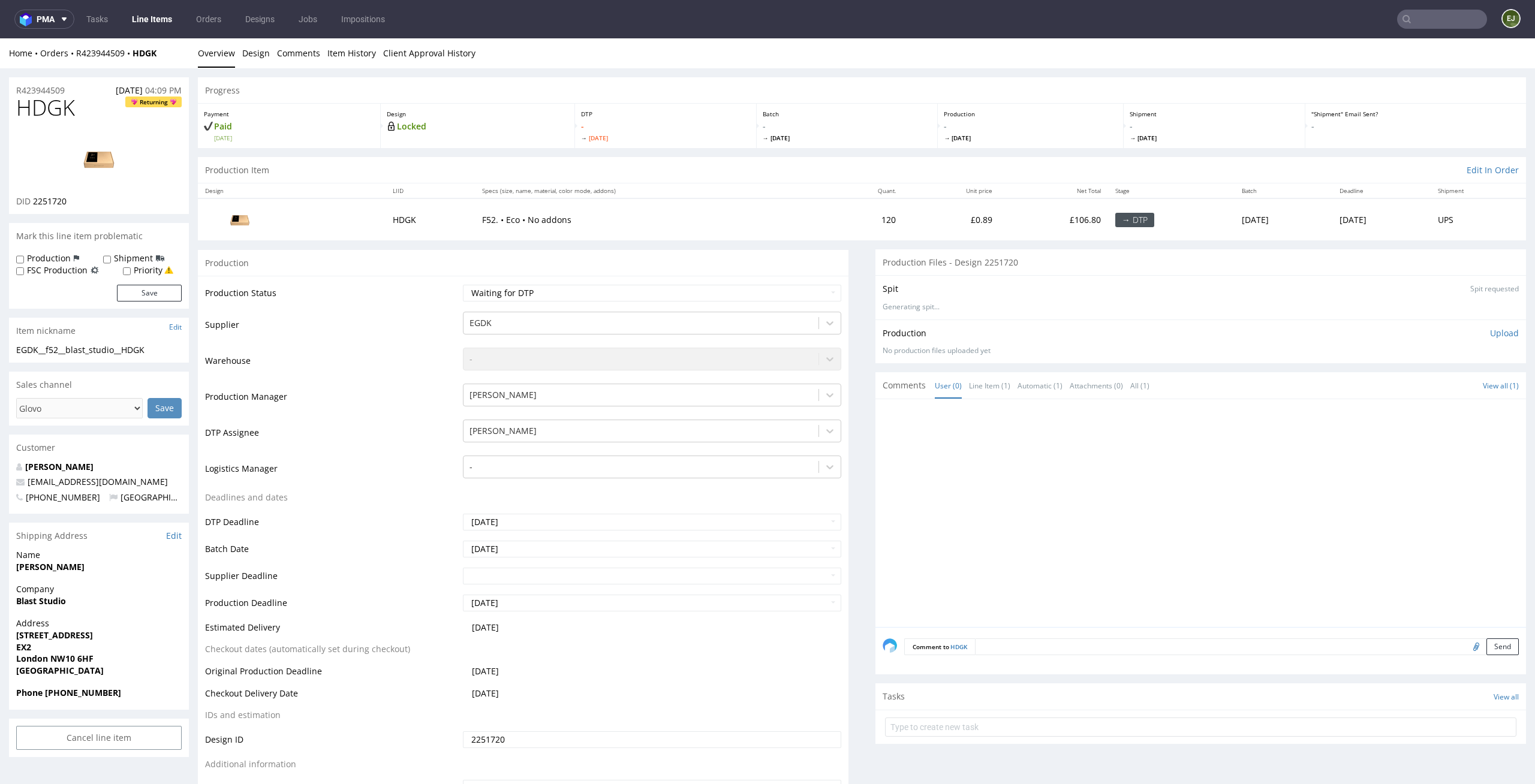
click at [675, 191] on th "Specs (size, name, material, color mode, addons)" at bounding box center [650, 191] width 351 height 15
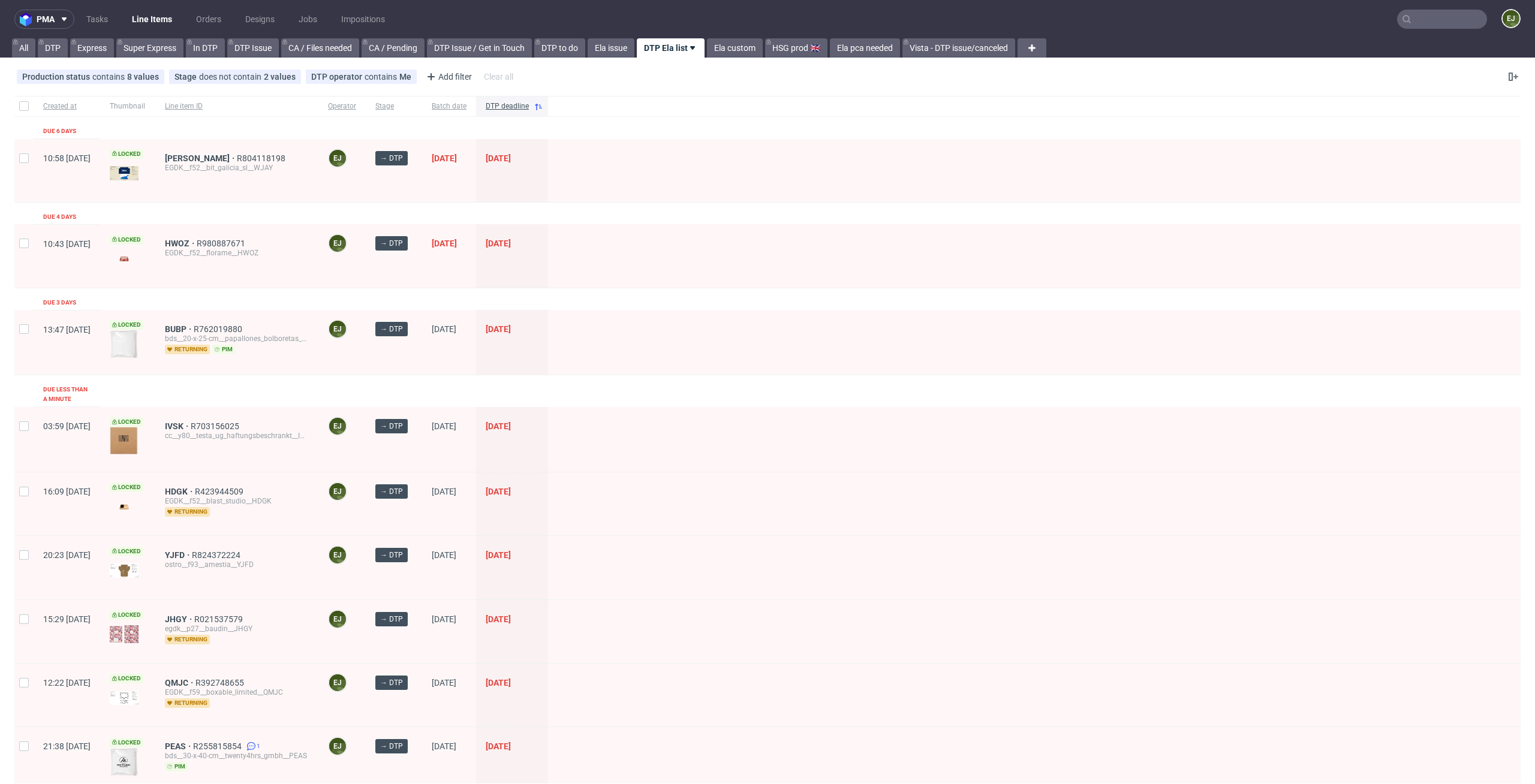
scroll to position [340, 0]
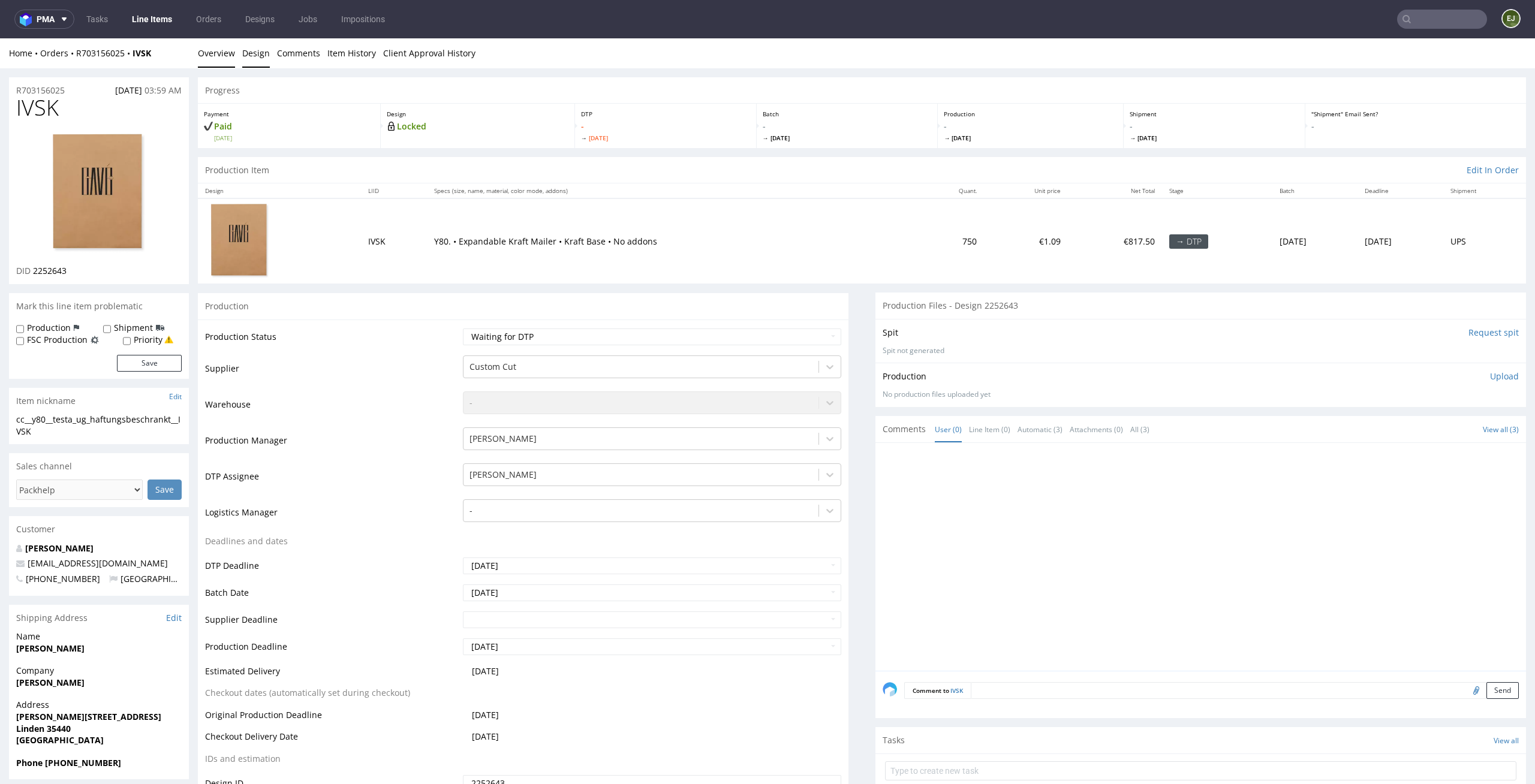
click at [246, 56] on link "Design" at bounding box center [256, 53] width 27 height 29
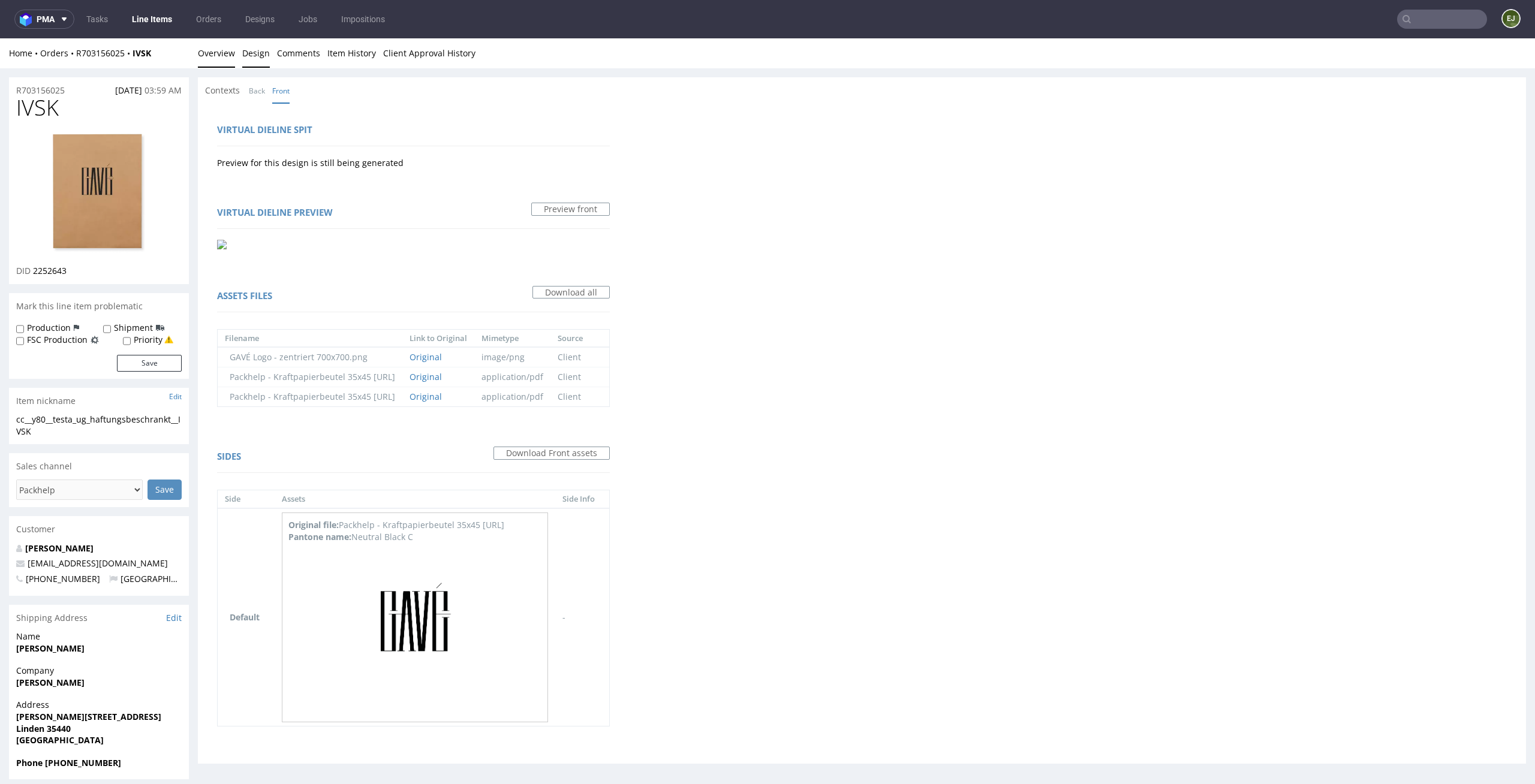
click at [217, 50] on link "Overview" at bounding box center [216, 53] width 37 height 29
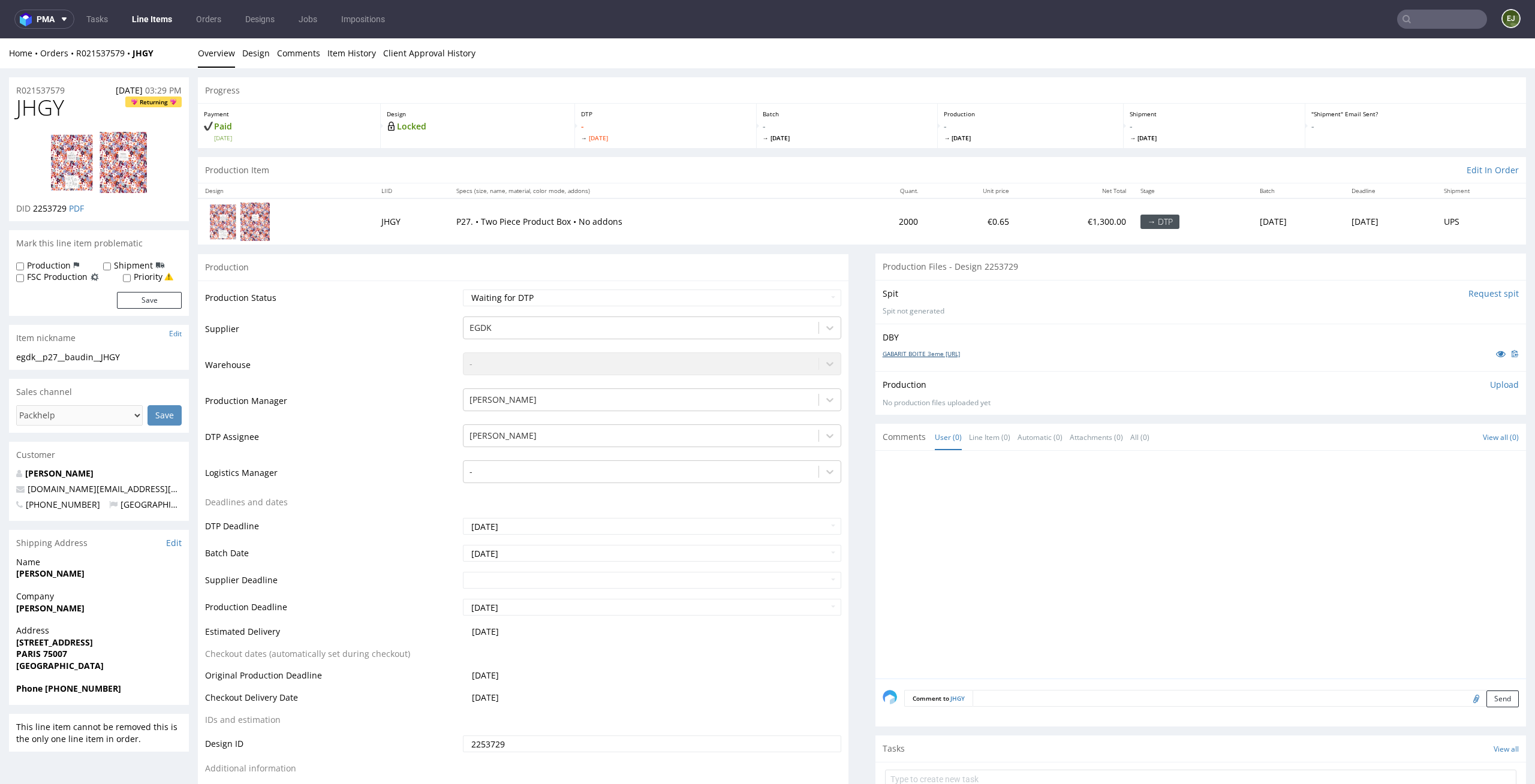
click at [950, 353] on link "GABARIT BOITE 3eme collection.ai" at bounding box center [921, 354] width 77 height 8
click at [916, 347] on div "GABARIT BOITE 3eme collection.ai" at bounding box center [1201, 353] width 636 height 13
click at [916, 352] on link "GABARIT BOITE 3eme collection.ai" at bounding box center [921, 354] width 77 height 8
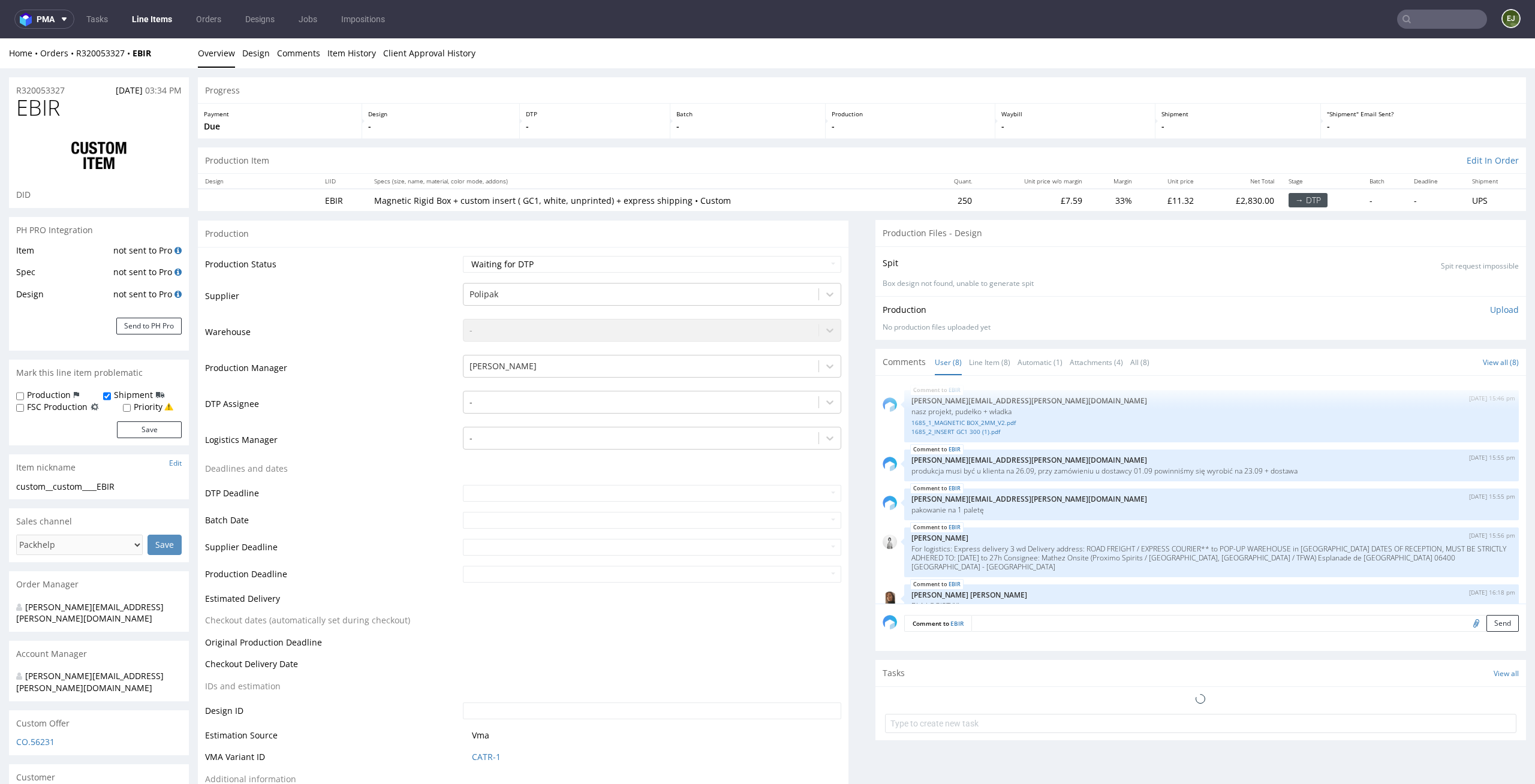
scroll to position [162, 0]
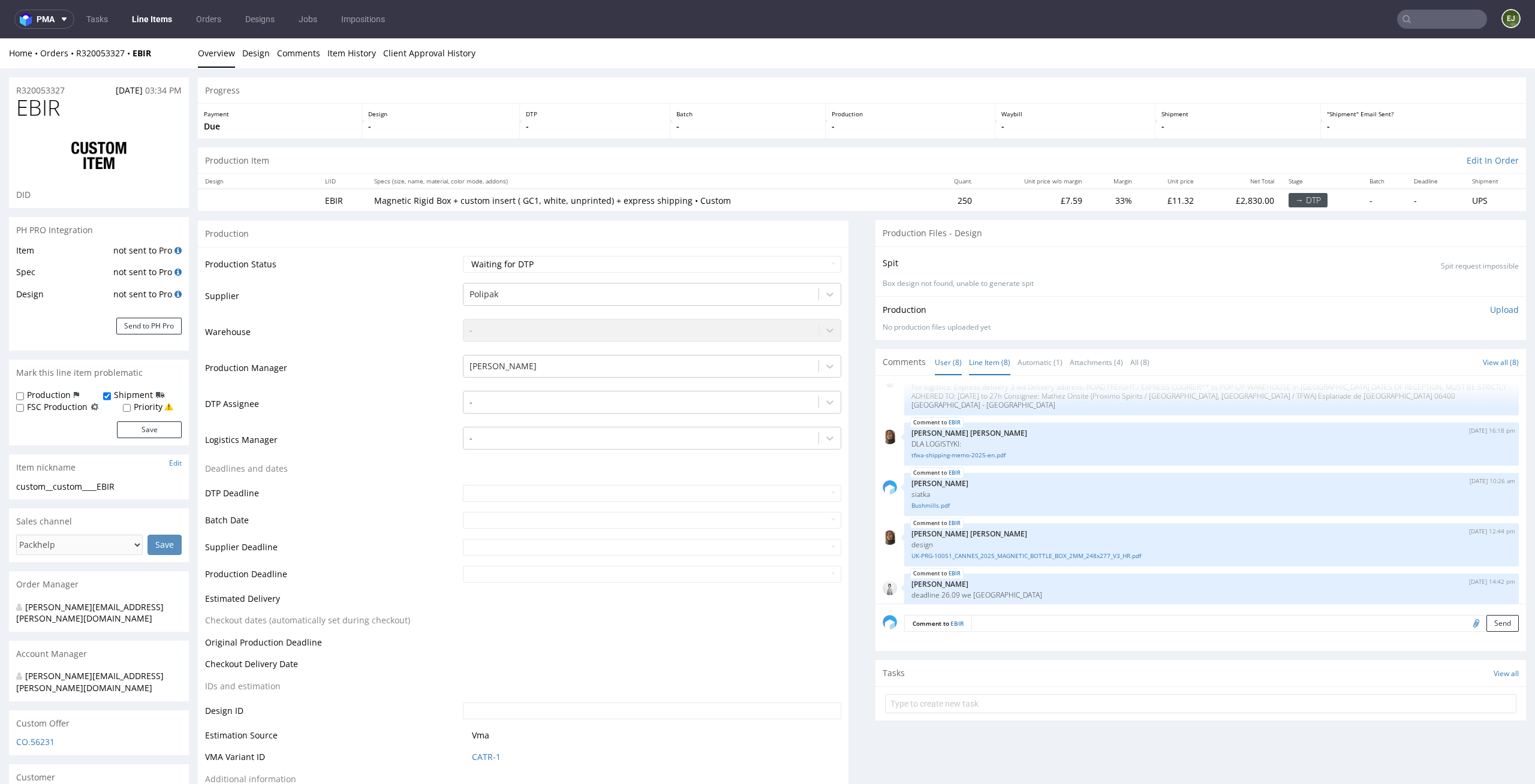
click at [969, 367] on link "Line Item (8)" at bounding box center [990, 362] width 41 height 26
click at [980, 551] on link "UK-PRG-10051_CANNES_2025_MAGNETIC_BOTTLE_BOX_2MM_248x277_V3_HR.pdf" at bounding box center [1211, 556] width 600 height 9
click at [922, 501] on link "Bushmills.pdf" at bounding box center [1211, 505] width 600 height 9
click at [721, 396] on div at bounding box center [641, 402] width 343 height 15
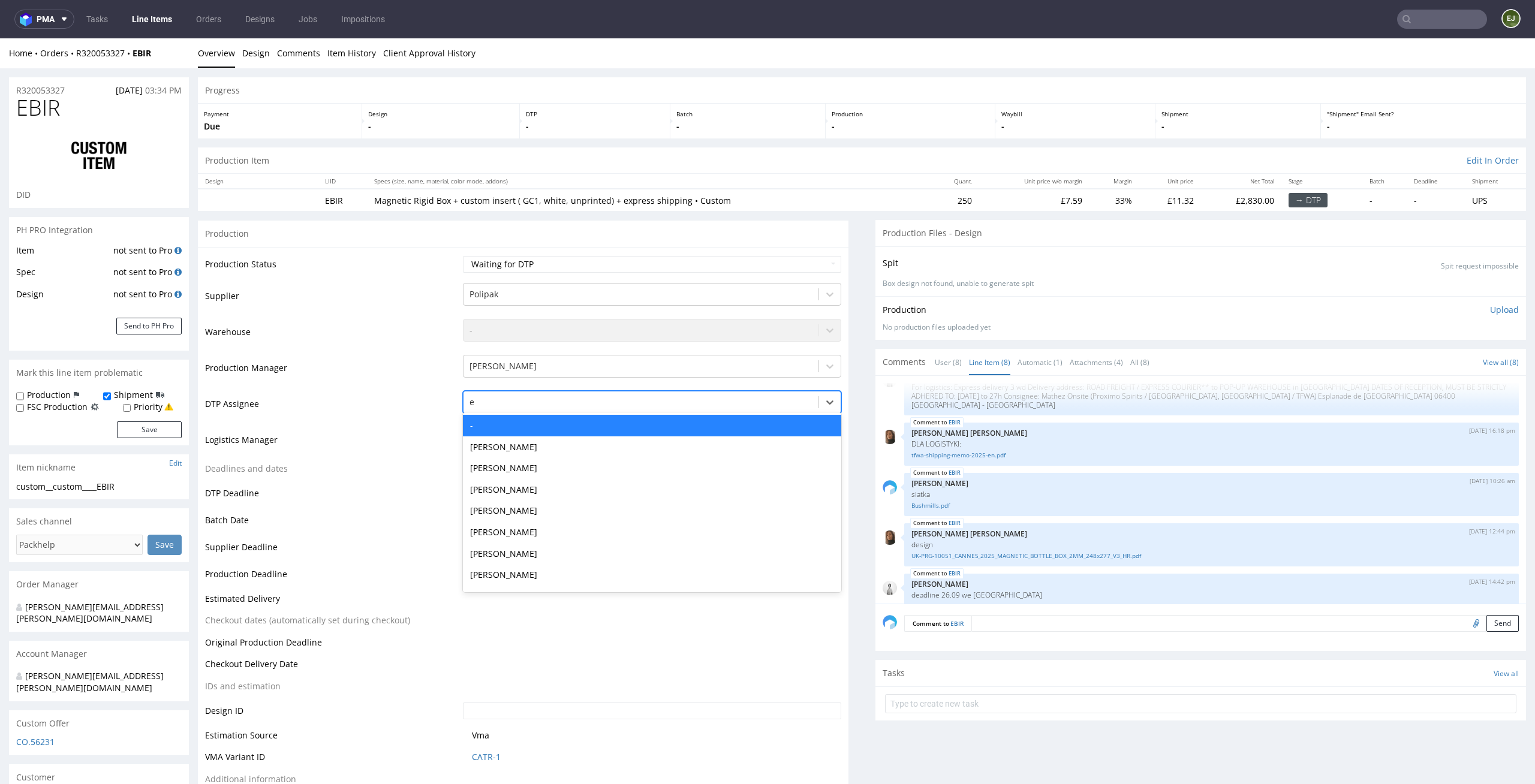
type input "el"
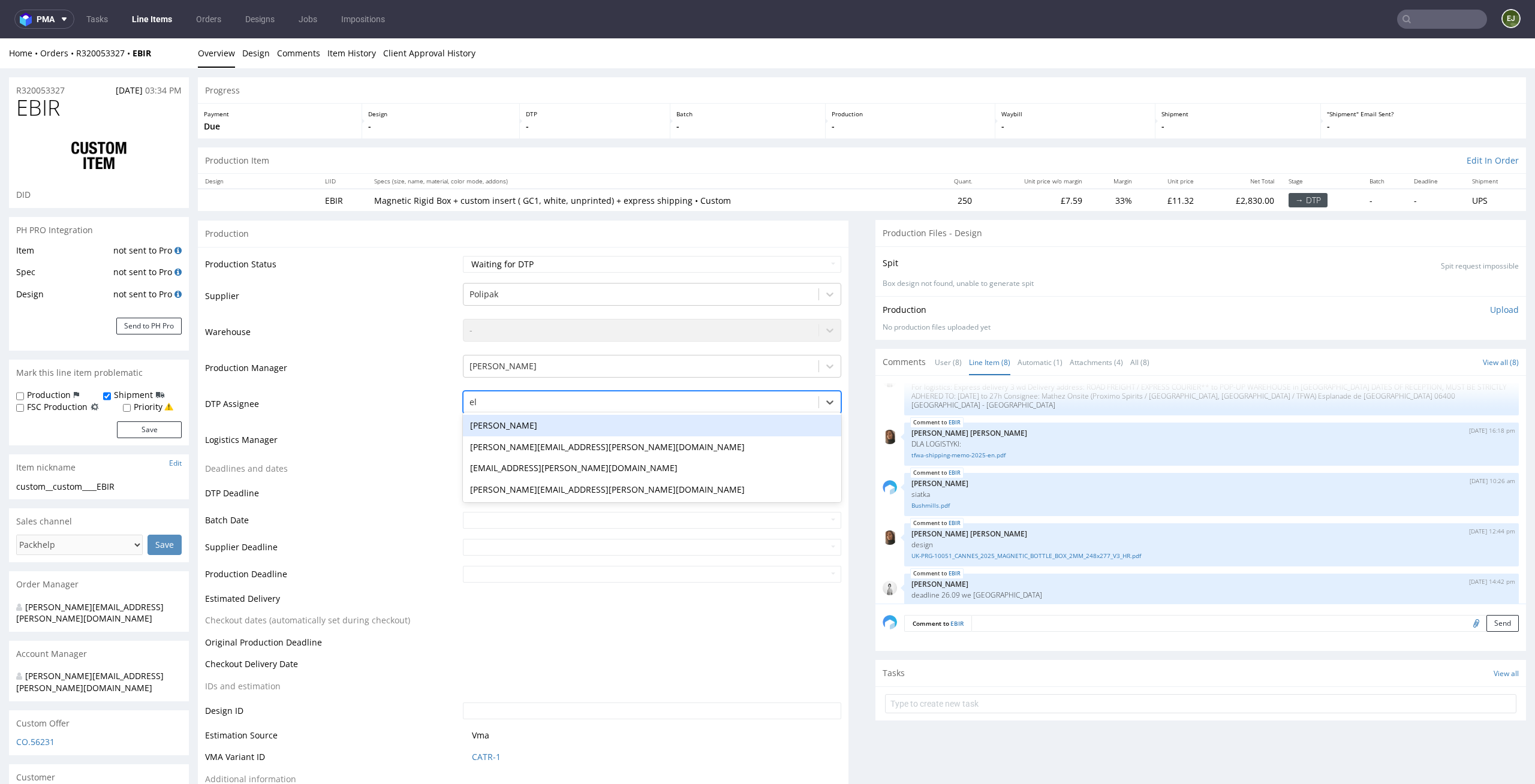
click at [685, 422] on div "[PERSON_NAME]" at bounding box center [652, 425] width 379 height 22
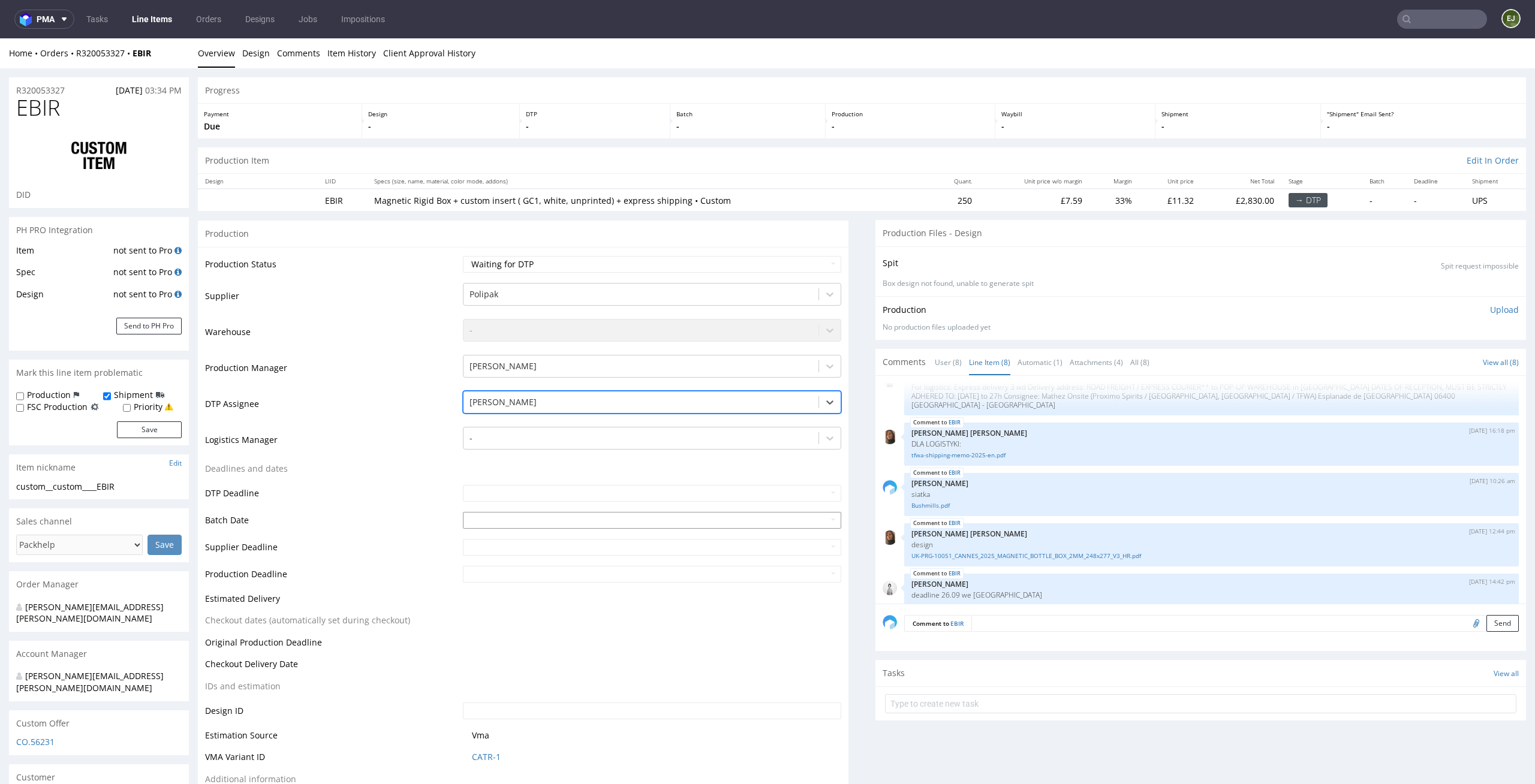
scroll to position [261, 0]
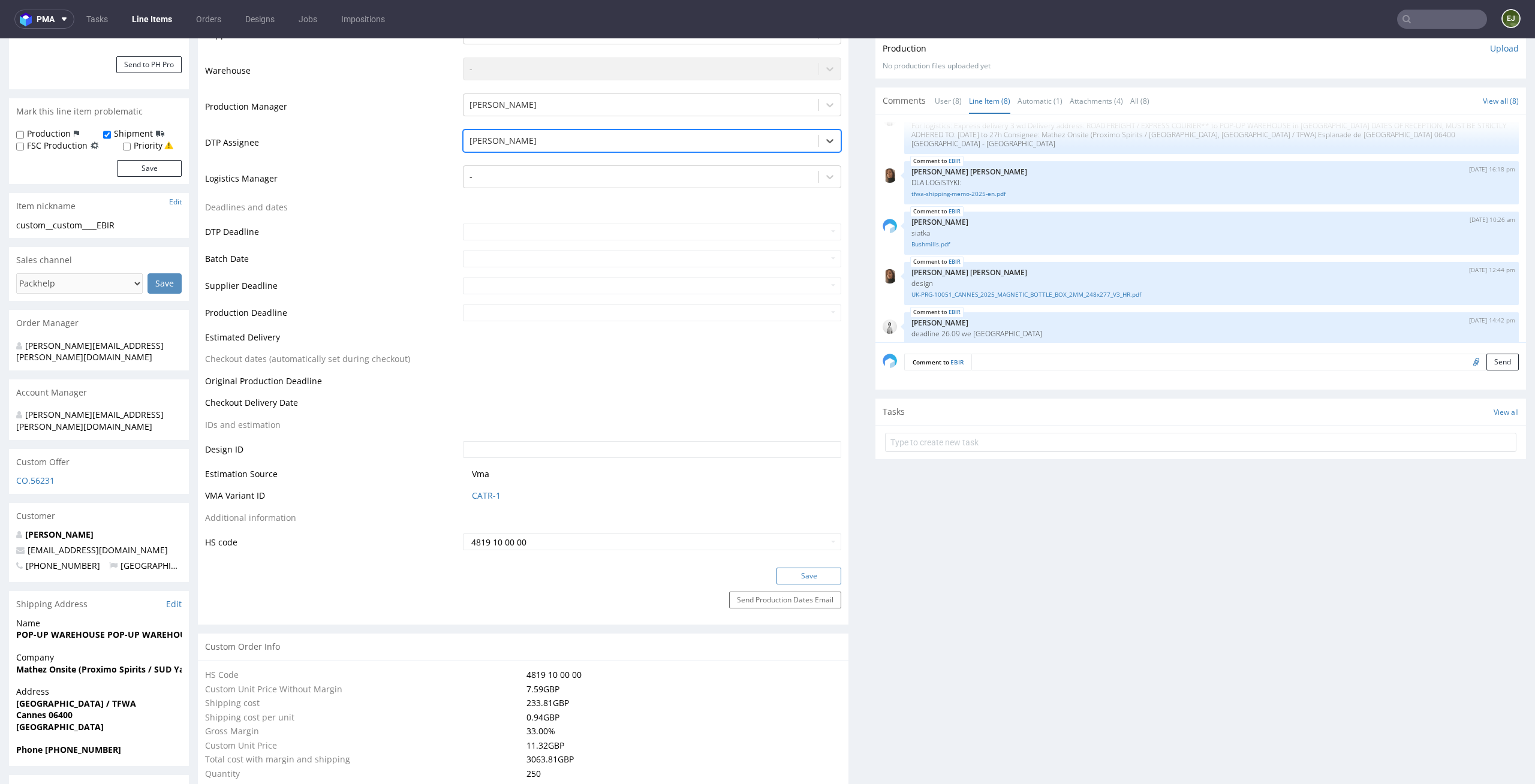
click at [812, 577] on button "Save" at bounding box center [809, 576] width 64 height 17
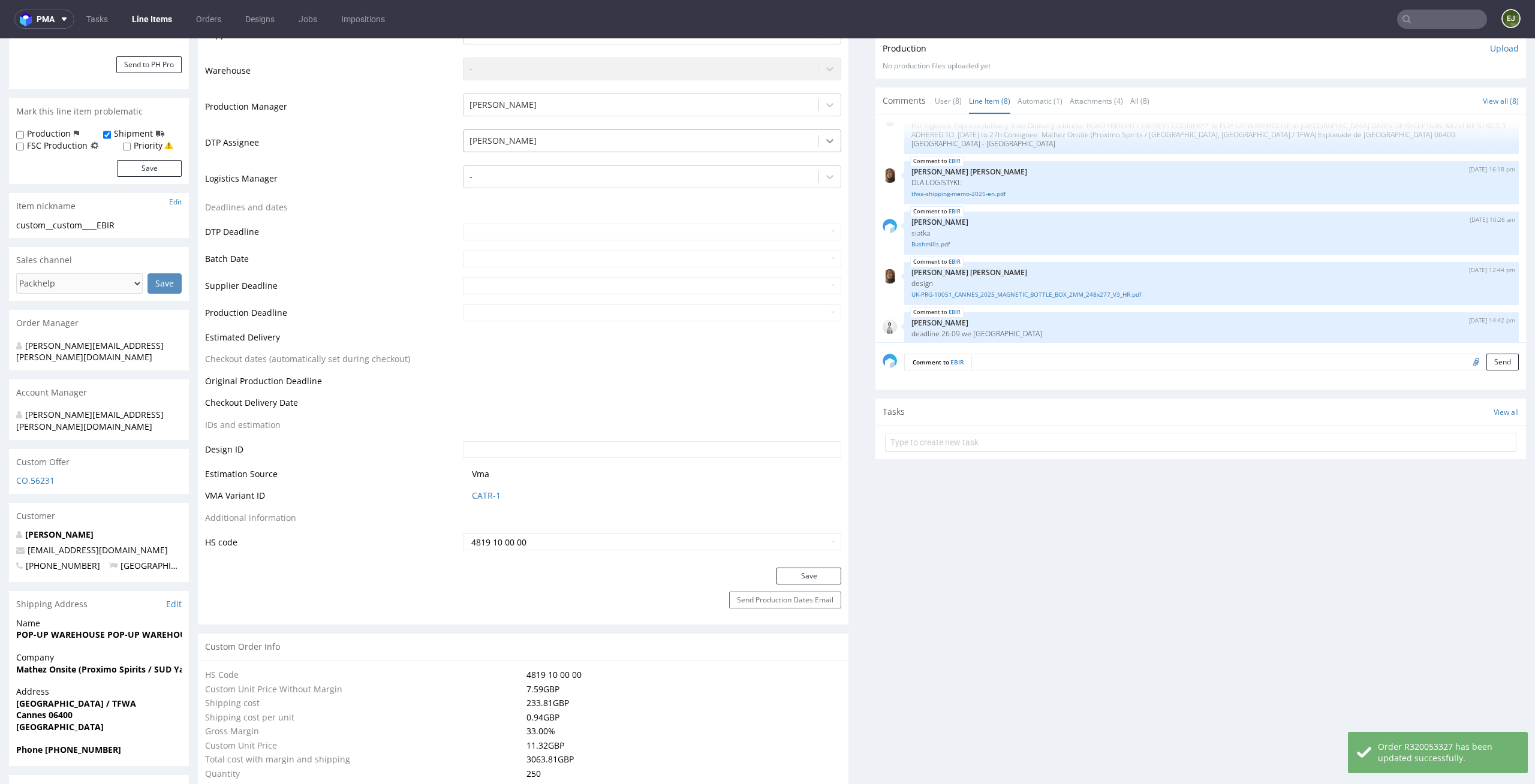
scroll to position [353, 0]
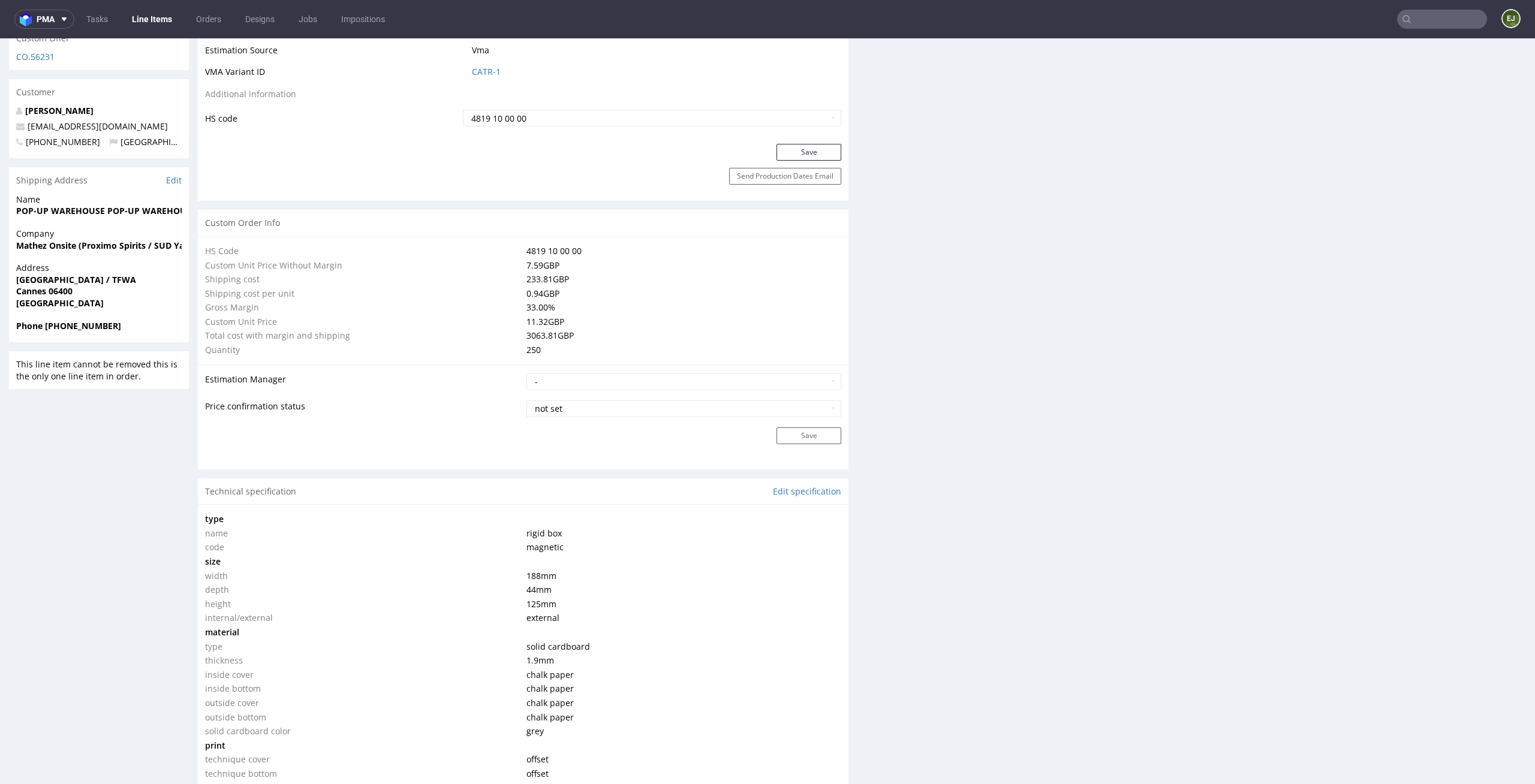
click at [382, 515] on td "type" at bounding box center [364, 519] width 318 height 15
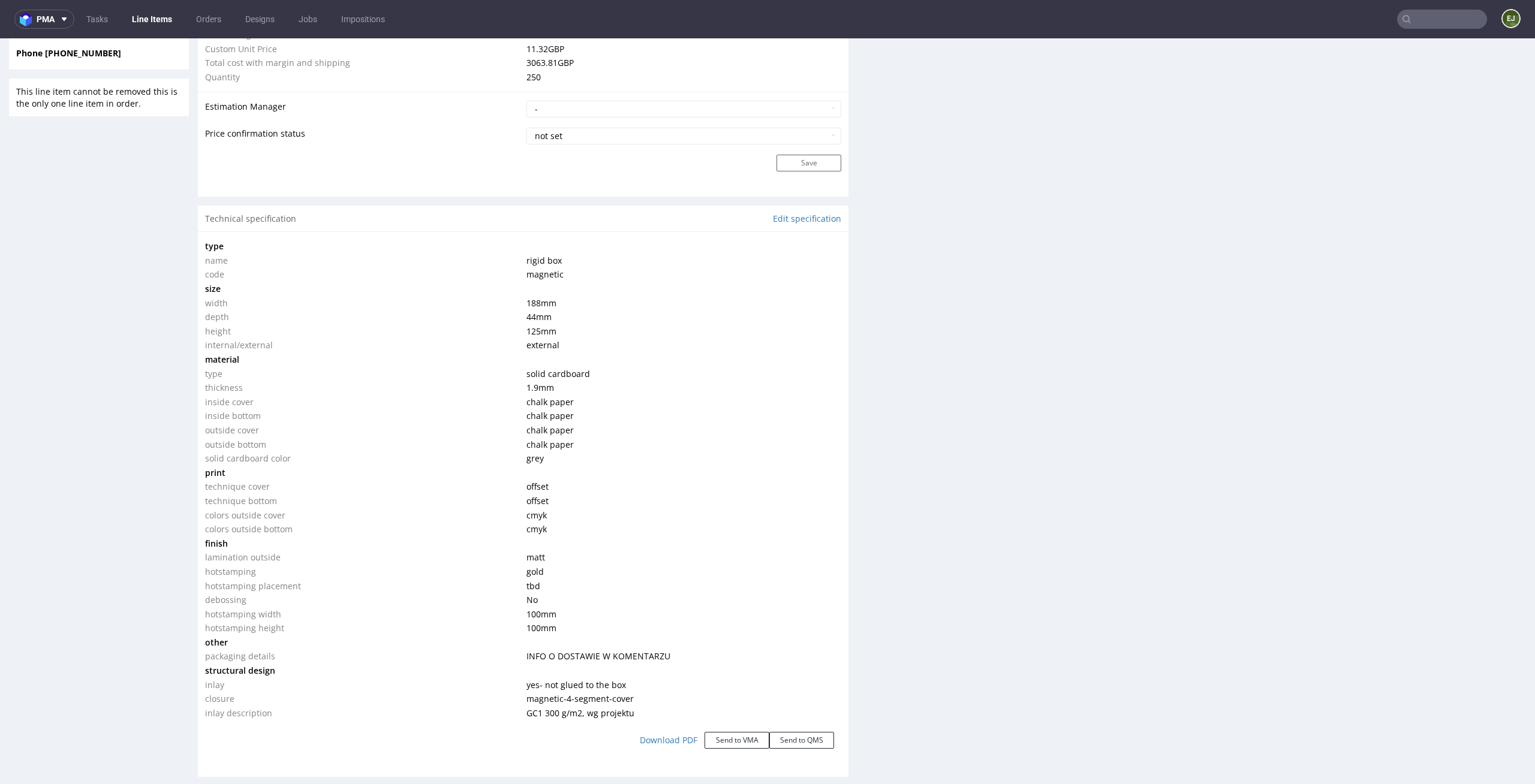
scroll to position [1018, 0]
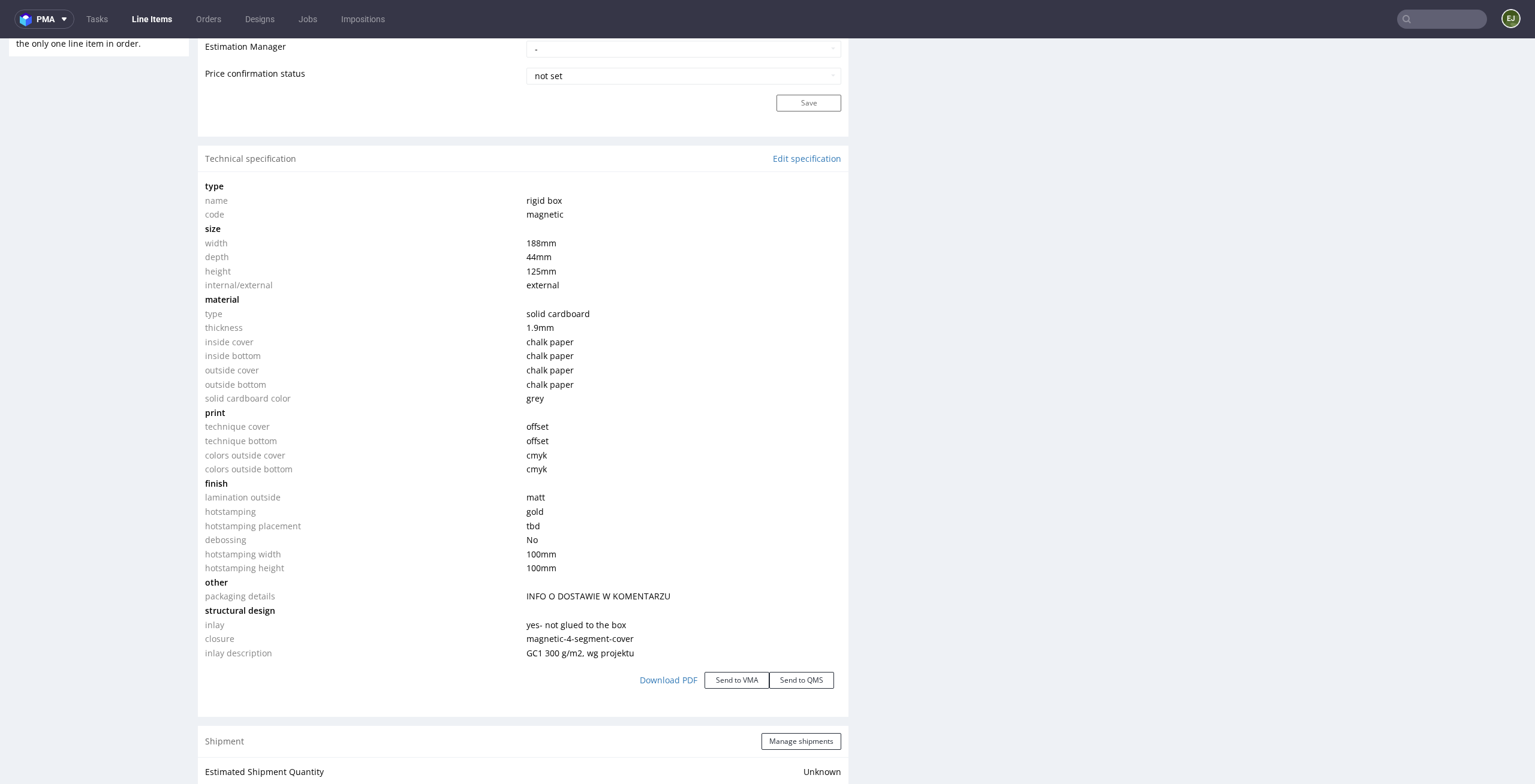
drag, startPoint x: 581, startPoint y: 568, endPoint x: 198, endPoint y: 168, distance: 553.8
click at [198, 168] on section "Technical specification Edit specification type name rigid box code magnetic si…" at bounding box center [523, 427] width 650 height 562
copy section "type name rigid box code magnetic size width 188 mm depth 44 mm height 125 mm i…"
click at [1283, 239] on div "Production Files - Design Spit Spit request impossible Box design not found, un…" at bounding box center [1201, 389] width 650 height 2374
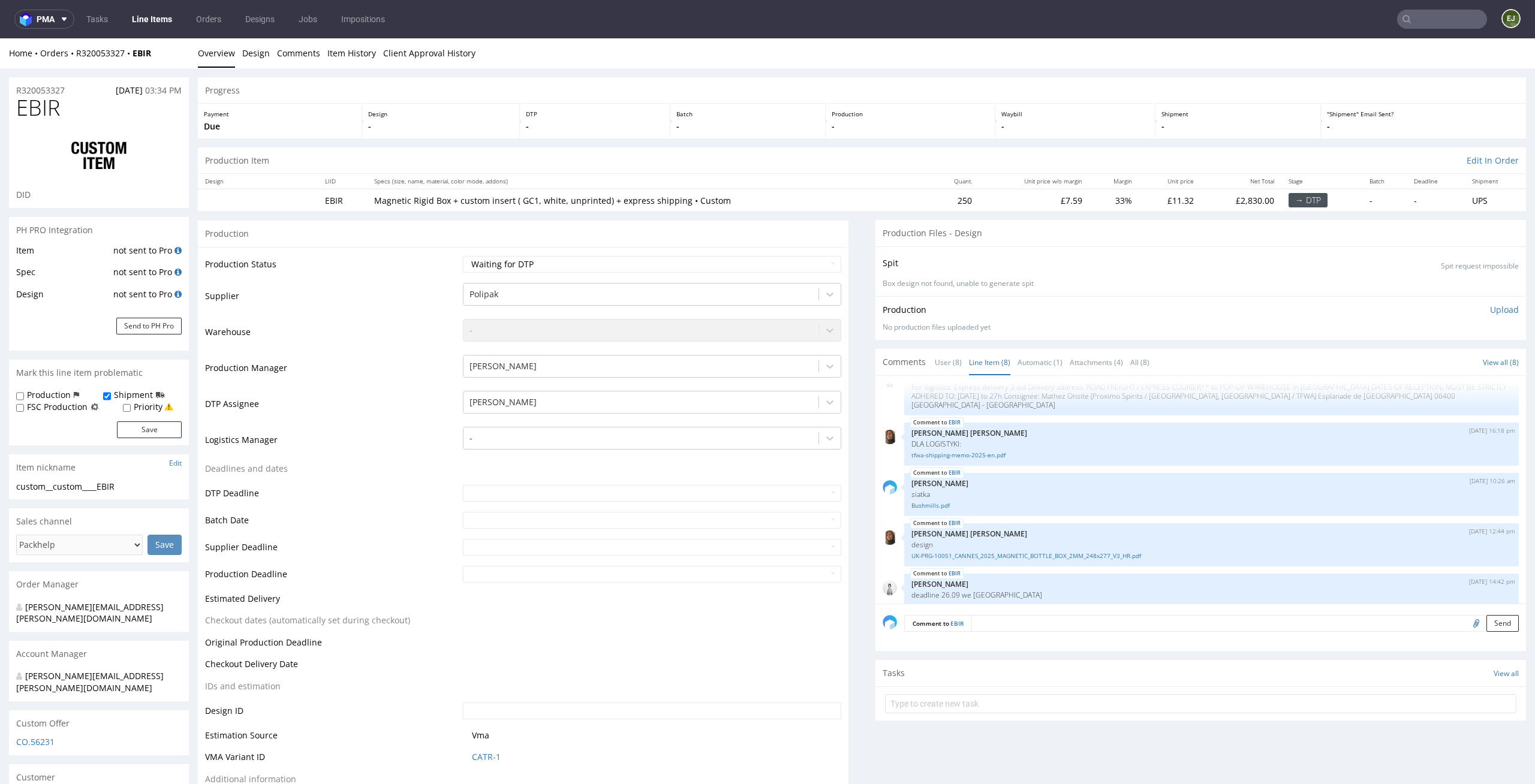
click at [874, 109] on div "Production -" at bounding box center [910, 121] width 170 height 35
drag, startPoint x: 123, startPoint y: 480, endPoint x: 0, endPoint y: 483, distance: 123.0
drag, startPoint x: 160, startPoint y: 492, endPoint x: 0, endPoint y: 491, distance: 160.0
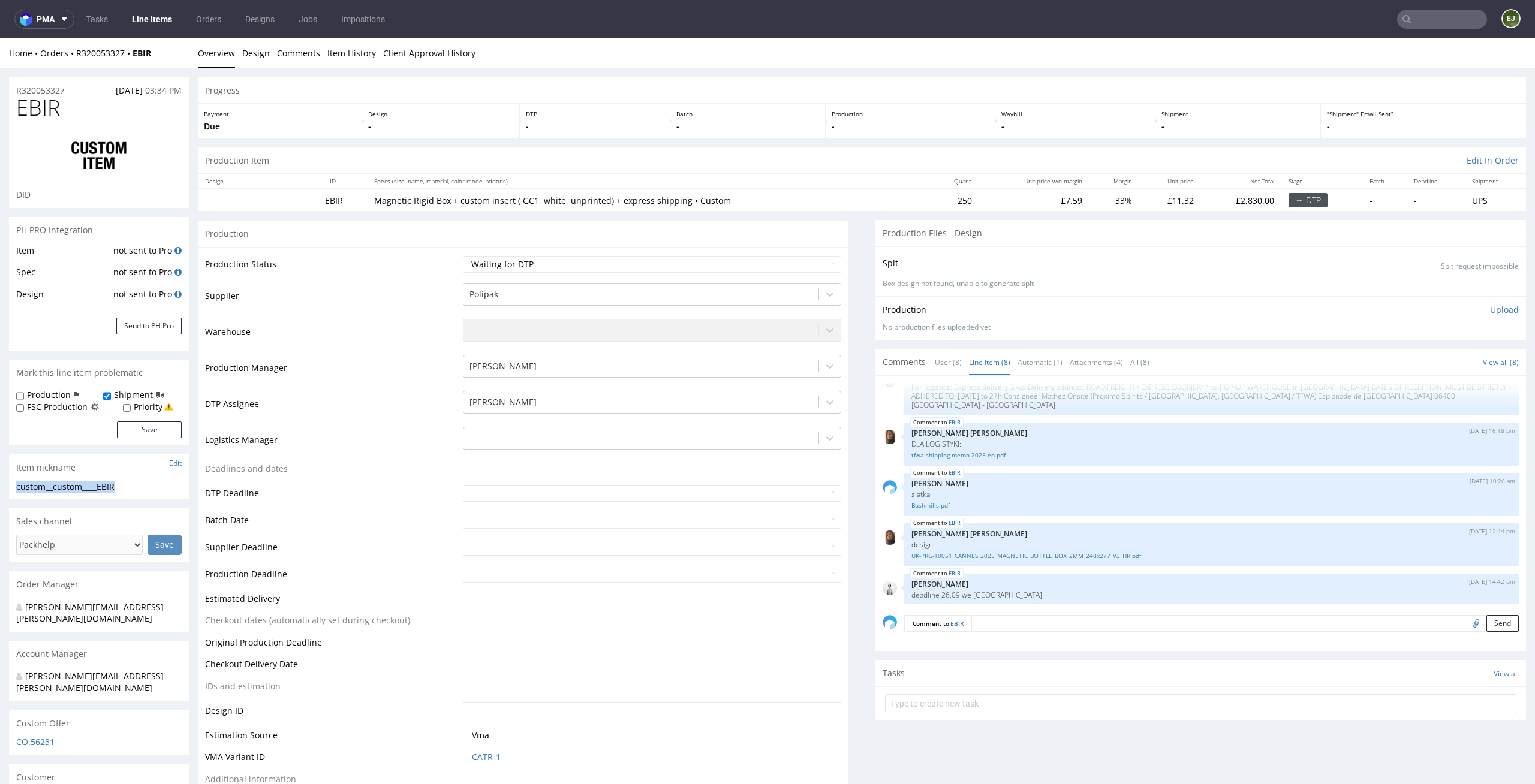
copy div "custom__custom____EBIR"
drag, startPoint x: 76, startPoint y: 88, endPoint x: 0, endPoint y: 88, distance: 76.0
copy p "R320053327"
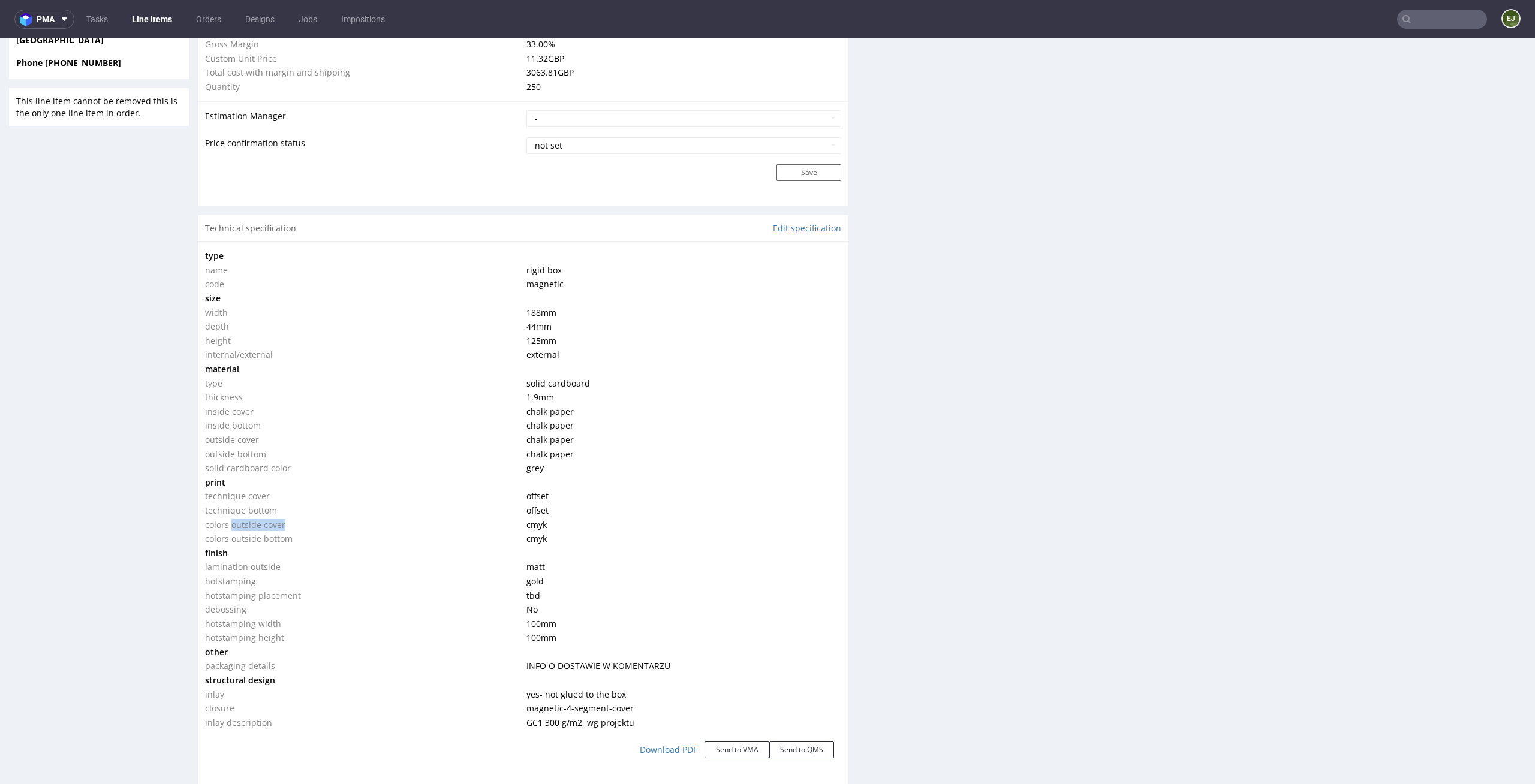
drag, startPoint x: 287, startPoint y: 522, endPoint x: 231, endPoint y: 522, distance: 56.0
click at [231, 522] on td "colors outside cover" at bounding box center [364, 525] width 318 height 15
copy td "outside cover"
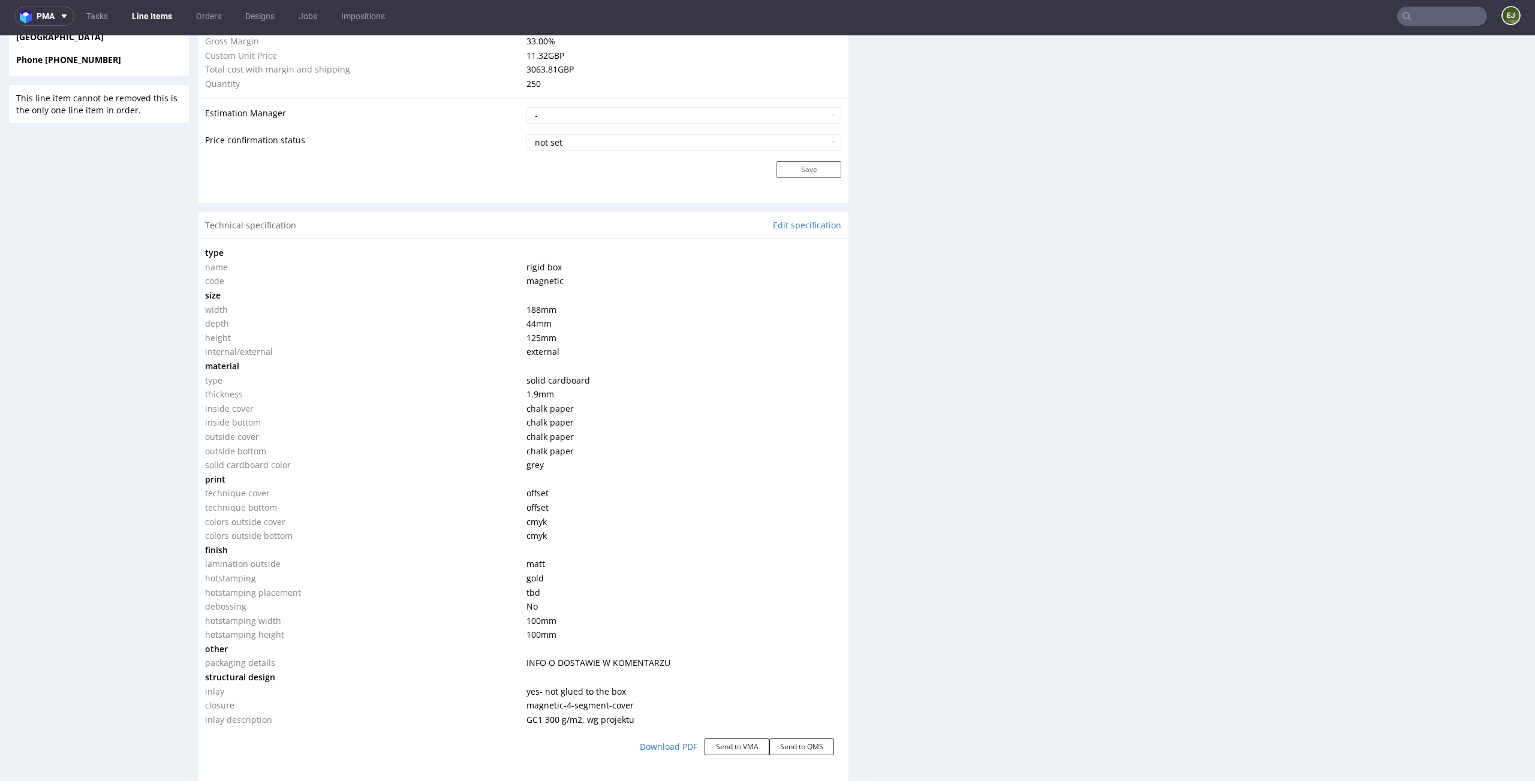
click at [928, 261] on div "Production Files - Design Spit Spit request impossible Box design not found, un…" at bounding box center [1201, 455] width 650 height 2374
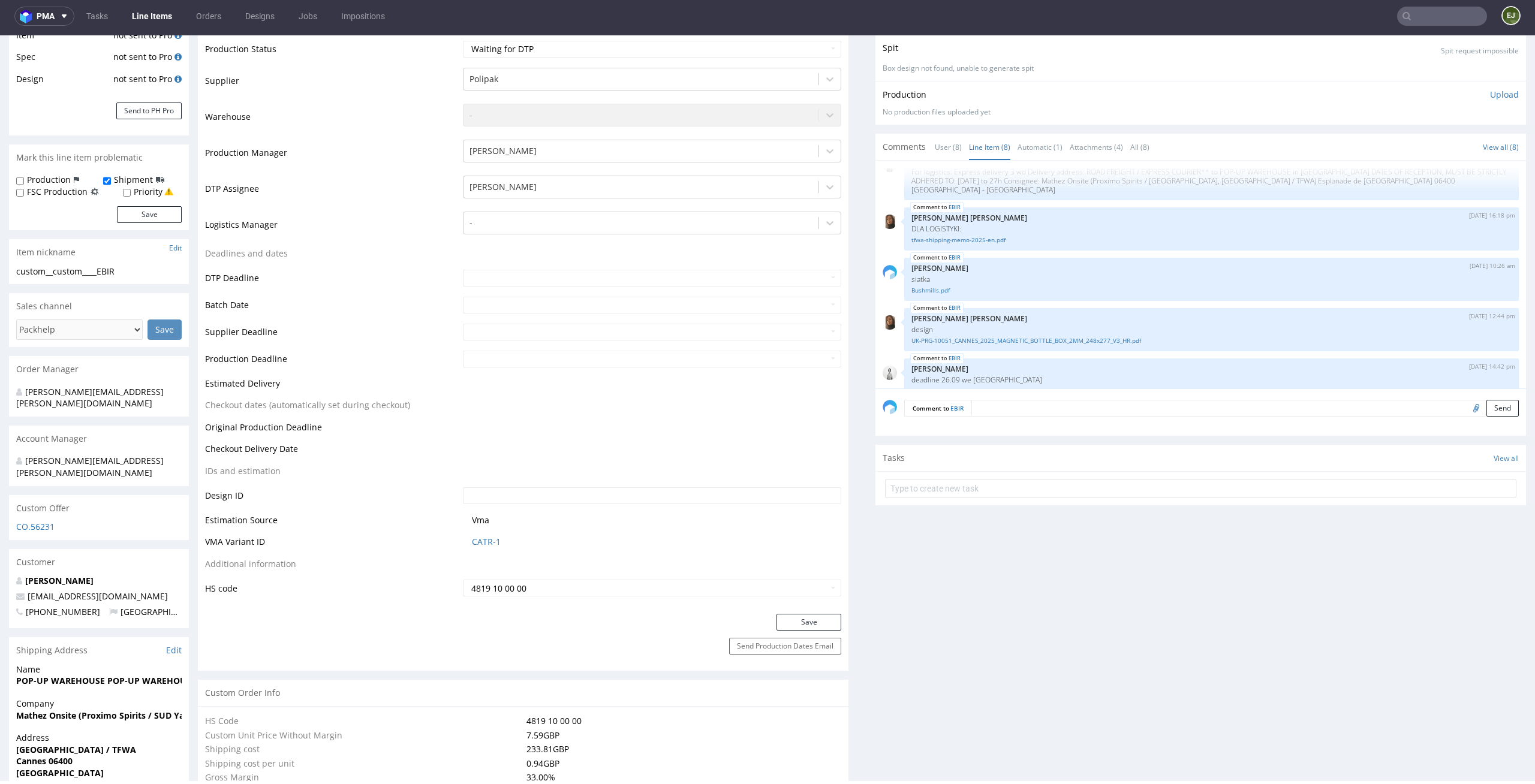
scroll to position [0, 0]
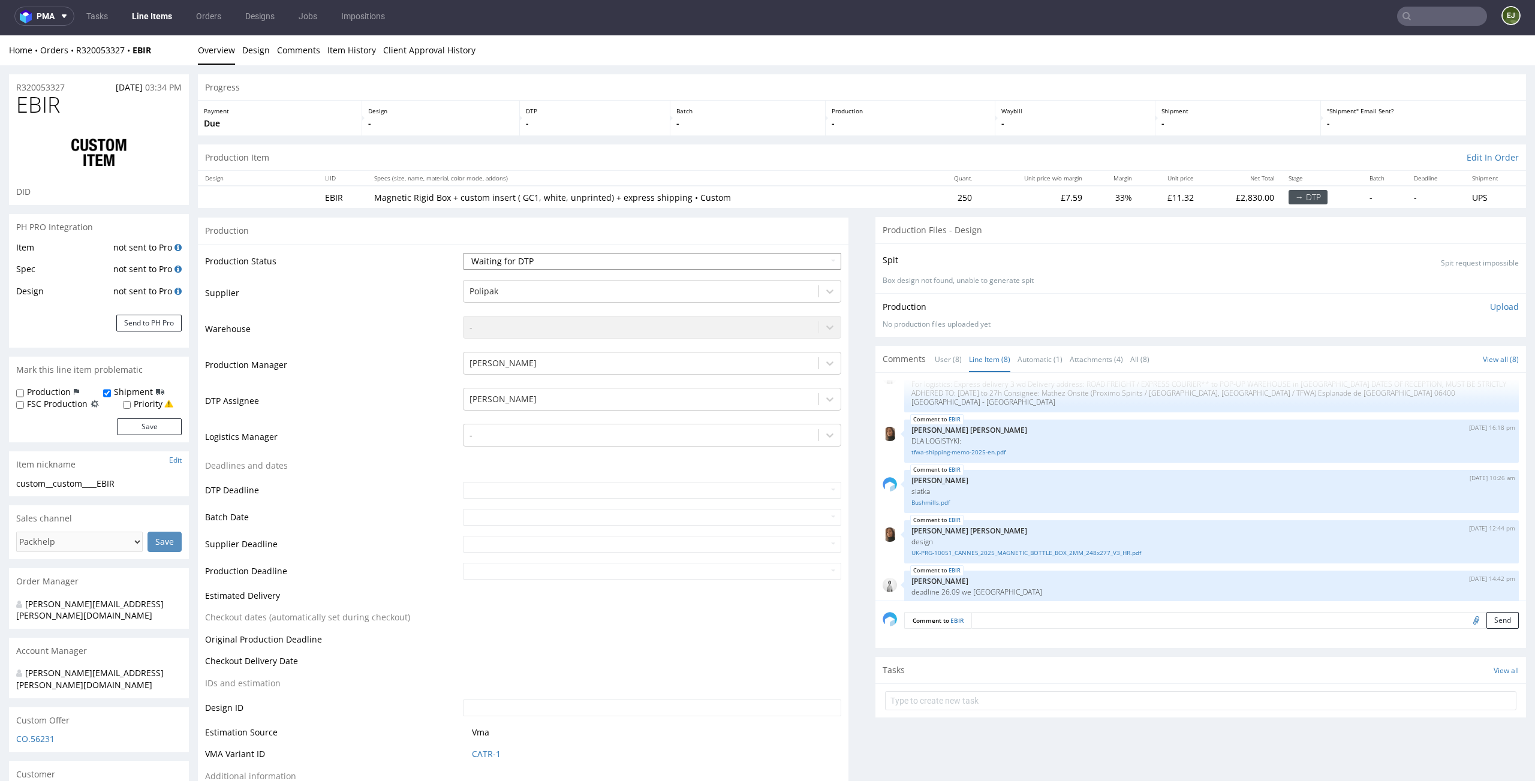
click at [782, 262] on select "Waiting for Artwork Waiting for Diecut Waiting for Mockup Waiting for DTP Waiti…" at bounding box center [652, 261] width 379 height 17
click at [463, 253] on select "Waiting for Artwork Waiting for Diecut Waiting for Mockup Waiting for DTP Waiti…" at bounding box center [652, 261] width 379 height 17
click at [778, 259] on select "Waiting for Artwork Waiting for Diecut Waiting for Mockup Waiting for DTP Waiti…" at bounding box center [652, 261] width 379 height 17
select select "dtp_ca_needed"
click at [463, 253] on select "Waiting for Artwork Waiting for Diecut Waiting for Mockup Waiting for DTP Waiti…" at bounding box center [652, 261] width 379 height 17
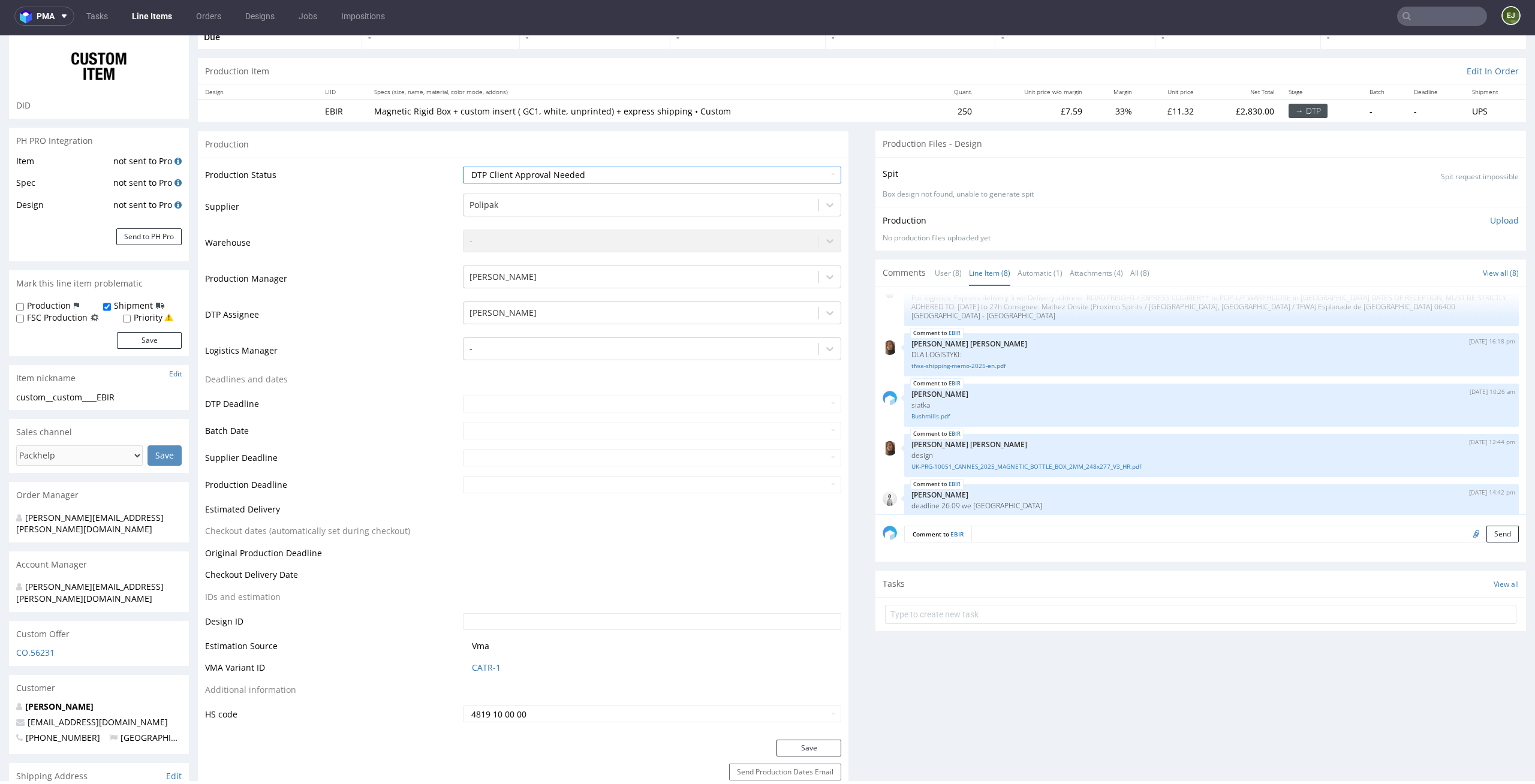
scroll to position [96, 0]
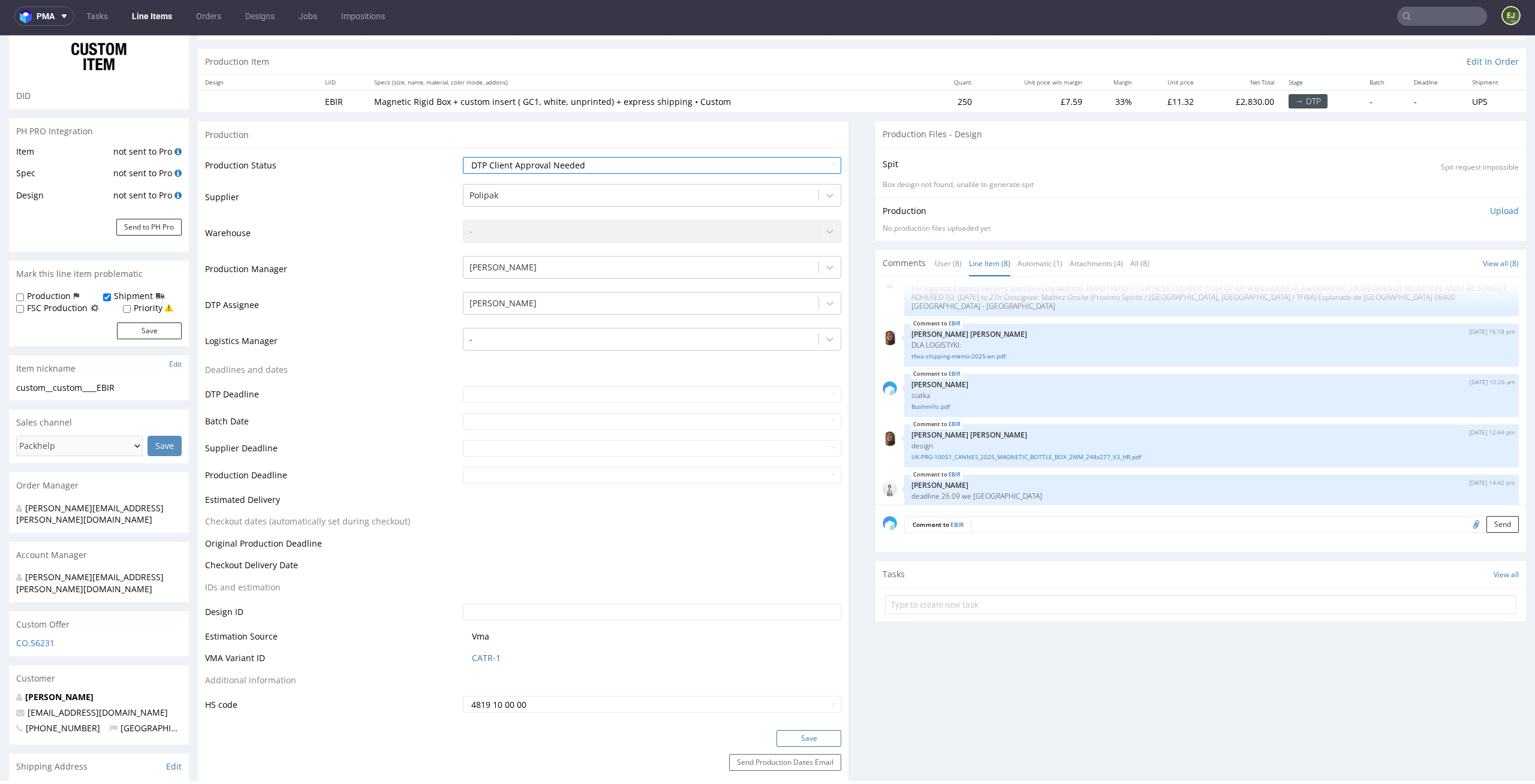
click at [817, 741] on button "Save" at bounding box center [809, 738] width 64 height 17
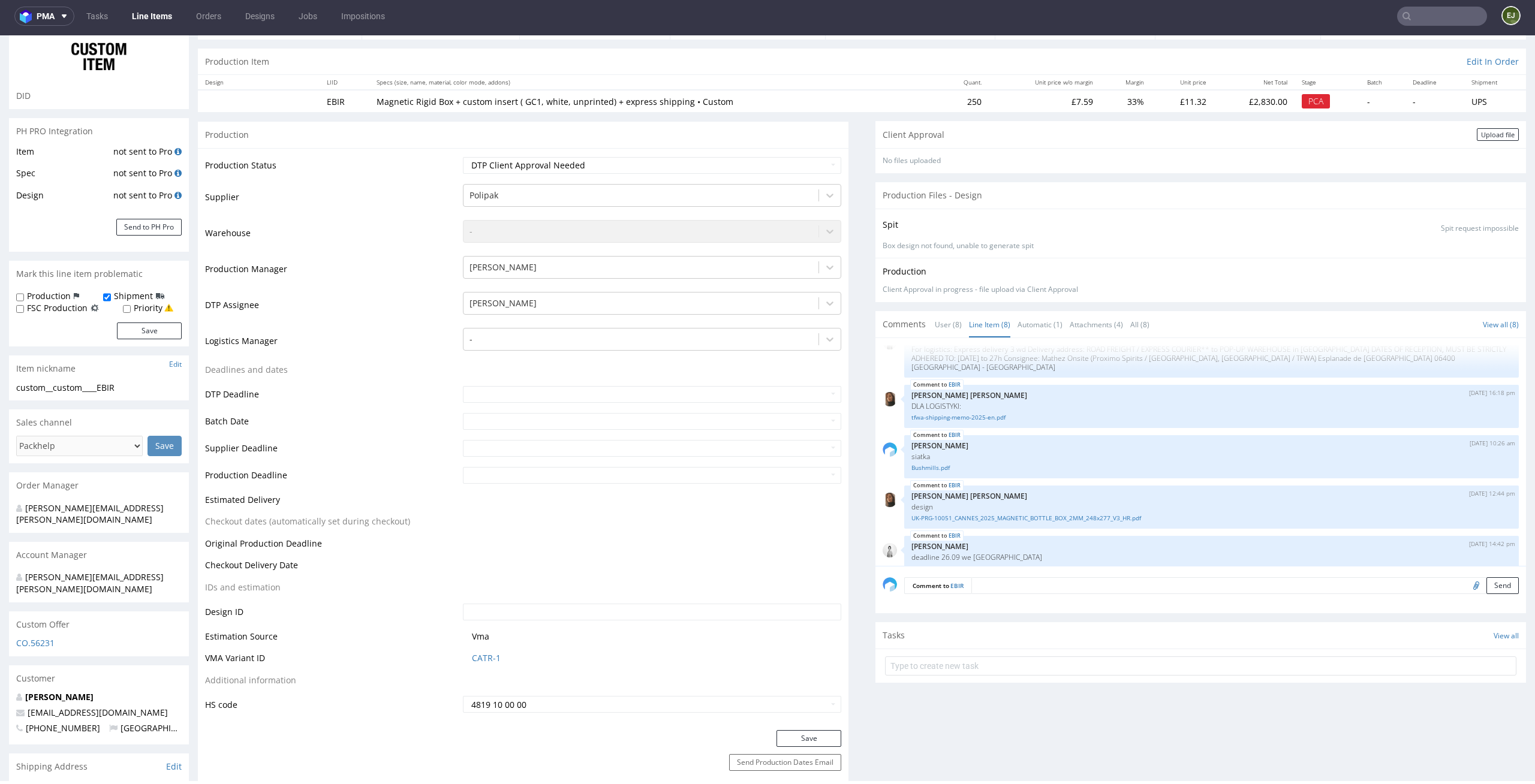
click at [1468, 143] on div "Client Approval Upload file" at bounding box center [1201, 135] width 650 height 27
click at [1496, 133] on div "Upload file" at bounding box center [1498, 135] width 42 height 13
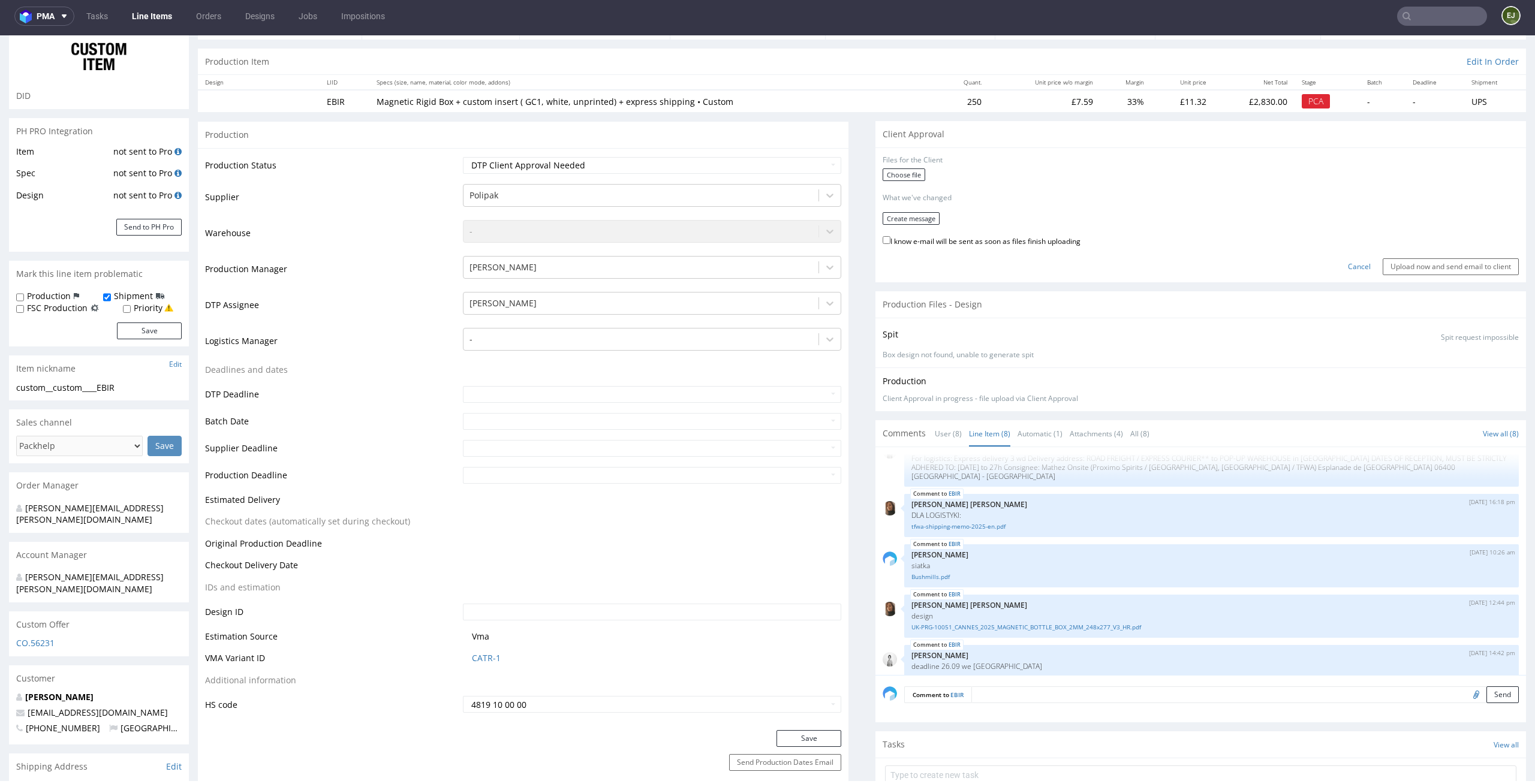
click at [907, 181] on div "Choose file" at bounding box center [1201, 176] width 636 height 15
click at [894, 177] on label "Choose file" at bounding box center [903, 174] width 43 height 13
click at [0, 35] on input "Choose file" at bounding box center [0, 35] width 0 height 0
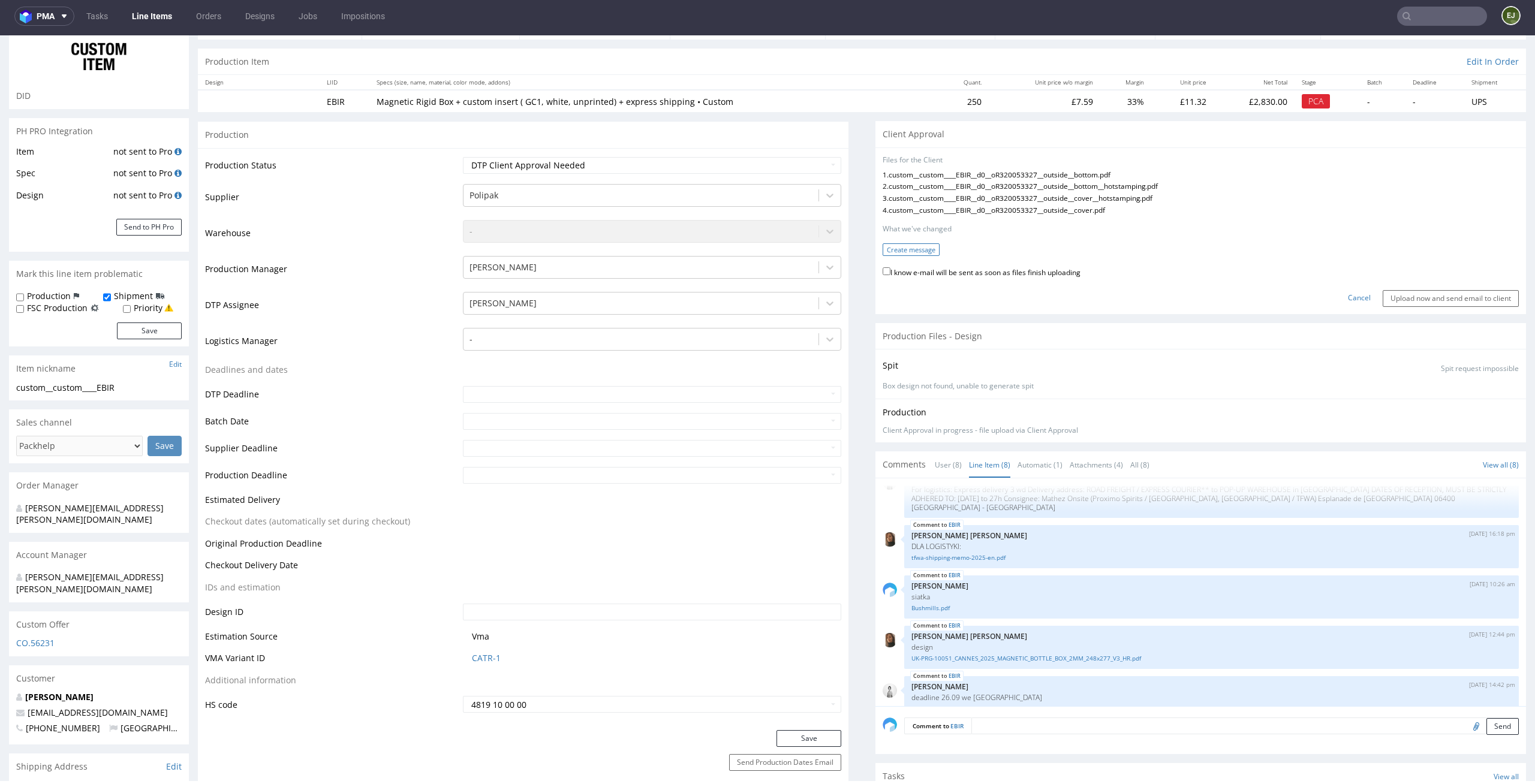
click at [886, 254] on button "Create message" at bounding box center [910, 249] width 57 height 13
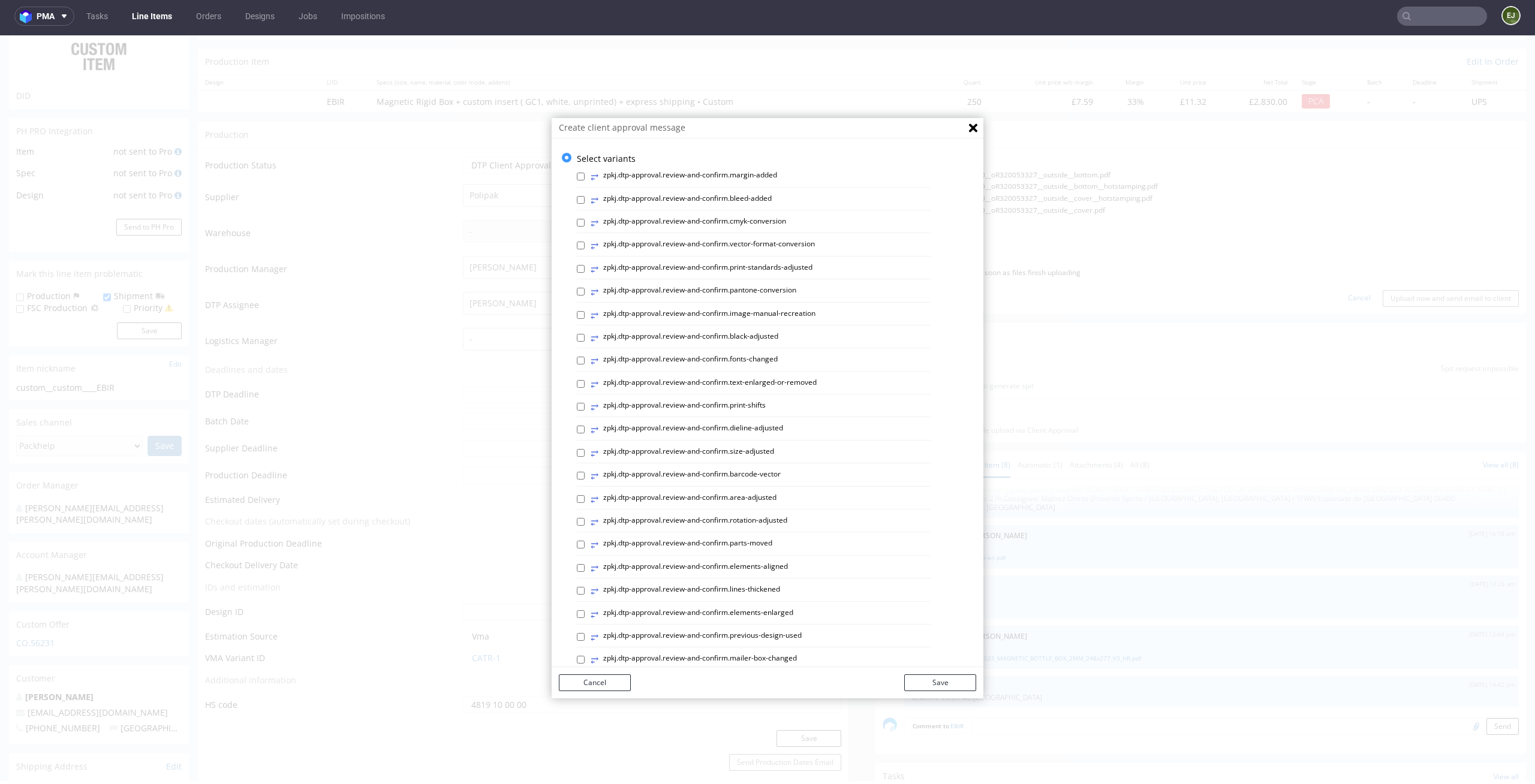
scroll to position [329, 0]
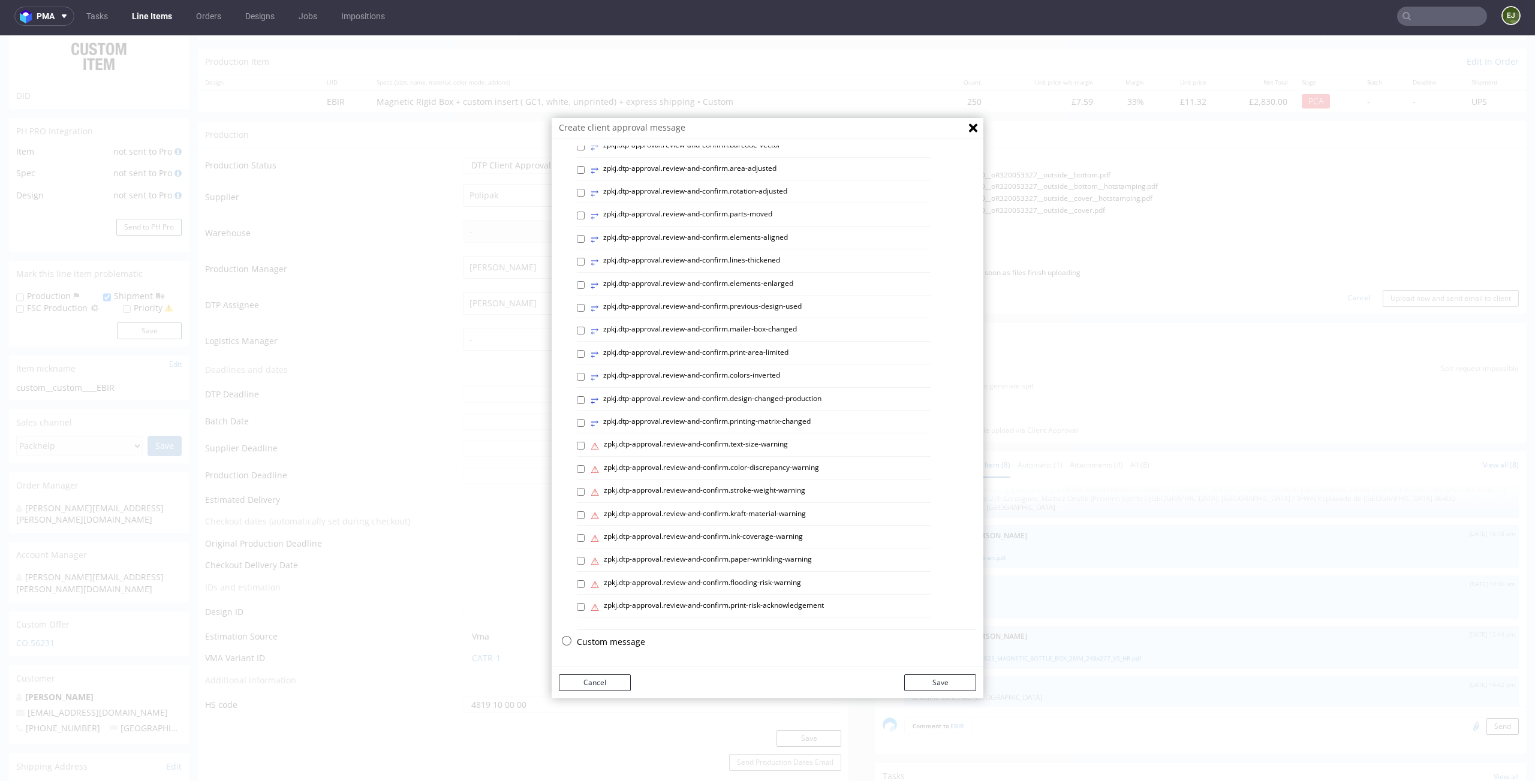
click at [612, 640] on p "Custom message" at bounding box center [777, 642] width 400 height 12
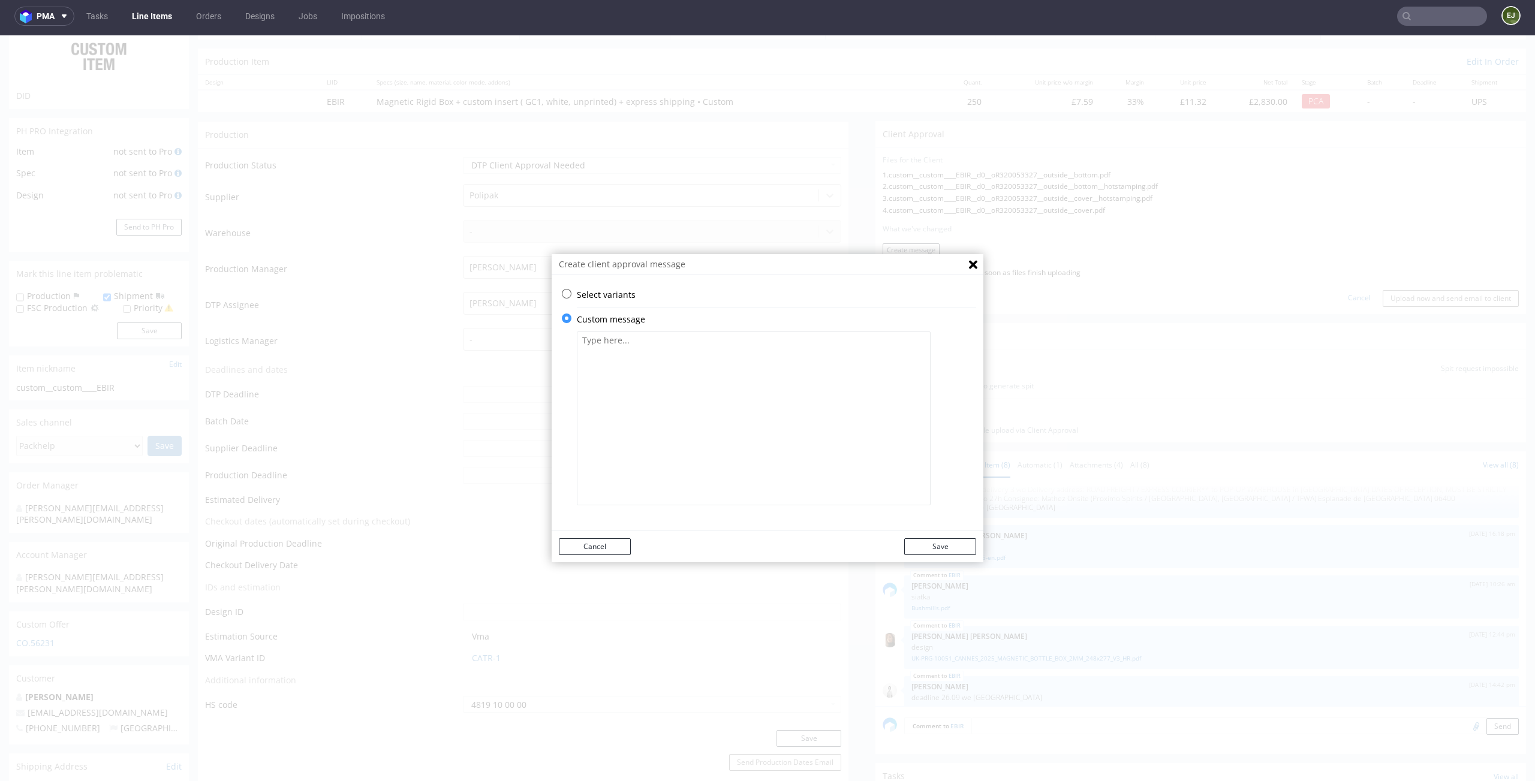
click at [707, 336] on textarea at bounding box center [753, 418] width 354 height 174
paste textarea "We have adjusted the design to fit the appropriate die. The hotstamping has bee…"
type textarea "We have adjusted the design to fit the appropriate die. The hotstamping has bee…"
click at [955, 552] on button "Save" at bounding box center [940, 546] width 72 height 17
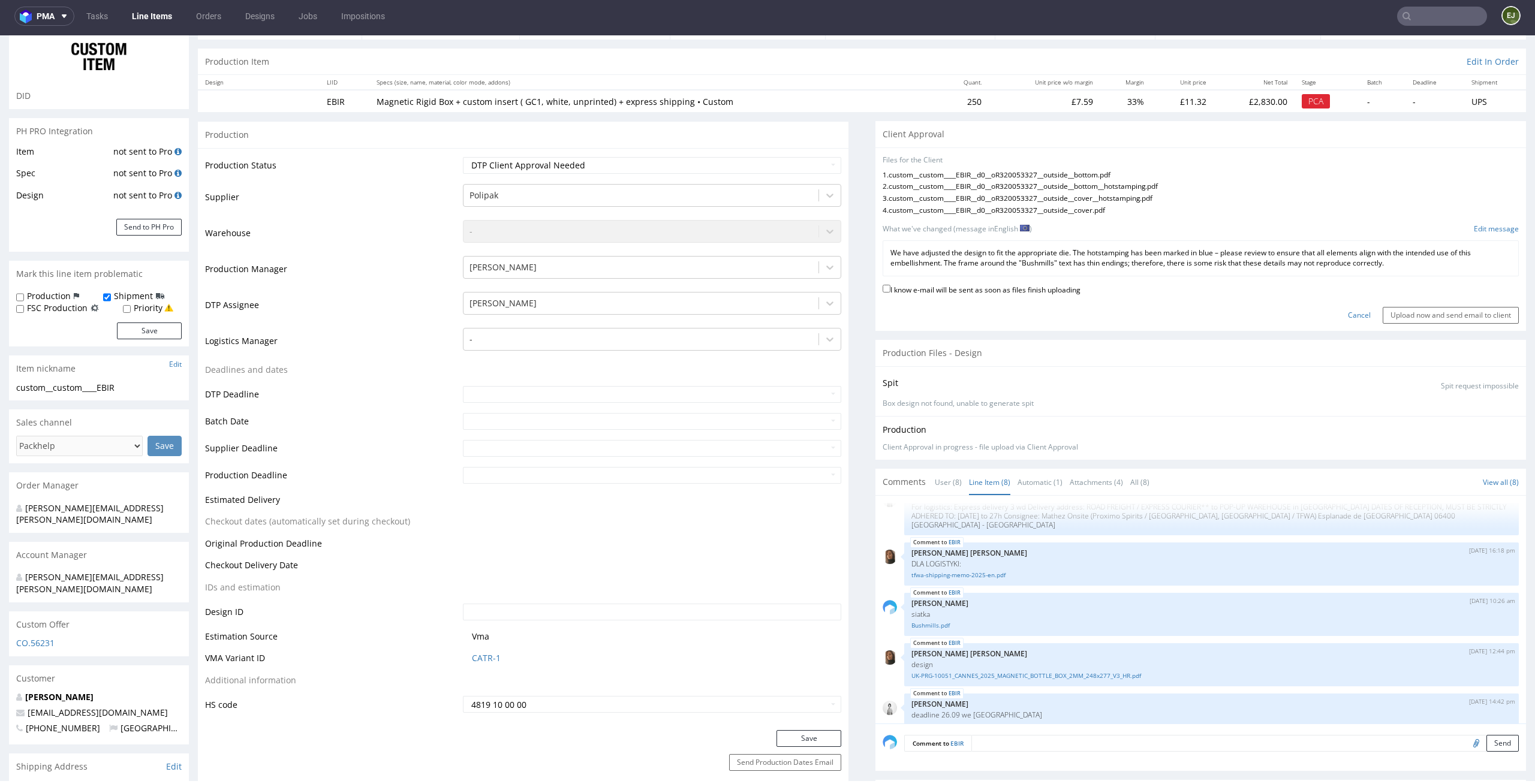
click at [1064, 289] on label "I know e-mail will be sent as soon as files finish uploading" at bounding box center [981, 289] width 198 height 13
click at [890, 289] on input "I know e-mail will be sent as soon as files finish uploading" at bounding box center [886, 288] width 8 height 8
checkbox input "true"
click at [1489, 307] on input "Upload now and send email to client" at bounding box center [1451, 315] width 136 height 17
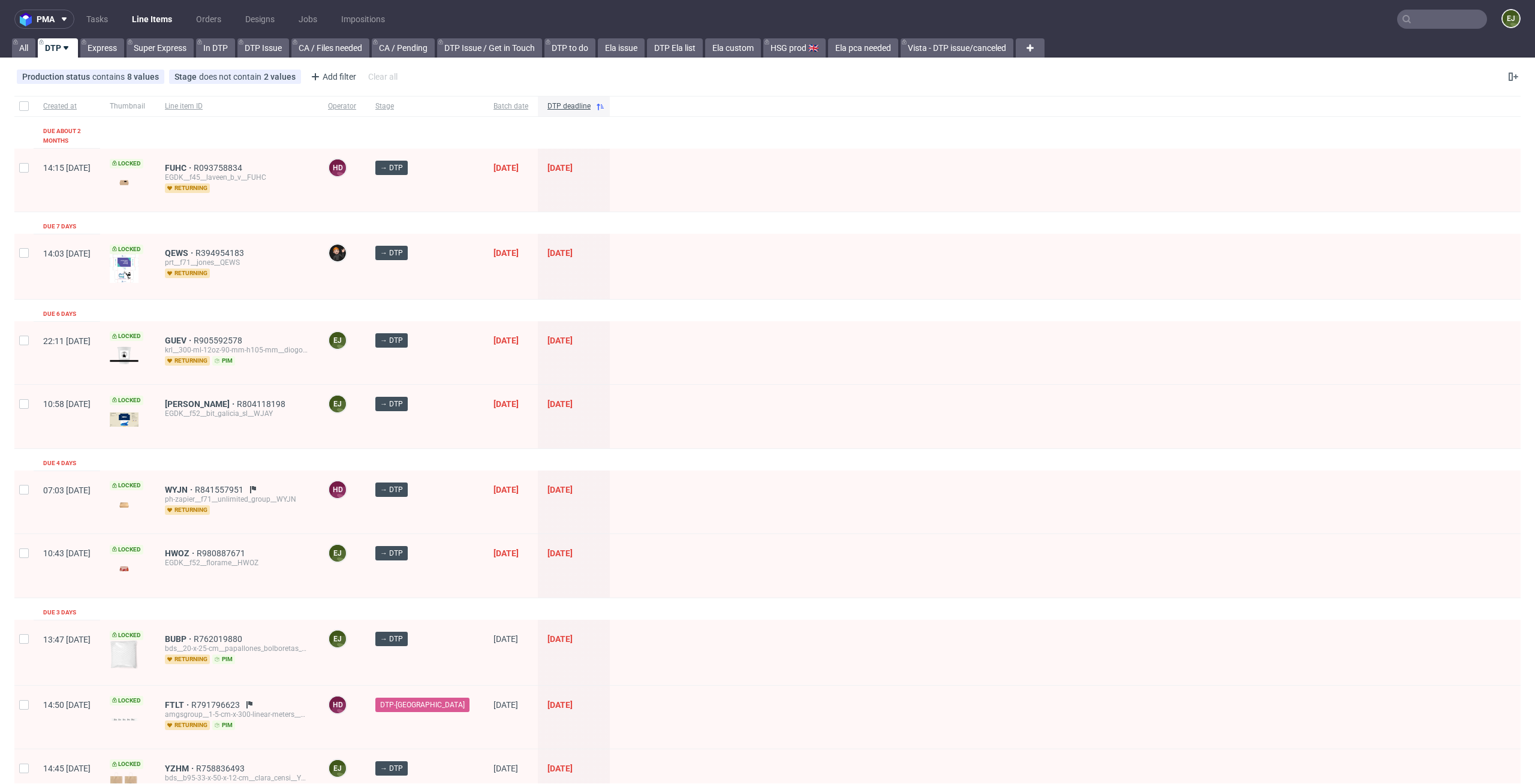
scroll to position [1280, 0]
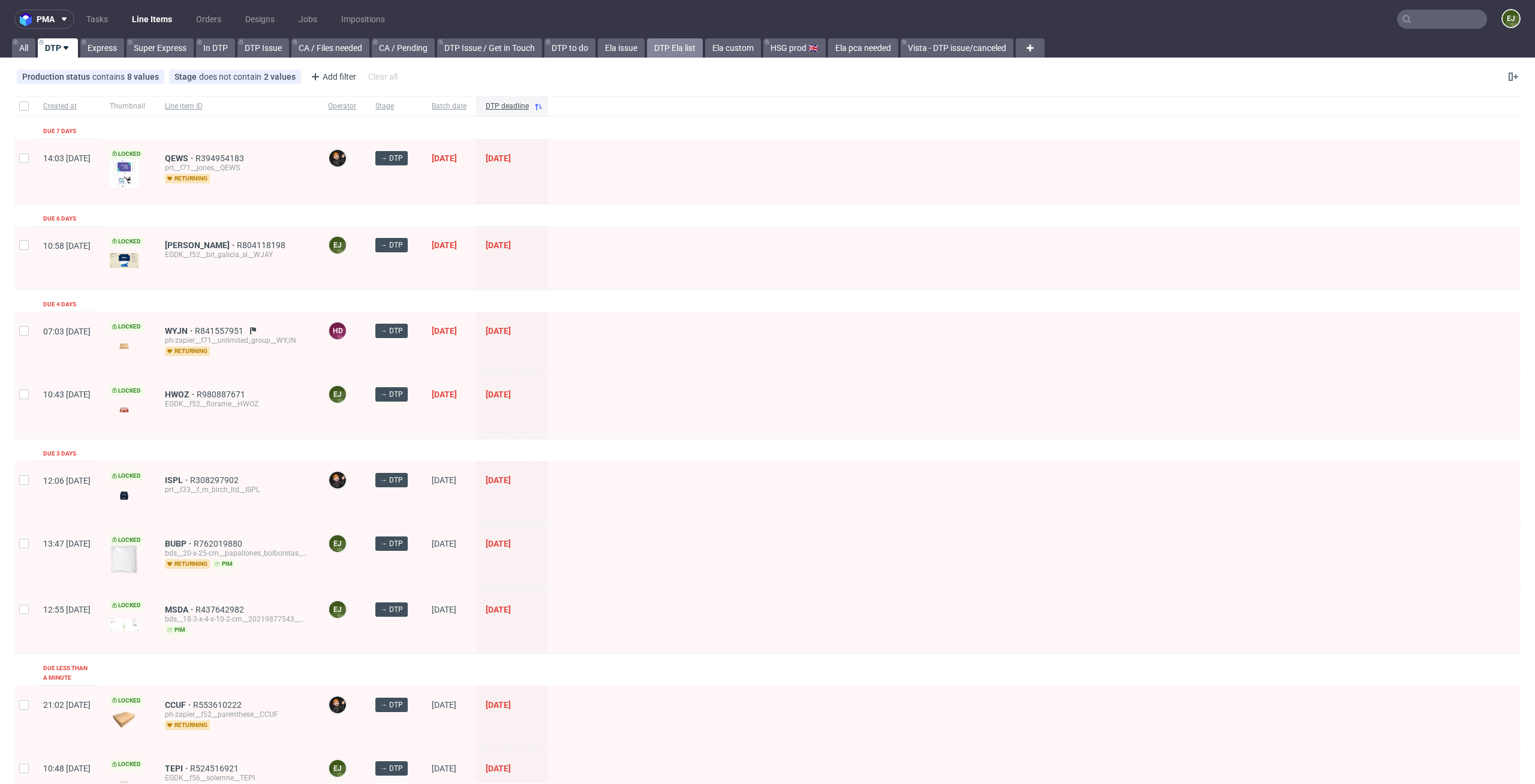
click at [675, 51] on link "DTP Ela list" at bounding box center [675, 48] width 56 height 19
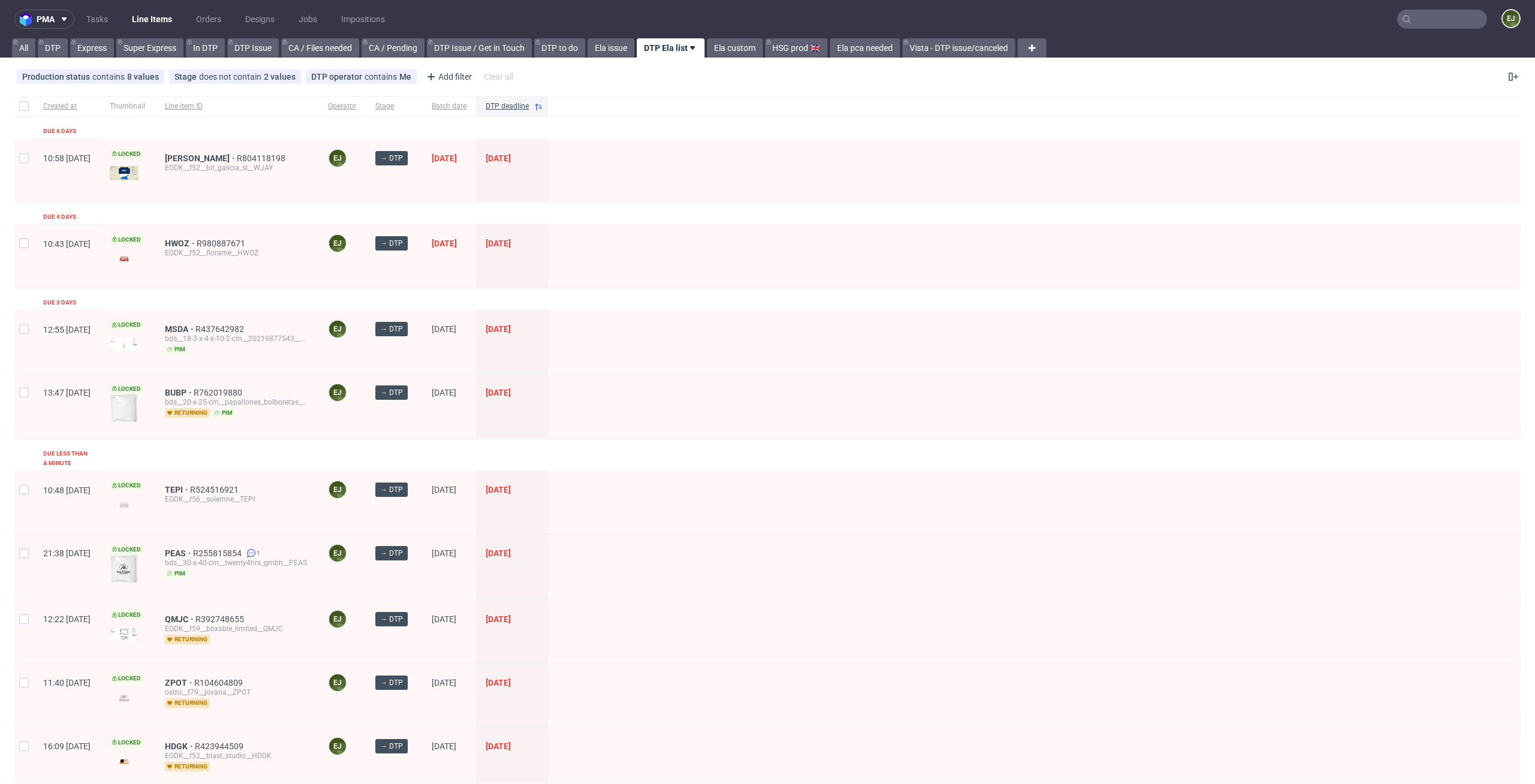
scroll to position [214, 0]
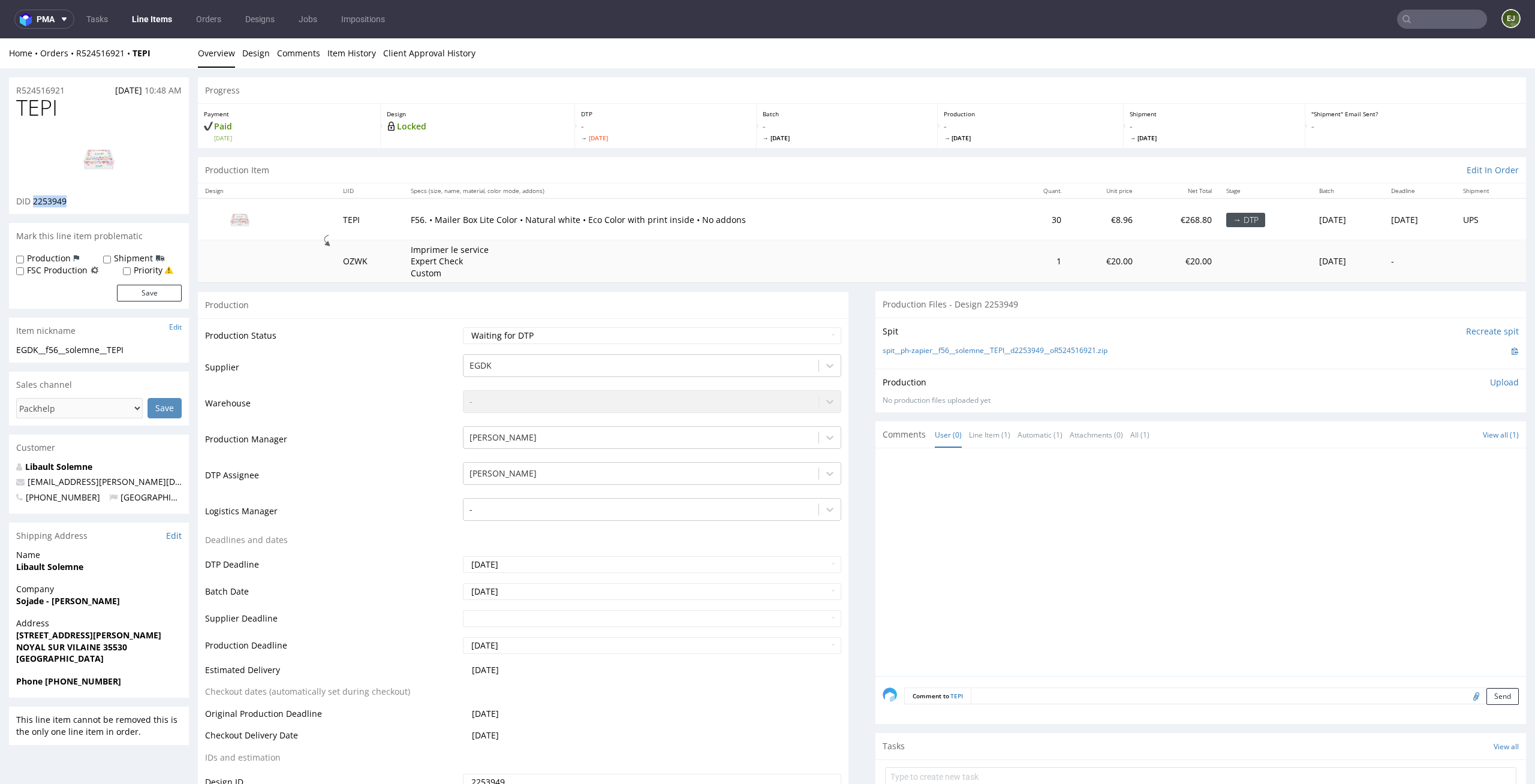
drag, startPoint x: 89, startPoint y: 212, endPoint x: 34, endPoint y: 202, distance: 55.9
click at [34, 202] on div "TEPI DID 2253949" at bounding box center [99, 155] width 180 height 118
copy span "2253949"
click at [916, 349] on link "spit__ph-zapier__f56__solemne__TEPI__d2253949__oR524516921.zip" at bounding box center [995, 351] width 225 height 11
click at [95, 156] on img at bounding box center [99, 158] width 96 height 54
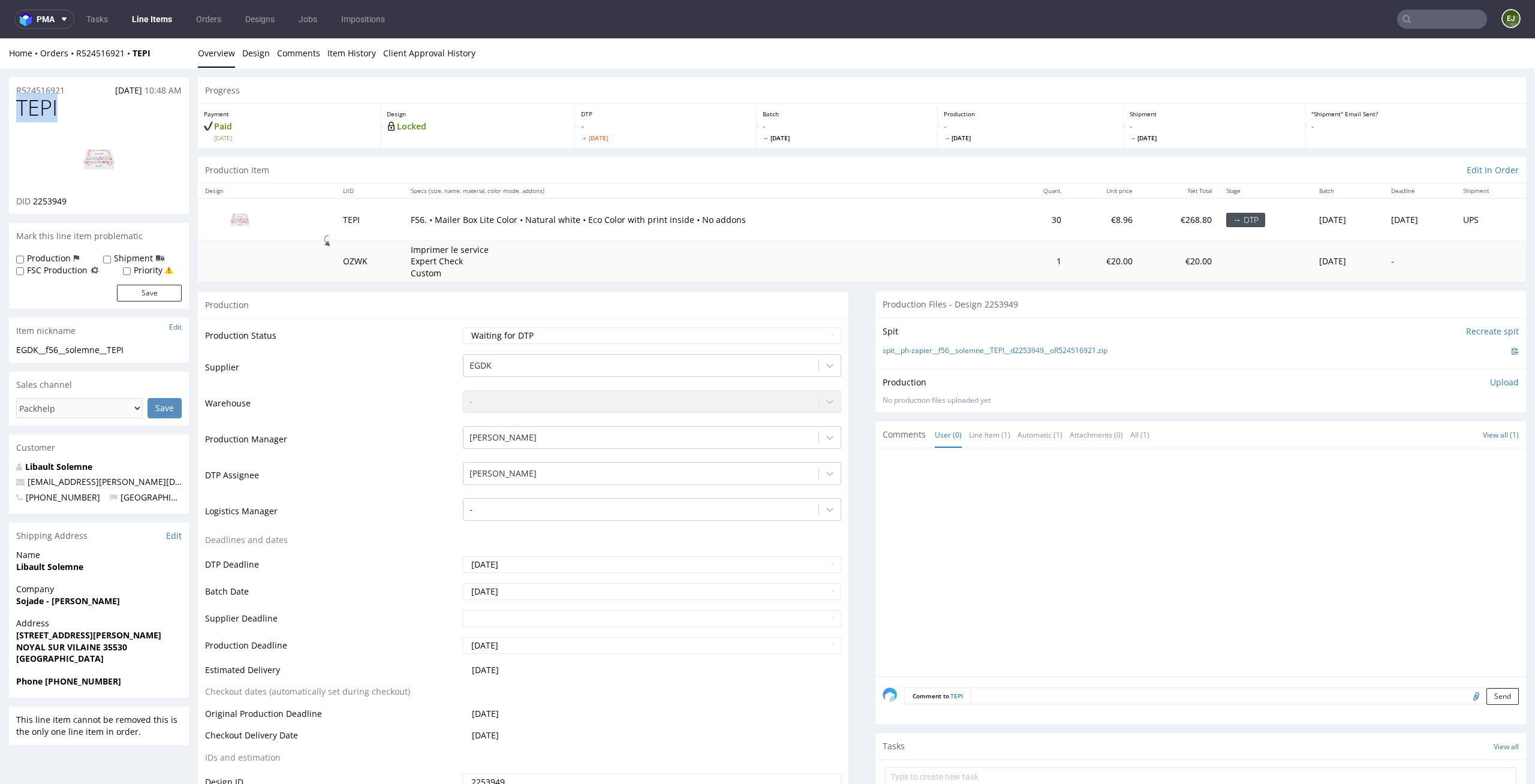
drag, startPoint x: 71, startPoint y: 119, endPoint x: 0, endPoint y: 119, distance: 71.0
copy span "TEPI"
click at [1493, 383] on p "Upload" at bounding box center [1504, 382] width 29 height 12
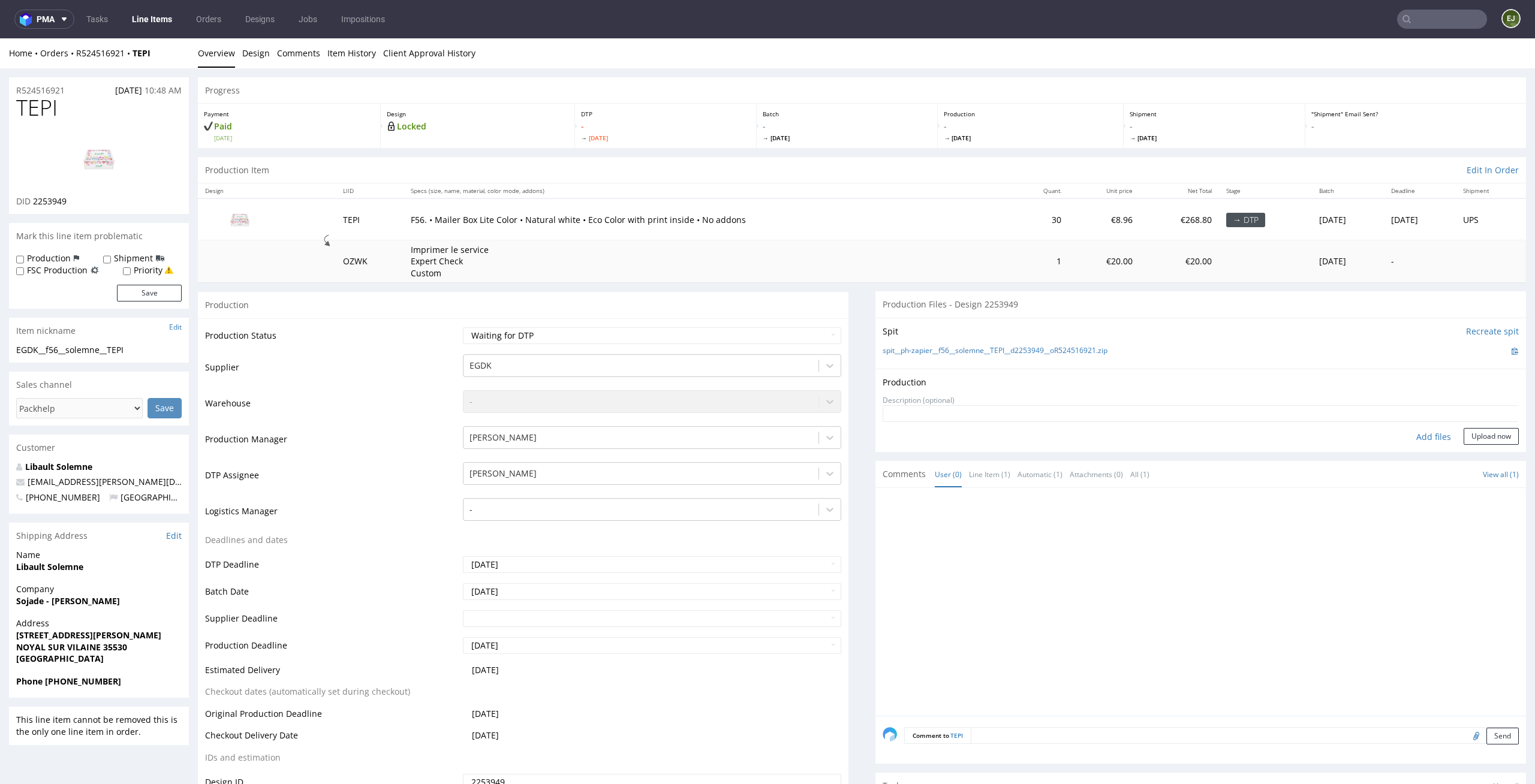
click at [1410, 439] on div "Add files" at bounding box center [1434, 437] width 60 height 18
type input "C:\fakepath\EGDK__f56__solemne__TEPI__d2253949__oR524516921__latest__outside.pdf"
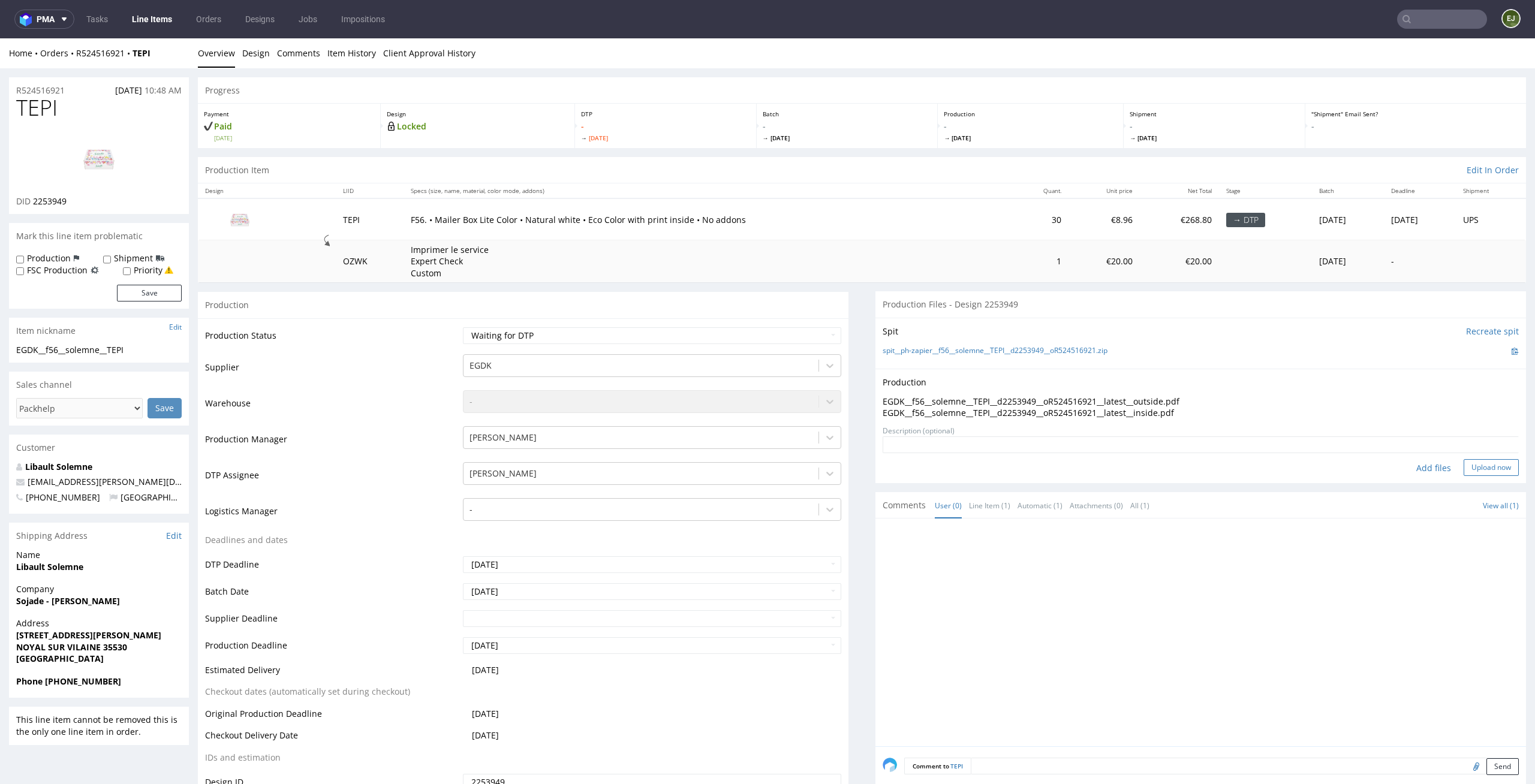
click at [1480, 474] on button "Upload now" at bounding box center [1491, 467] width 55 height 17
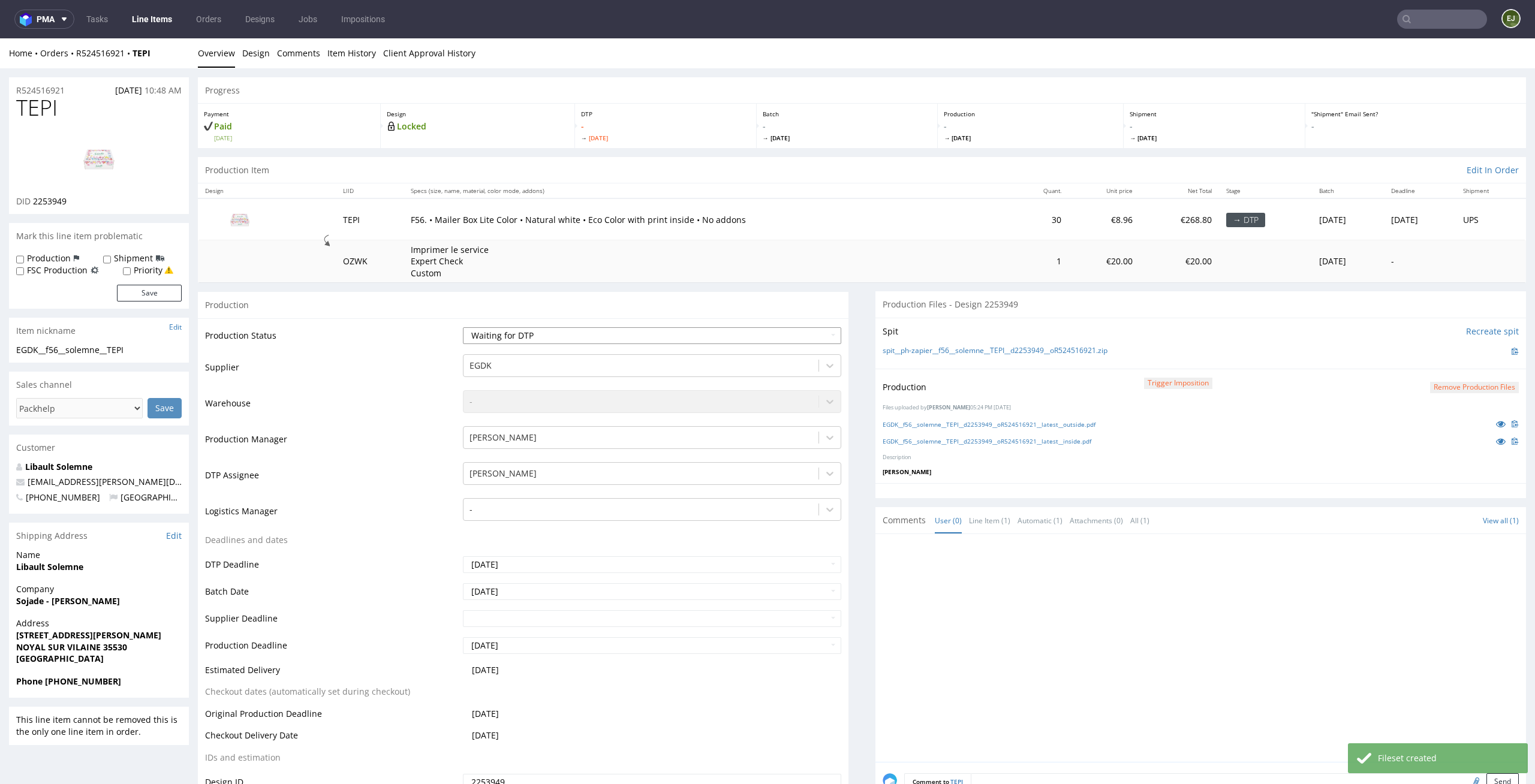
click at [718, 330] on select "Waiting for Artwork Waiting for Diecut Waiting for Mockup Waiting for DTP Waiti…" at bounding box center [652, 336] width 379 height 17
select select "dtp_production_ready"
click at [463, 327] on select "Waiting for Artwork Waiting for Diecut Waiting for Mockup Waiting for DTP Waiti…" at bounding box center [652, 336] width 379 height 17
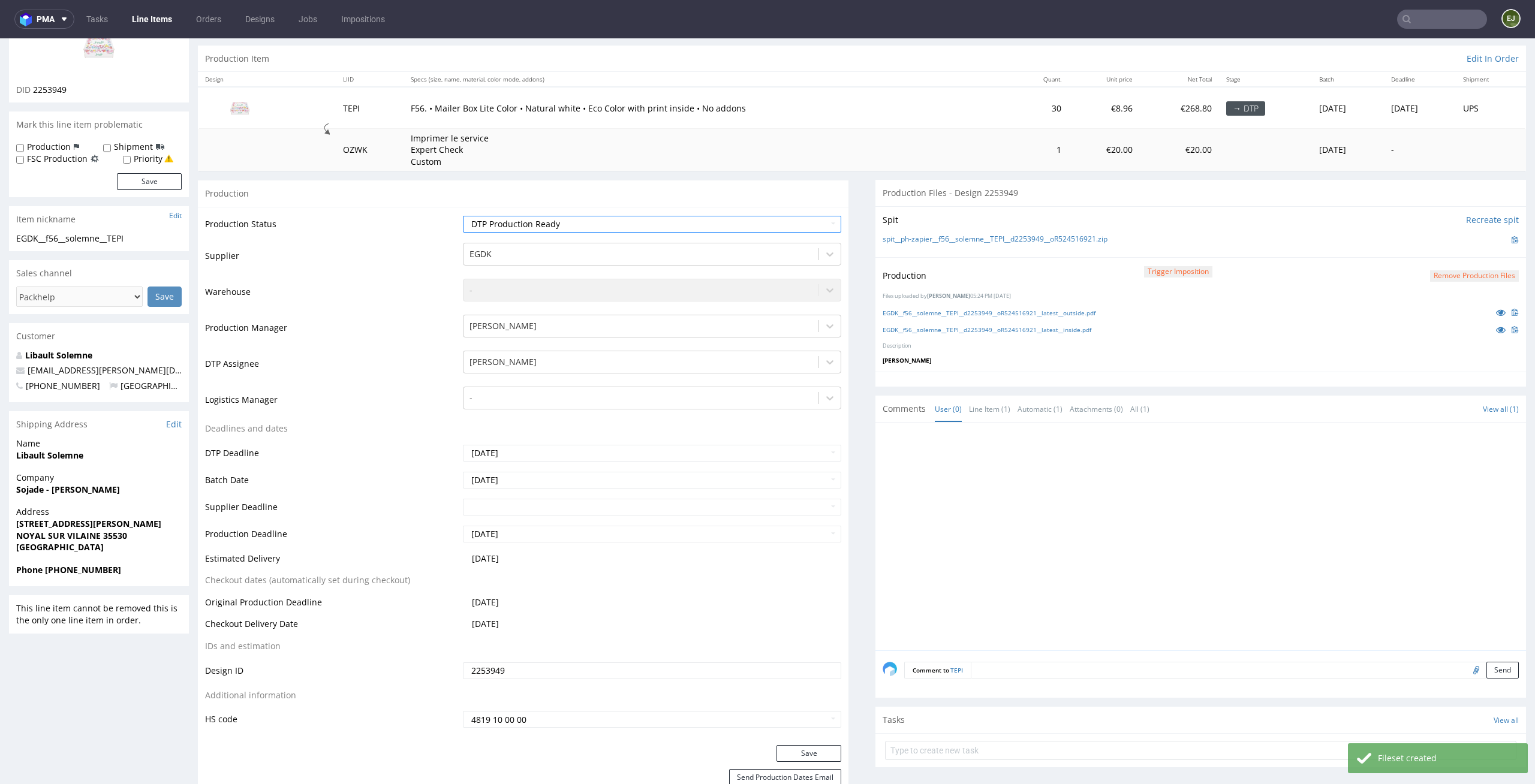
scroll to position [300, 0]
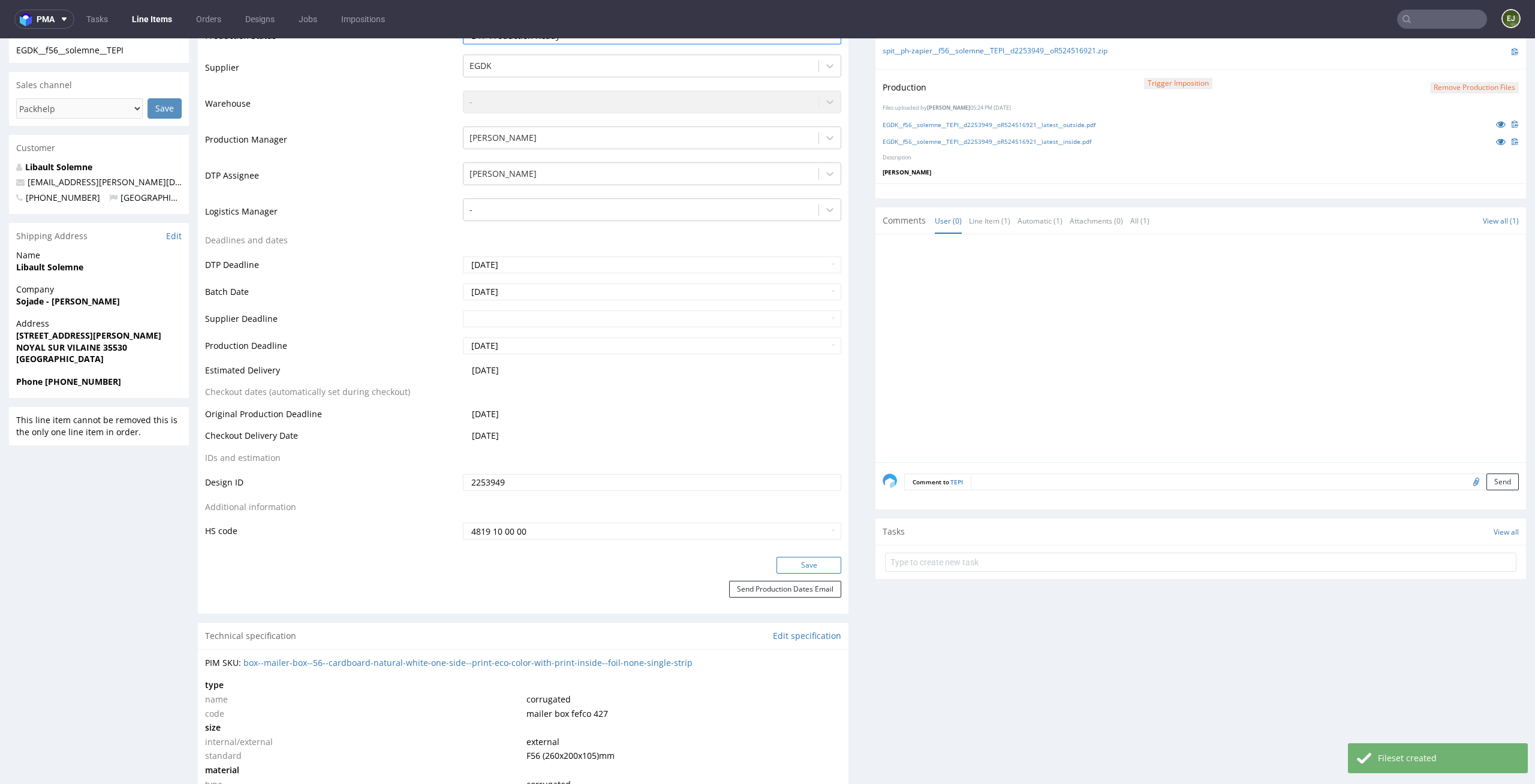
click at [816, 557] on button "Save" at bounding box center [809, 565] width 64 height 17
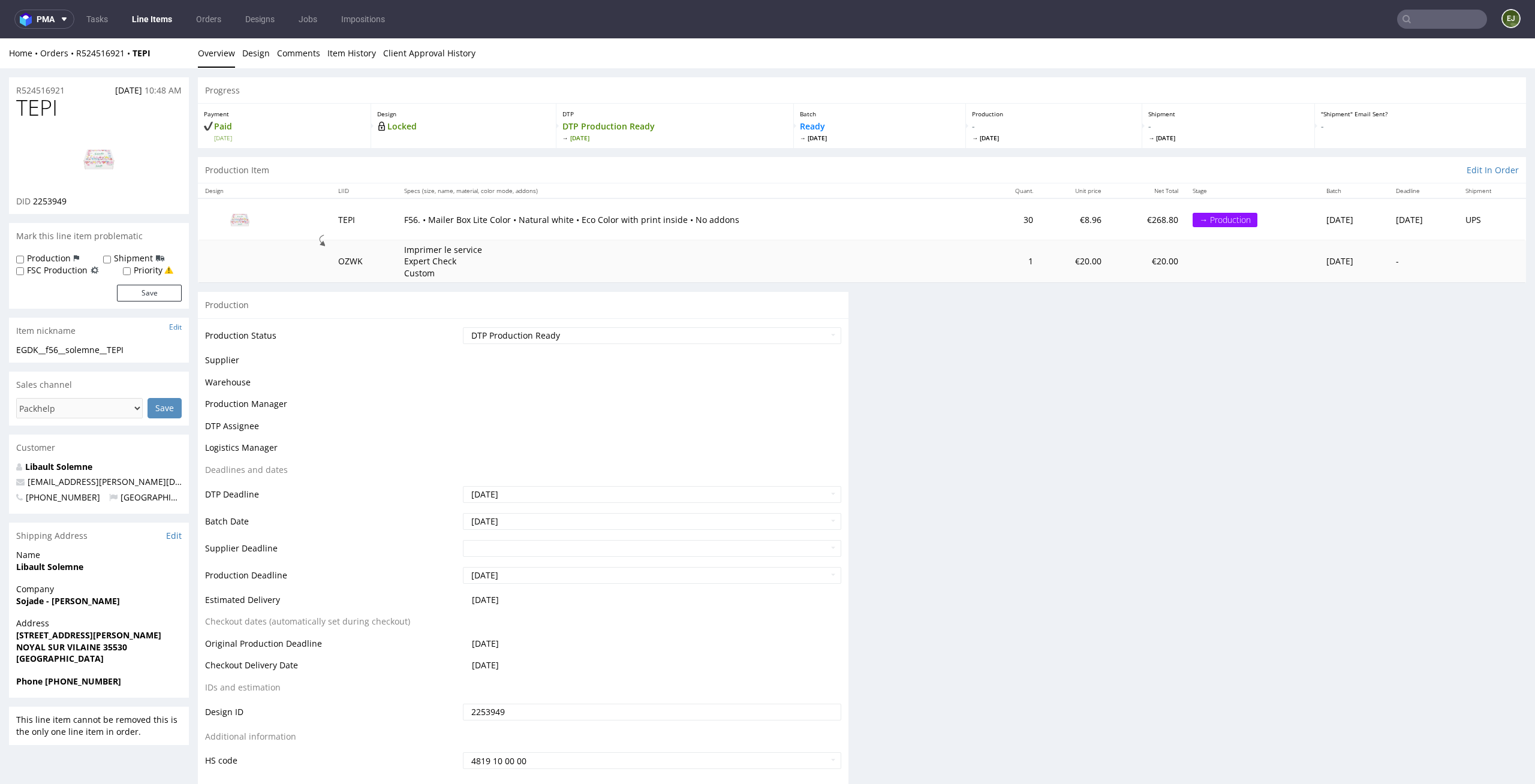
scroll to position [0, 0]
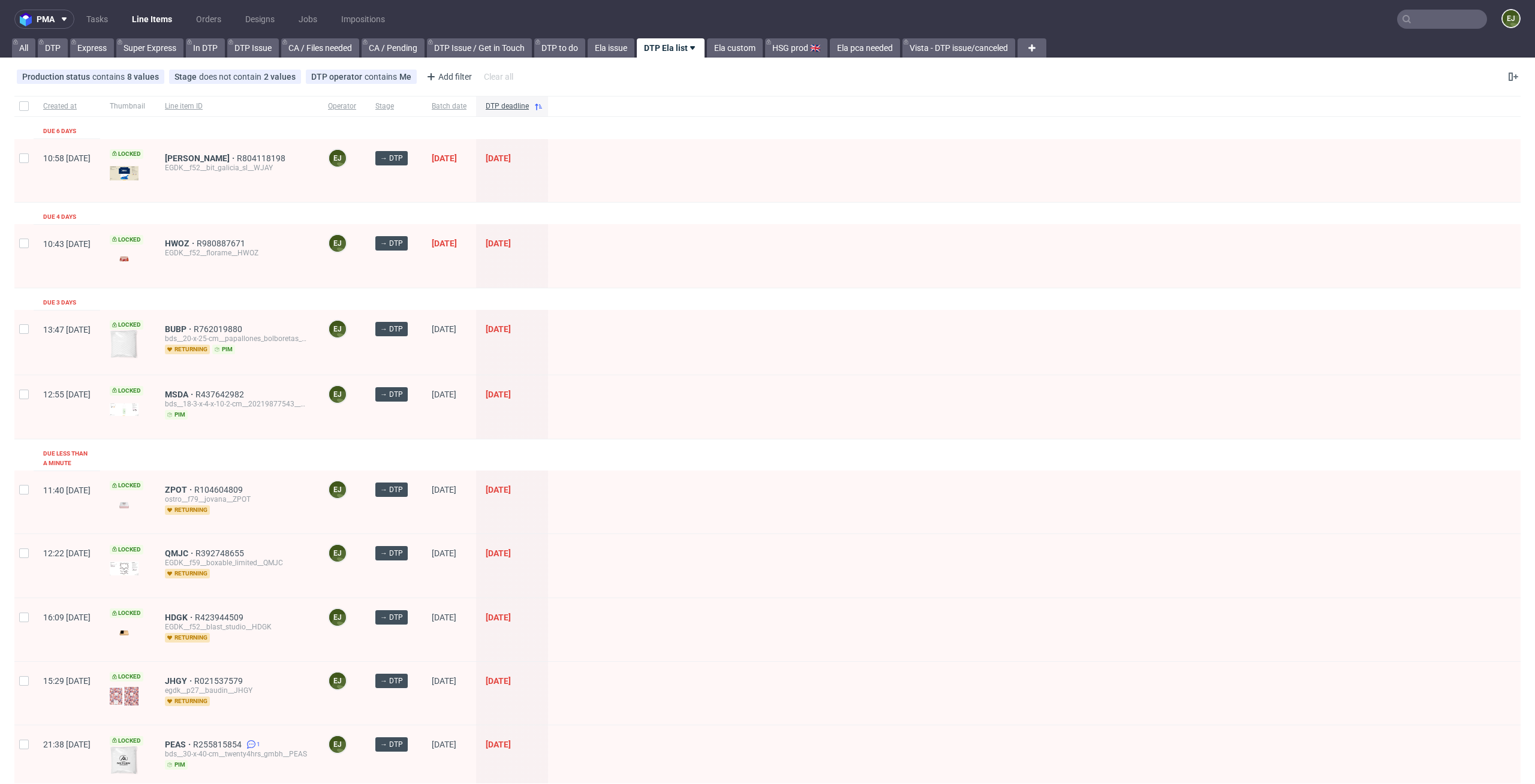
scroll to position [340, 0]
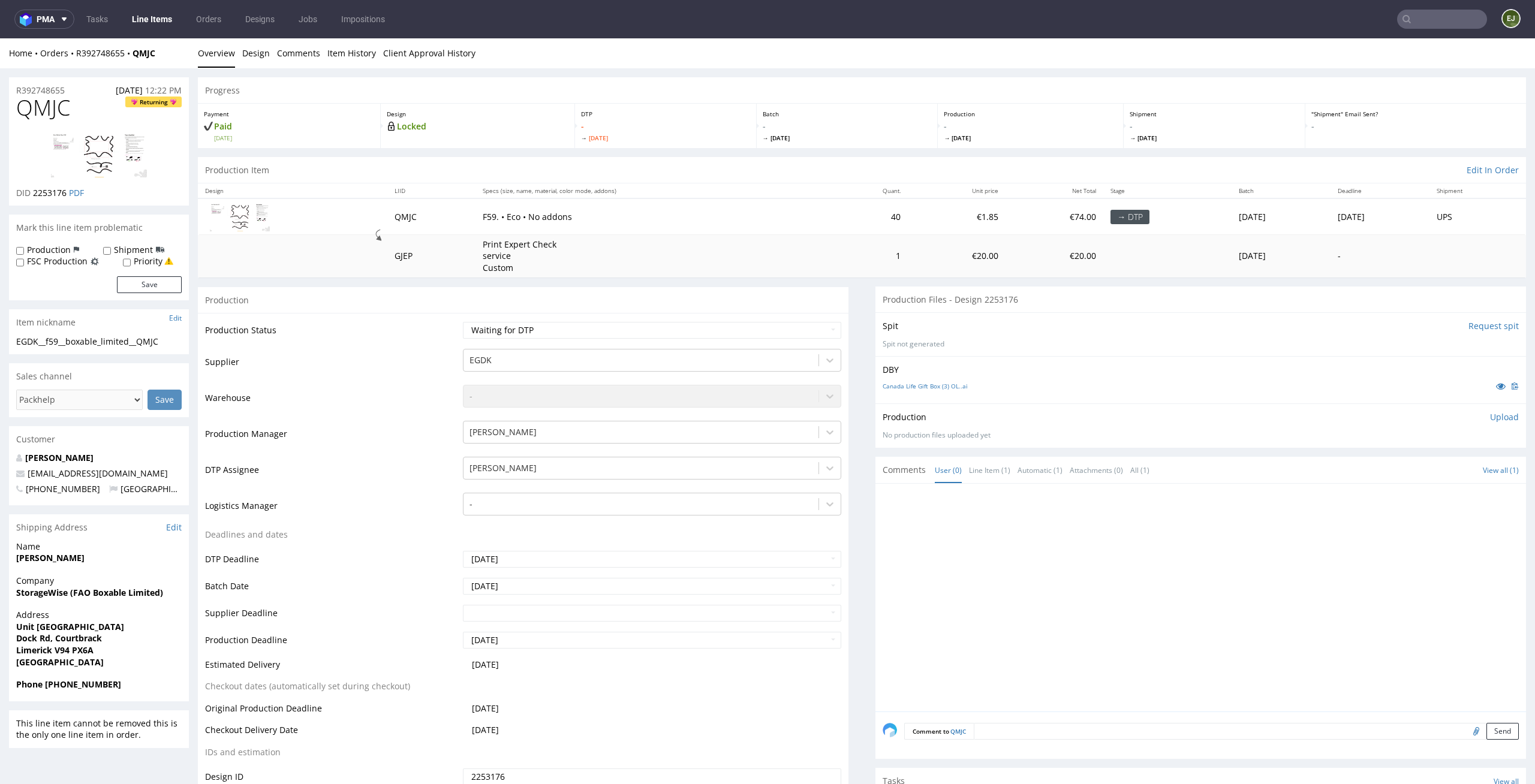
click at [948, 391] on div "Canada Life Gift Box (3) OL..ai" at bounding box center [1201, 386] width 636 height 13
click at [936, 387] on link "Canada Life Gift Box (3) OL..ai" at bounding box center [925, 386] width 85 height 8
drag, startPoint x: 62, startPoint y: 341, endPoint x: 0, endPoint y: 336, distance: 62.2
copy div "EGDK__f59"
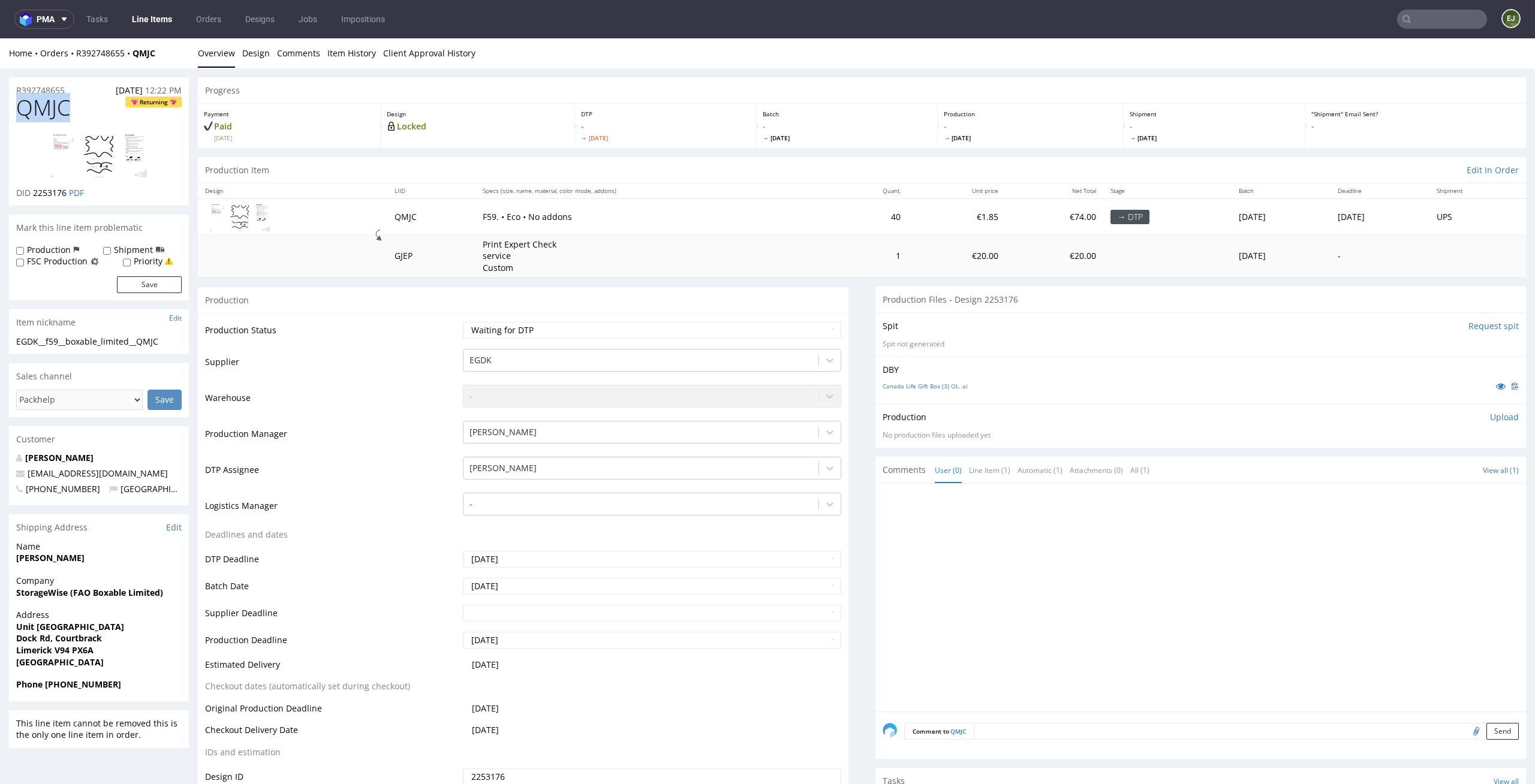
drag, startPoint x: 76, startPoint y: 105, endPoint x: 0, endPoint y: 106, distance: 76.0
copy span "QMJC"
drag, startPoint x: 179, startPoint y: 347, endPoint x: 0, endPoint y: 340, distance: 179.1
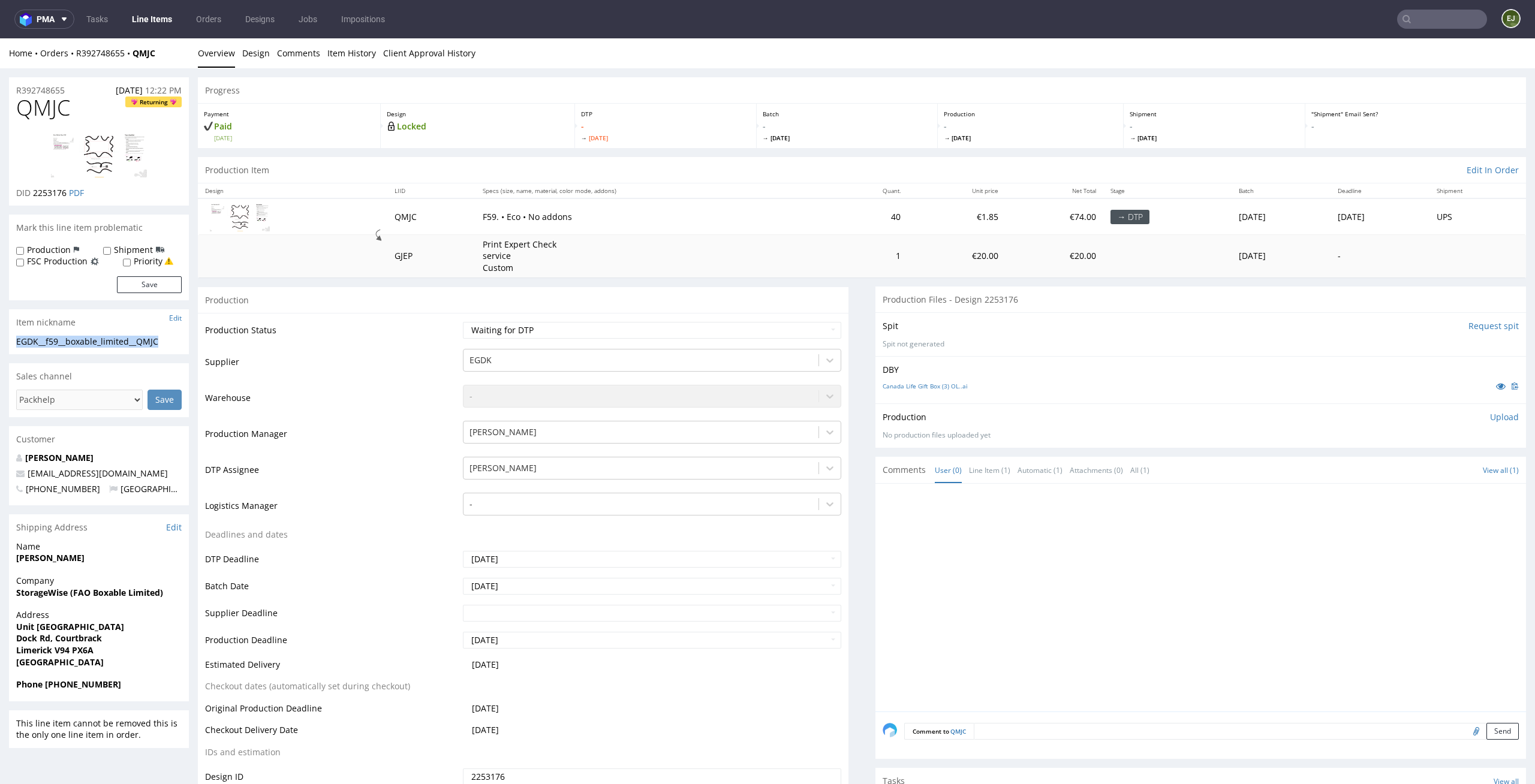
copy div "EGDK__f59__boxable_limited__QMJC"
drag, startPoint x: 66, startPoint y: 193, endPoint x: 33, endPoint y: 193, distance: 33.0
click at [33, 193] on p "DID 2253176 PDF" at bounding box center [50, 193] width 68 height 12
copy span "2253176"
drag, startPoint x: 79, startPoint y: 89, endPoint x: 0, endPoint y: 85, distance: 79.1
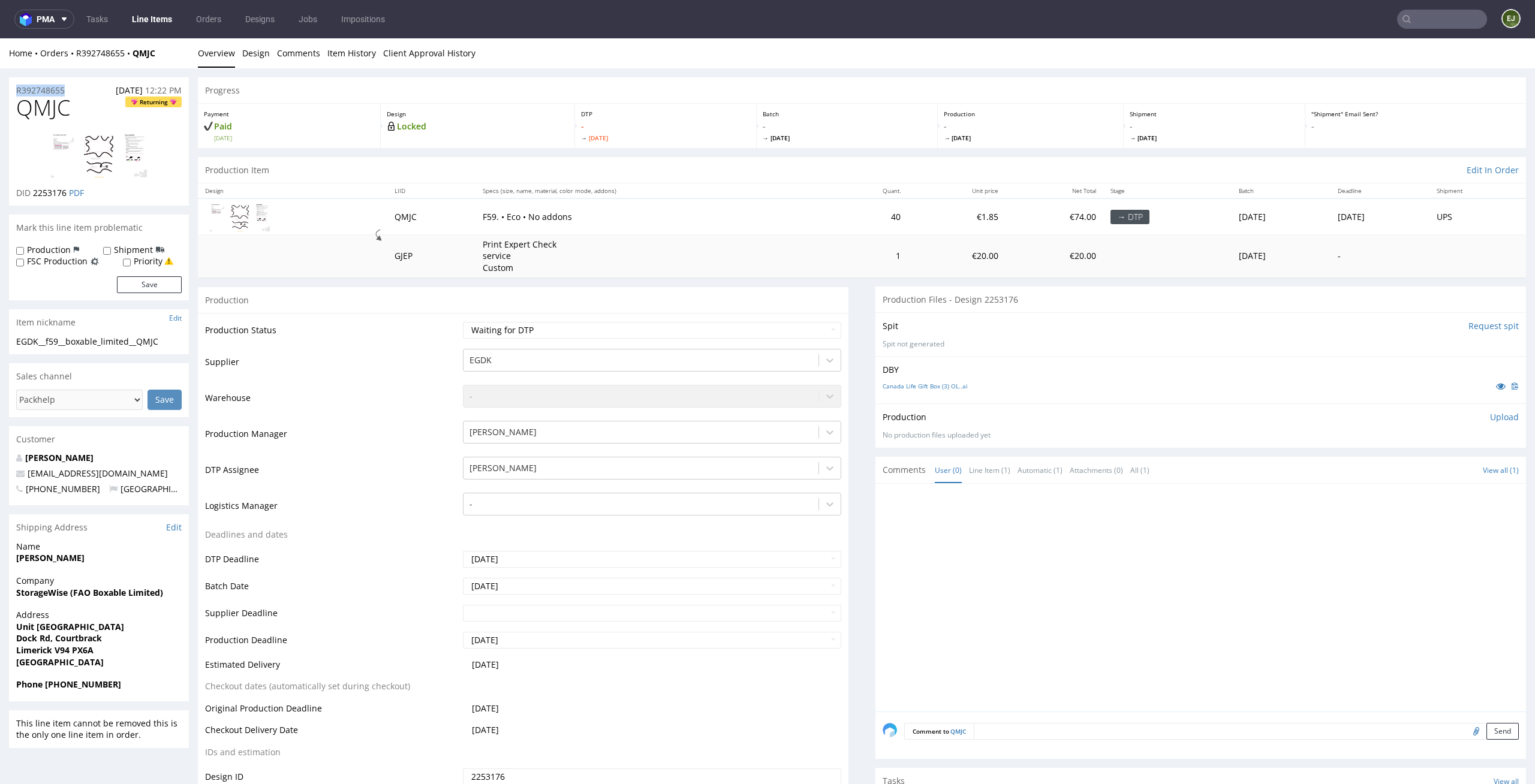
copy p "R392748655"
click at [1490, 419] on p "Upload" at bounding box center [1504, 417] width 29 height 12
click at [1417, 457] on textarea at bounding box center [1201, 449] width 636 height 17
click at [1417, 469] on div "Add files" at bounding box center [1434, 472] width 60 height 18
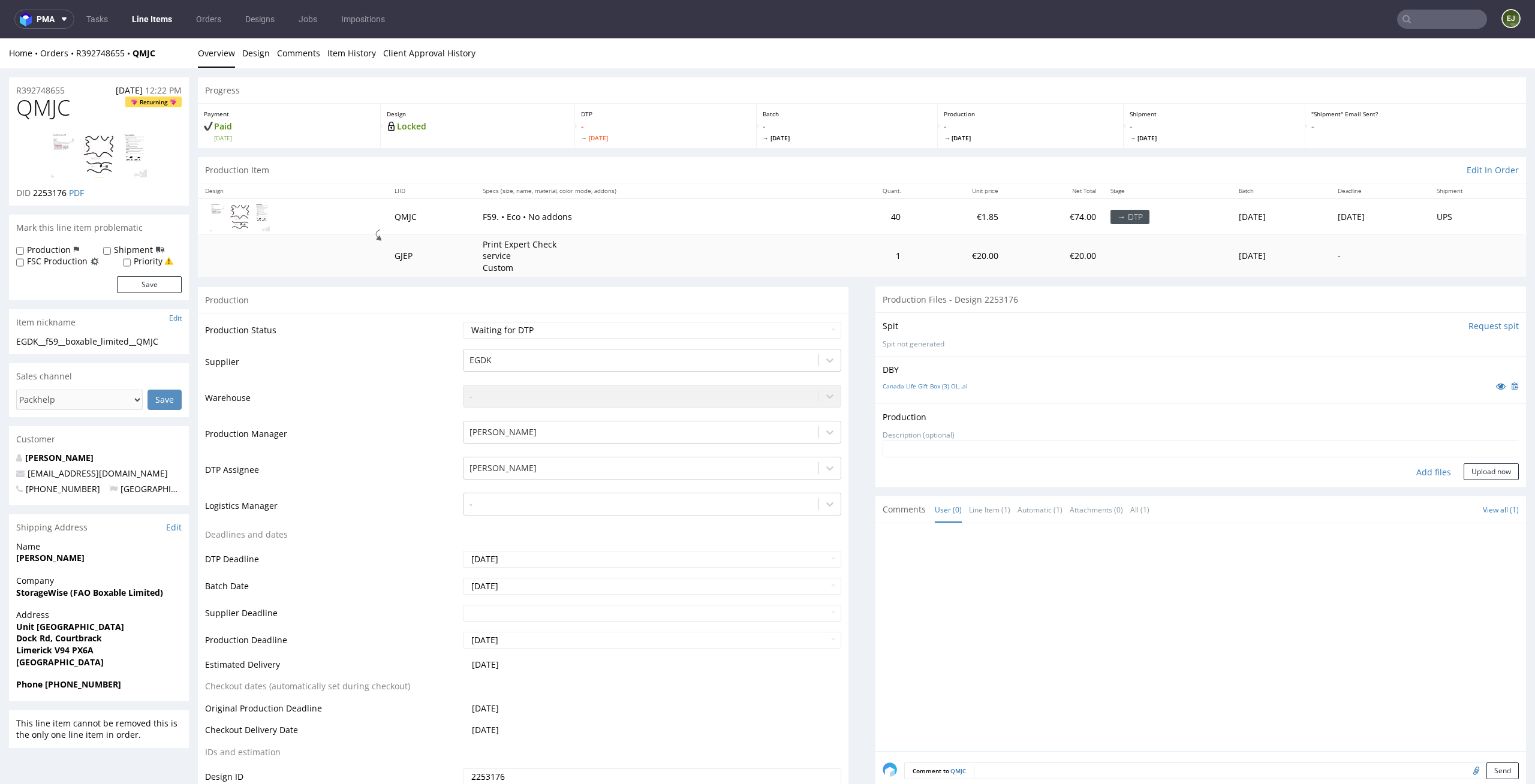
type input "C:\fakepath\EGDK__f59__boxable_limited__QMJC__d2253176__oR392748655__outside.pdf"
click at [1480, 491] on button "Upload now" at bounding box center [1491, 490] width 55 height 17
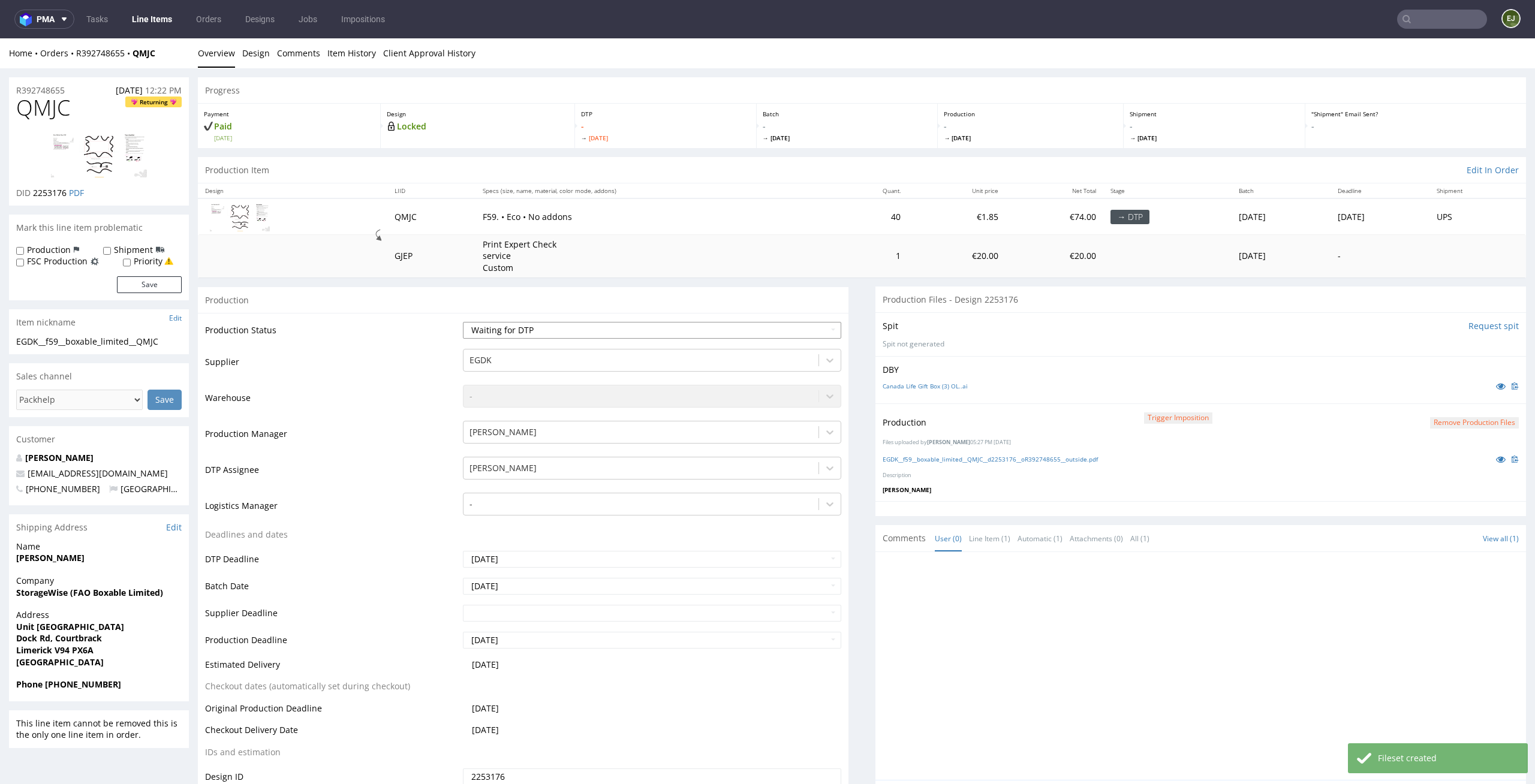
click at [829, 324] on select "Waiting for Artwork Waiting for Diecut Waiting for Mockup Waiting for DTP Waiti…" at bounding box center [652, 330] width 379 height 17
select select "dtp_production_ready"
click at [463, 322] on select "Waiting for Artwork Waiting for Diecut Waiting for Mockup Waiting for DTP Waiti…" at bounding box center [652, 330] width 379 height 17
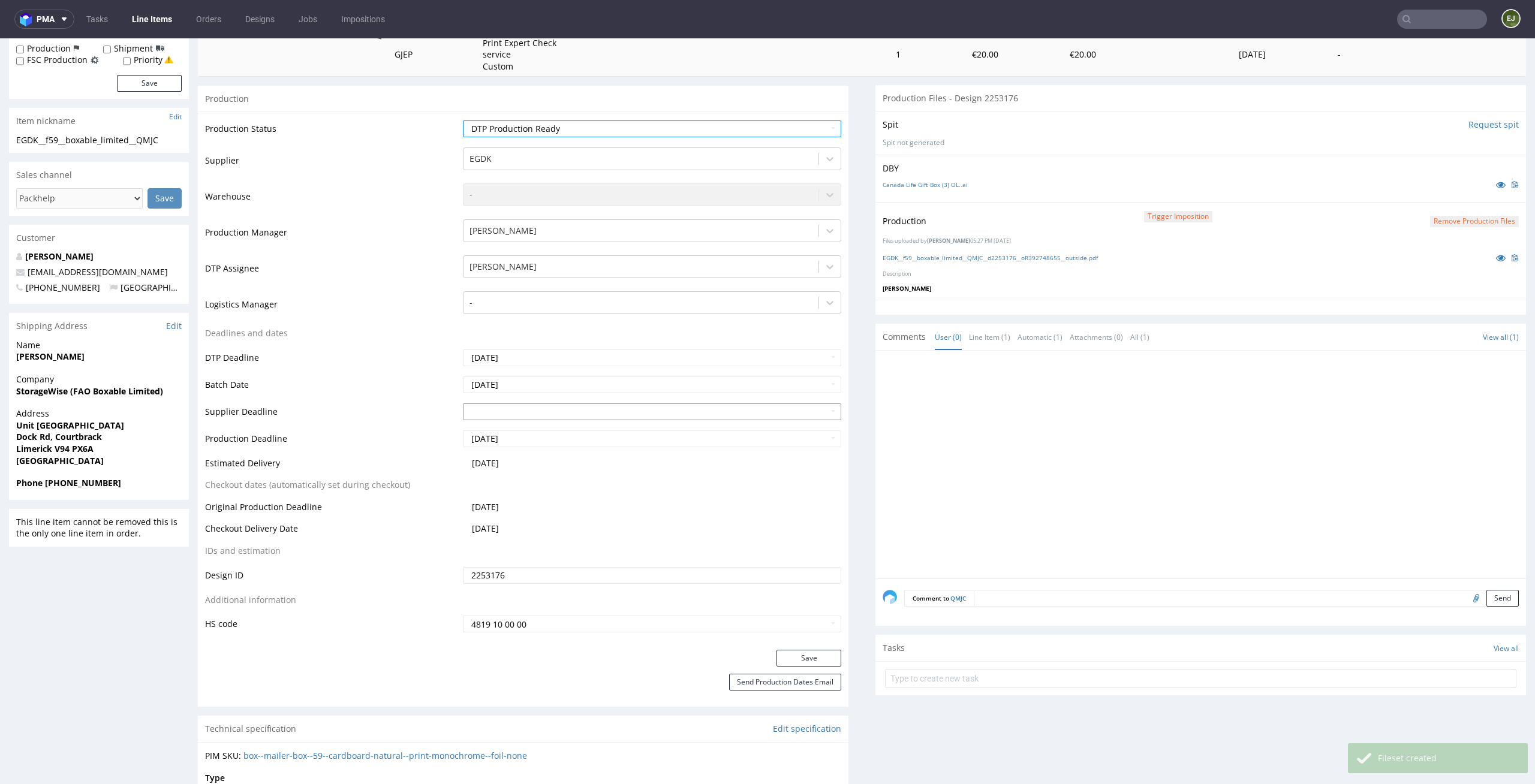
scroll to position [289, 0]
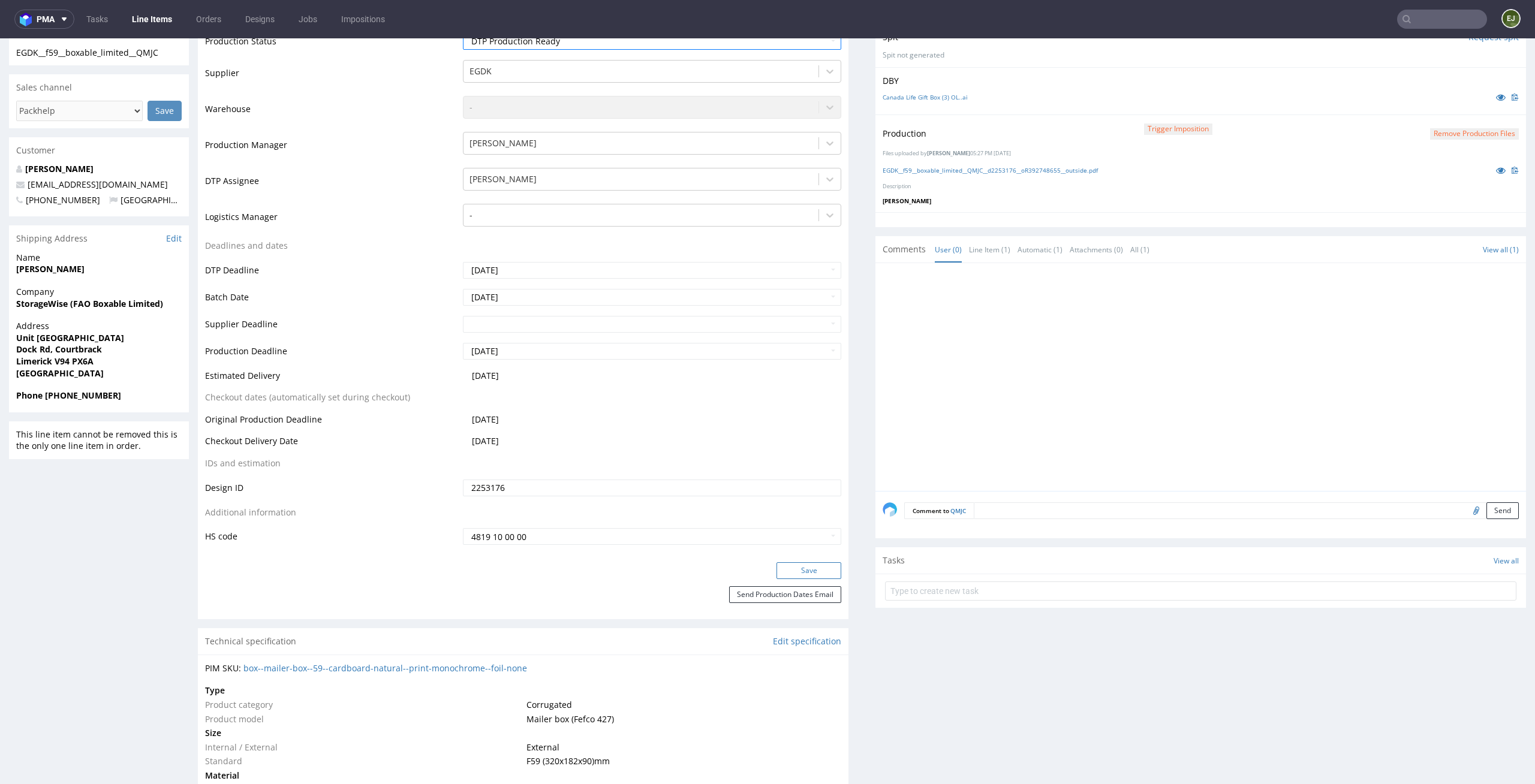
click at [796, 568] on button "Save" at bounding box center [809, 570] width 64 height 17
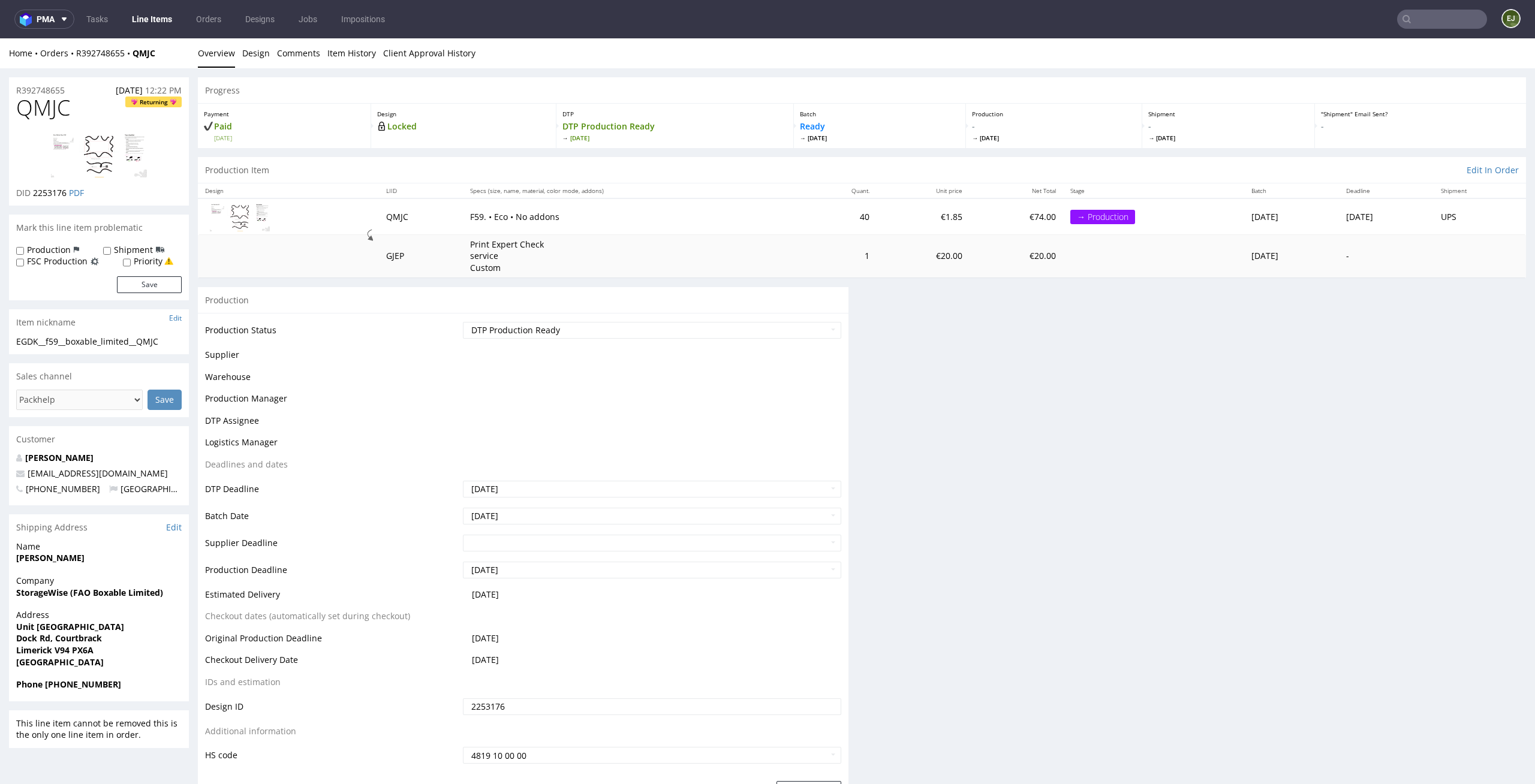
scroll to position [0, 0]
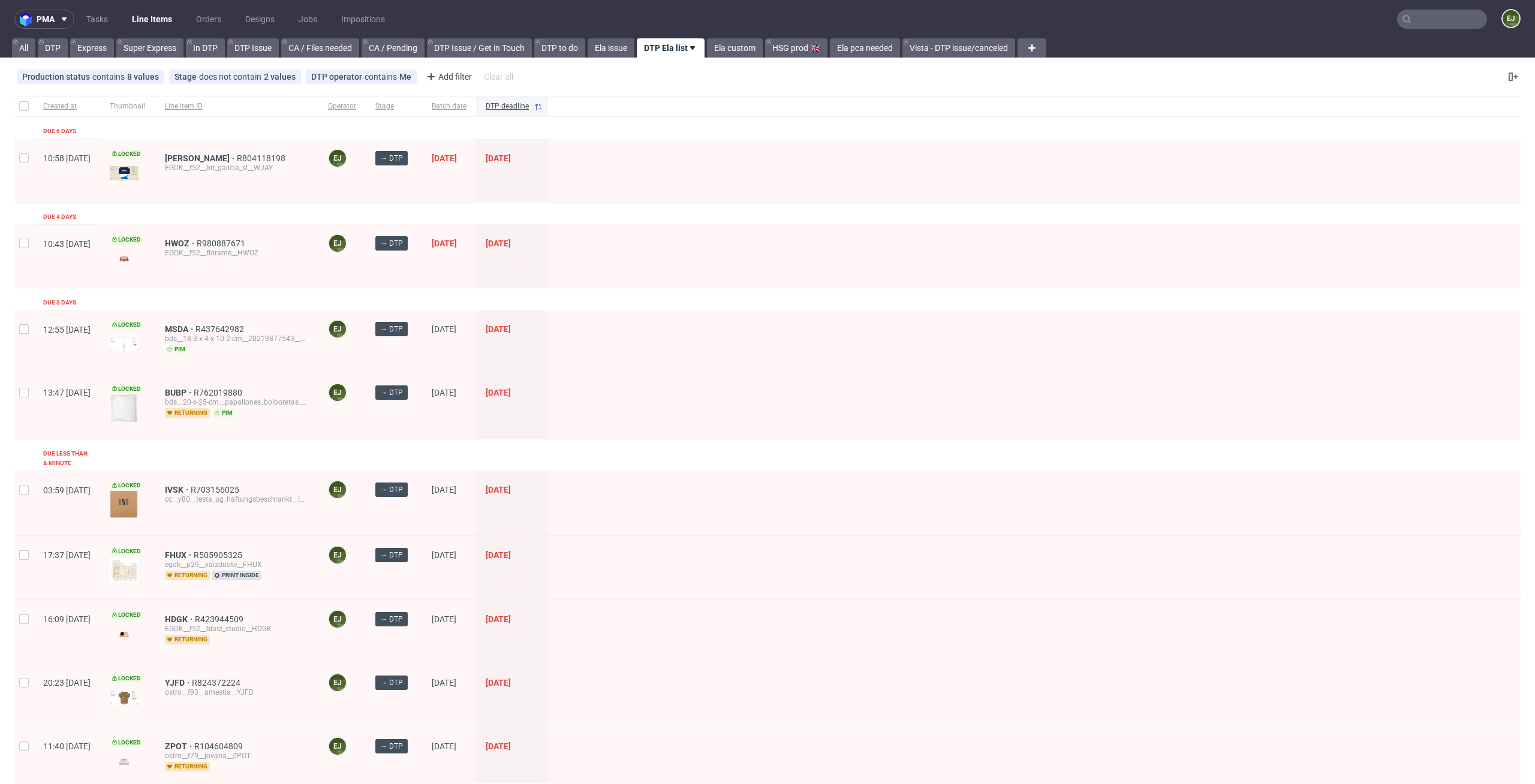
scroll to position [276, 0]
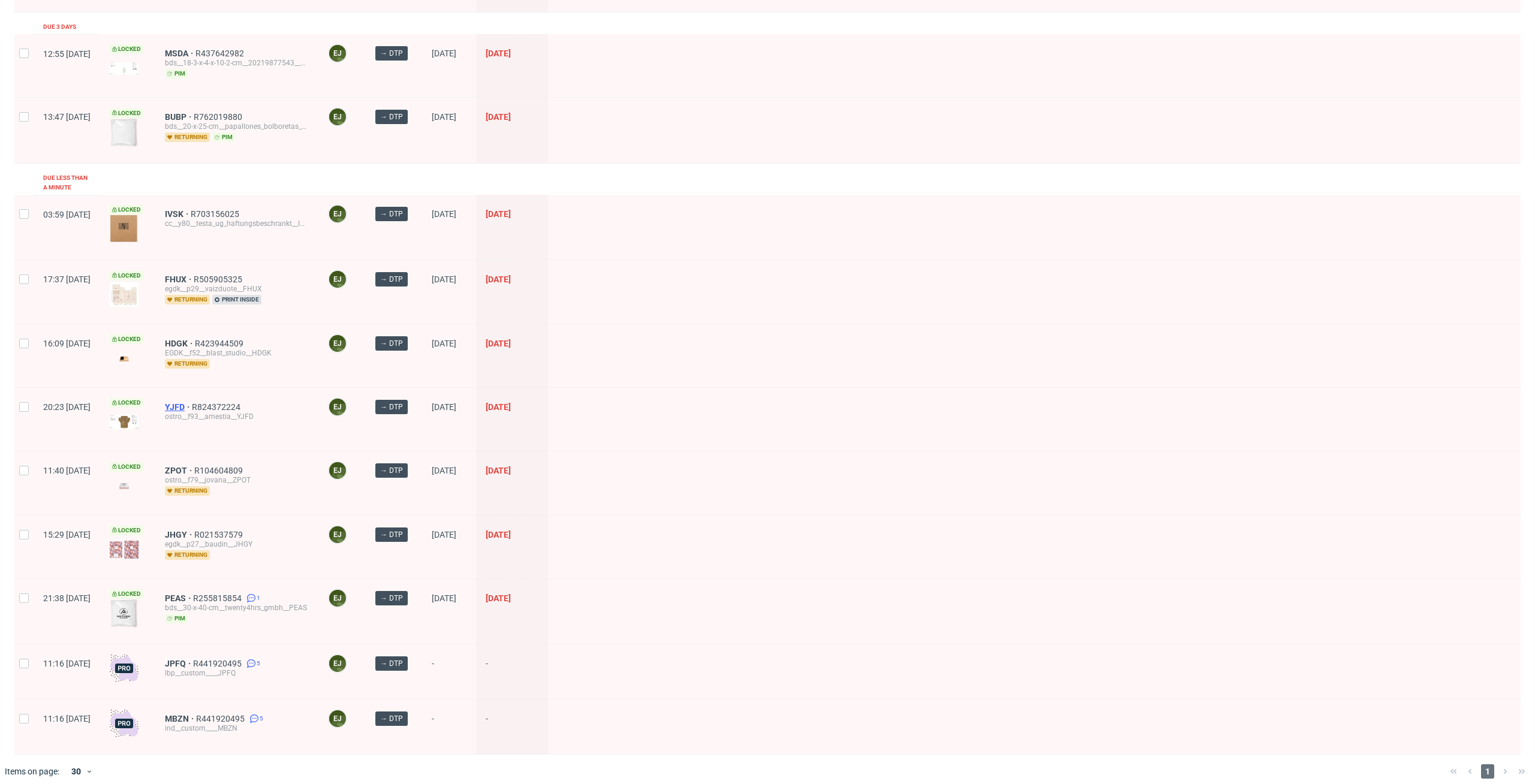
click at [192, 402] on span "YJFD" at bounding box center [178, 407] width 27 height 10
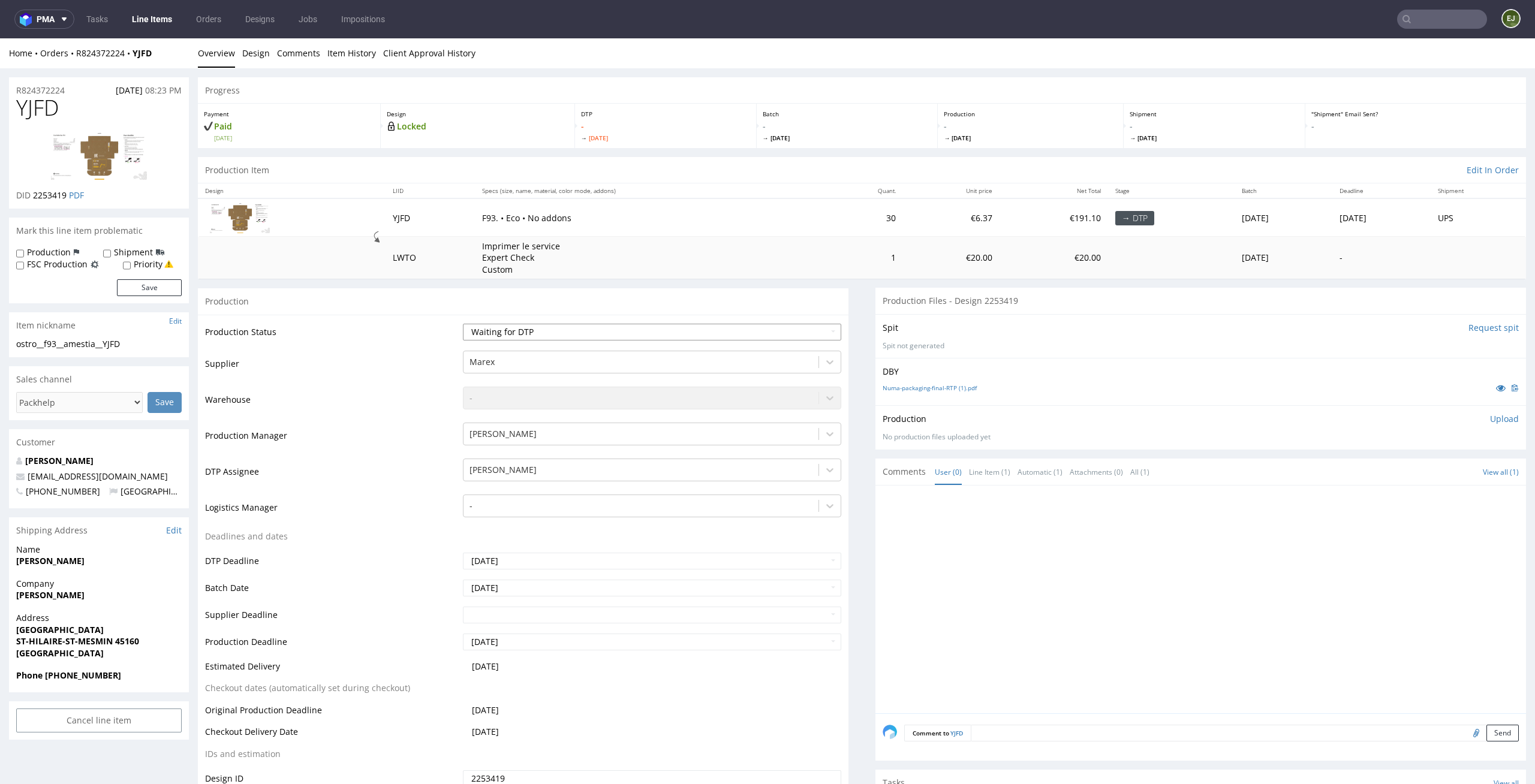
click at [824, 324] on select "Waiting for Artwork Waiting for Diecut Waiting for Mockup Waiting for DTP Waiti…" at bounding box center [652, 332] width 379 height 17
select select "dtp_issue"
click at [463, 324] on select "Waiting for Artwork Waiting for Diecut Waiting for Mockup Waiting for DTP Waiti…" at bounding box center [652, 332] width 379 height 17
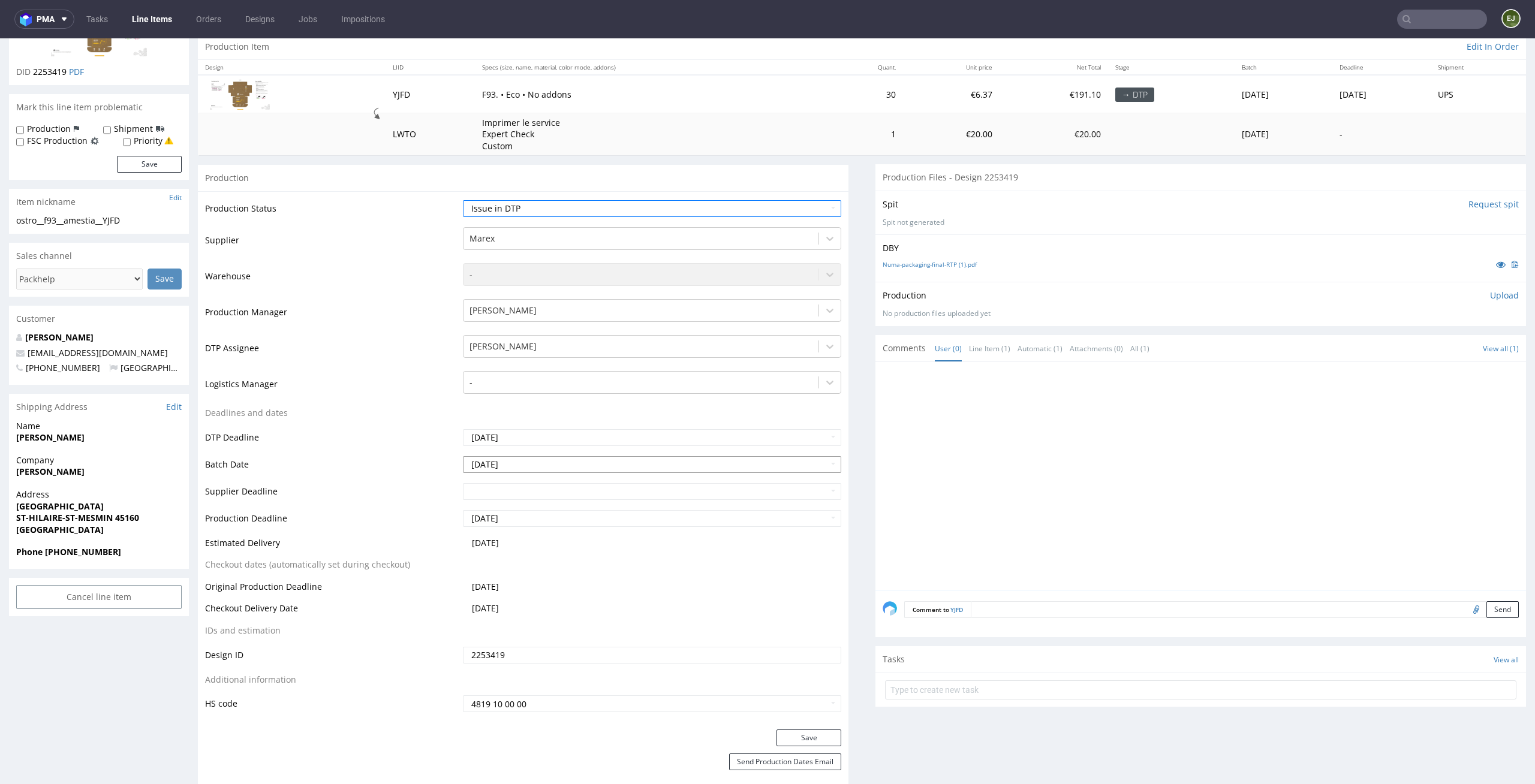
scroll to position [252, 0]
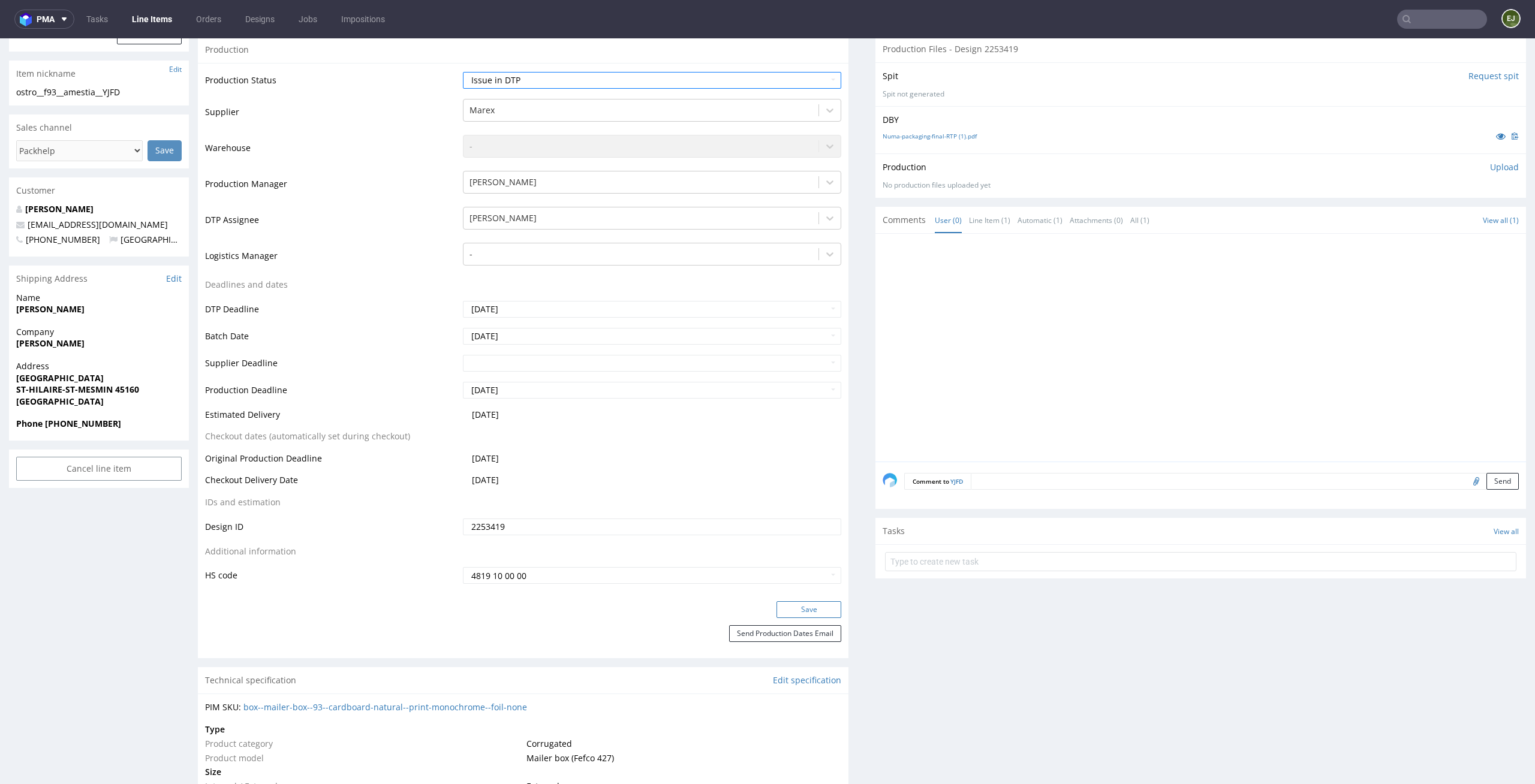
click at [801, 601] on button "Save" at bounding box center [809, 610] width 64 height 17
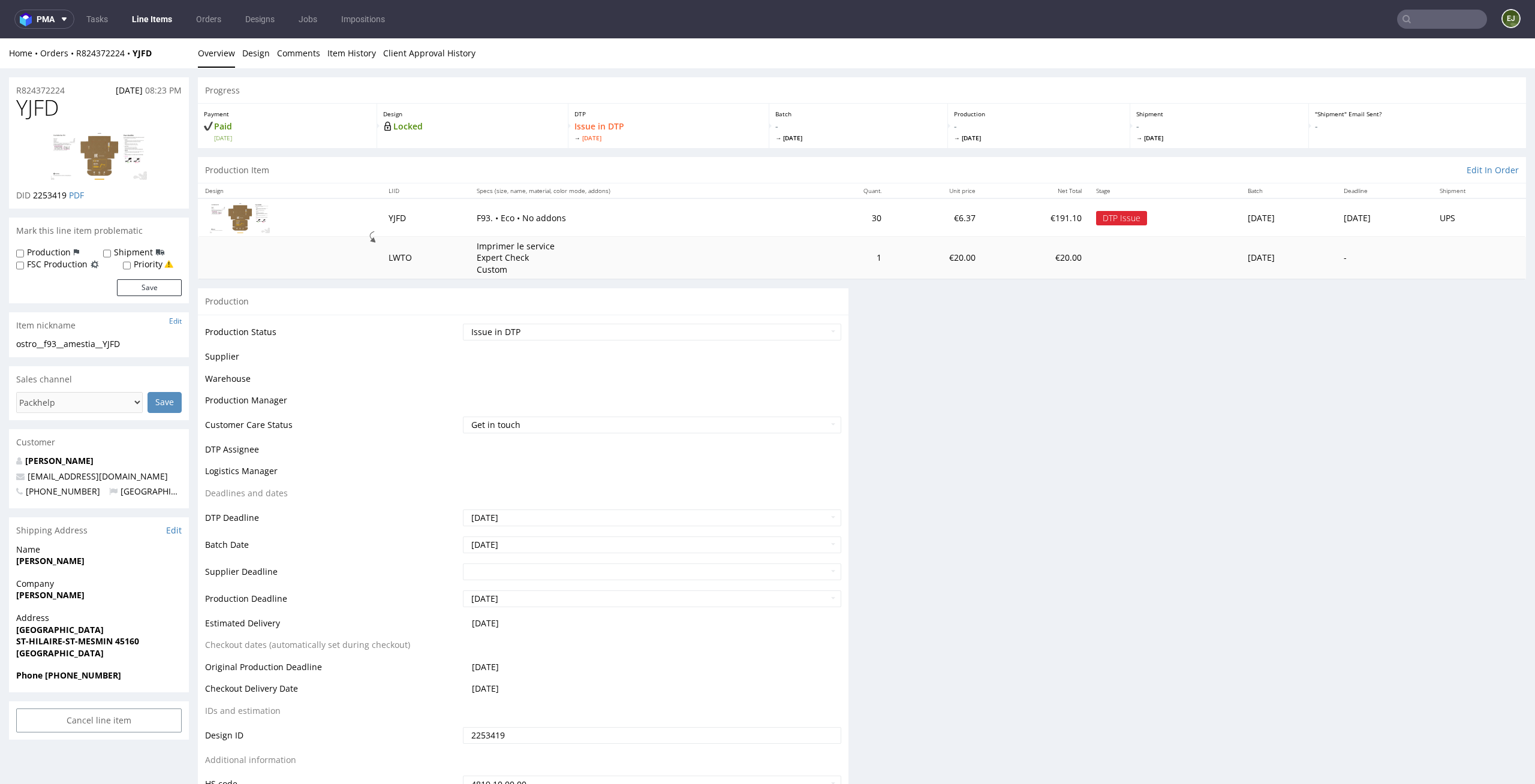
scroll to position [4, 0]
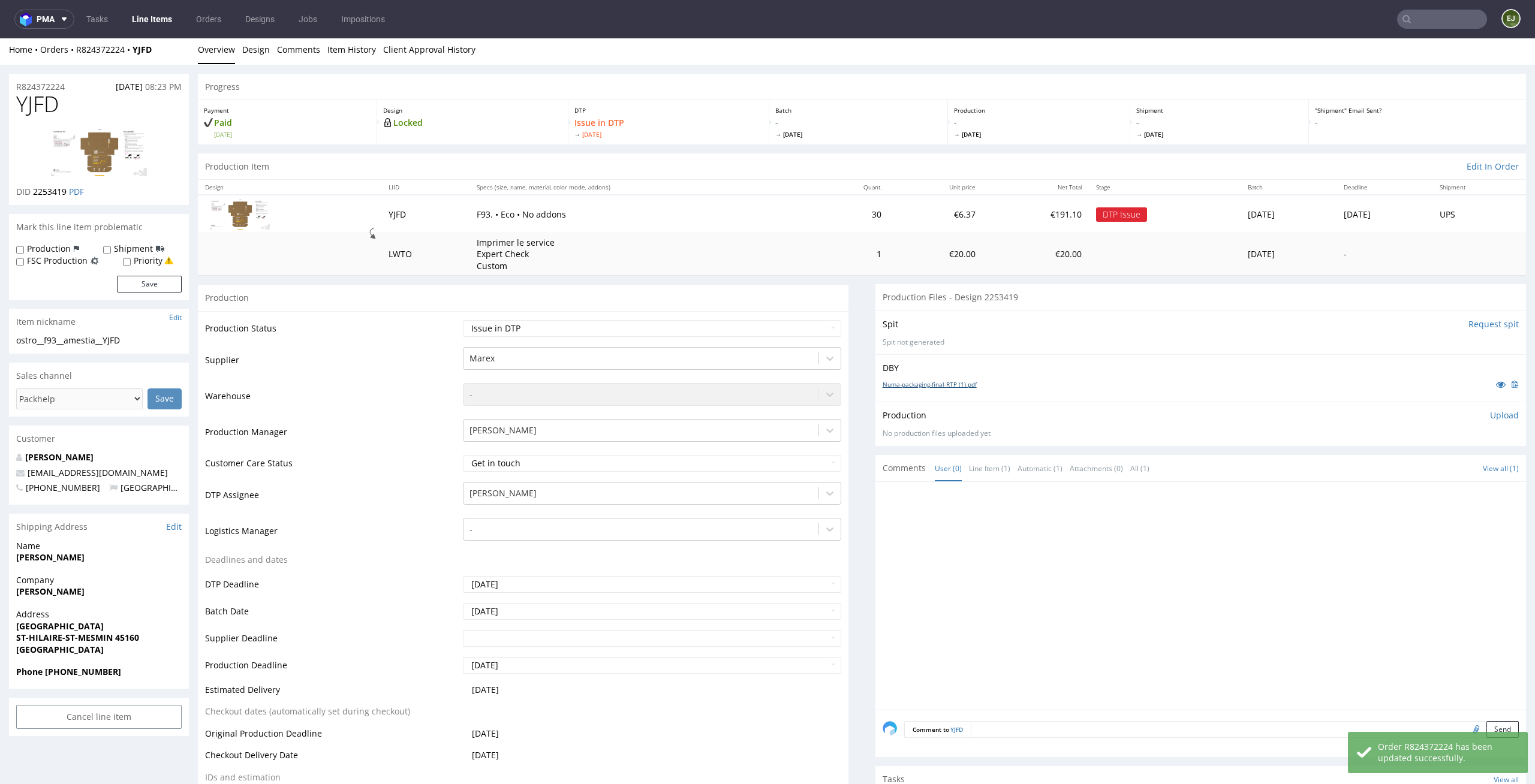
click at [918, 383] on link "Numa-packaging-final-RTP (1).pdf" at bounding box center [929, 384] width 94 height 8
click at [813, 195] on td "30" at bounding box center [850, 214] width 75 height 38
click at [826, 313] on div "Production Status Waiting for Artwork Waiting for Diecut Waiting for Mockup Wai…" at bounding box center [523, 593] width 650 height 565
click at [621, 222] on td "F93. • Eco • No addons" at bounding box center [641, 214] width 343 height 38
click at [710, 221] on td "F93. • Eco • No addons" at bounding box center [641, 214] width 343 height 38
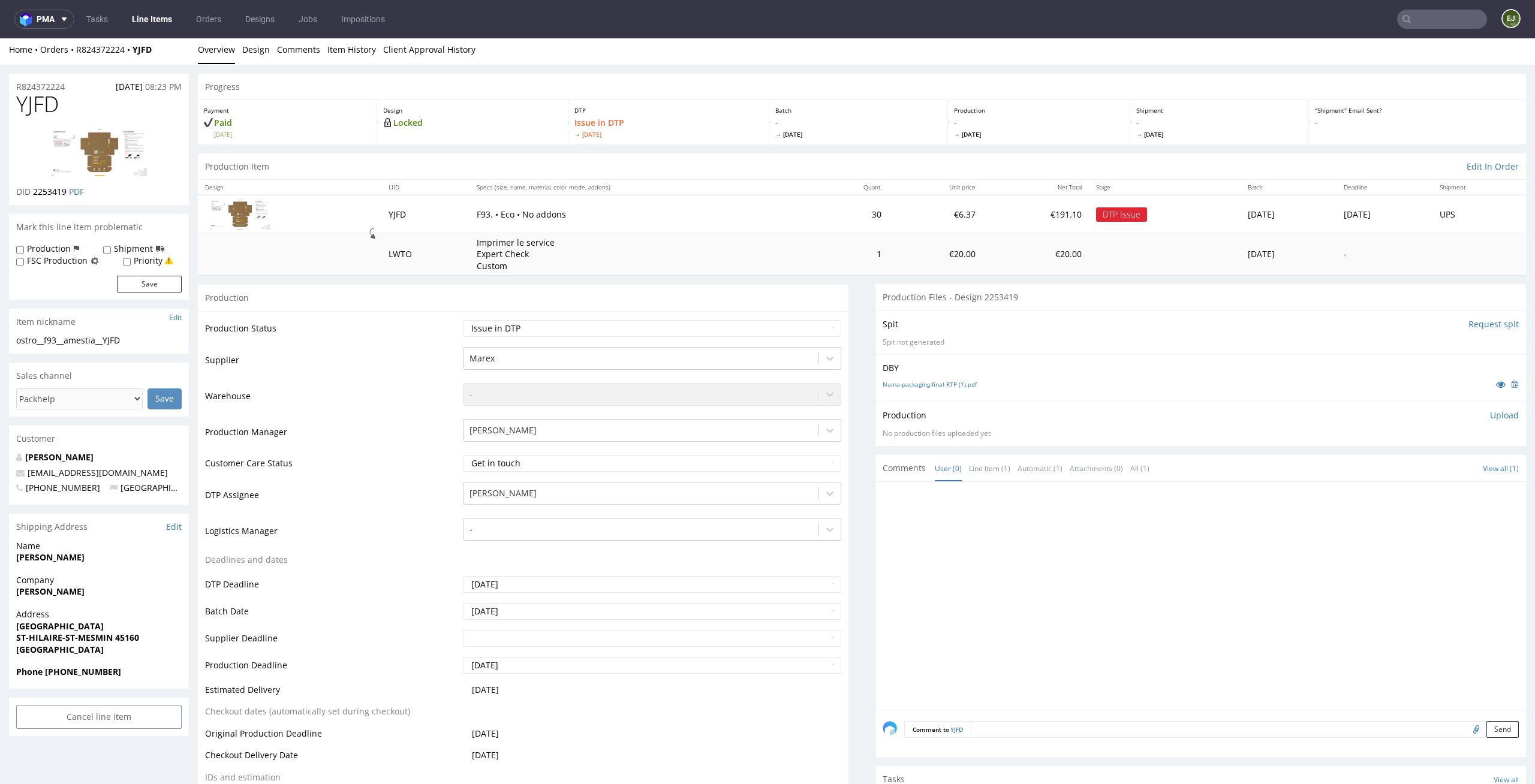
click at [724, 195] on td "F93. • Eco • No addons" at bounding box center [641, 214] width 343 height 38
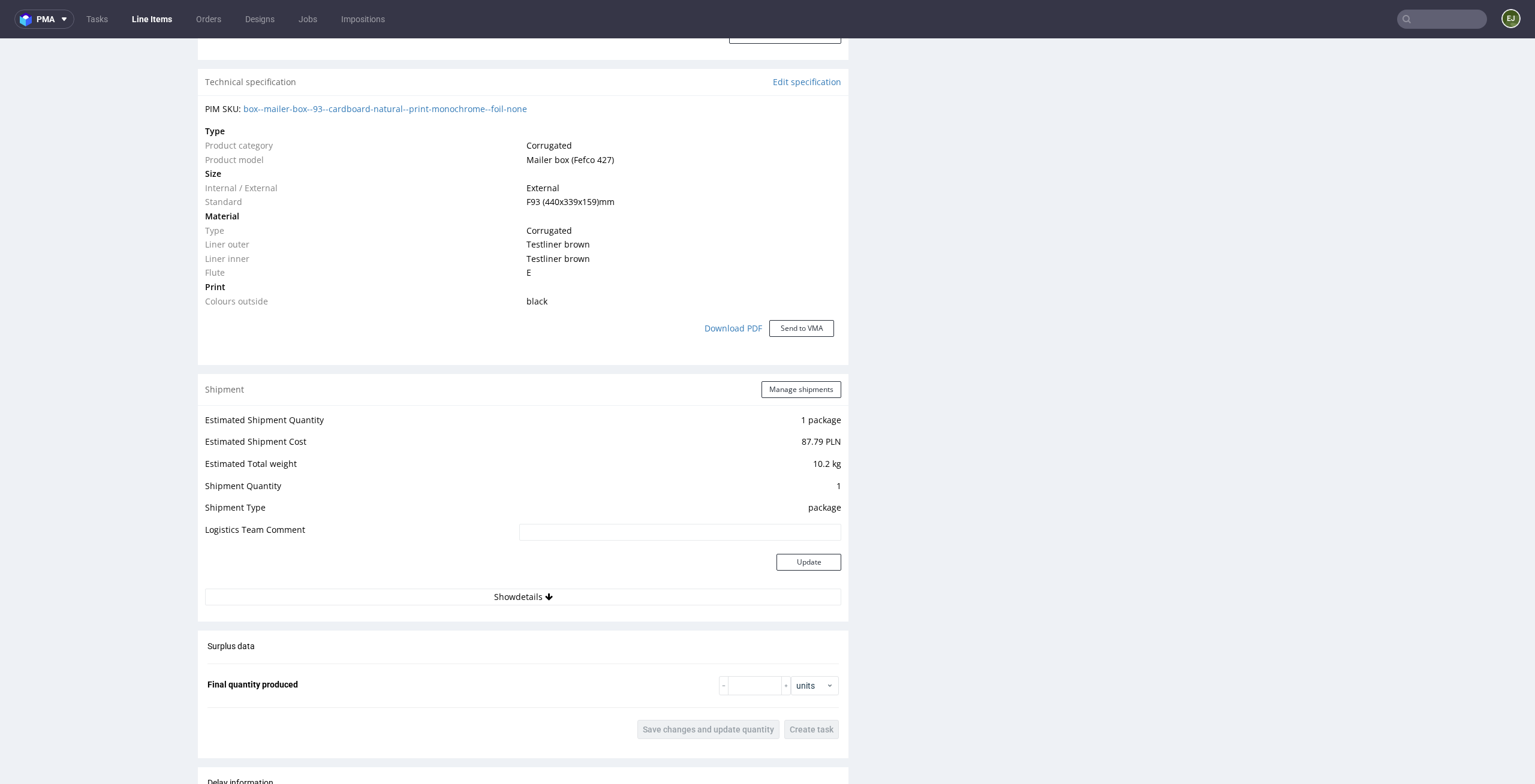
scroll to position [0, 0]
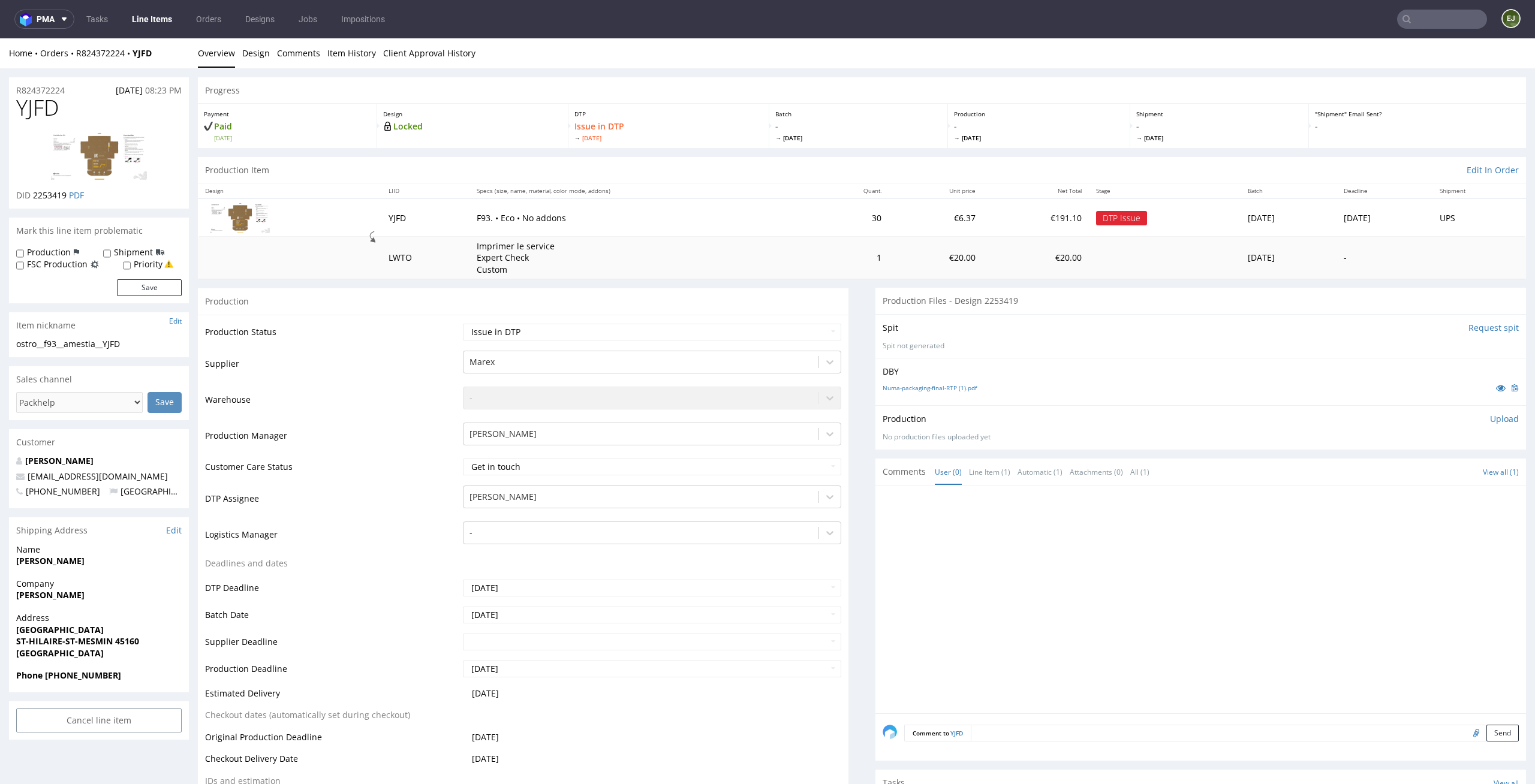
click at [604, 240] on td "Imprimer le service Expert Check Custom" at bounding box center [641, 258] width 343 height 43
click at [261, 52] on link "Design" at bounding box center [256, 53] width 27 height 29
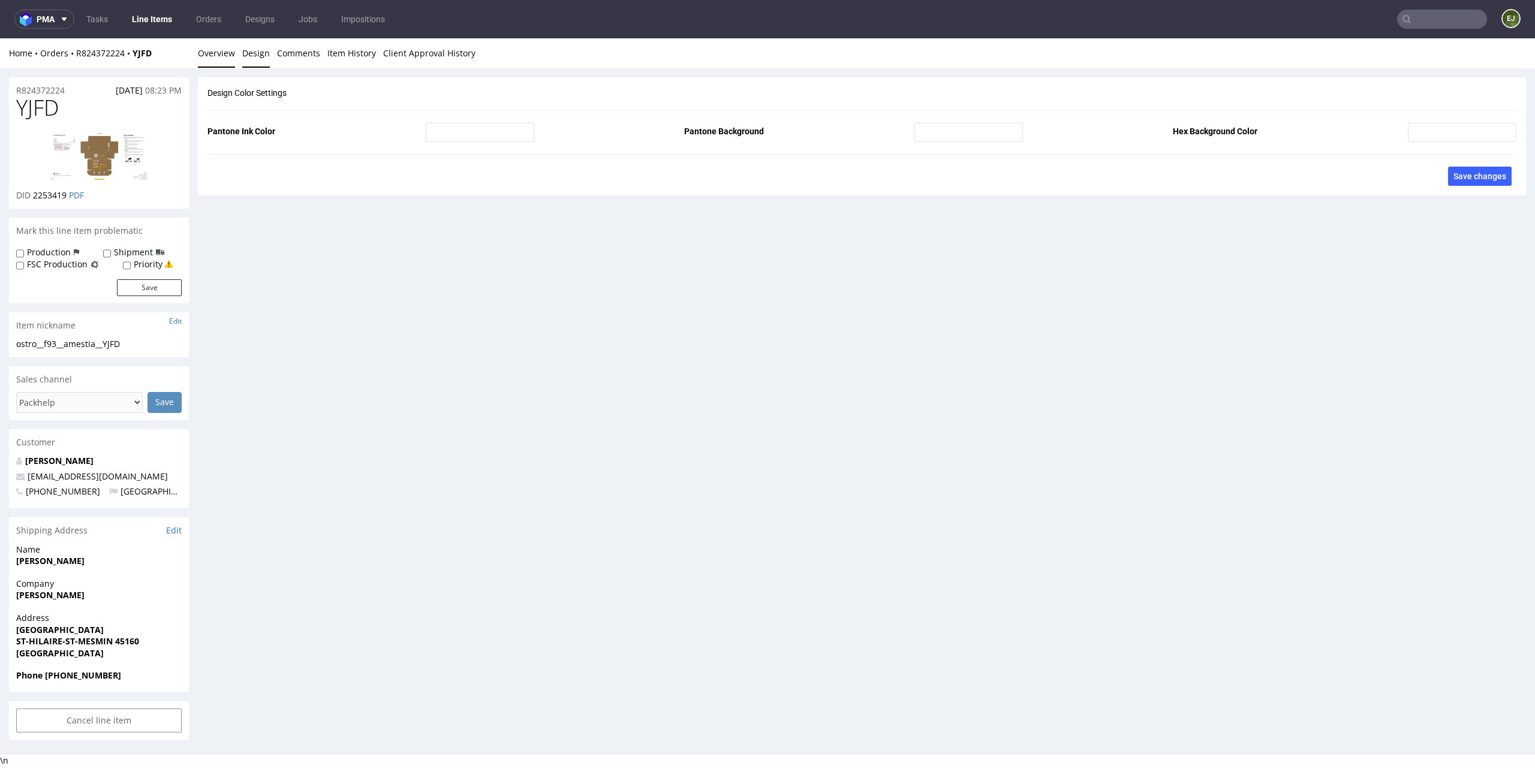
click at [201, 50] on link "Overview" at bounding box center [216, 53] width 37 height 29
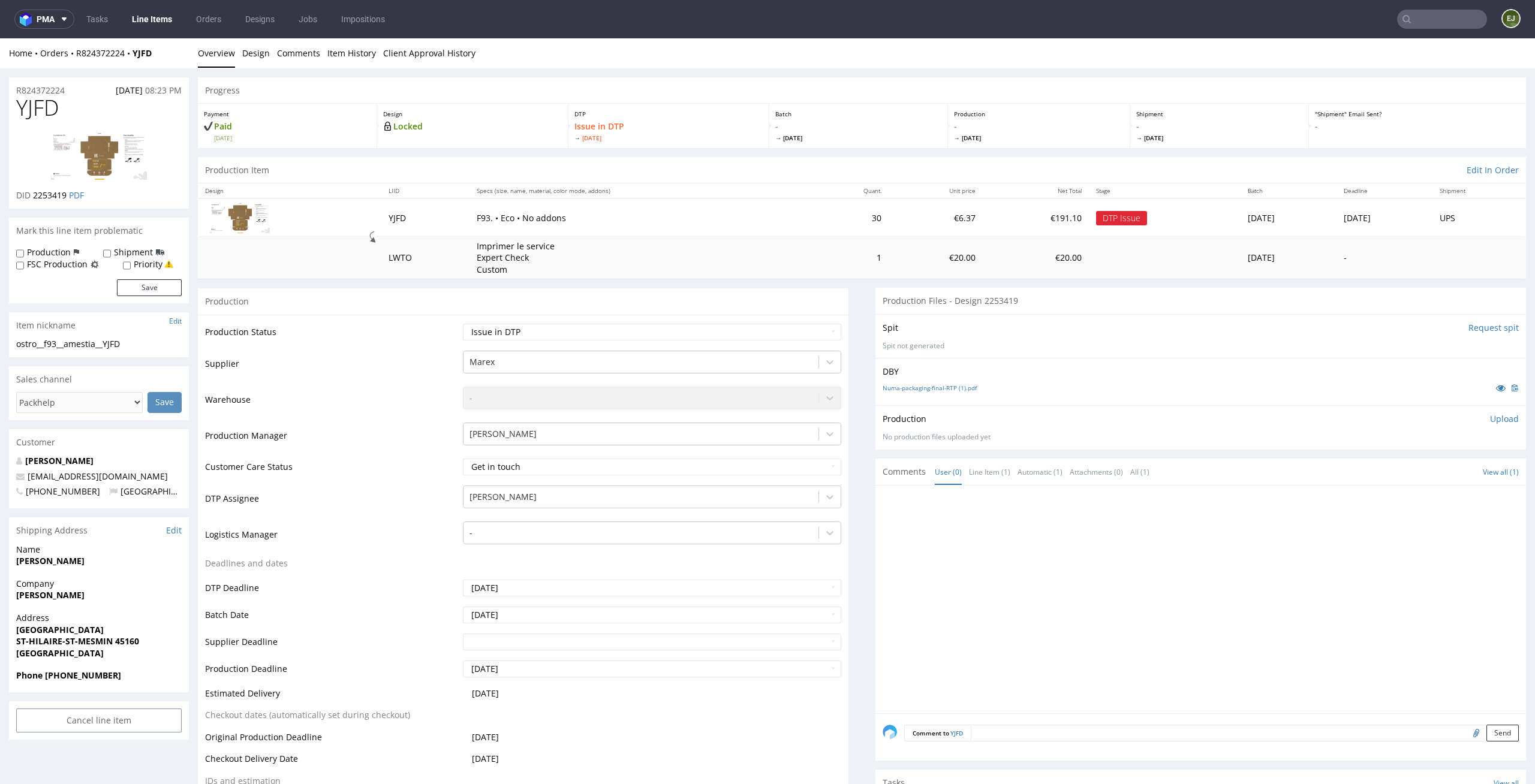
scroll to position [160, 0]
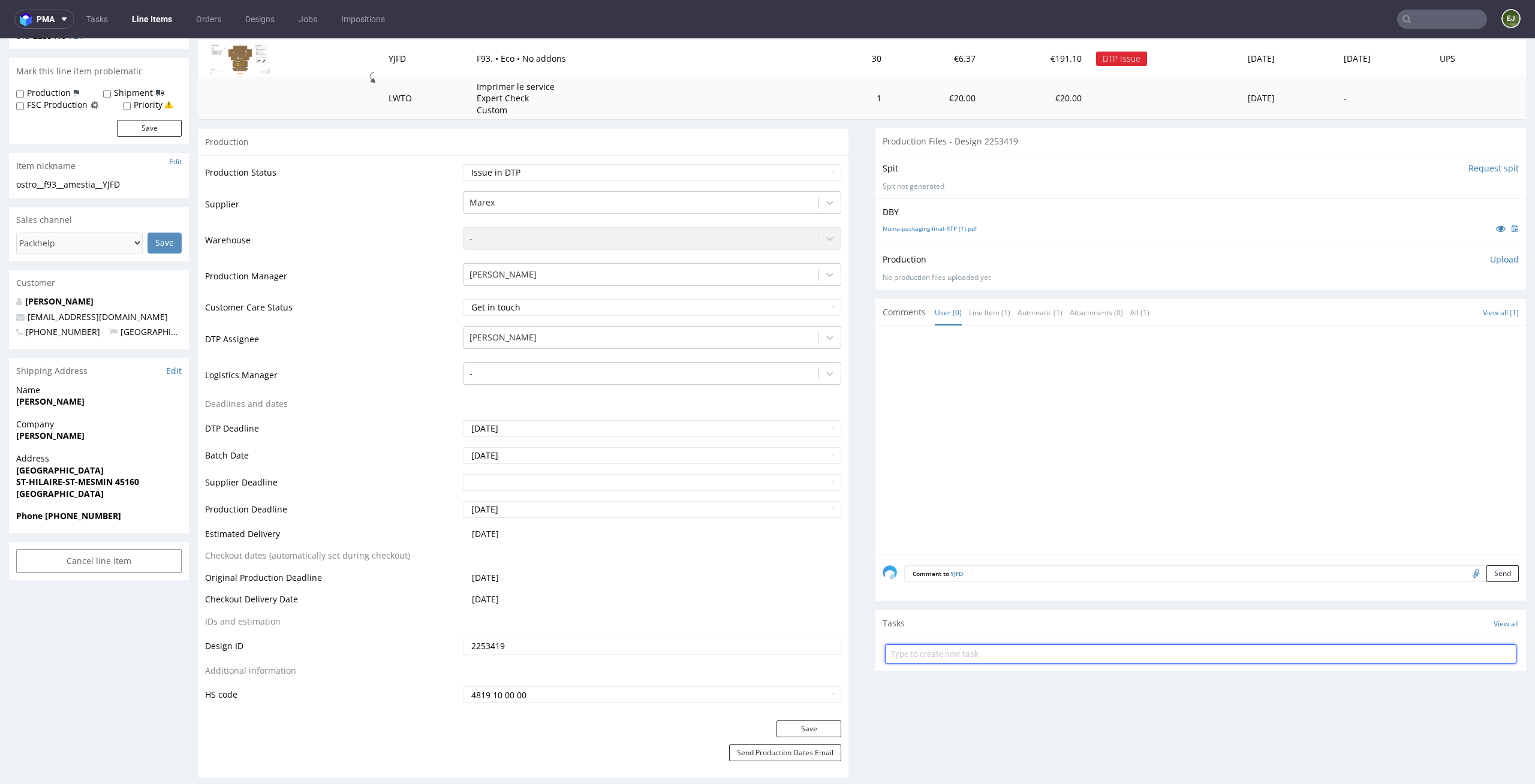
click at [987, 654] on input "text" at bounding box center [1201, 654] width 632 height 19
type input "issue"
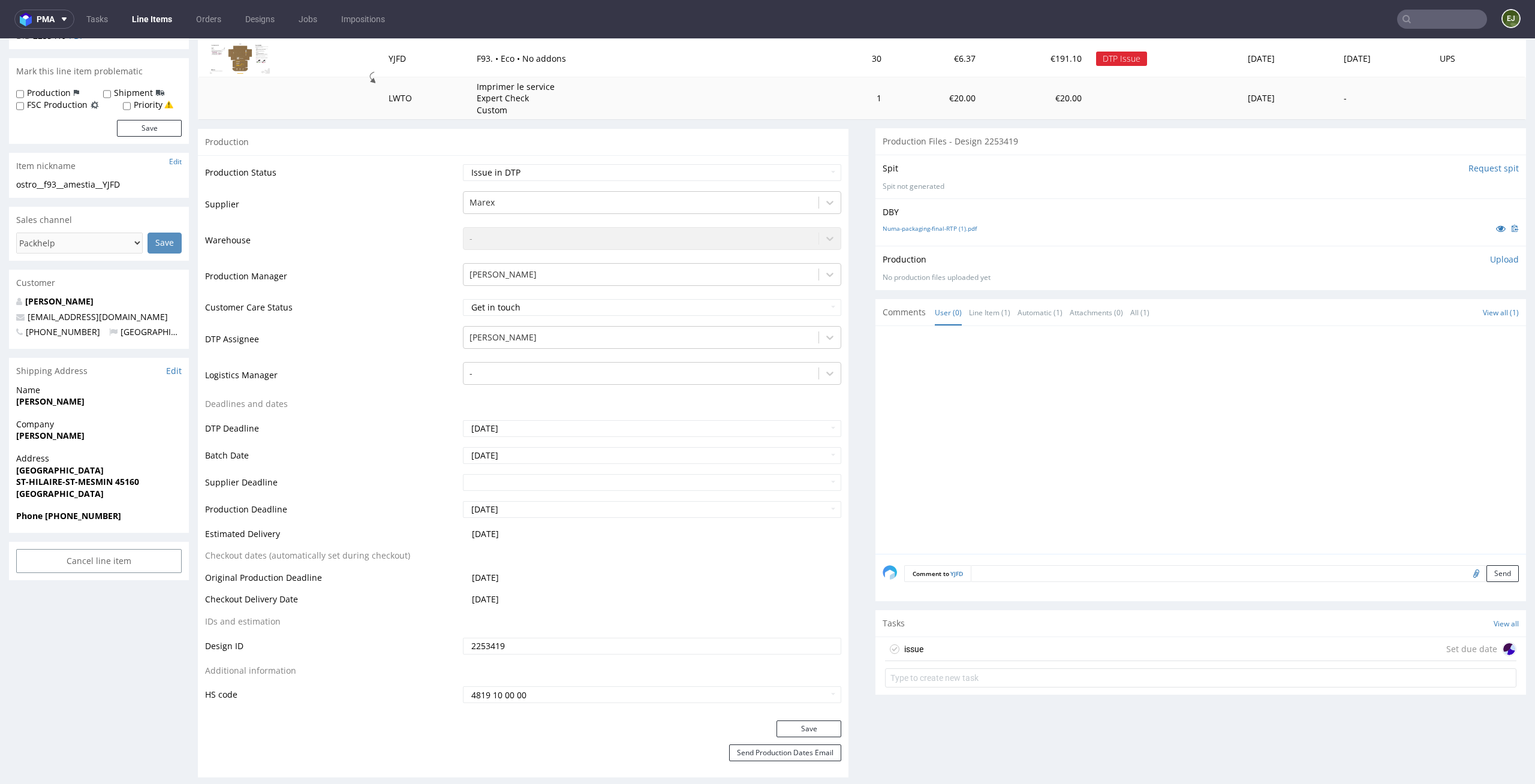
click at [978, 649] on div "issue Set due date" at bounding box center [1201, 649] width 632 height 24
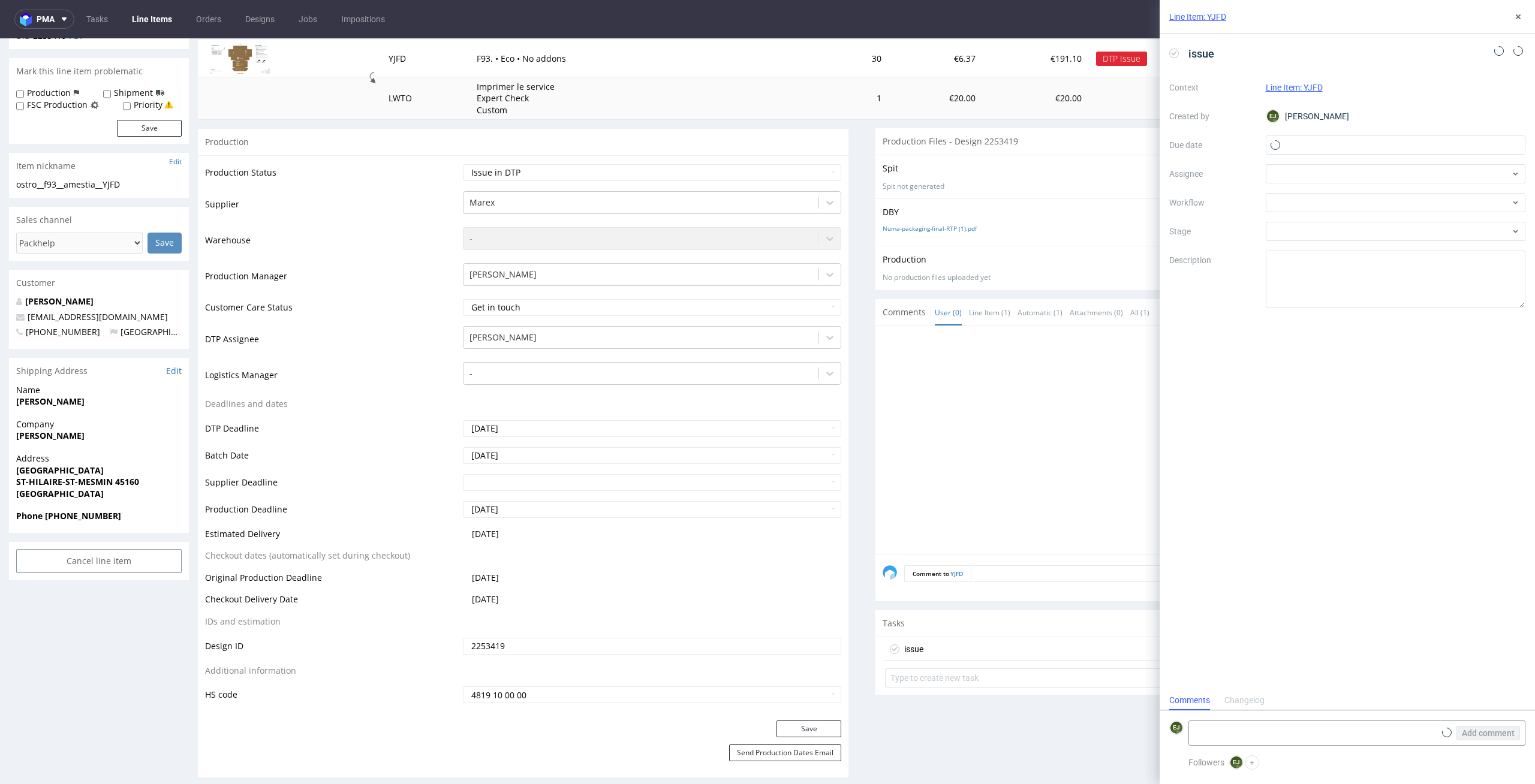
scroll to position [10, 0]
click at [1414, 130] on div "Context Line Item: YJFD Created by EJ Elżbieta Jelińska Due date Assignee Workf…" at bounding box center [1347, 193] width 356 height 231
click at [1414, 143] on input "text" at bounding box center [1396, 144] width 260 height 19
click at [1363, 224] on button "1" at bounding box center [1356, 223] width 19 height 19
type input "01/09/2025"
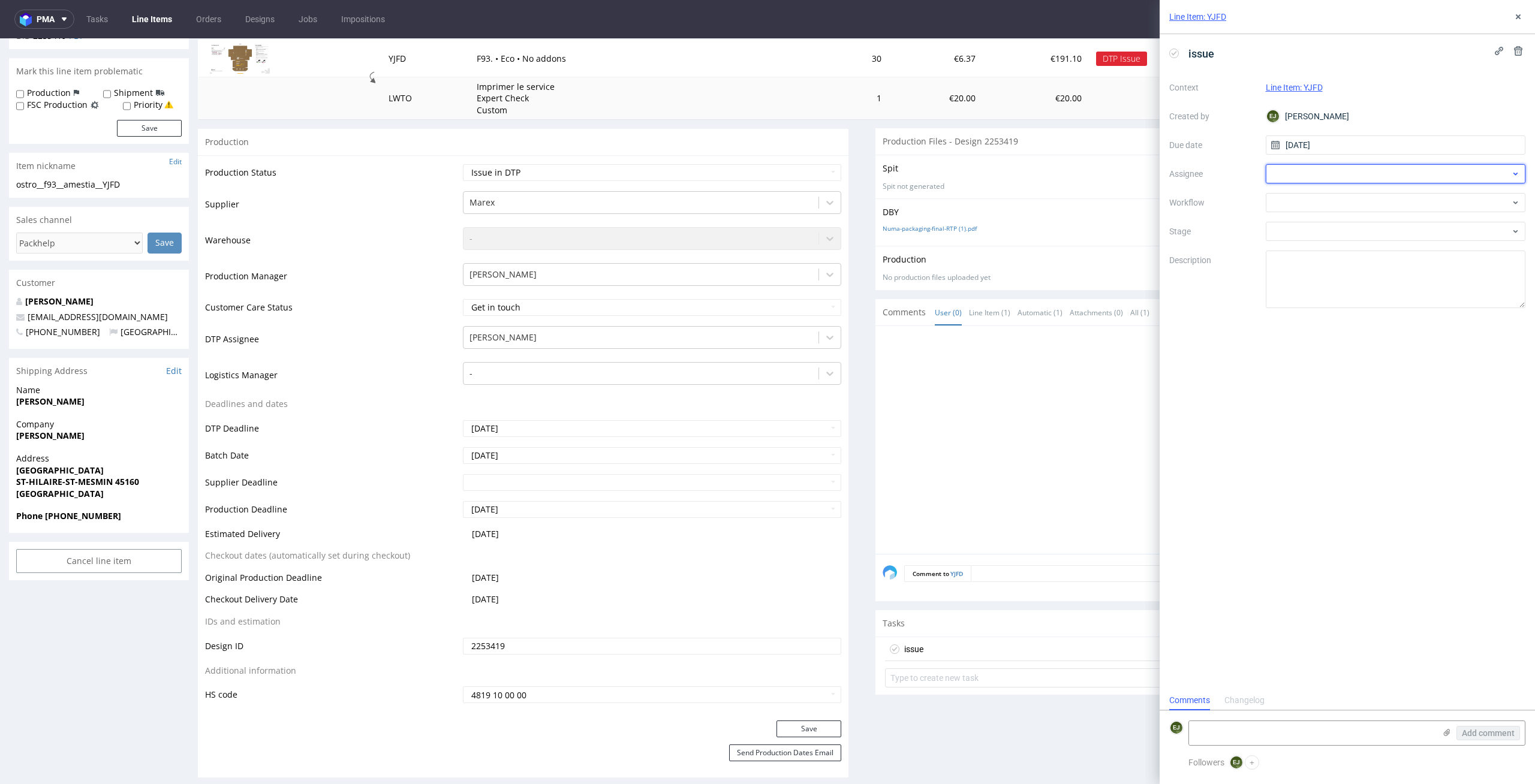
click at [1365, 179] on div at bounding box center [1396, 173] width 260 height 19
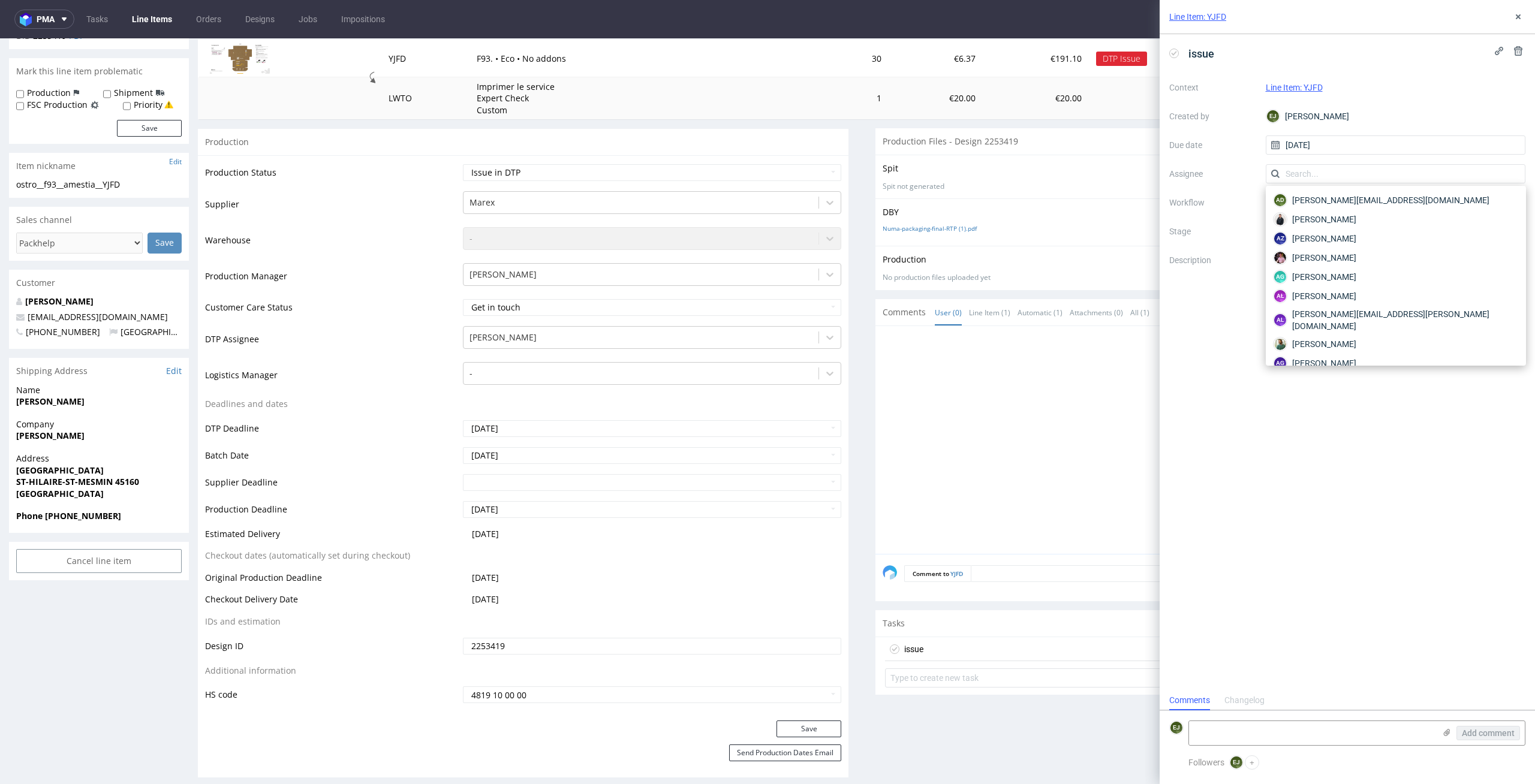
click at [1224, 221] on div "Context Line Item: YJFD Created by EJ Elżbieta Jelińska Due date 01/09/2025 Ass…" at bounding box center [1347, 193] width 356 height 231
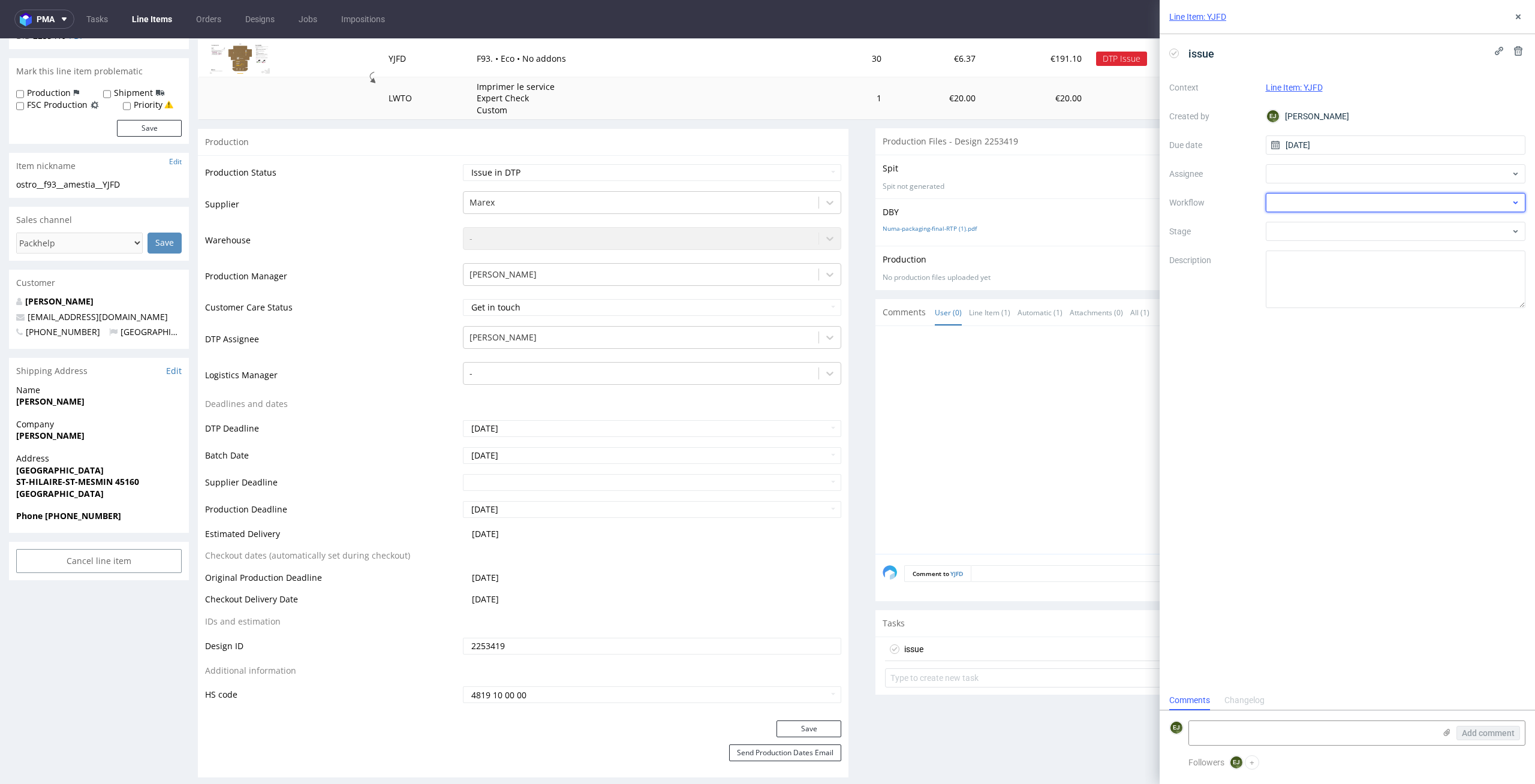
click at [1307, 212] on div at bounding box center [1396, 202] width 260 height 19
click at [1341, 273] on div "DTP - Issue" at bounding box center [1396, 267] width 251 height 22
click at [1332, 326] on div "issue Context Line Item: YJFD Created by EJ Elżbieta Jelińska Due date 01/09/20…" at bounding box center [1348, 362] width 376 height 656
click at [1359, 298] on textarea "Problem: Impact: What is needed?:" at bounding box center [1396, 280] width 260 height 57
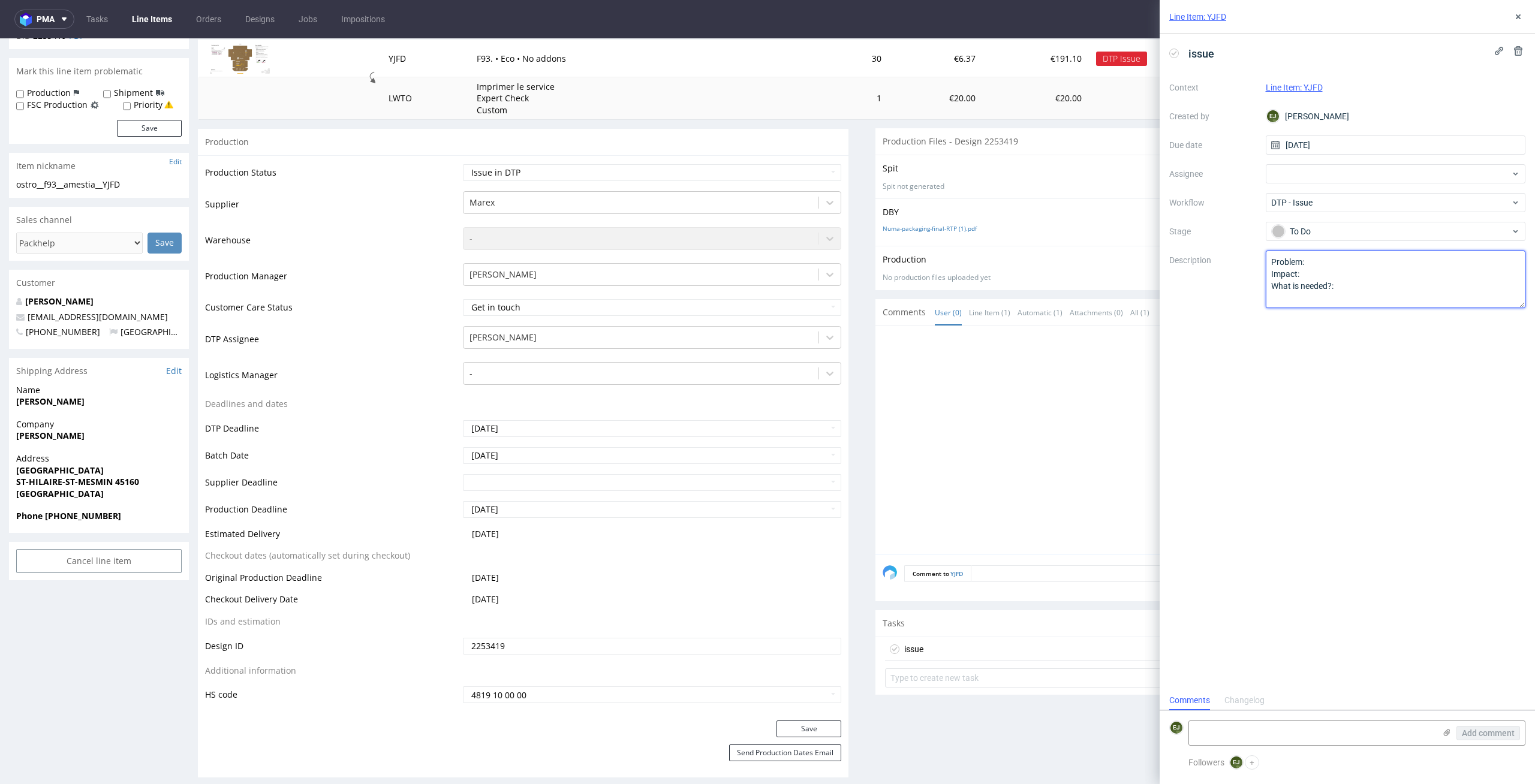
paste textarea "• This product is only printed in one shade of black. If the customer wants a c…"
type textarea "• This product is only printed in one shade of black. If the customer wants a c…"
click at [1310, 433] on div "issue Context Line Item: YJFD Created by EJ Elżbieta Jelińska Due date 01/09/20…" at bounding box center [1348, 362] width 376 height 656
click at [1025, 411] on div at bounding box center [1204, 443] width 643 height 221
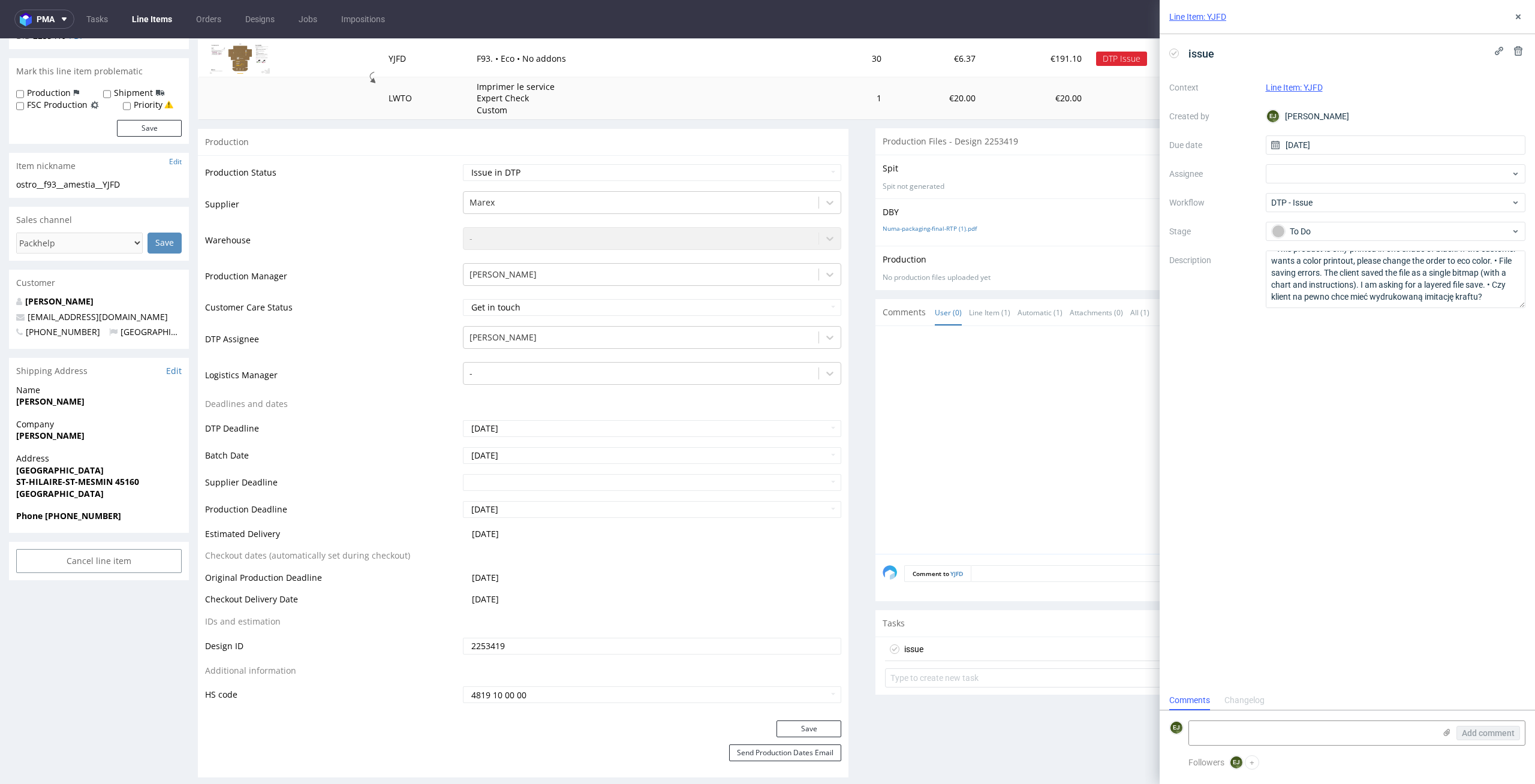
click at [146, 17] on link "Line Items" at bounding box center [152, 19] width 55 height 19
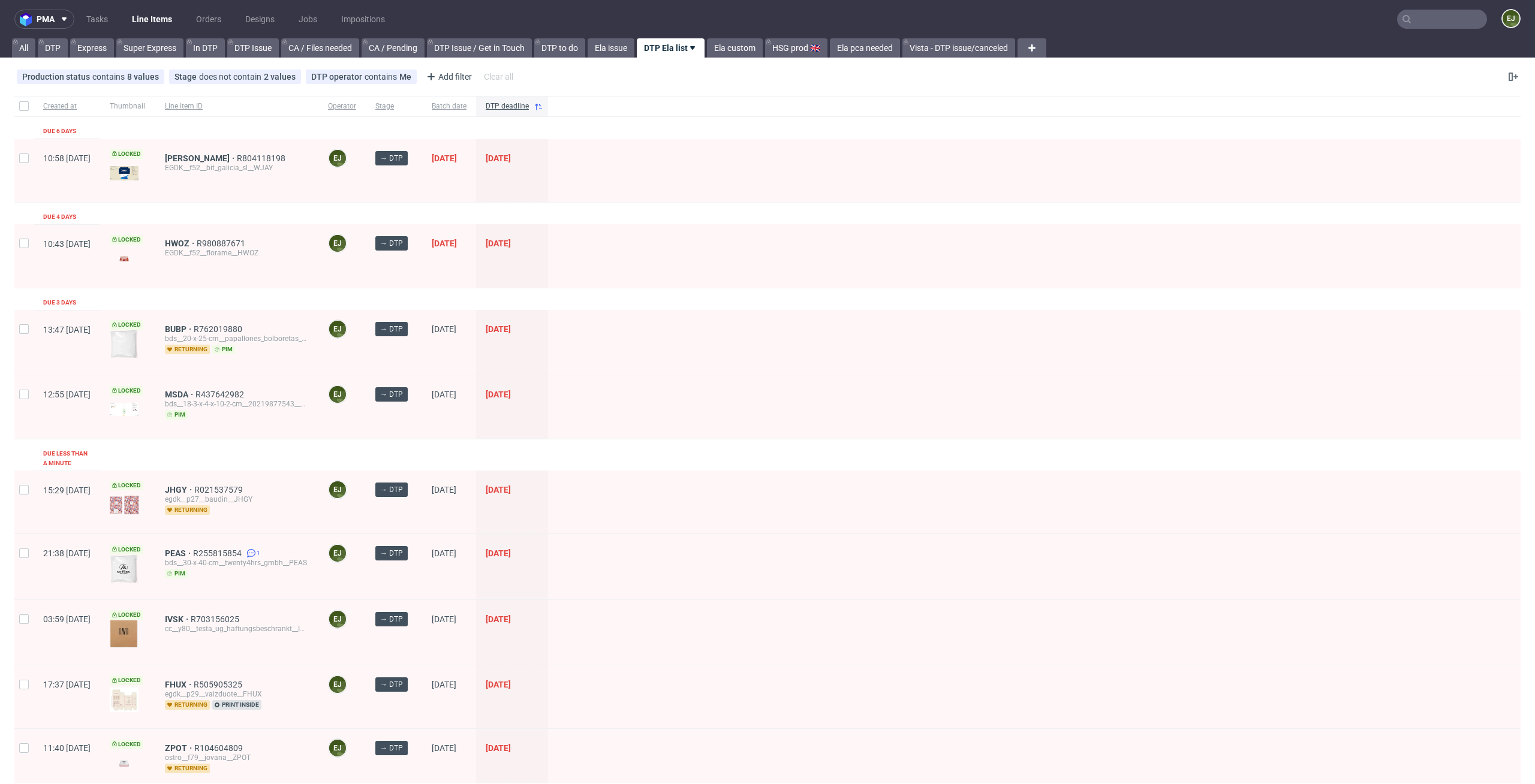
scroll to position [268, 0]
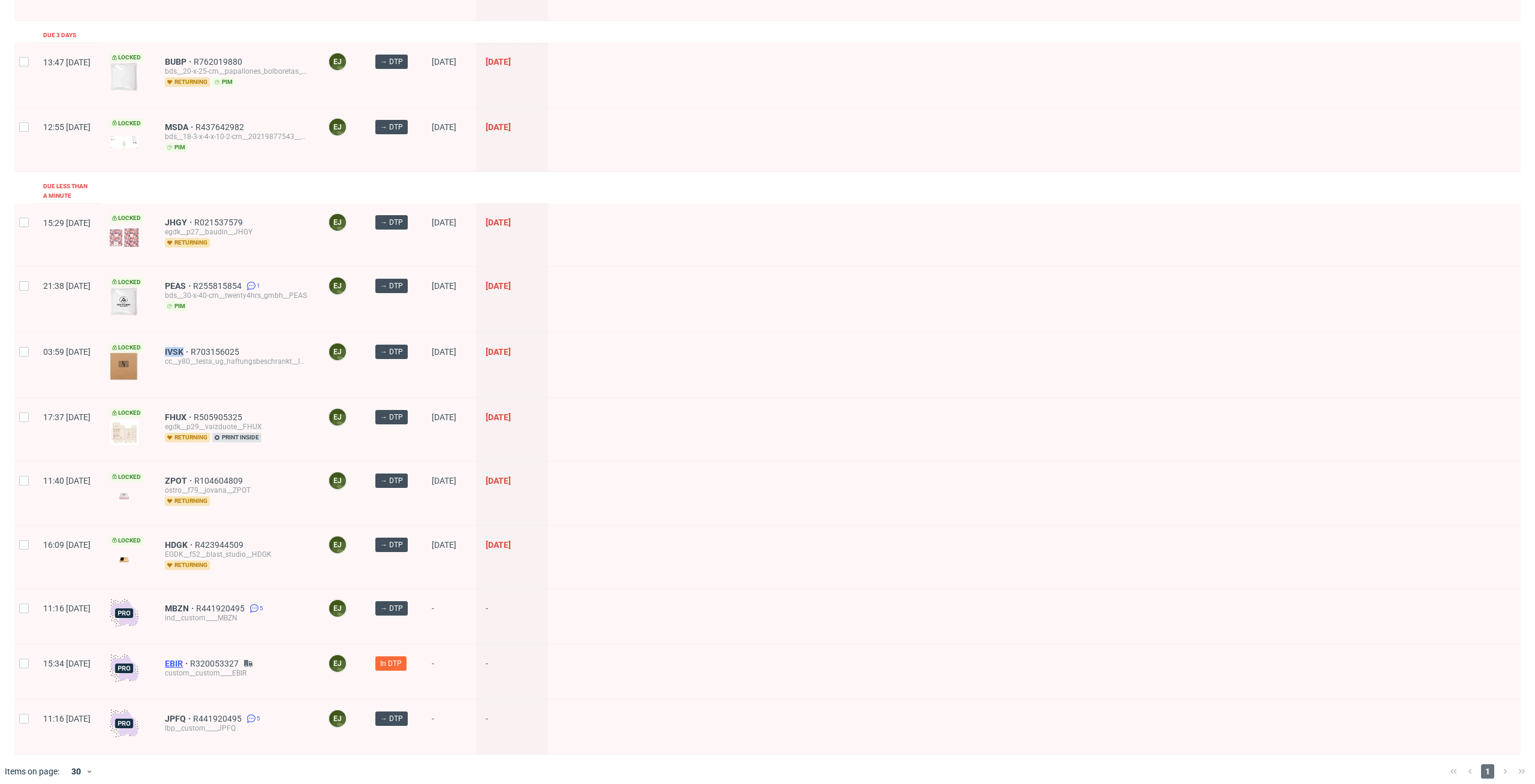
click at [190, 659] on span "EBIR" at bounding box center [177, 663] width 25 height 10
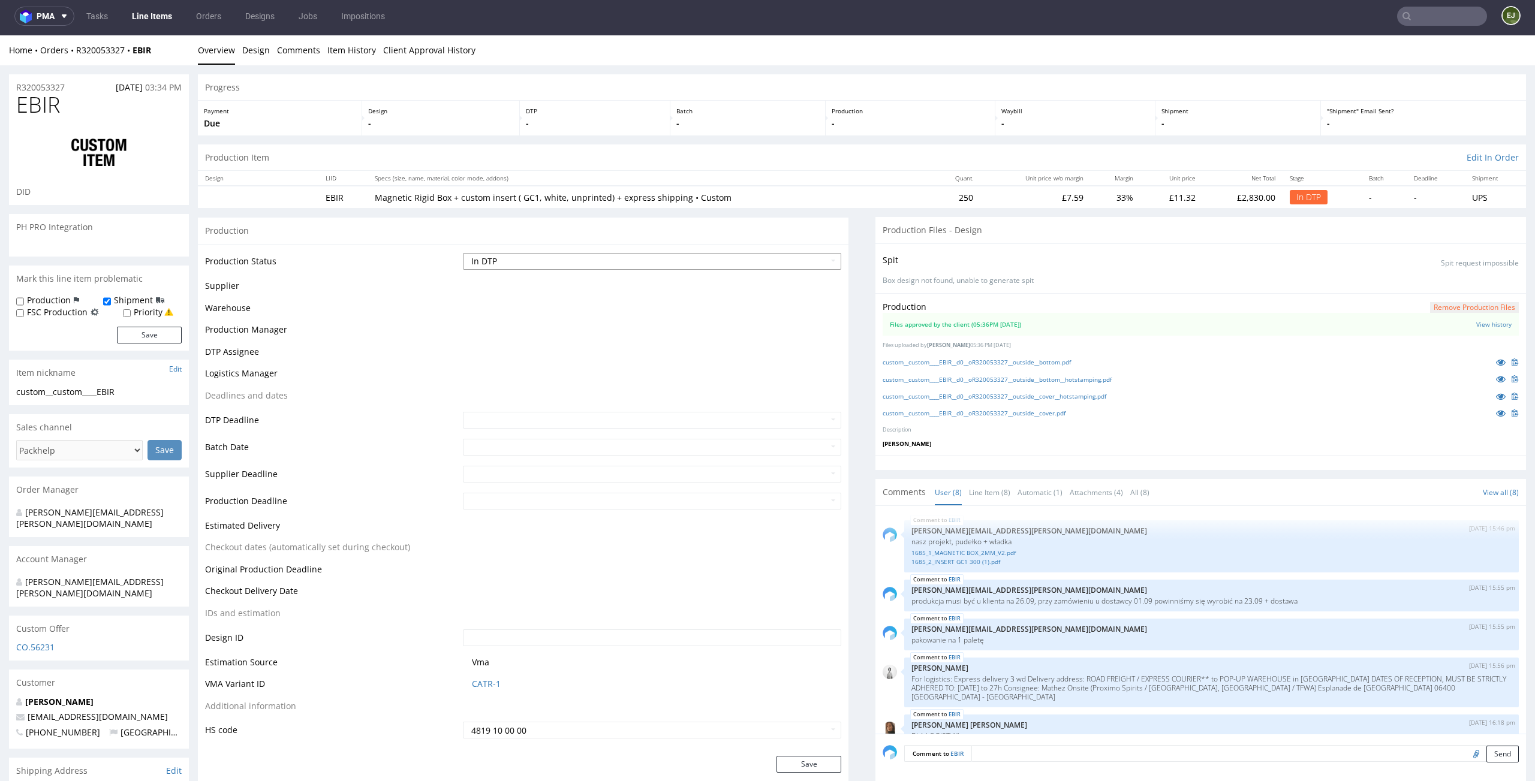
scroll to position [162, 0]
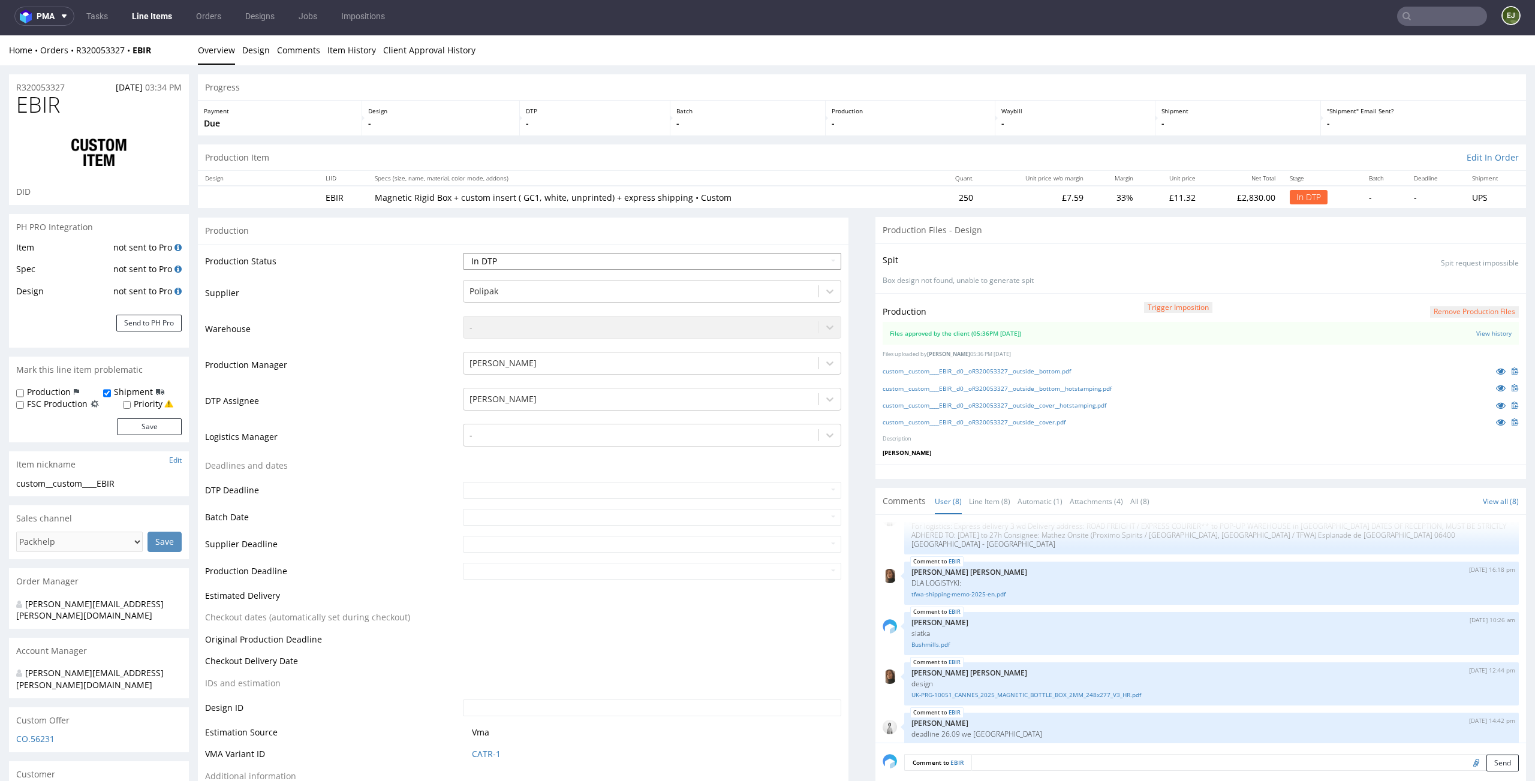
click at [782, 256] on select "Waiting for Artwork Waiting for Diecut Waiting for Mockup Waiting for DTP Waiti…" at bounding box center [652, 261] width 379 height 17
select select "dtp_waiting_for_double_check"
click at [463, 253] on select "Waiting for Artwork Waiting for Diecut Waiting for Mockup Waiting for DTP Waiti…" at bounding box center [652, 261] width 379 height 17
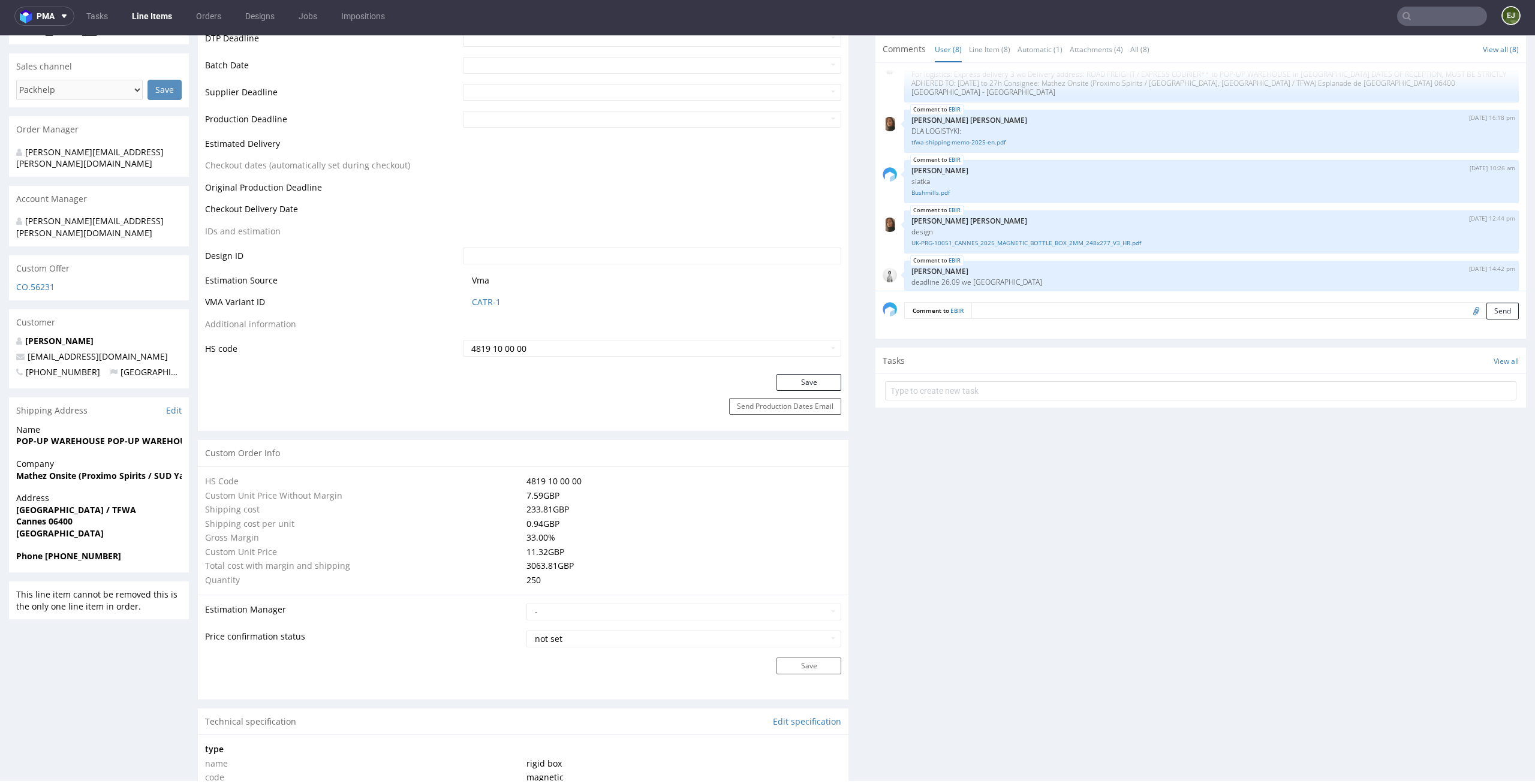
scroll to position [479, 0]
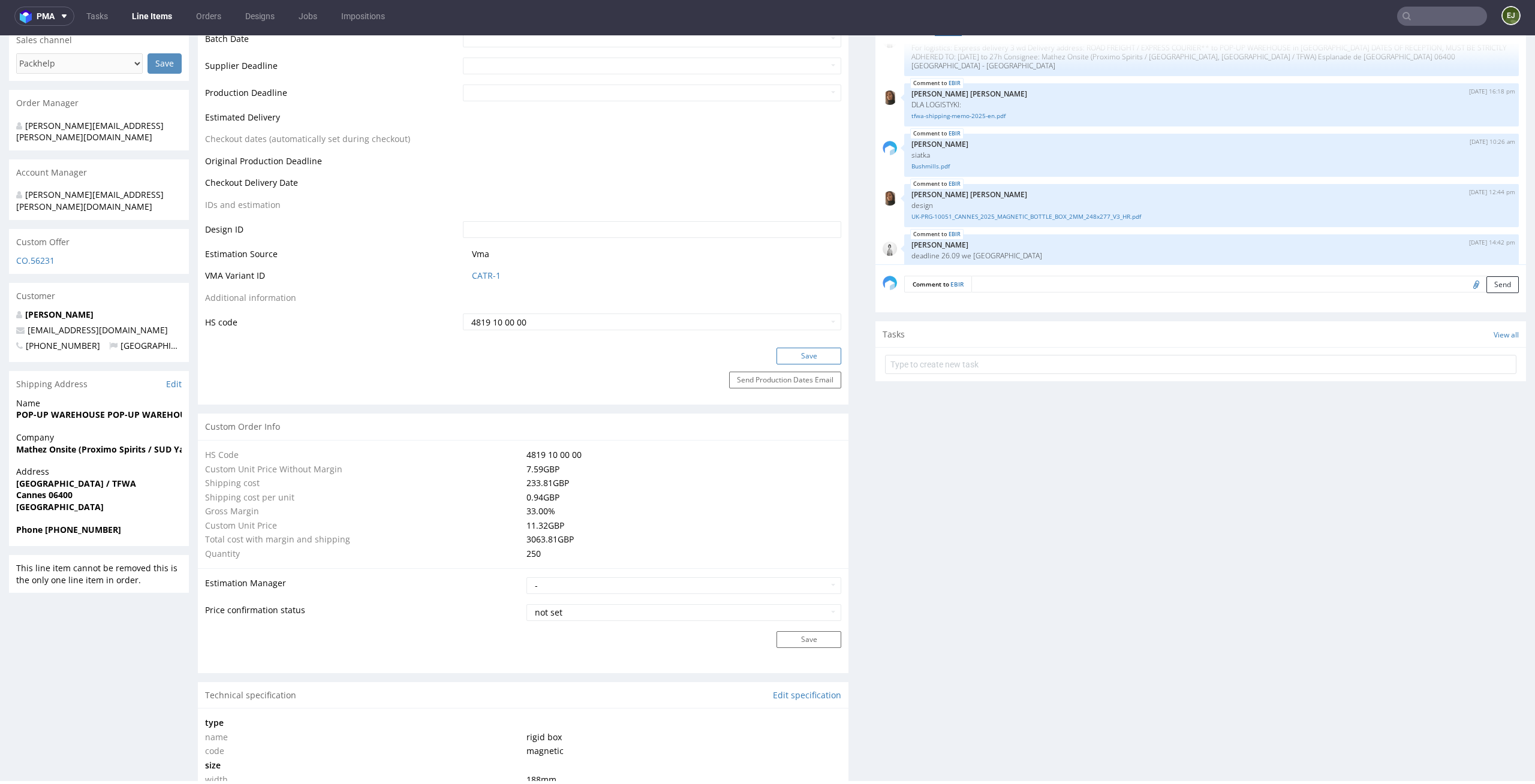
click at [810, 354] on button "Save" at bounding box center [809, 356] width 64 height 17
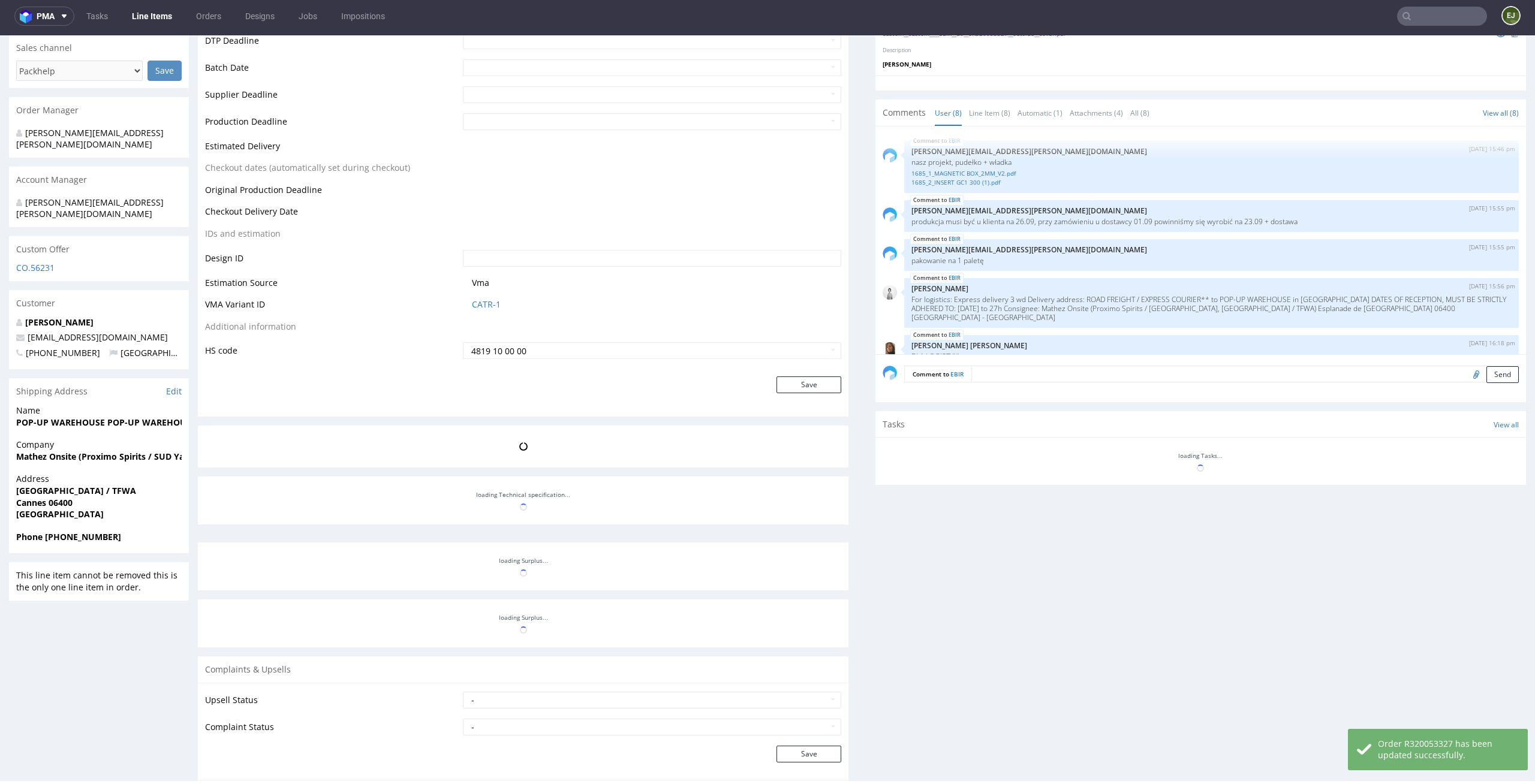
scroll to position [162, 0]
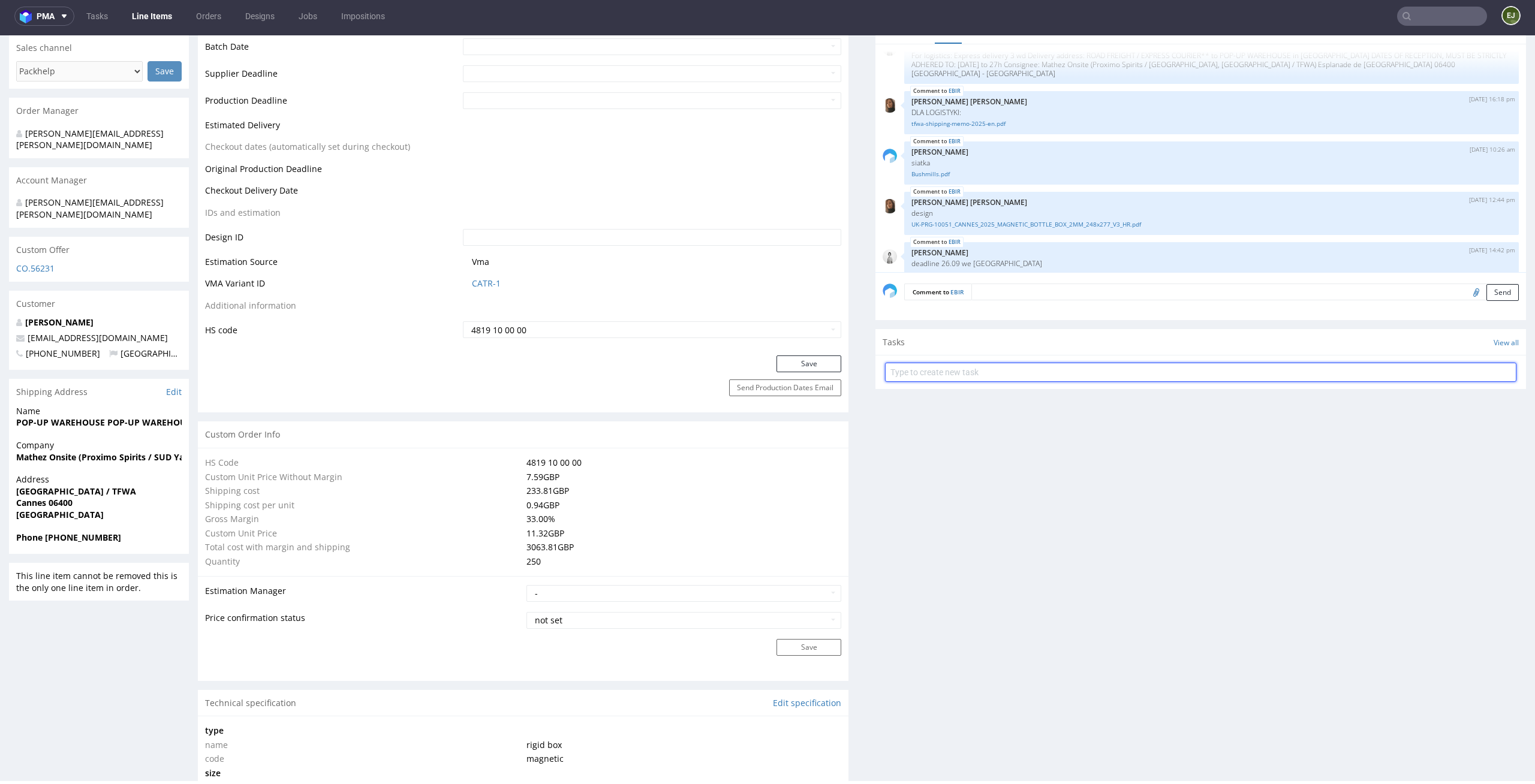
click at [979, 373] on input "text" at bounding box center [1201, 372] width 632 height 19
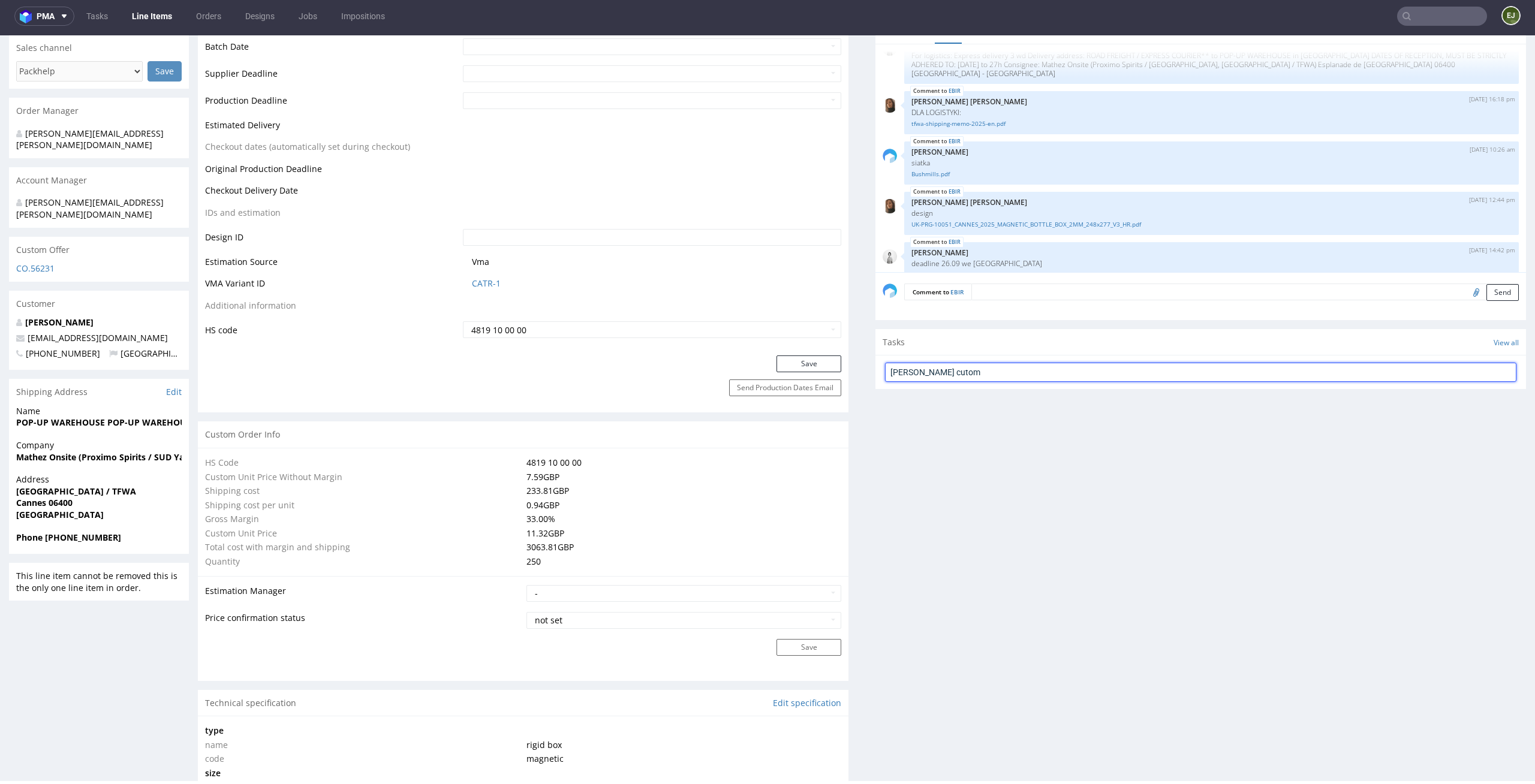
click at [954, 372] on input "pilny dc cutom" at bounding box center [1201, 372] width 632 height 19
type input "pilny dc custom"
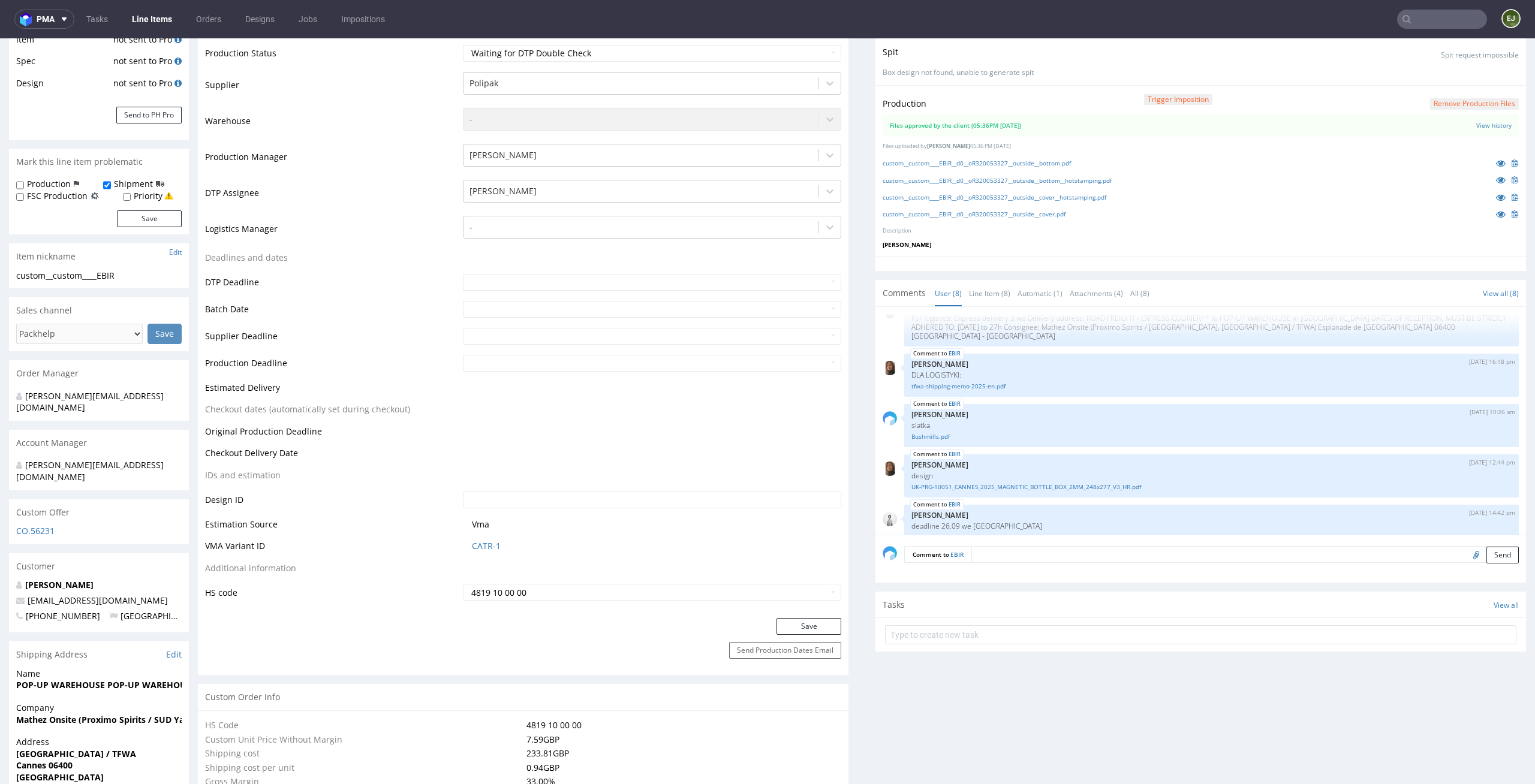
scroll to position [231, 0]
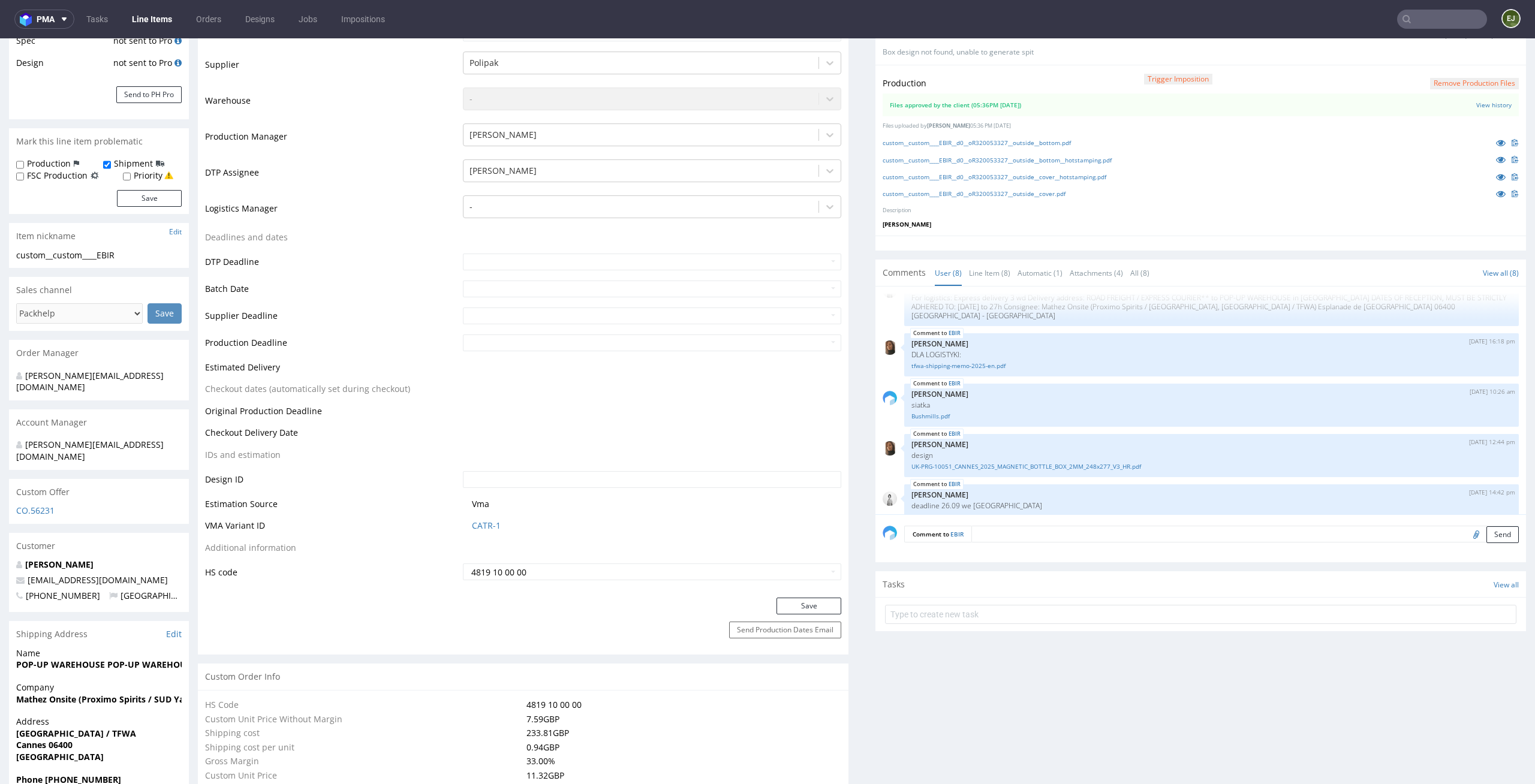
click at [927, 631] on section "Tasks View all" at bounding box center [1201, 601] width 650 height 60
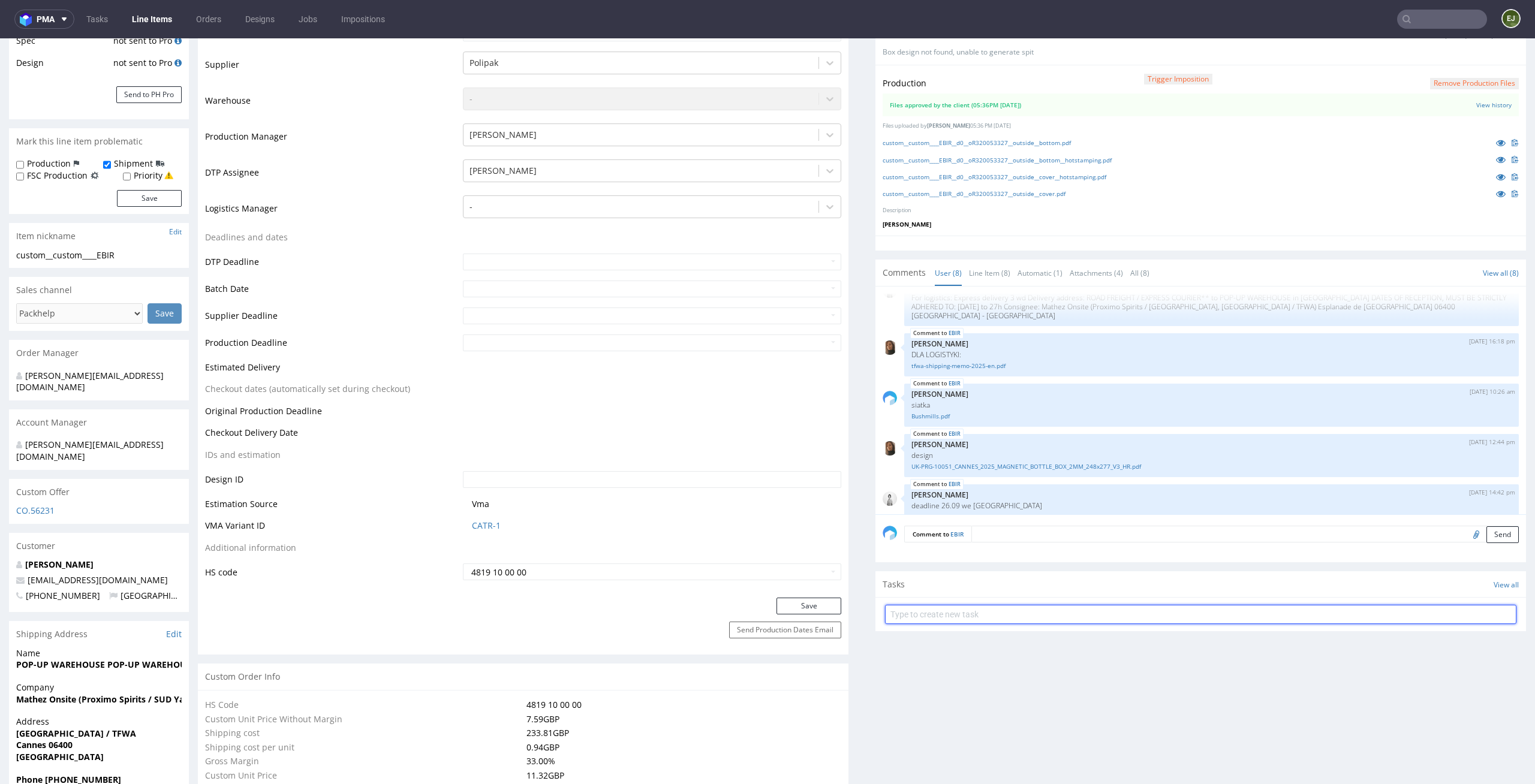
click at [934, 617] on input "text" at bounding box center [1201, 614] width 632 height 19
type input "pilny custom dc"
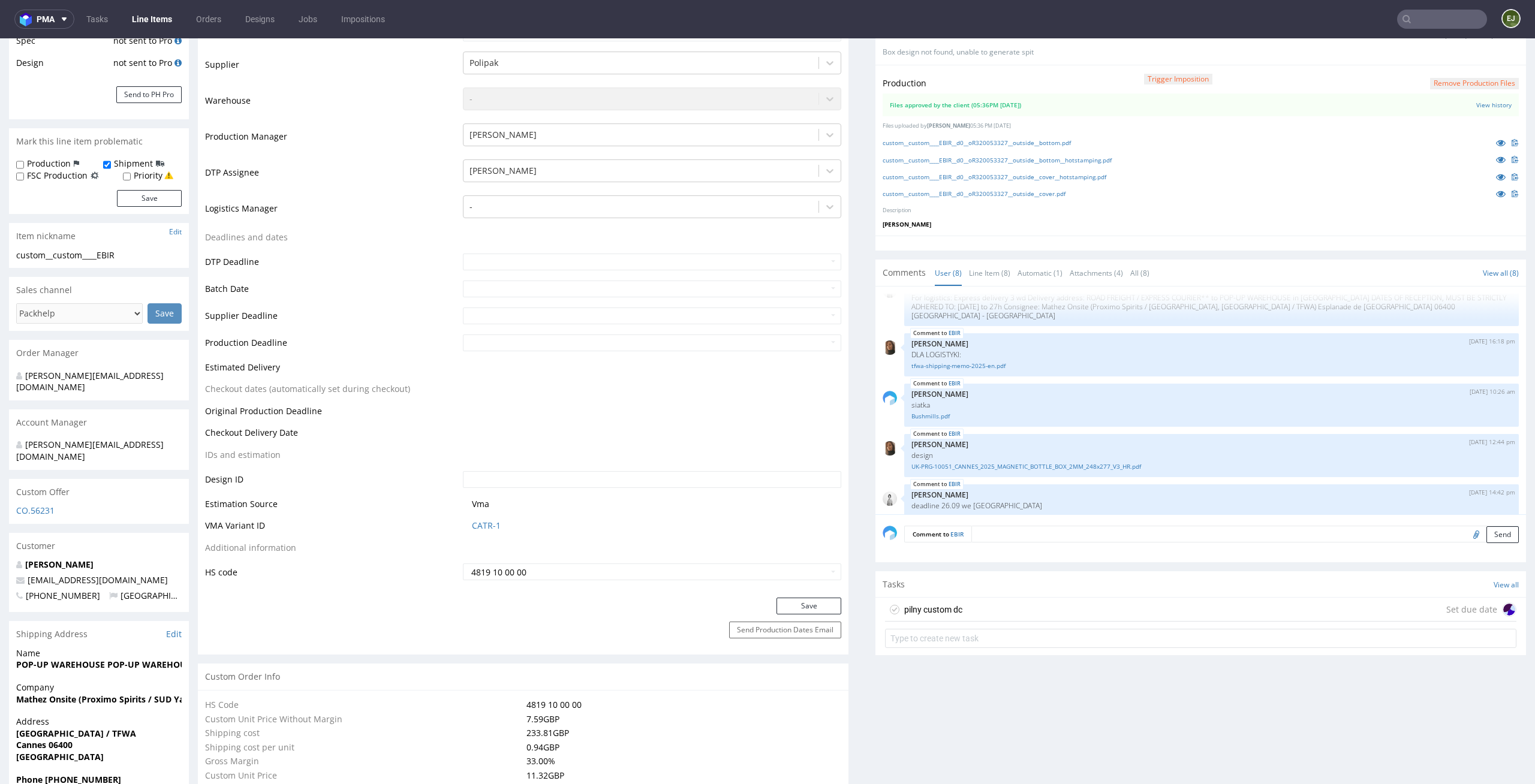
click at [955, 616] on div "pilny custom dc Set due date" at bounding box center [1201, 610] width 632 height 24
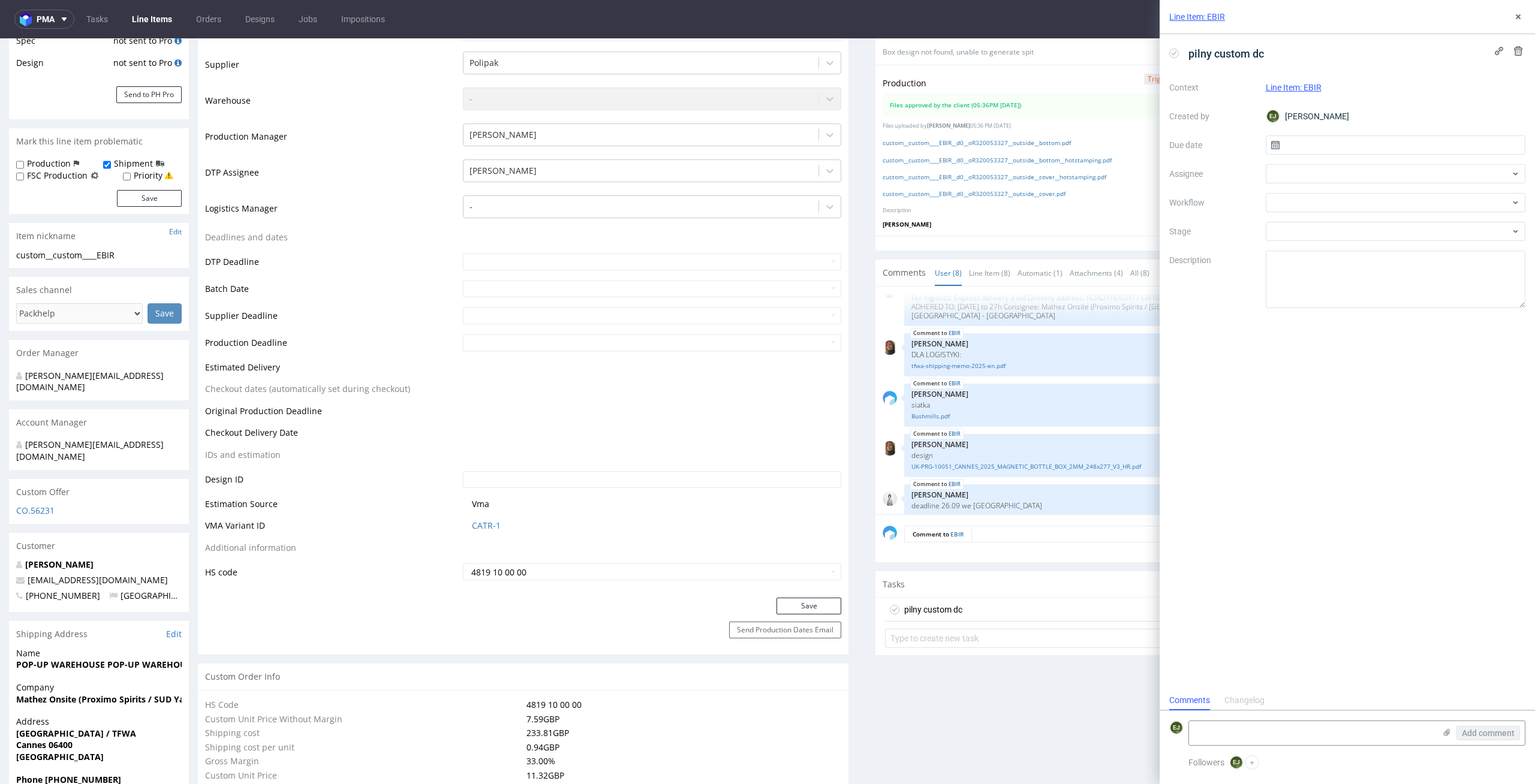
scroll to position [10, 0]
click at [1335, 139] on input "text" at bounding box center [1396, 144] width 260 height 19
click at [1372, 224] on button "2" at bounding box center [1376, 223] width 19 height 19
type input "02/09/2025"
click at [1382, 168] on div at bounding box center [1396, 173] width 260 height 19
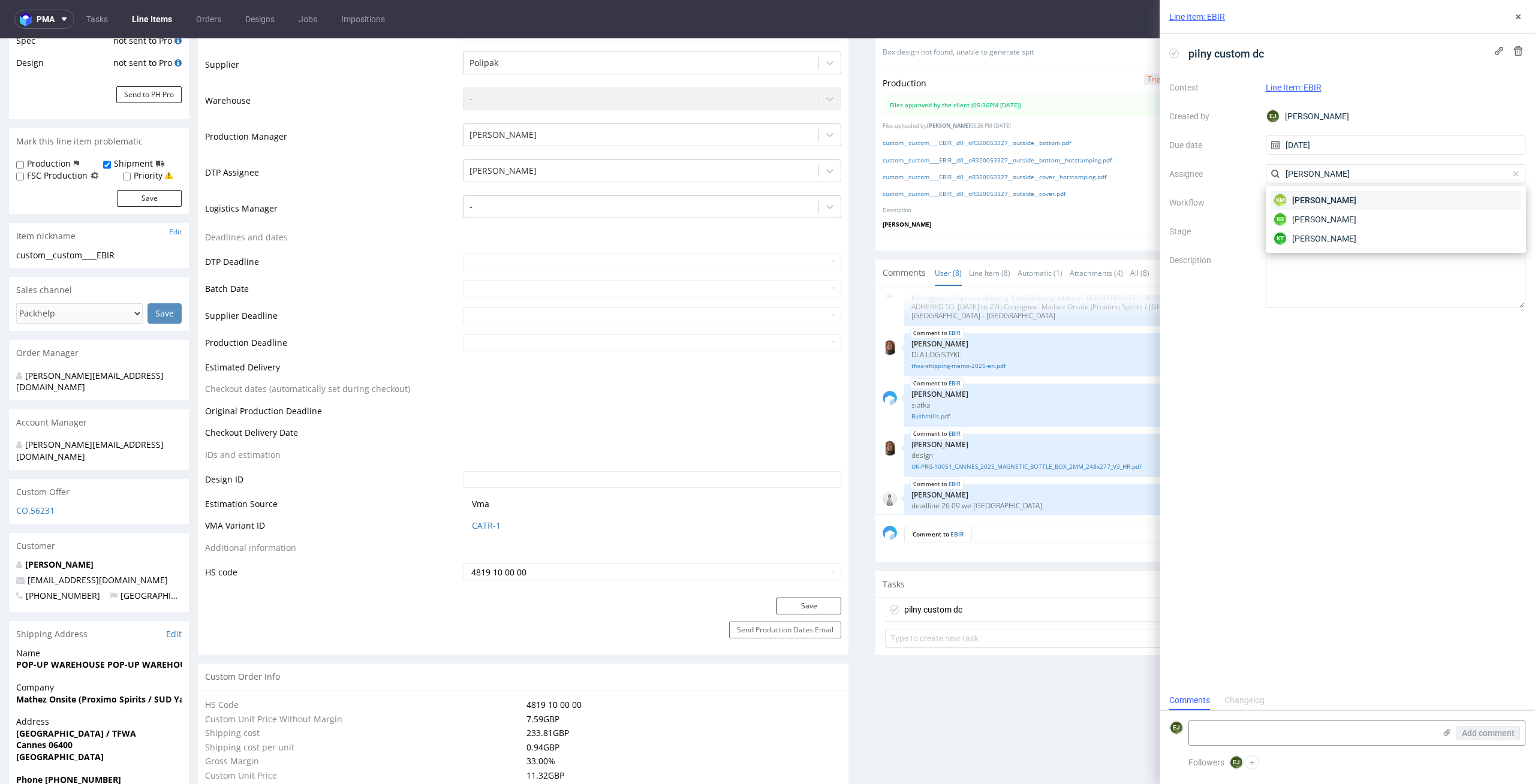
type input "karol"
click at [1272, 193] on div "KM Karol Markowski" at bounding box center [1396, 200] width 251 height 19
click at [1351, 230] on div at bounding box center [1396, 231] width 260 height 19
click at [1378, 203] on div at bounding box center [1396, 202] width 260 height 19
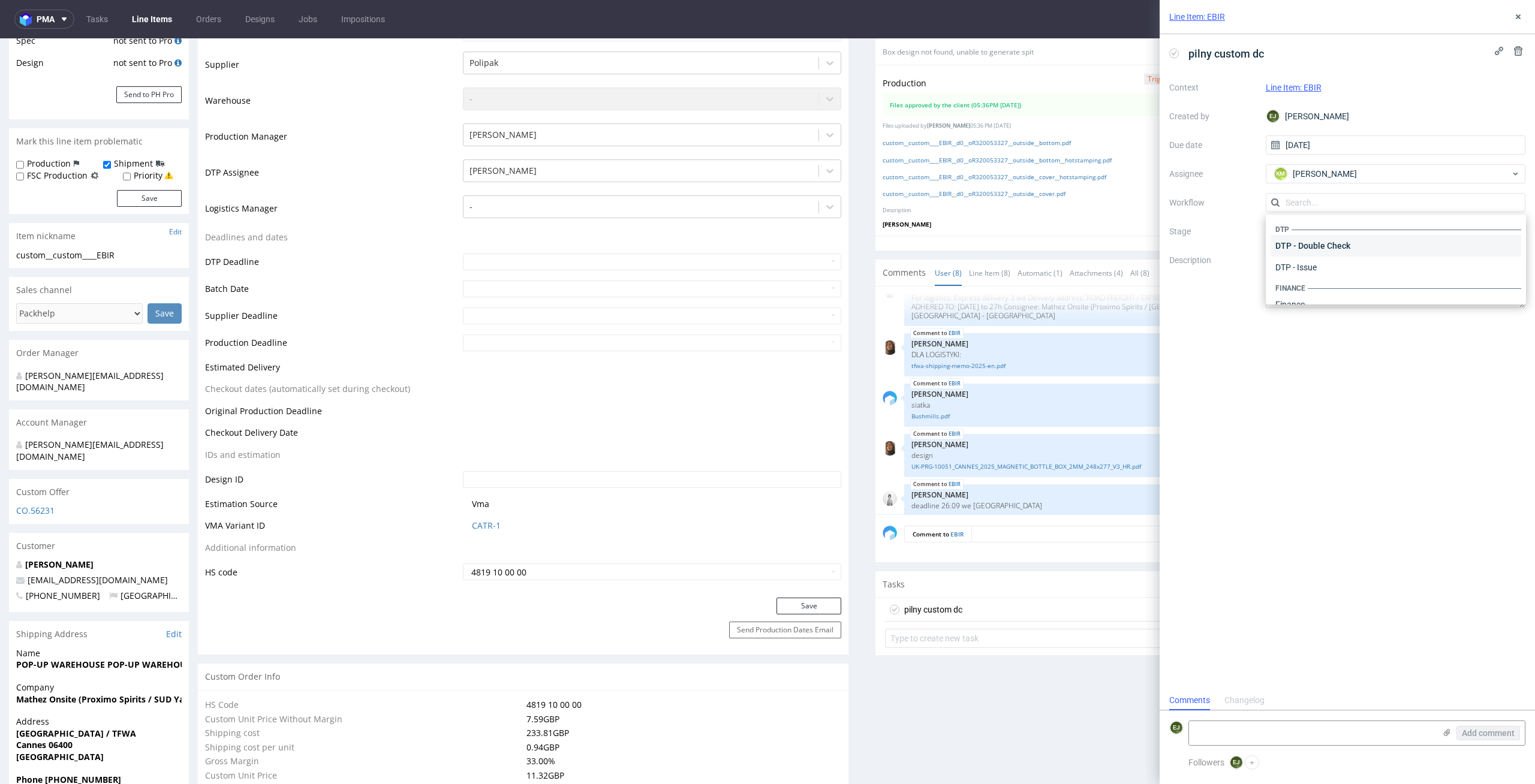
click at [1388, 243] on div "DTP - Double Check" at bounding box center [1396, 245] width 251 height 22
click at [1387, 254] on div "To Do" at bounding box center [1396, 260] width 240 height 13
click at [1339, 429] on div "pilny custom dc Context Line Item: EBIR Created by EJ Elżbieta Jelińska Due dat…" at bounding box center [1348, 362] width 376 height 656
click at [1522, 18] on icon at bounding box center [1518, 17] width 10 height 10
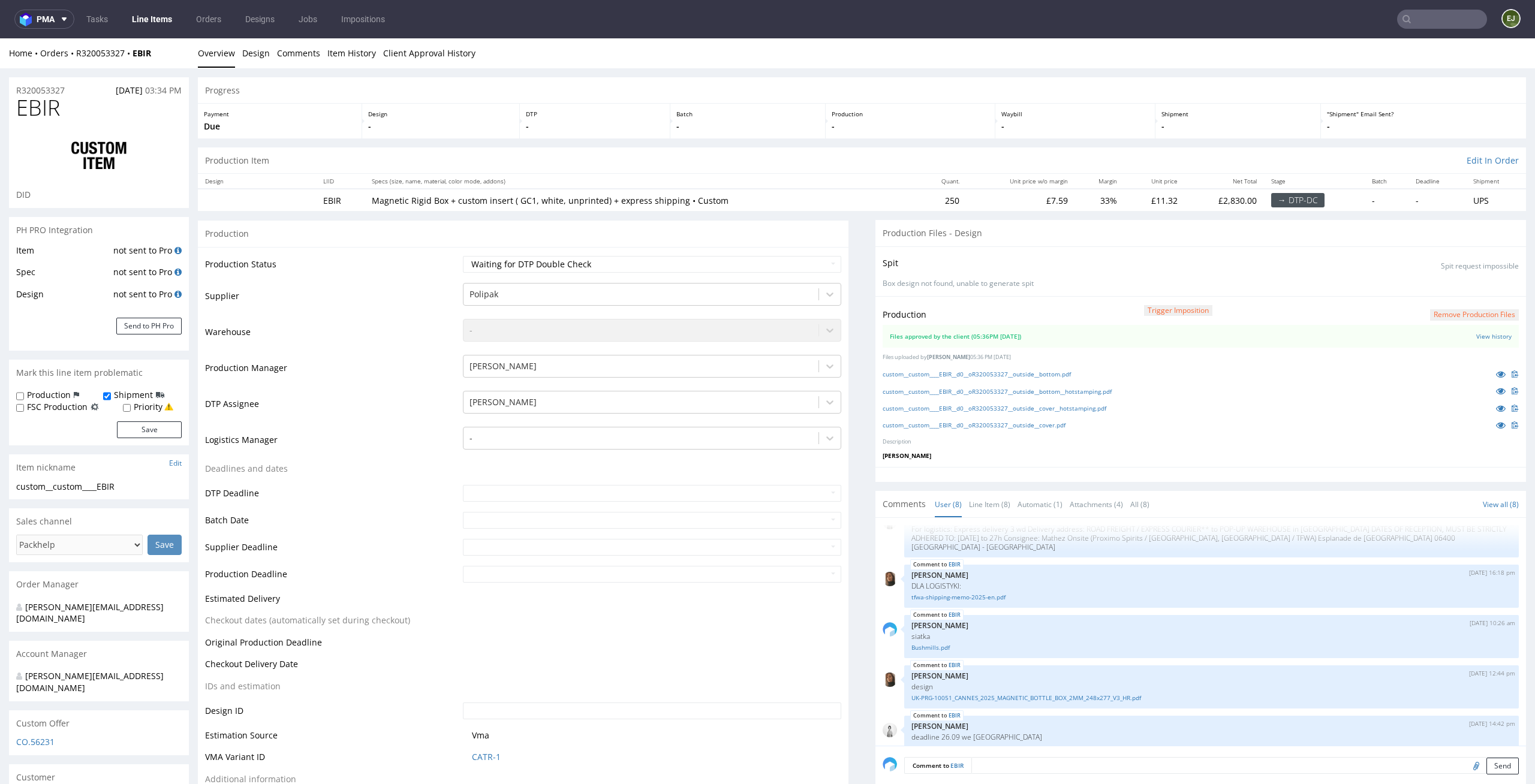
click at [146, 15] on link "Line Items" at bounding box center [152, 19] width 55 height 19
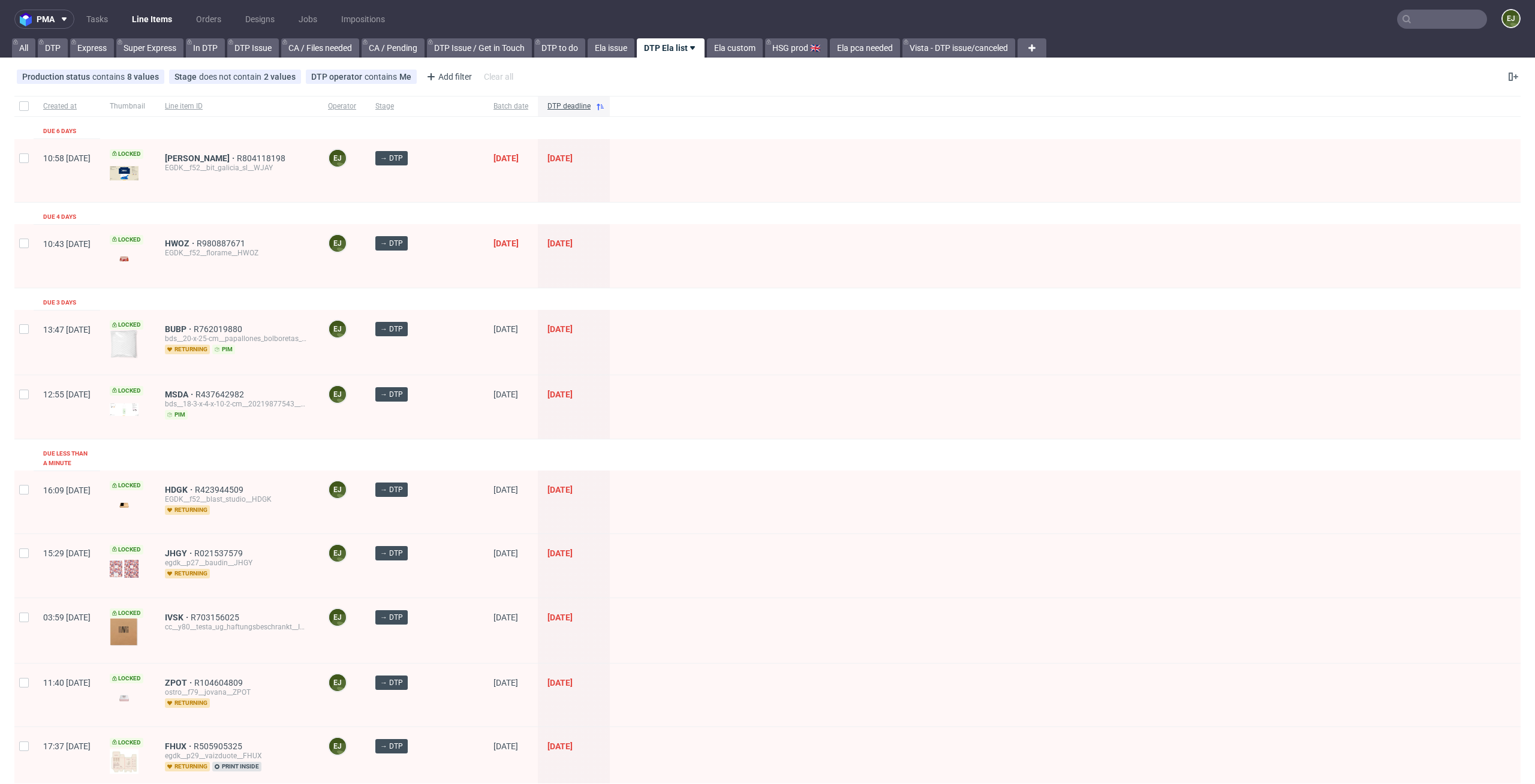
scroll to position [268, 0]
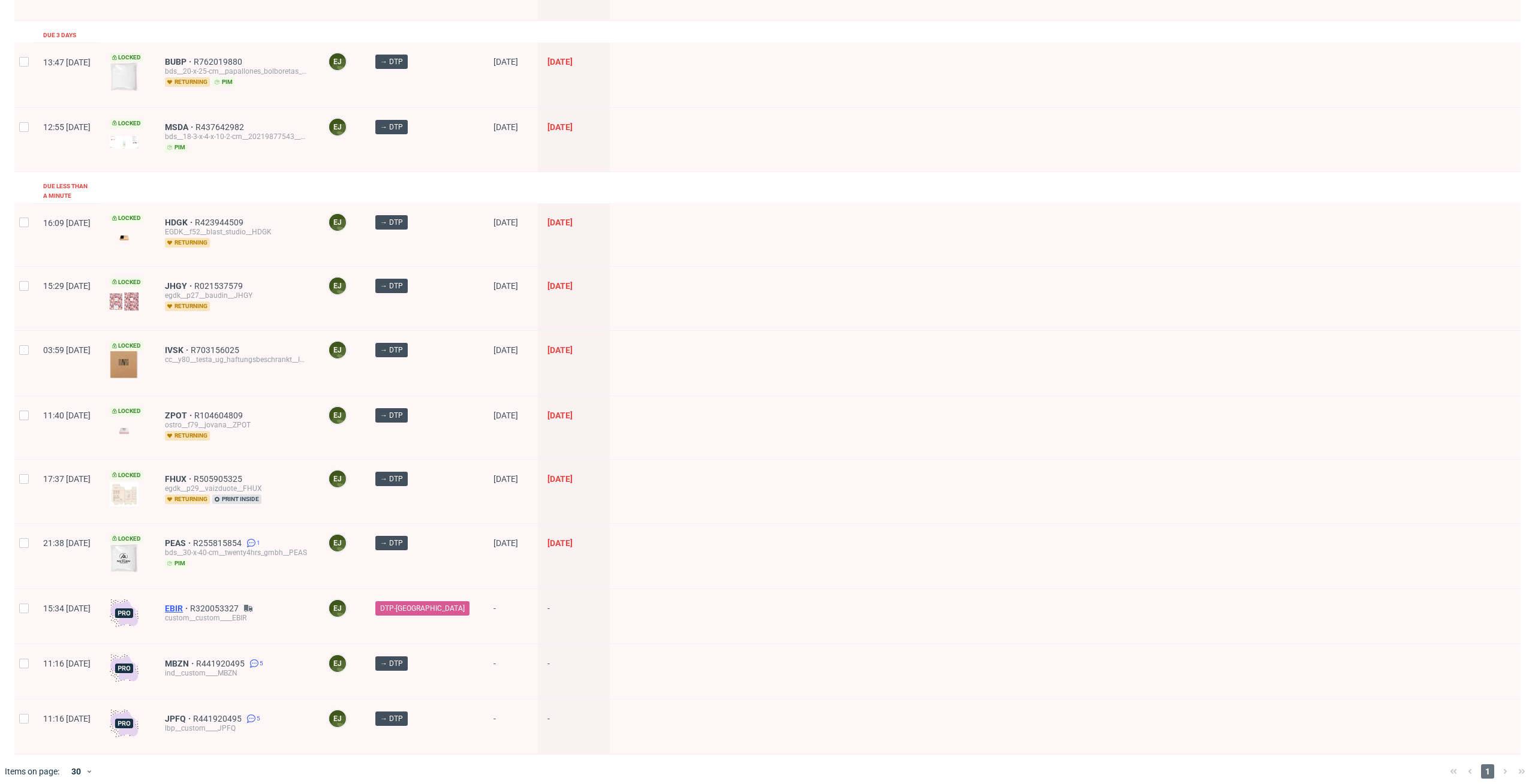
click at [190, 604] on span "EBIR" at bounding box center [177, 609] width 25 height 10
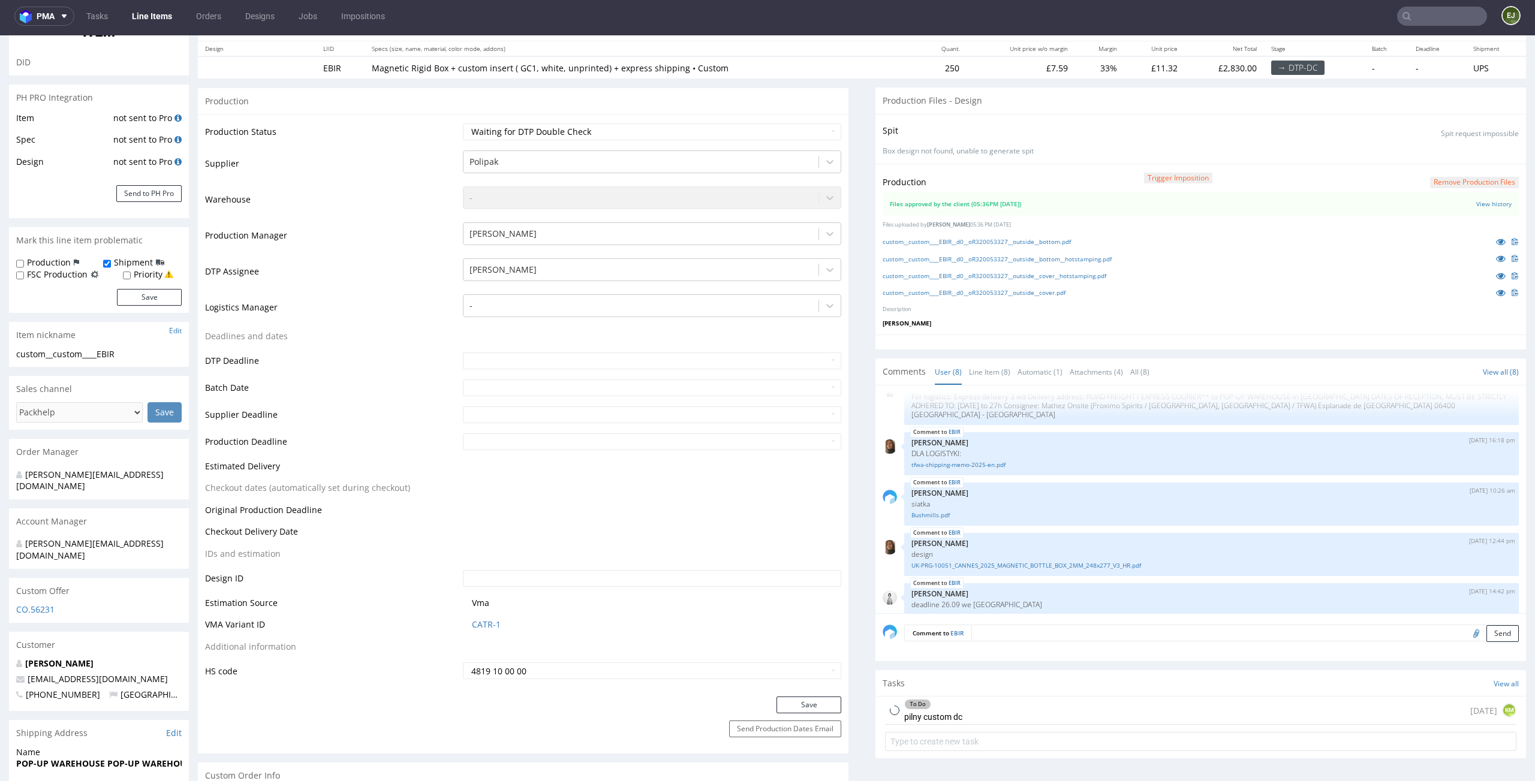
scroll to position [343, 0]
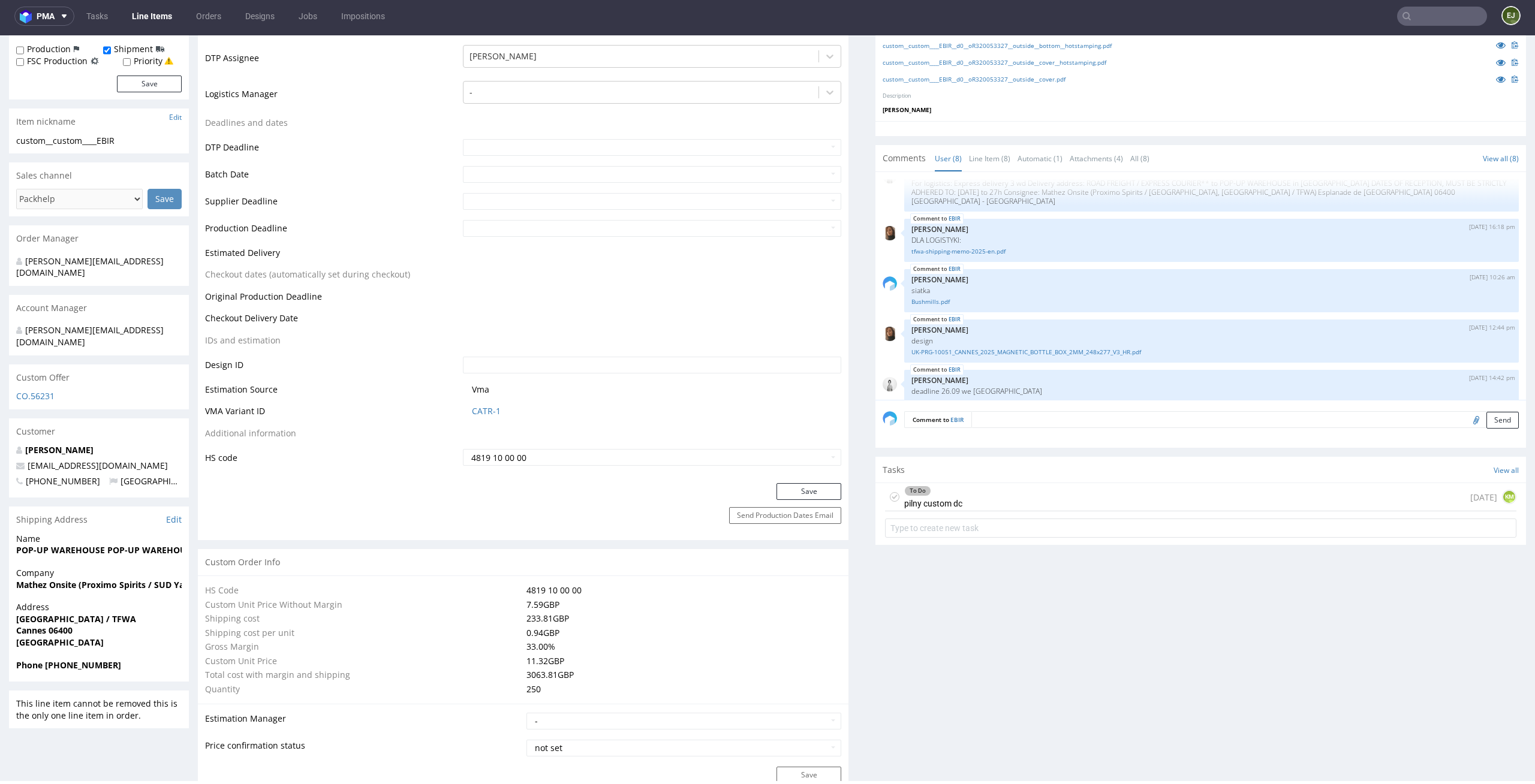
click at [913, 498] on div "To Do pilny custom dc" at bounding box center [933, 497] width 58 height 27
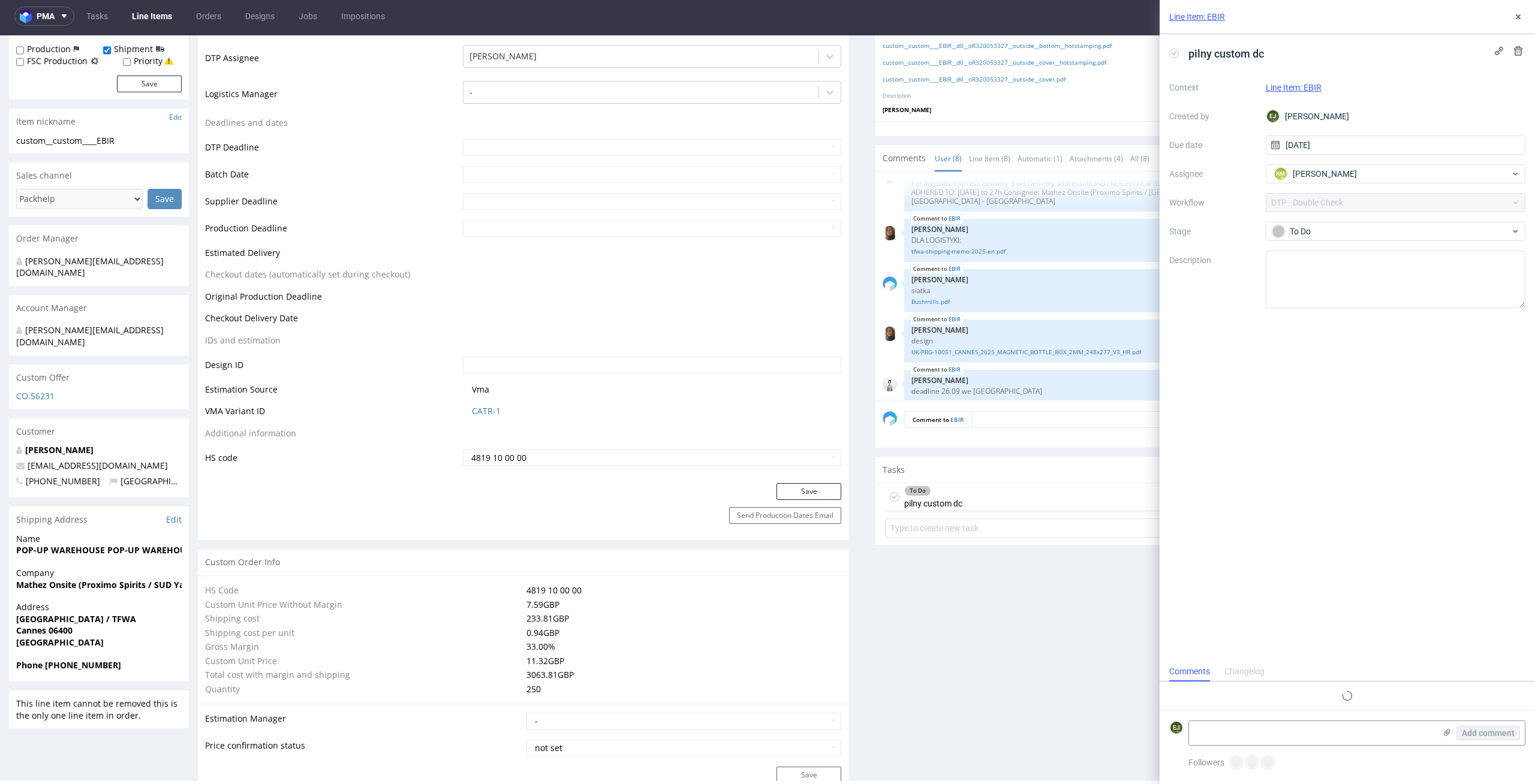
scroll to position [10, 0]
click at [142, 19] on link "Line Items" at bounding box center [152, 15] width 55 height 19
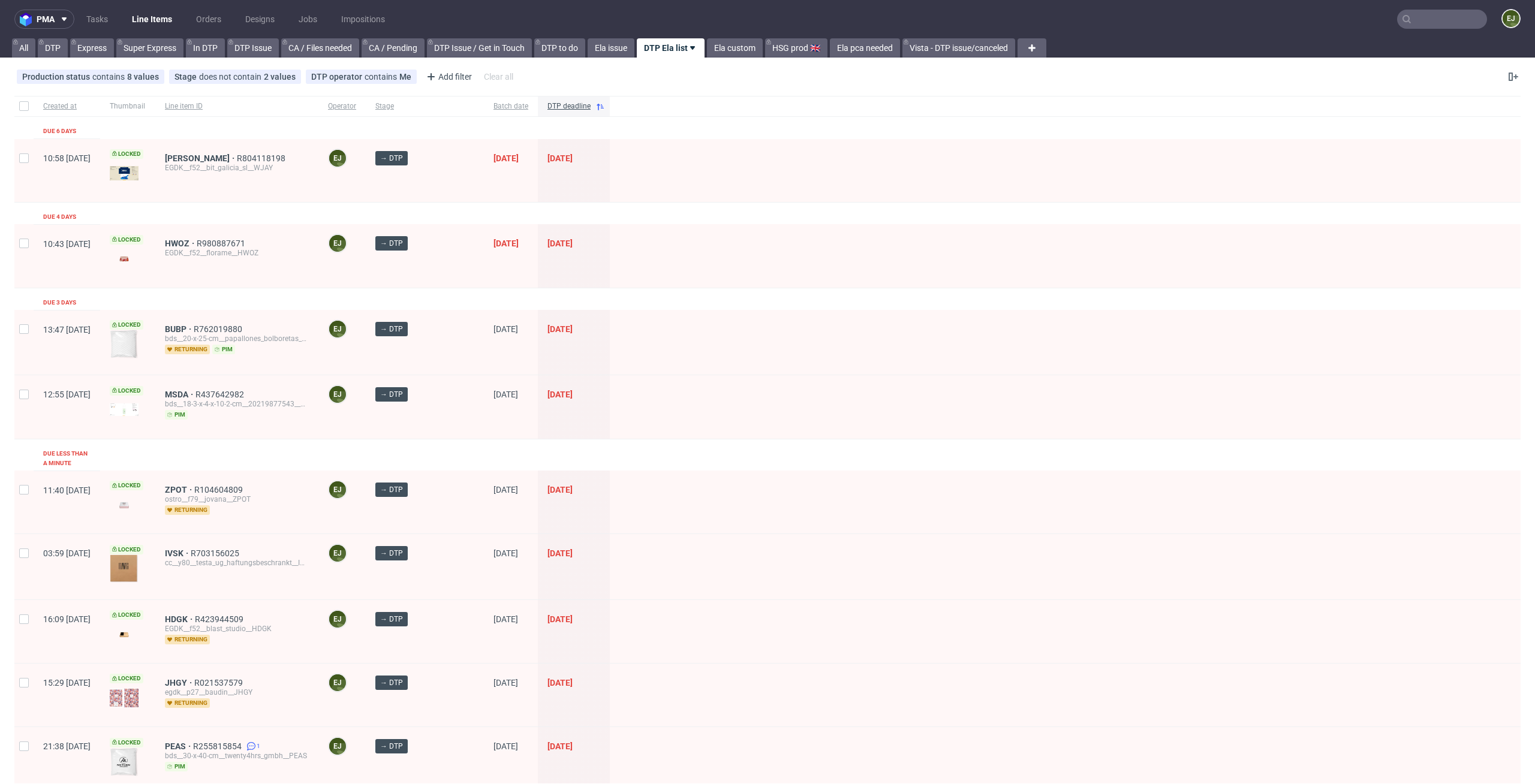
scroll to position [268, 0]
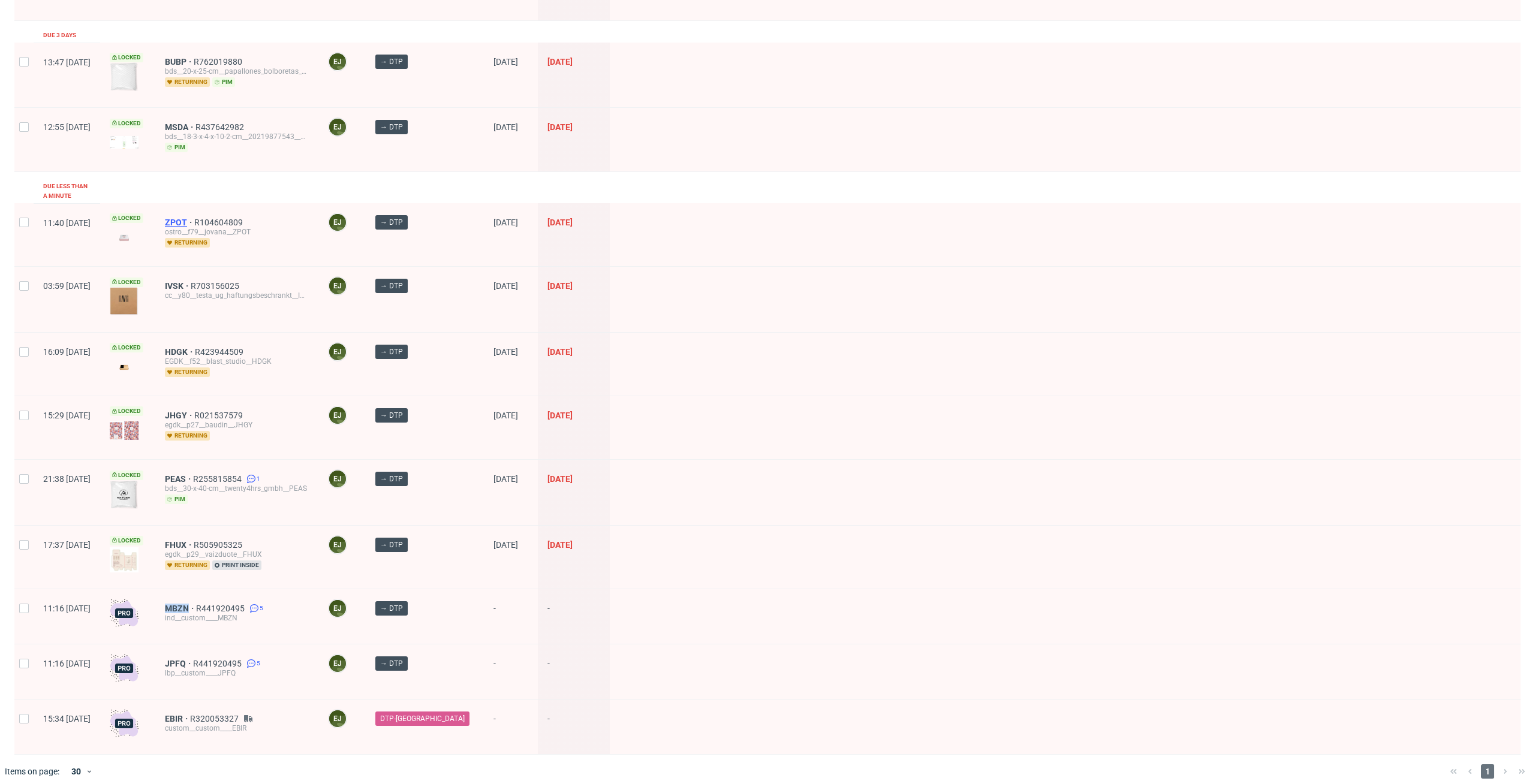
click at [194, 218] on span "ZPOT" at bounding box center [179, 223] width 29 height 10
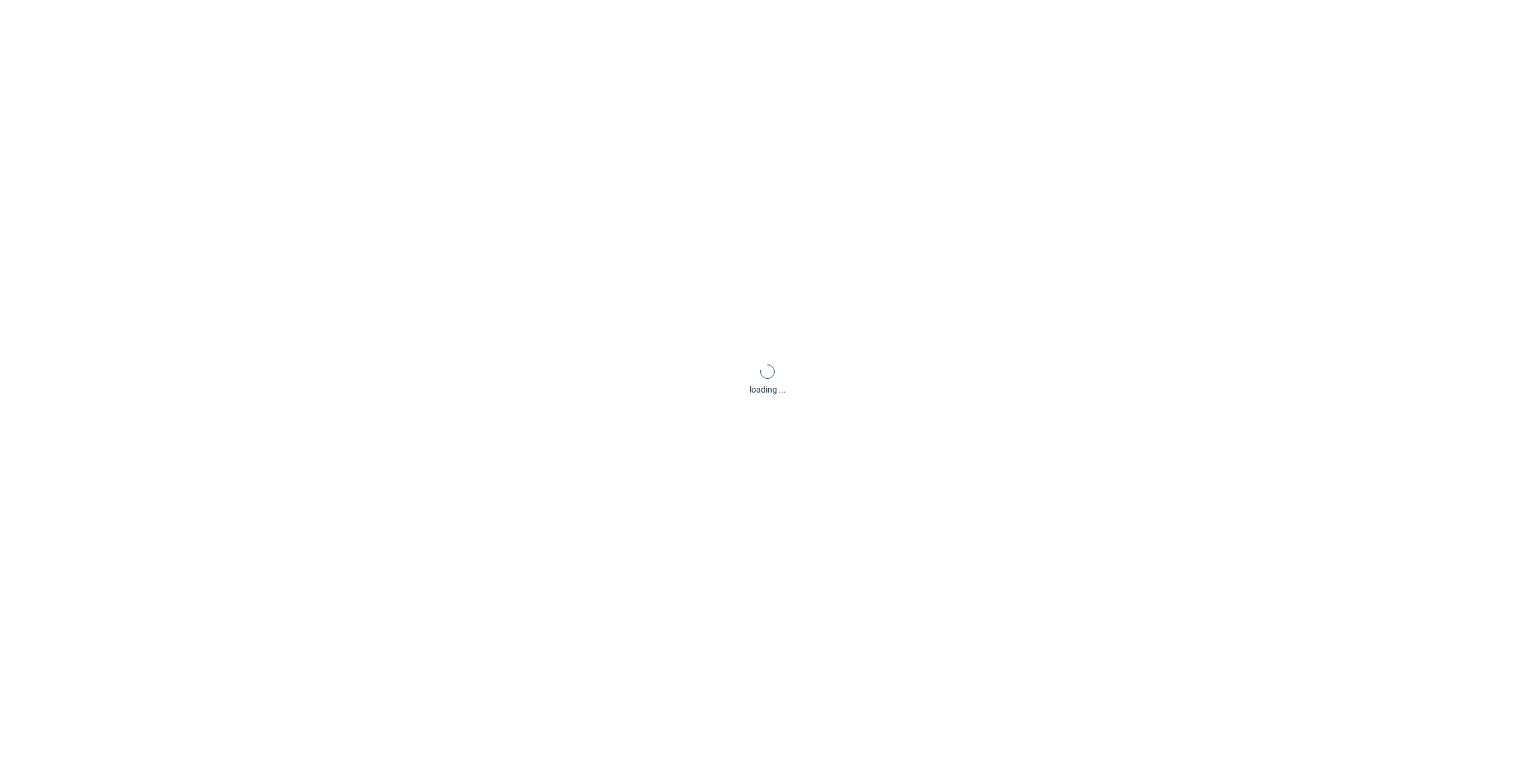
scroll to position [3, 0]
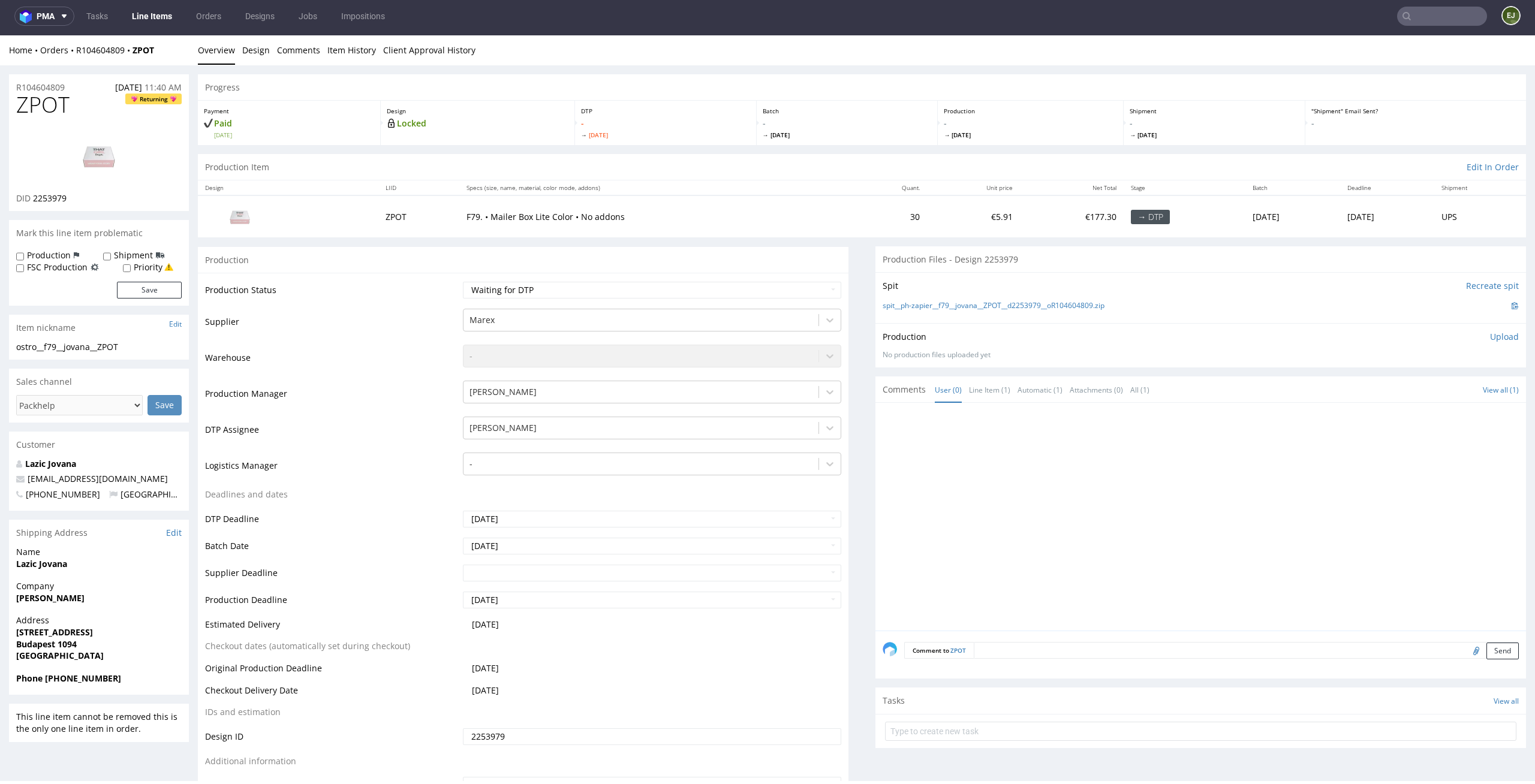
click at [240, 50] on li "Overview" at bounding box center [219, 50] width 44 height 12
click at [256, 42] on link "Design" at bounding box center [256, 50] width 27 height 29
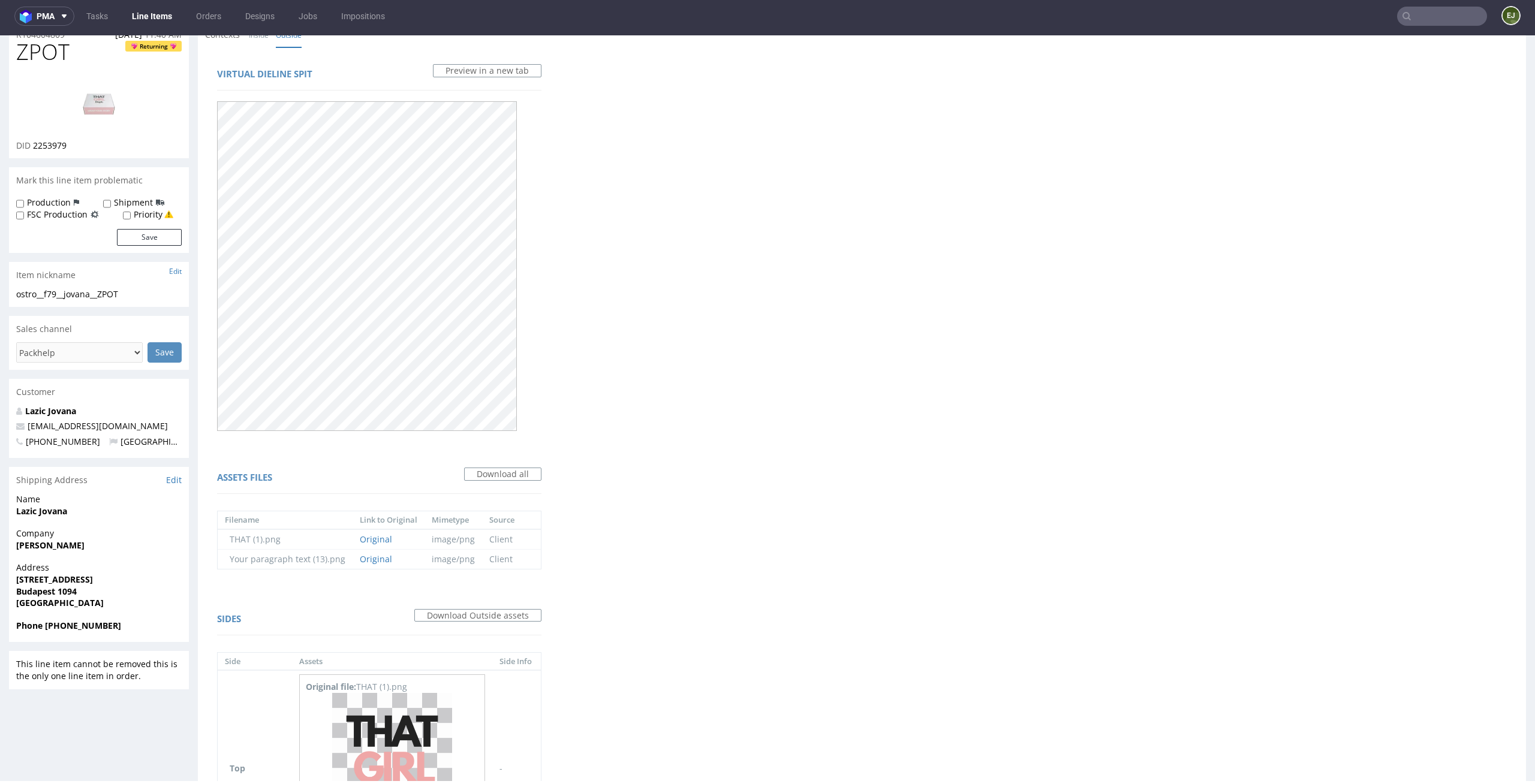
scroll to position [0, 0]
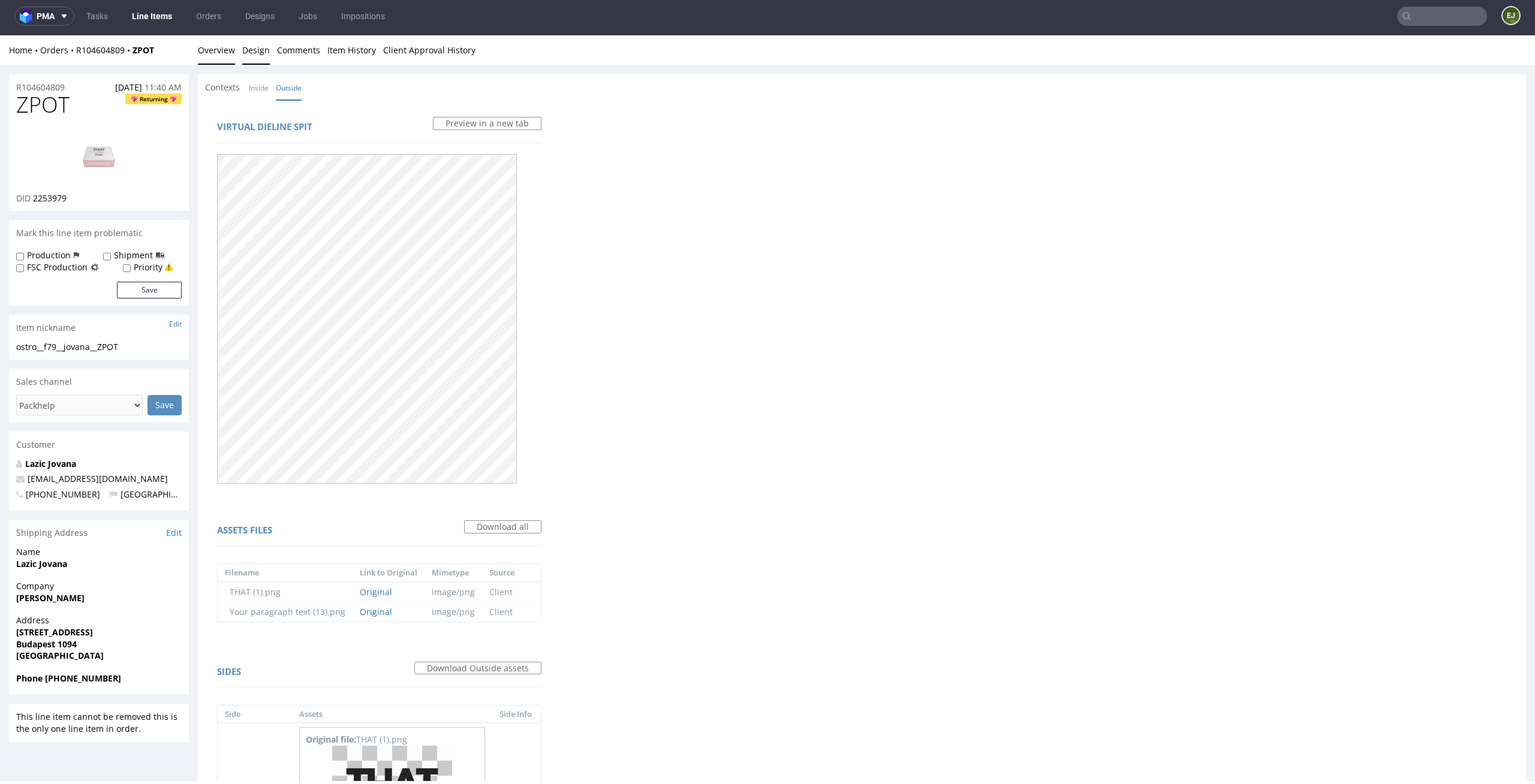
click at [218, 49] on link "Overview" at bounding box center [216, 50] width 37 height 29
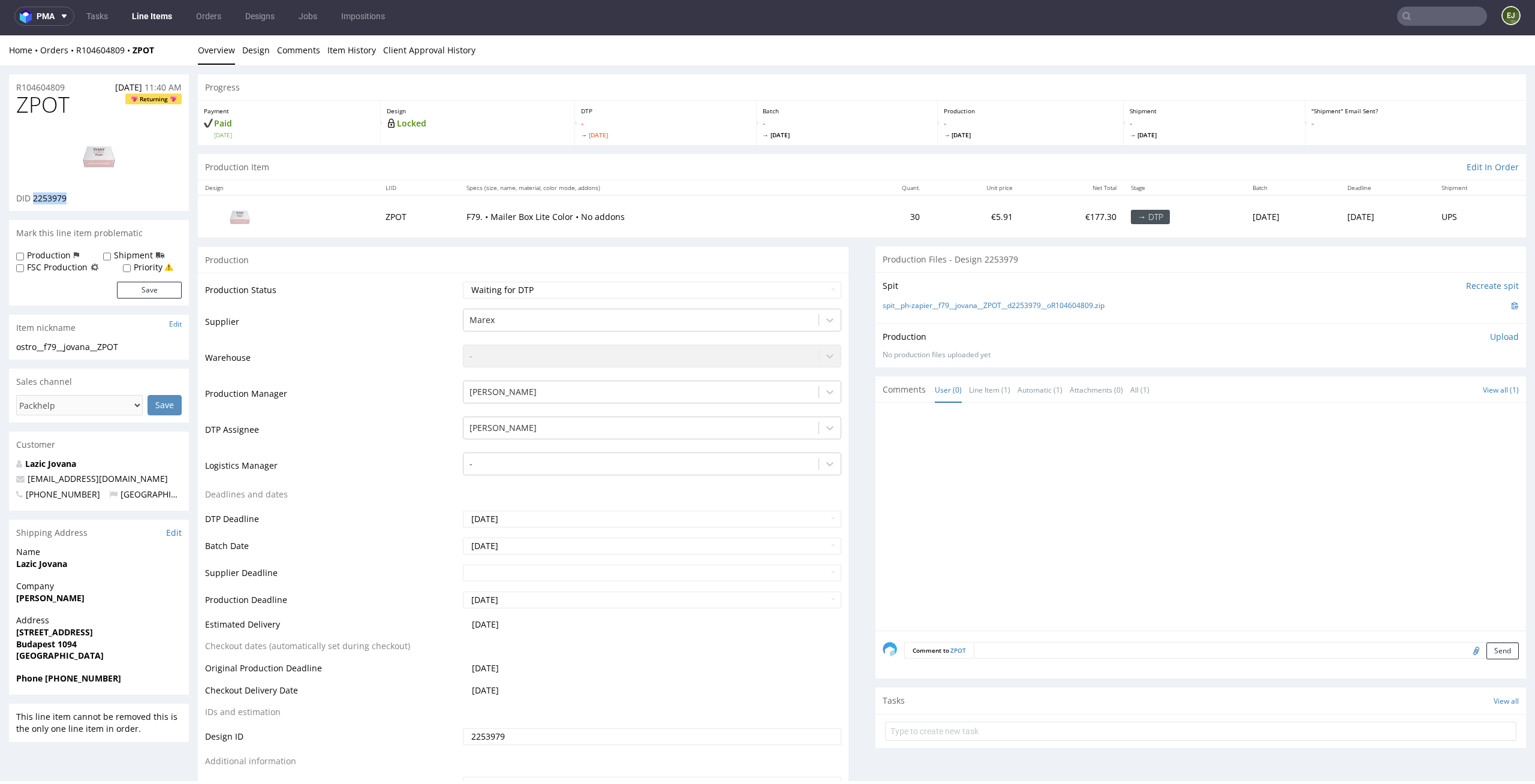
drag, startPoint x: 74, startPoint y: 197, endPoint x: 34, endPoint y: 197, distance: 40.0
click at [34, 197] on div "DID 2253979" at bounding box center [99, 198] width 165 height 12
copy span "2253979"
click at [245, 48] on link "Design" at bounding box center [256, 50] width 27 height 29
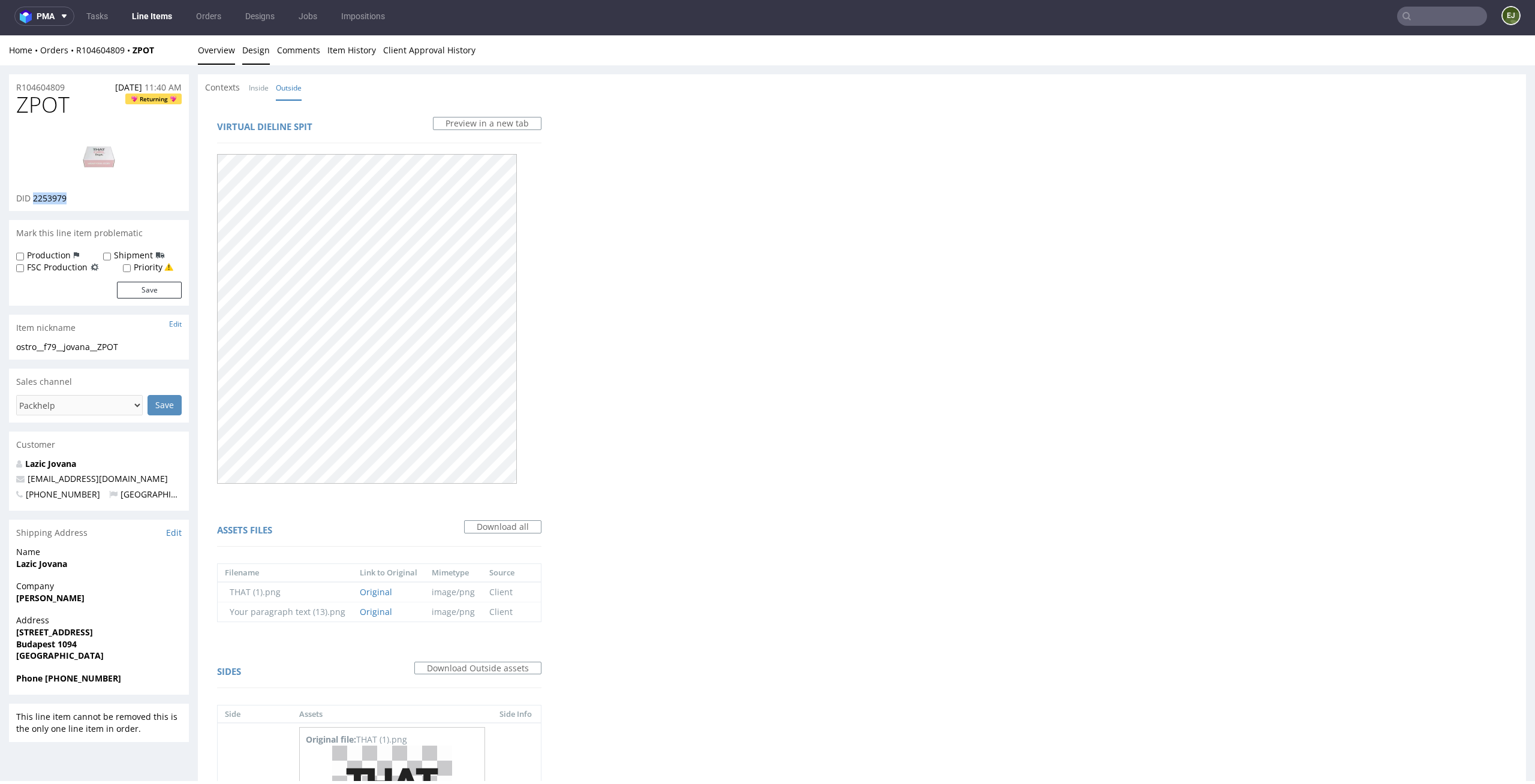
click at [221, 59] on link "Overview" at bounding box center [216, 50] width 37 height 29
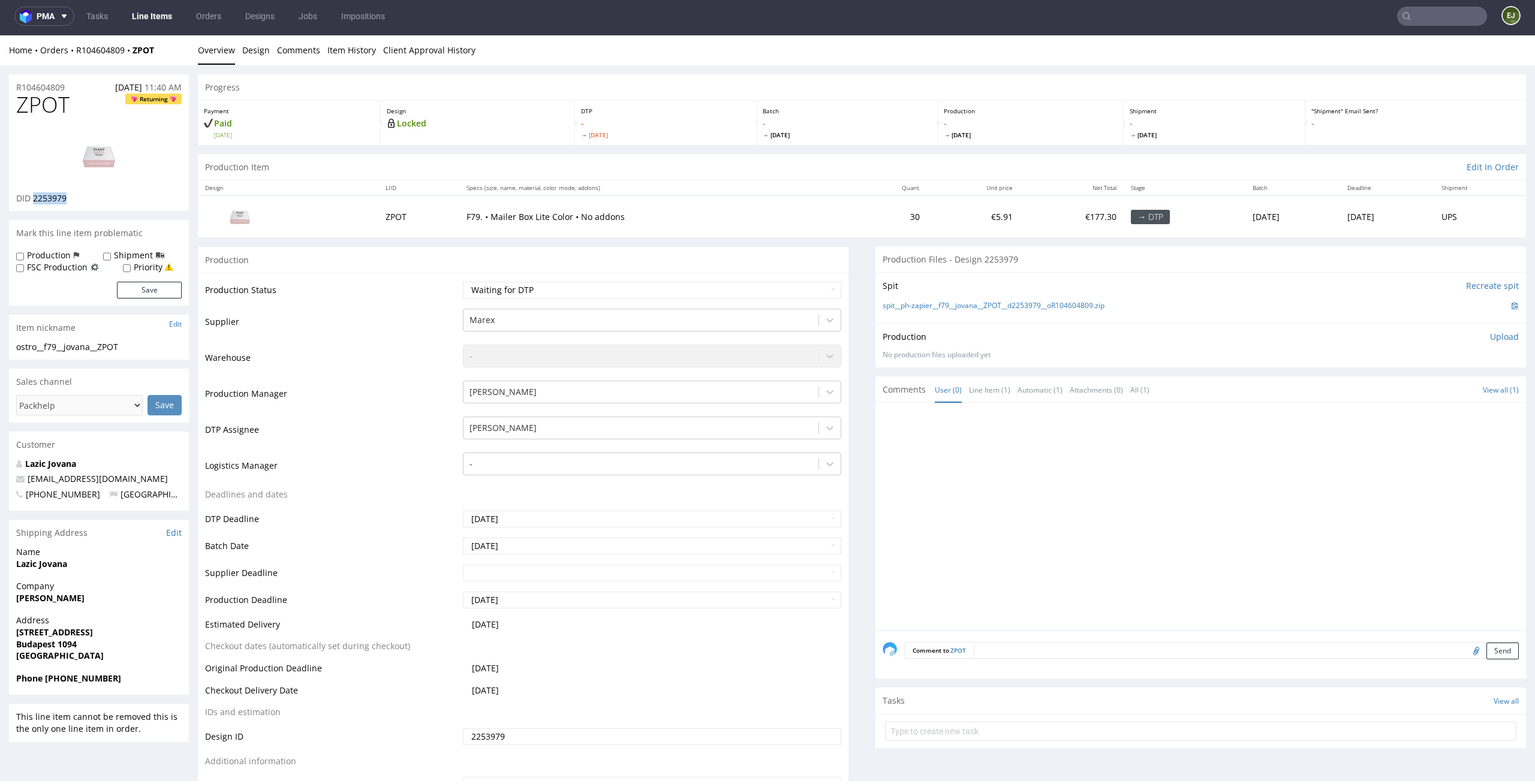
click at [111, 152] on img at bounding box center [99, 156] width 96 height 54
click at [635, 297] on select "Waiting for Artwork Waiting for Diecut Waiting for Mockup Waiting for DTP Waiti…" at bounding box center [652, 290] width 379 height 17
select select "dtp_in_process"
click at [463, 282] on select "Waiting for Artwork Waiting for Diecut Waiting for Mockup Waiting for DTP Waiti…" at bounding box center [652, 290] width 379 height 17
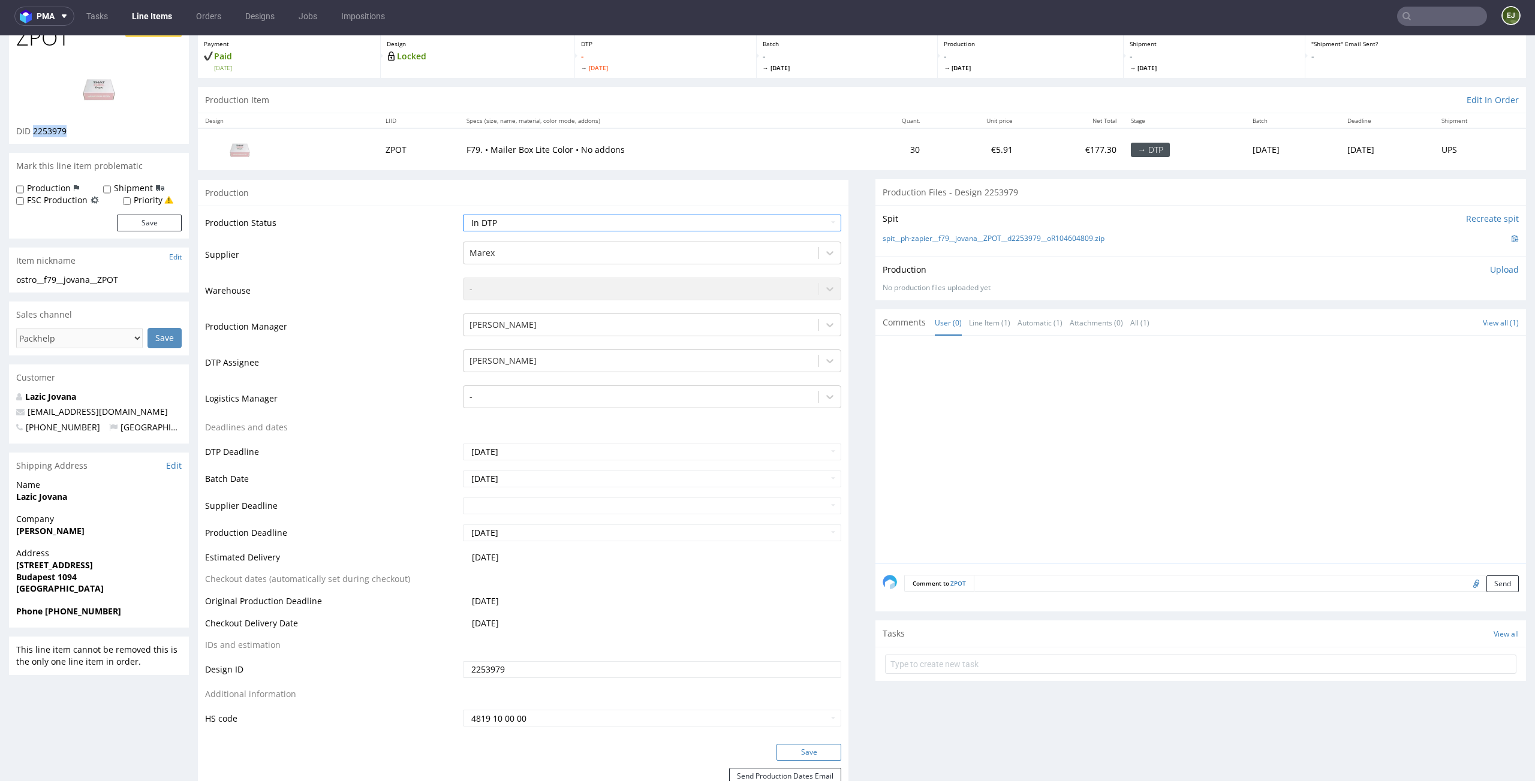
click at [814, 755] on button "Save" at bounding box center [809, 752] width 64 height 17
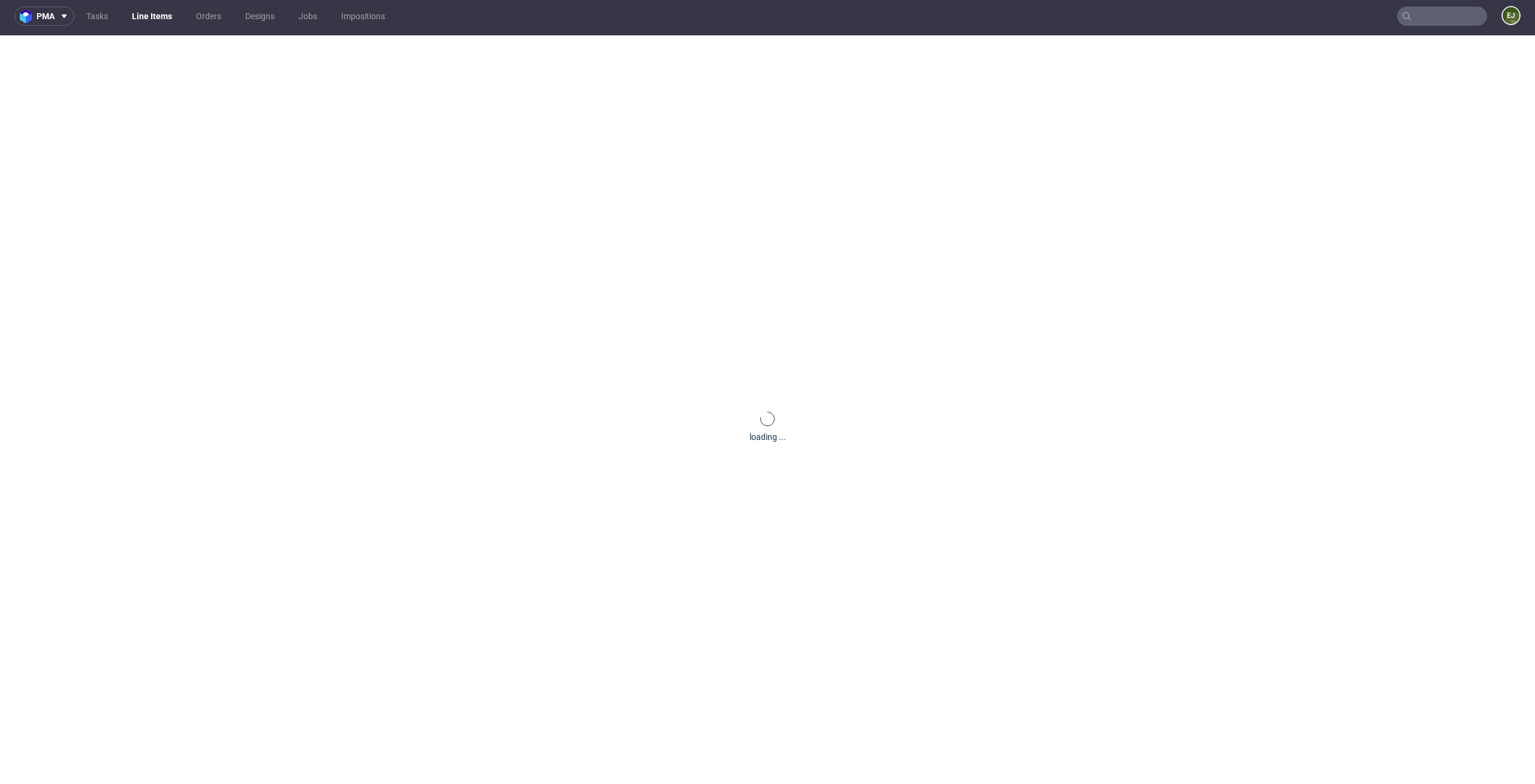
scroll to position [0, 0]
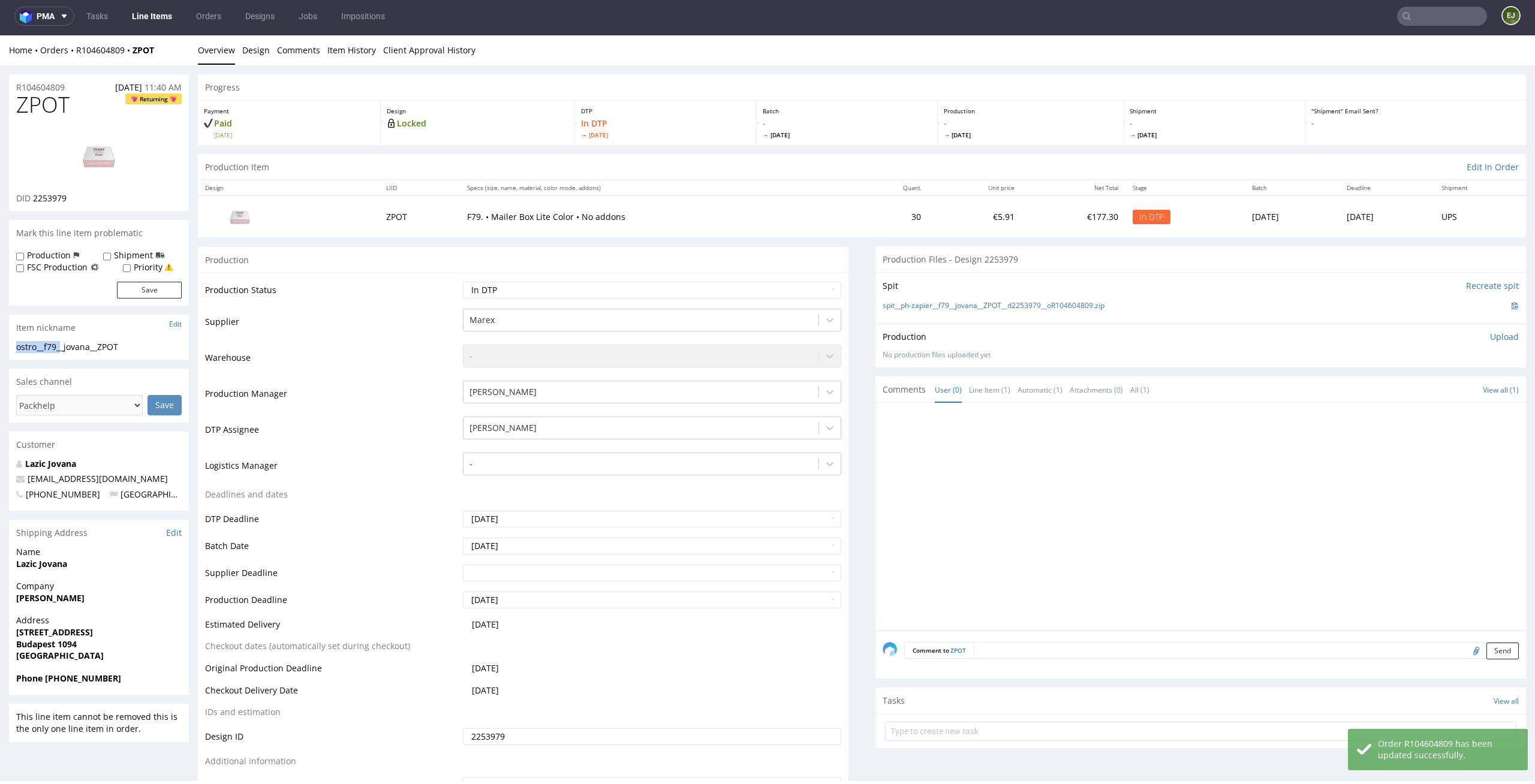
drag, startPoint x: 60, startPoint y: 348, endPoint x: 0, endPoint y: 345, distance: 60.1
copy div "ostro__f79_"
drag, startPoint x: 83, startPoint y: 113, endPoint x: 0, endPoint y: 113, distance: 83.0
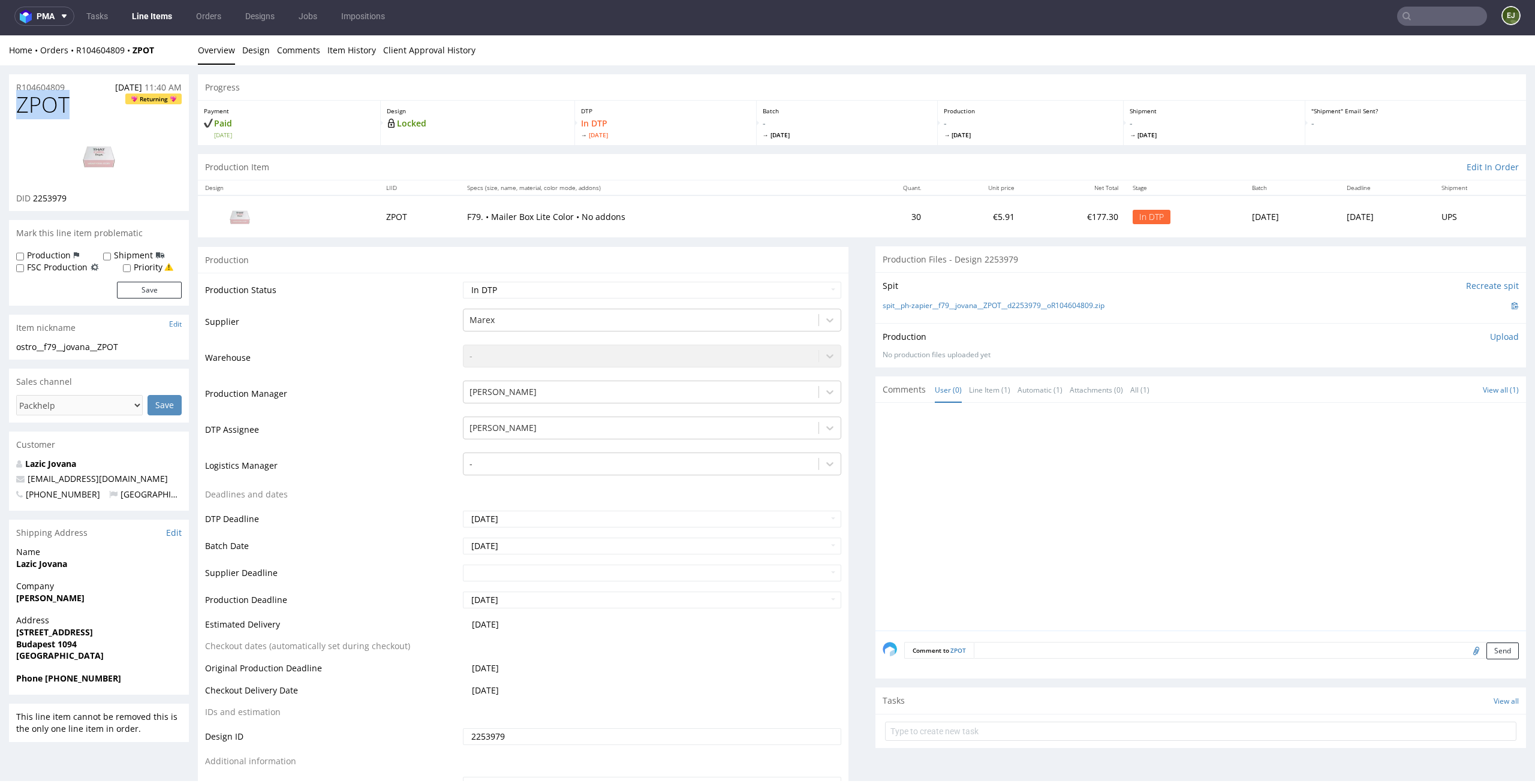
copy span "ZPOT"
drag, startPoint x: 135, startPoint y: 343, endPoint x: 0, endPoint y: 343, distance: 135.0
copy div "ostro__f79__jovana__ZPOT"
drag, startPoint x: 103, startPoint y: 200, endPoint x: 33, endPoint y: 200, distance: 70.0
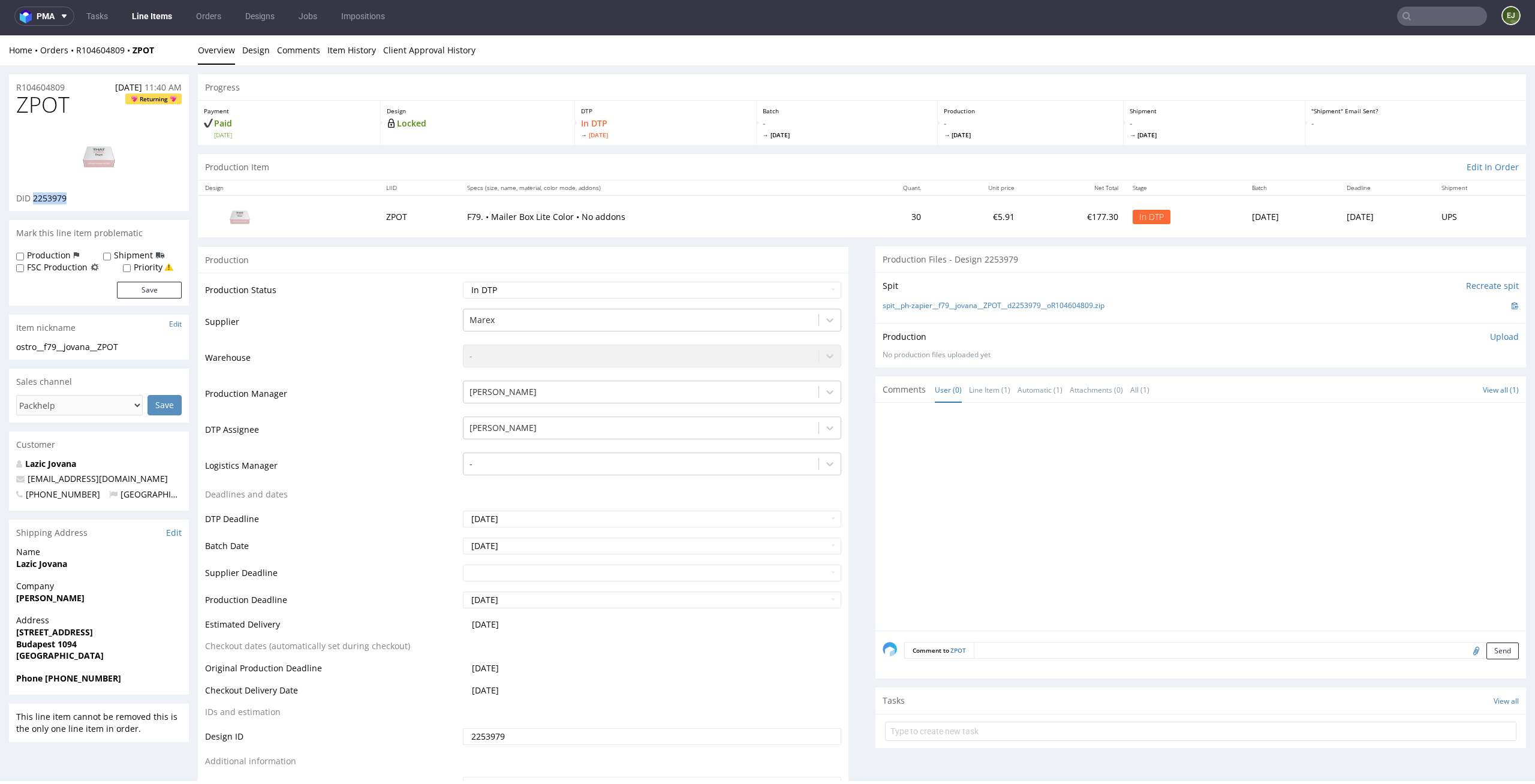
click at [34, 200] on div "DID 2253979" at bounding box center [99, 198] width 165 height 12
copy span "2253979"
drag, startPoint x: 77, startPoint y: 92, endPoint x: 0, endPoint y: 92, distance: 77.0
copy p "R104604809"
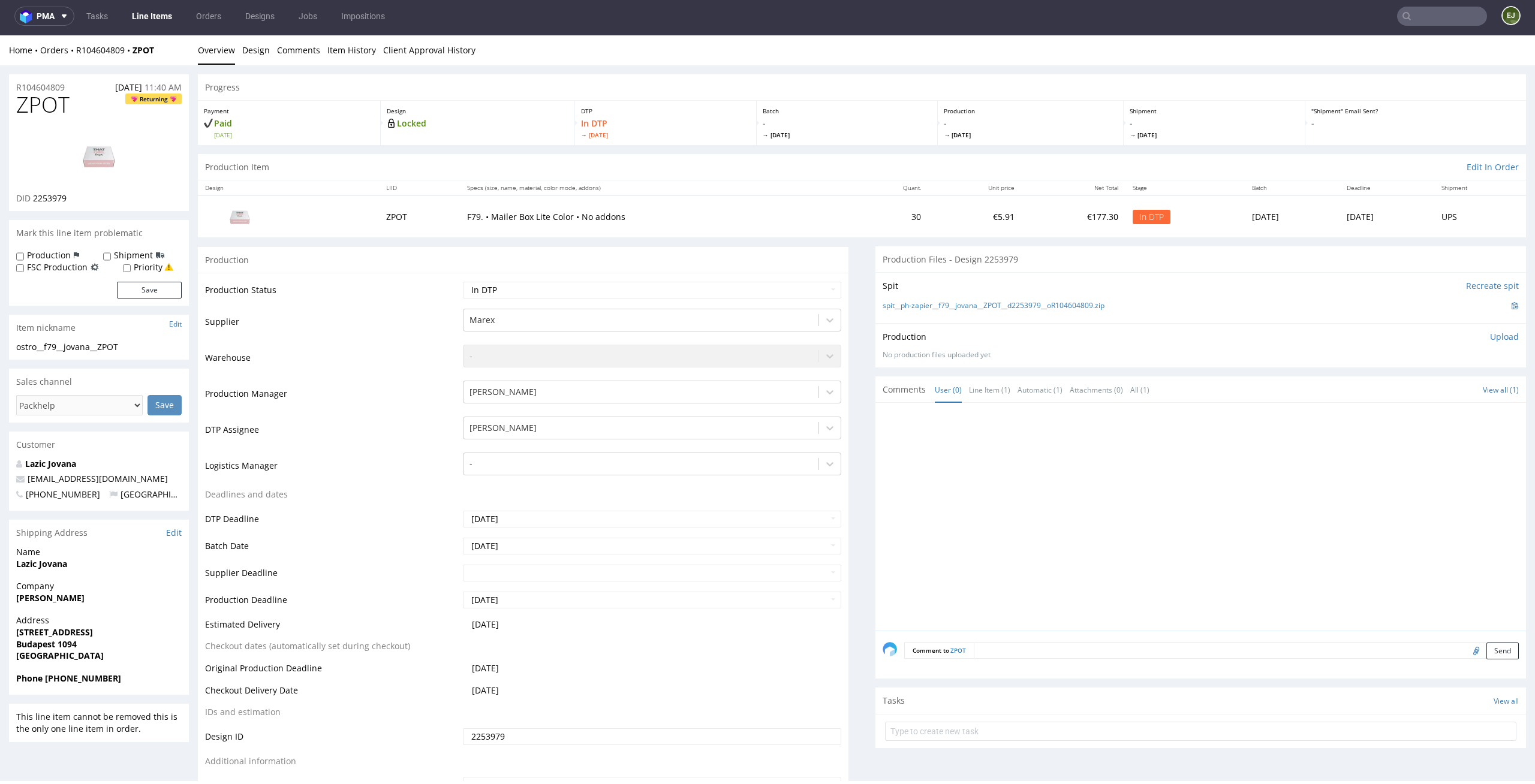
click at [1400, 343] on div "Production Upload No production files uploaded yet Description (optional) Add f…" at bounding box center [1201, 345] width 636 height 29
click at [1490, 332] on p "Upload" at bounding box center [1504, 336] width 29 height 12
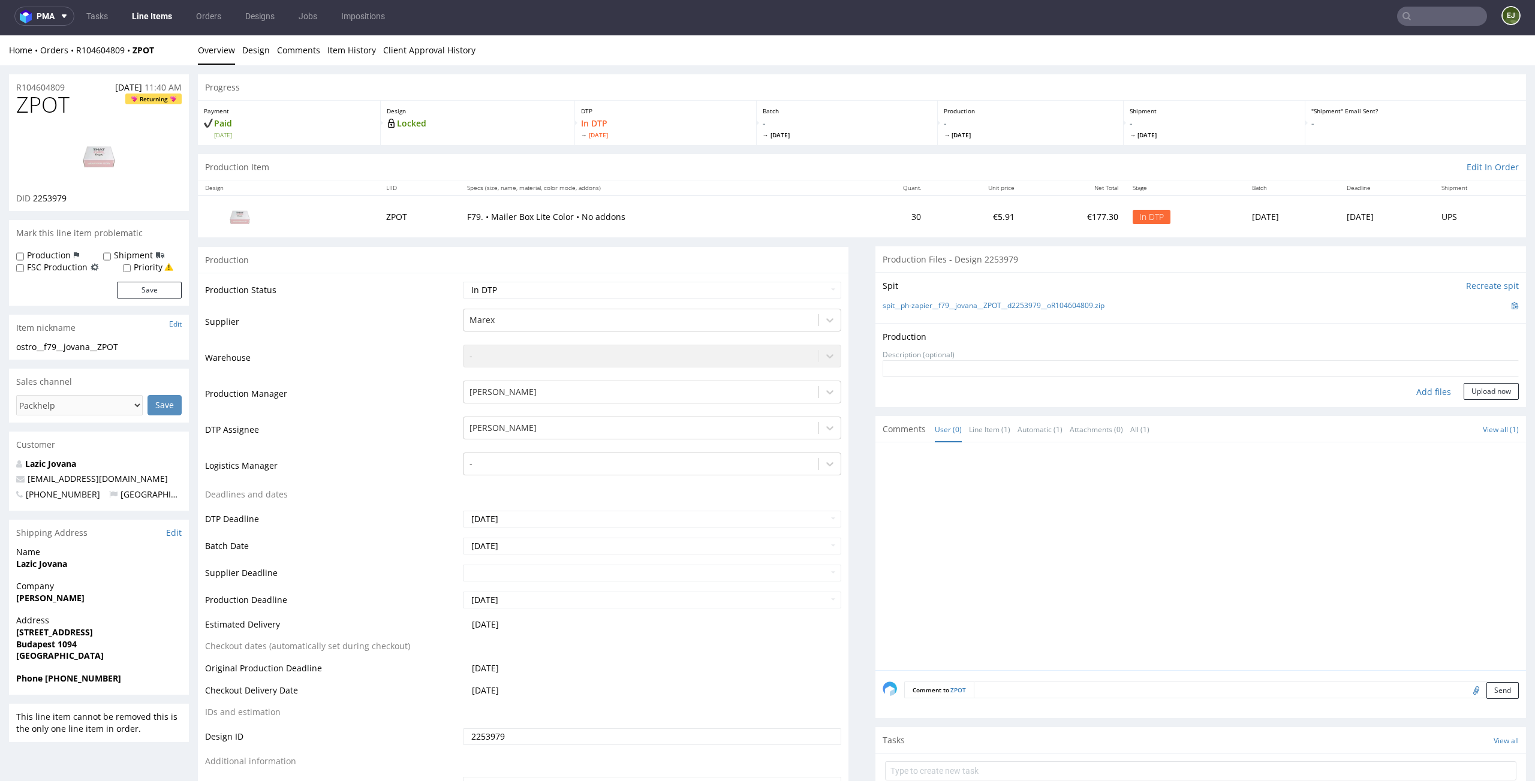
click at [1419, 389] on div "Add files" at bounding box center [1434, 392] width 60 height 18
type input "C:\fakepath\ostro__f79__jovana__ZPOT__d2253979__oR104604809__outside.pdf"
click at [1474, 422] on div "Production Upload ostro__f79__jovana__ZPOT__d2253979__oR104604809__outside.pdf …" at bounding box center [1201, 374] width 650 height 102
click at [1480, 410] on button "Upload now" at bounding box center [1491, 410] width 55 height 17
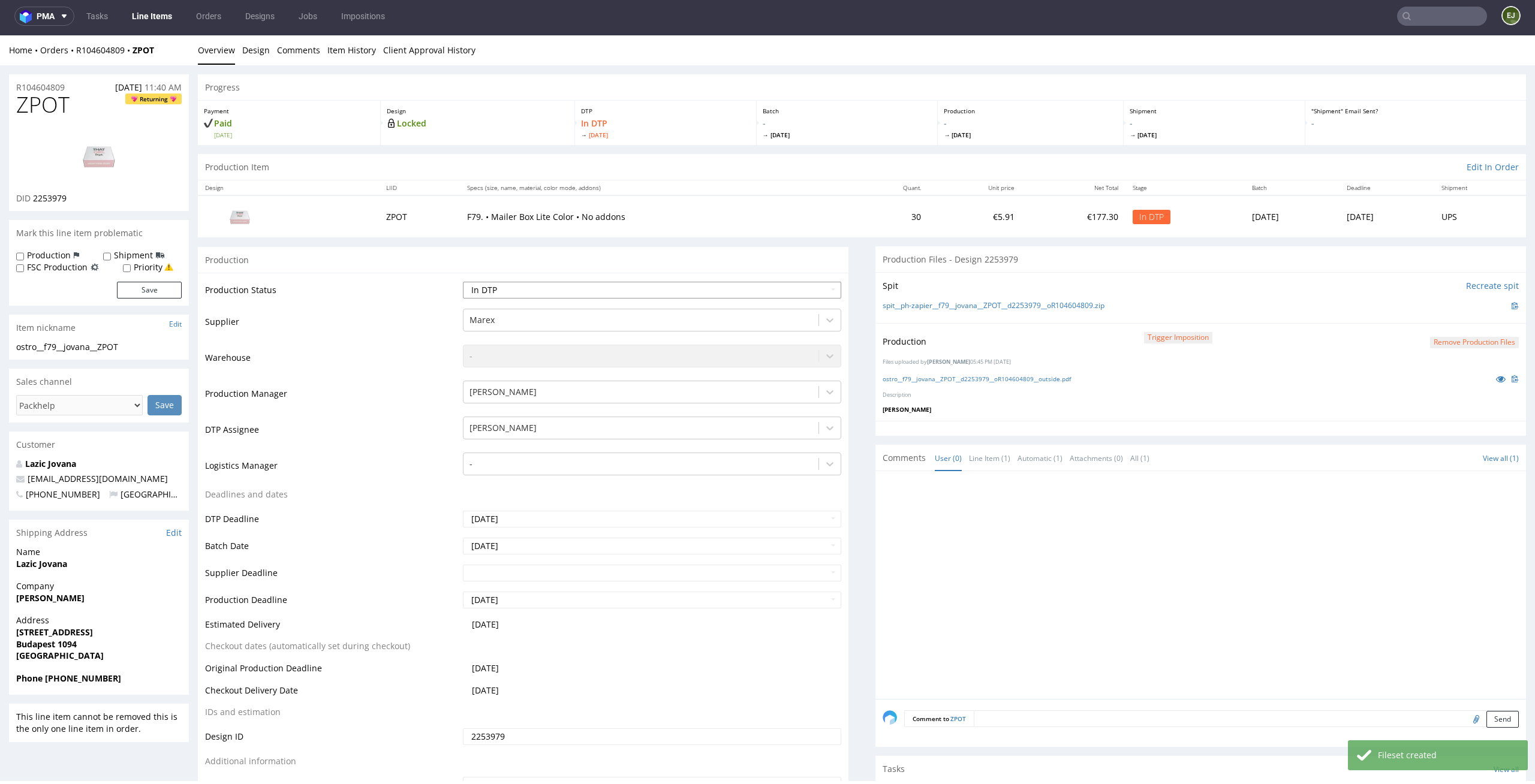
click at [806, 296] on select "Waiting for Artwork Waiting for Diecut Waiting for Mockup Waiting for DTP Waiti…" at bounding box center [652, 290] width 379 height 17
select select "dtp_production_ready"
click at [463, 282] on select "Waiting for Artwork Waiting for Diecut Waiting for Mockup Waiting for DTP Waiti…" at bounding box center [652, 290] width 379 height 17
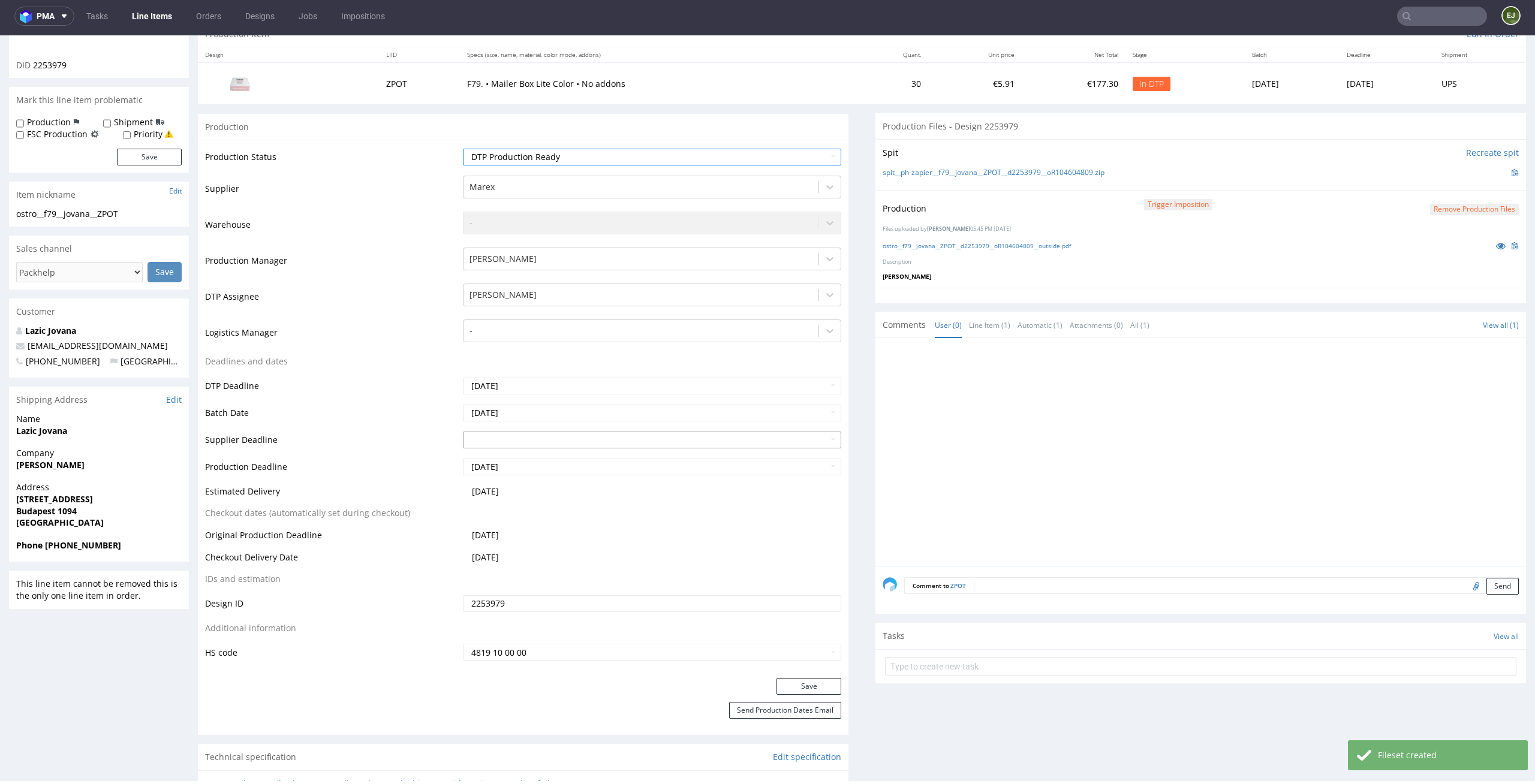
scroll to position [247, 0]
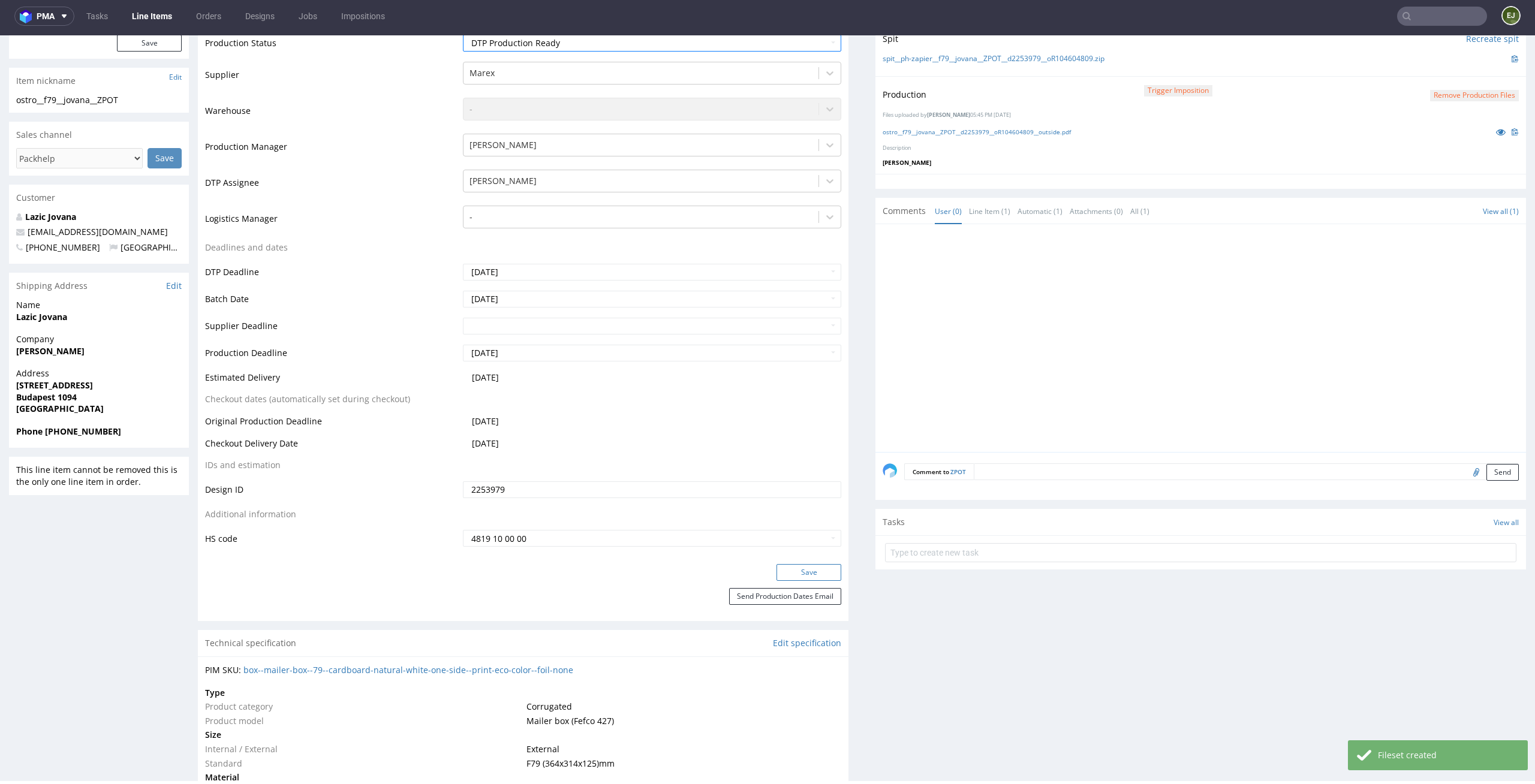
click at [796, 564] on button "Save" at bounding box center [809, 572] width 64 height 17
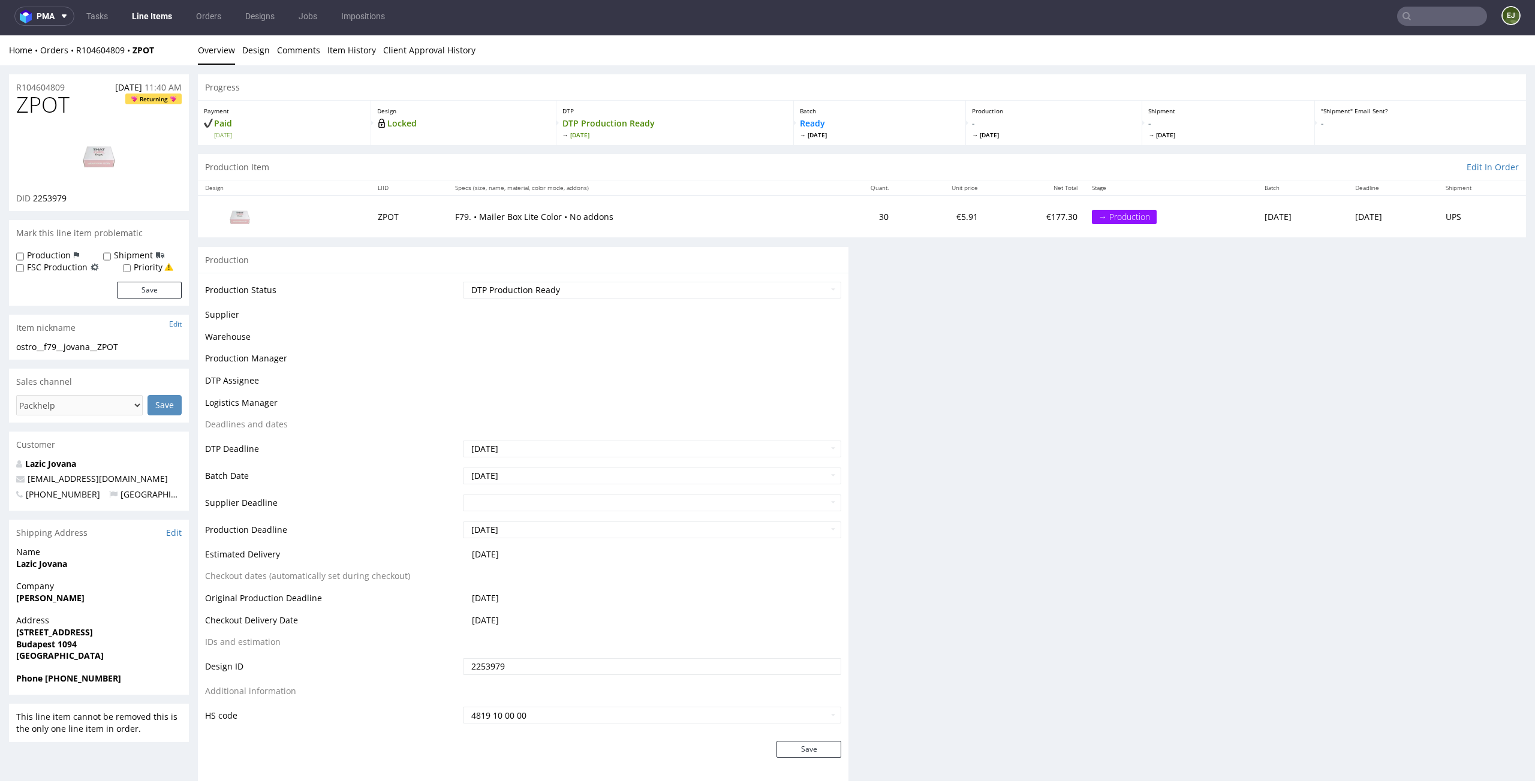
scroll to position [0, 0]
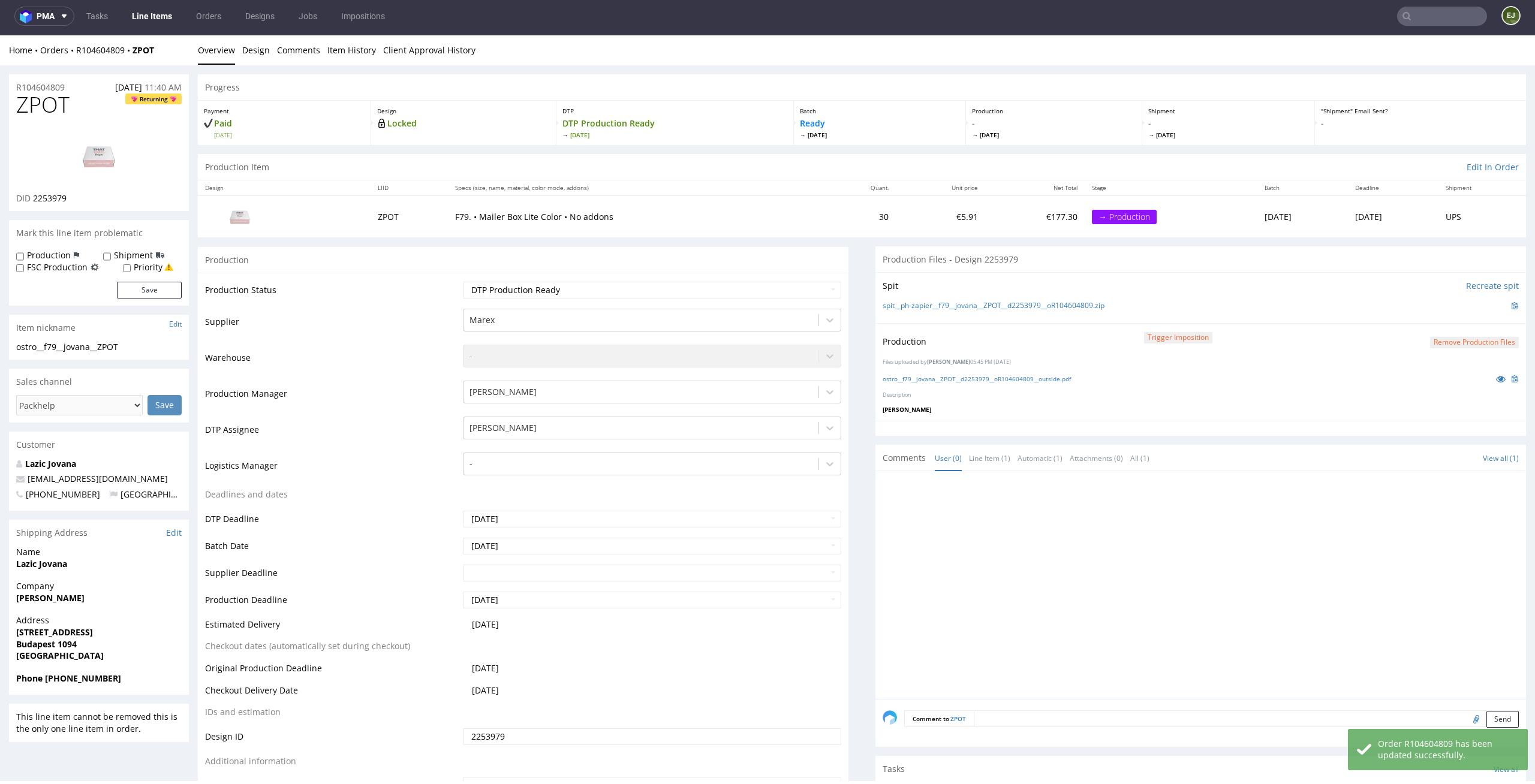
click at [165, 23] on link "Line Items" at bounding box center [152, 15] width 55 height 19
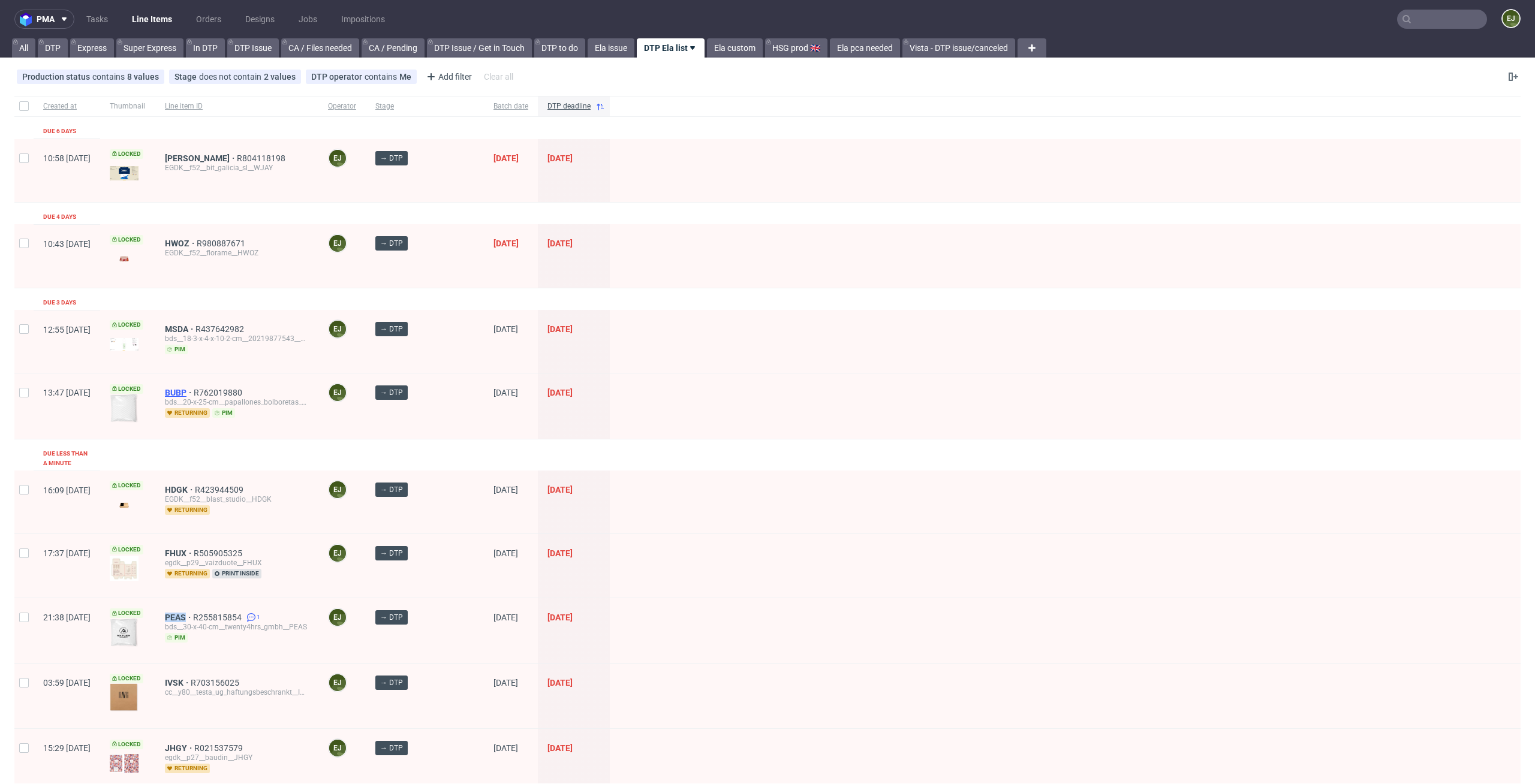
click at [193, 396] on span "BUBP" at bounding box center [179, 393] width 29 height 10
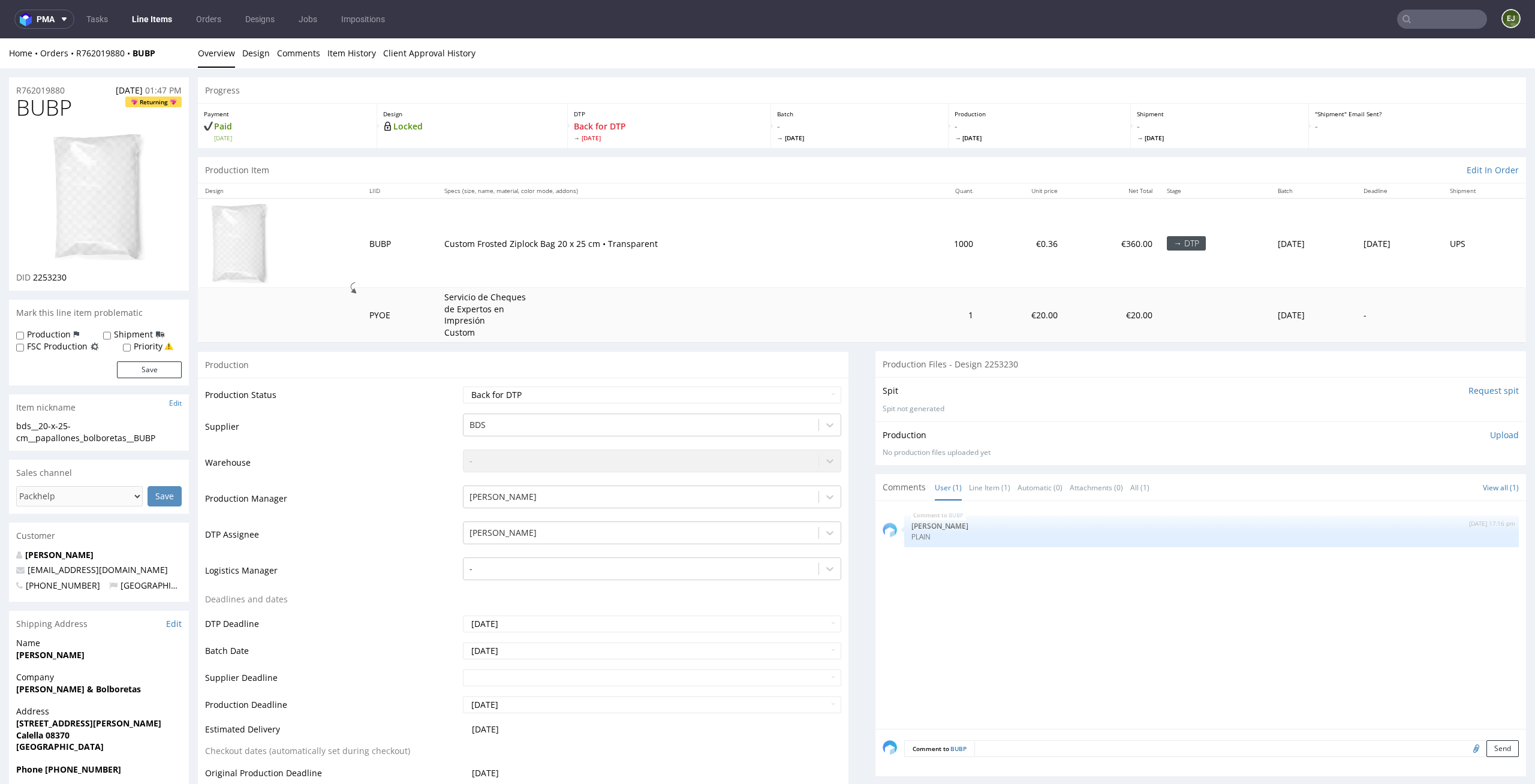
scroll to position [192, 0]
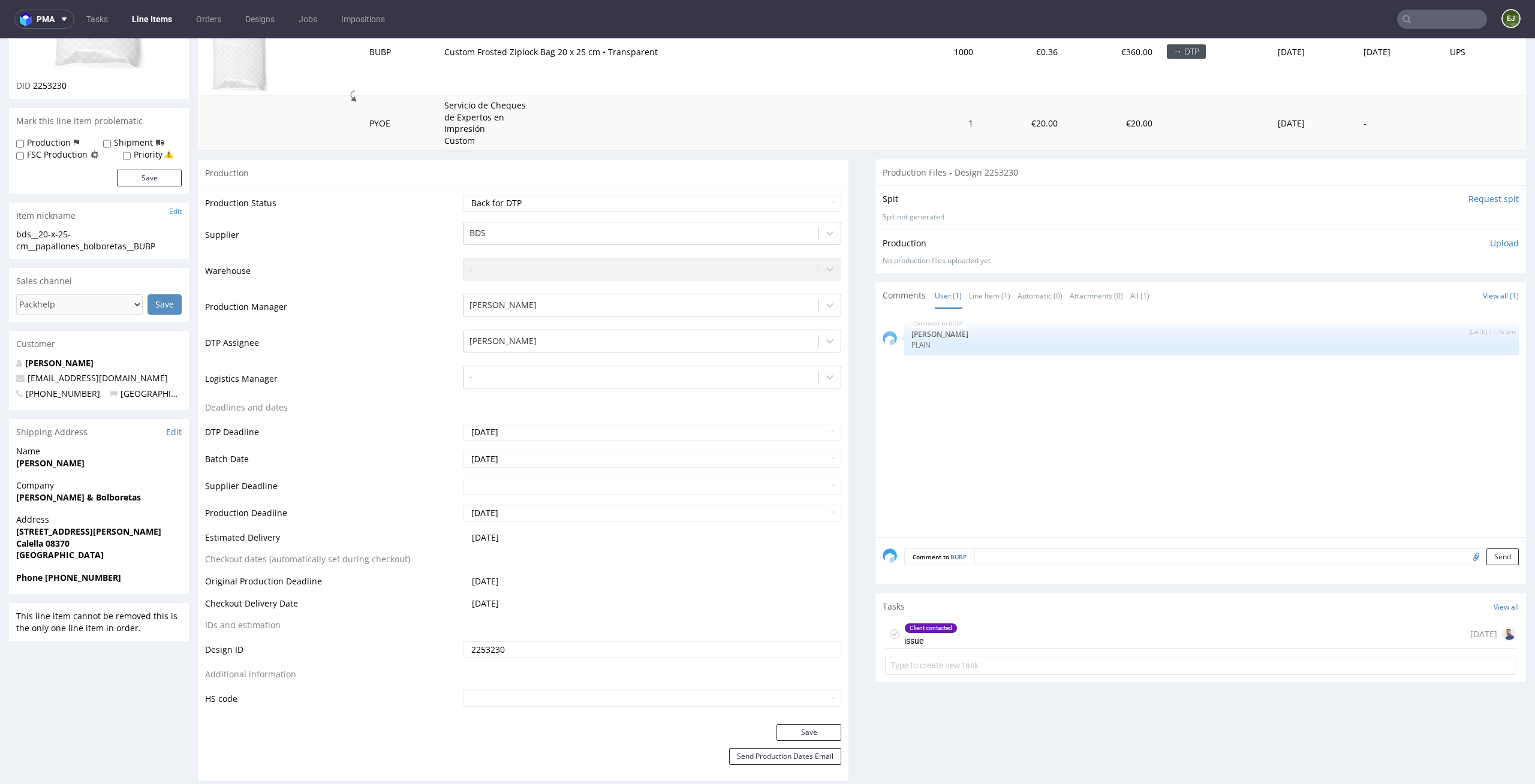
click at [1019, 642] on div "Client contacted issue 3 days ago" at bounding box center [1201, 634] width 632 height 28
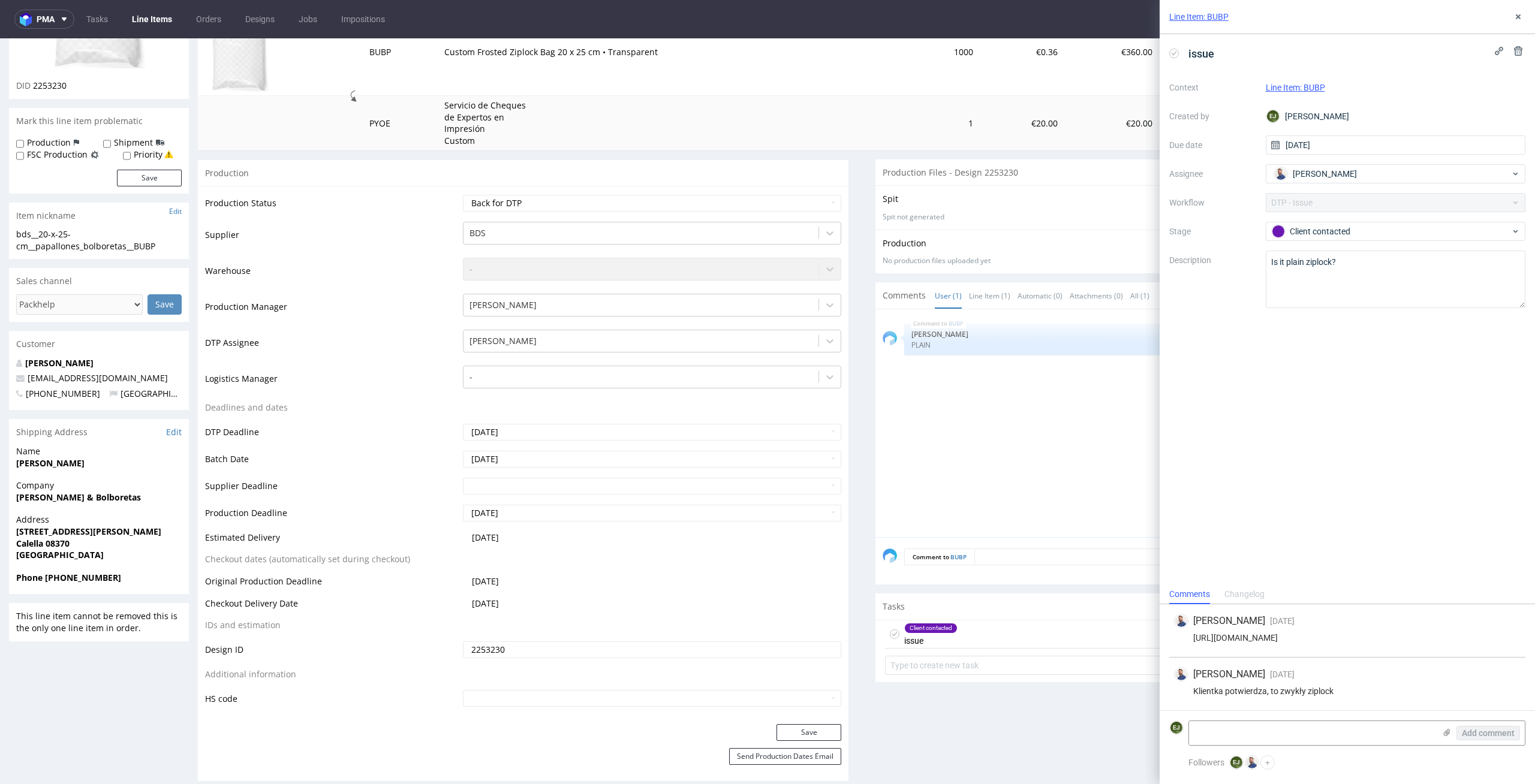
click at [1316, 715] on form "EJ Add comment" at bounding box center [1348, 733] width 376 height 45
click at [1303, 725] on textarea at bounding box center [1312, 733] width 246 height 24
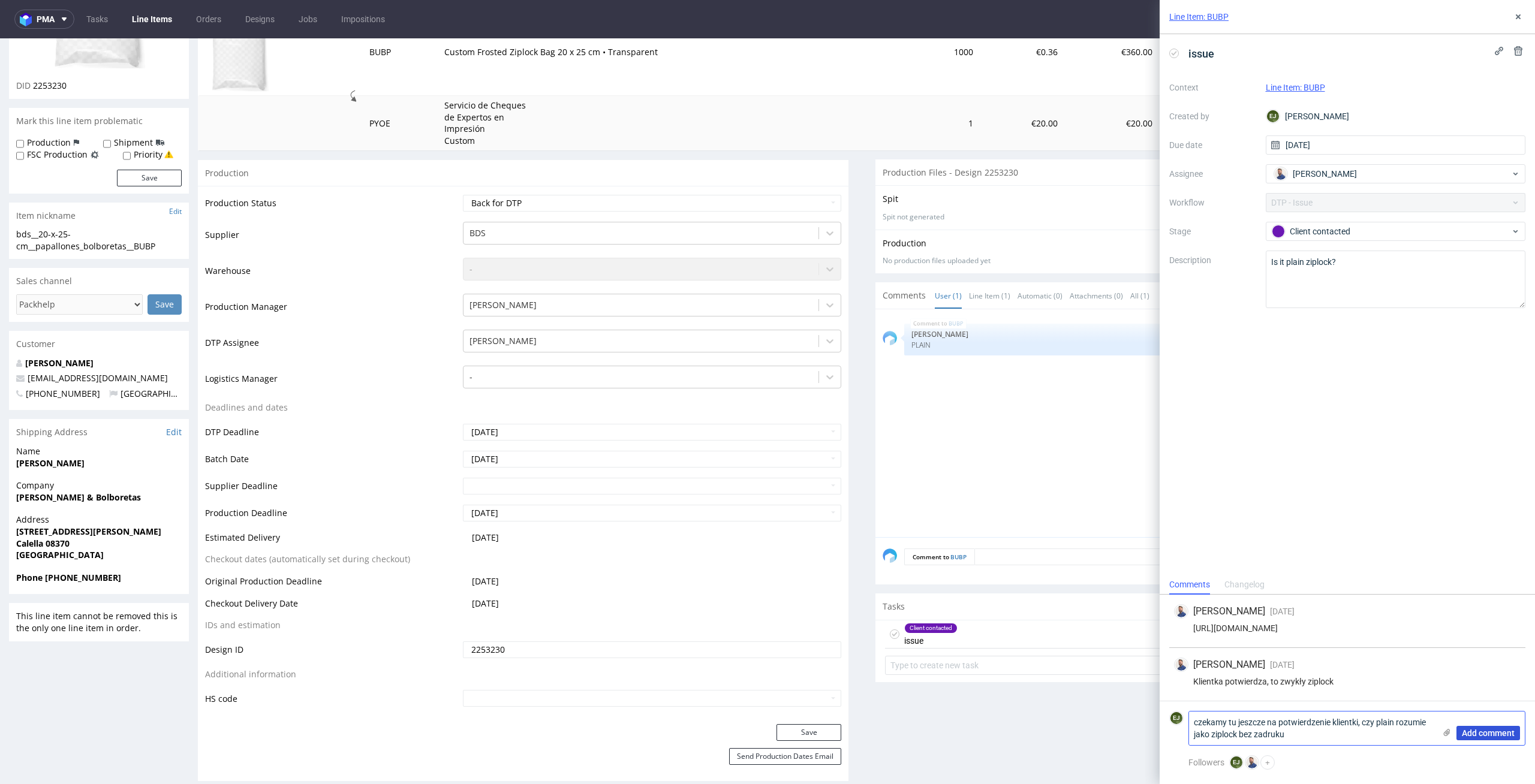
type textarea "czekamy tu jeszcze na potwierdzenie klientki, czy plain rozumie jako ziplock be…"
click at [1474, 727] on button "Add comment" at bounding box center [1488, 733] width 64 height 15
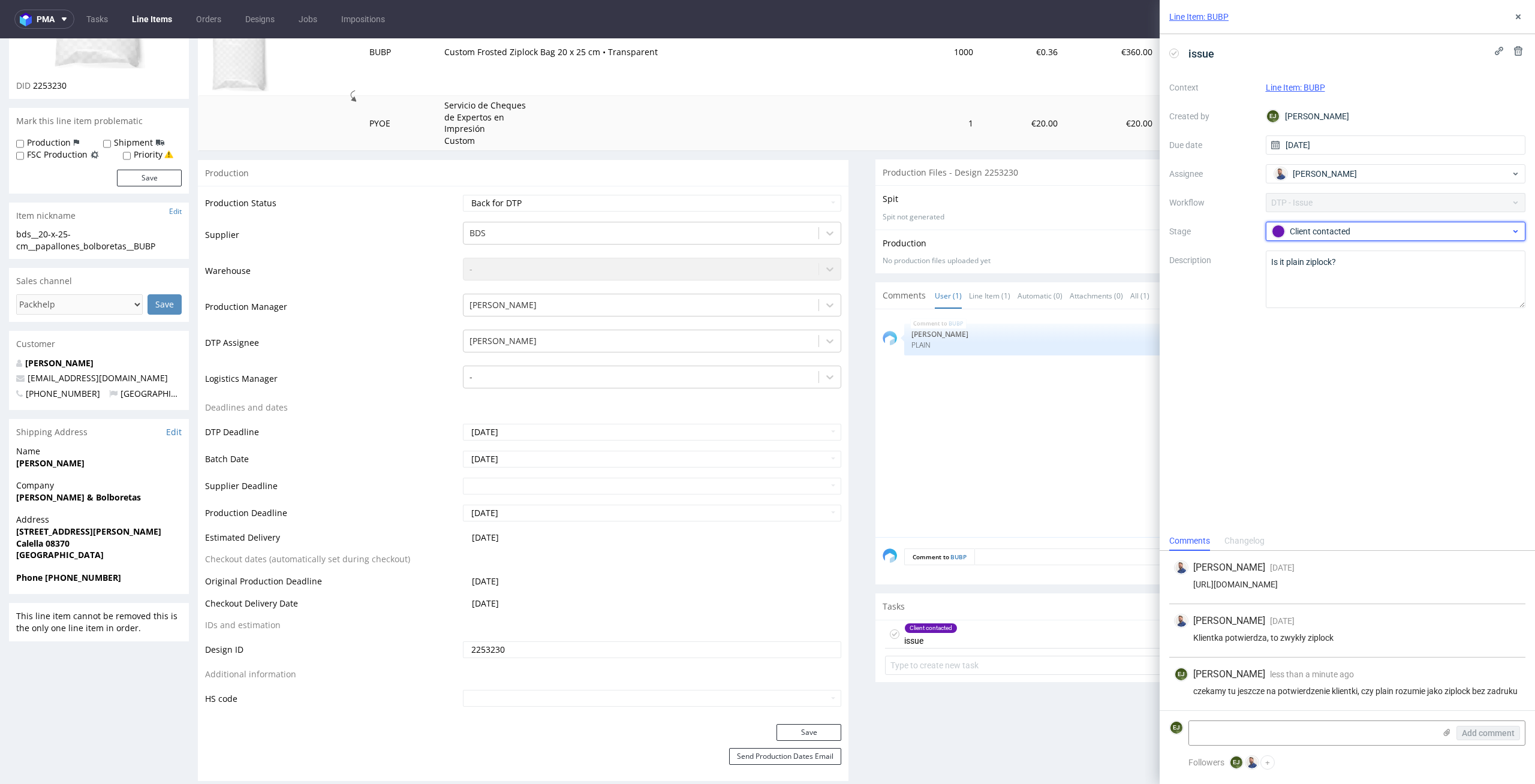
click at [1396, 227] on div "Client contacted" at bounding box center [1391, 231] width 239 height 13
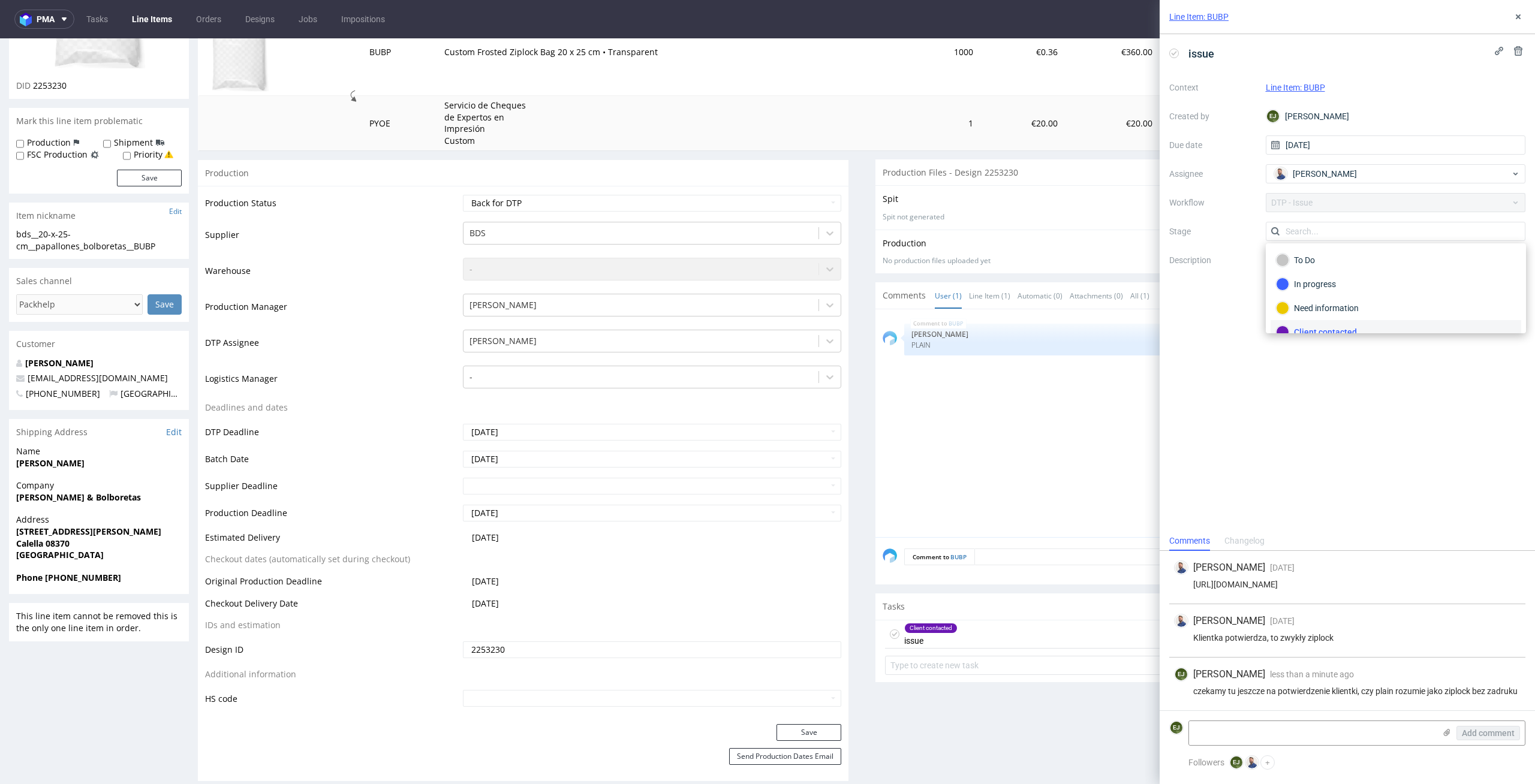
scroll to position [11, 0]
click at [1421, 255] on div "To Do" at bounding box center [1396, 249] width 240 height 13
click at [807, 203] on select "Waiting for Artwork Waiting for Diecut Waiting for Mockup Waiting for DTP Waiti…" at bounding box center [652, 203] width 379 height 17
select select "dtp_issue"
click at [463, 195] on select "Waiting for Artwork Waiting for Diecut Waiting for Mockup Waiting for DTP Waiti…" at bounding box center [652, 203] width 379 height 17
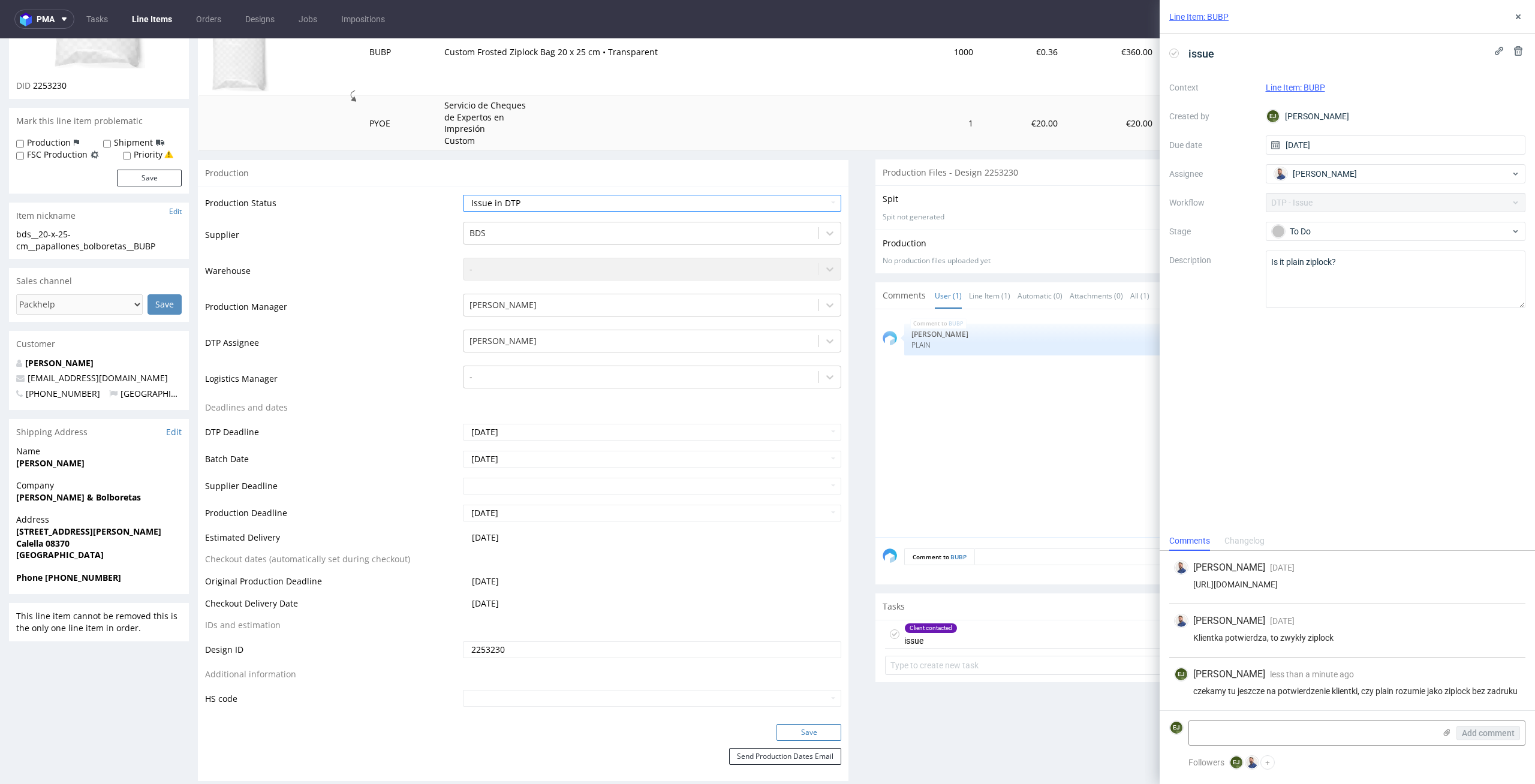
click at [795, 727] on button "Save" at bounding box center [809, 732] width 64 height 17
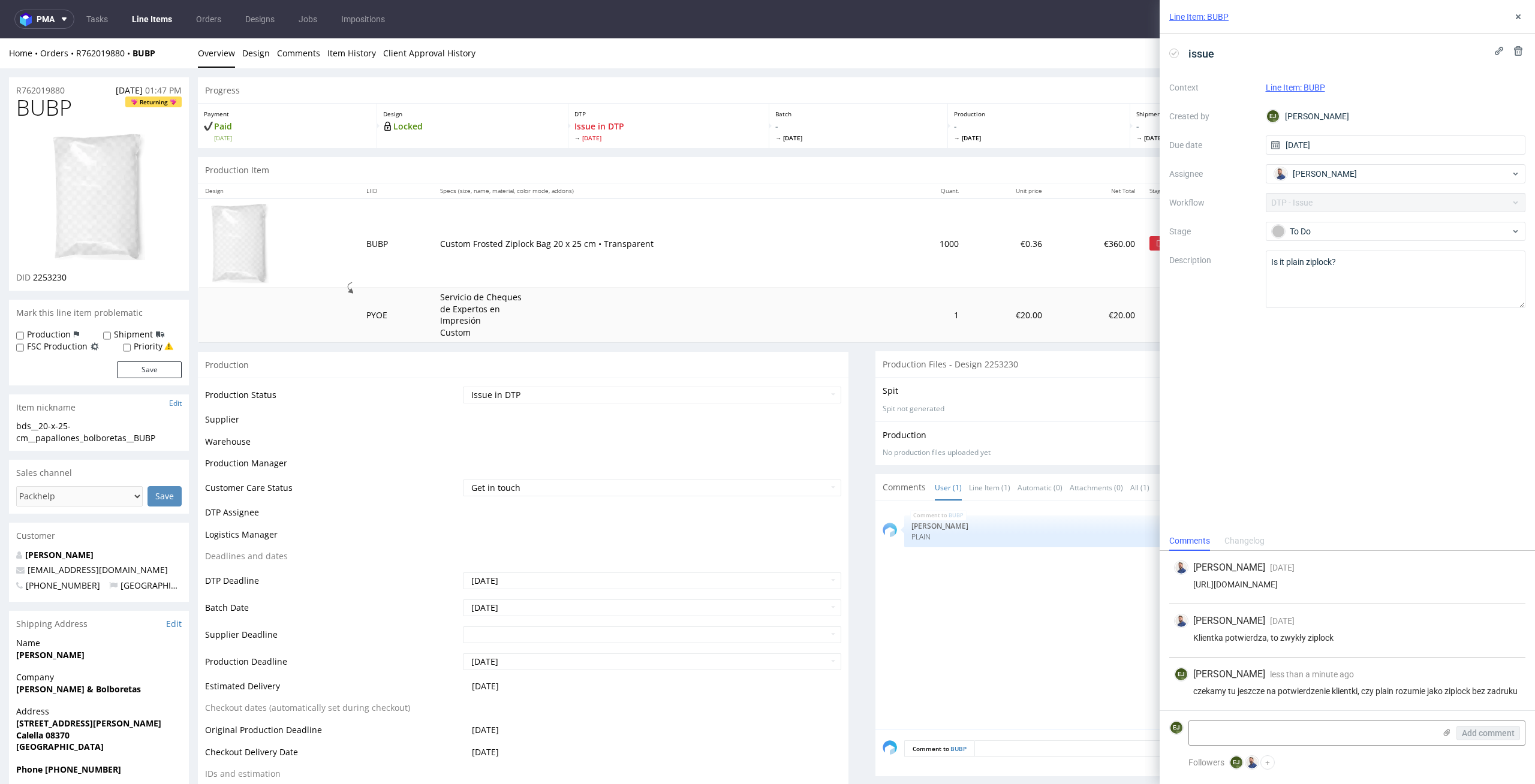
scroll to position [0, 0]
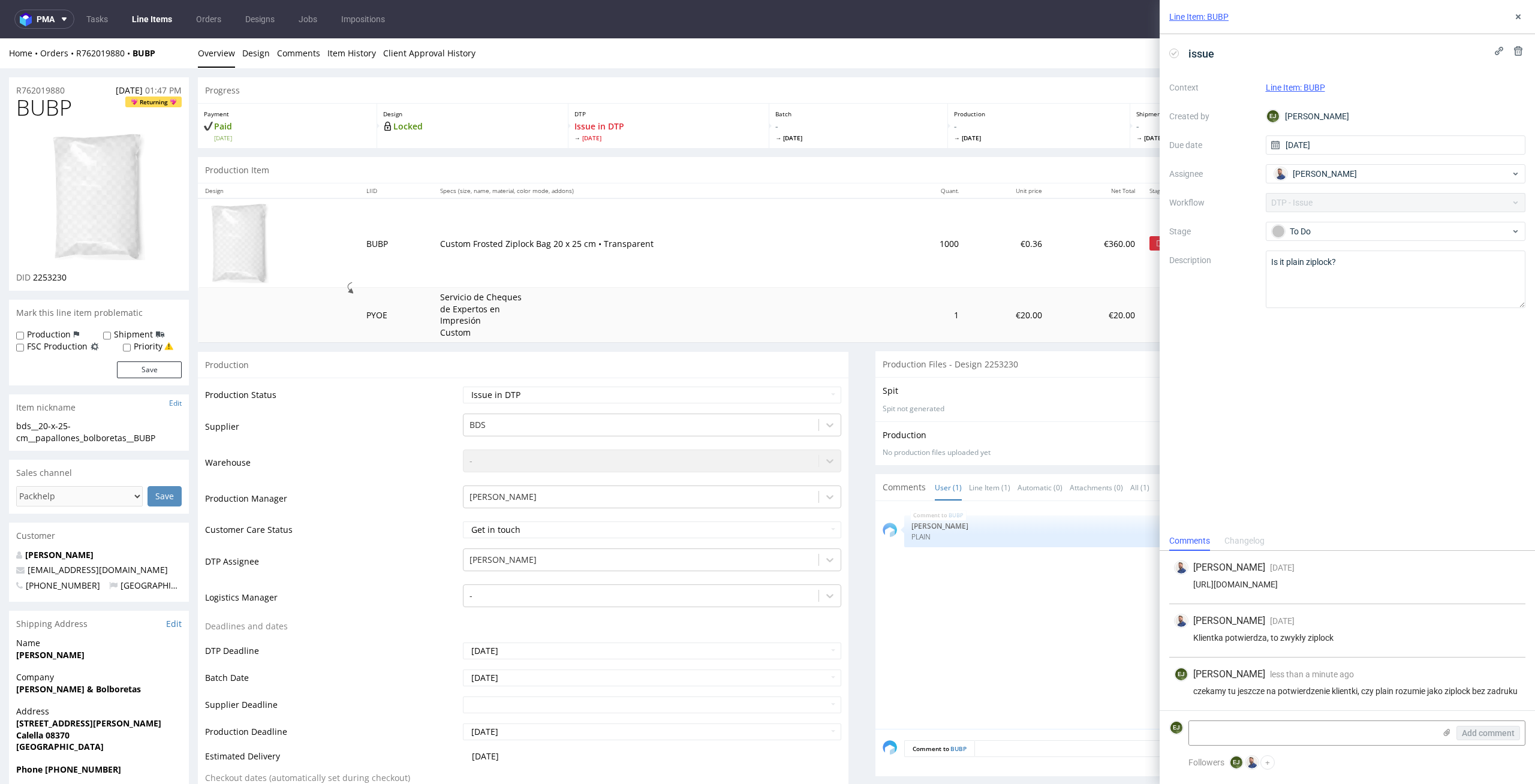
click at [168, 18] on link "Line Items" at bounding box center [152, 19] width 55 height 19
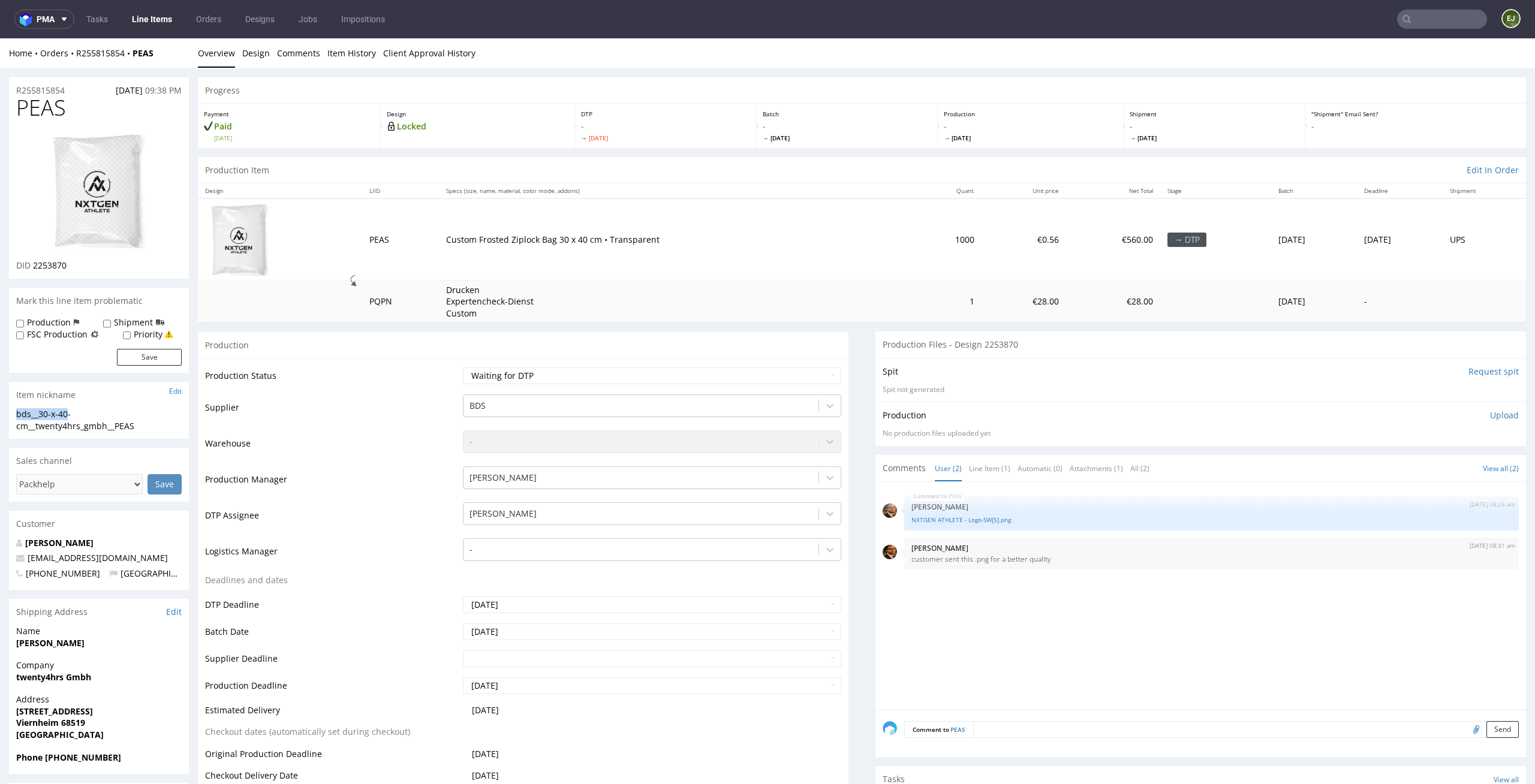
drag, startPoint x: 71, startPoint y: 409, endPoint x: 0, endPoint y: 408, distance: 71.0
copy div "bds__30-x-40"
click at [251, 47] on link "Design" at bounding box center [256, 53] width 27 height 29
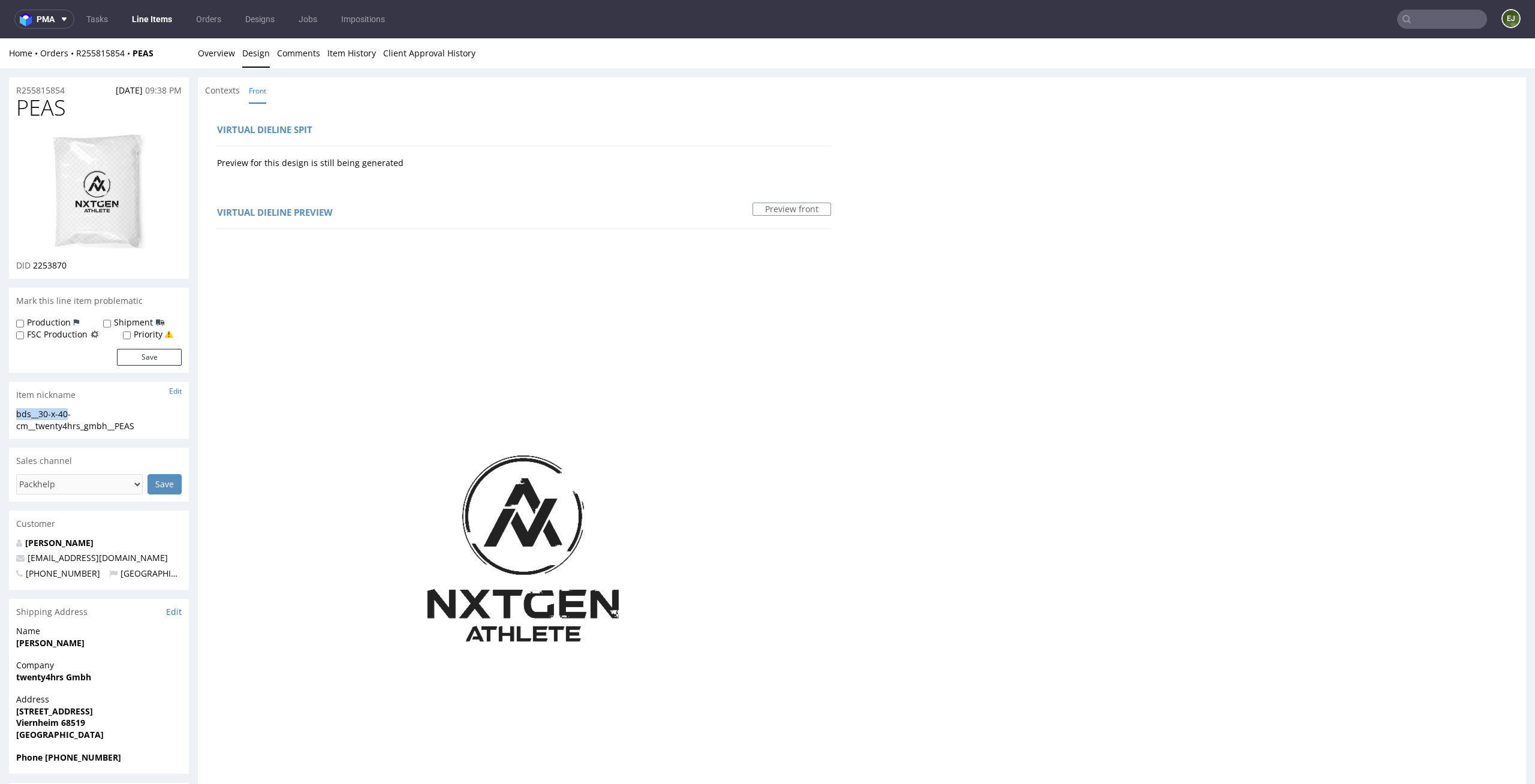
click at [115, 144] on img at bounding box center [99, 191] width 96 height 118
click at [224, 65] on link "Overview" at bounding box center [216, 53] width 37 height 29
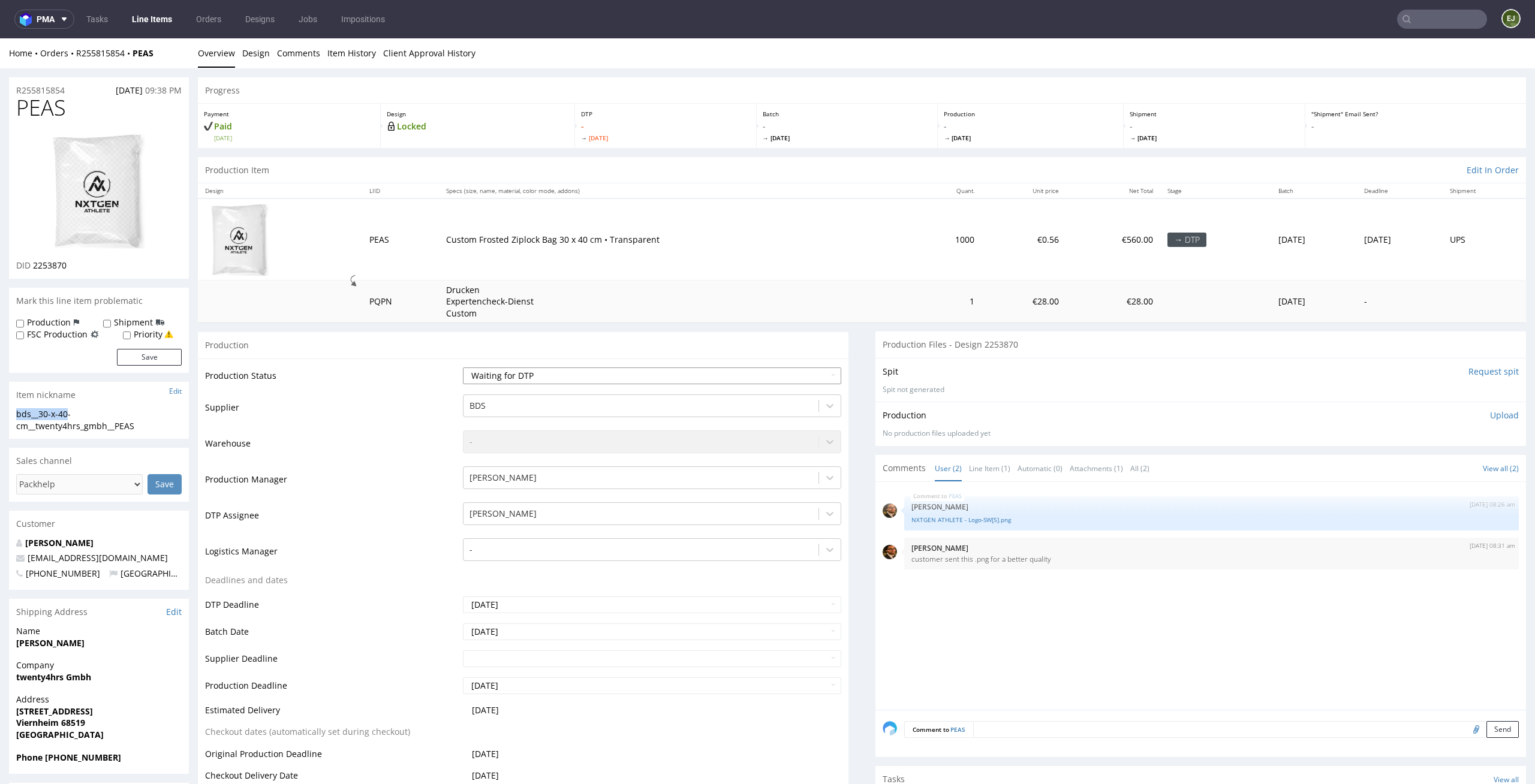
click at [725, 370] on select "Waiting for Artwork Waiting for Diecut Waiting for Mockup Waiting for DTP Waiti…" at bounding box center [652, 376] width 379 height 17
click at [463, 367] on select "Waiting for Artwork Waiting for Diecut Waiting for Mockup Waiting for DTP Waiti…" at bounding box center [652, 376] width 379 height 17
click at [741, 383] on select "Waiting for Artwork Waiting for Diecut Waiting for Mockup Waiting for DTP Waiti…" at bounding box center [652, 376] width 379 height 17
select select "dtp_in_process"
click at [463, 367] on select "Waiting for Artwork Waiting for Diecut Waiting for Mockup Waiting for DTP Waiti…" at bounding box center [652, 376] width 379 height 17
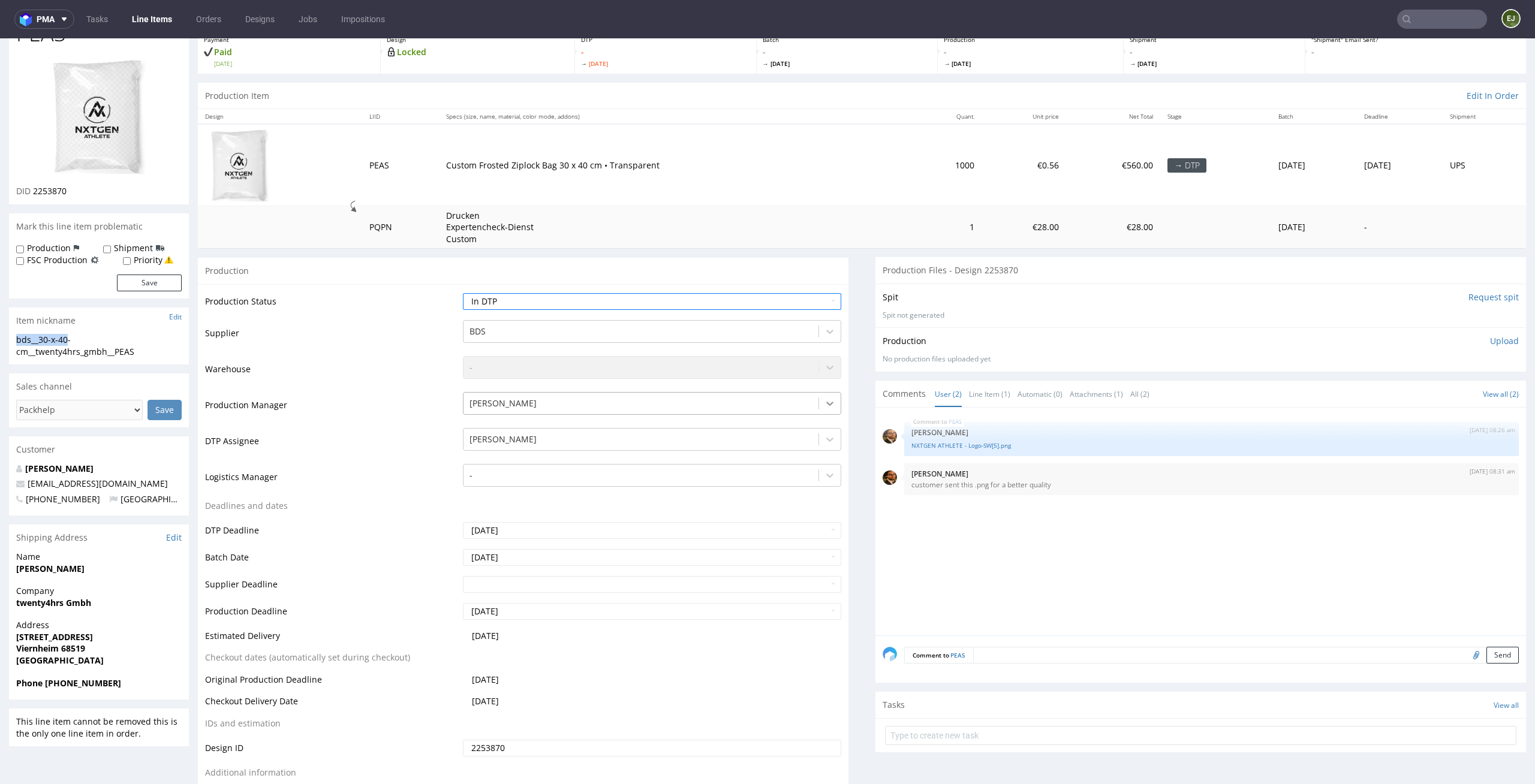
scroll to position [162, 0]
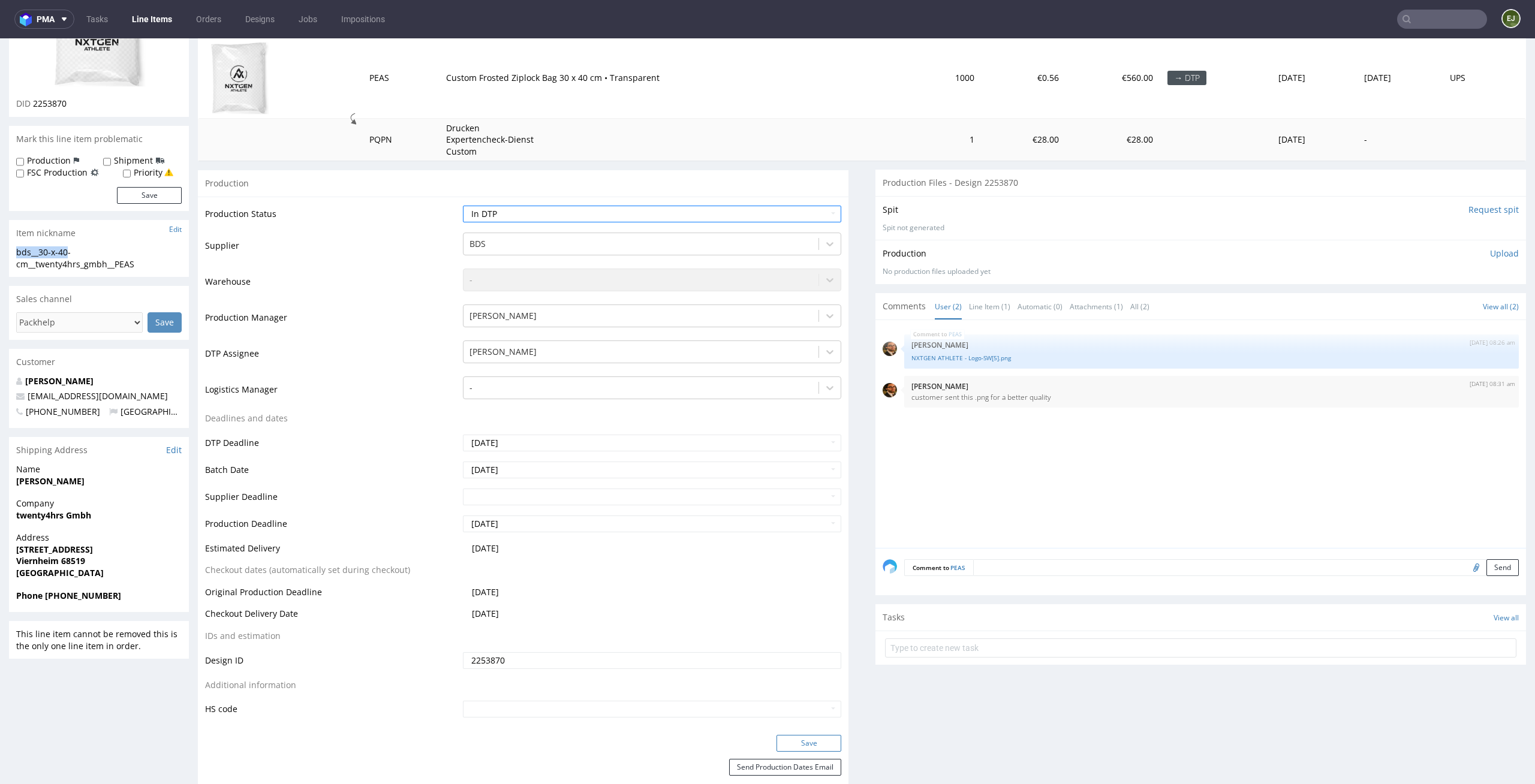
click at [816, 745] on button "Save" at bounding box center [809, 743] width 64 height 17
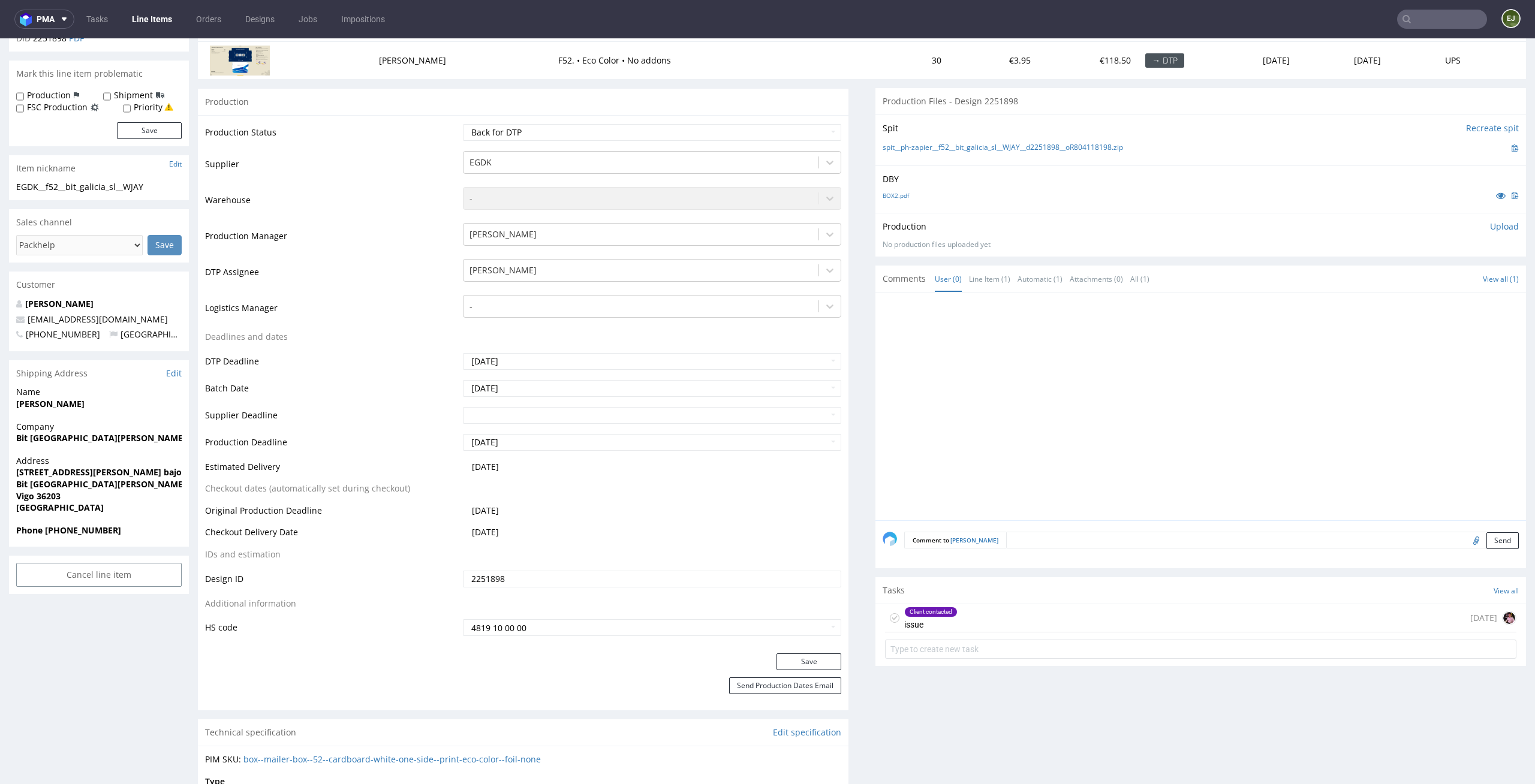
scroll to position [290, 0]
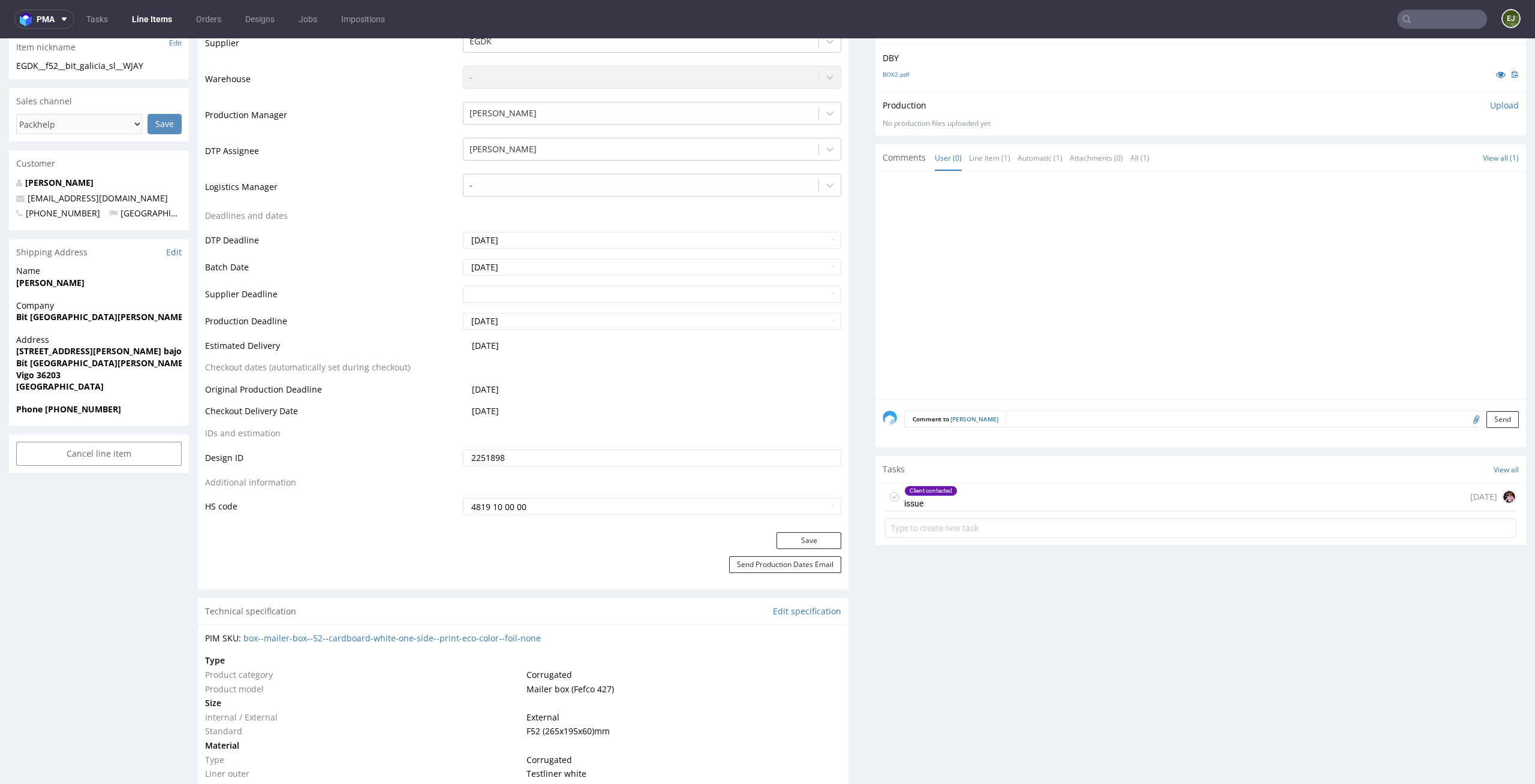
click at [964, 514] on form at bounding box center [1201, 528] width 632 height 29
click at [979, 483] on div "Client contacted issue [DATE]" at bounding box center [1201, 497] width 632 height 28
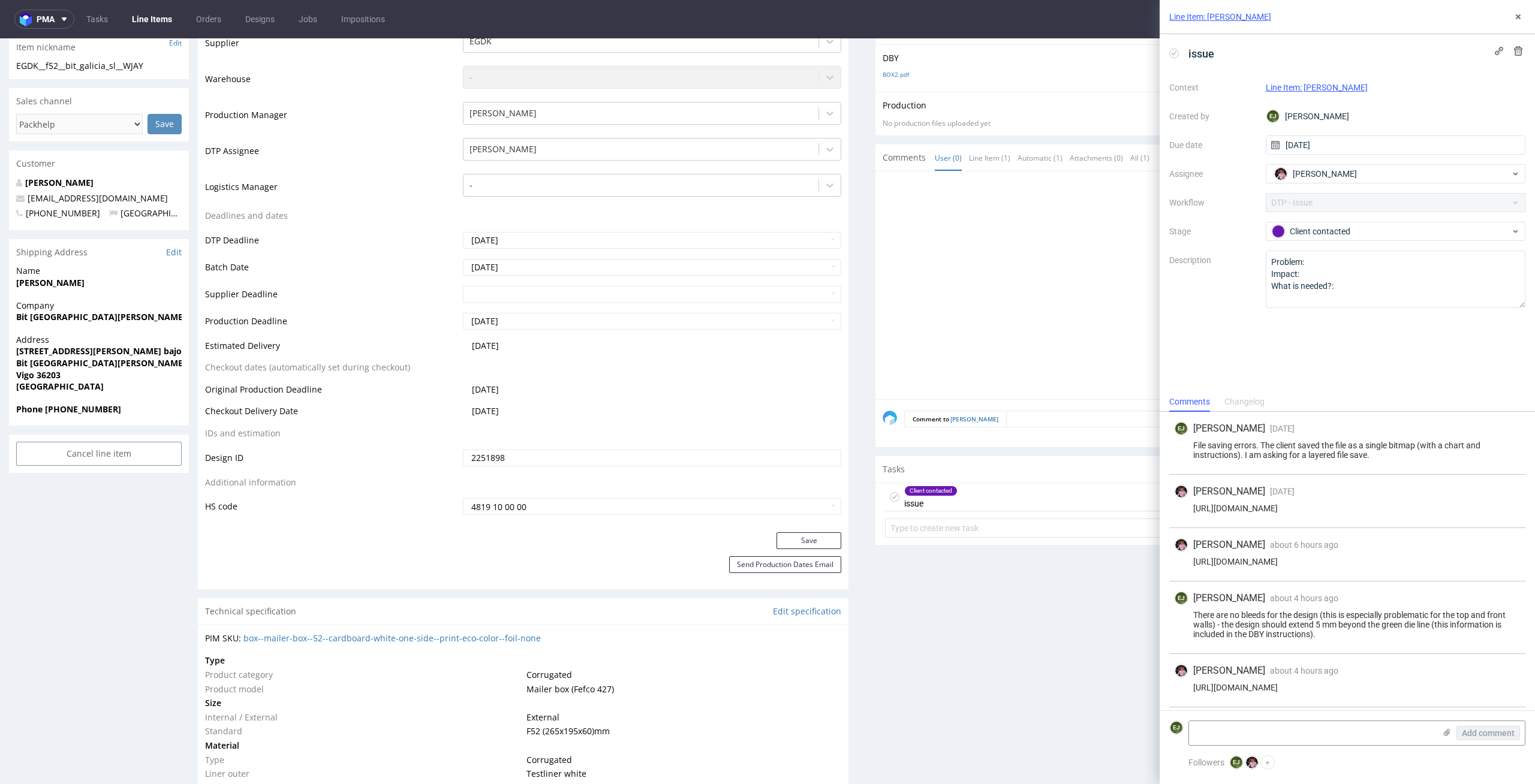
scroll to position [50, 0]
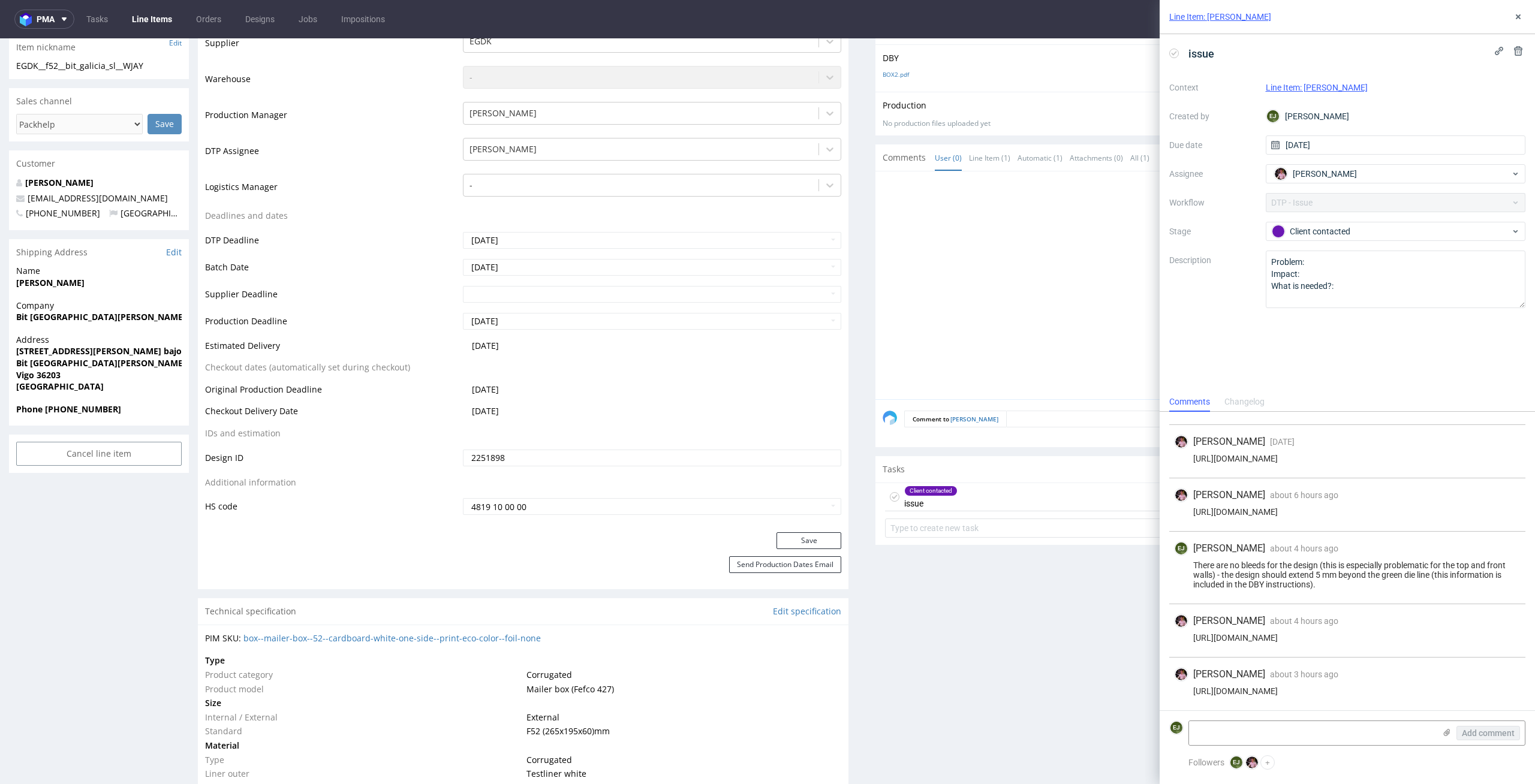
drag, startPoint x: 1302, startPoint y: 689, endPoint x: 1185, endPoint y: 694, distance: 117.1
click at [1185, 694] on div "[URL][DOMAIN_NAME]" at bounding box center [1347, 692] width 346 height 10
copy div "[URL][DOMAIN_NAME]"
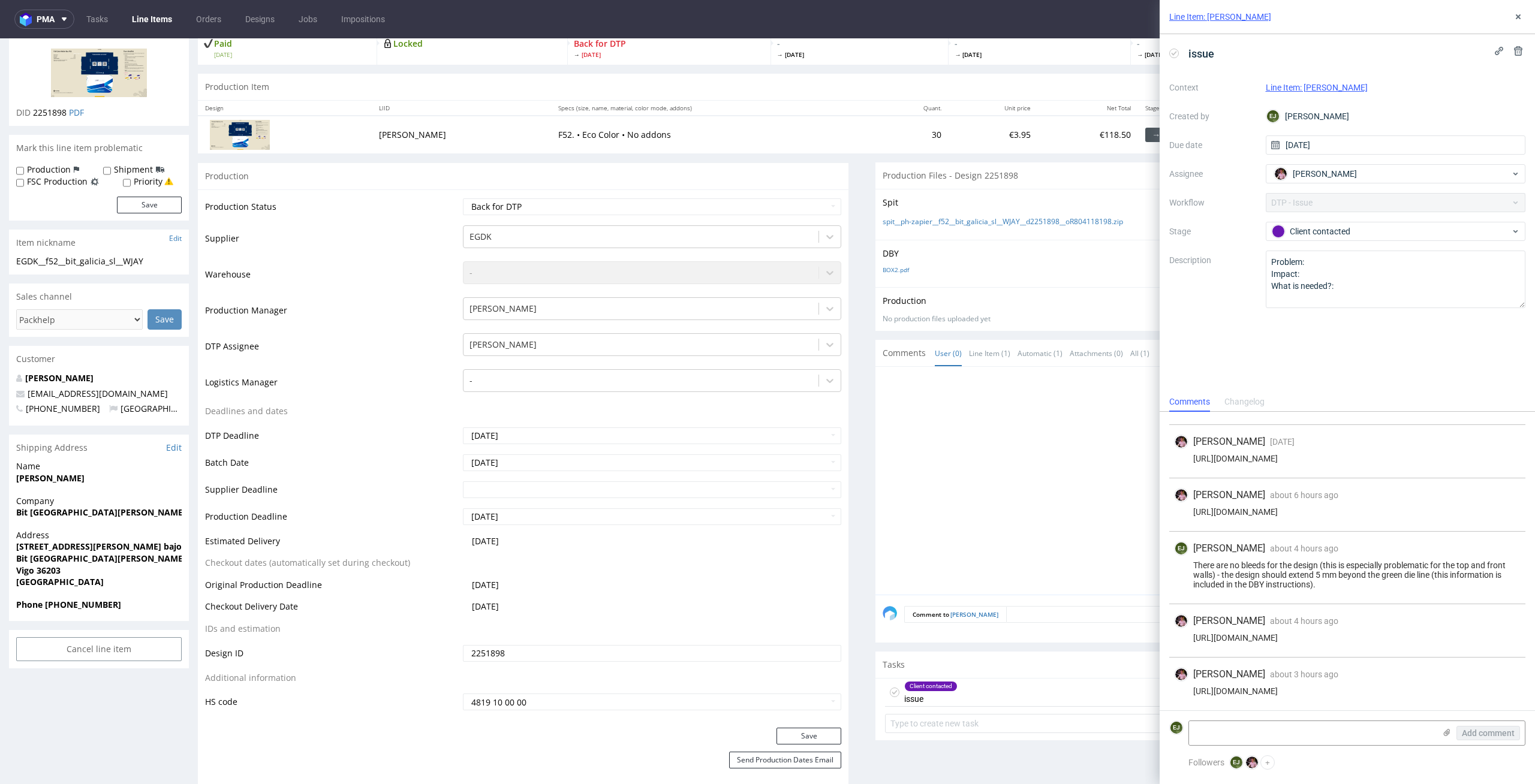
scroll to position [0, 0]
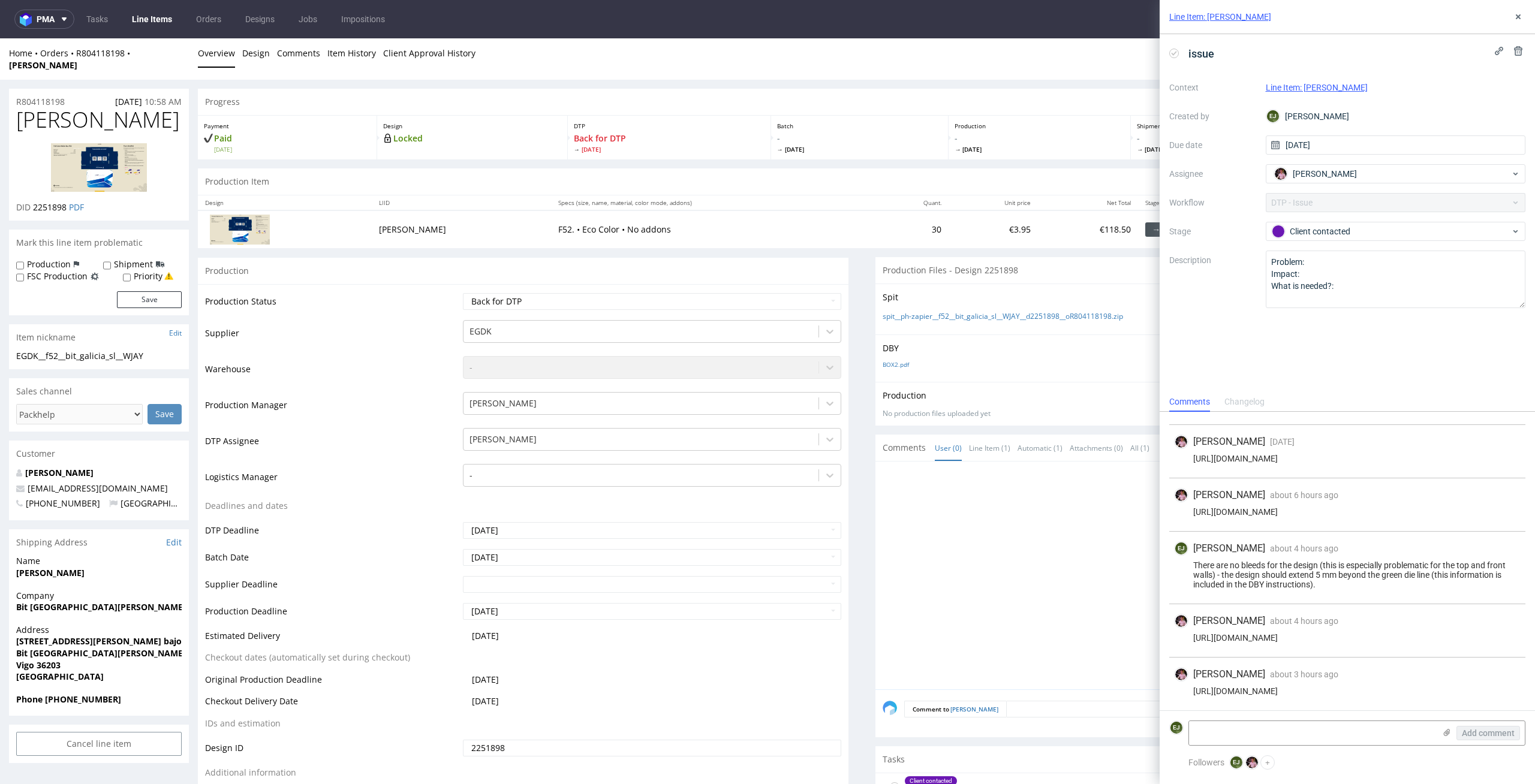
drag, startPoint x: 1309, startPoint y: 514, endPoint x: 1185, endPoint y: 516, distance: 124.0
click at [1185, 516] on div "[URL][DOMAIN_NAME]" at bounding box center [1347, 512] width 346 height 10
copy div "[URL][DOMAIN_NAME]"
click at [830, 293] on select "Waiting for Artwork Waiting for Diecut Waiting for Mockup Waiting for DTP Waiti…" at bounding box center [652, 301] width 379 height 17
select select "dtp_issue"
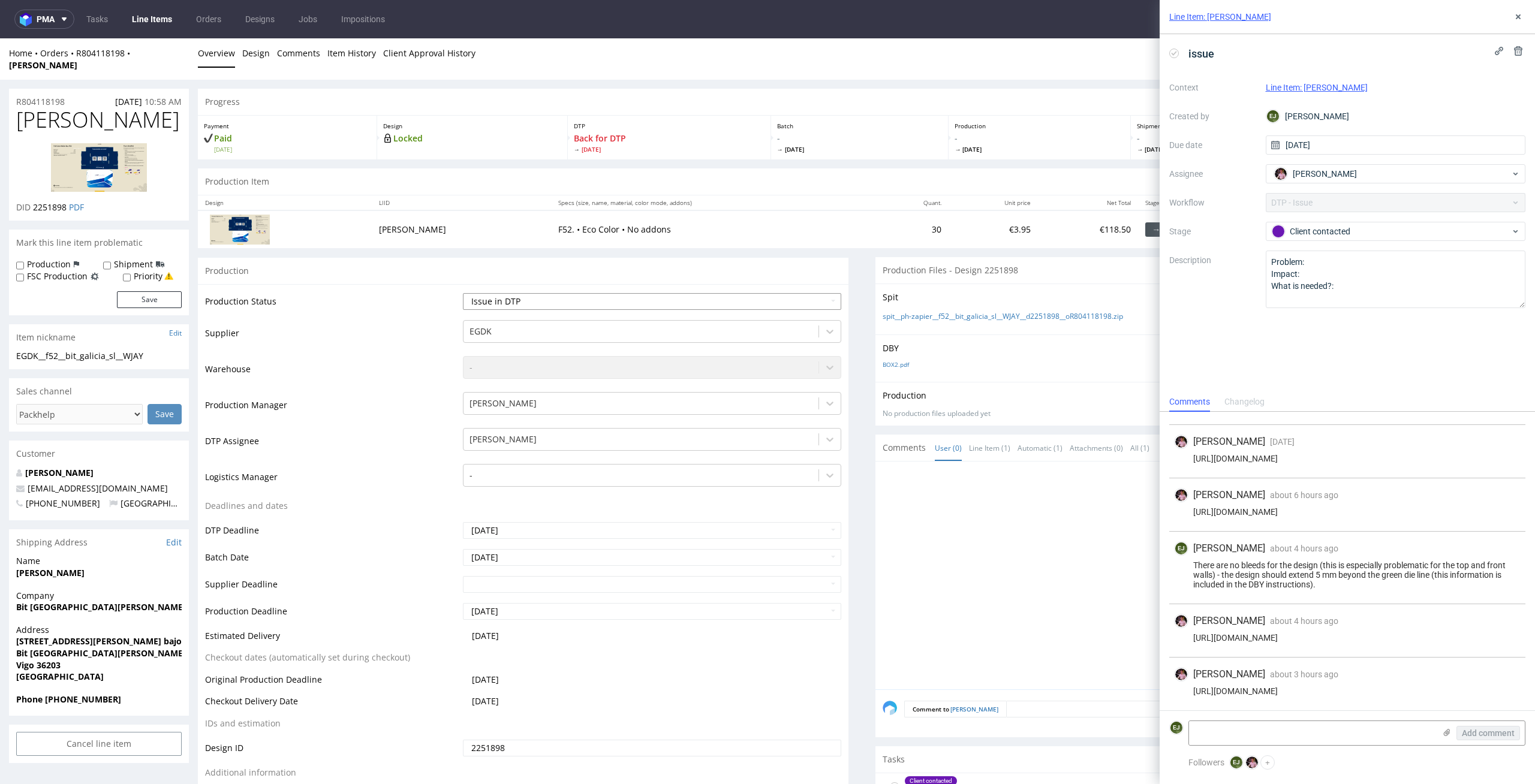
click at [463, 293] on select "Waiting for Artwork Waiting for Diecut Waiting for Mockup Waiting for DTP Waiti…" at bounding box center [652, 301] width 379 height 17
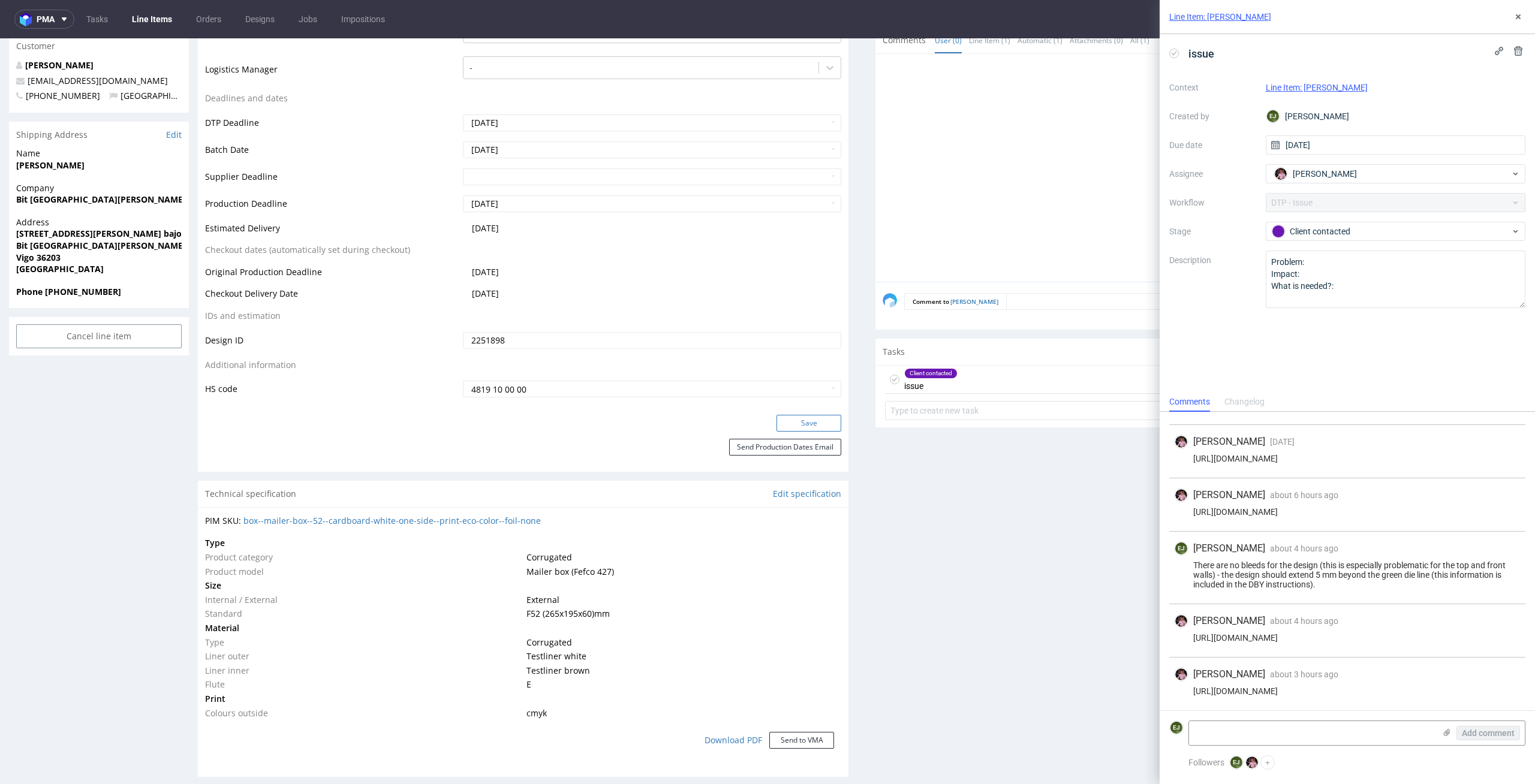
click at [823, 415] on button "Save" at bounding box center [809, 423] width 64 height 17
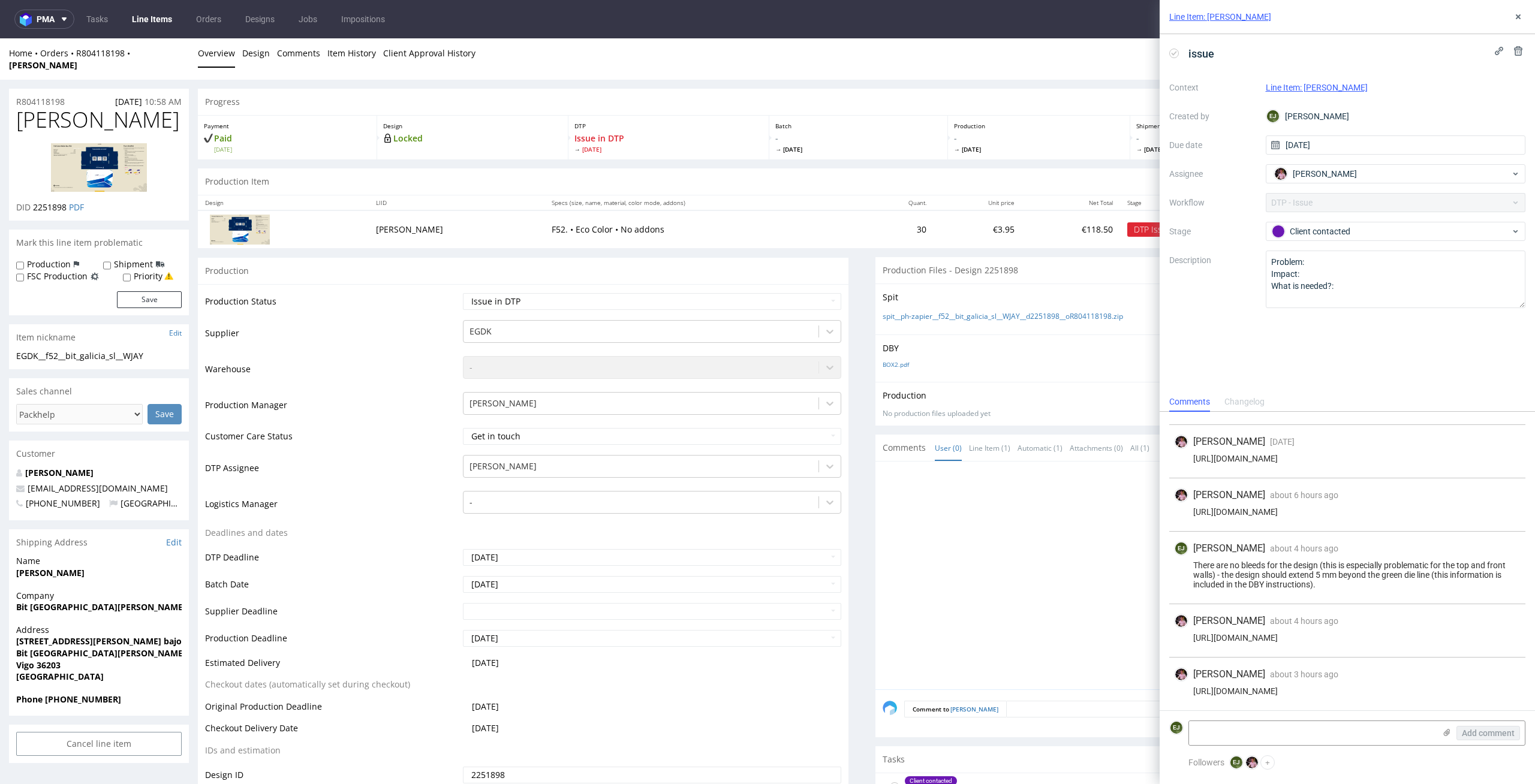
scroll to position [400, 0]
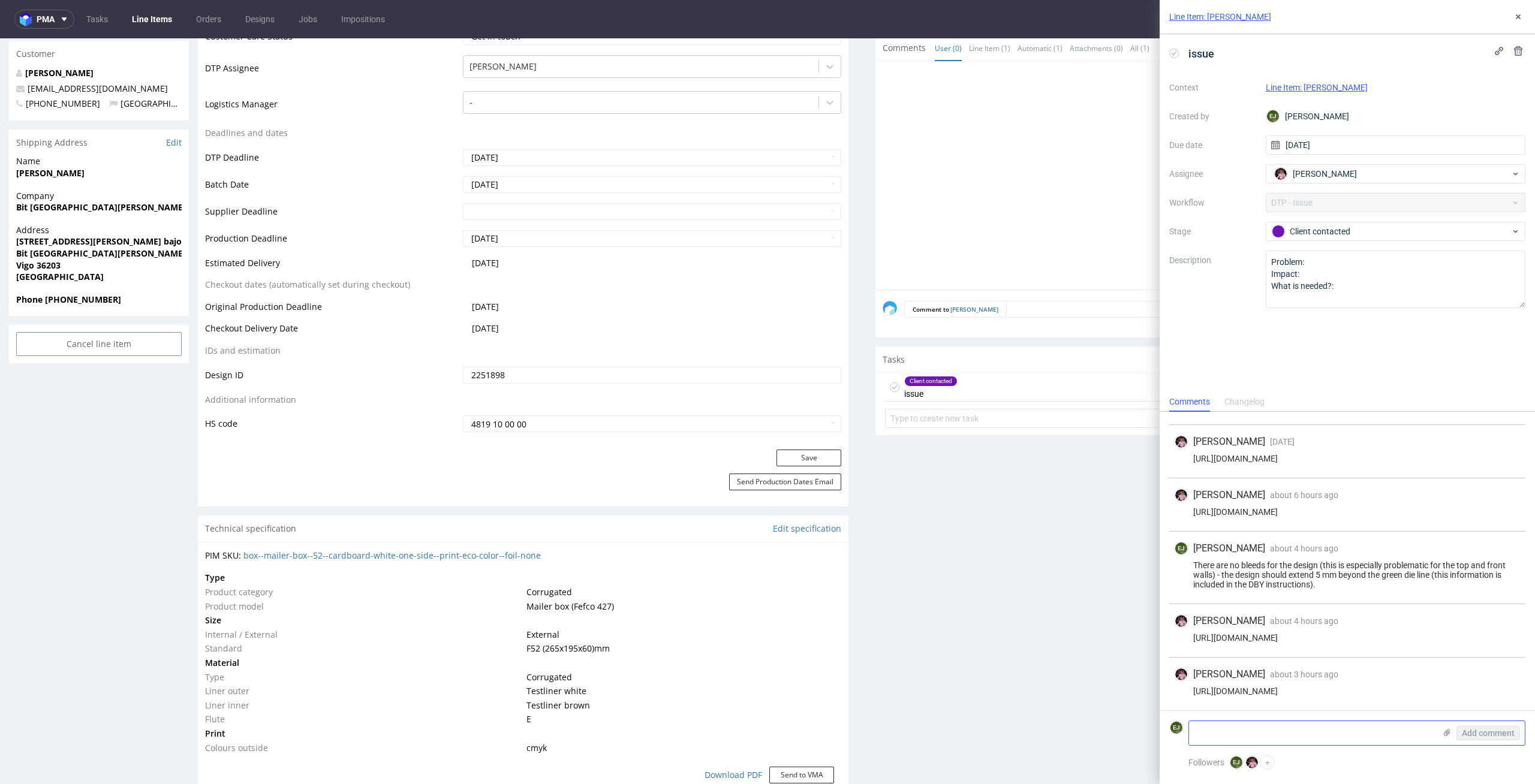
click at [1255, 731] on textarea at bounding box center [1312, 733] width 246 height 24
paste textarea "The file is not prepared correctly. Bleeds should be added to the design. I'm s…"
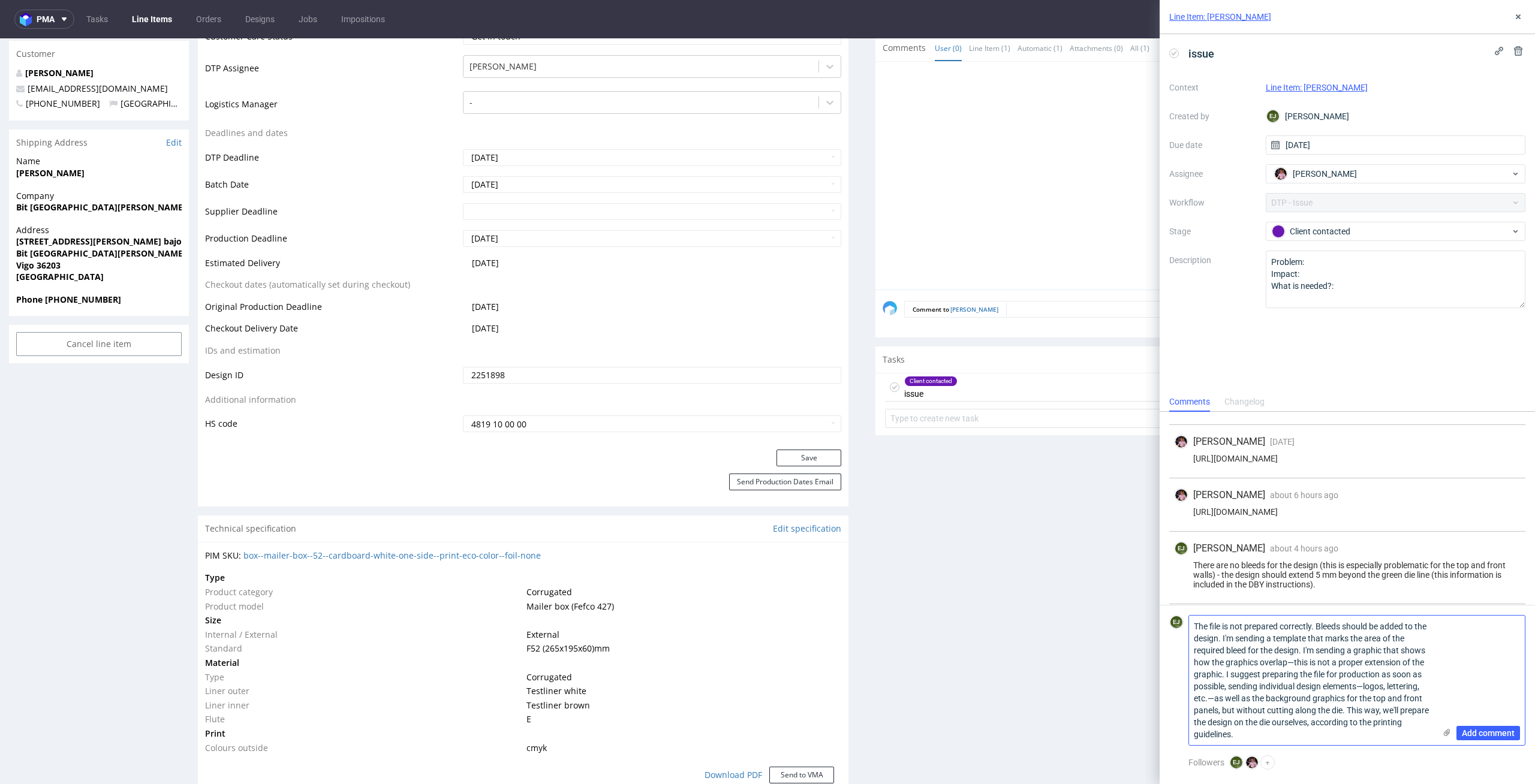
scroll to position [0, 0]
type textarea "The file is not prepared correctly. Bleeds should be added to the design. I'm s…"
click at [1449, 732] on use at bounding box center [1447, 732] width 6 height 7
click at [0, 0] on input "file" at bounding box center [0, 0] width 0 height 0
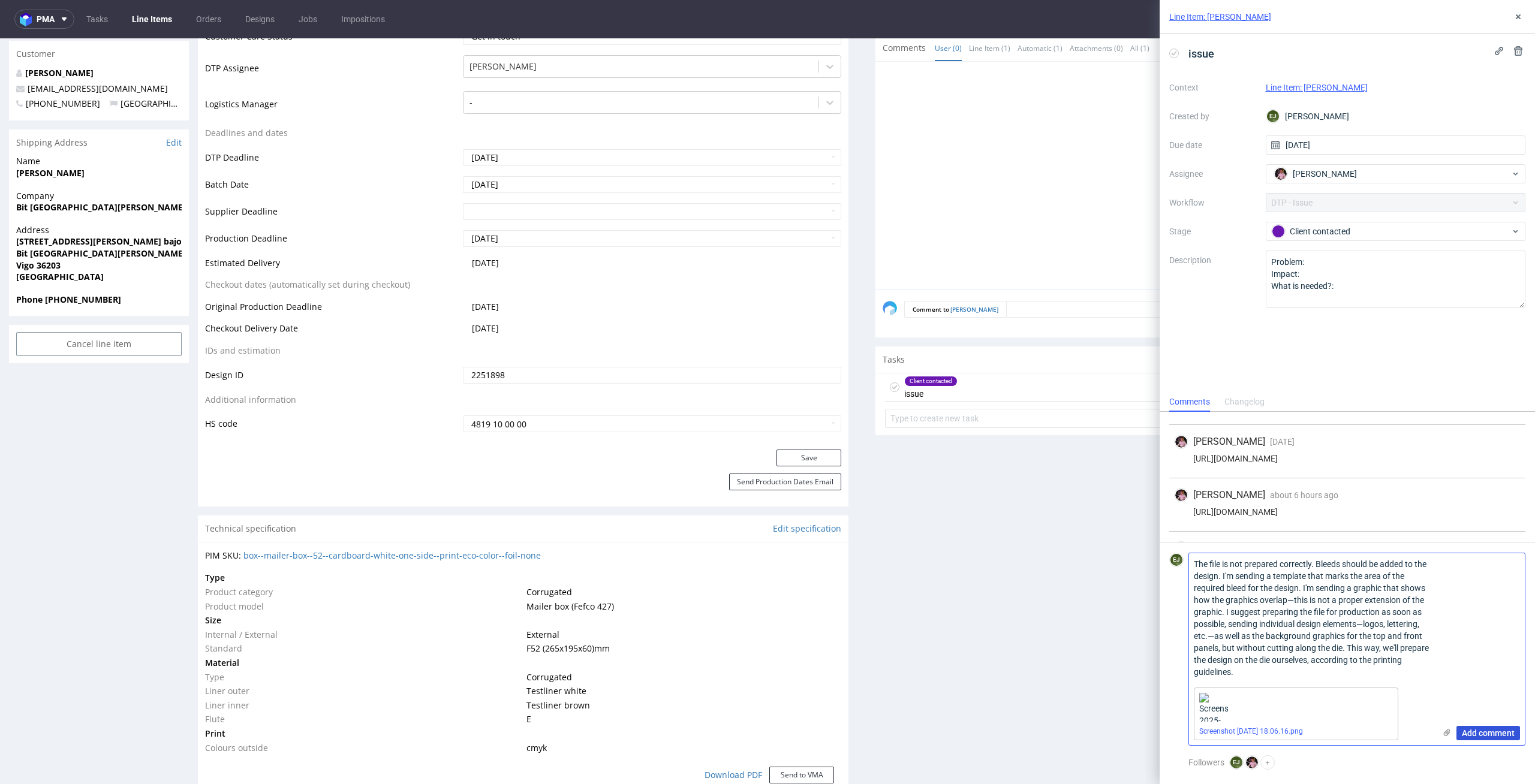
click at [1510, 732] on span "Add comment" at bounding box center [1488, 733] width 53 height 8
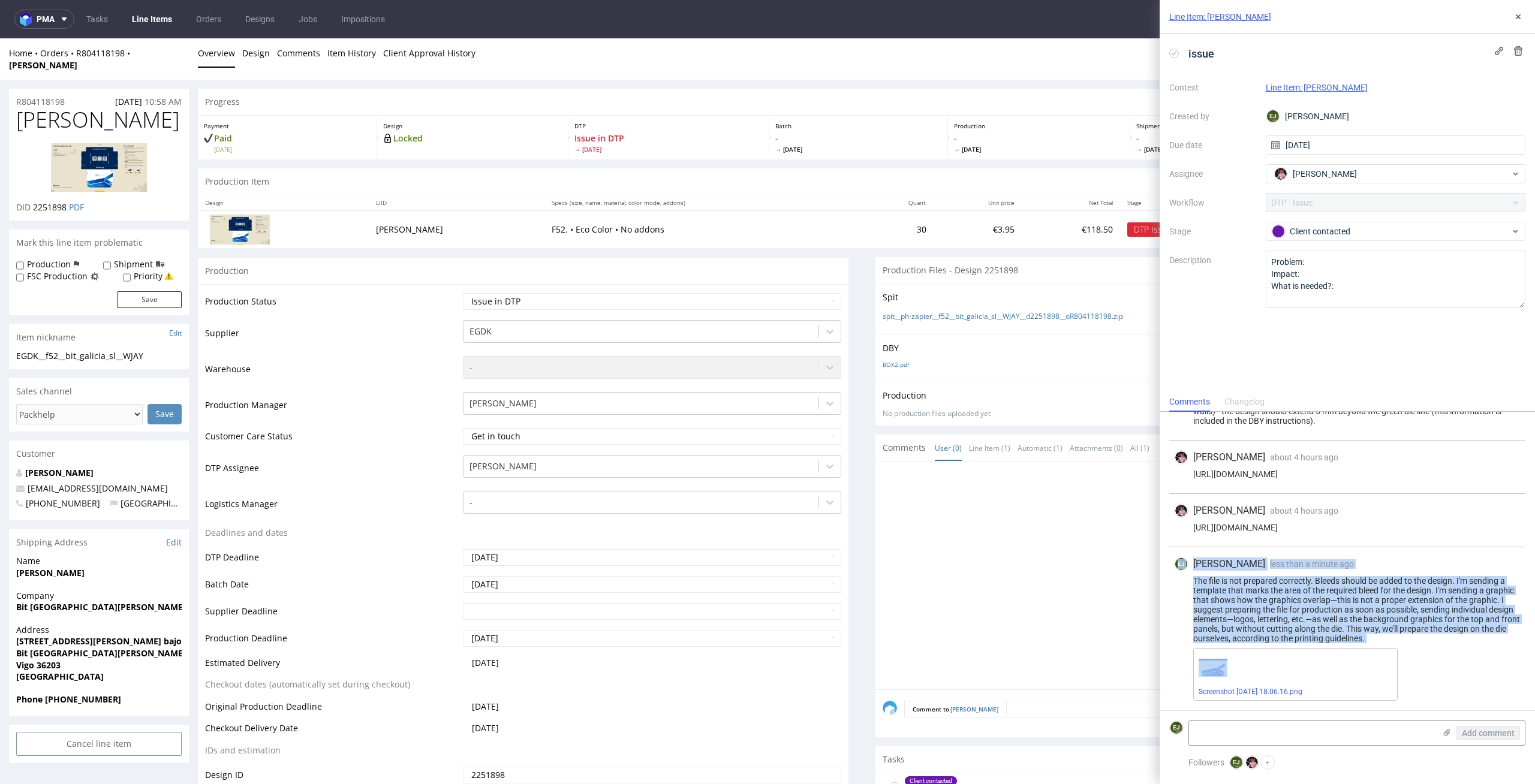
drag, startPoint x: 1419, startPoint y: 649, endPoint x: 1157, endPoint y: 564, distance: 275.4
click at [1157, 564] on div "Line Item: WJAY issue Context Line Item: [PERSON_NAME] Created by [PERSON_NAME]…" at bounding box center [1340, 392] width 390 height 784
drag, startPoint x: 1396, startPoint y: 635, endPoint x: 1187, endPoint y: 583, distance: 215.4
click at [1187, 583] on div "The file is not prepared correctly. Bleeds should be added to the design. I'm s…" at bounding box center [1347, 610] width 346 height 67
copy div "The file is not prepared correctly. Bleeds should be added to the design. I'm s…"
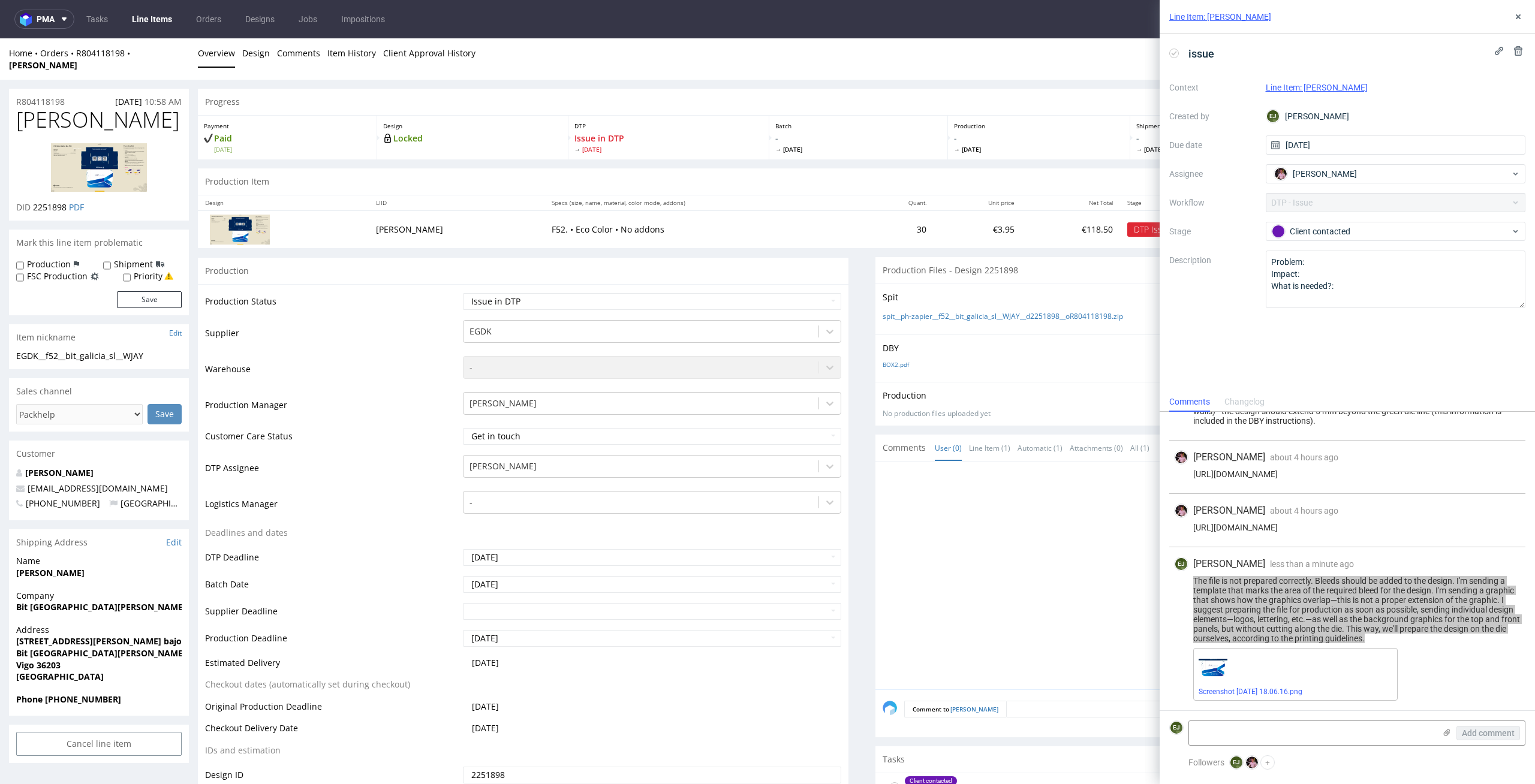
click at [488, 89] on div "Progress" at bounding box center [861, 102] width 1328 height 27
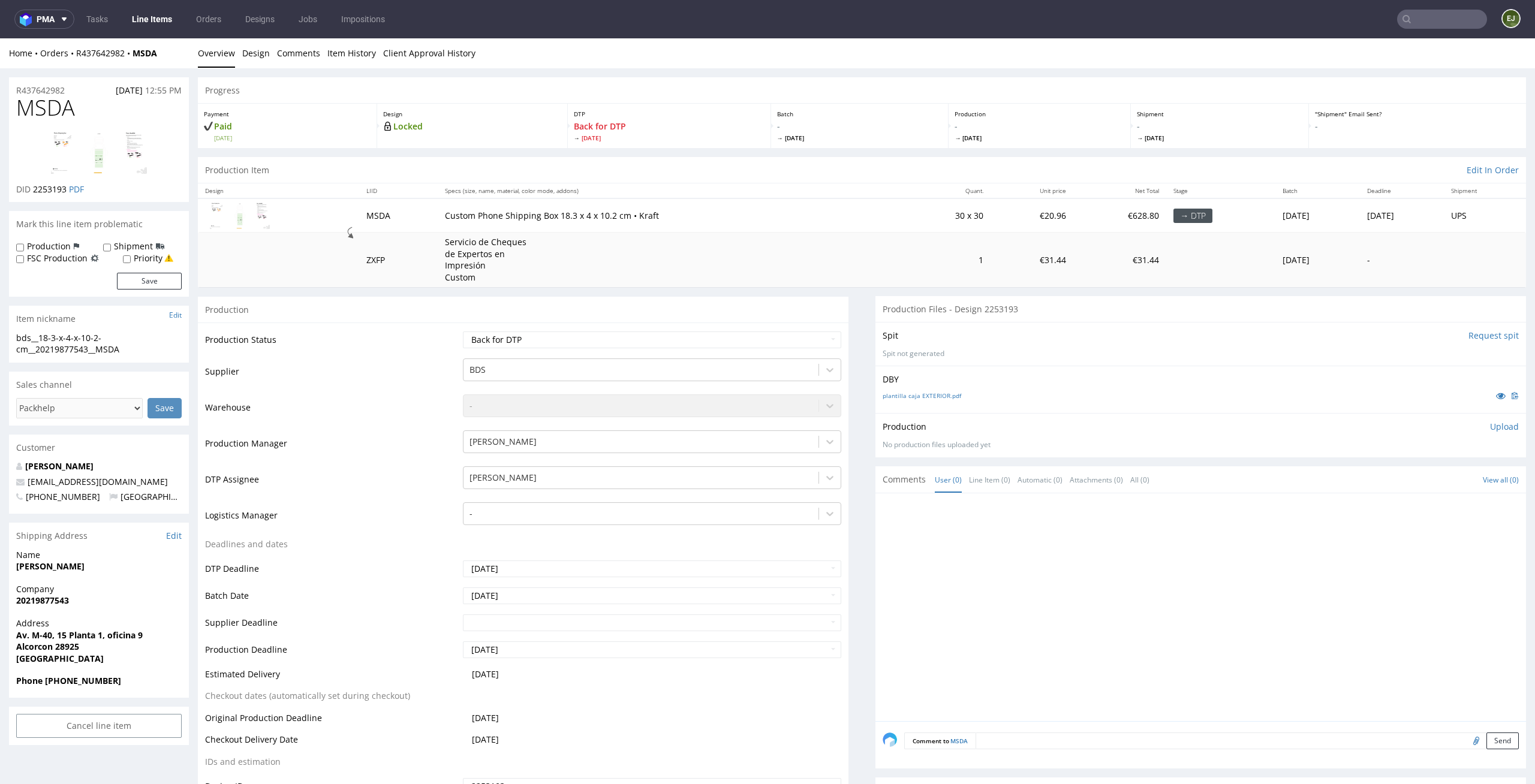
click at [1140, 335] on div "Spit Request spit" at bounding box center [1201, 336] width 636 height 12
click at [1046, 121] on p "- [DATE]" at bounding box center [1039, 131] width 170 height 22
click at [818, 338] on select "Waiting for Artwork Waiting for Diecut Waiting for Mockup Waiting for DTP Waiti…" at bounding box center [652, 340] width 379 height 17
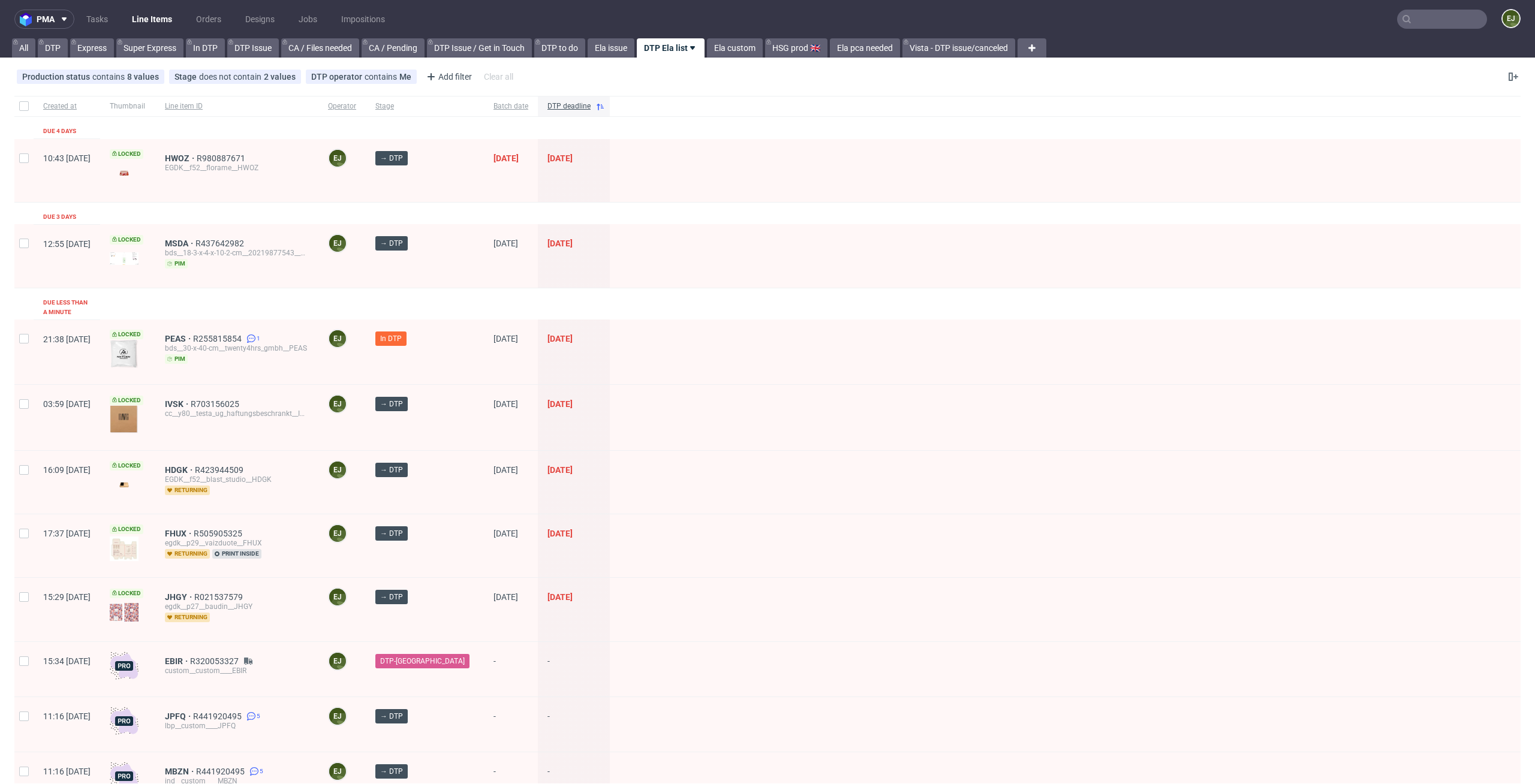
scroll to position [53, 0]
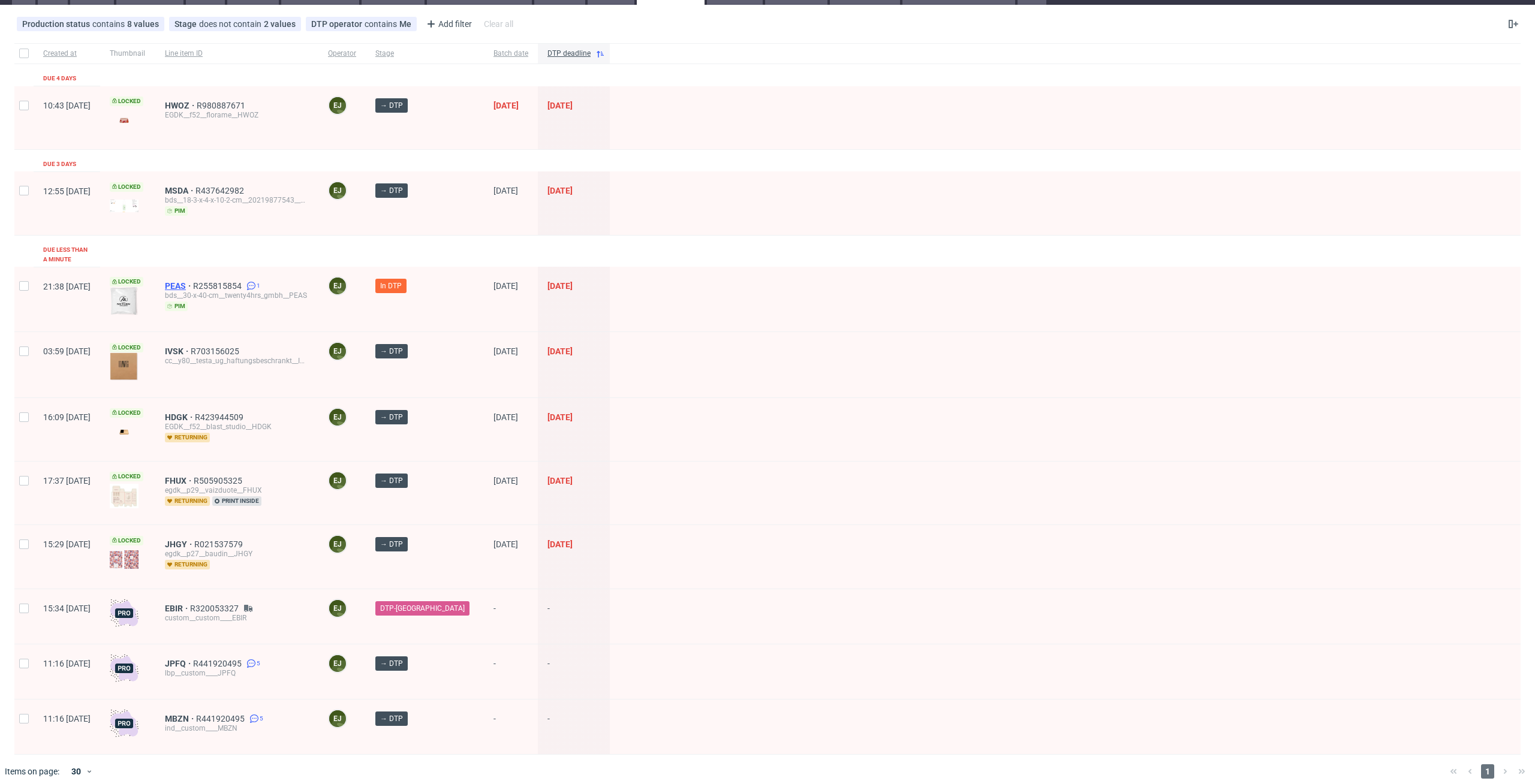
click at [193, 281] on span "PEAS" at bounding box center [179, 286] width 28 height 10
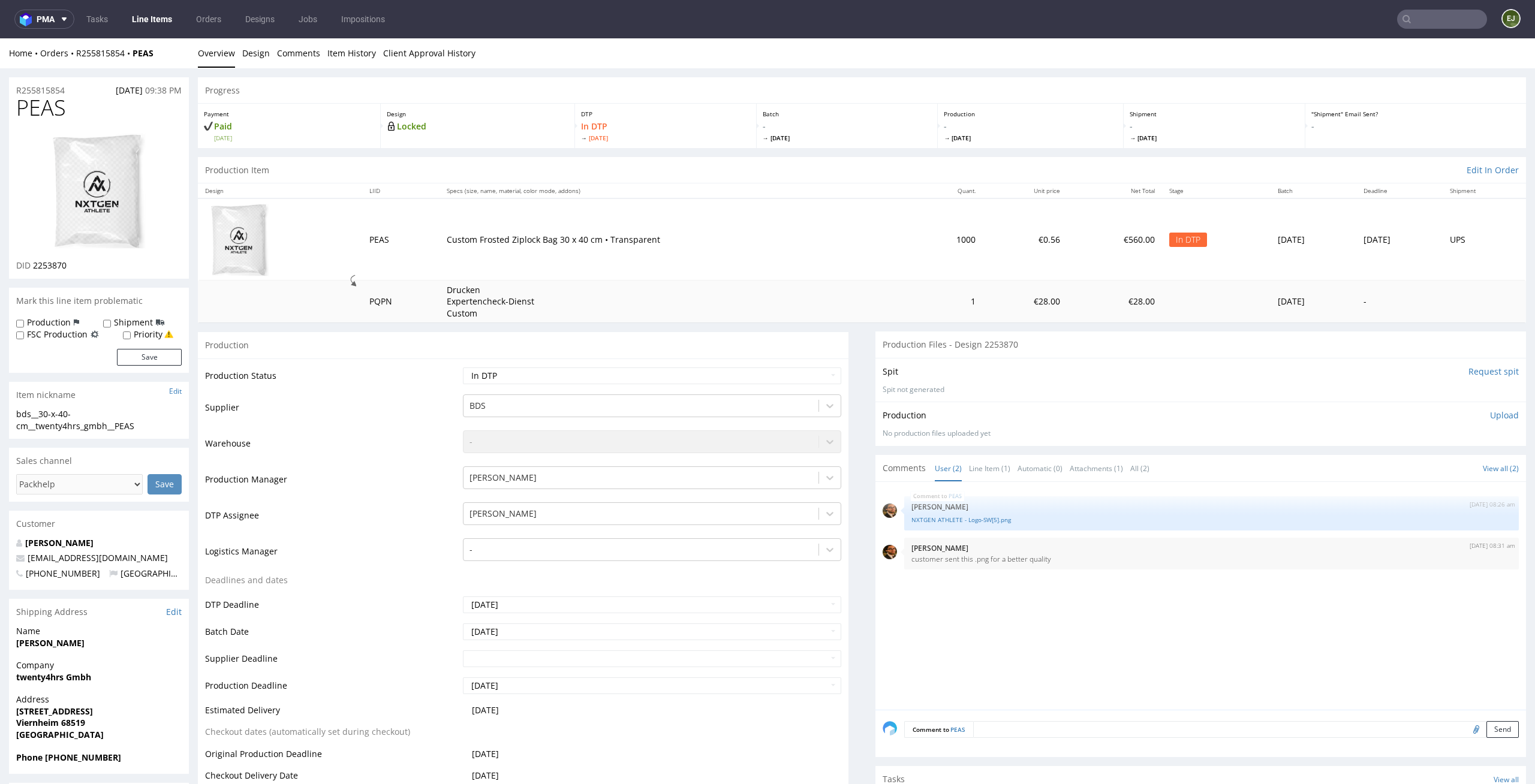
click at [43, 181] on div at bounding box center [99, 191] width 165 height 137
click at [83, 184] on img at bounding box center [99, 191] width 96 height 118
click at [228, 50] on link "Overview" at bounding box center [216, 53] width 37 height 29
click at [255, 50] on link "Design" at bounding box center [256, 53] width 27 height 29
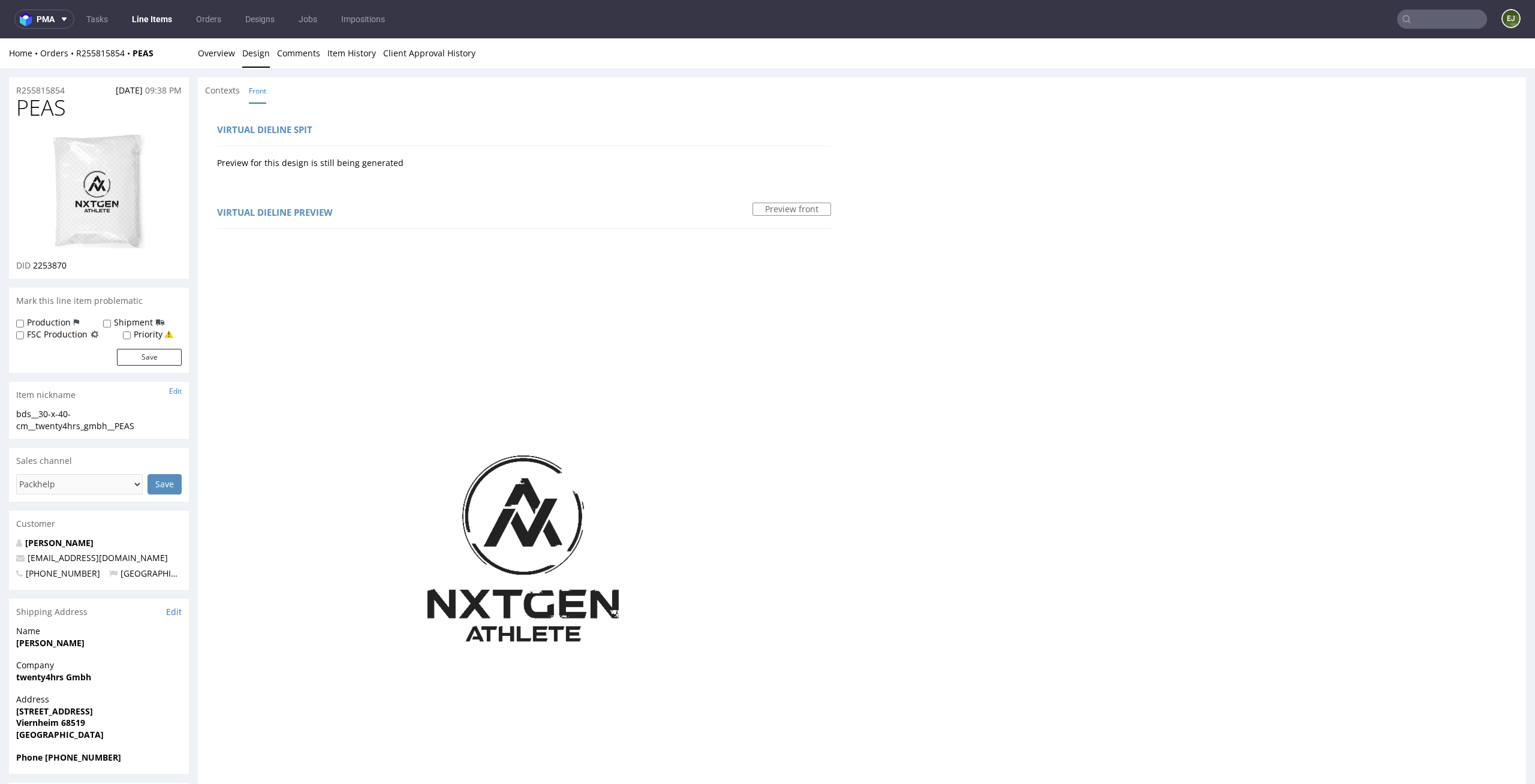
scroll to position [518, 0]
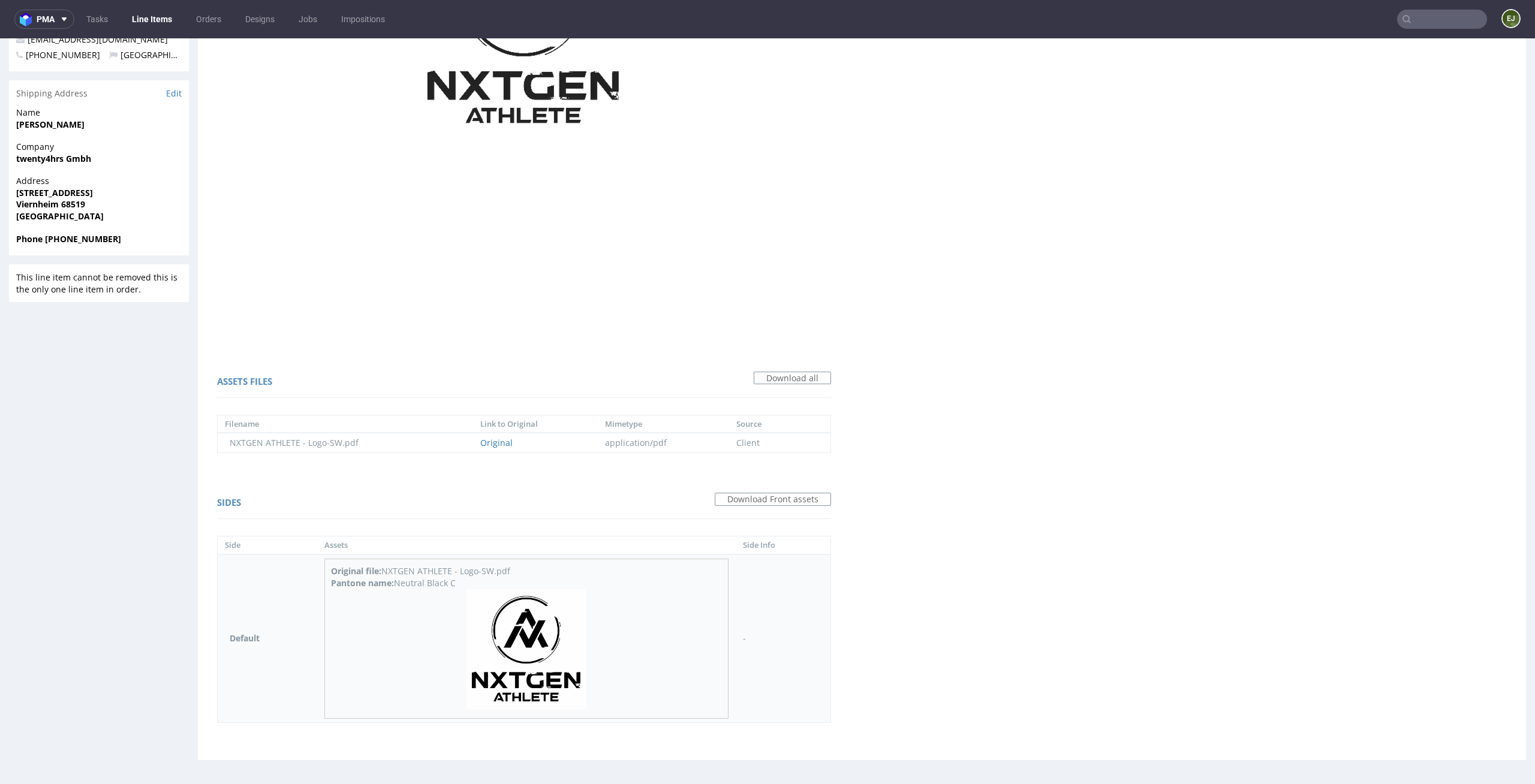
click at [545, 641] on img at bounding box center [526, 649] width 120 height 120
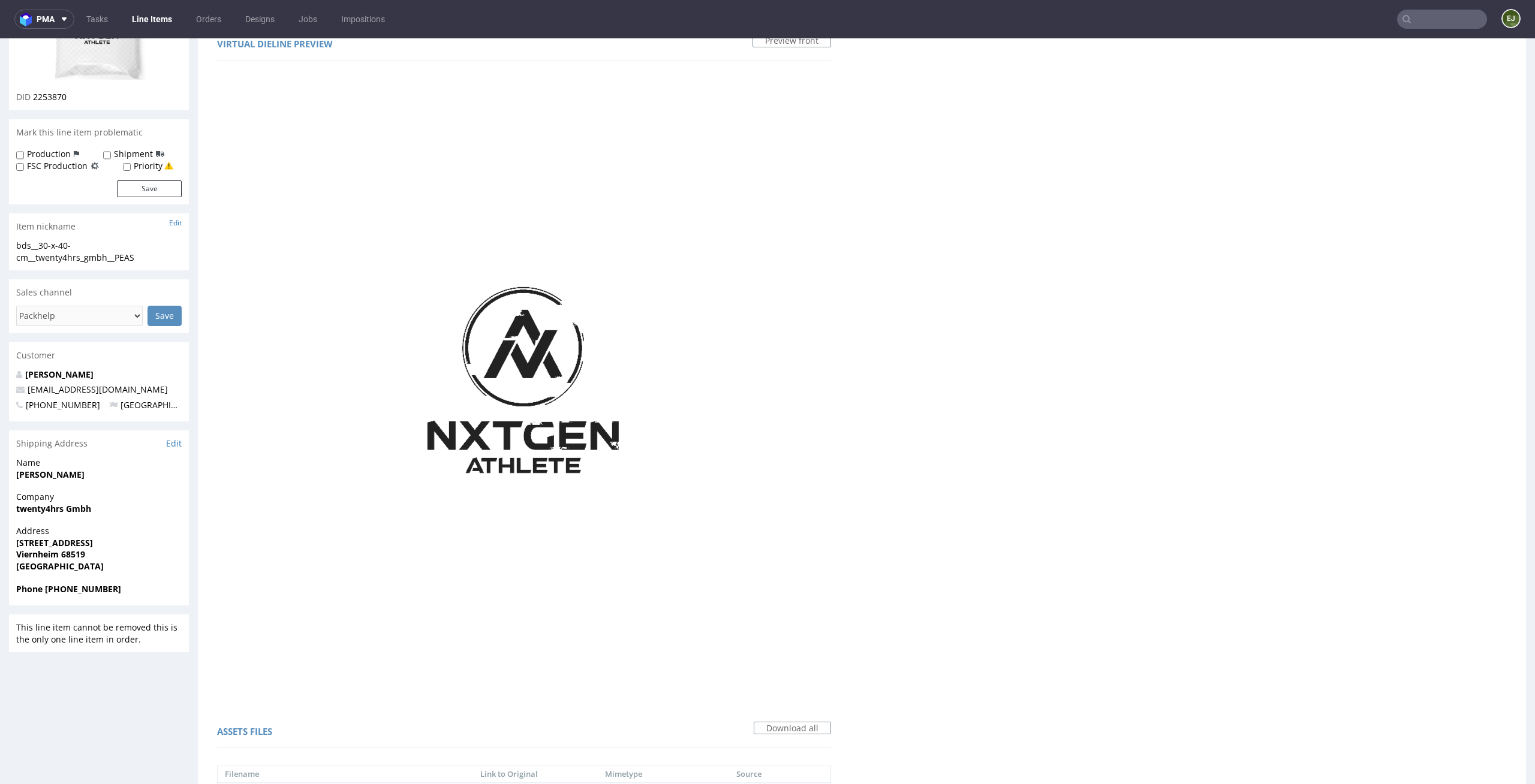
scroll to position [0, 0]
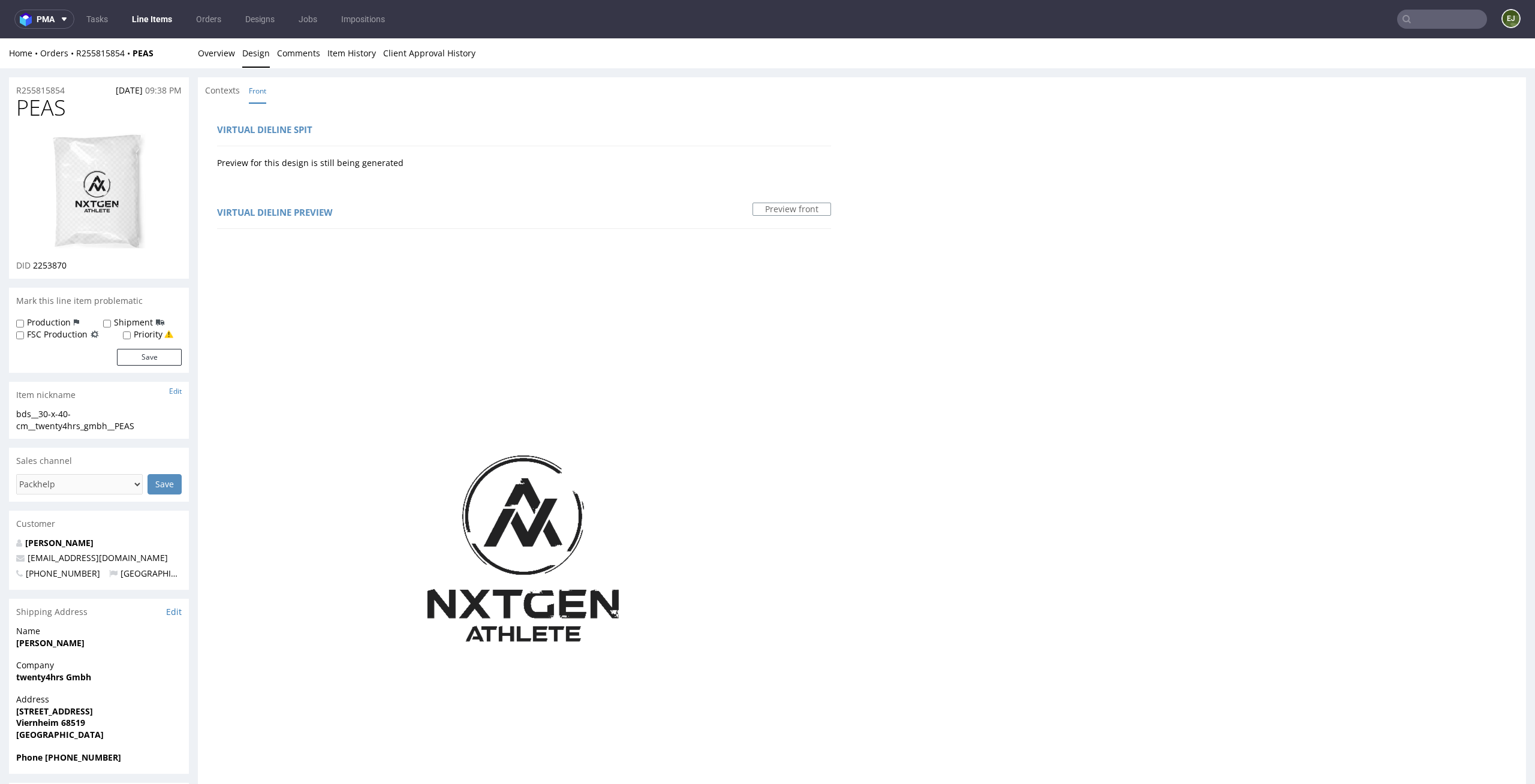
click at [236, 43] on div "Home Orders R255815854 PEAS Overview Design Comments Item History Client Approv…" at bounding box center [768, 53] width 1535 height 30
click at [210, 48] on link "Overview" at bounding box center [216, 53] width 37 height 29
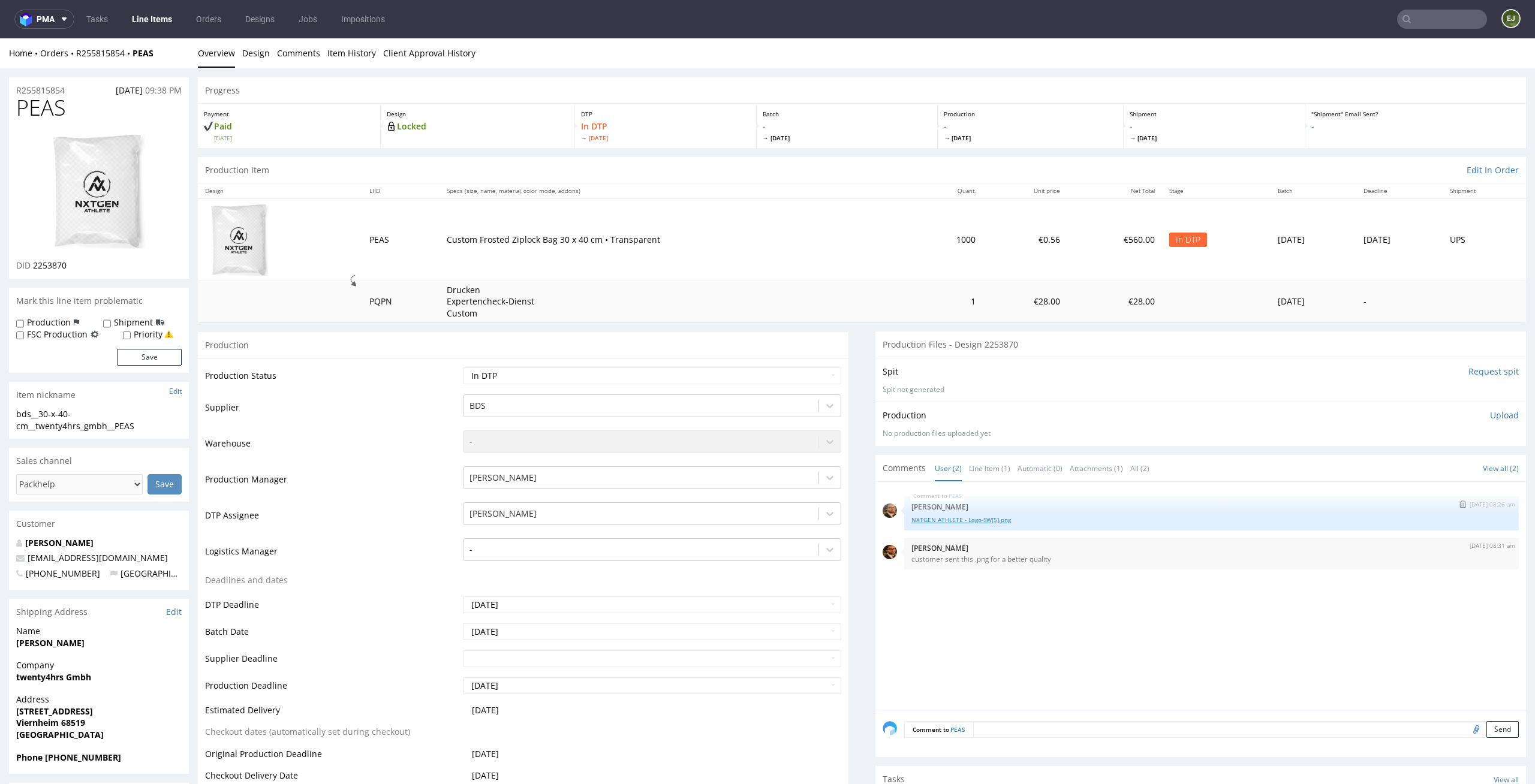
click at [997, 519] on link "NXTGEN ATHLETE - Logo-SW[5].png" at bounding box center [1211, 520] width 600 height 9
drag, startPoint x: 78, startPoint y: 111, endPoint x: 0, endPoint y: 107, distance: 78.1
copy span "PEAS"
drag, startPoint x: 77, startPoint y: 273, endPoint x: 34, endPoint y: 268, distance: 43.3
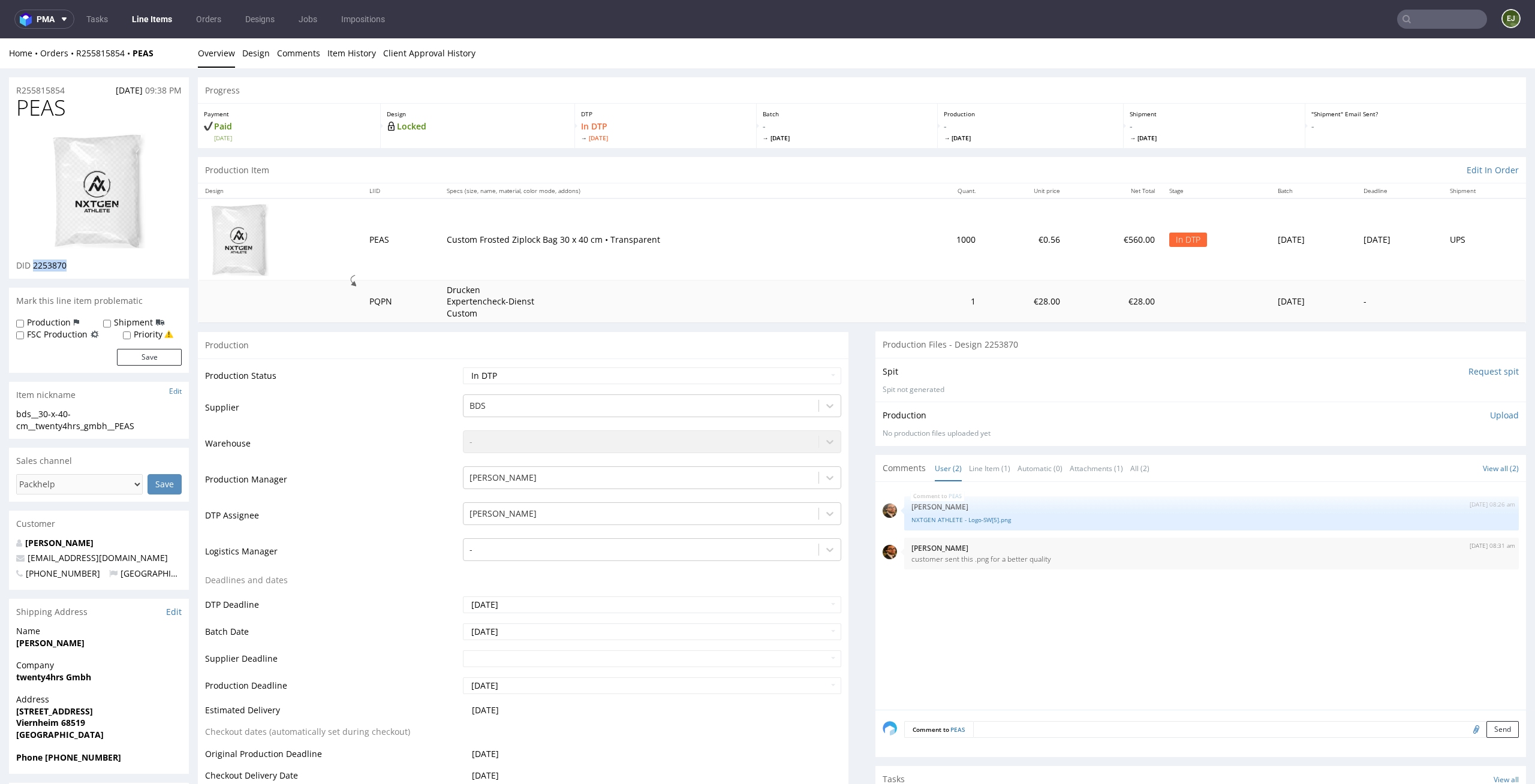
click at [34, 268] on div "PEAS DID 2253870" at bounding box center [99, 187] width 180 height 182
copy span "2253870"
drag, startPoint x: 139, startPoint y: 426, endPoint x: 2, endPoint y: 408, distance: 138.2
copy div "bds__30-x-40-cm__twenty4hrs_gmbh__PEAS"
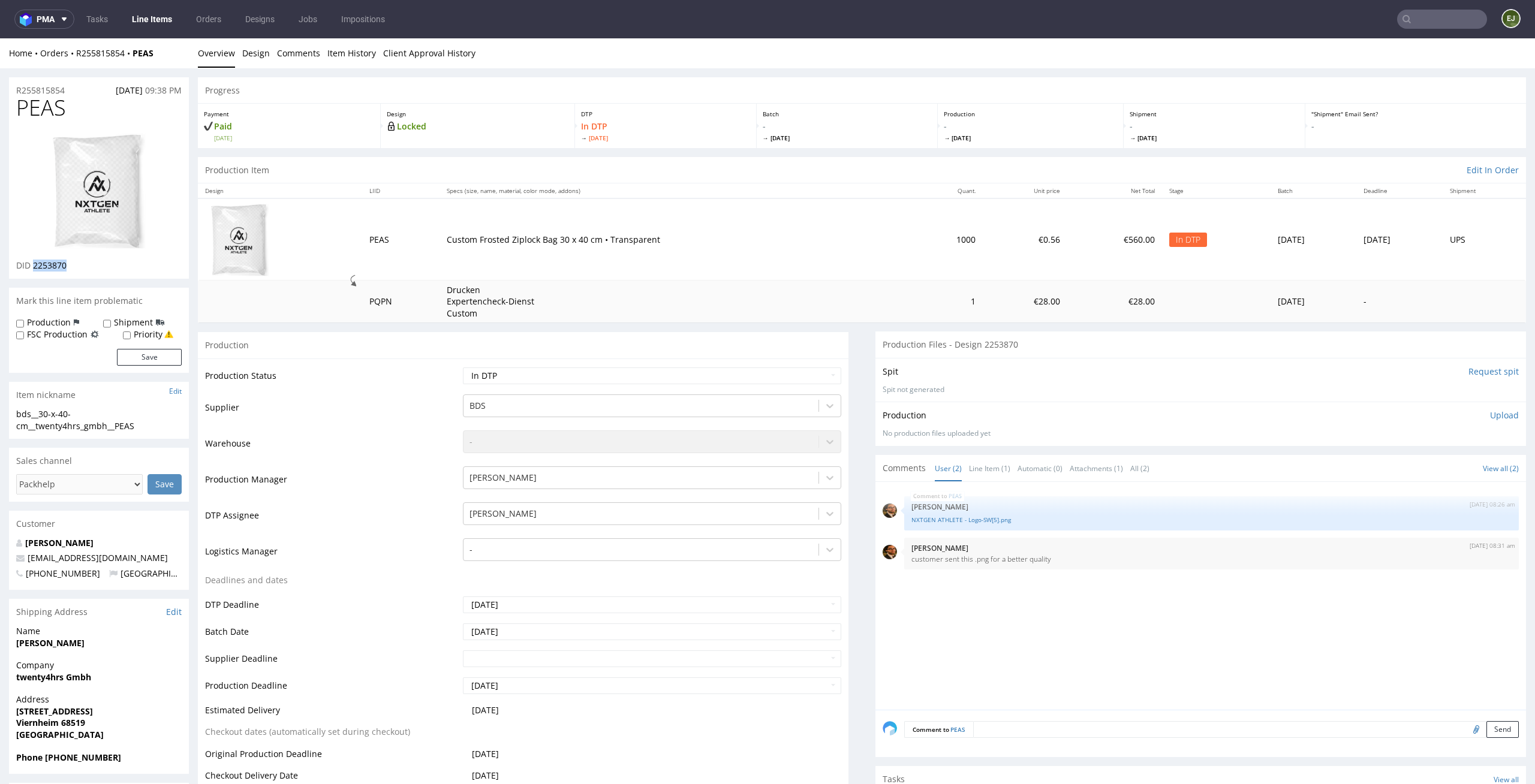
drag, startPoint x: 82, startPoint y: 271, endPoint x: 34, endPoint y: 267, distance: 48.2
click at [34, 267] on div "PEAS DID 2253870" at bounding box center [99, 187] width 180 height 182
copy span "2253870"
drag, startPoint x: 72, startPoint y: 87, endPoint x: 0, endPoint y: 87, distance: 72.0
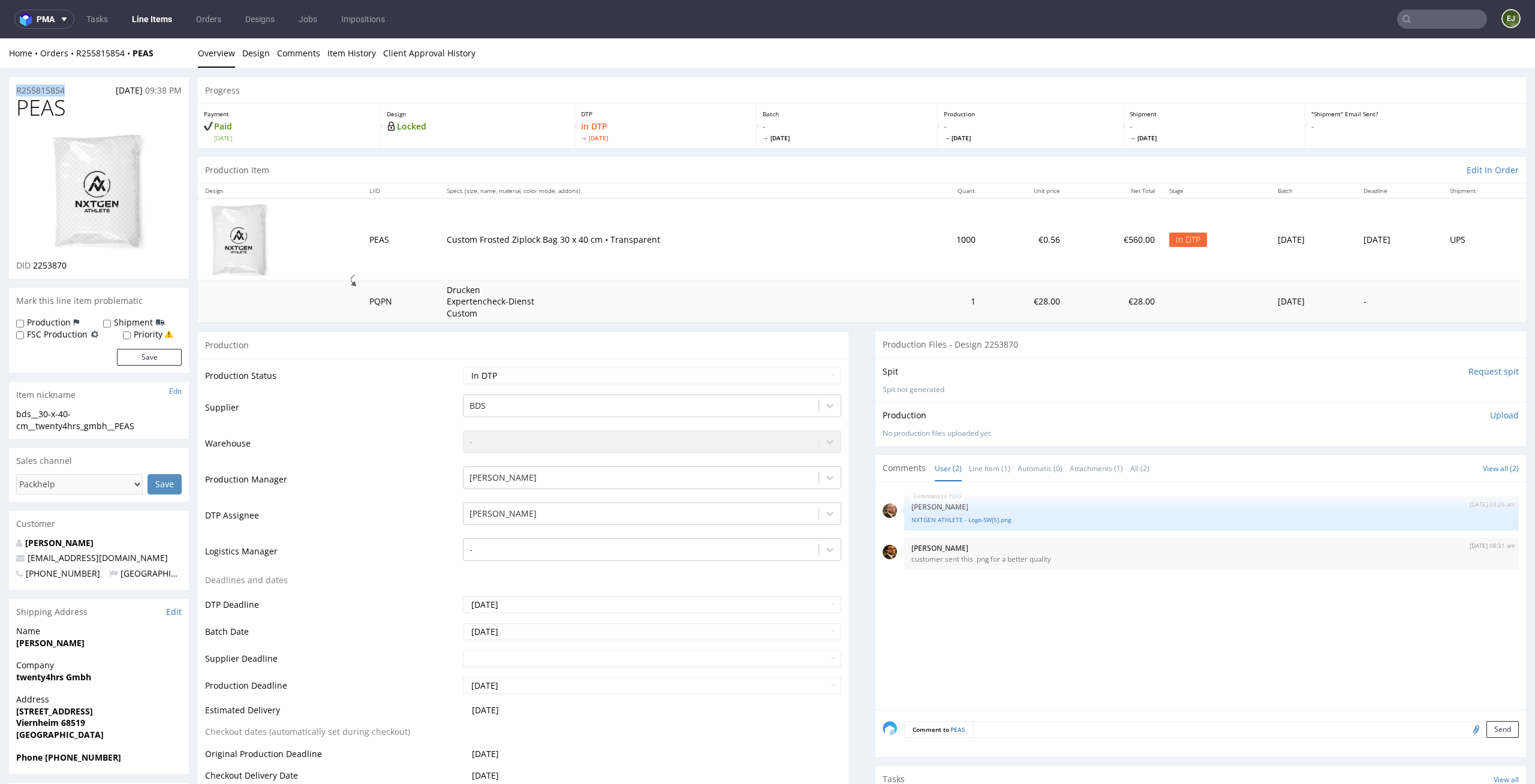
copy p "R255815854"
click at [249, 62] on link "Design" at bounding box center [256, 53] width 27 height 29
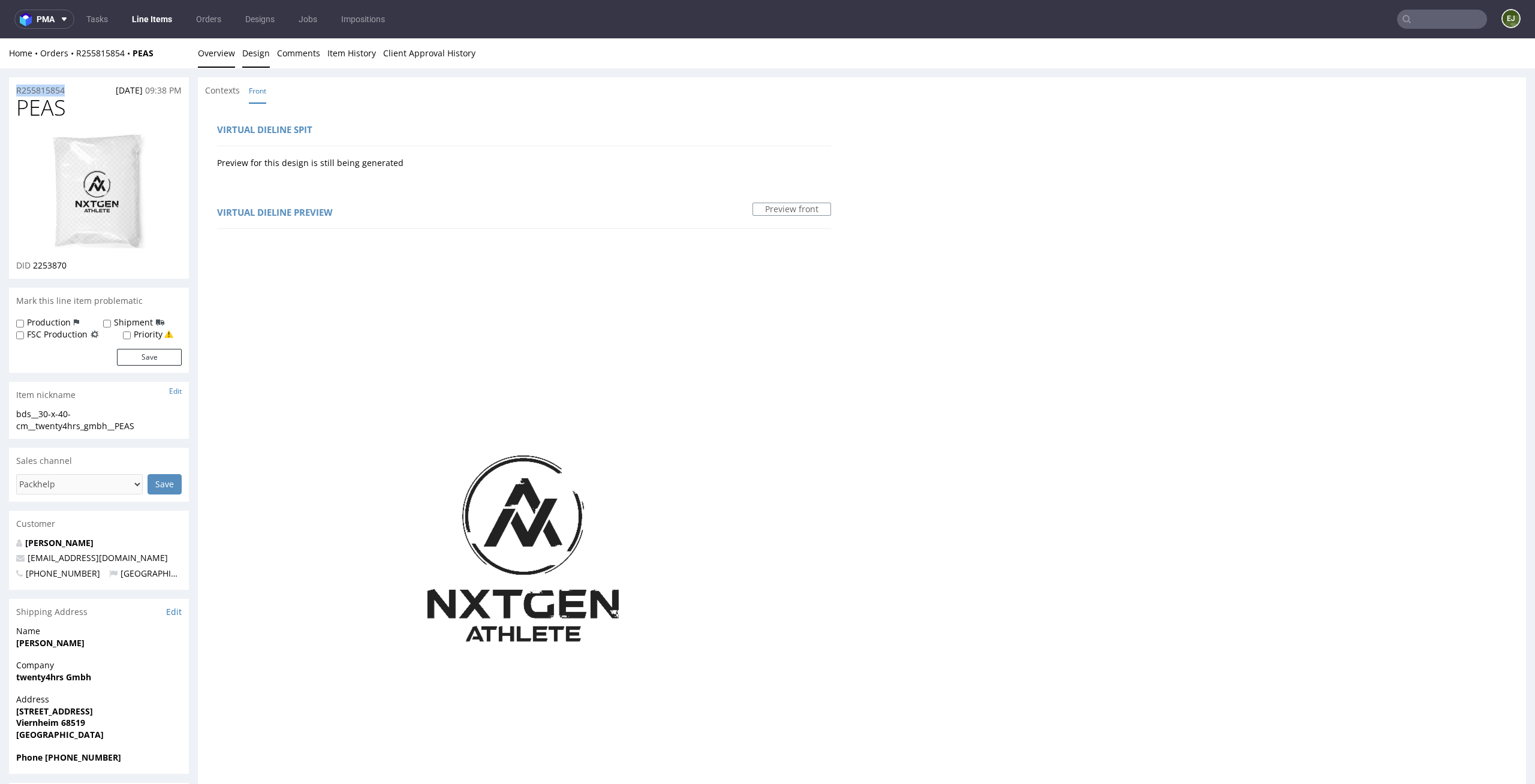
click at [212, 58] on link "Overview" at bounding box center [216, 53] width 37 height 29
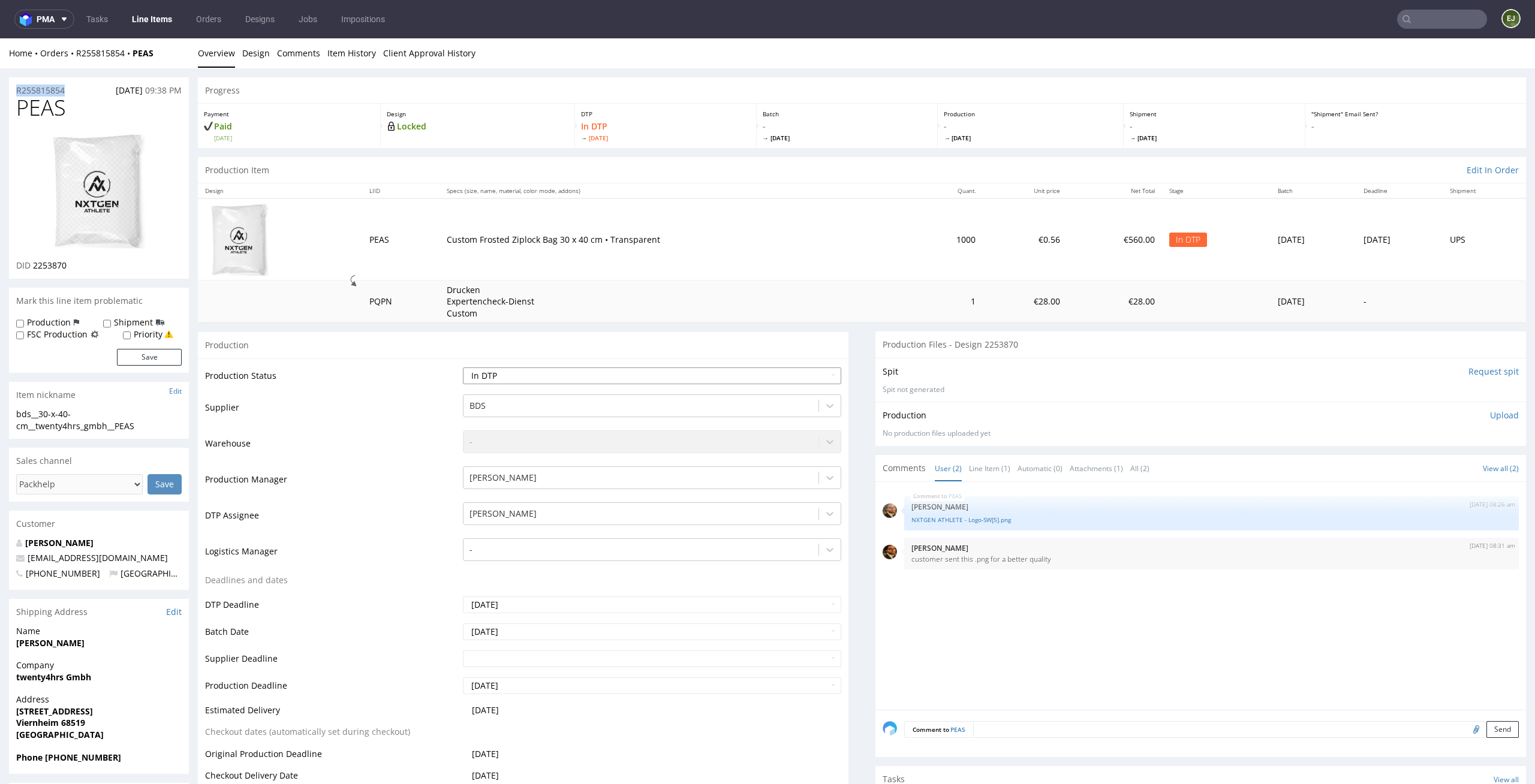
click at [734, 373] on select "Waiting for Artwork Waiting for Diecut Waiting for Mockup Waiting for DTP Waiti…" at bounding box center [652, 376] width 379 height 17
select select "dtp_ca_needed"
click at [463, 367] on select "Waiting for Artwork Waiting for Diecut Waiting for Mockup Waiting for DTP Waiti…" at bounding box center [652, 376] width 379 height 17
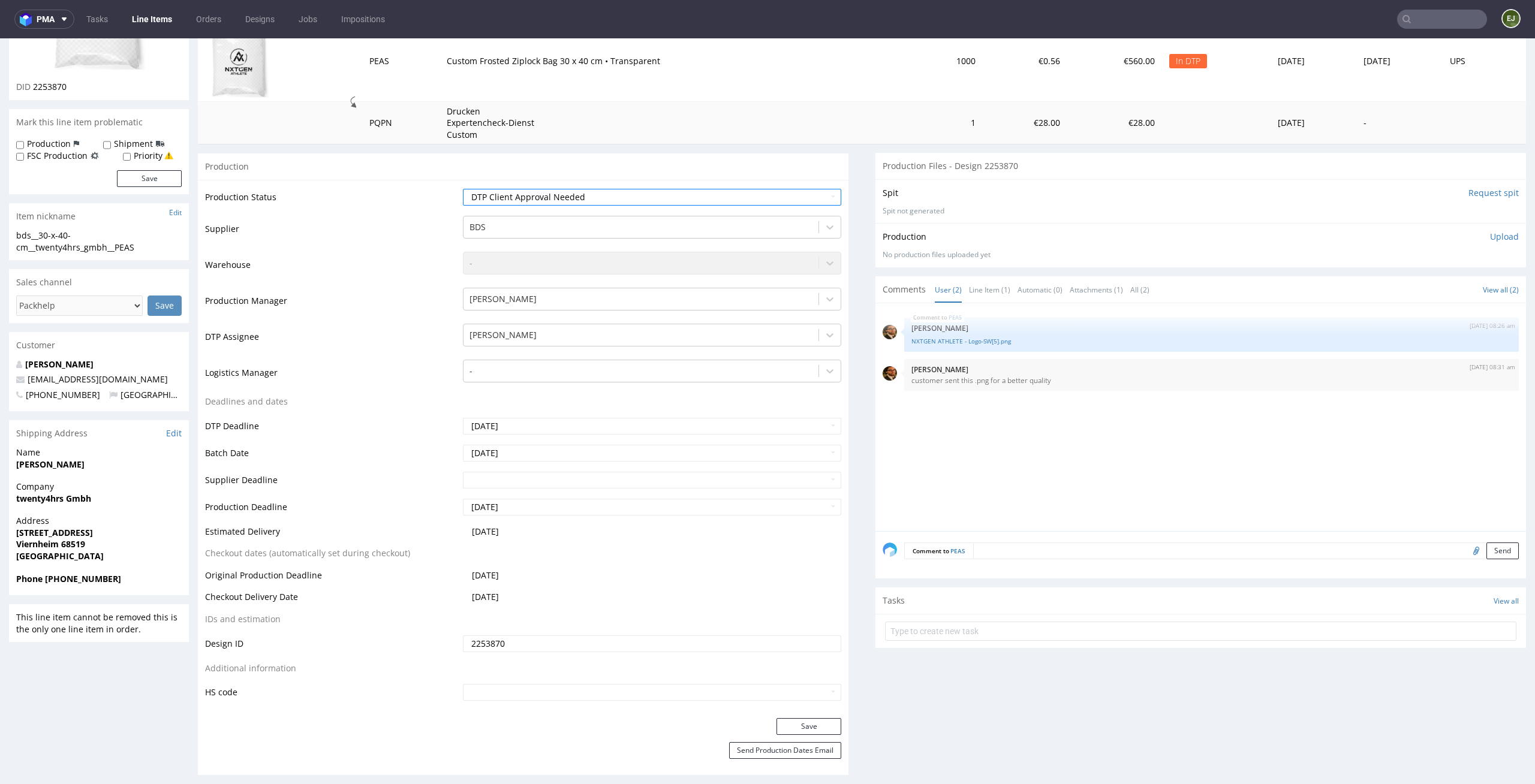
scroll to position [342, 0]
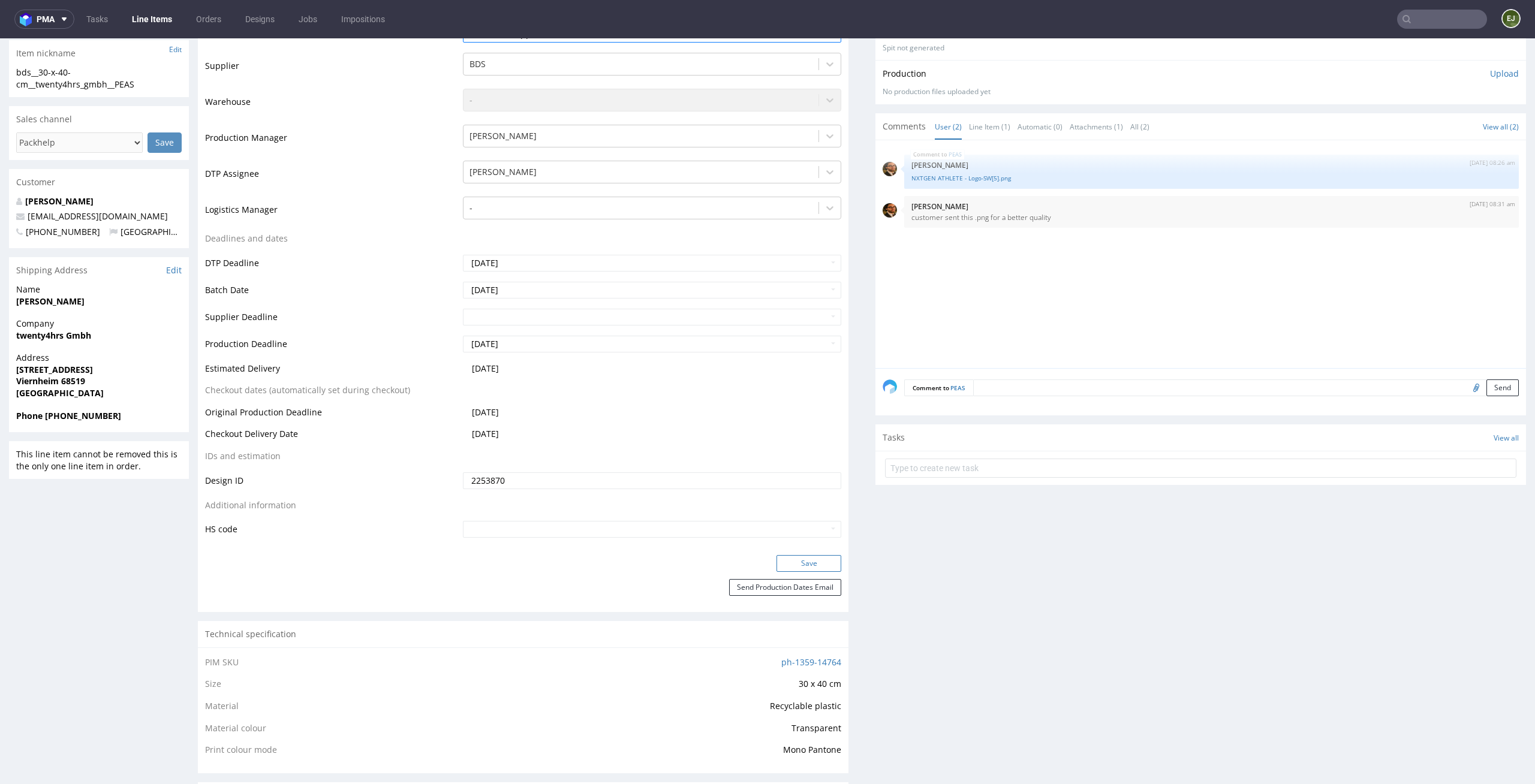
click at [803, 558] on button "Save" at bounding box center [809, 563] width 64 height 17
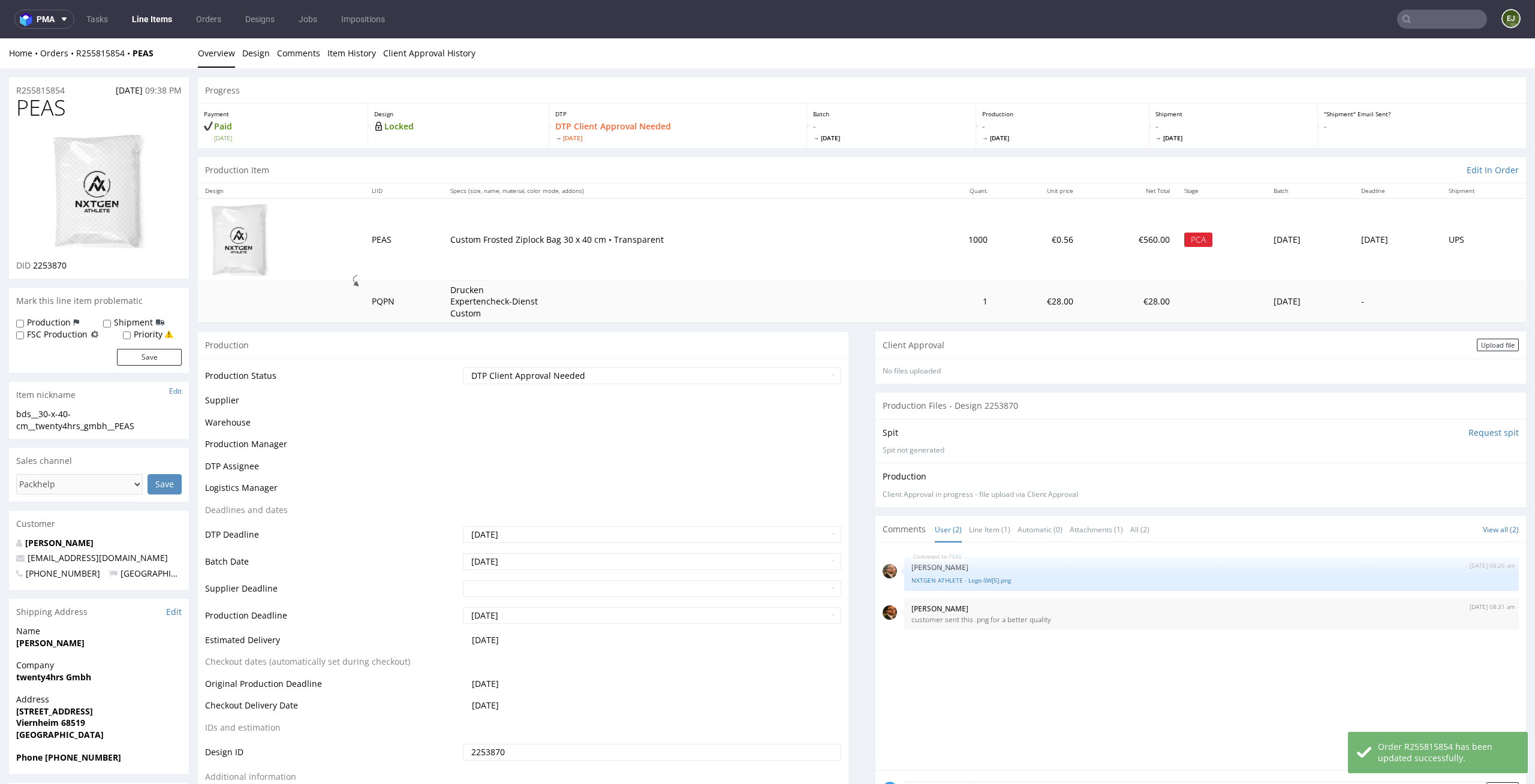
scroll to position [0, 0]
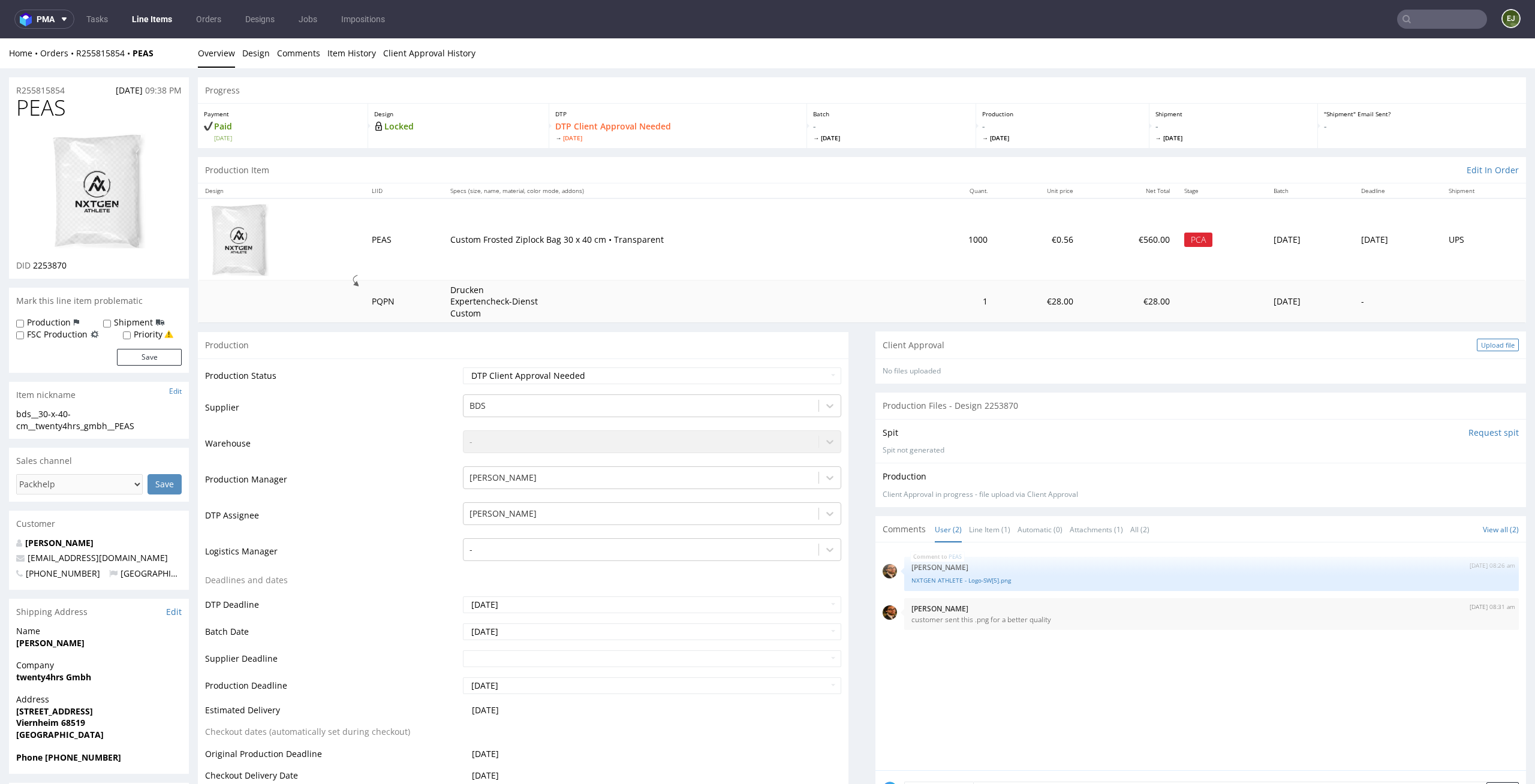
click at [1487, 338] on div "Upload file" at bounding box center [1498, 345] width 42 height 13
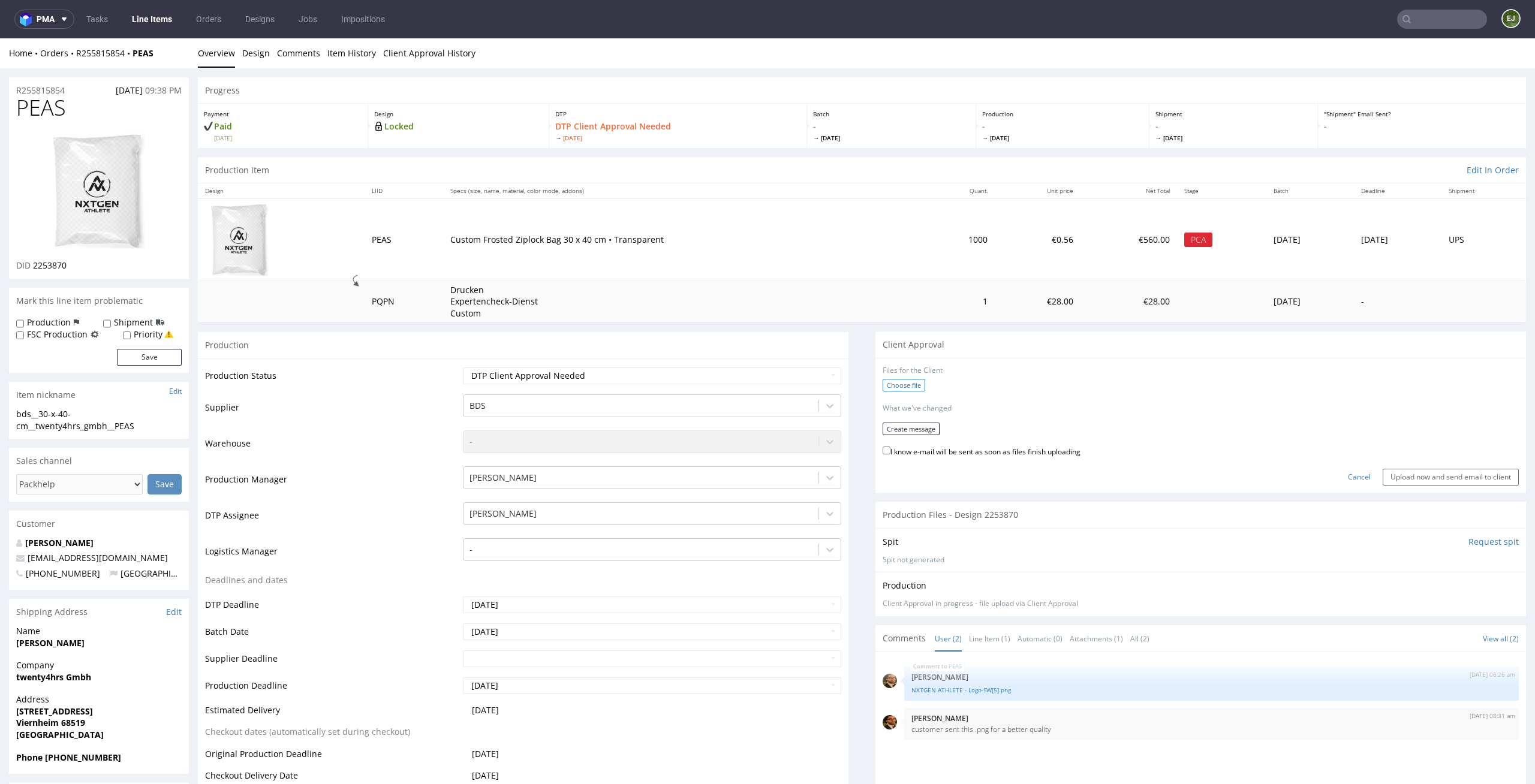
click at [900, 387] on label "Choose file" at bounding box center [903, 385] width 43 height 13
click at [0, 39] on input "Choose file" at bounding box center [0, 39] width 0 height 0
click at [909, 420] on button "Create message" at bounding box center [910, 425] width 57 height 13
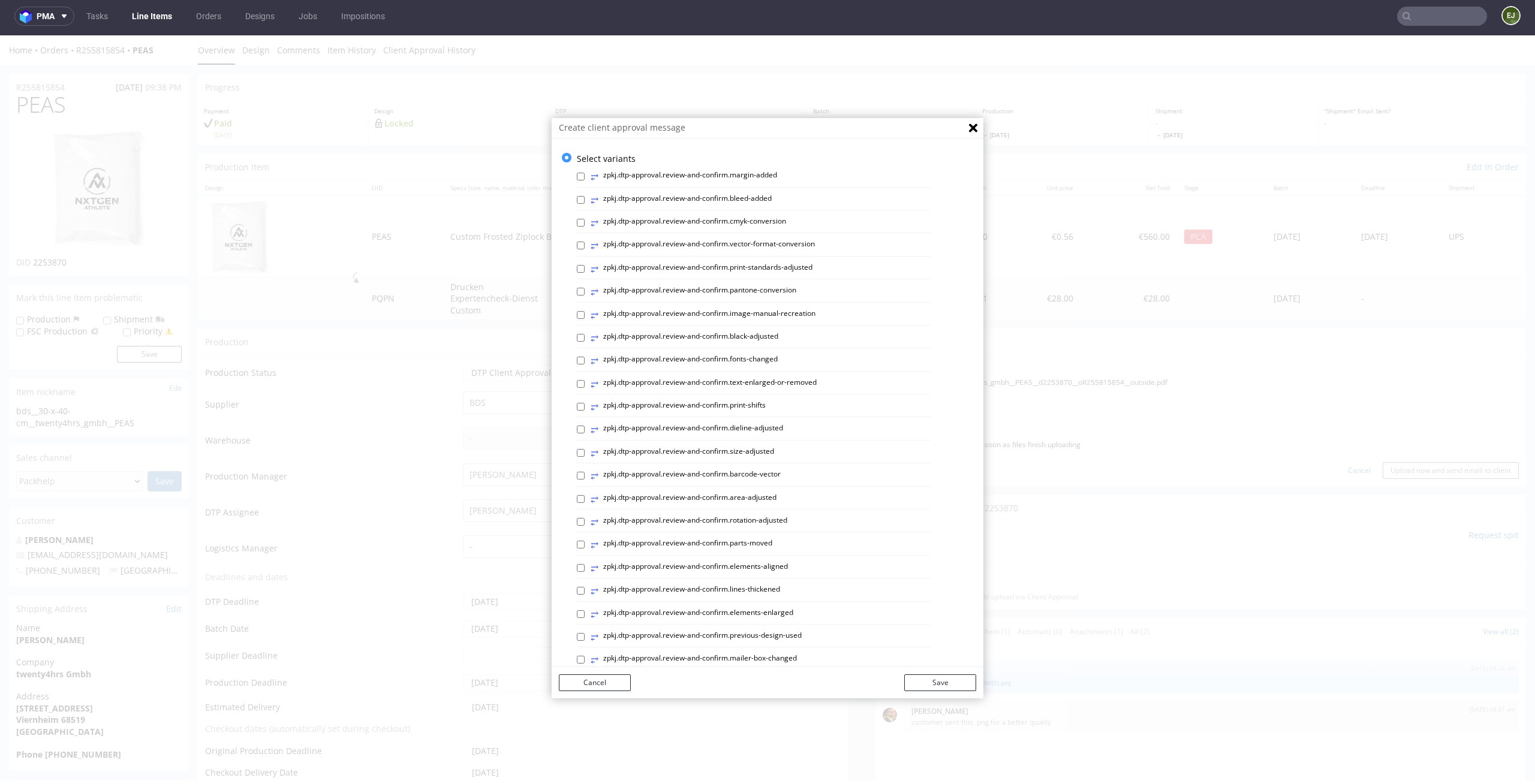
scroll to position [329, 0]
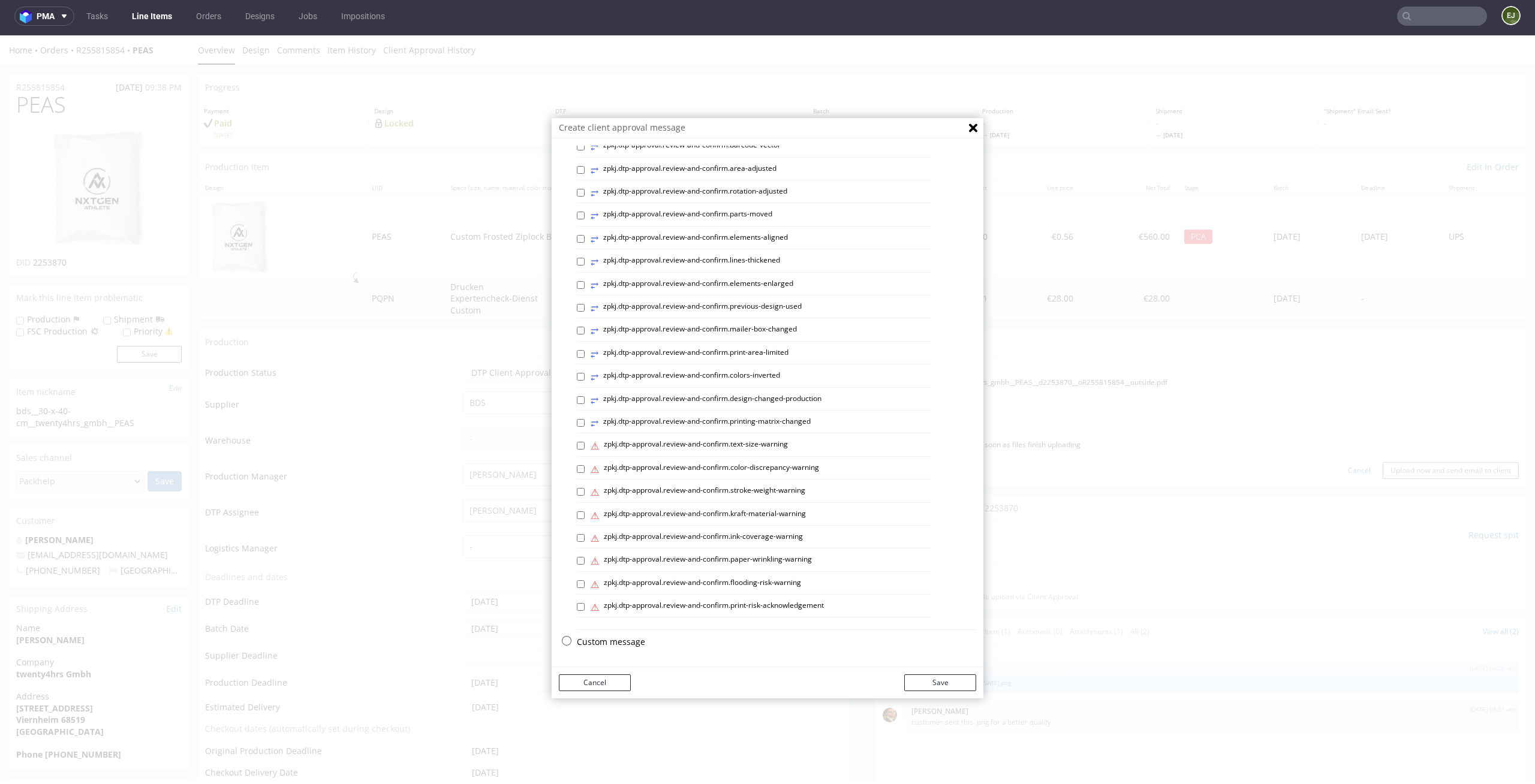
click at [631, 635] on div "Select variants ⥂ zpkj.dtp-approval.review-and-confirm.margin-added ⥂ zpkj.dtp-…" at bounding box center [768, 238] width 432 height 830
click at [622, 641] on p "Custom message" at bounding box center [777, 642] width 400 height 12
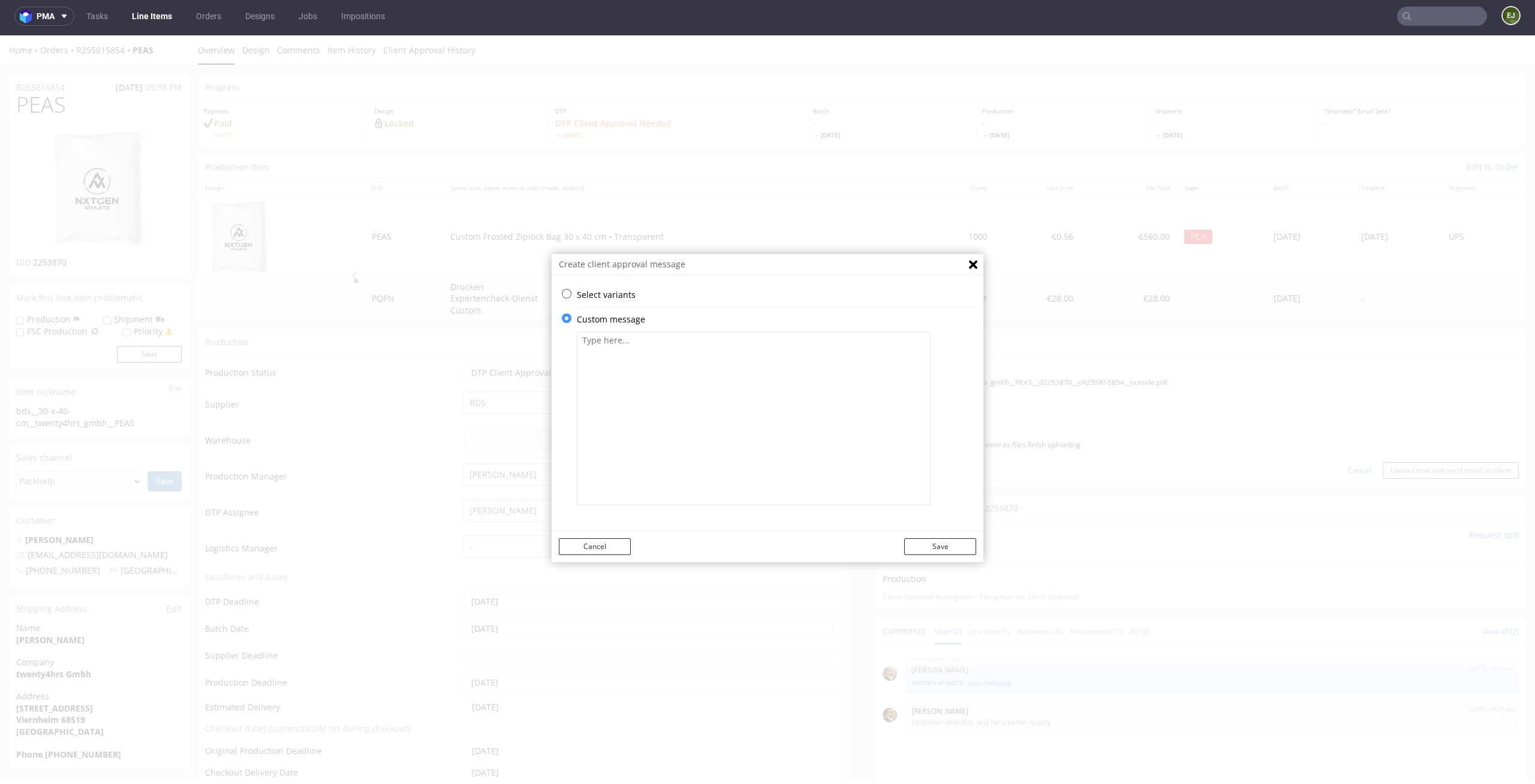
scroll to position [0, 0]
click at [699, 341] on textarea at bounding box center [753, 418] width 354 height 174
paste textarea "Due to the need to convert to vector files, some elements were recreated manual…"
type textarea "Due to the need to convert to vector files, some elements were recreated manual…"
click at [933, 539] on button "Save" at bounding box center [940, 546] width 72 height 17
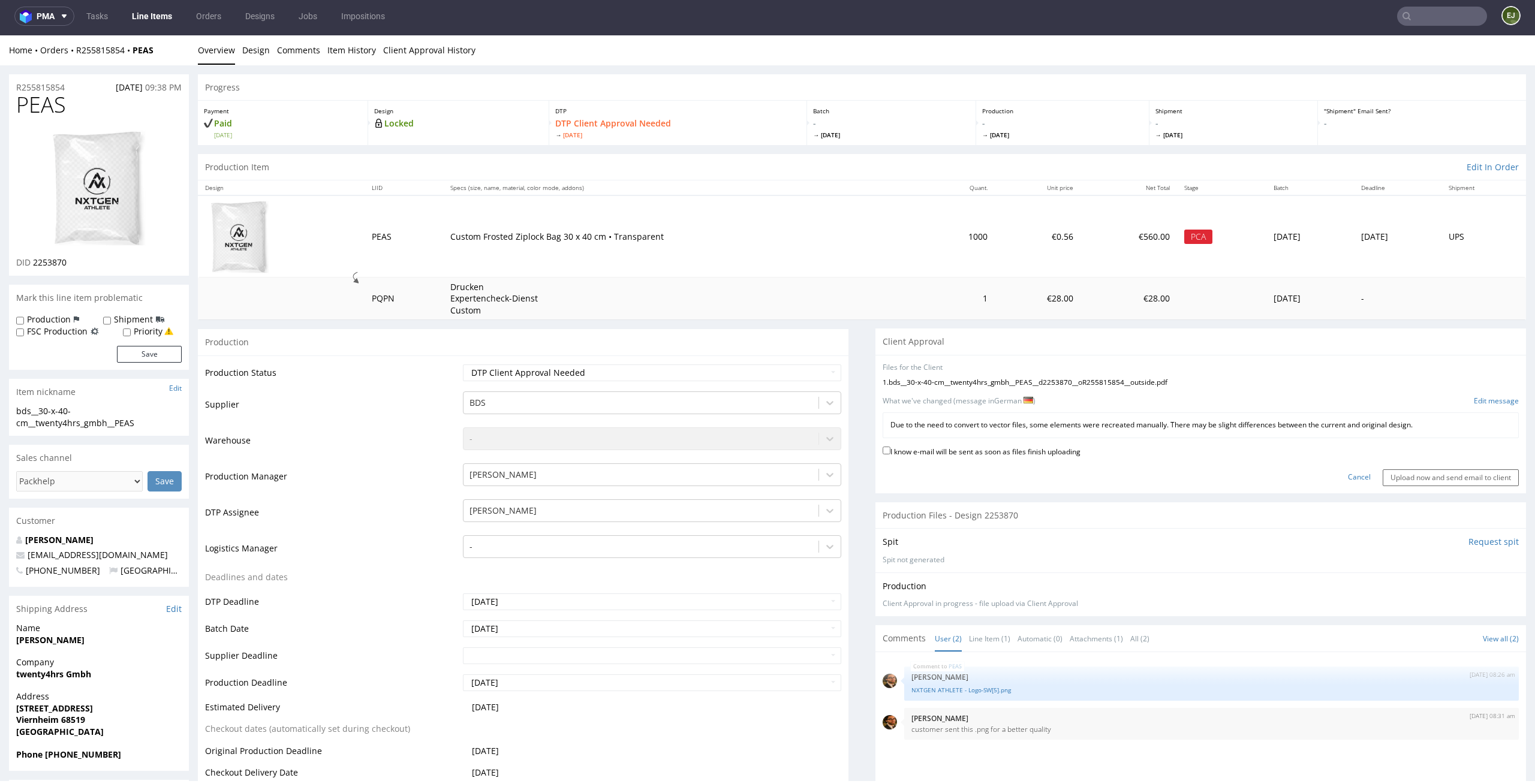
click at [1035, 446] on label "I know e-mail will be sent as soon as files finish uploading" at bounding box center [981, 451] width 198 height 13
click at [890, 446] on input "I know e-mail will be sent as soon as files finish uploading" at bounding box center [886, 450] width 8 height 8
checkbox input "true"
click at [1409, 476] on input "Upload now and send email to client" at bounding box center [1451, 478] width 136 height 17
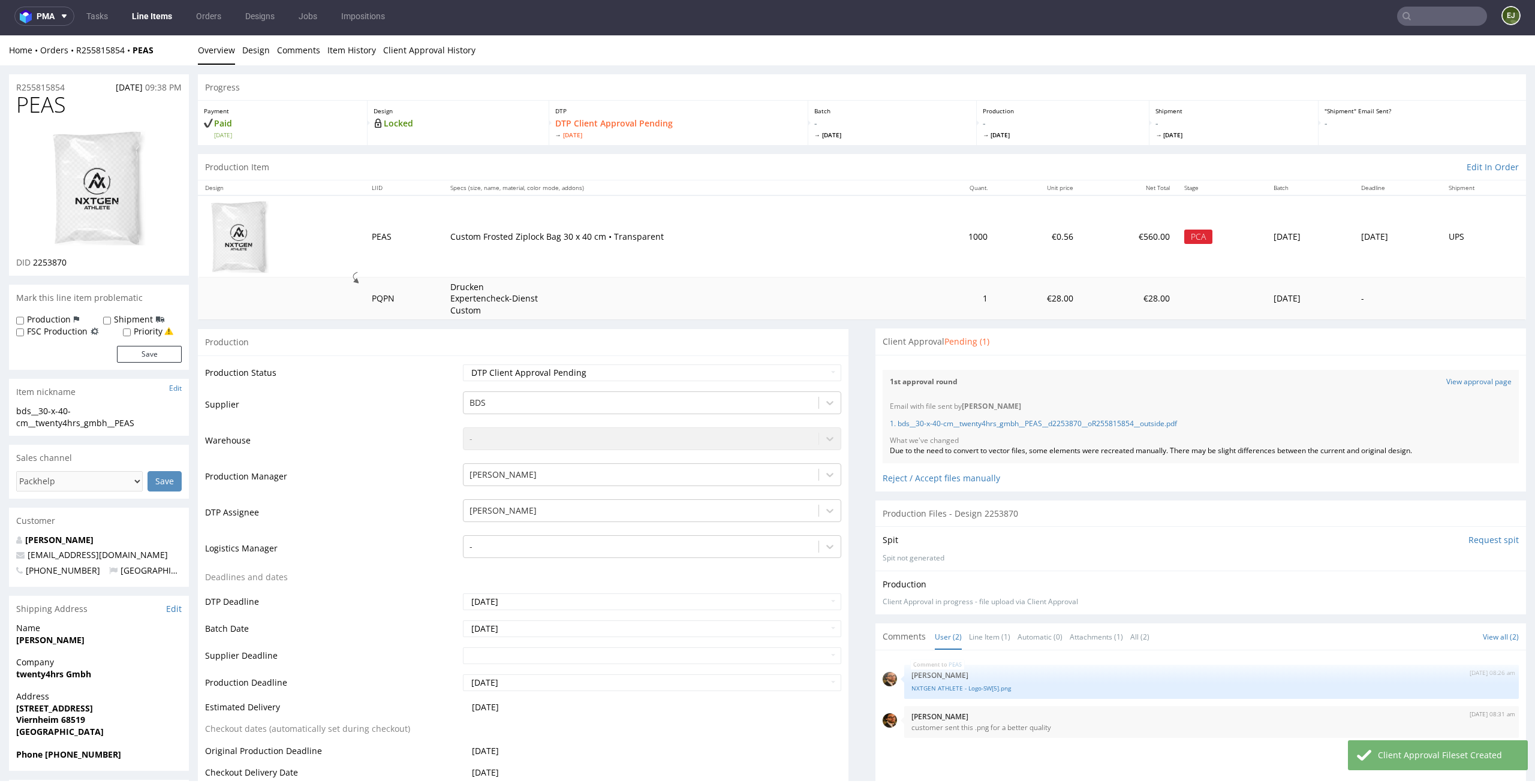
click at [162, 15] on link "Line Items" at bounding box center [152, 15] width 55 height 19
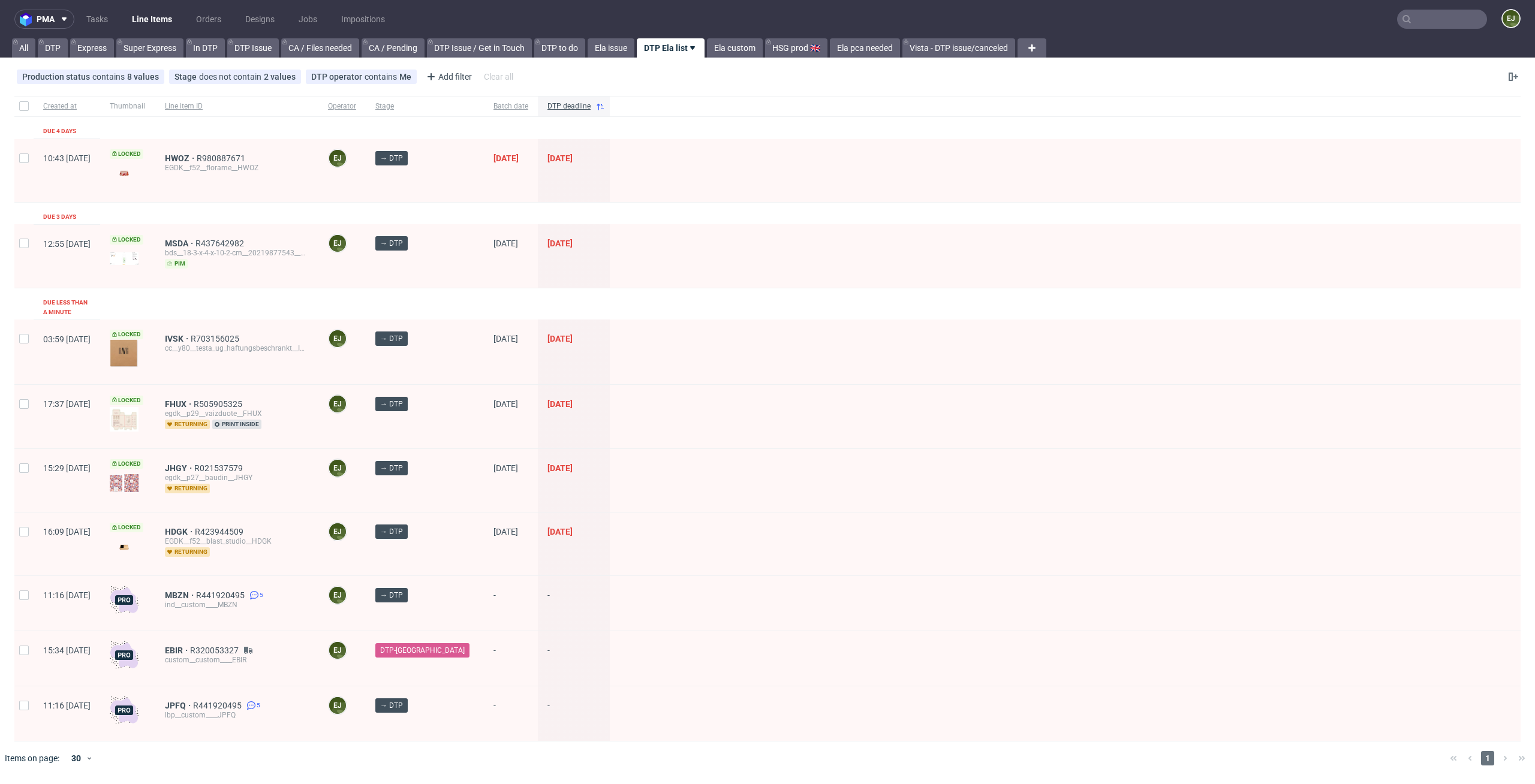
click at [214, 218] on div "Created at Thumbnail Line item ID Operator Stage Batch date DTP deadline Due 4 …" at bounding box center [768, 418] width 1506 height 645
click at [197, 159] on span "HWOZ" at bounding box center [180, 158] width 32 height 10
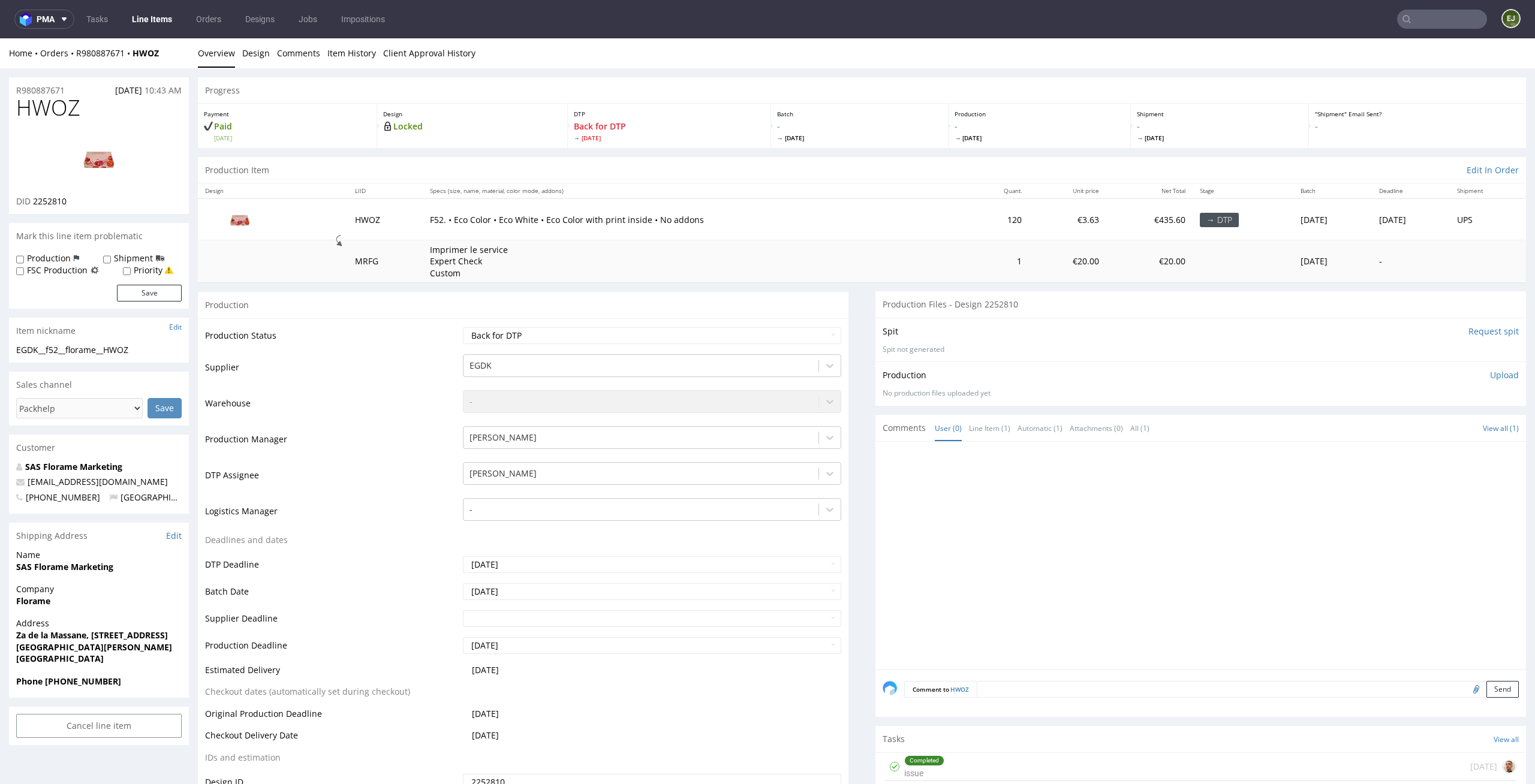
click at [710, 233] on td "F52. • Eco Color • Eco White • Eco Color with print inside • No addons" at bounding box center [695, 219] width 546 height 41
click at [243, 55] on link "Design" at bounding box center [256, 53] width 27 height 29
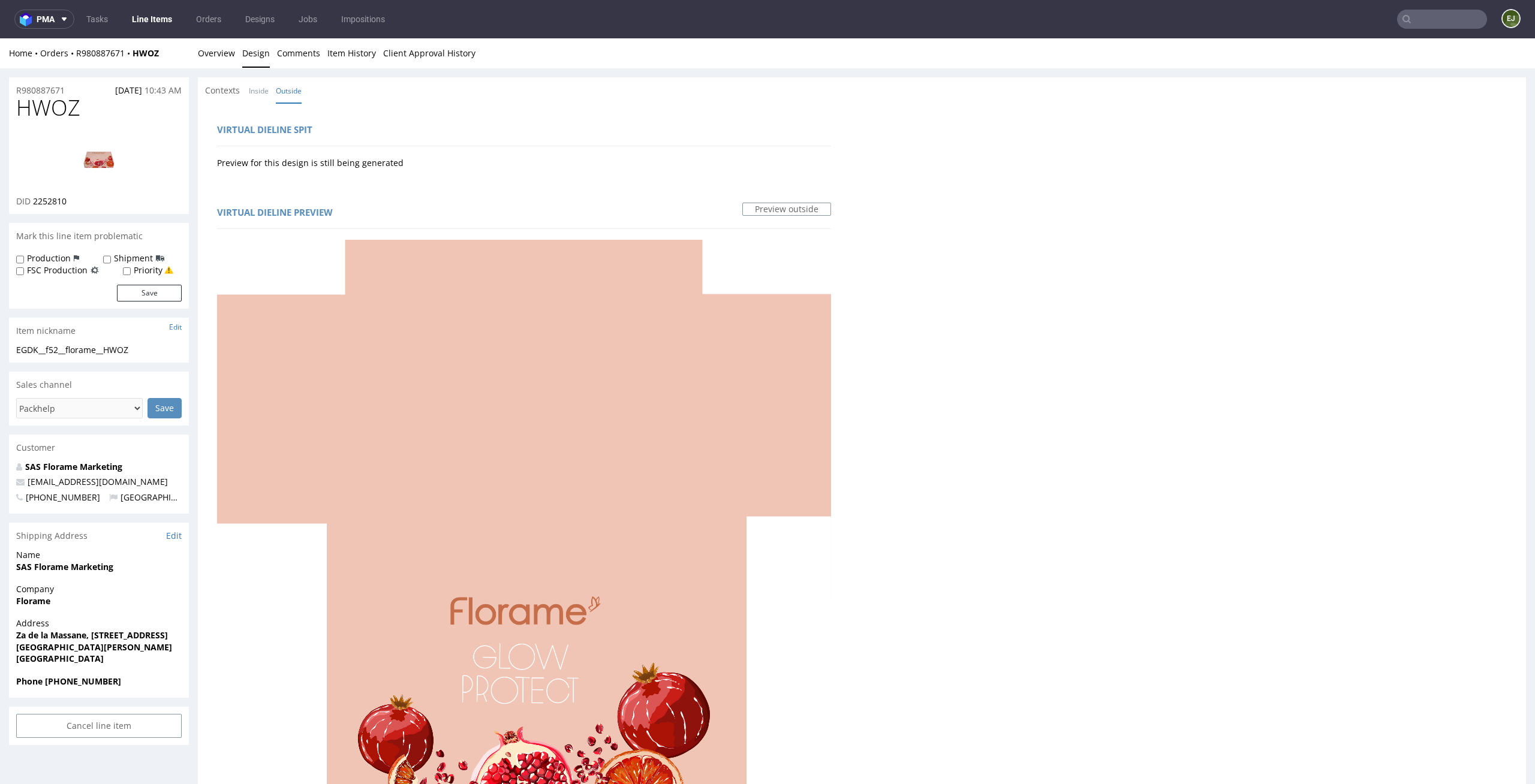
click at [156, 10] on link "Line Items" at bounding box center [152, 19] width 55 height 19
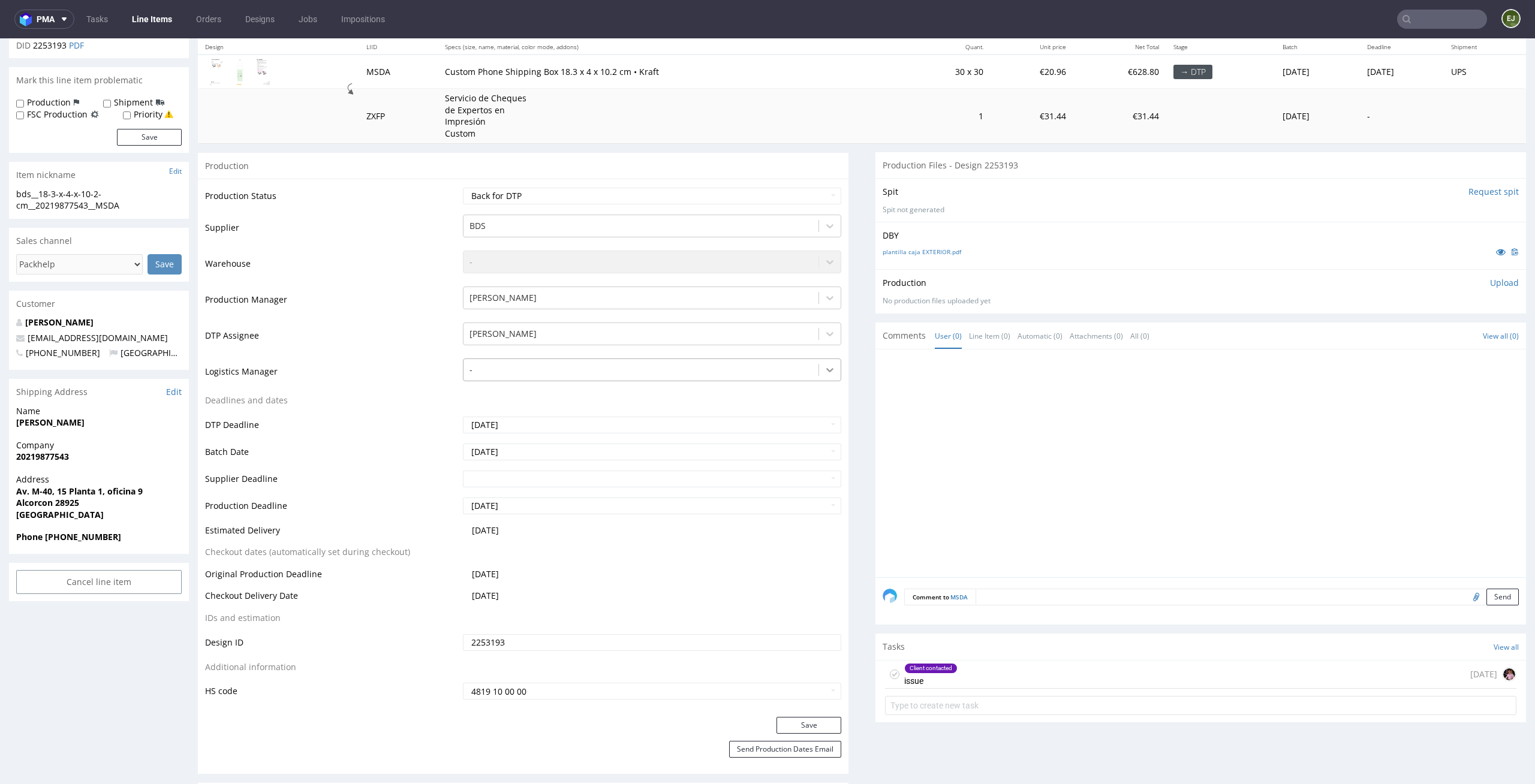
scroll to position [177, 0]
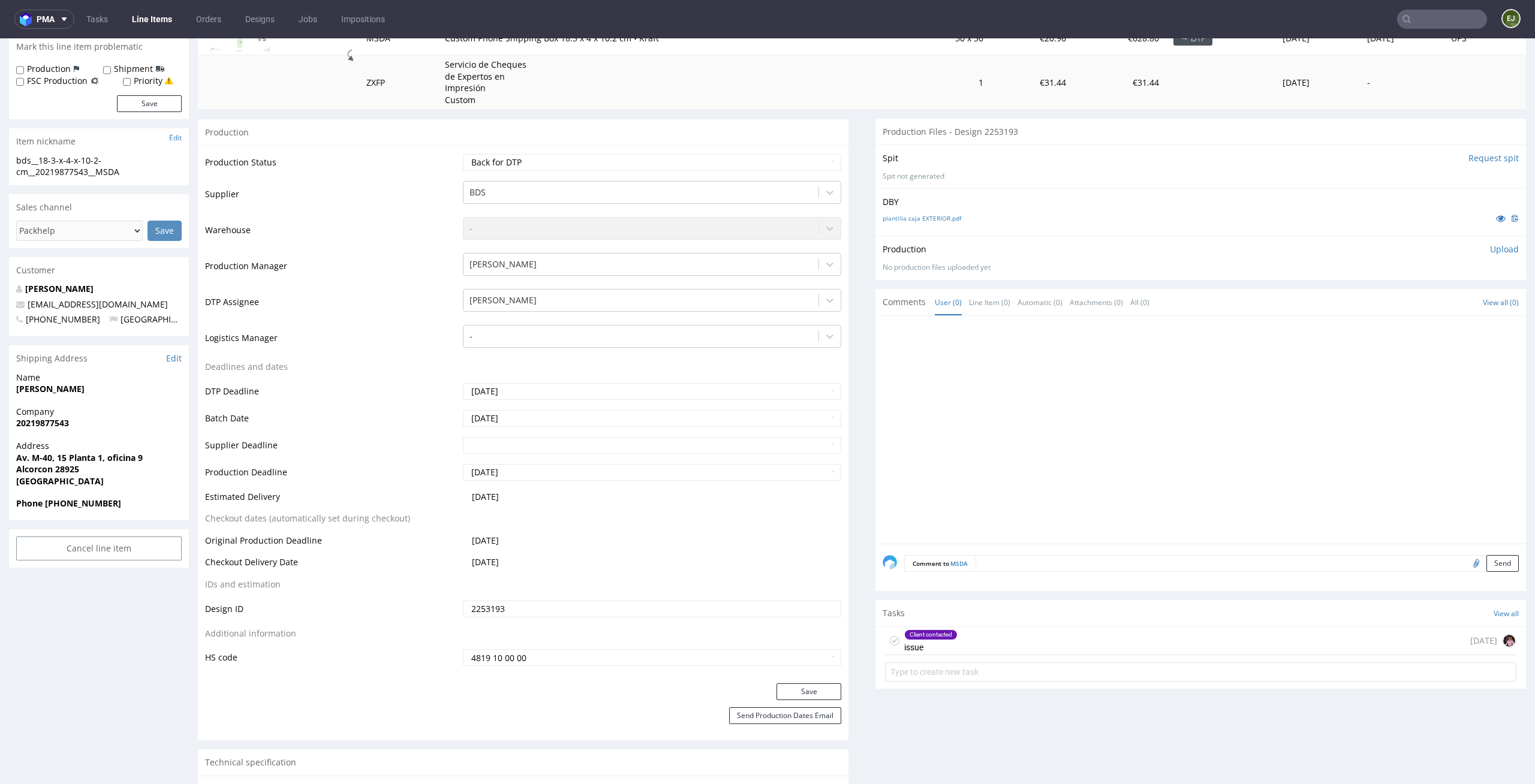
click at [980, 642] on div "Client contacted issue 3 days ago" at bounding box center [1201, 641] width 632 height 28
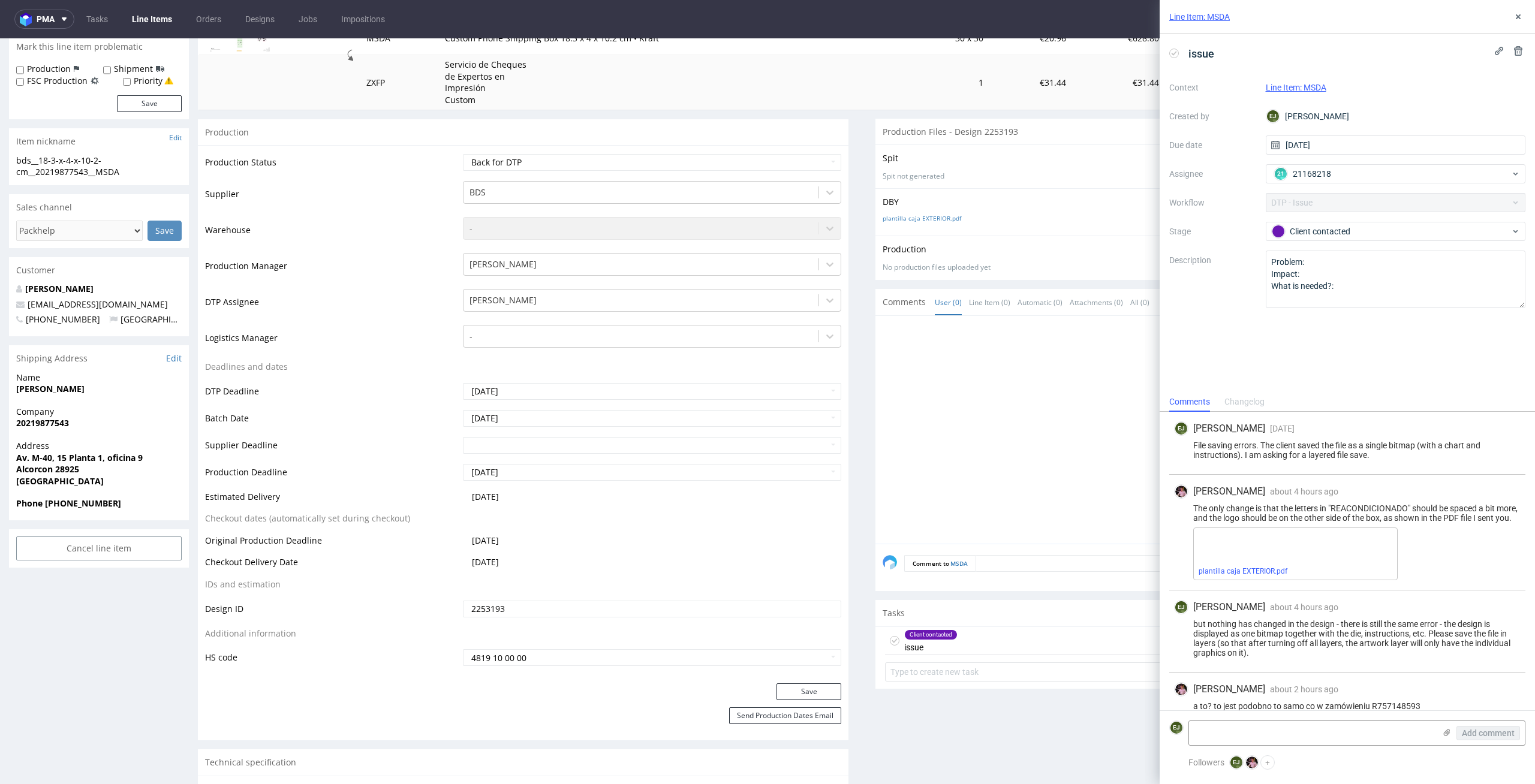
scroll to position [77, 0]
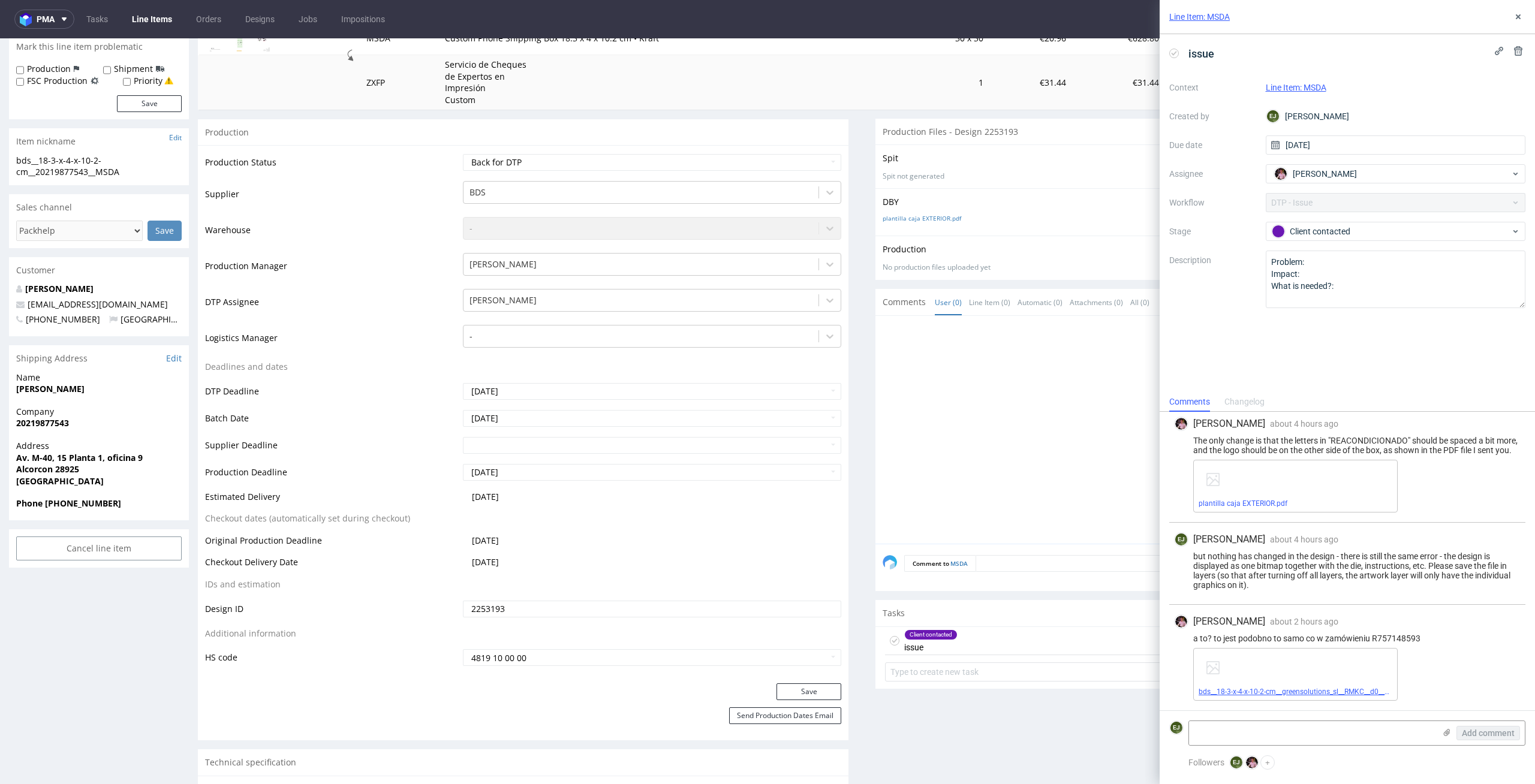
click at [1283, 691] on link "bds__18-3-x-4-x-10-2-cm__greensolutions_sl__RMKC__d0__oR757148593__outside.pdf" at bounding box center [1336, 692] width 275 height 8
click at [1475, 596] on div "EJ Elżbieta Jelińska about 4 hours ago 1st Sep 2025, 14:32 but nothing has chan…" at bounding box center [1347, 563] width 356 height 82
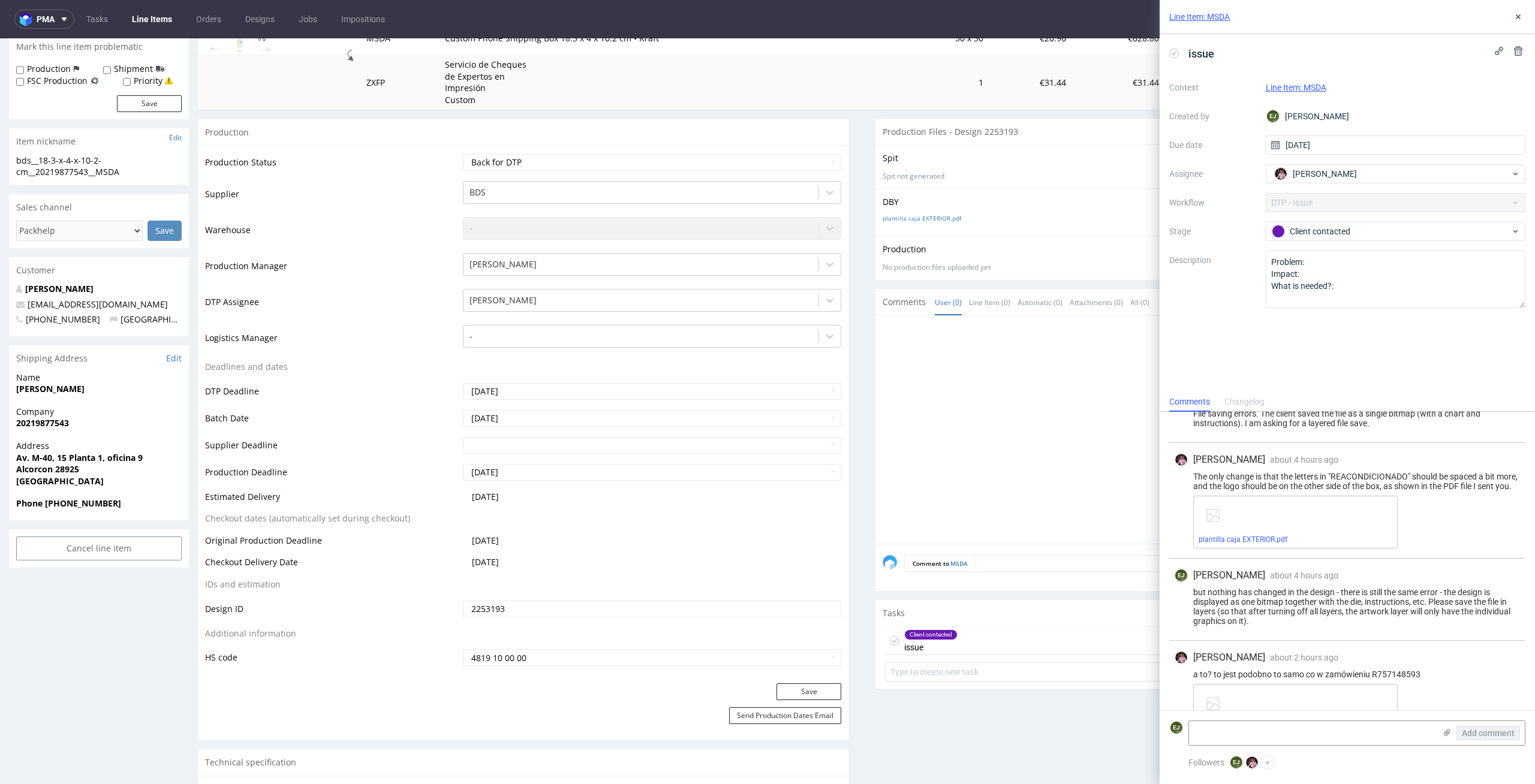
scroll to position [25, 0]
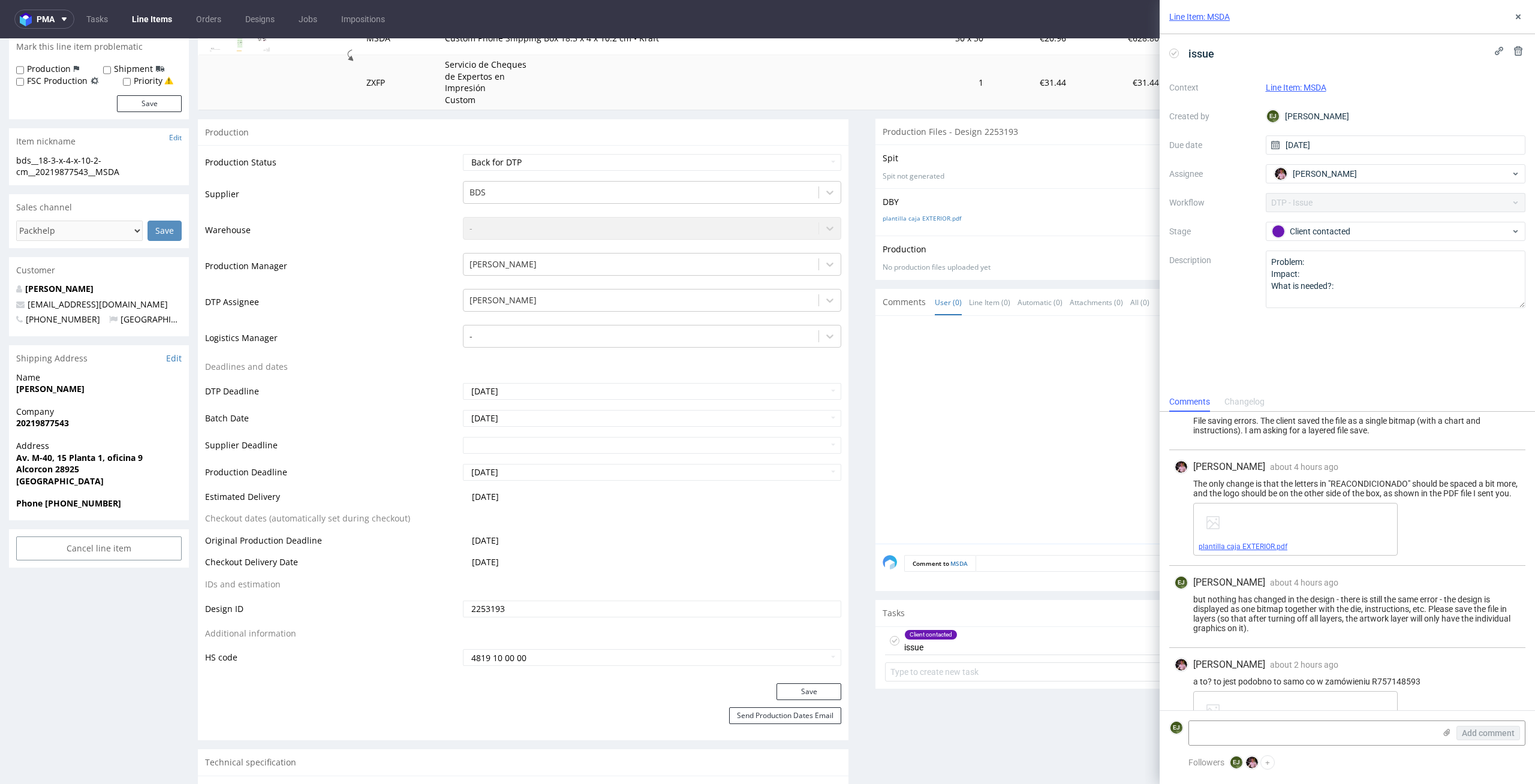
click at [1239, 551] on link "plantilla caja EXTERIOR.pdf" at bounding box center [1243, 546] width 89 height 8
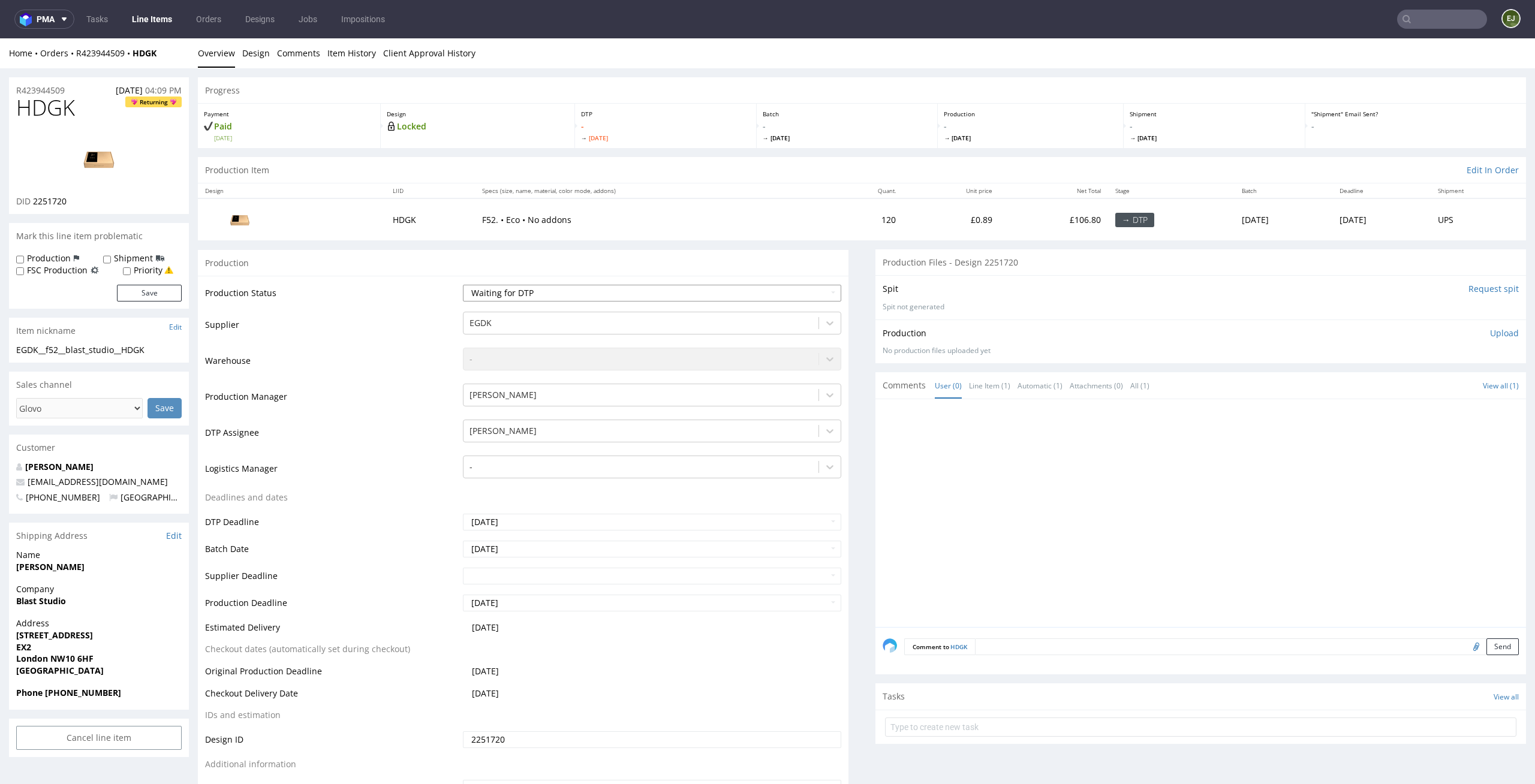
click at [704, 292] on select "Waiting for Artwork Waiting for Diecut Waiting for Mockup Waiting for DTP Waiti…" at bounding box center [652, 293] width 379 height 17
select select "dtp_in_process"
click at [463, 284] on select "Waiting for Artwork Waiting for Diecut Waiting for Mockup Waiting for DTP Waiti…" at bounding box center [652, 293] width 379 height 17
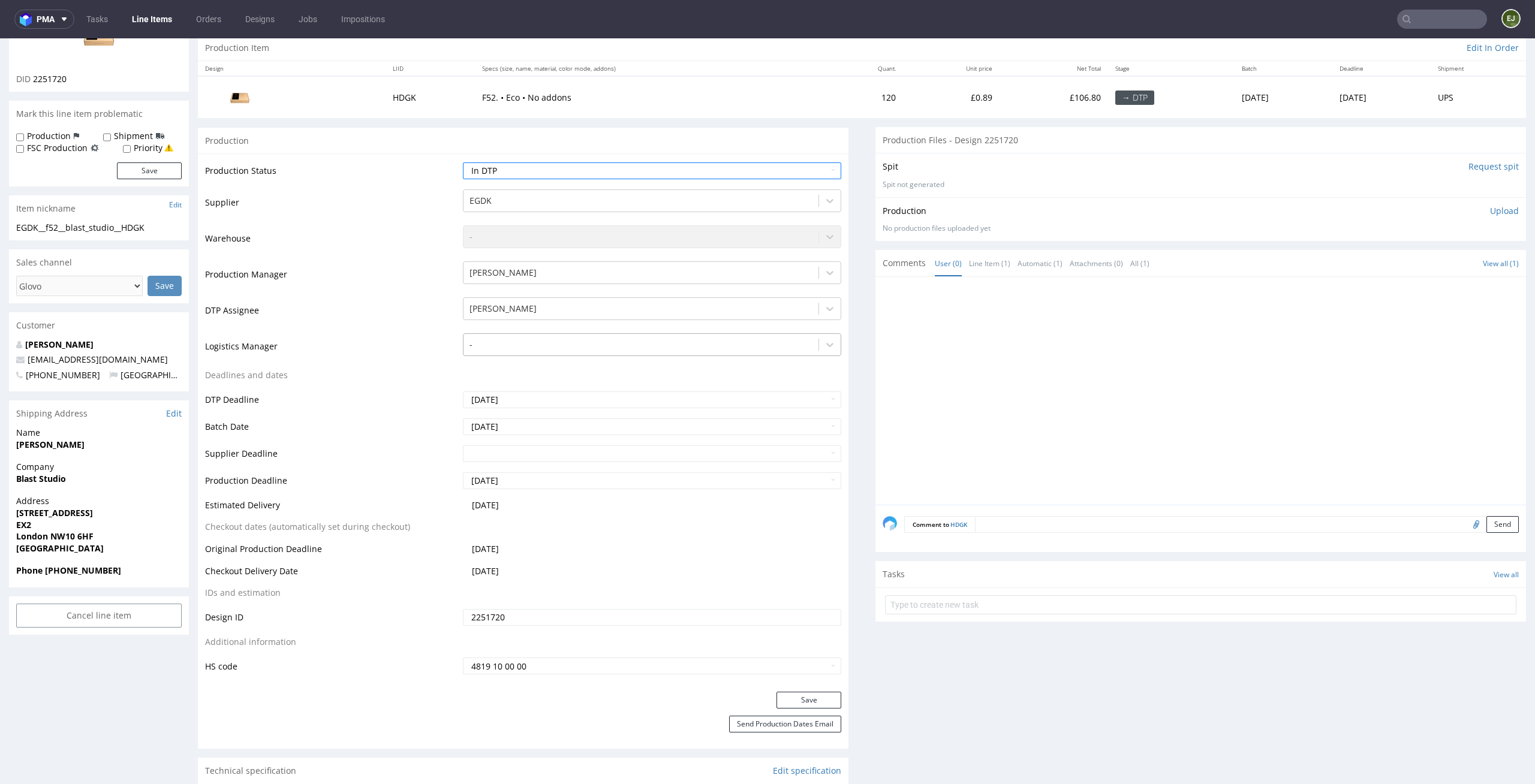
scroll to position [168, 0]
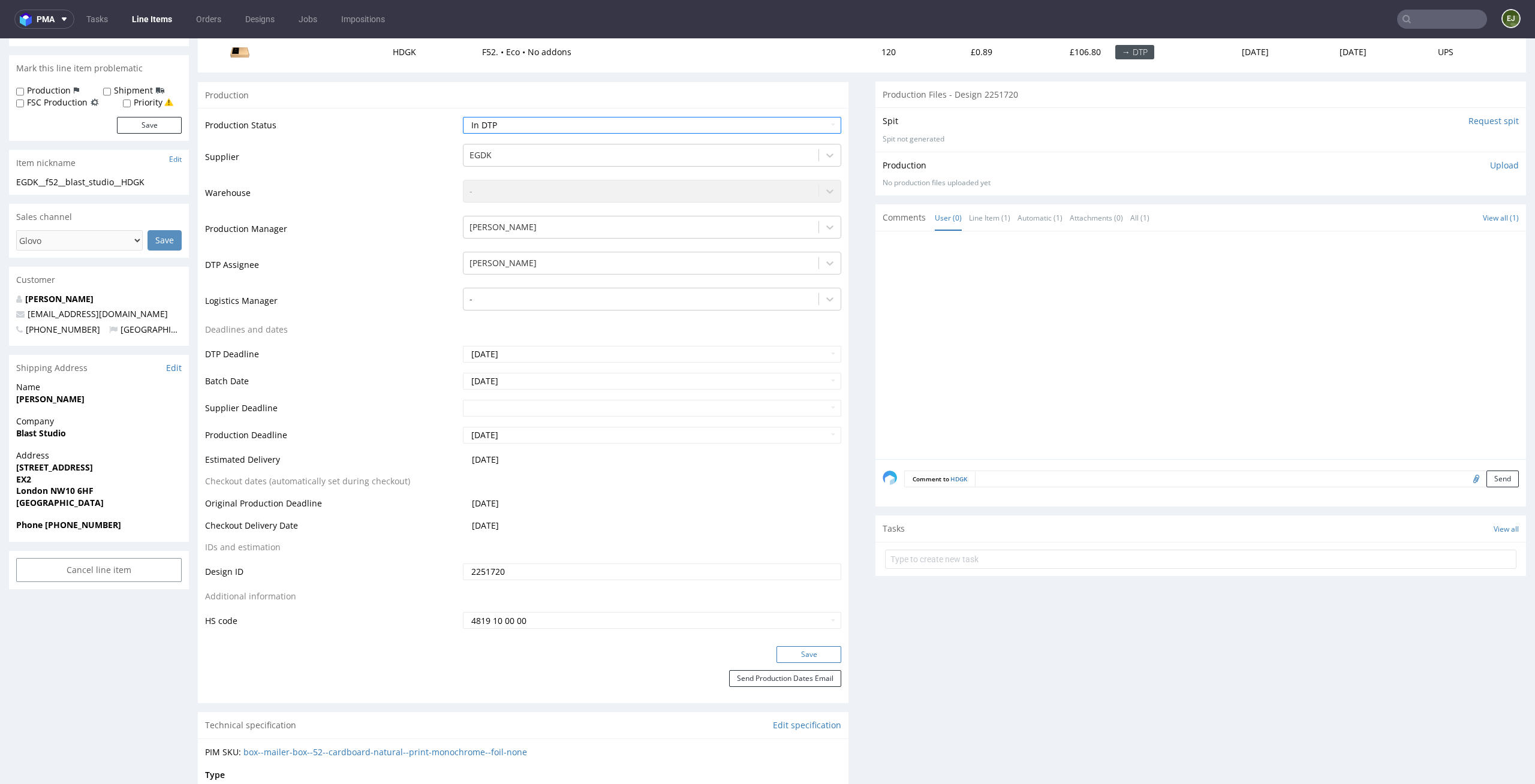
click at [812, 654] on button "Save" at bounding box center [809, 654] width 64 height 17
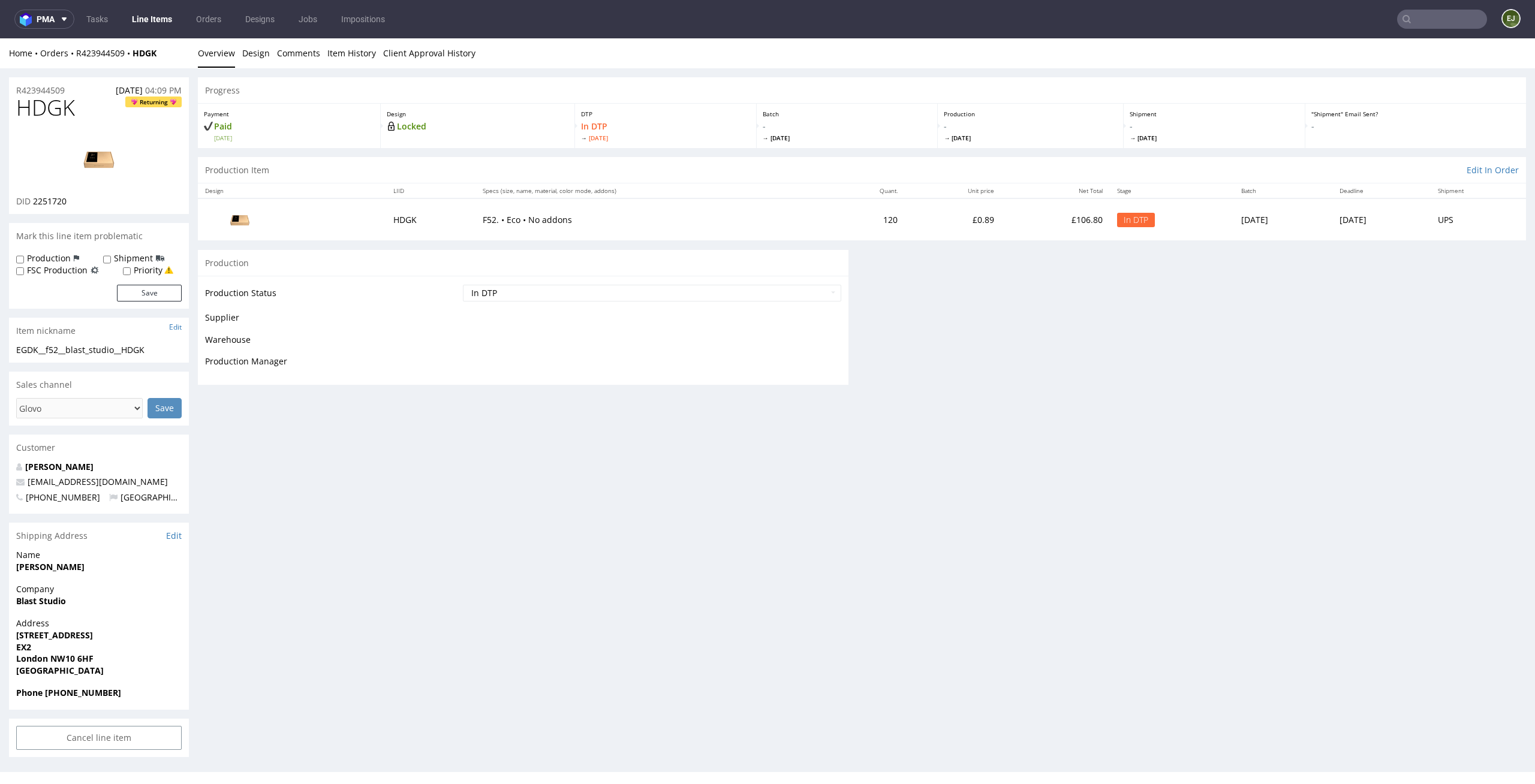
scroll to position [0, 0]
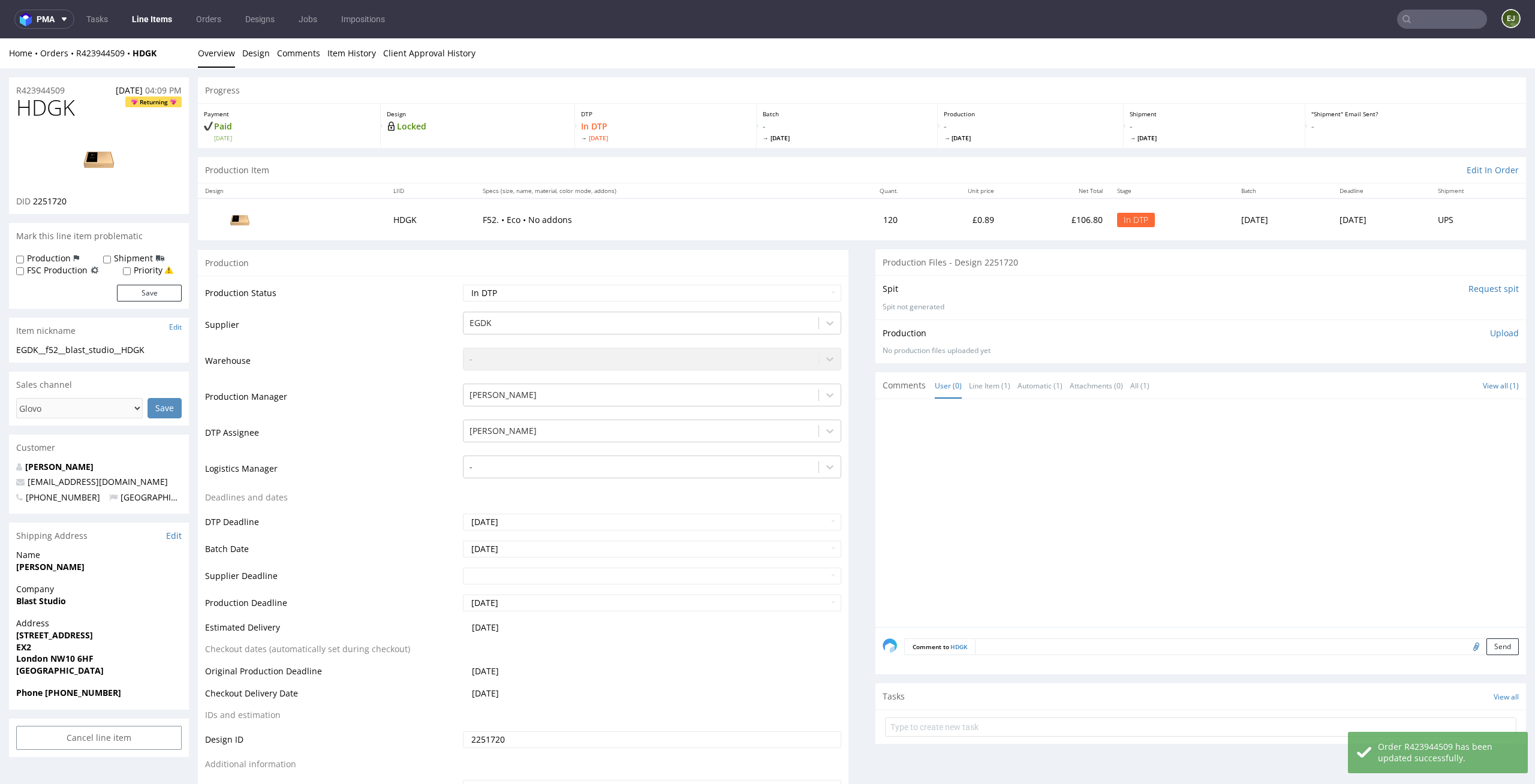
click at [64, 201] on span "2251720" at bounding box center [50, 201] width 34 height 11
drag, startPoint x: 69, startPoint y: 201, endPoint x: 32, endPoint y: 201, distance: 37.0
click at [32, 201] on div "DID 2251720" at bounding box center [99, 201] width 165 height 12
copy span "2251720"
click at [255, 58] on link "Design" at bounding box center [256, 53] width 27 height 29
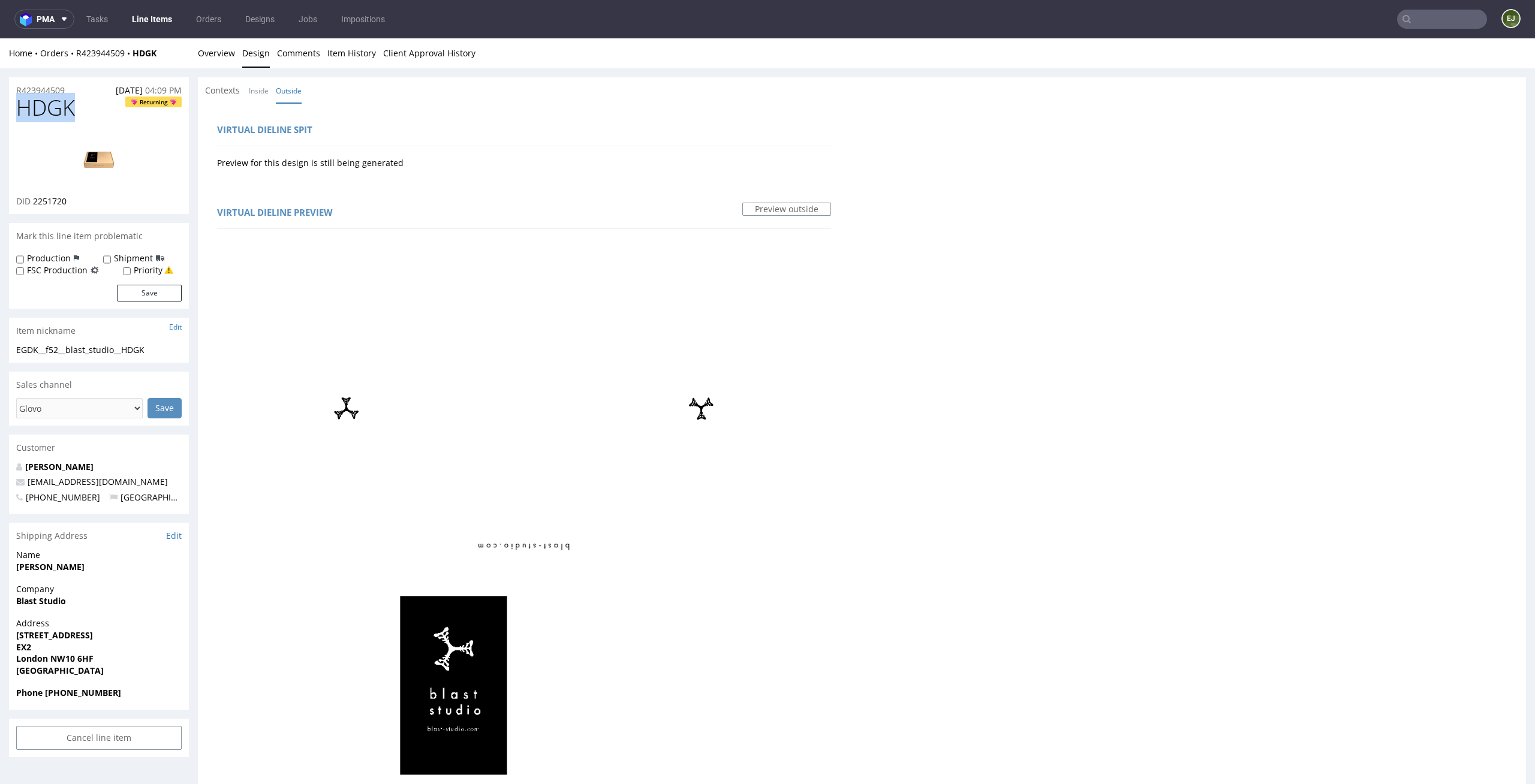
drag, startPoint x: 85, startPoint y: 108, endPoint x: 0, endPoint y: 108, distance: 85.0
copy span "HDGK"
drag, startPoint x: 170, startPoint y: 348, endPoint x: 0, endPoint y: 346, distance: 170.0
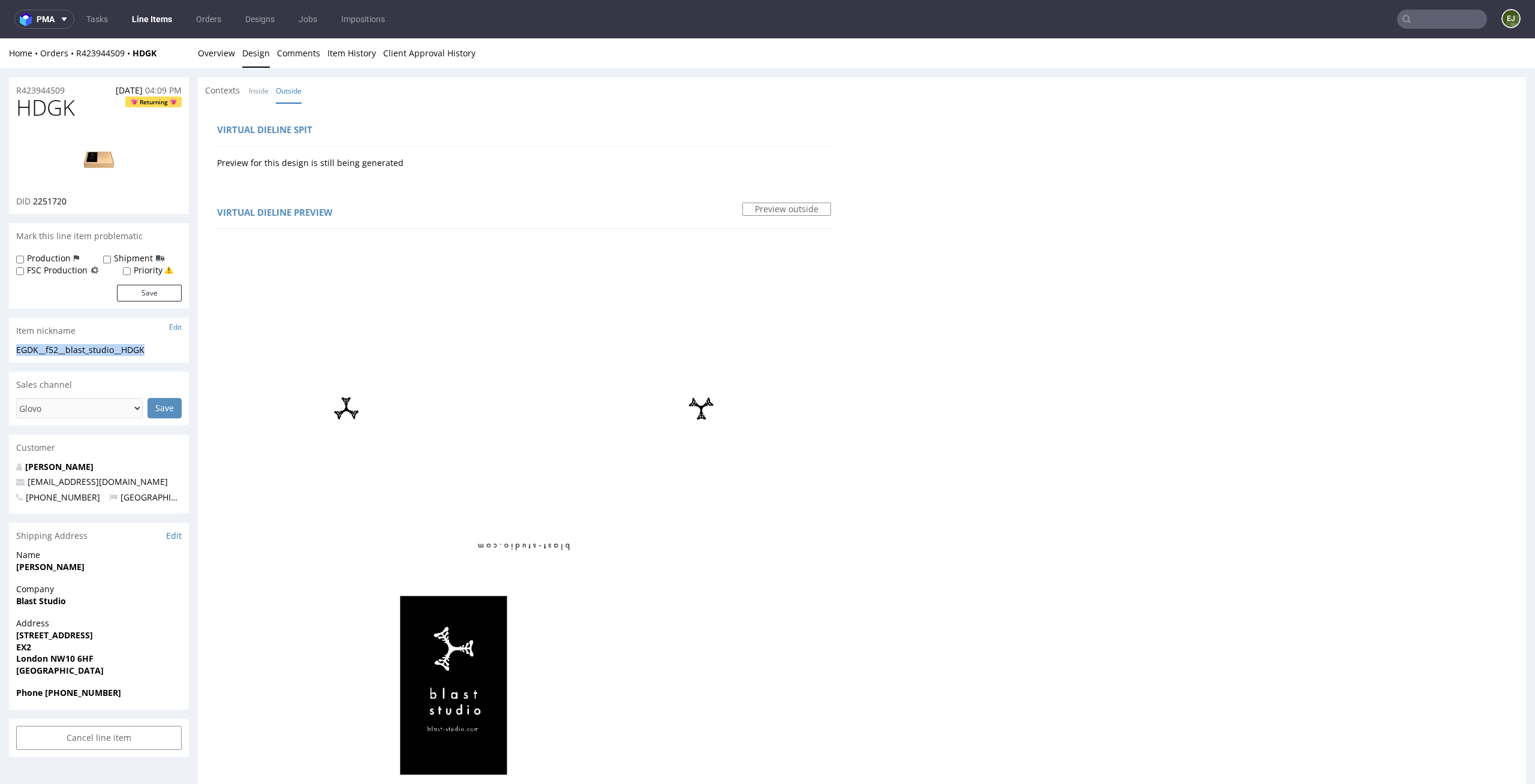
copy div "EGDK__f52__blast_studio__HDGK"
drag, startPoint x: 79, startPoint y: 204, endPoint x: 35, endPoint y: 204, distance: 44.0
click at [35, 204] on div "DID 2251720" at bounding box center [99, 201] width 165 height 12
copy span "2251720"
drag, startPoint x: 80, startPoint y: 90, endPoint x: 0, endPoint y: 90, distance: 80.0
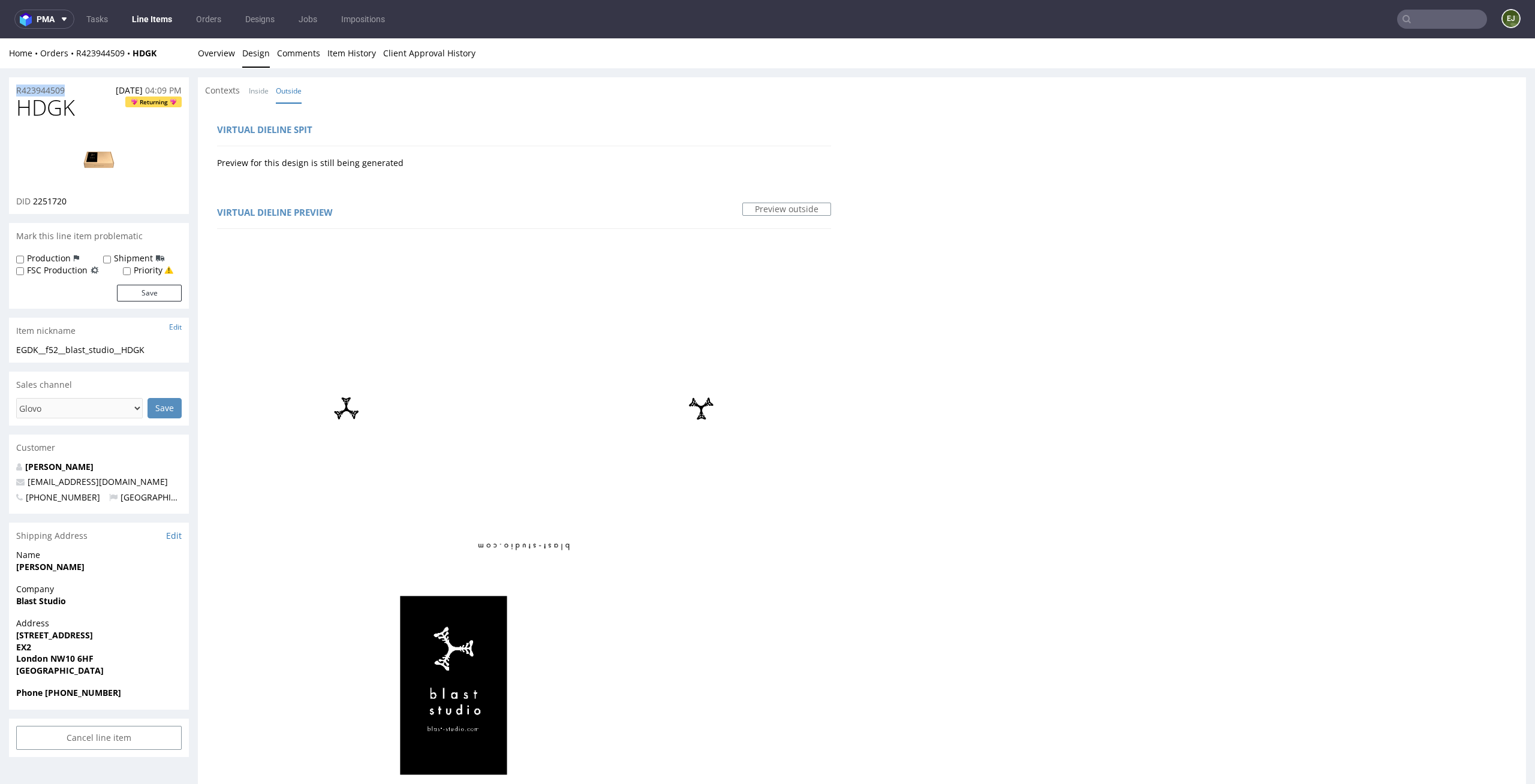
copy p "R423944509"
click at [220, 48] on link "Overview" at bounding box center [216, 53] width 37 height 29
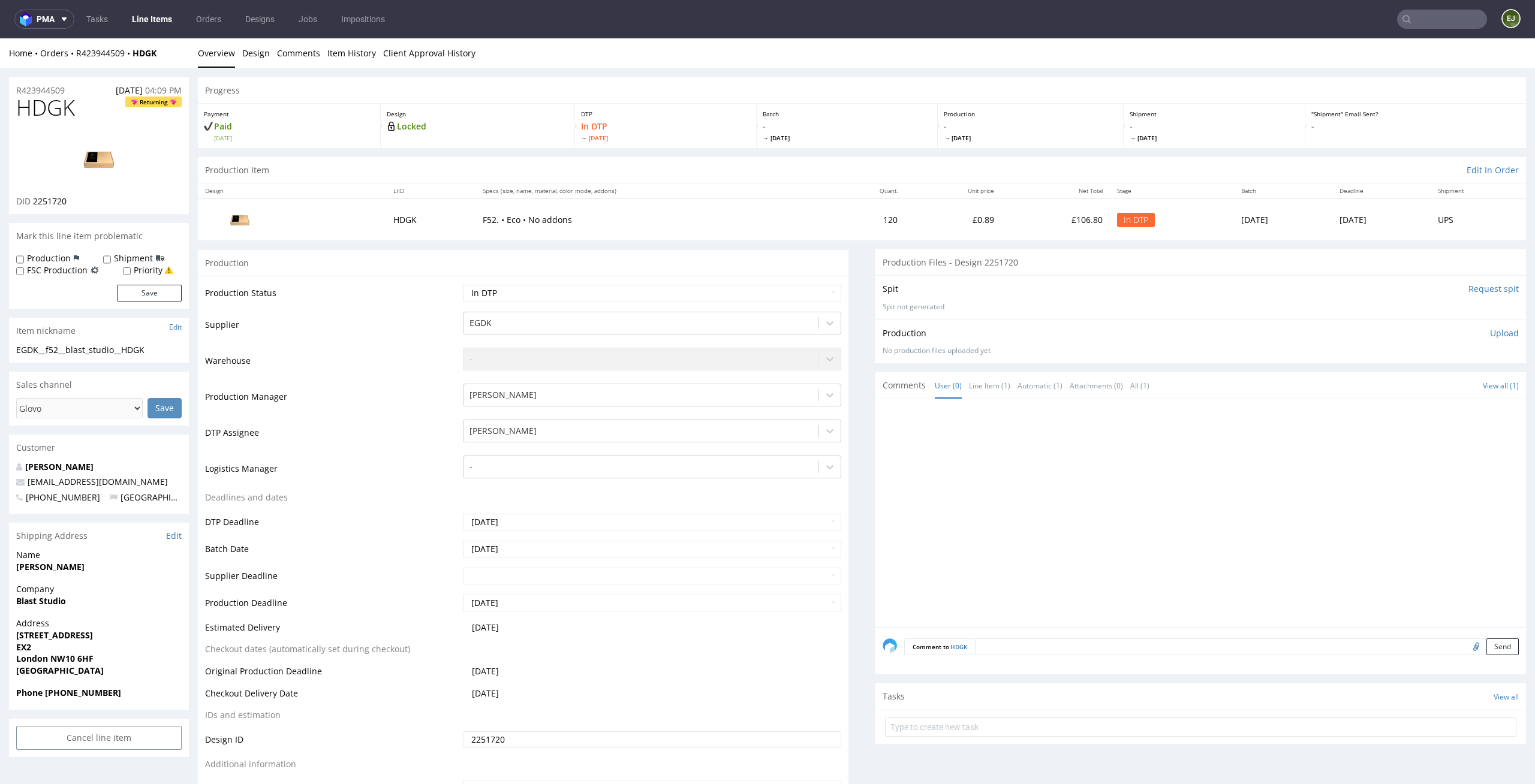
click at [1498, 327] on p "Upload" at bounding box center [1504, 333] width 29 height 12
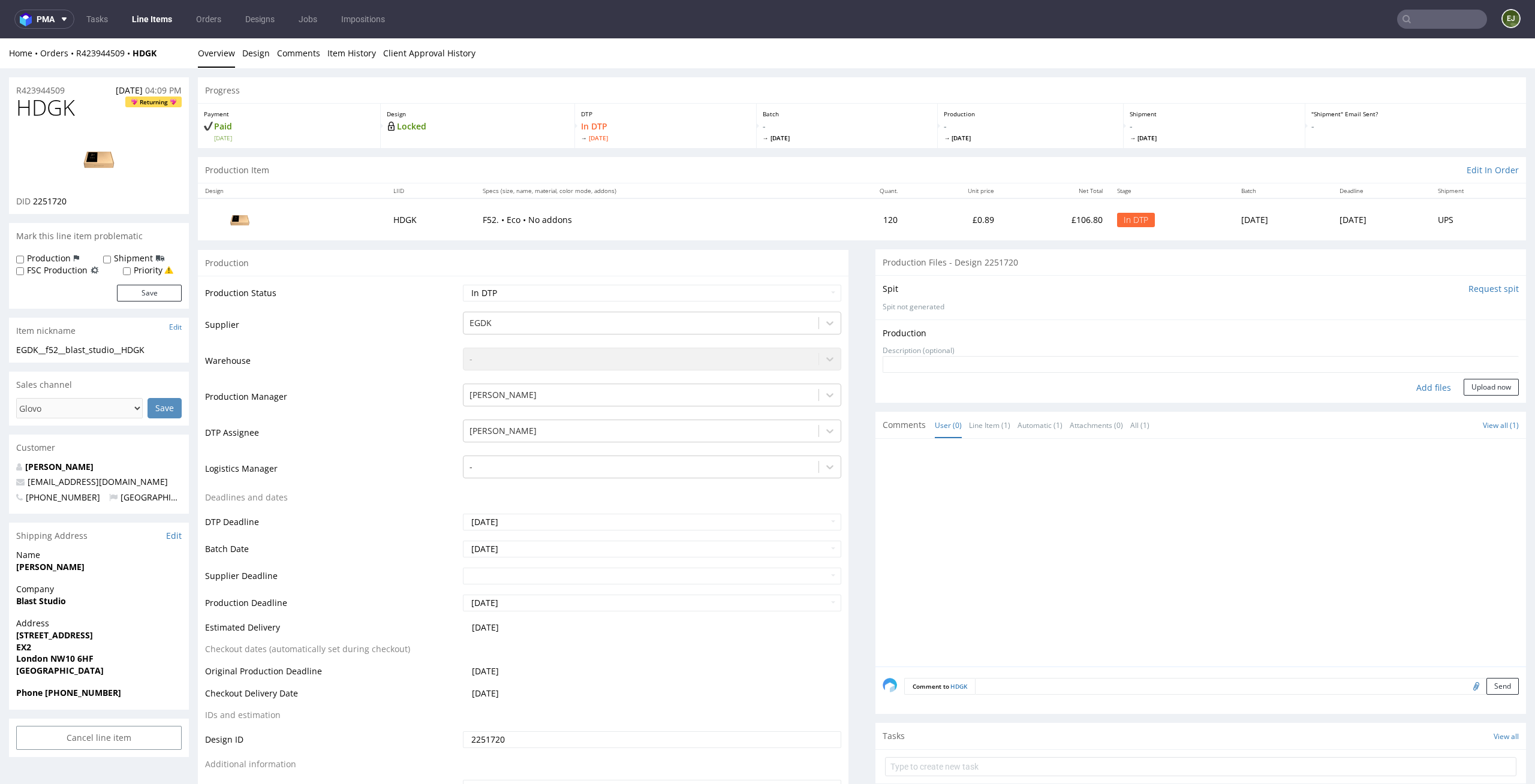
click at [1419, 393] on div "Add files" at bounding box center [1434, 388] width 60 height 18
type input "C:\fakepath\EGDK__f52__blast_studio__HDGK__d2251720__oR423944509__outside.pdf"
click at [1478, 400] on button "Upload now" at bounding box center [1491, 406] width 55 height 17
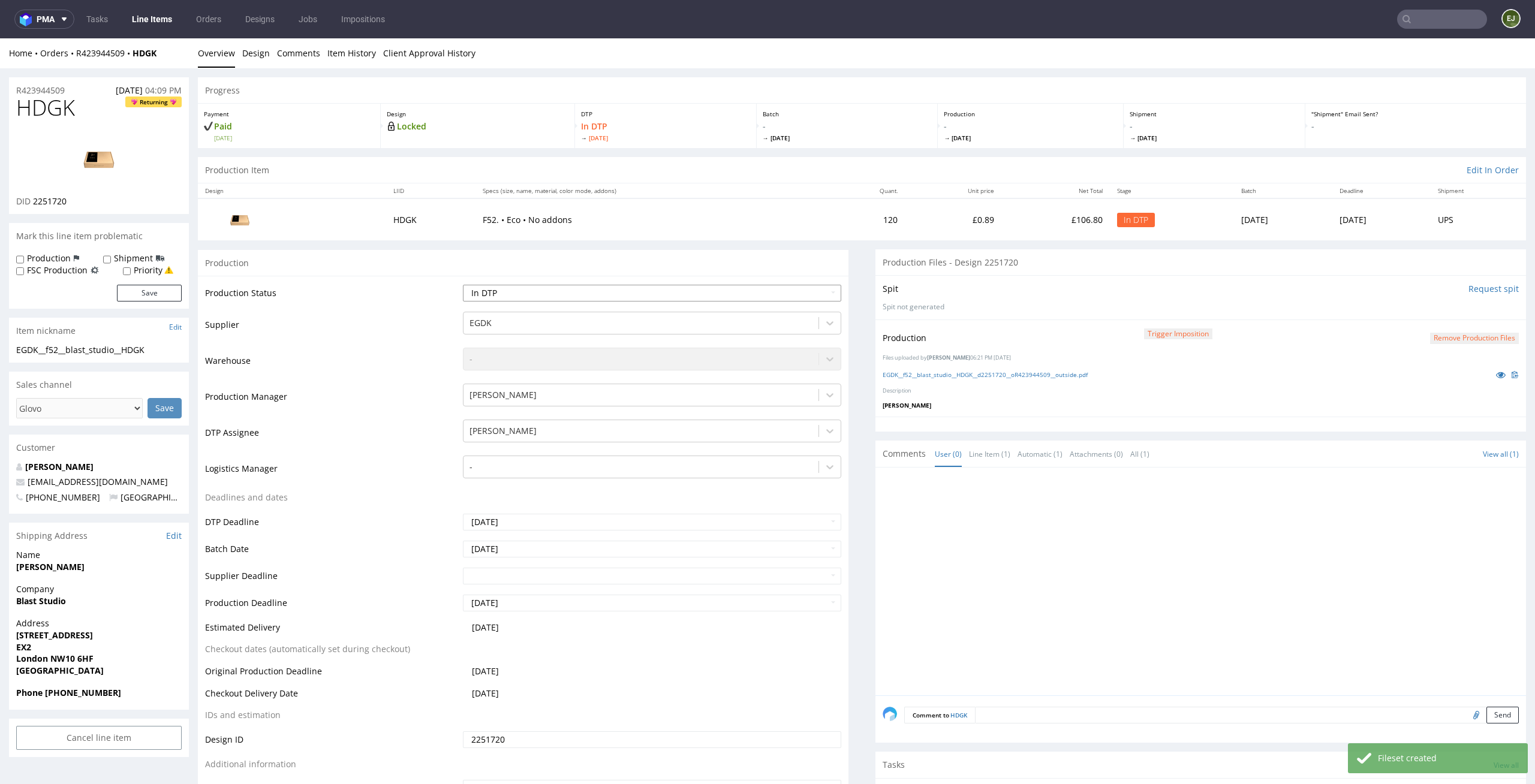
click at [811, 287] on select "Waiting for Artwork Waiting for Diecut Waiting for Mockup Waiting for DTP Waiti…" at bounding box center [652, 293] width 379 height 17
select select "dtp_production_ready"
click at [463, 284] on select "Waiting for Artwork Waiting for Diecut Waiting for Mockup Waiting for DTP Waiti…" at bounding box center [652, 293] width 379 height 17
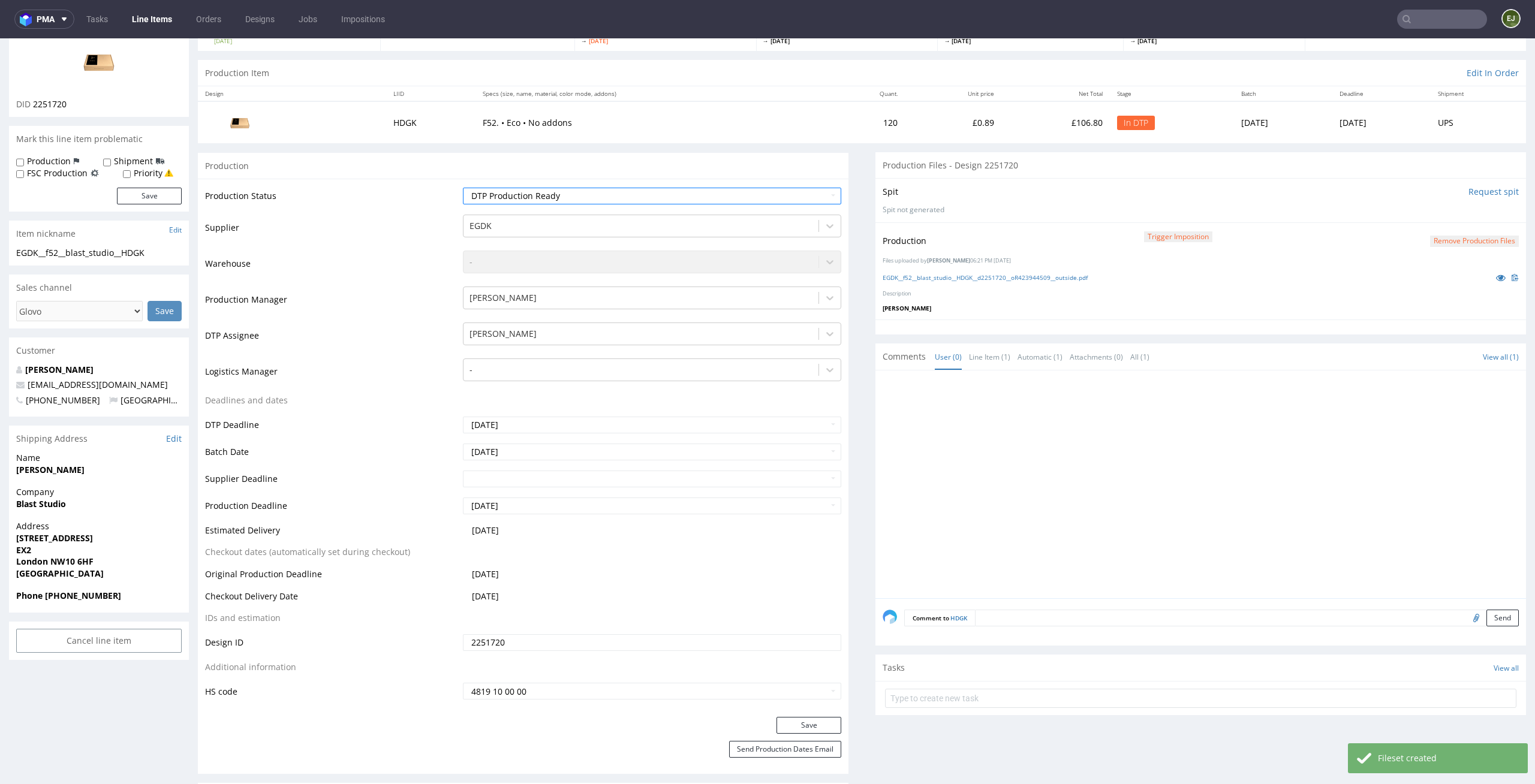
scroll to position [156, 0]
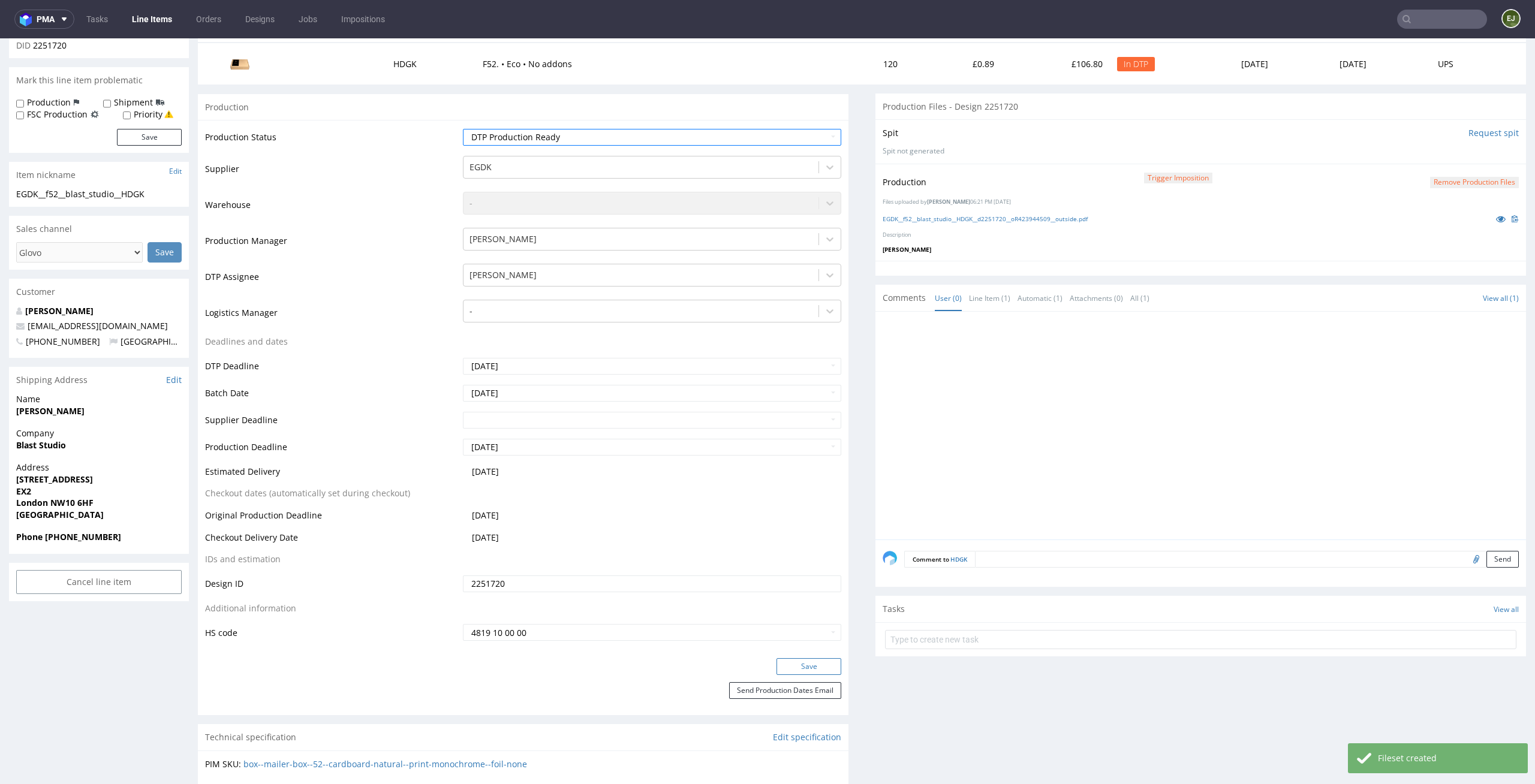
click at [793, 663] on button "Save" at bounding box center [809, 666] width 64 height 17
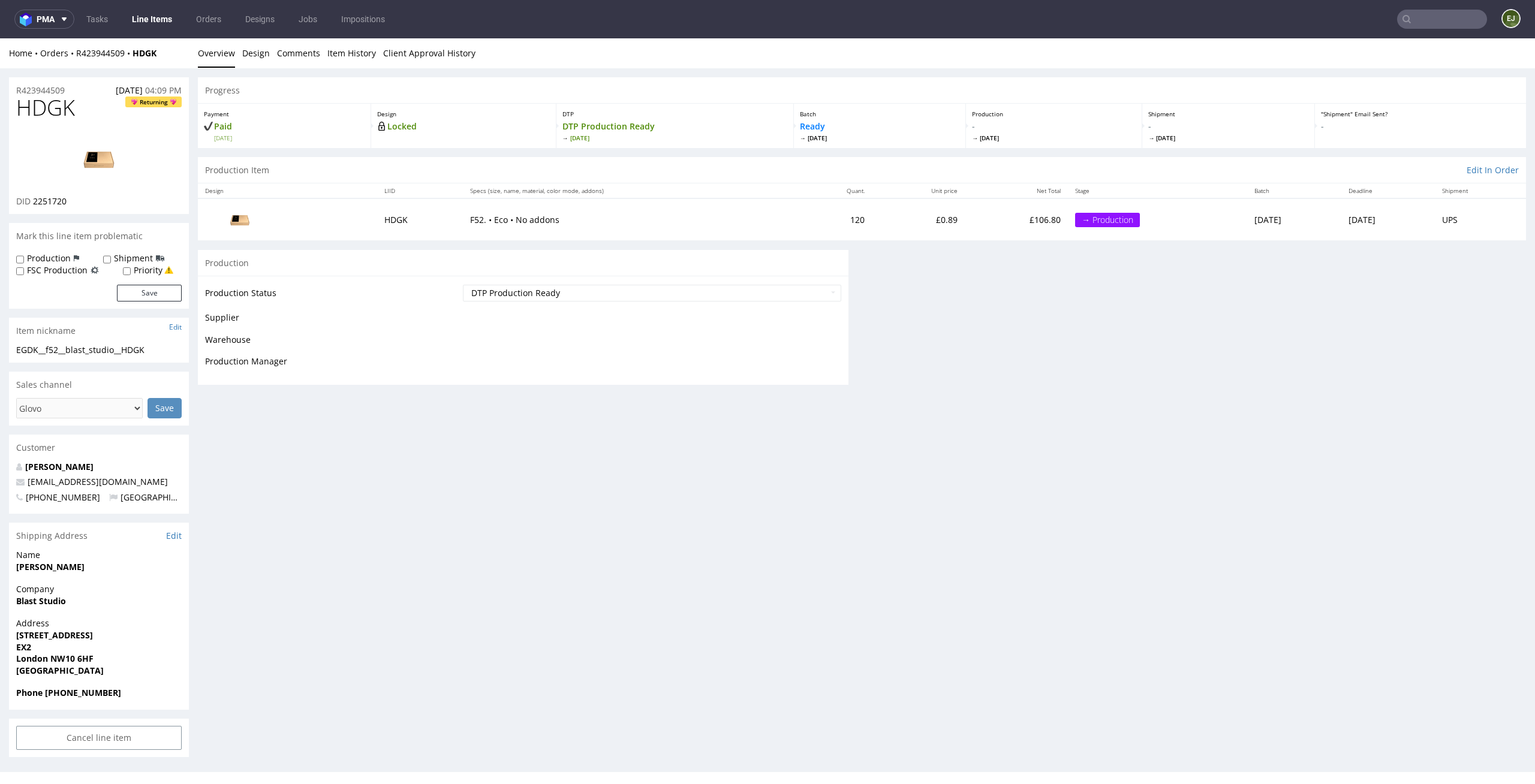
scroll to position [0, 0]
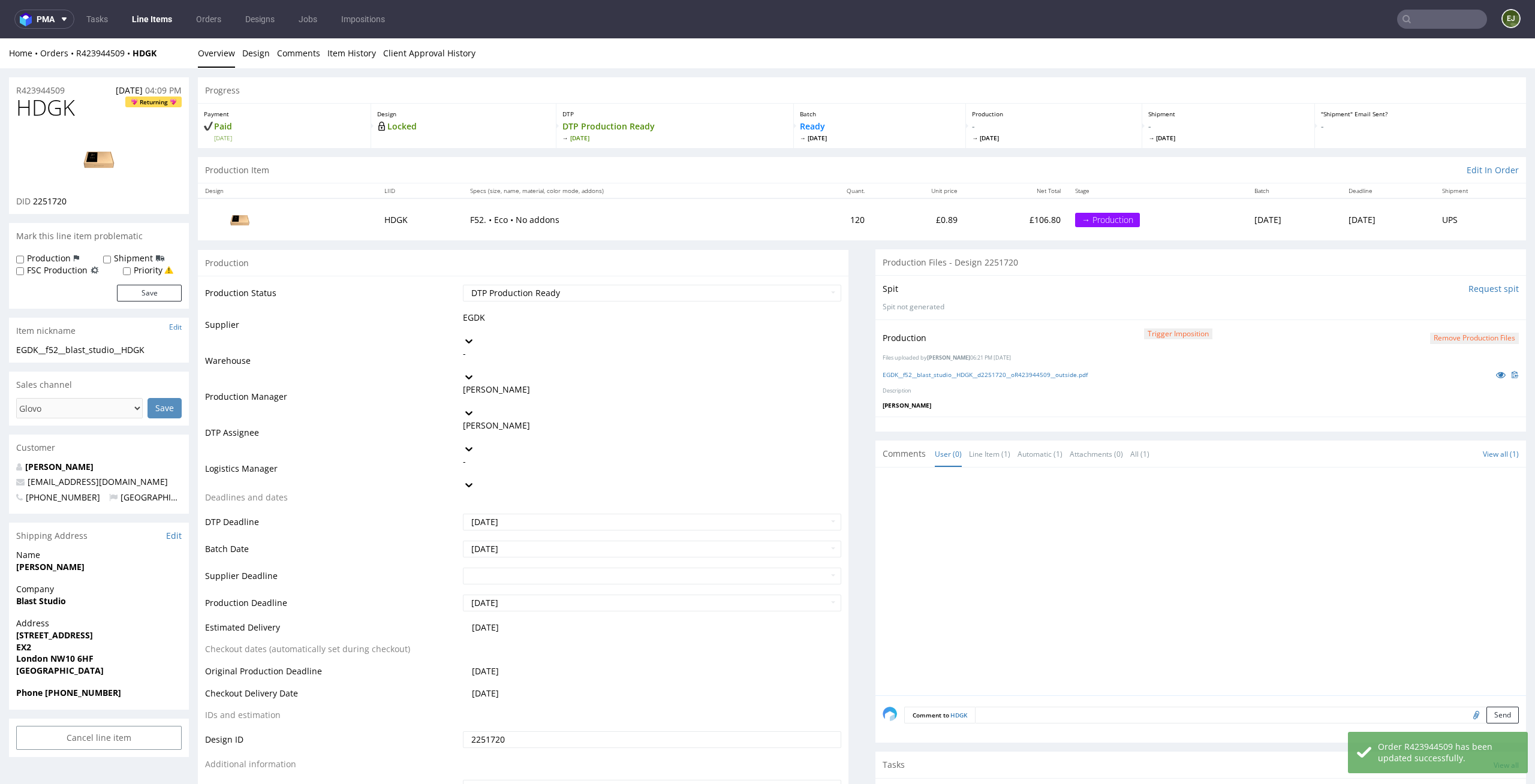
click at [154, 15] on link "Line Items" at bounding box center [152, 19] width 55 height 19
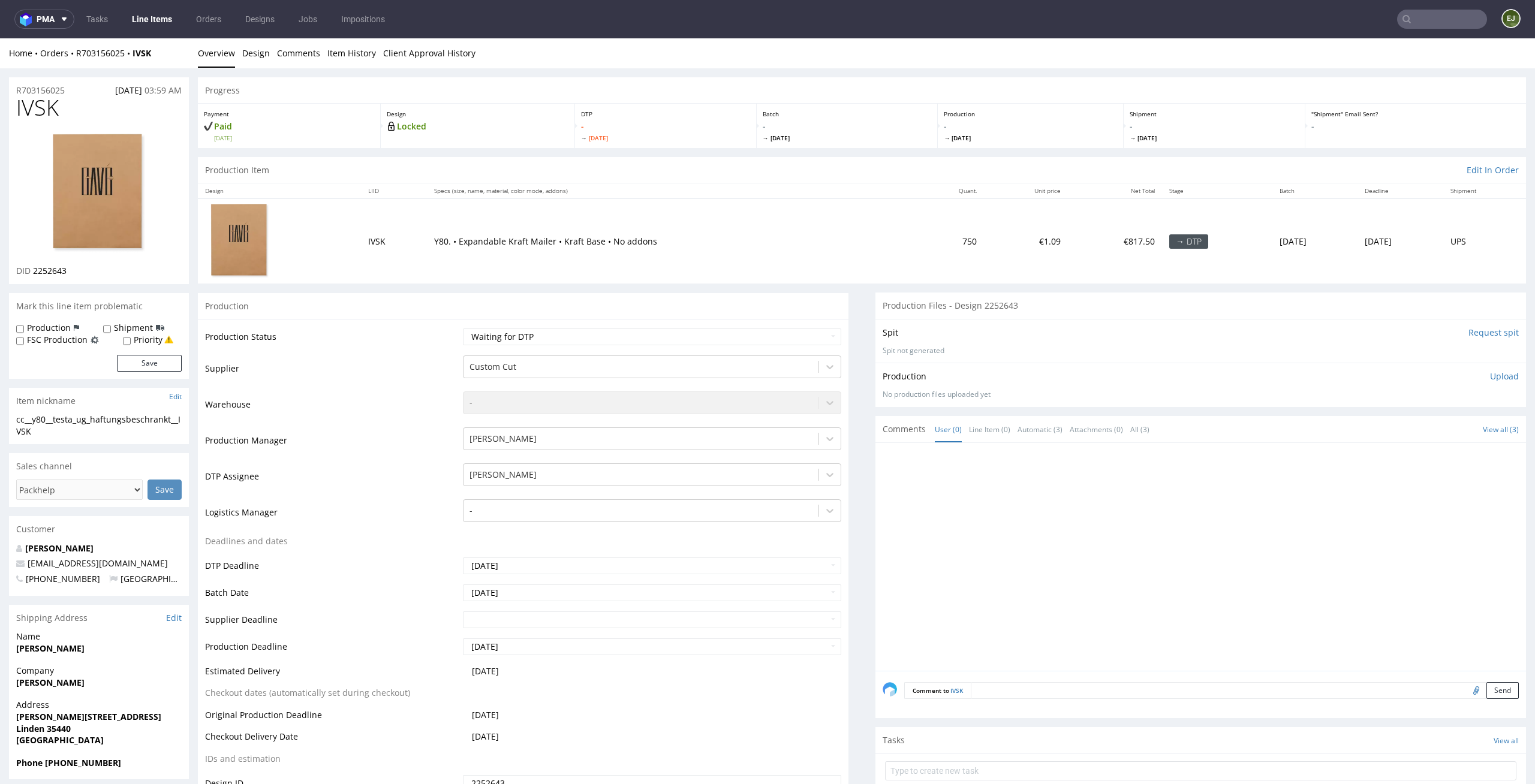
click at [624, 326] on div "Production Status Waiting for Artwork Waiting for Diecut Waiting for Mockup Wai…" at bounding box center [523, 589] width 650 height 538
click at [622, 338] on select "Waiting for Artwork Waiting for Diecut Waiting for Mockup Waiting for DTP Waiti…" at bounding box center [652, 337] width 379 height 17
select select "dtp_in_process"
click at [463, 329] on select "Waiting for Artwork Waiting for Diecut Waiting for Mockup Waiting for DTP Waiti…" at bounding box center [652, 337] width 379 height 17
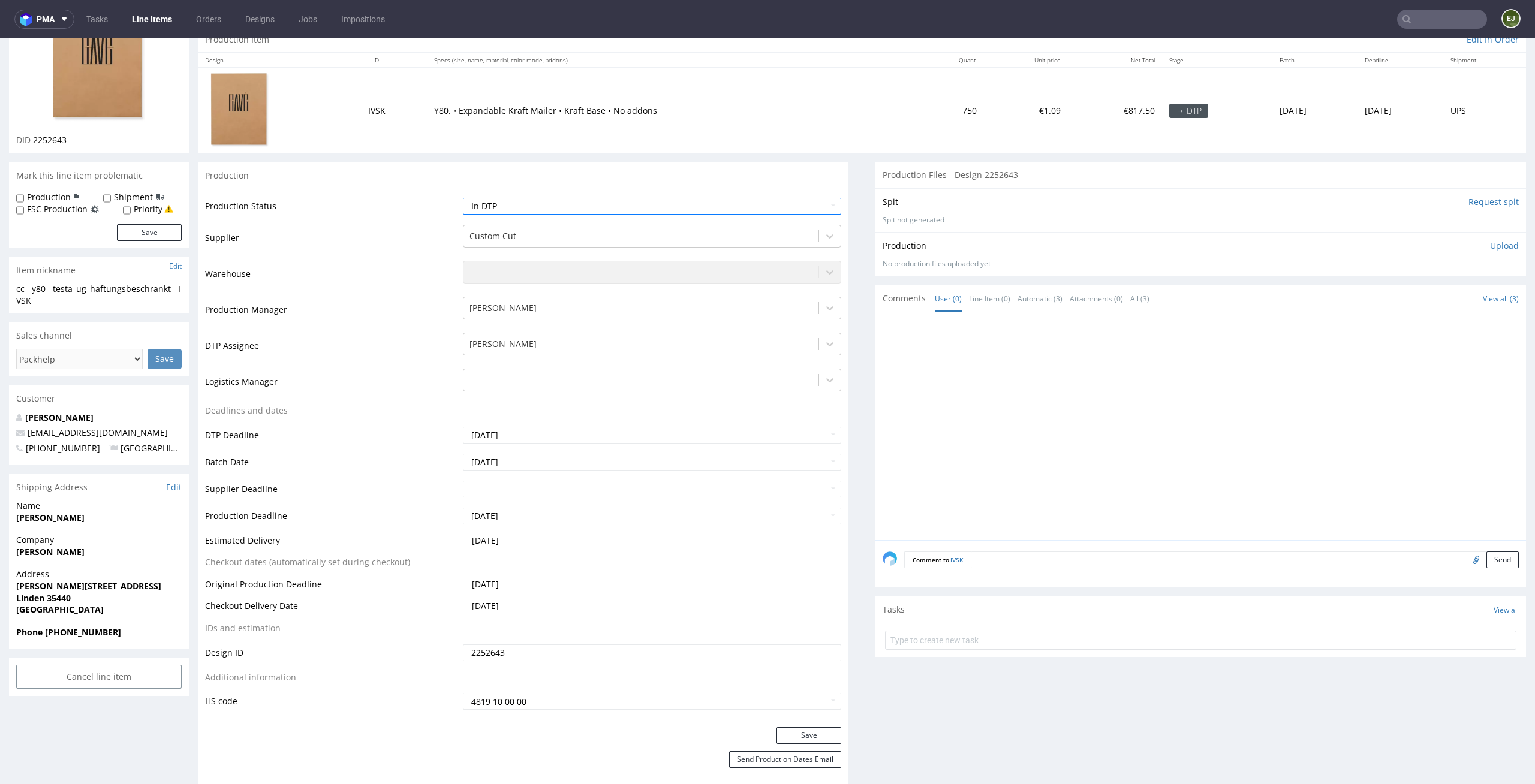
scroll to position [207, 0]
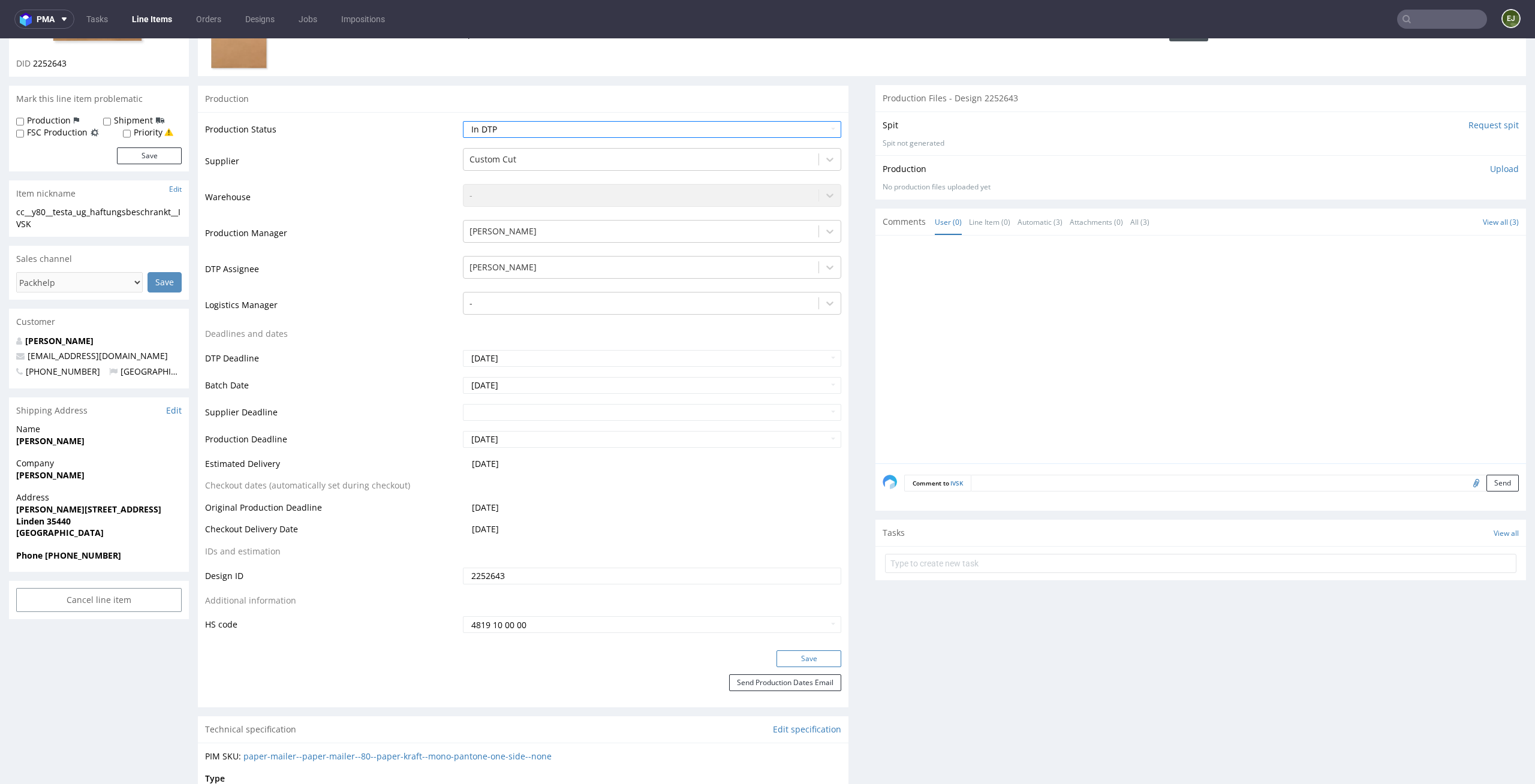
click at [824, 659] on button "Save" at bounding box center [809, 659] width 64 height 17
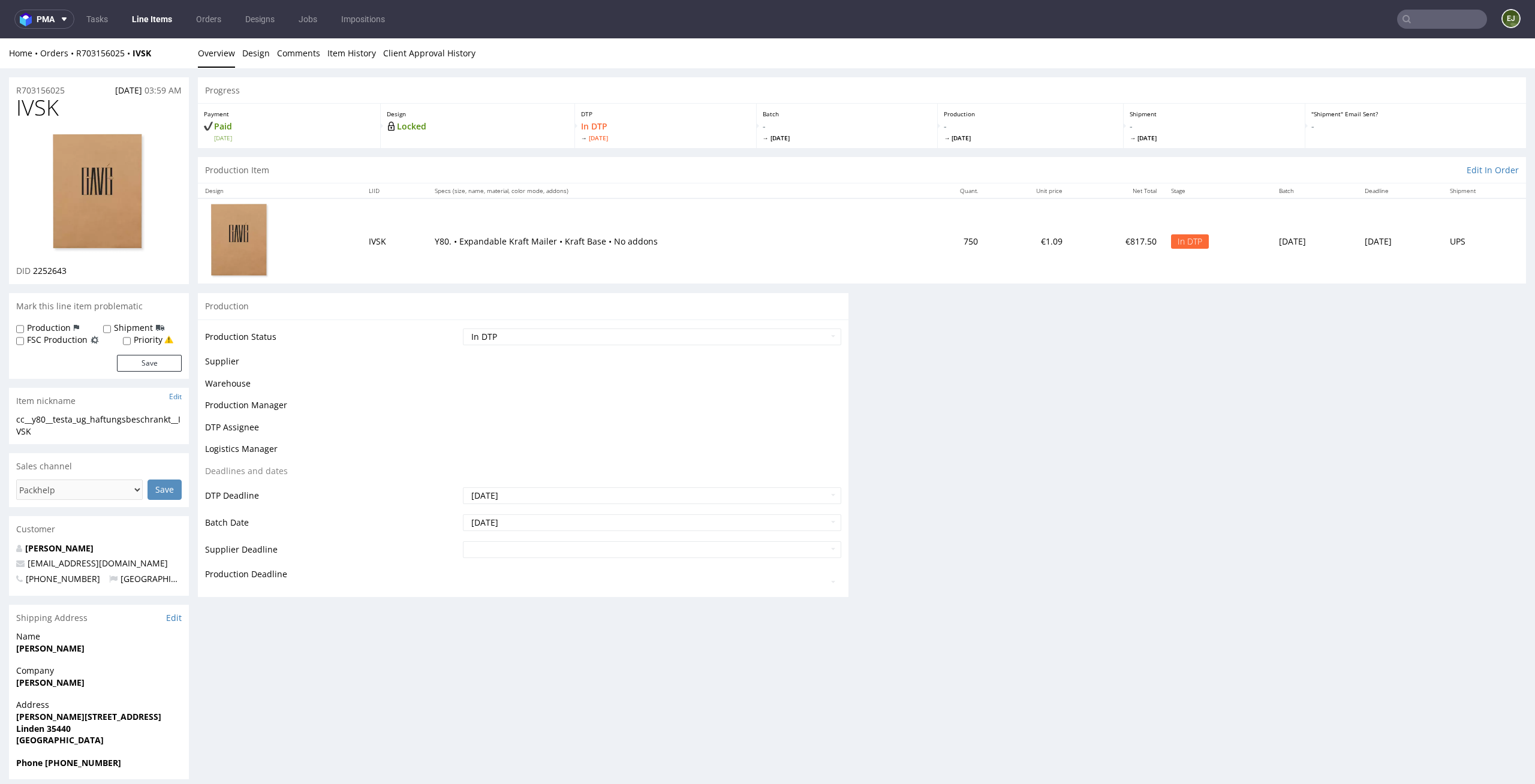
scroll to position [0, 0]
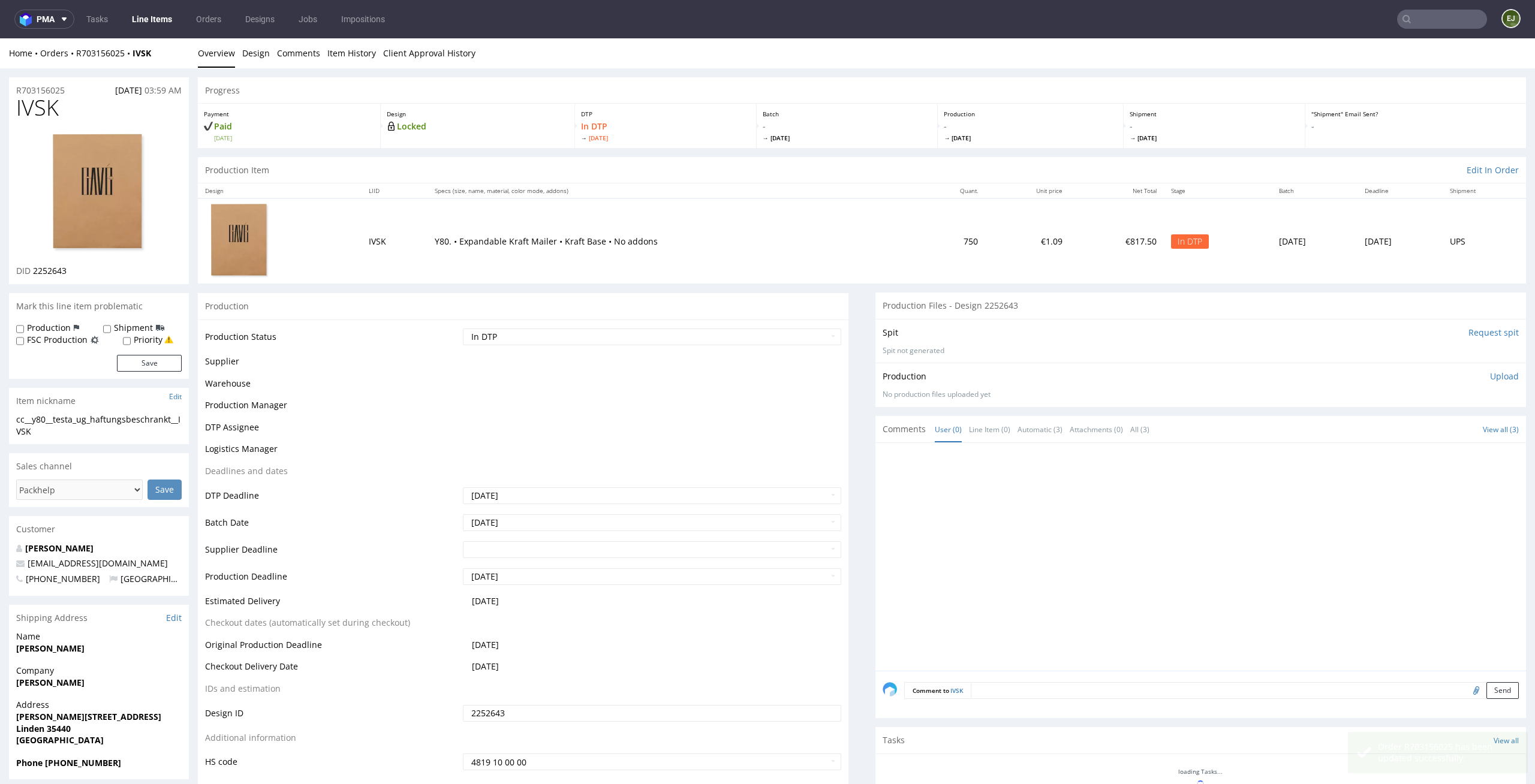
click at [240, 56] on li "Overview" at bounding box center [219, 53] width 44 height 12
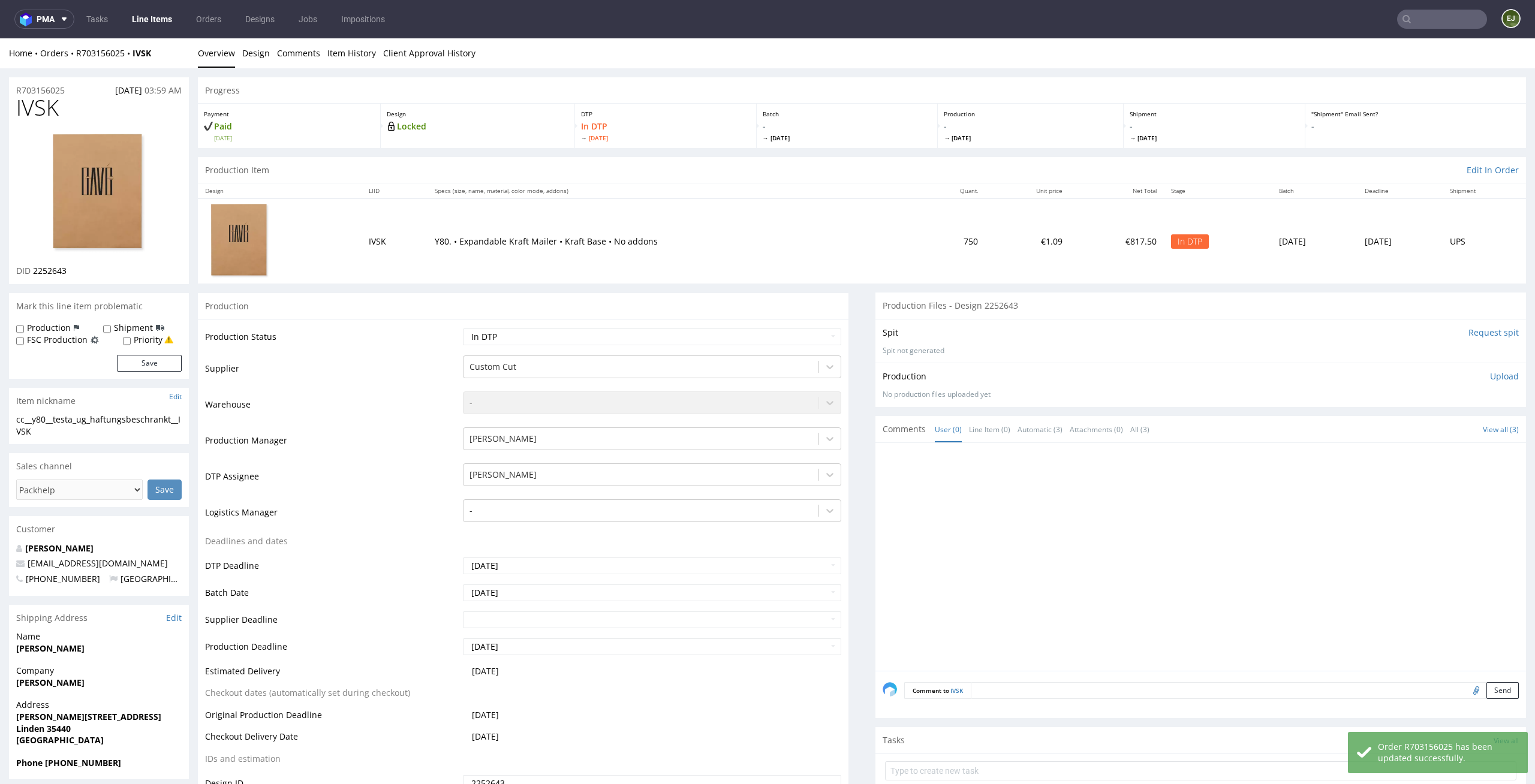
click at [77, 196] on img at bounding box center [99, 193] width 96 height 123
drag, startPoint x: 48, startPoint y: 419, endPoint x: 6, endPoint y: 419, distance: 42.0
copy div "cc__y80"
click at [255, 54] on link "Design" at bounding box center [256, 53] width 27 height 29
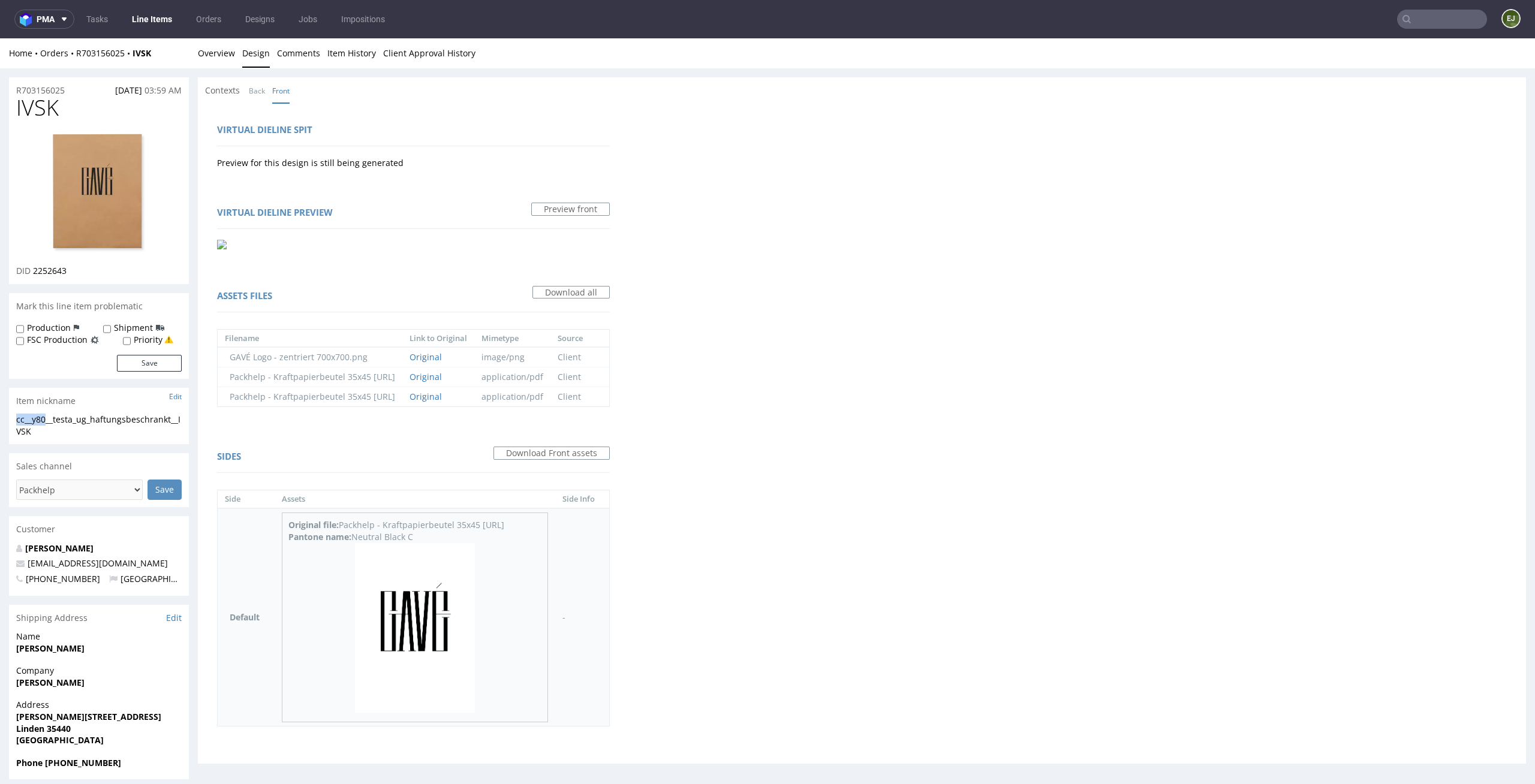
click at [426, 591] on img at bounding box center [414, 628] width 120 height 170
drag, startPoint x: 67, startPoint y: 107, endPoint x: 0, endPoint y: 101, distance: 67.3
click at [0, 102] on div "R703156025 [DATE] 03:59 AM IVSK DID 2252643 Mark this line item problematic Pro…" at bounding box center [768, 453] width 1535 height 768
copy span "IVSK"
drag, startPoint x: 81, startPoint y: 272, endPoint x: 35, endPoint y: 272, distance: 46.0
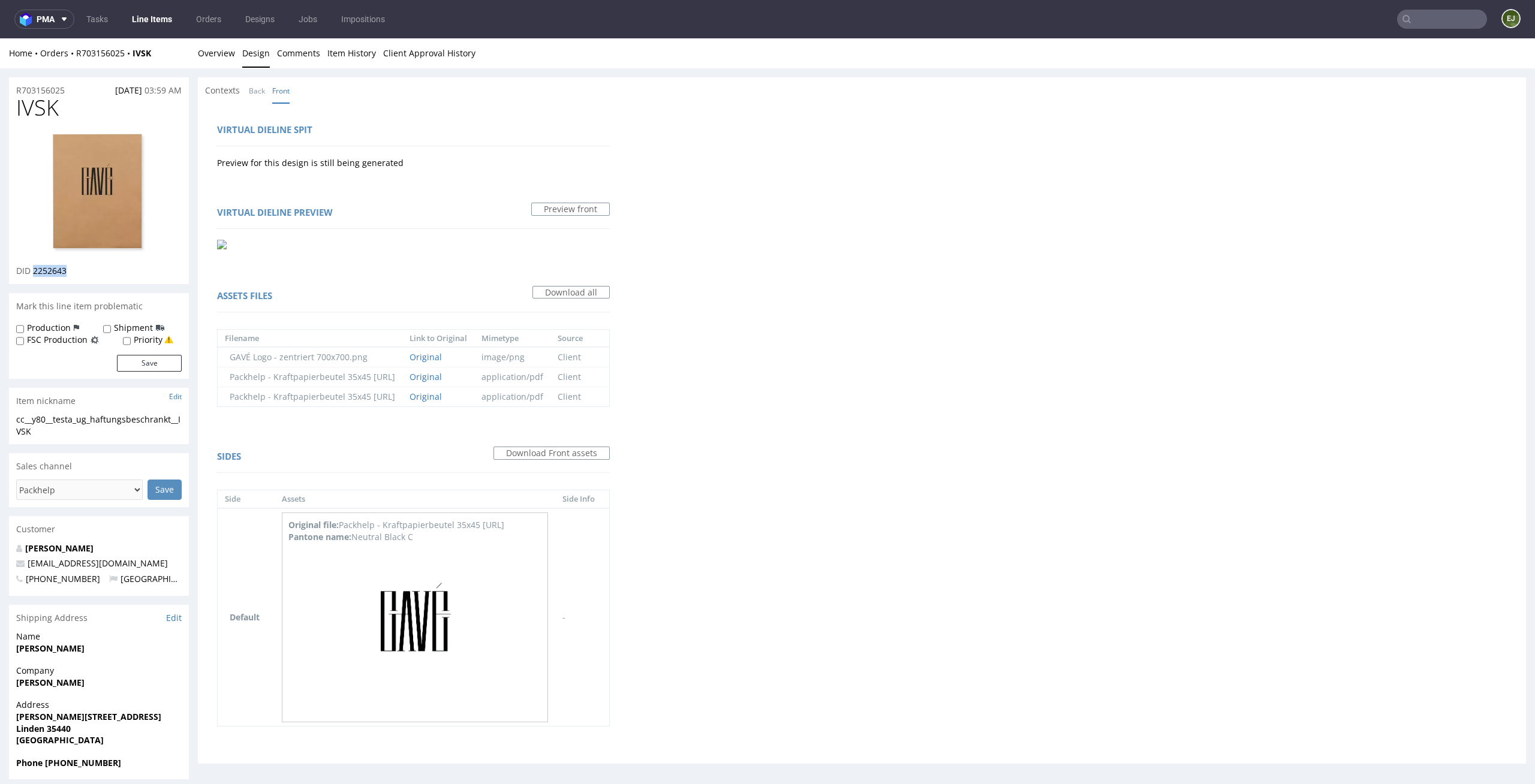
click at [35, 272] on div "DID 2252643" at bounding box center [99, 270] width 165 height 12
copy span "2252643"
drag, startPoint x: 44, startPoint y: 427, endPoint x: 0, endPoint y: 413, distance: 46.2
click at [0, 413] on div "R703156025 [DATE] 03:59 AM IVSK DID 2252643 Mark this line item problematic Pro…" at bounding box center [768, 453] width 1535 height 768
copy section "cc__y80__testa_ug_haftungsbeschrankt__IVSK"
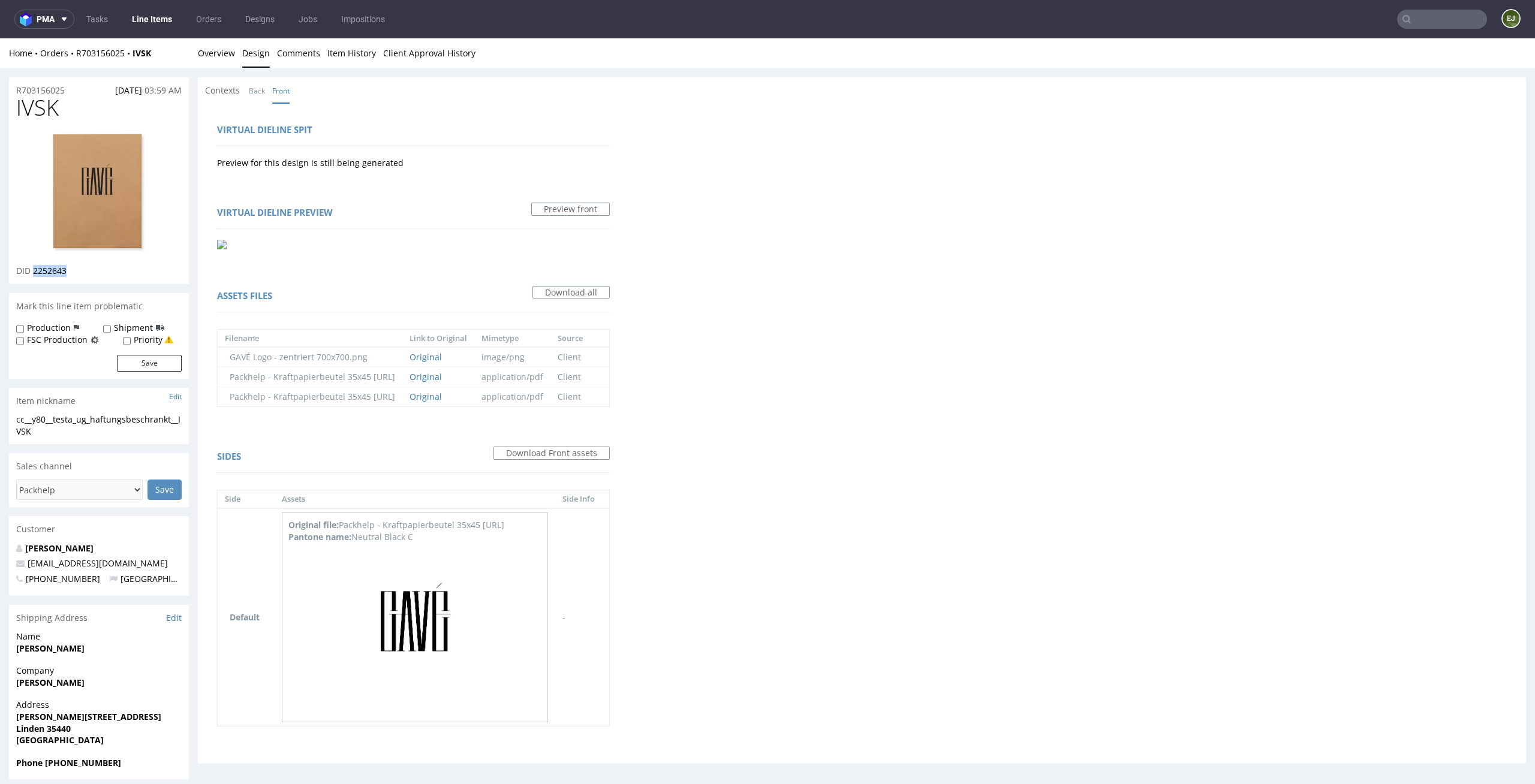
drag, startPoint x: 73, startPoint y: 272, endPoint x: 34, endPoint y: 272, distance: 39.0
click at [34, 272] on div "DID 2252643" at bounding box center [99, 270] width 165 height 12
copy span "2252643"
drag, startPoint x: 79, startPoint y: 88, endPoint x: 0, endPoint y: 88, distance: 79.0
click at [0, 88] on div "R703156025 [DATE] 03:59 AM IVSK DID 2252643 Mark this line item problematic Pro…" at bounding box center [768, 453] width 1535 height 768
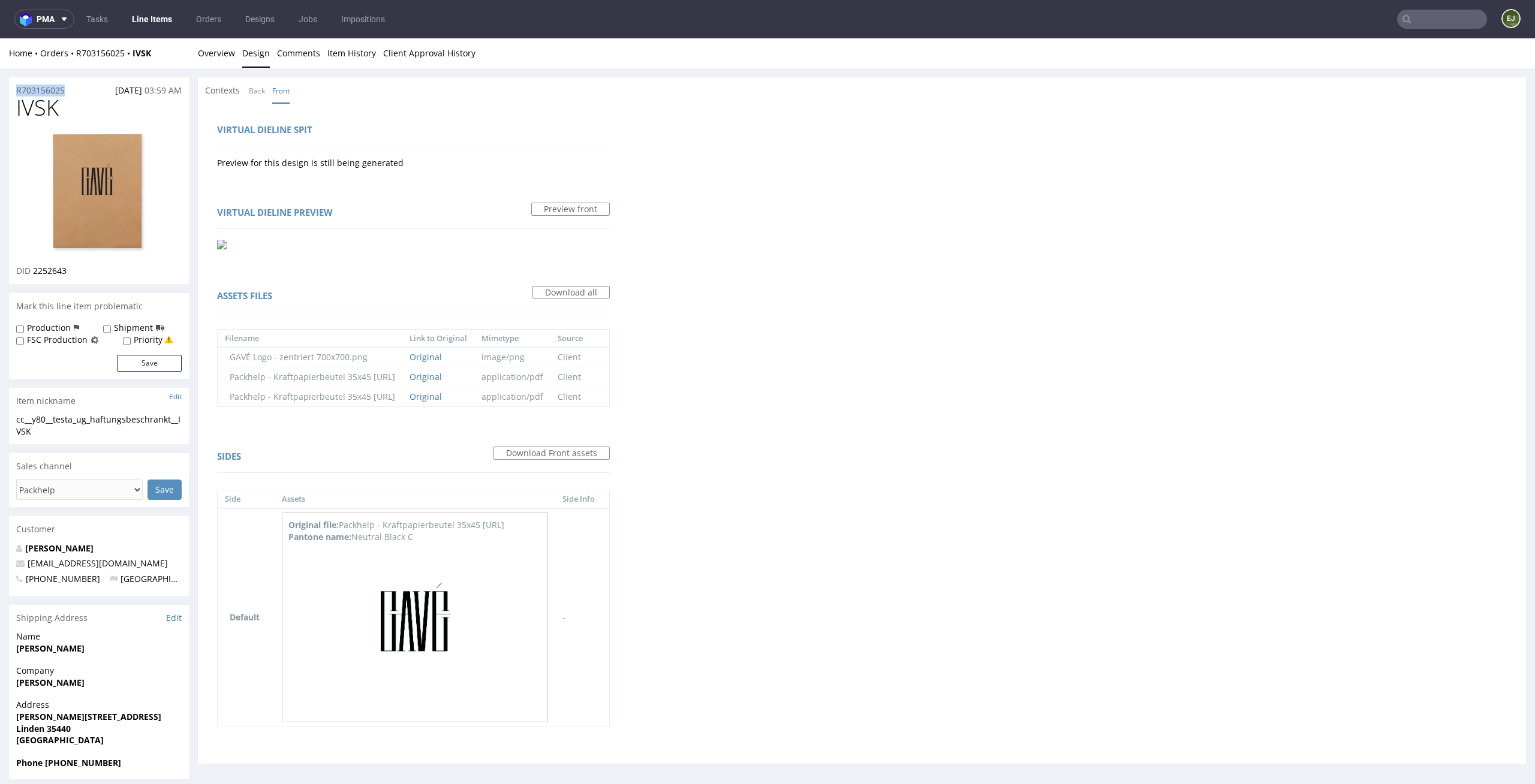
copy p "R703156025"
click at [231, 58] on link "Overview" at bounding box center [216, 53] width 37 height 29
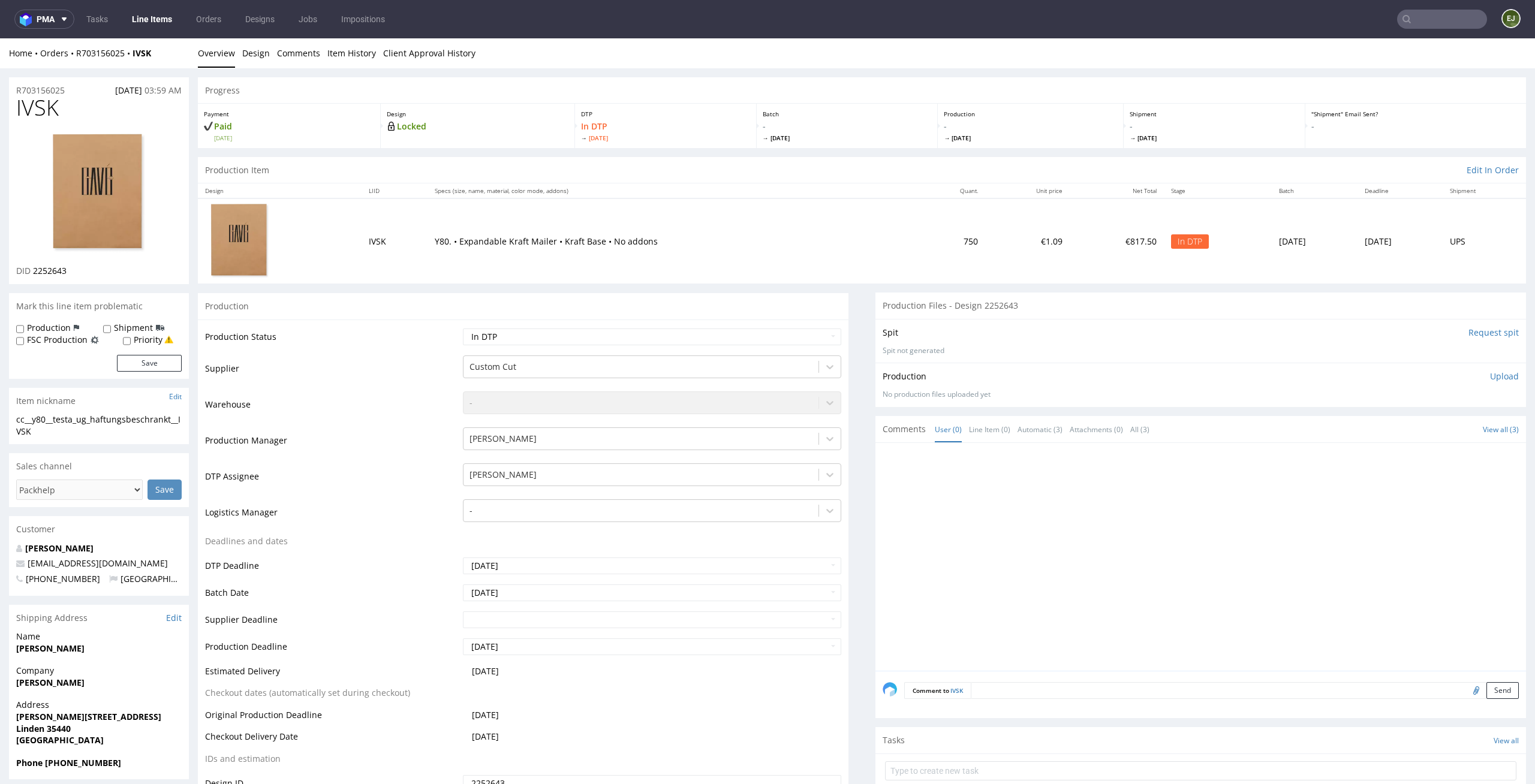
click at [1490, 376] on p "Upload" at bounding box center [1504, 376] width 29 height 12
click at [1417, 434] on div "Add files" at bounding box center [1434, 432] width 60 height 18
type input "C:\fakepath\ cc__y80__testa_ug_haftungsbeschrankt__IVSK__d2252643__oR703156025_…"
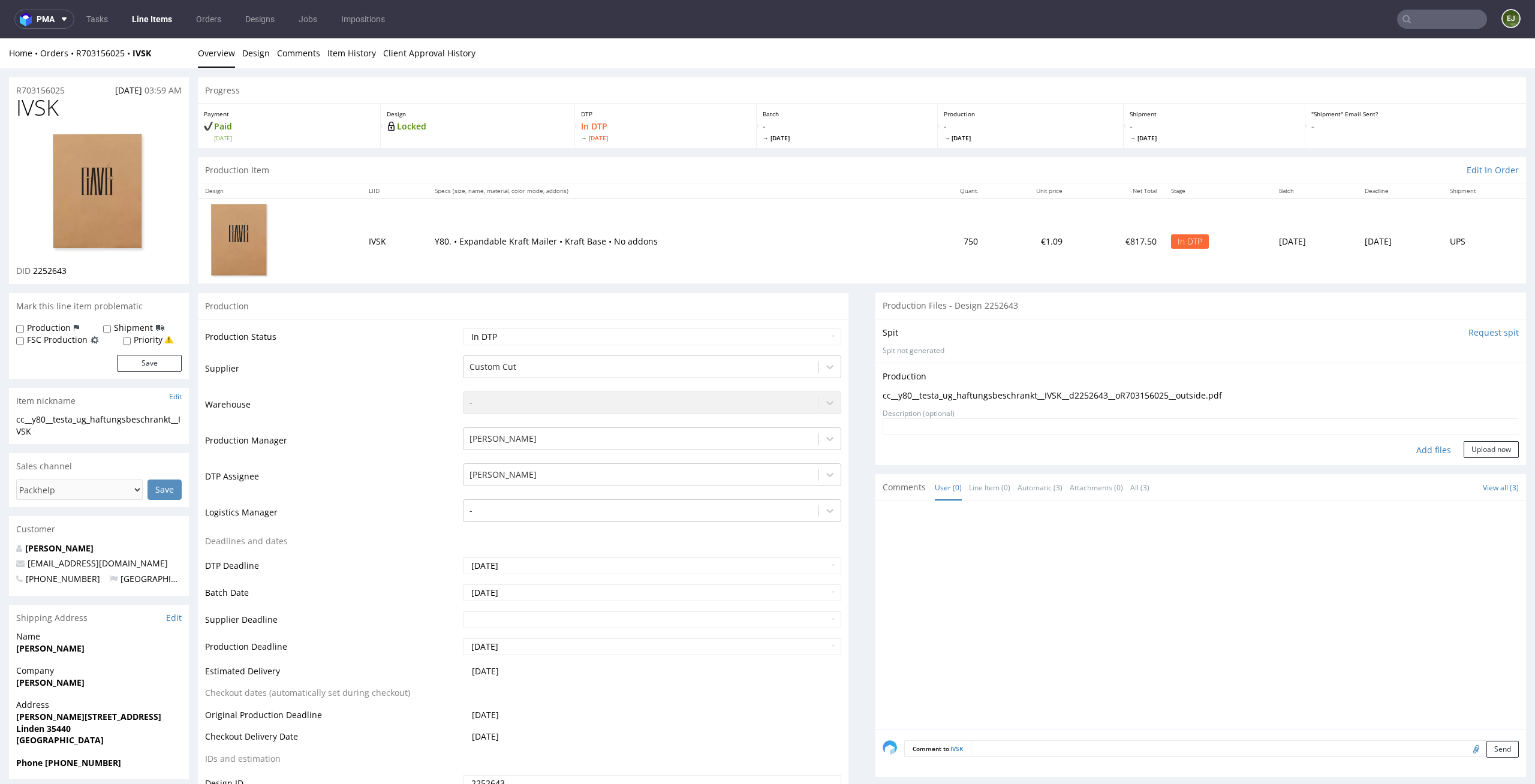
click at [1475, 462] on div "Production Upload cc__y80__testa_ug_haftungsbeschrankt__IVSK__d2252643__oR70315…" at bounding box center [1201, 414] width 650 height 102
click at [1488, 454] on button "Upload now" at bounding box center [1491, 450] width 55 height 17
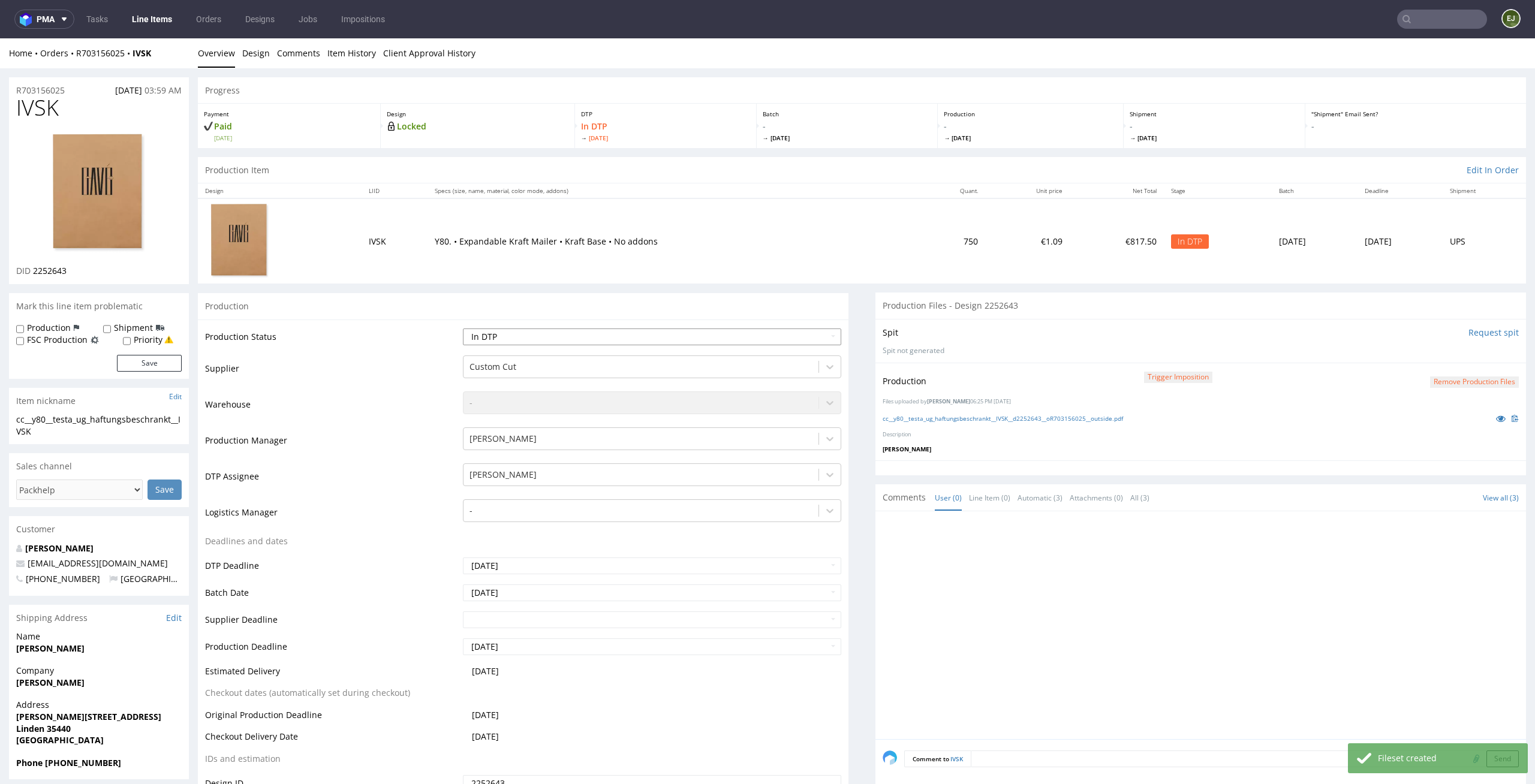
click at [803, 338] on select "Waiting for Artwork Waiting for Diecut Waiting for Mockup Waiting for DTP Waiti…" at bounding box center [652, 337] width 379 height 17
select select "dtp_production_ready"
click at [463, 329] on select "Waiting for Artwork Waiting for Diecut Waiting for Mockup Waiting for DTP Waiti…" at bounding box center [652, 337] width 379 height 17
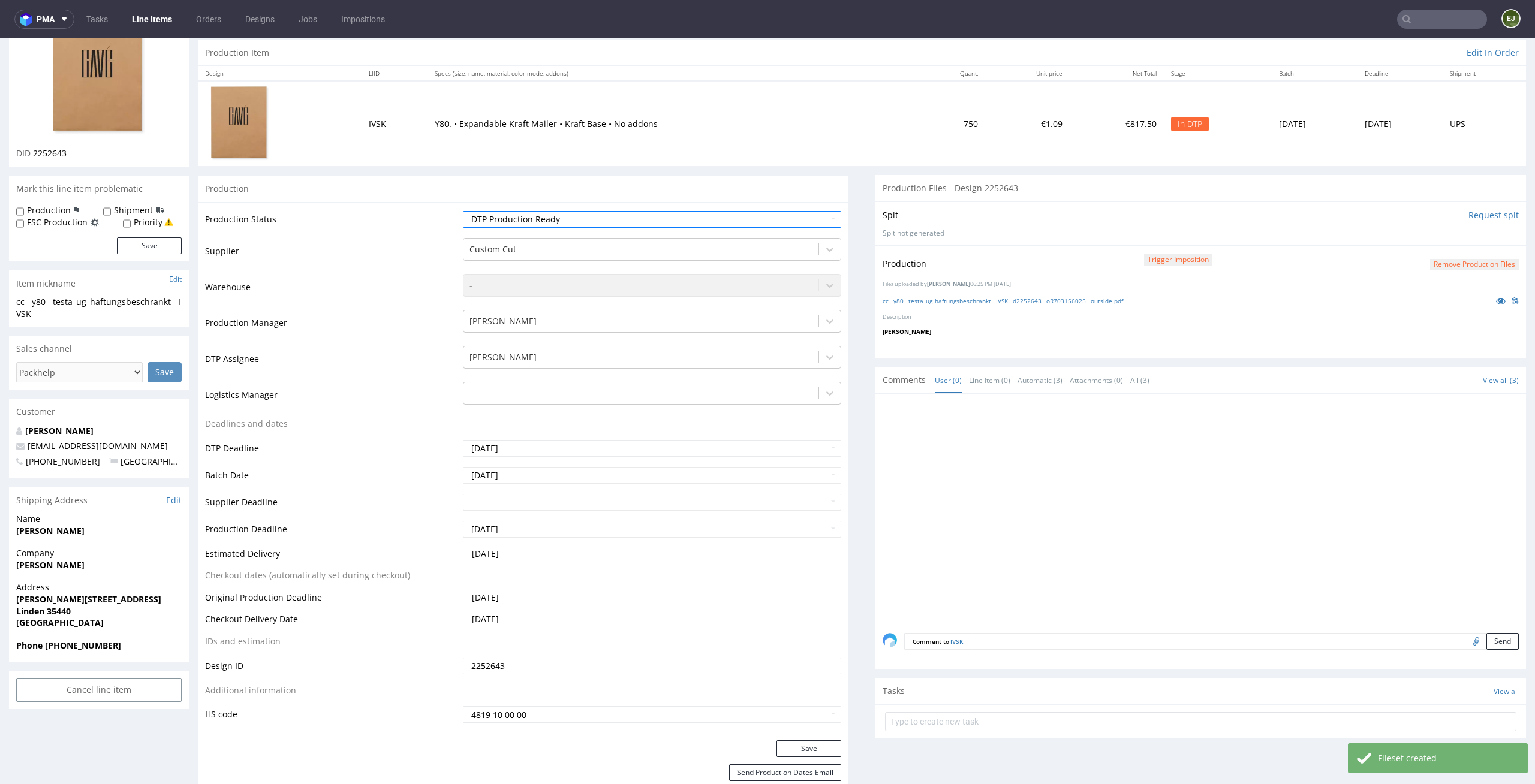
scroll to position [174, 0]
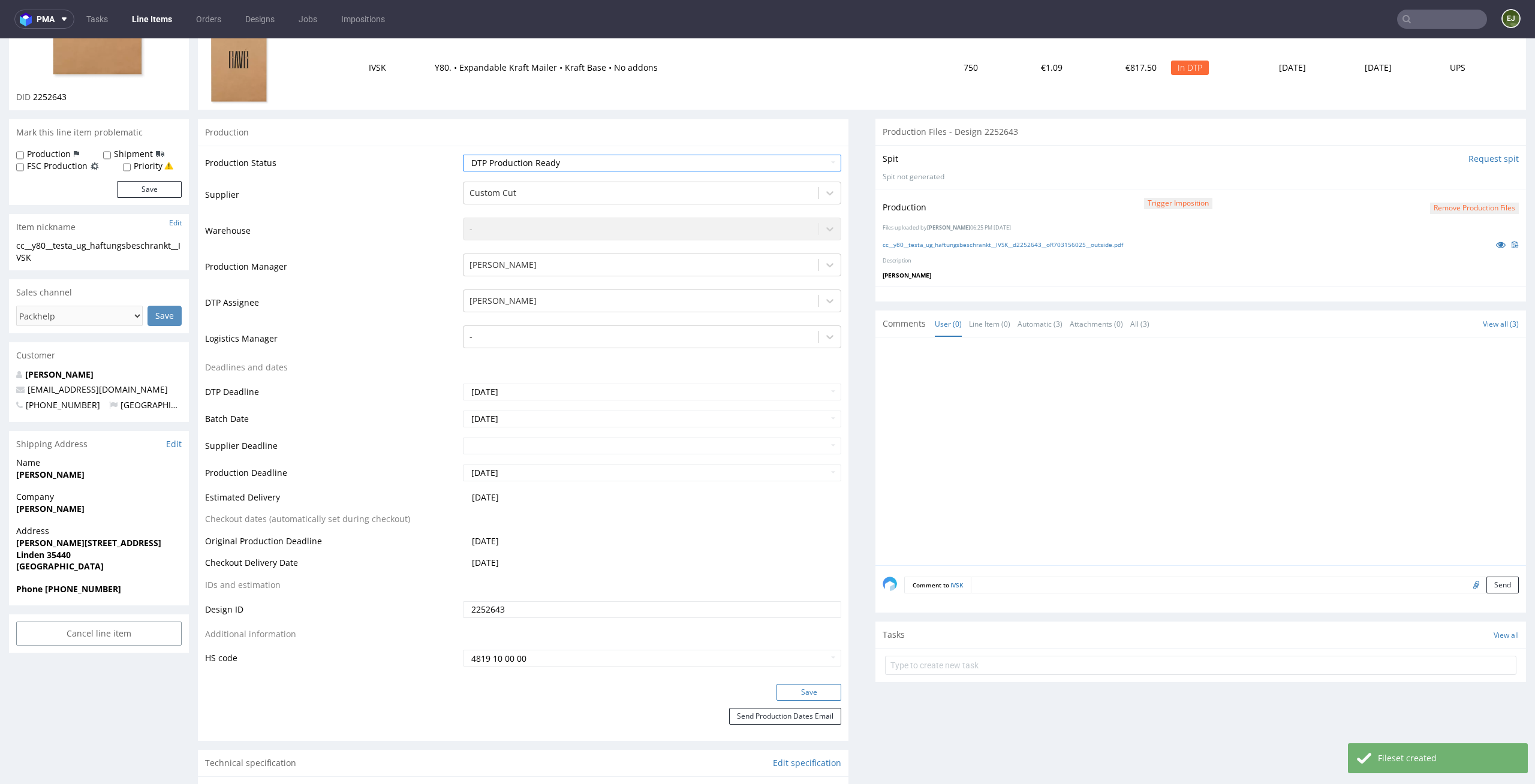
click at [824, 691] on button "Save" at bounding box center [809, 692] width 64 height 17
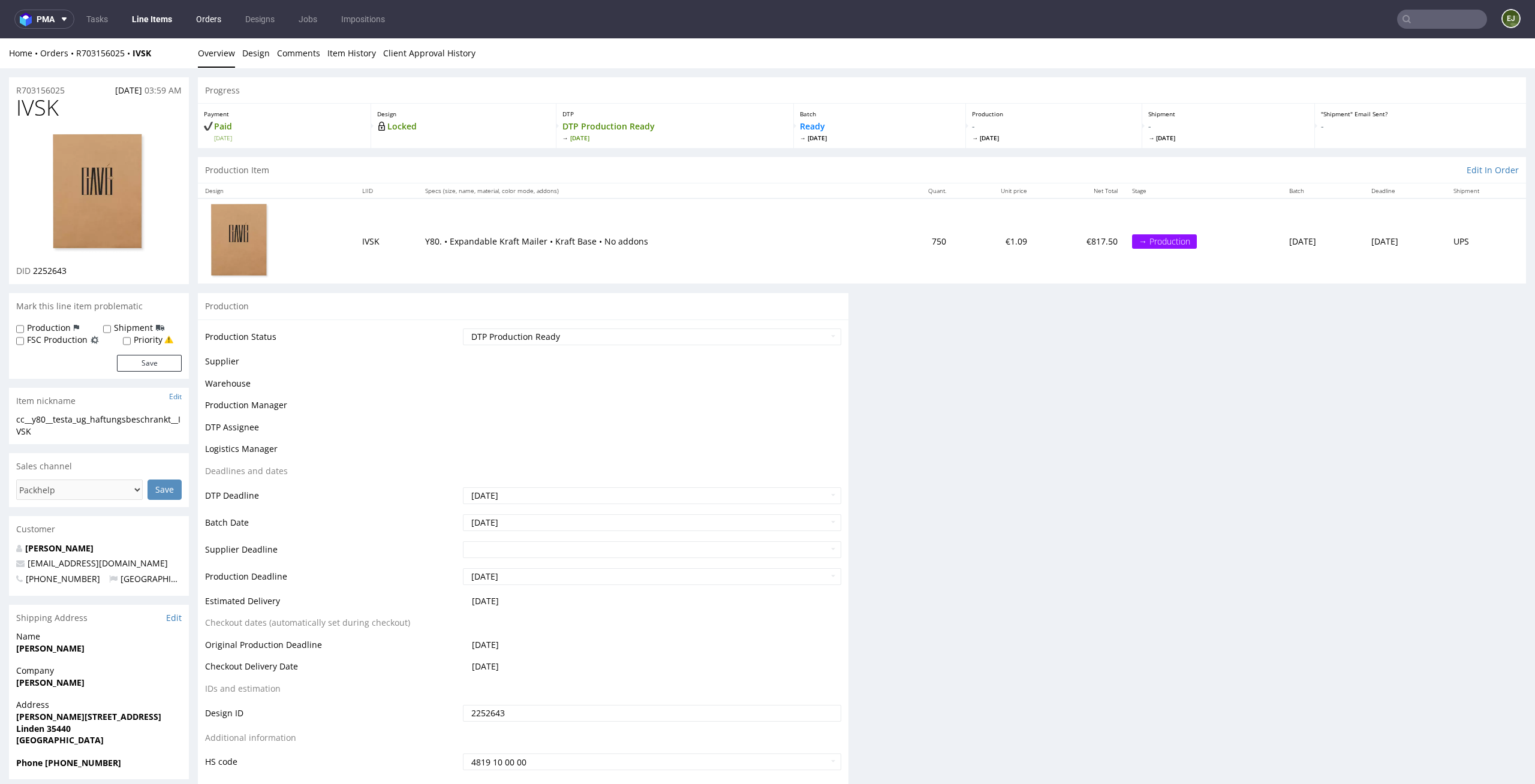
scroll to position [0, 0]
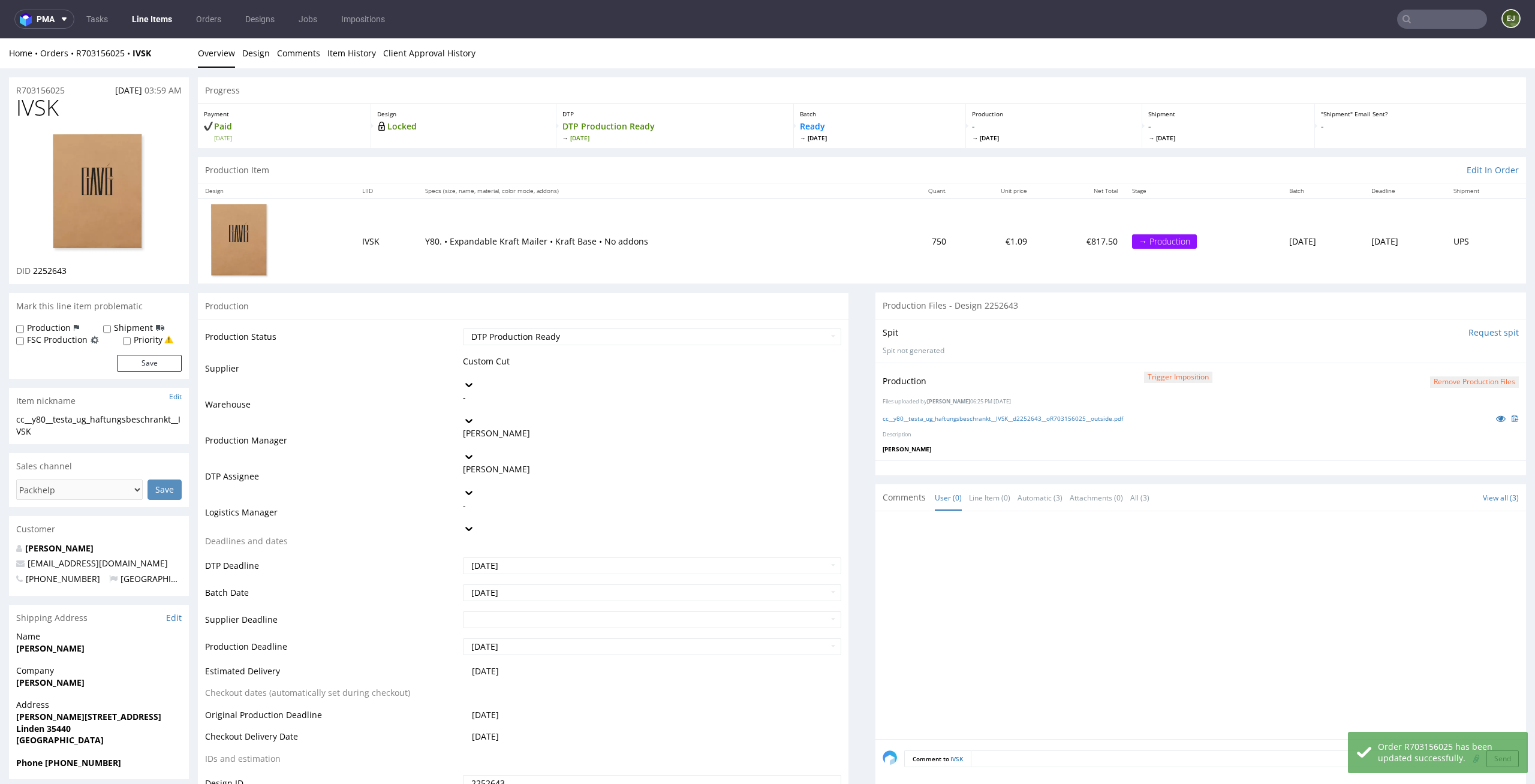
click at [165, 20] on link "Line Items" at bounding box center [152, 19] width 55 height 19
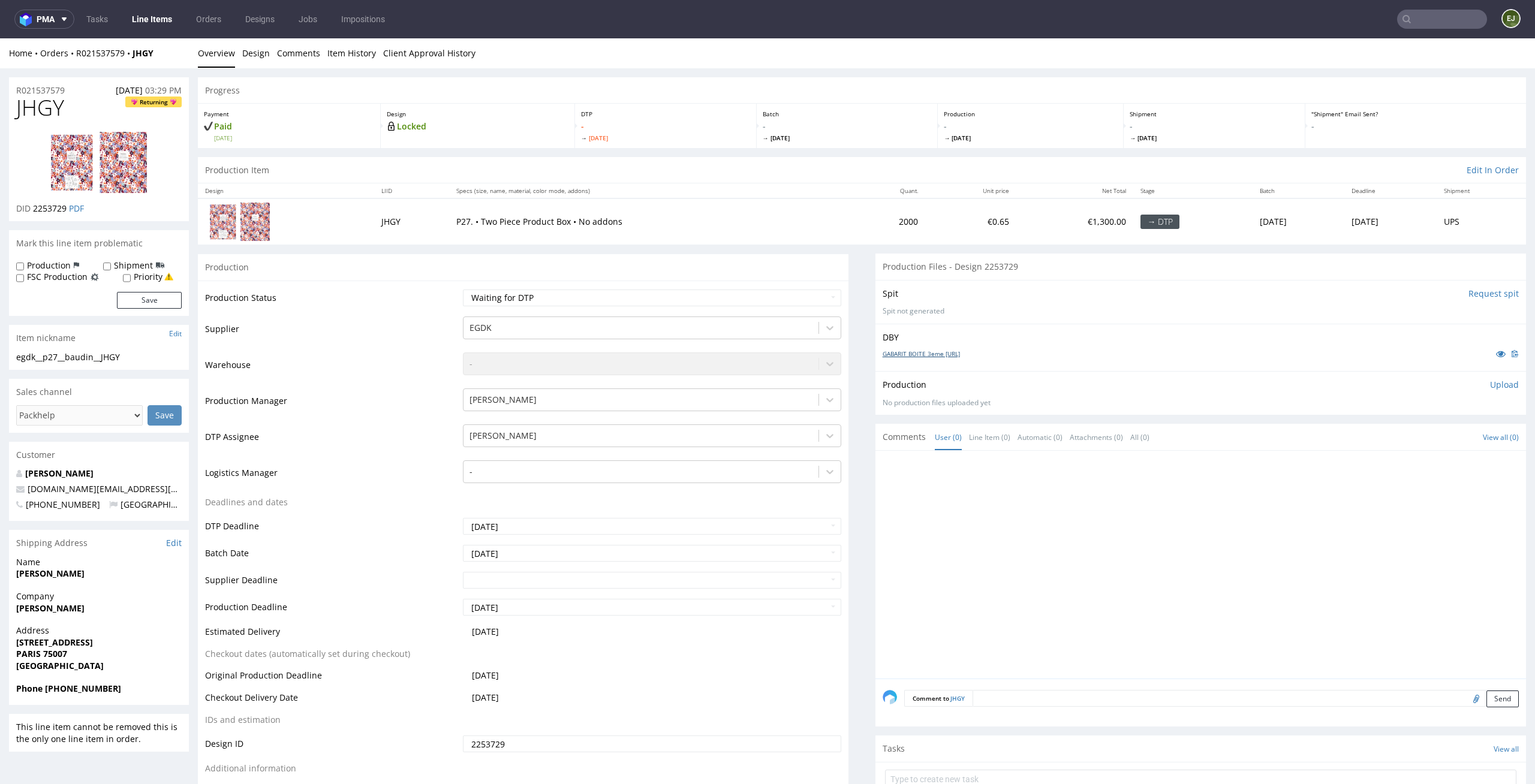
click at [920, 354] on link "GABARIT BOITE 3eme [URL]" at bounding box center [921, 354] width 77 height 8
drag, startPoint x: 62, startPoint y: 352, endPoint x: 0, endPoint y: 352, distance: 62.0
copy div "egdk__p27_"
drag, startPoint x: 145, startPoint y: 355, endPoint x: 0, endPoint y: 355, distance: 145.0
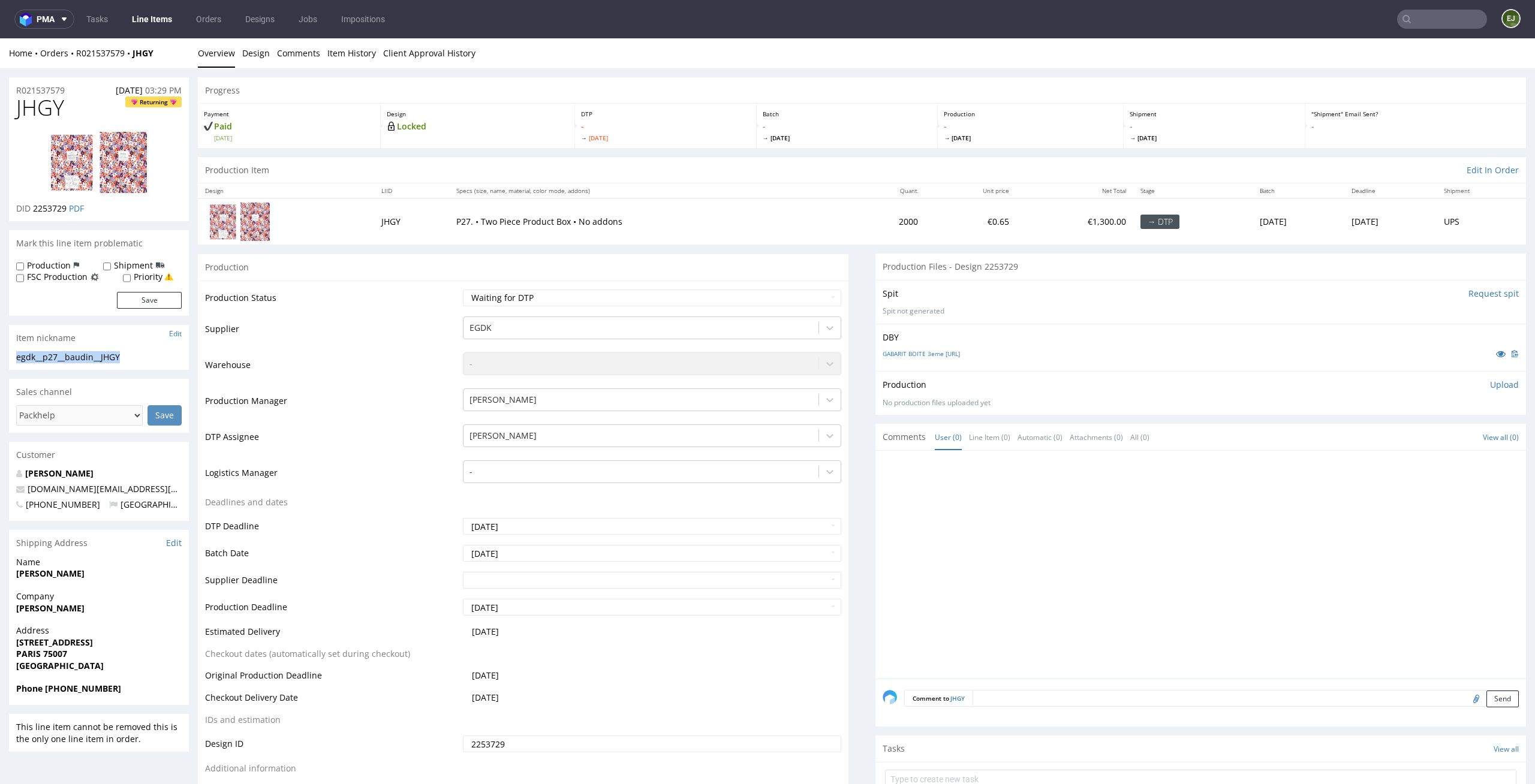
copy div "egdk__p27__baudin__JHGY"
drag, startPoint x: 67, startPoint y: 206, endPoint x: 34, endPoint y: 207, distance: 33.0
click at [34, 207] on p "DID 2253729 PDF" at bounding box center [50, 208] width 68 height 12
copy span "2253729"
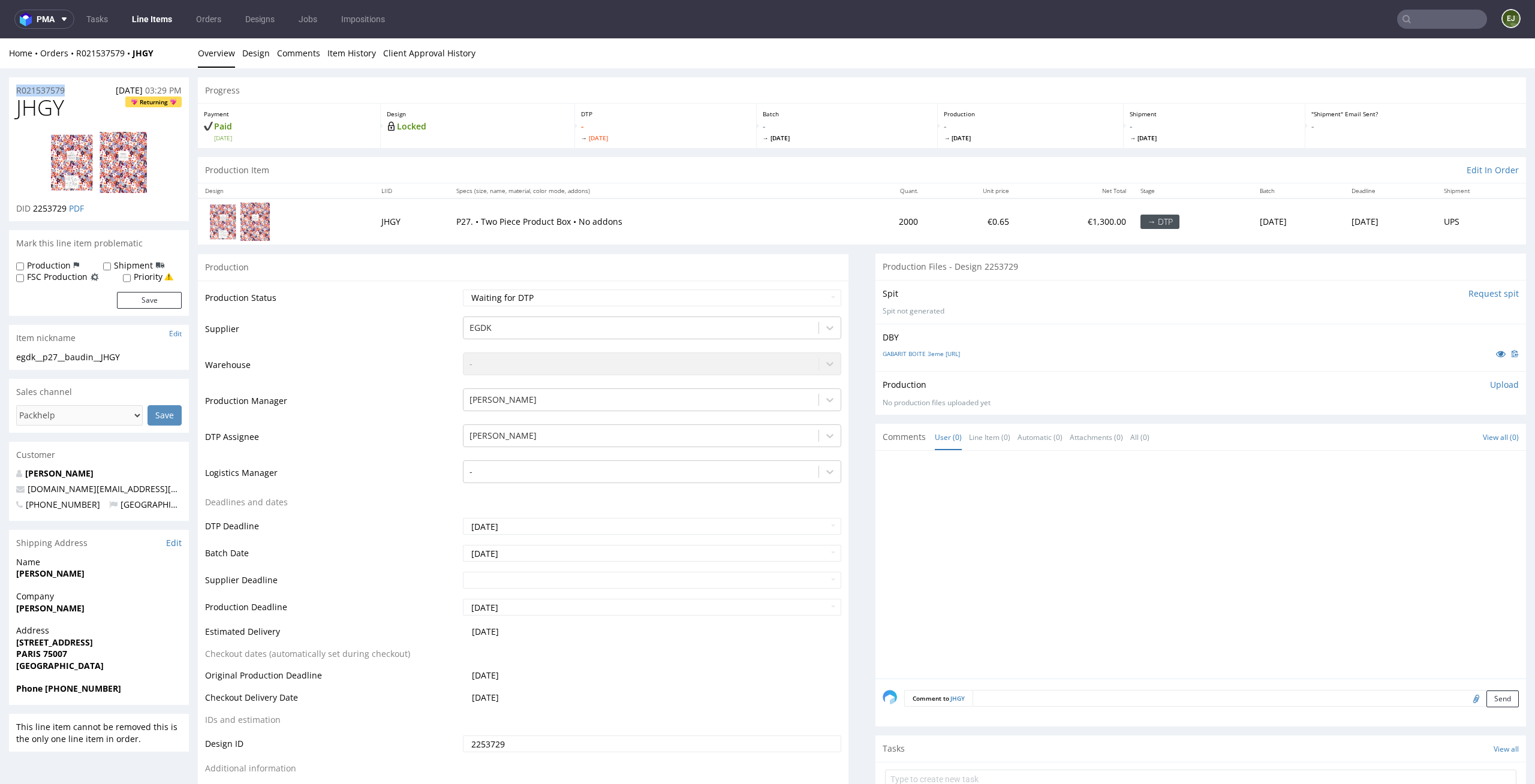
drag, startPoint x: 81, startPoint y: 86, endPoint x: 0, endPoint y: 86, distance: 81.0
copy p "R021537579"
drag, startPoint x: 59, startPoint y: 356, endPoint x: 0, endPoint y: 355, distance: 59.0
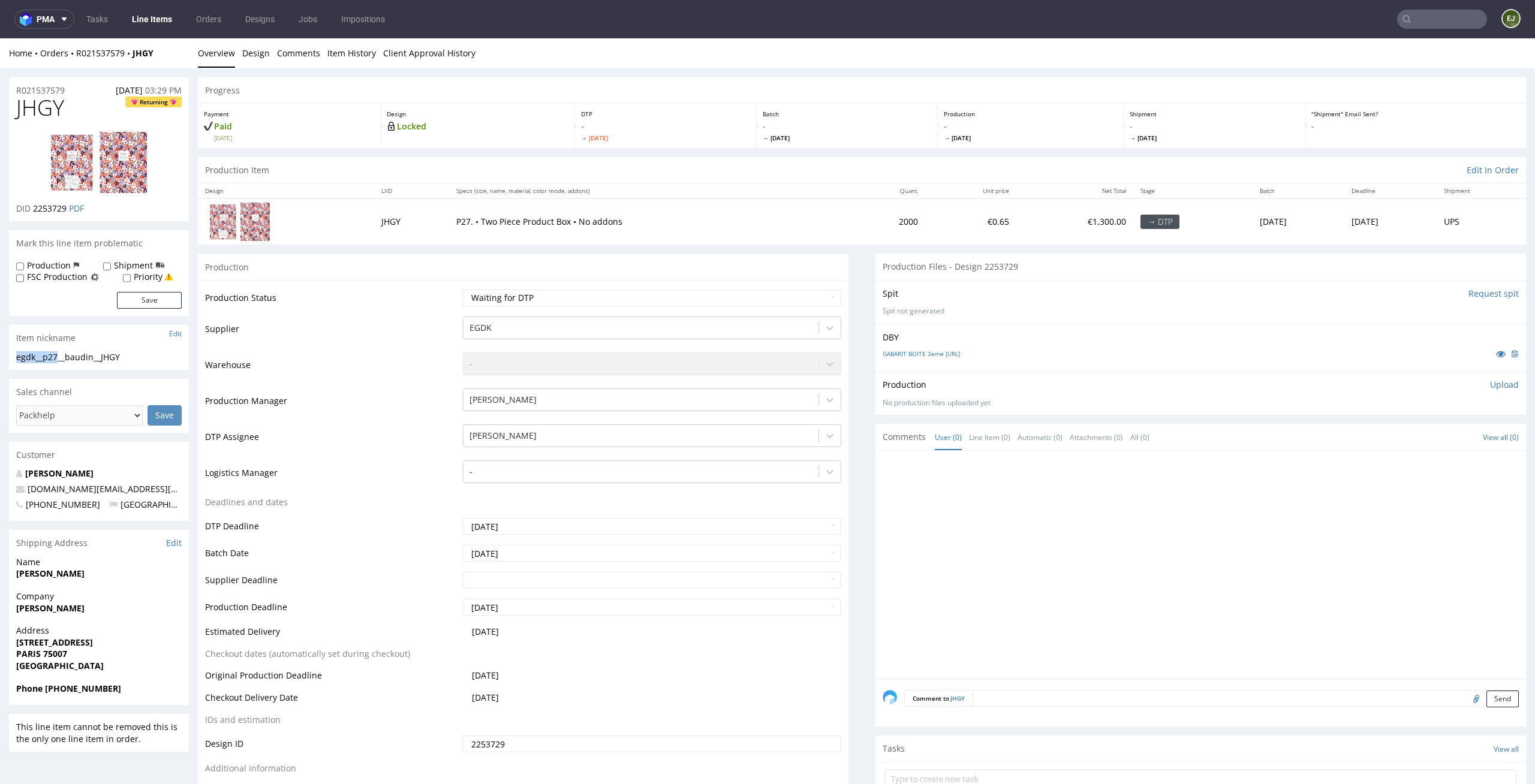
copy div "egdk__p27"
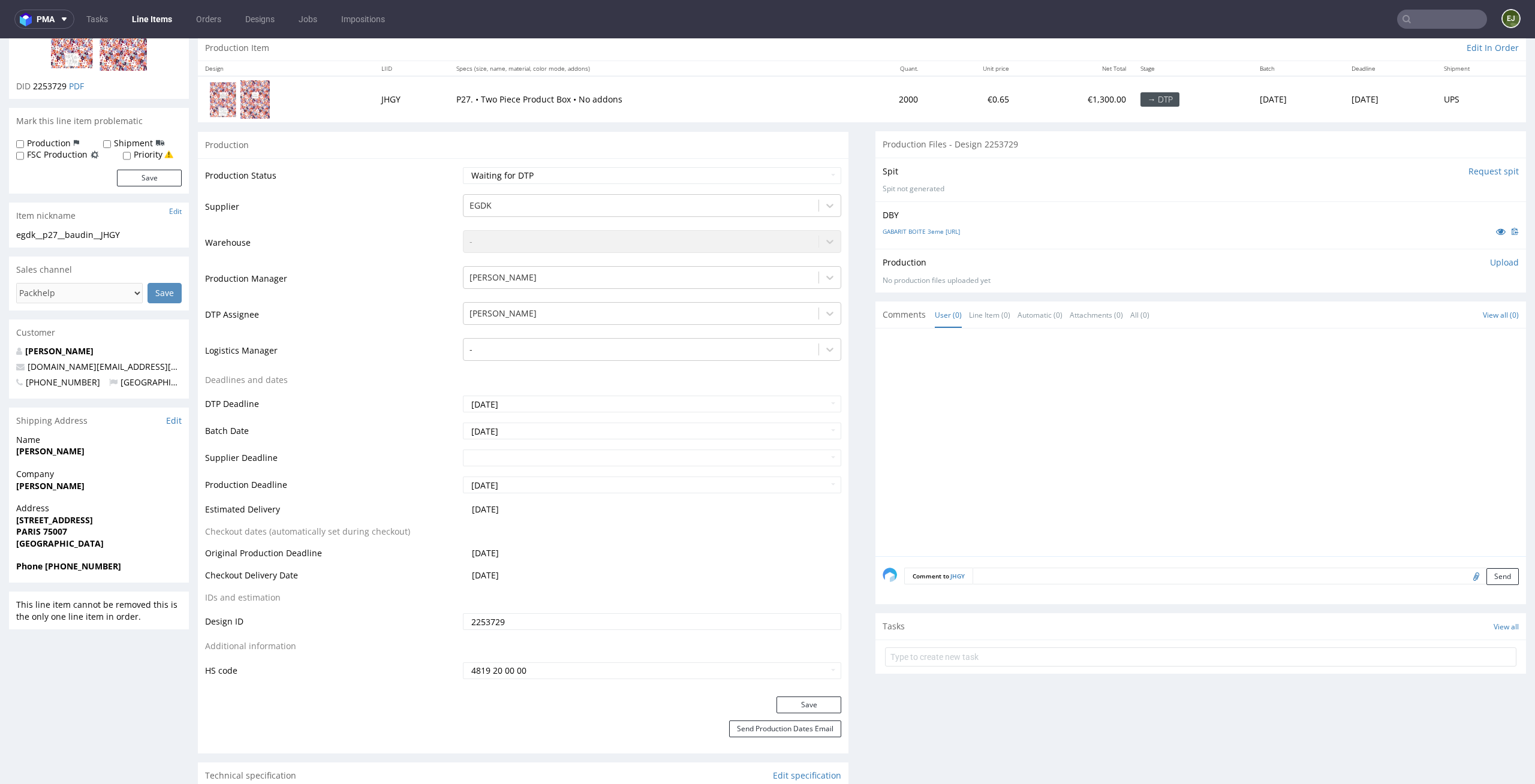
click at [1490, 261] on p "Upload" at bounding box center [1504, 262] width 29 height 12
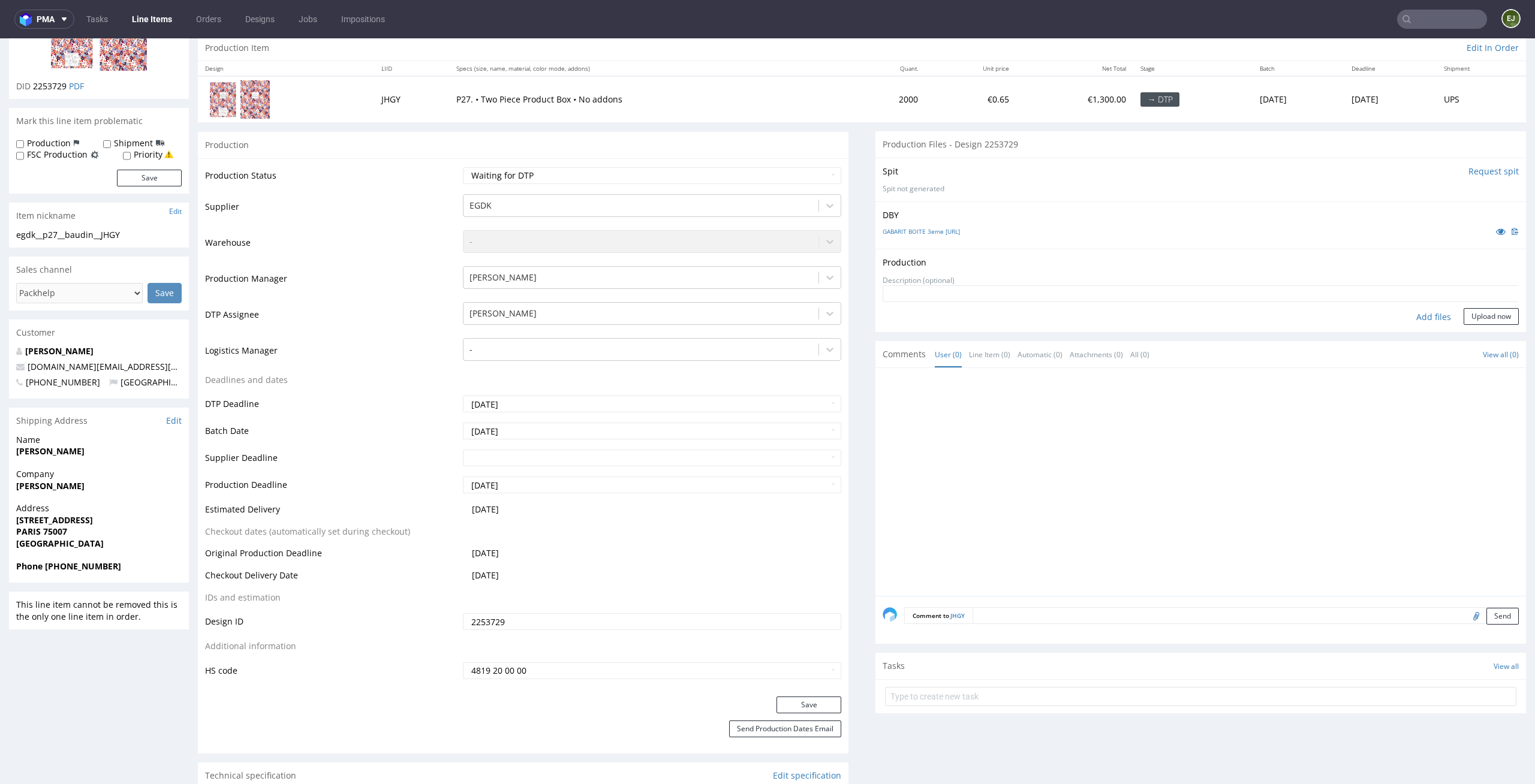
click at [1405, 324] on div "Add files" at bounding box center [1434, 317] width 60 height 18
type input "C:\fakepath\egdk__p27__baudin__JHGY__d2253729__oR021537579__lid.pdf"
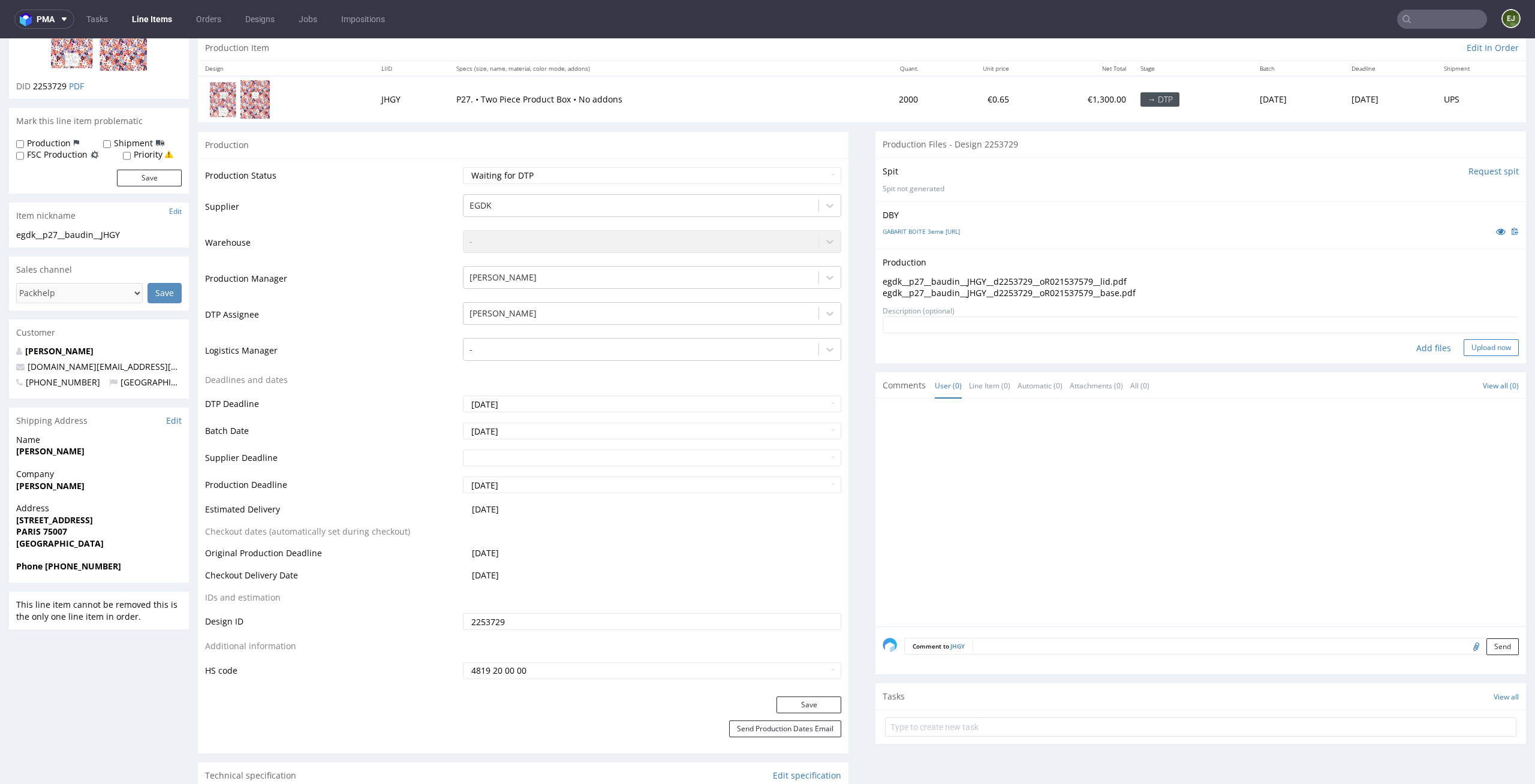
click at [1487, 350] on button "Upload now" at bounding box center [1491, 348] width 55 height 17
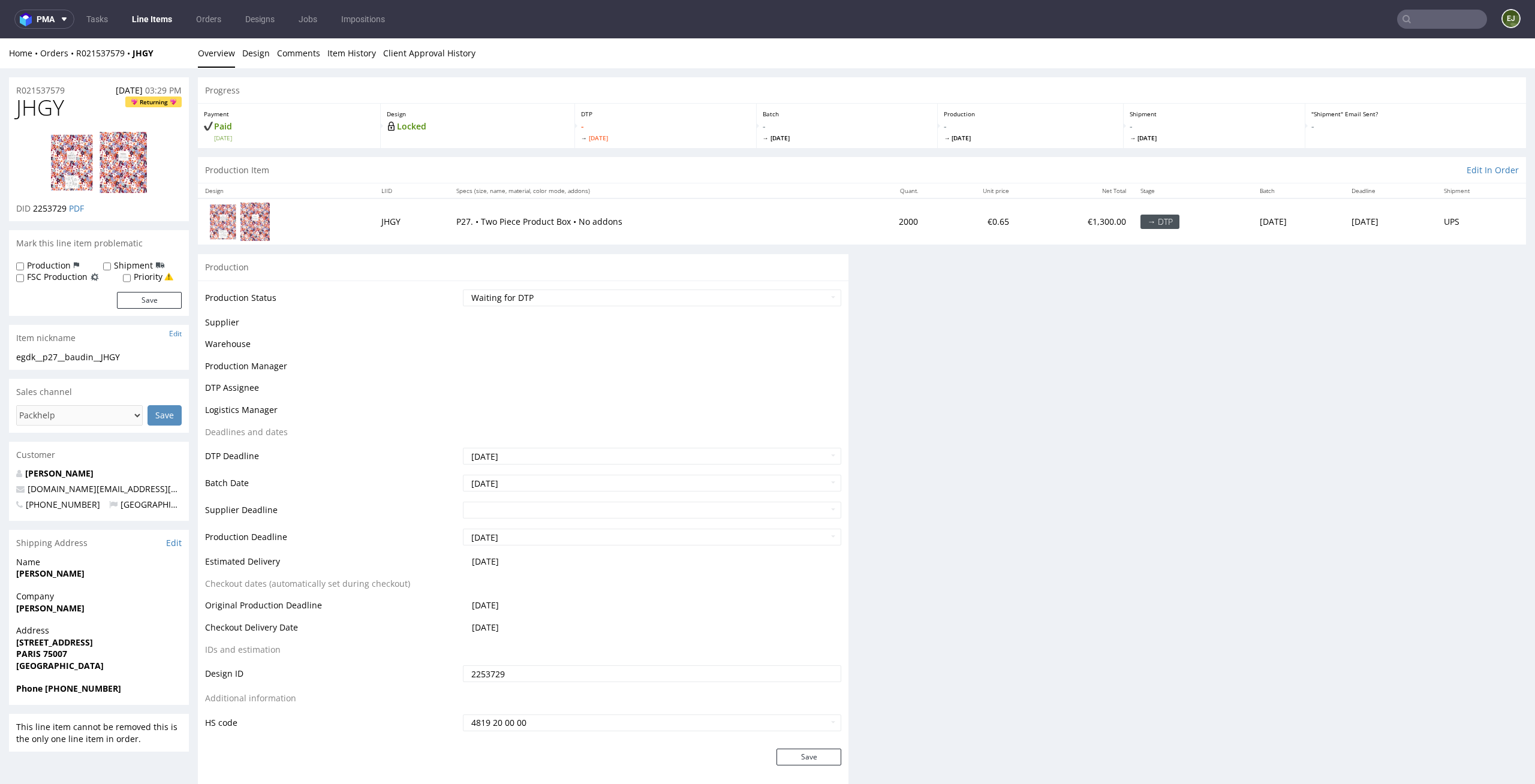
scroll to position [0, 0]
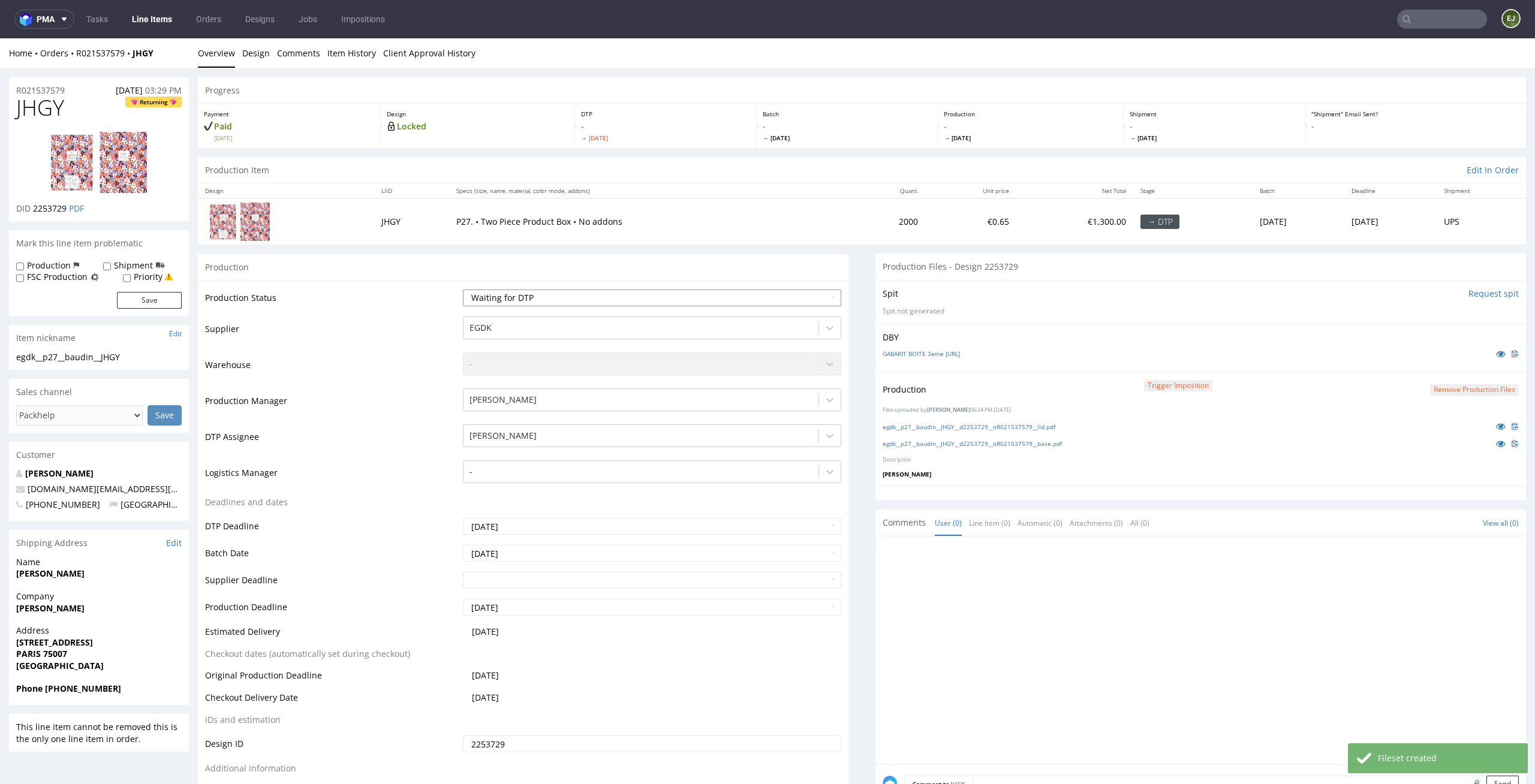
click at [779, 299] on select "Waiting for Artwork Waiting for Diecut Waiting for Mockup Waiting for DTP Waiti…" at bounding box center [652, 298] width 379 height 17
select select "dtp_waiting_for_double_check"
click at [463, 289] on select "Waiting for Artwork Waiting for Diecut Waiting for Mockup Waiting for DTP Waiti…" at bounding box center [652, 298] width 379 height 17
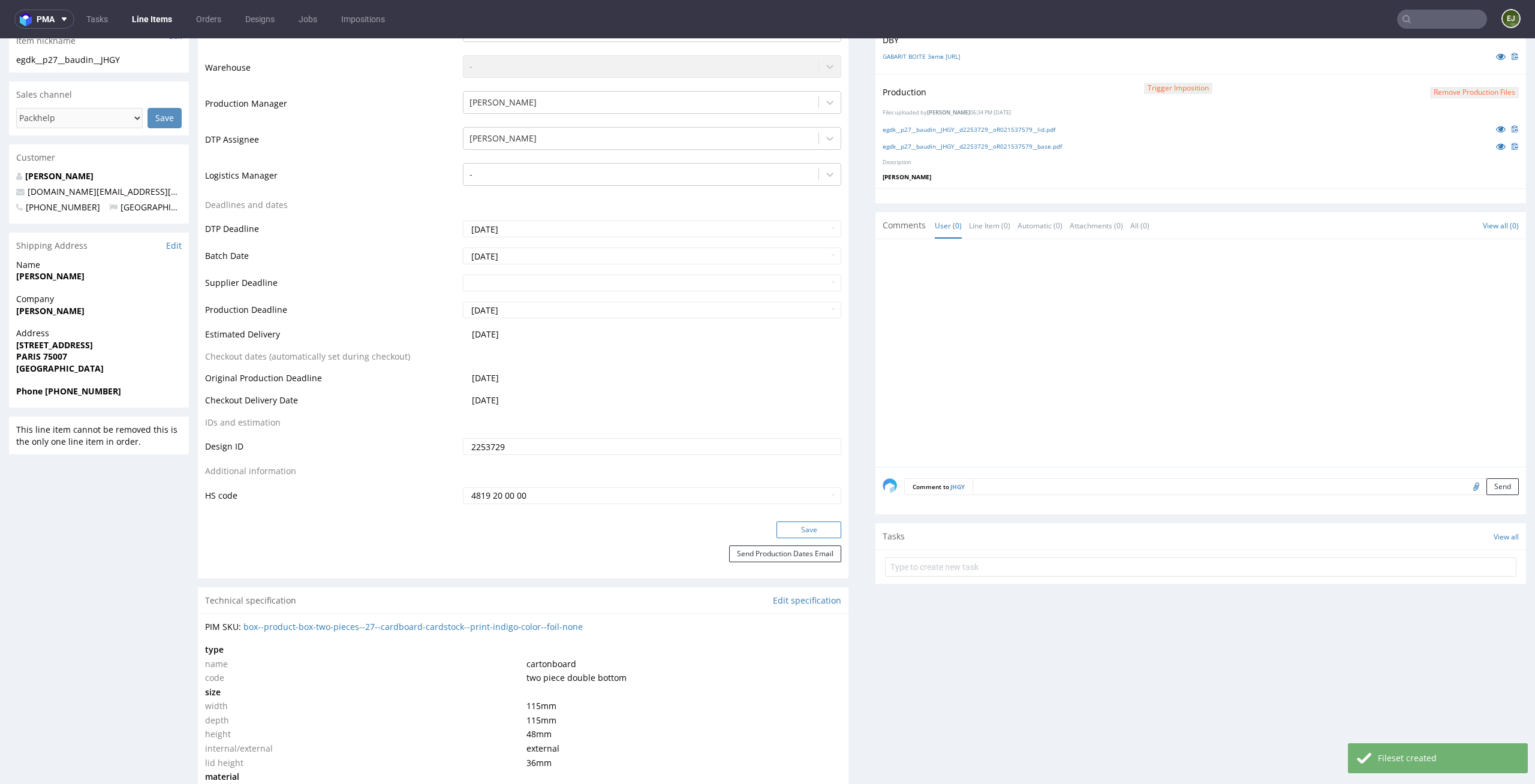
click at [825, 532] on button "Save" at bounding box center [809, 530] width 64 height 17
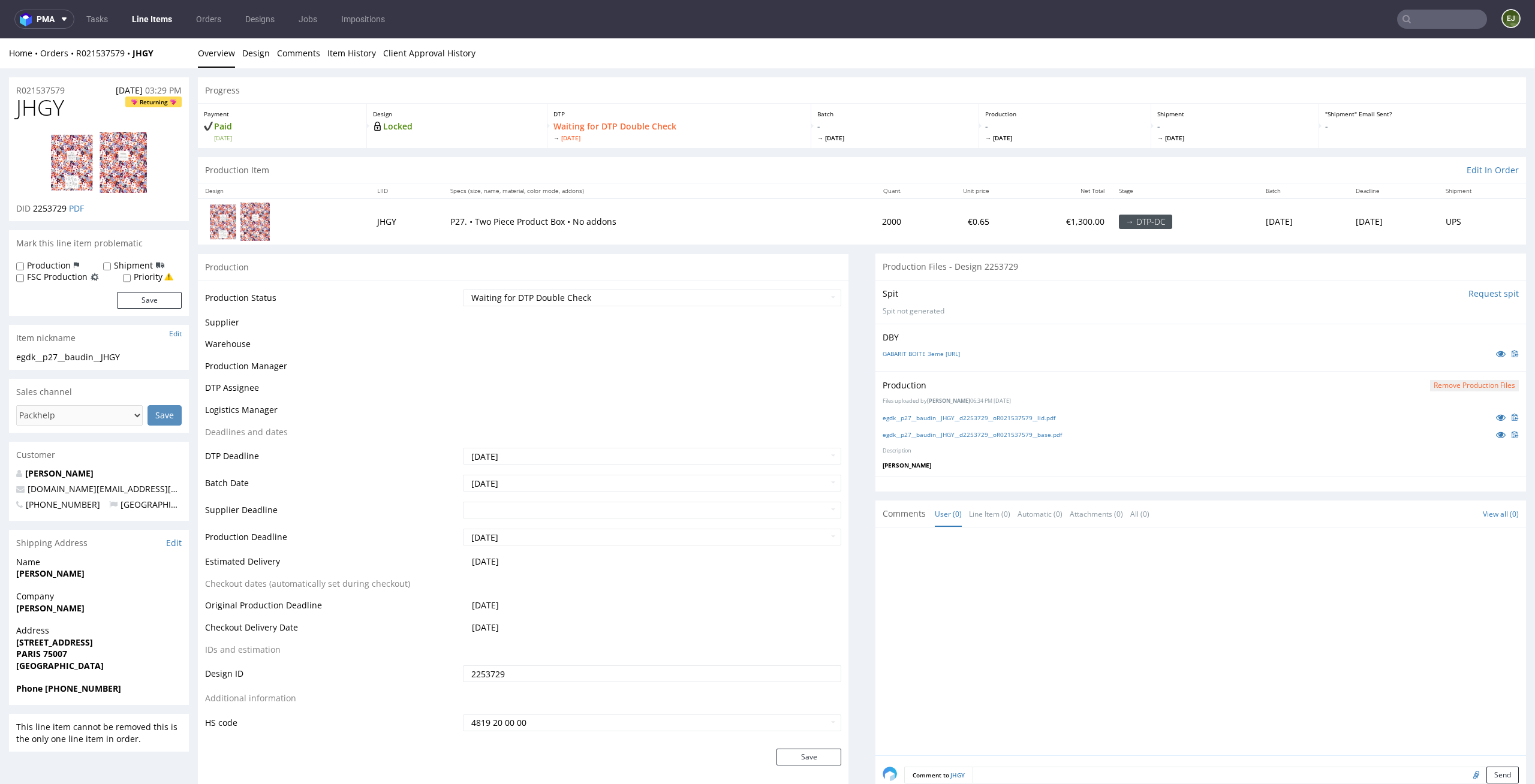
scroll to position [289, 0]
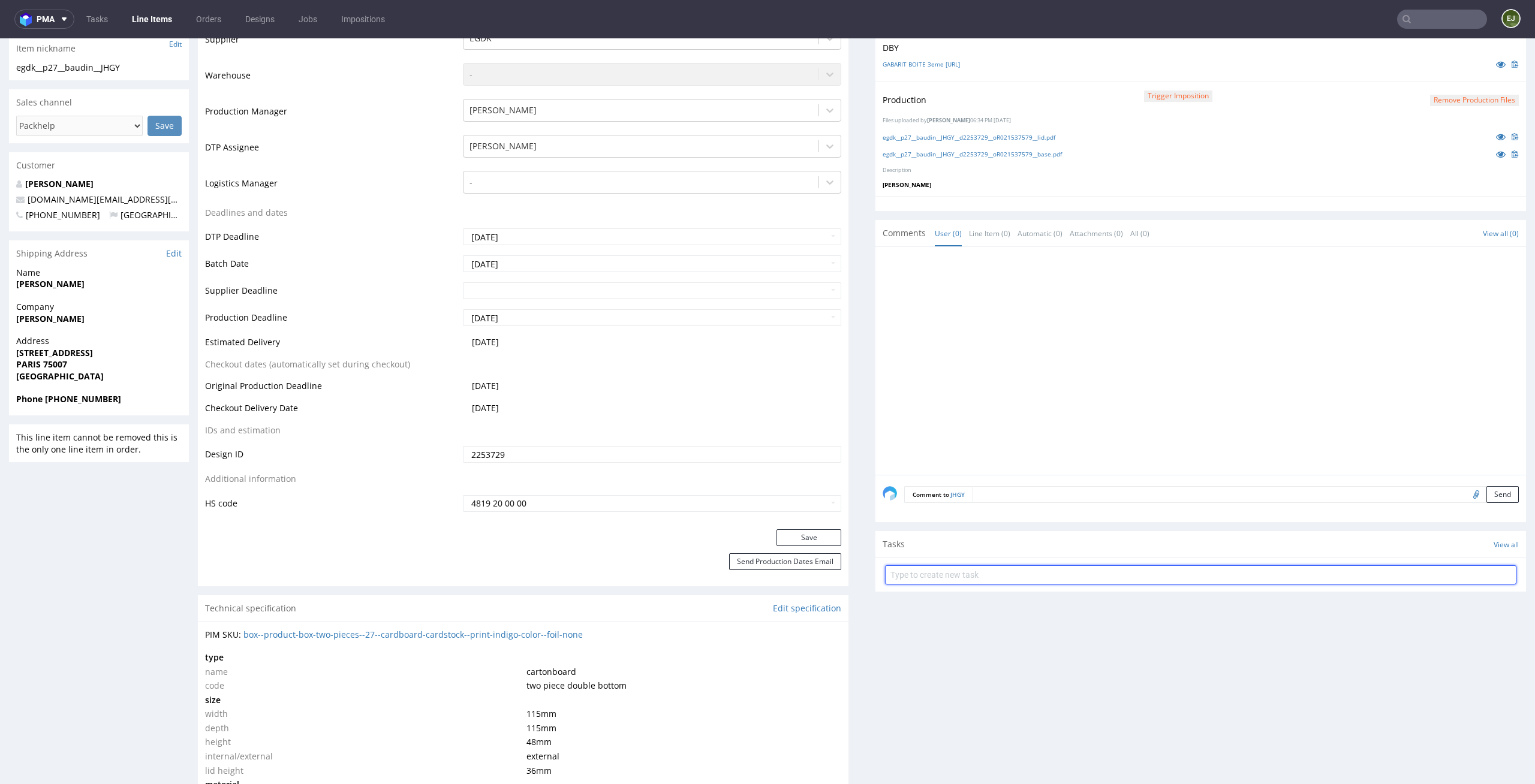
click at [976, 574] on input "text" at bounding box center [1201, 575] width 632 height 19
type input "dc"
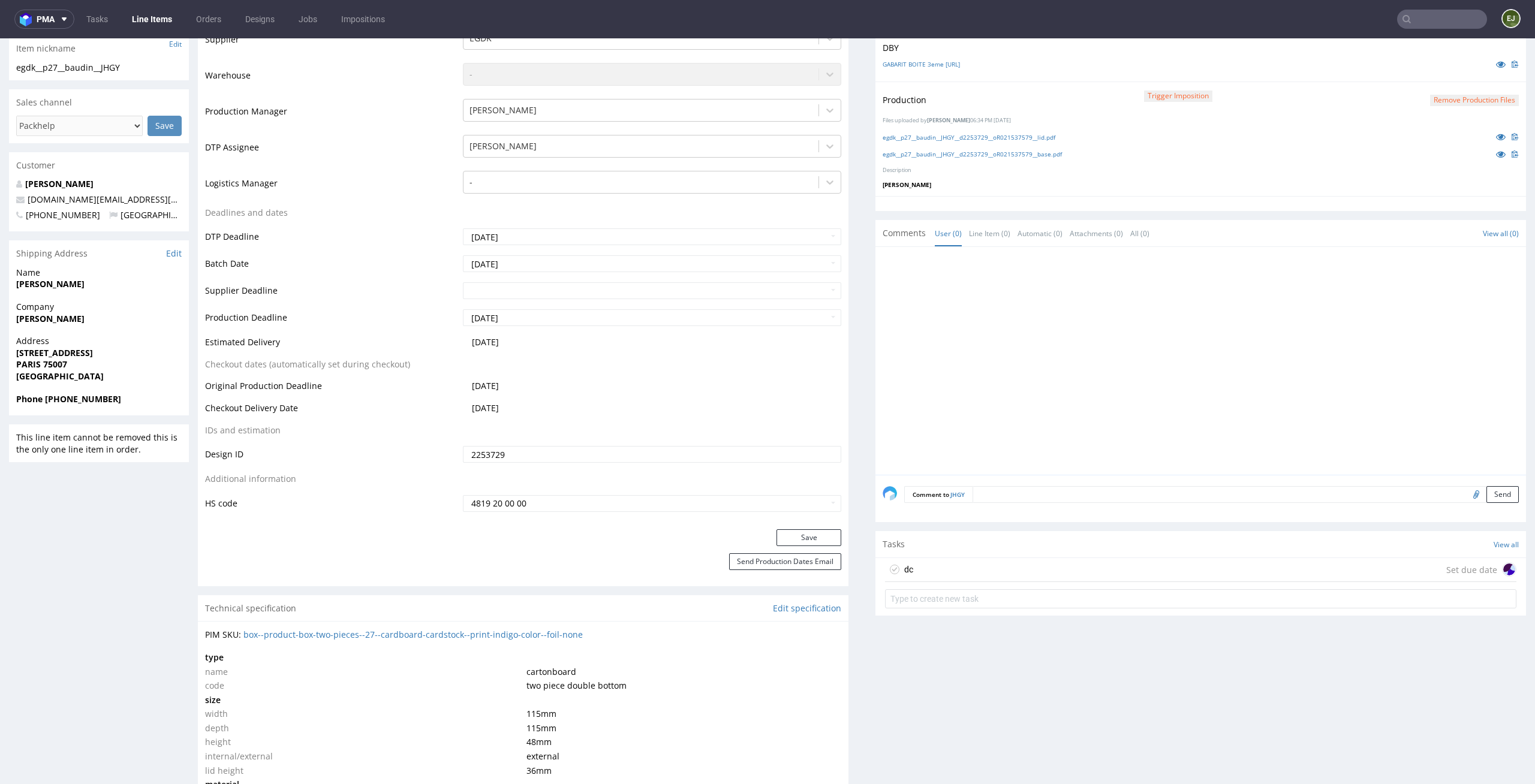
click at [976, 559] on div "dc Set due date" at bounding box center [1201, 570] width 632 height 24
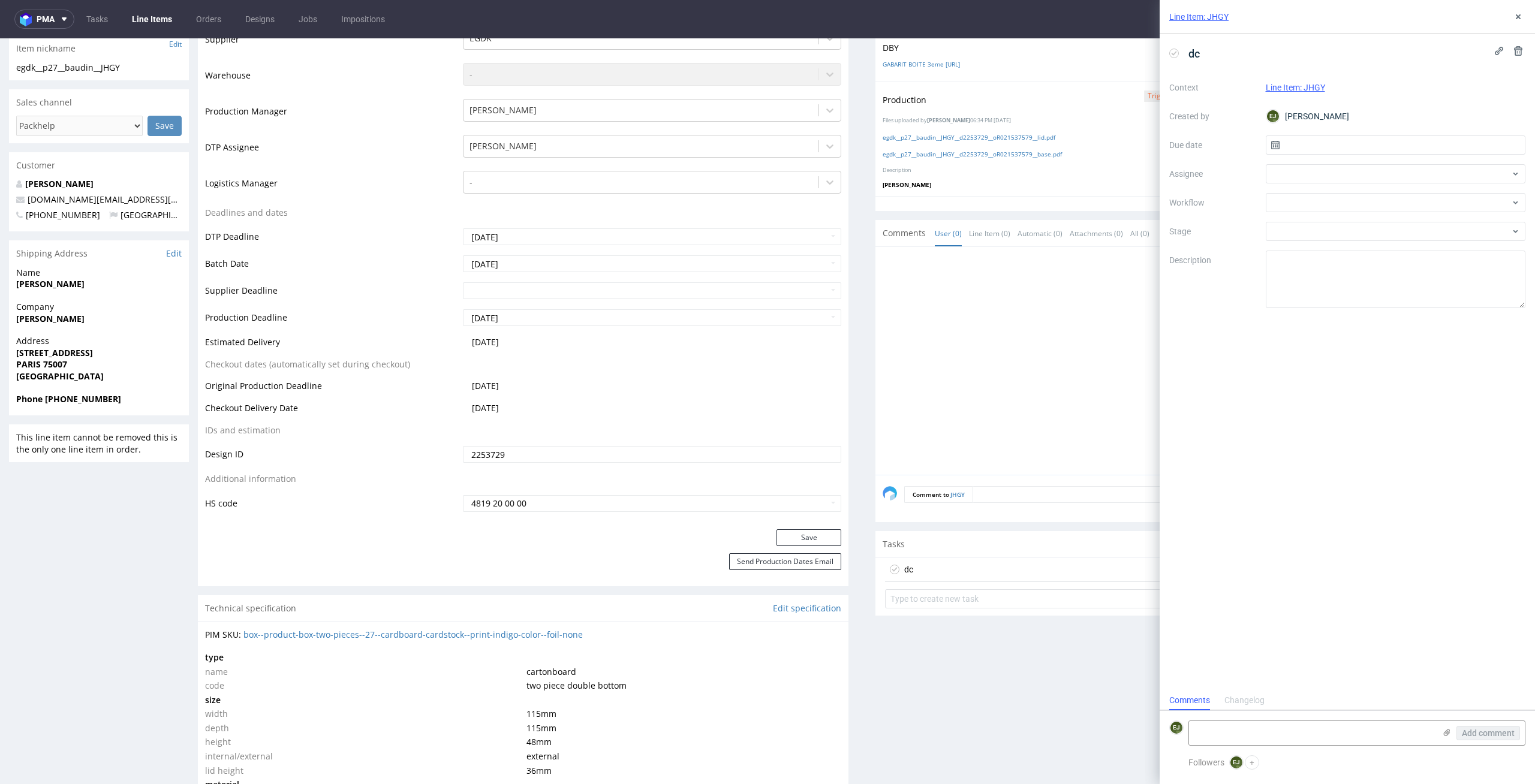
scroll to position [10, 0]
click at [1348, 134] on div "Context Line Item: JHGY Created by [PERSON_NAME] Due date Assignee Workflow Sta…" at bounding box center [1347, 193] width 356 height 231
click at [1348, 137] on input "text" at bounding box center [1396, 144] width 260 height 19
click at [1360, 227] on button "1" at bounding box center [1356, 223] width 19 height 19
type input "[DATE]"
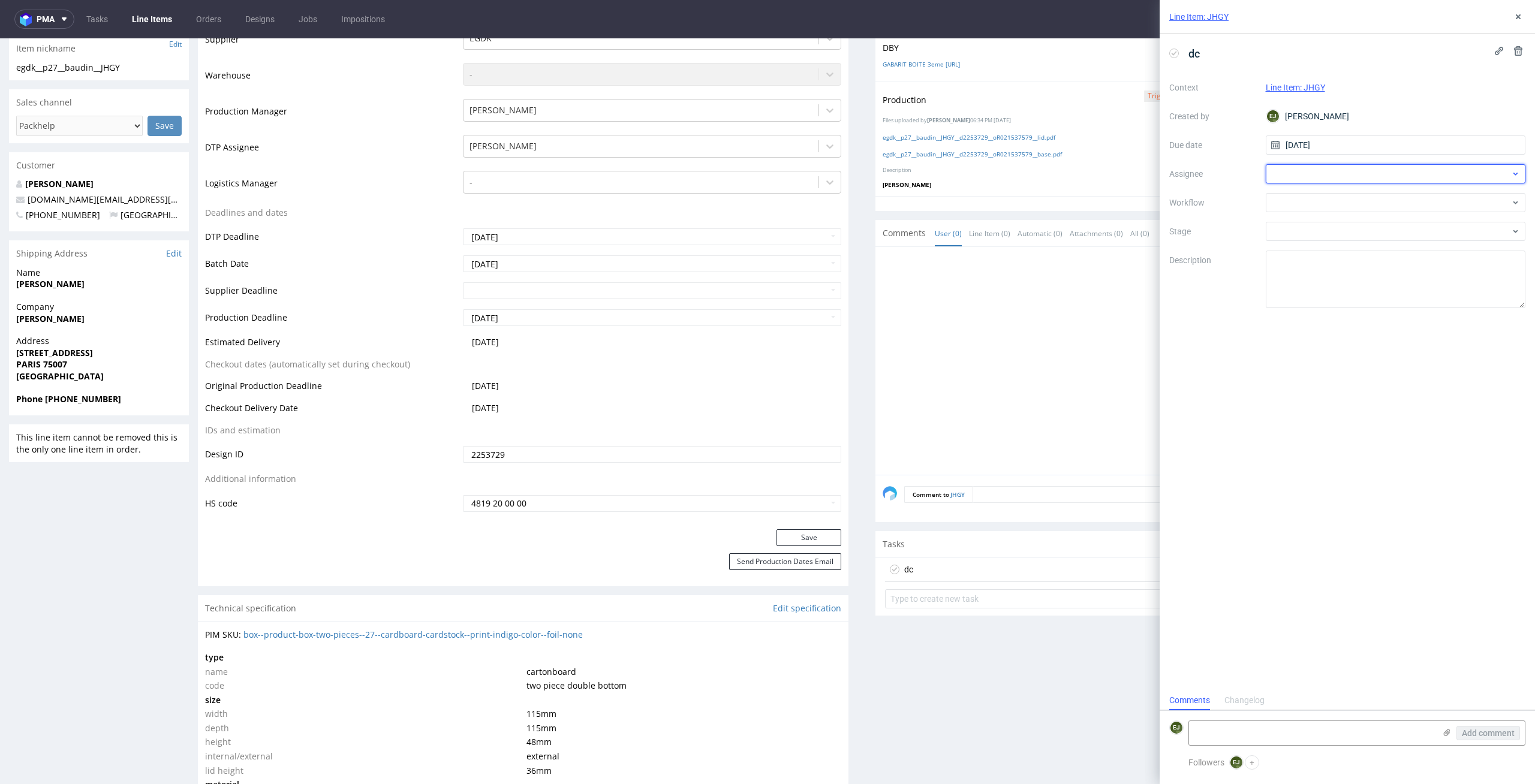
click at [1360, 180] on div at bounding box center [1396, 173] width 260 height 19
type input "jan"
click at [1360, 200] on div "[PERSON_NAME]" at bounding box center [1396, 200] width 251 height 19
click at [1360, 200] on div at bounding box center [1396, 202] width 260 height 19
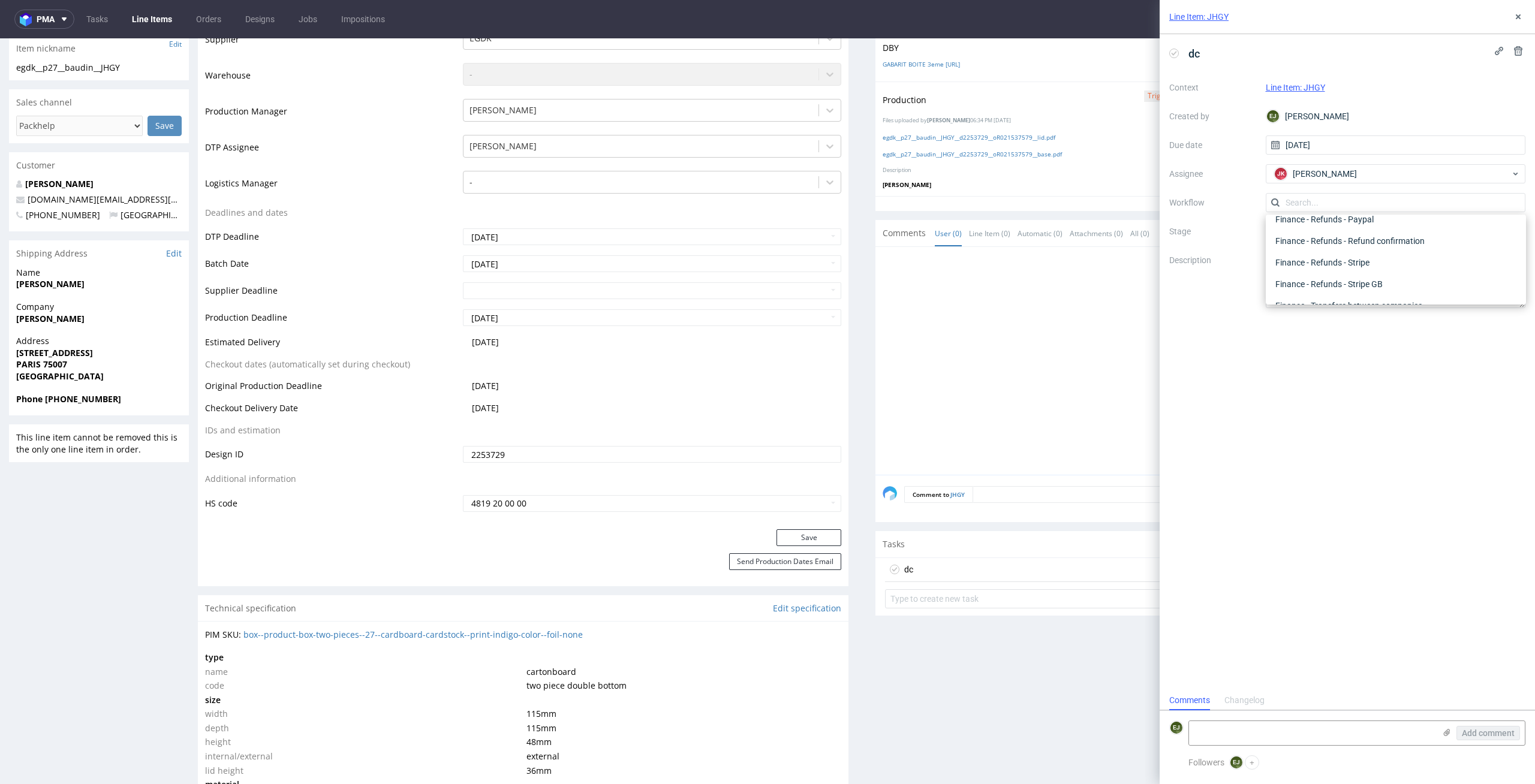
scroll to position [0, 0]
click at [1377, 246] on div "DTP - Double Check" at bounding box center [1396, 245] width 251 height 22
click at [989, 372] on div at bounding box center [1204, 364] width 643 height 221
click at [1526, 11] on div "Line Item: JHGY" at bounding box center [1348, 17] width 376 height 34
click at [1515, 21] on icon at bounding box center [1518, 17] width 10 height 10
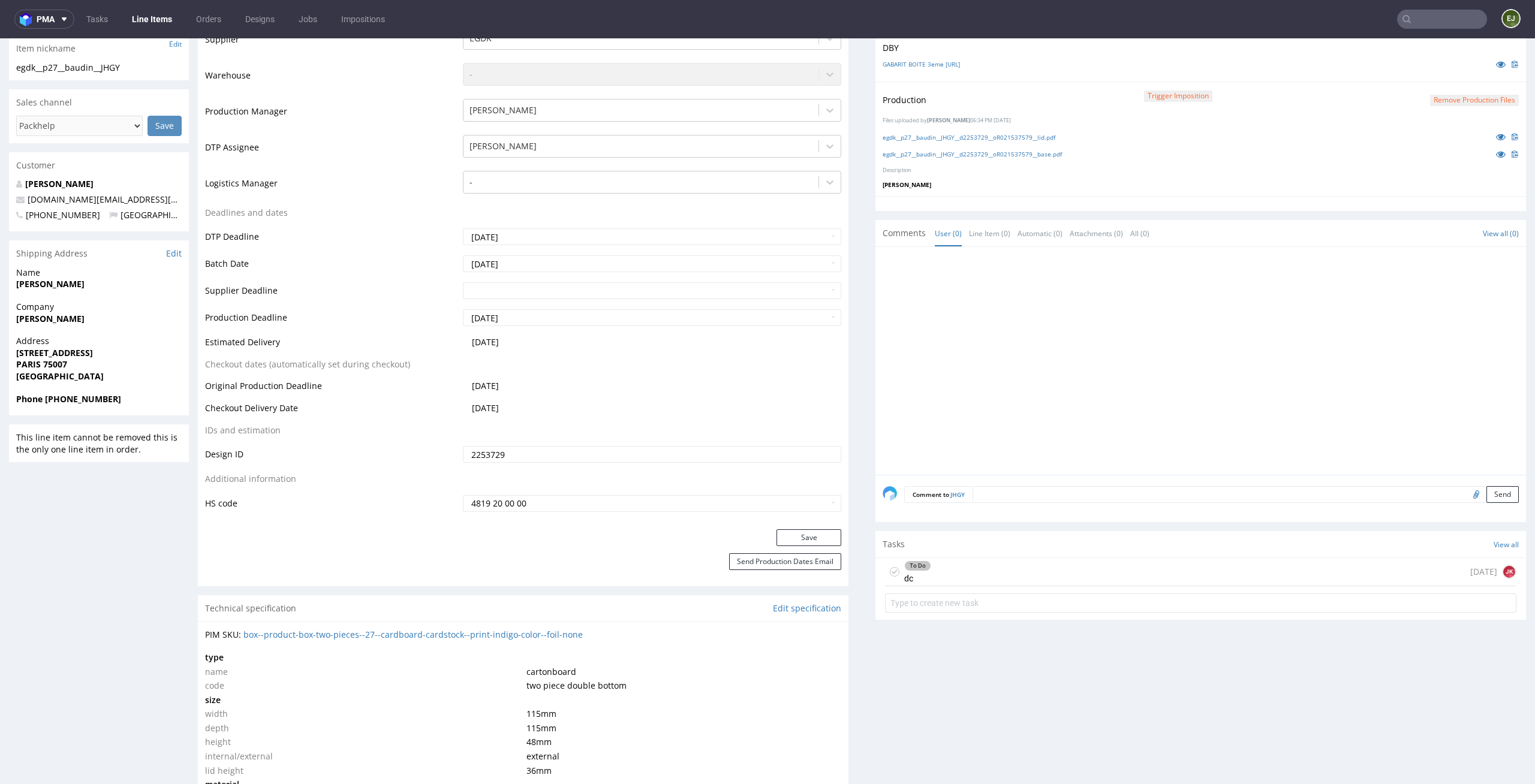
click at [948, 575] on div "To Do dc [DATE] [PERSON_NAME]" at bounding box center [1201, 572] width 632 height 28
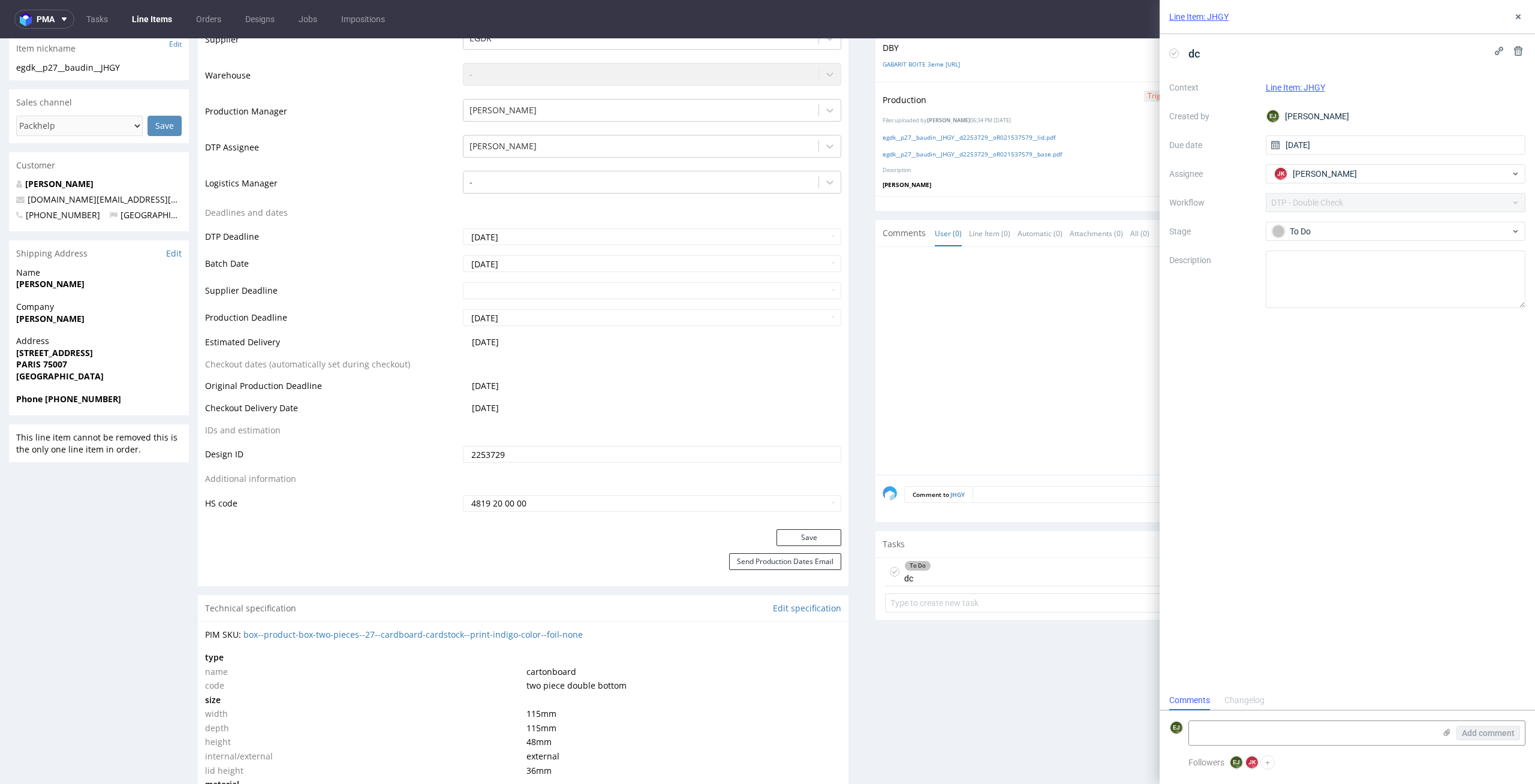
scroll to position [10, 0]
click at [1382, 149] on input "[DATE]" at bounding box center [1396, 144] width 260 height 19
click at [1376, 223] on span "2" at bounding box center [1376, 223] width 5 height 12
type input "[DATE]"
click at [1516, 18] on use at bounding box center [1518, 17] width 5 height 5
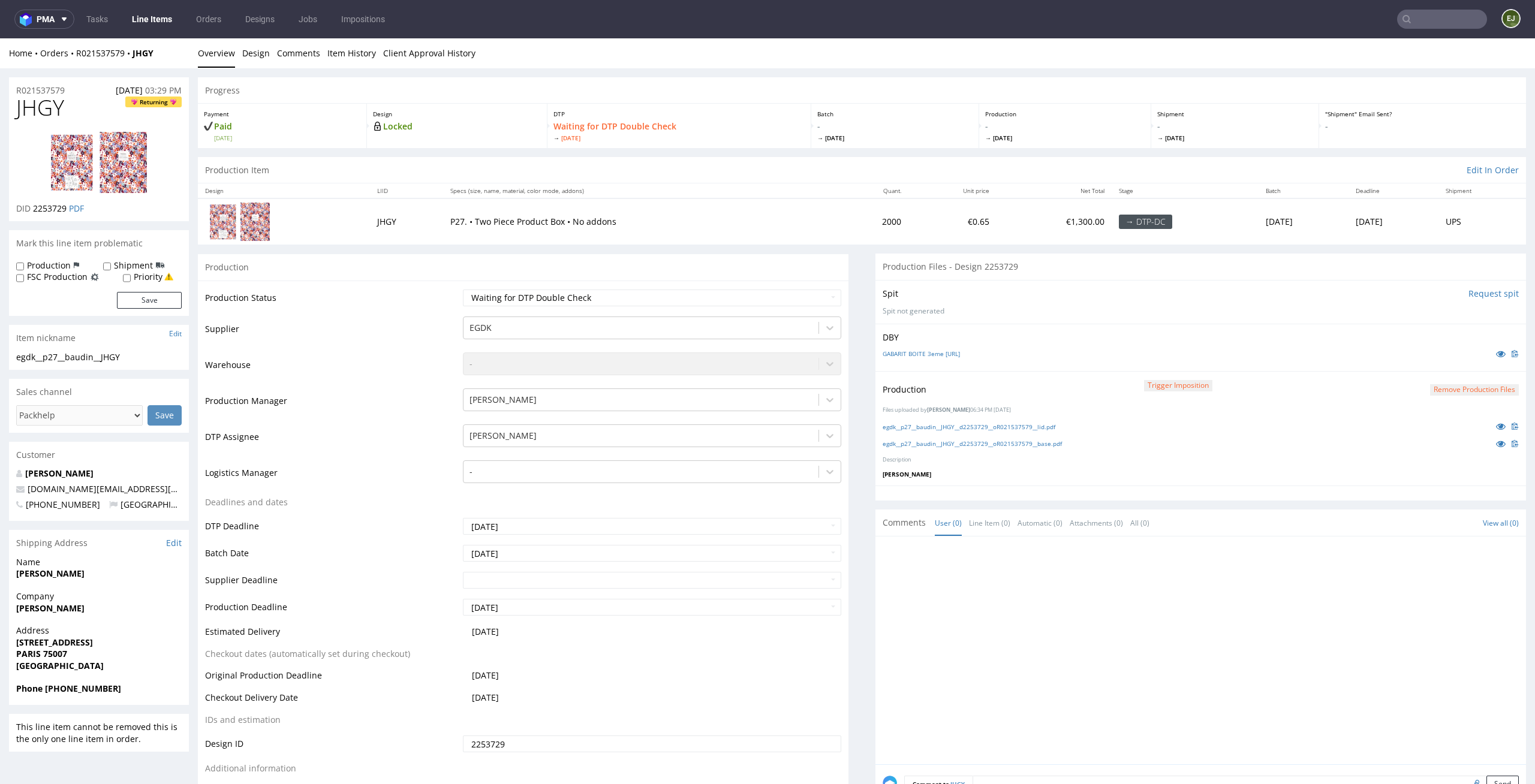
click at [143, 12] on link "Line Items" at bounding box center [152, 19] width 55 height 19
